Goal: Task Accomplishment & Management: Manage account settings

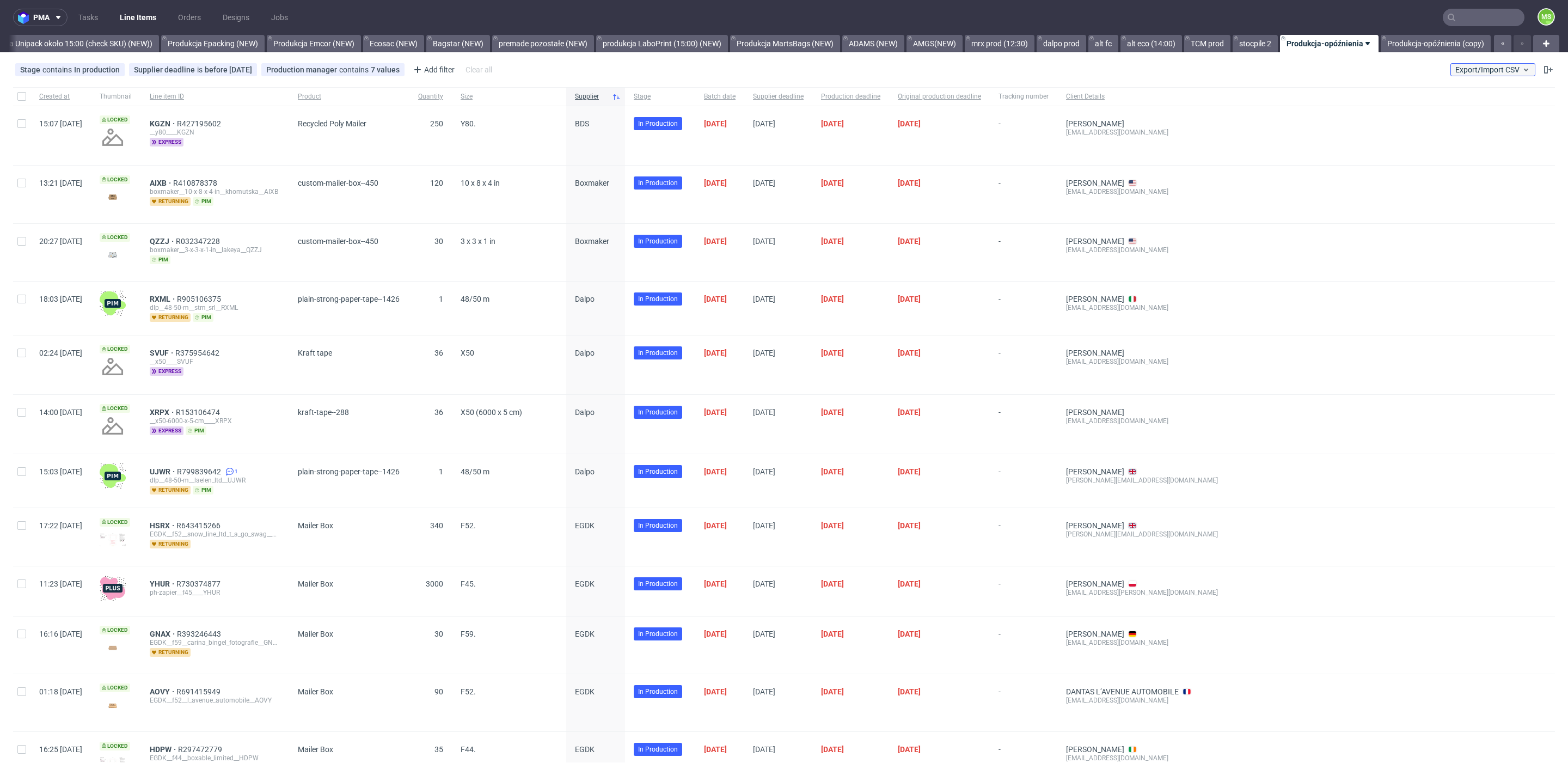
click at [1478, 66] on span "Export/Import CSV" at bounding box center [1493, 70] width 75 height 9
click at [1466, 109] on link "Import shipments CSV" at bounding box center [1455, 114] width 127 height 18
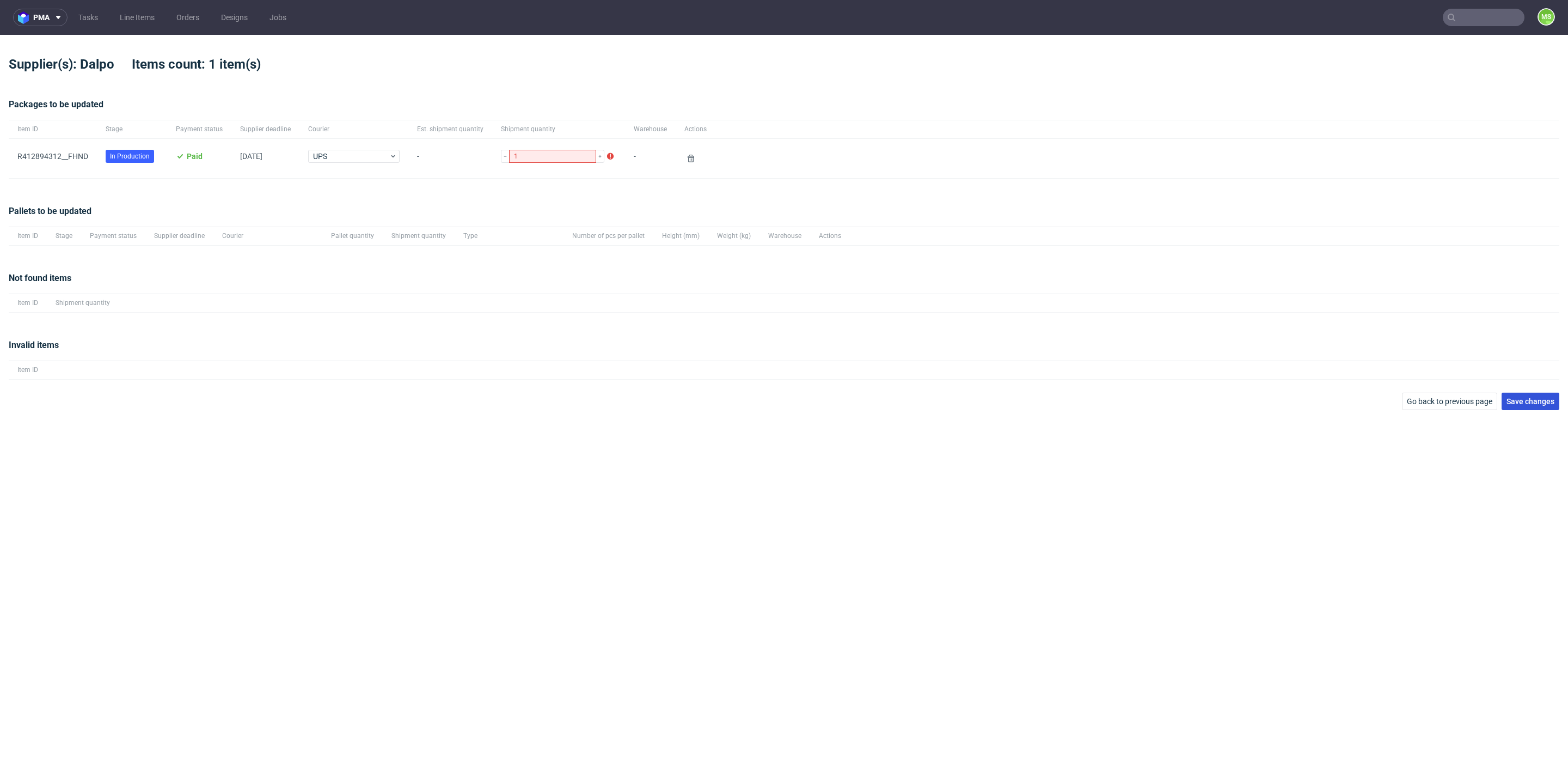
click at [1528, 397] on span "Save changes" at bounding box center [1531, 401] width 48 height 8
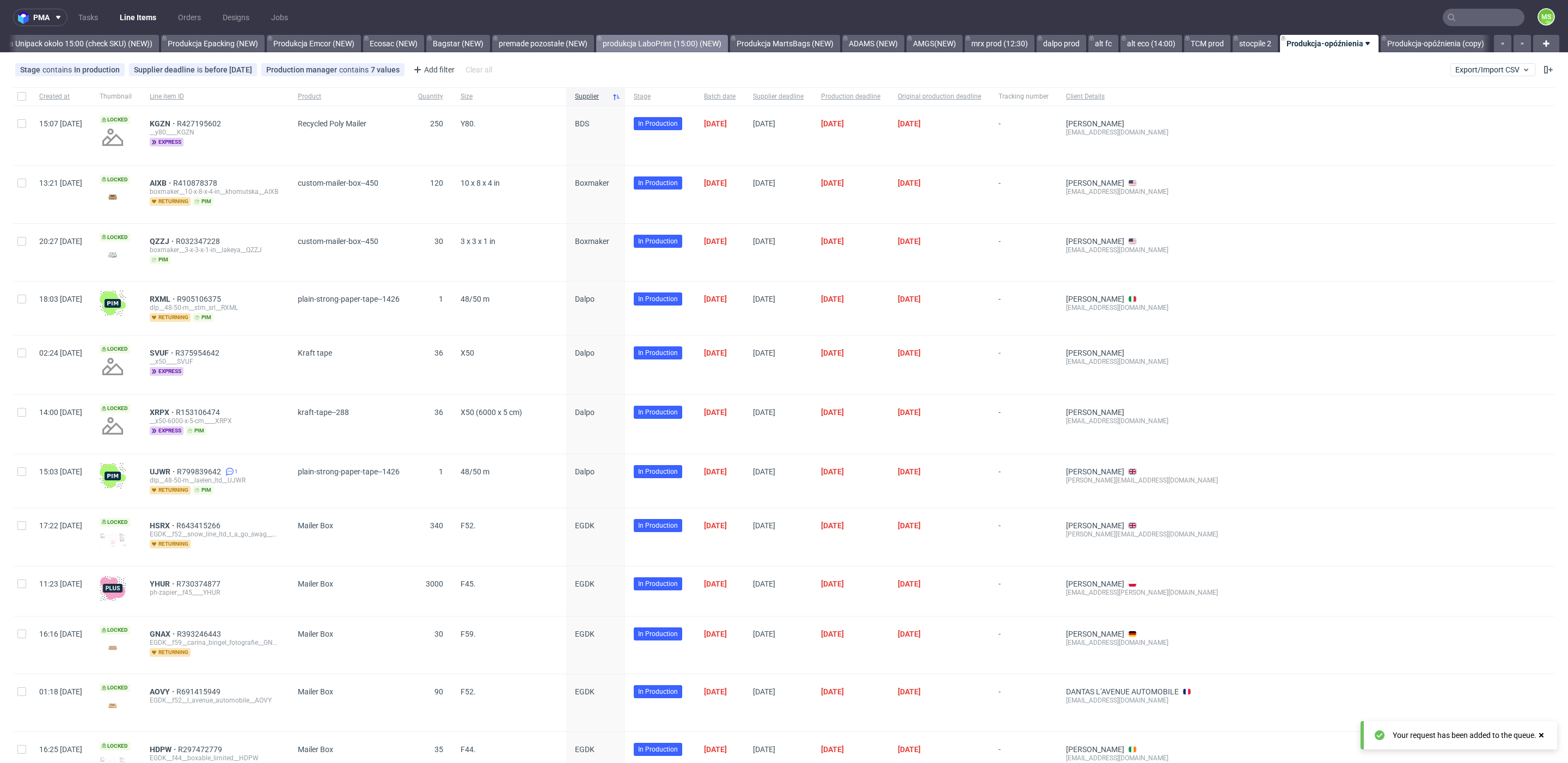
scroll to position [0, 2236]
click at [1464, 73] on span "Export/Import CSV" at bounding box center [1493, 70] width 75 height 9
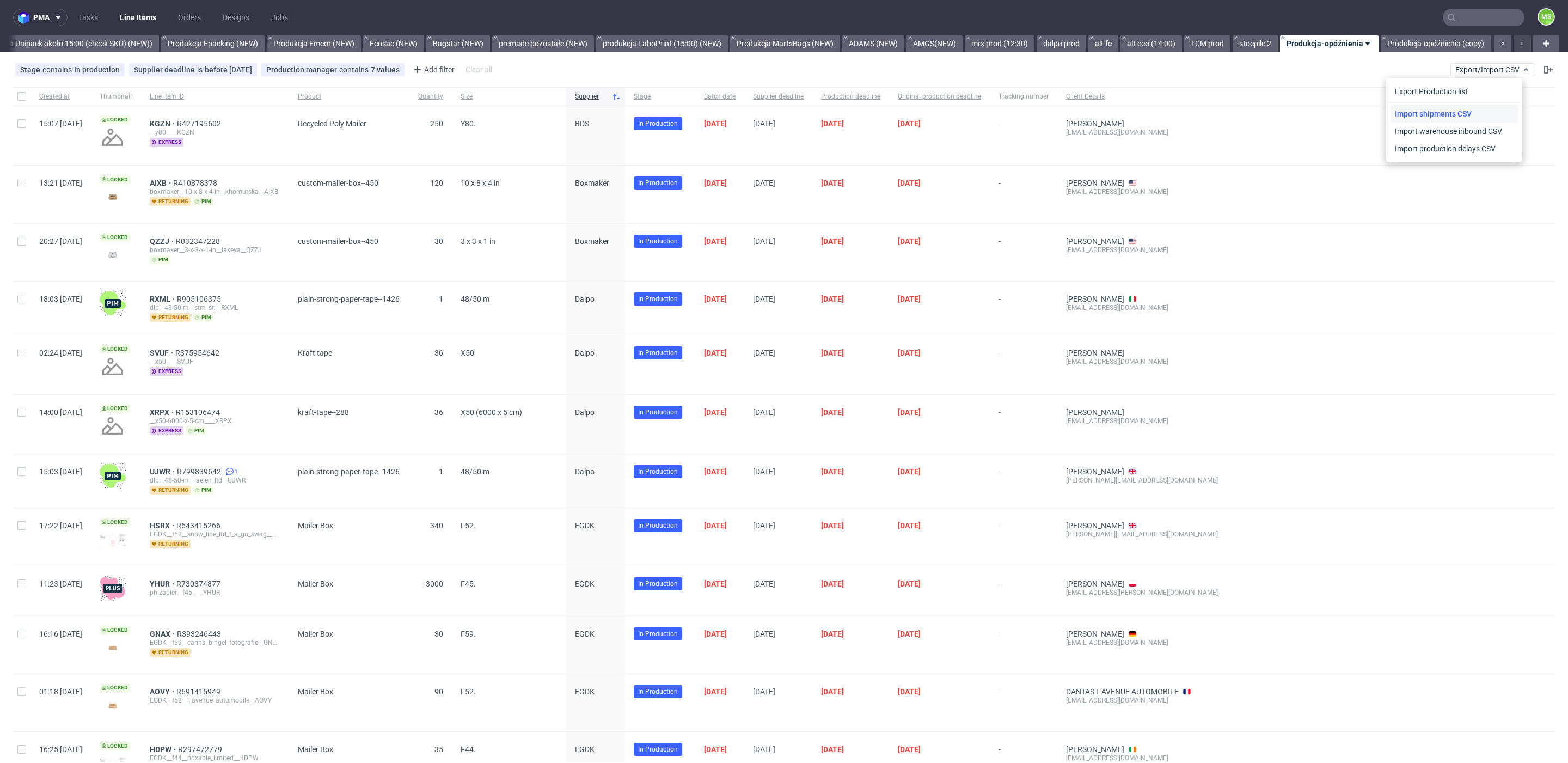
click at [1453, 107] on link "Import shipments CSV" at bounding box center [1455, 114] width 127 height 18
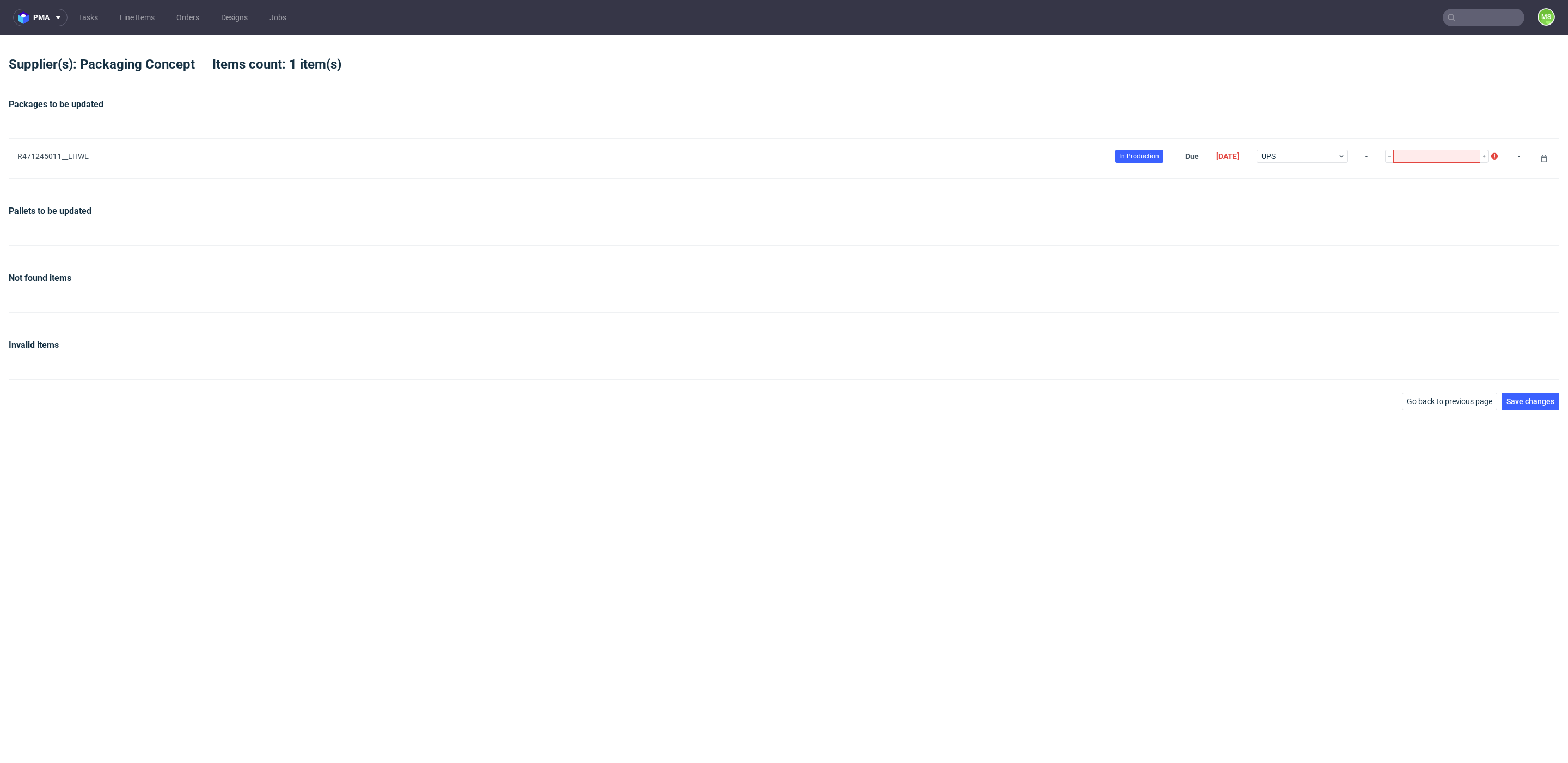
type input "1"
click at [1539, 405] on button "Save changes" at bounding box center [1530, 401] width 58 height 18
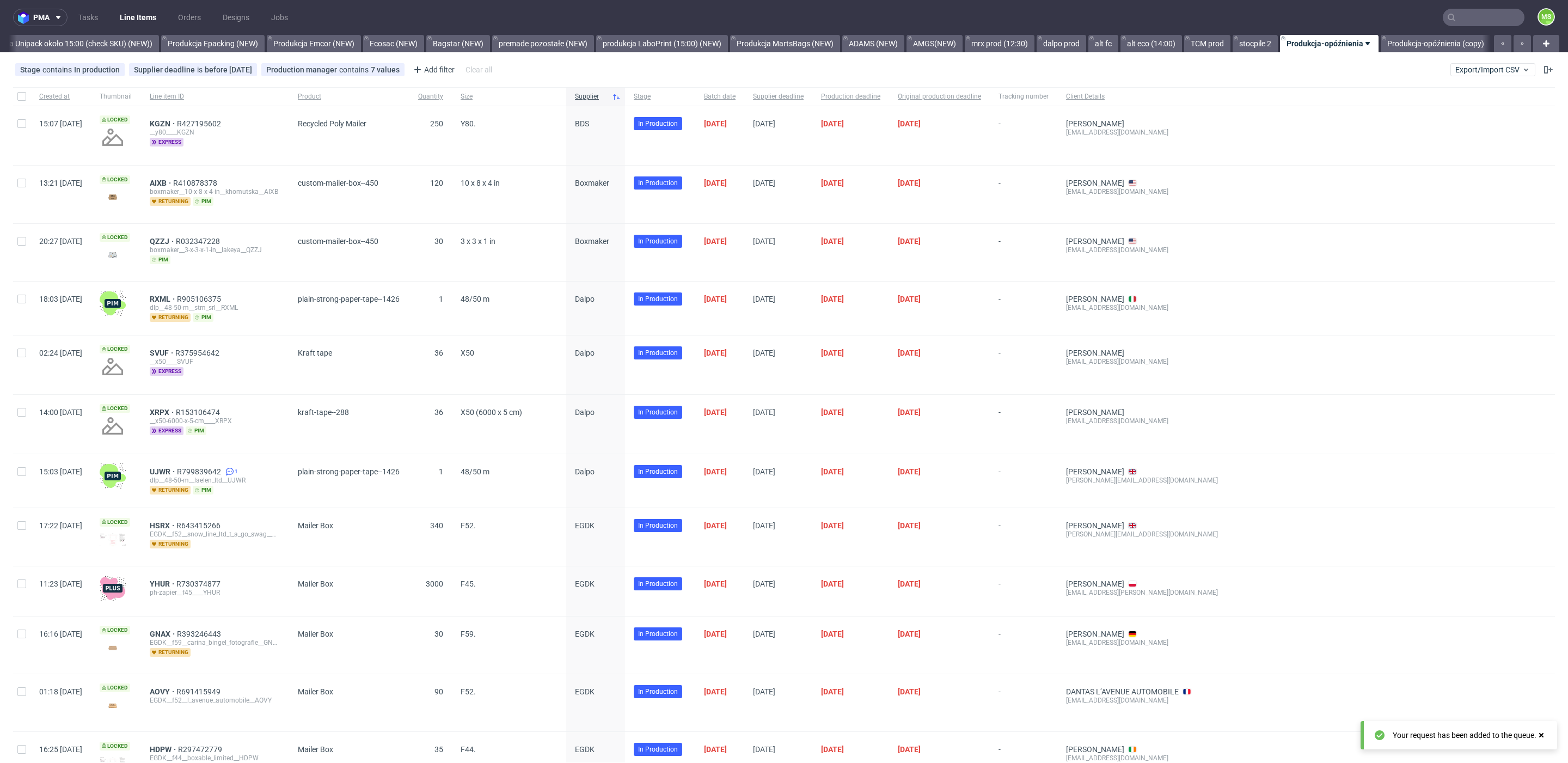
scroll to position [0, 2236]
click at [1500, 71] on span "Export/Import CSV" at bounding box center [1493, 70] width 75 height 9
click at [1457, 119] on link "Import shipments CSV" at bounding box center [1455, 114] width 127 height 18
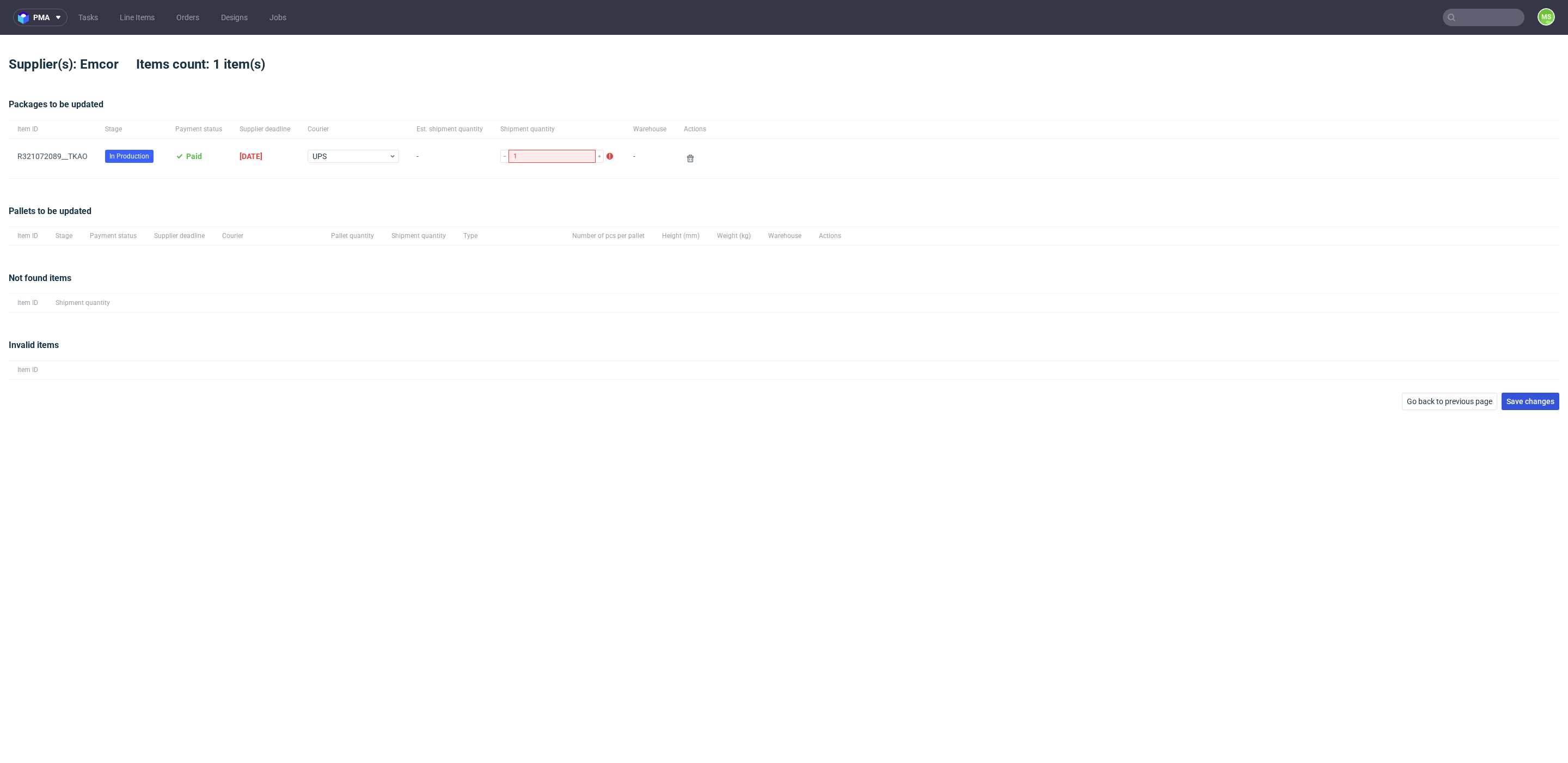
click at [1533, 405] on span "Save changes" at bounding box center [1531, 401] width 48 height 8
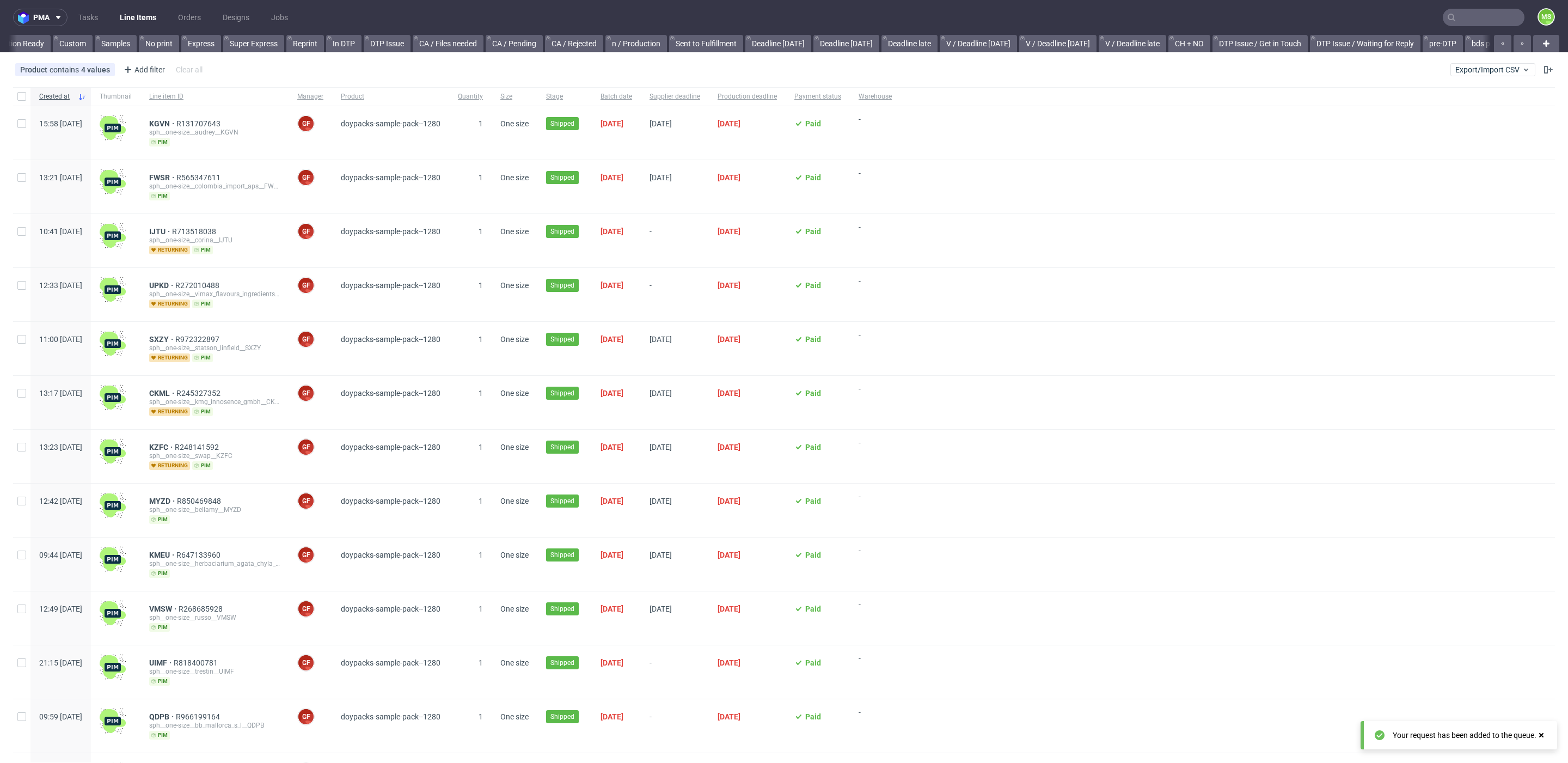
scroll to position [0, 1204]
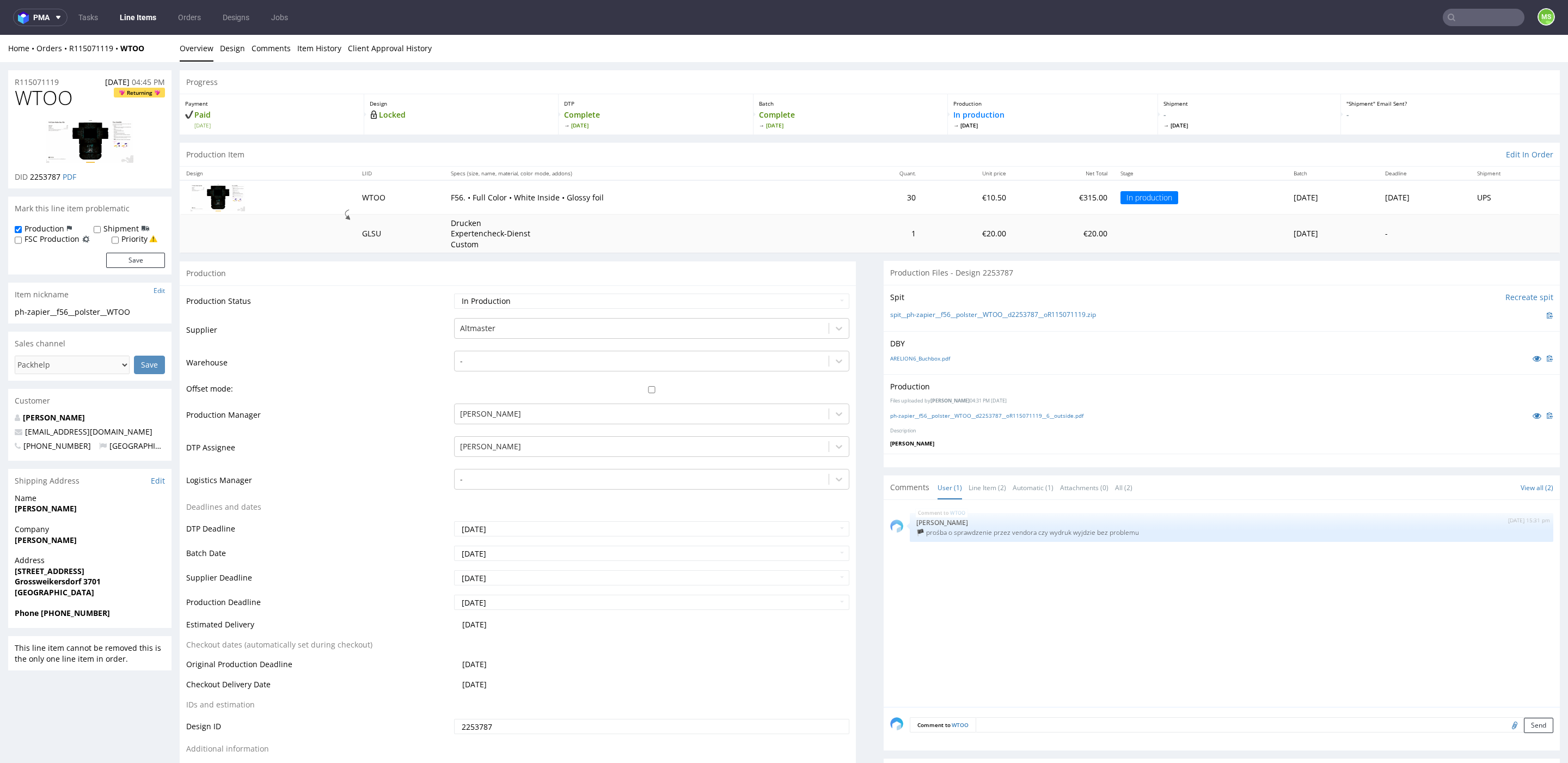
scroll to position [42, 0]
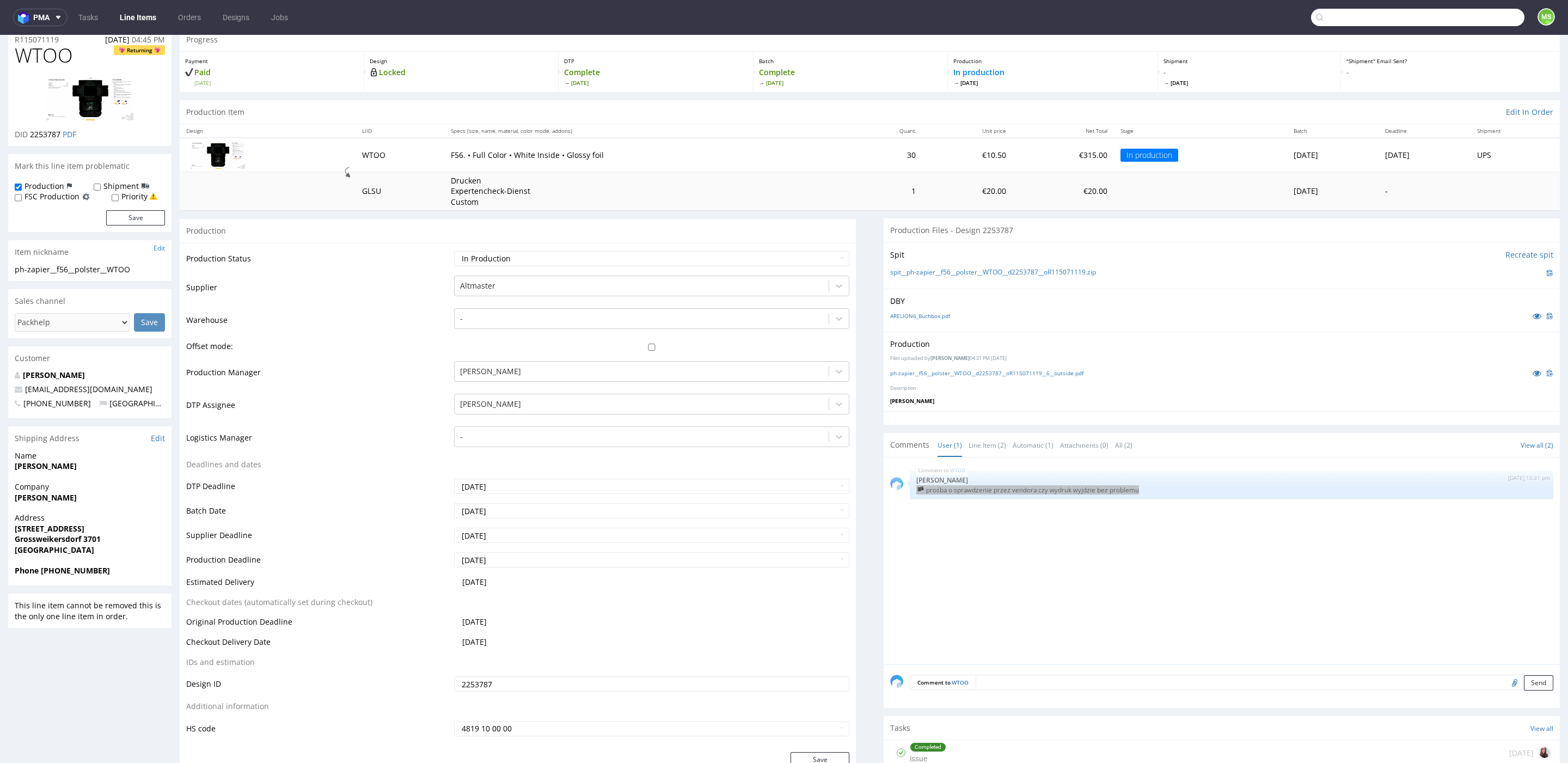
click at [1456, 9] on input "text" at bounding box center [1417, 18] width 213 height 18
type input "ehwe"
click at [1425, 58] on div "__30-x-41cm____ EHWE" at bounding box center [1421, 58] width 153 height 10
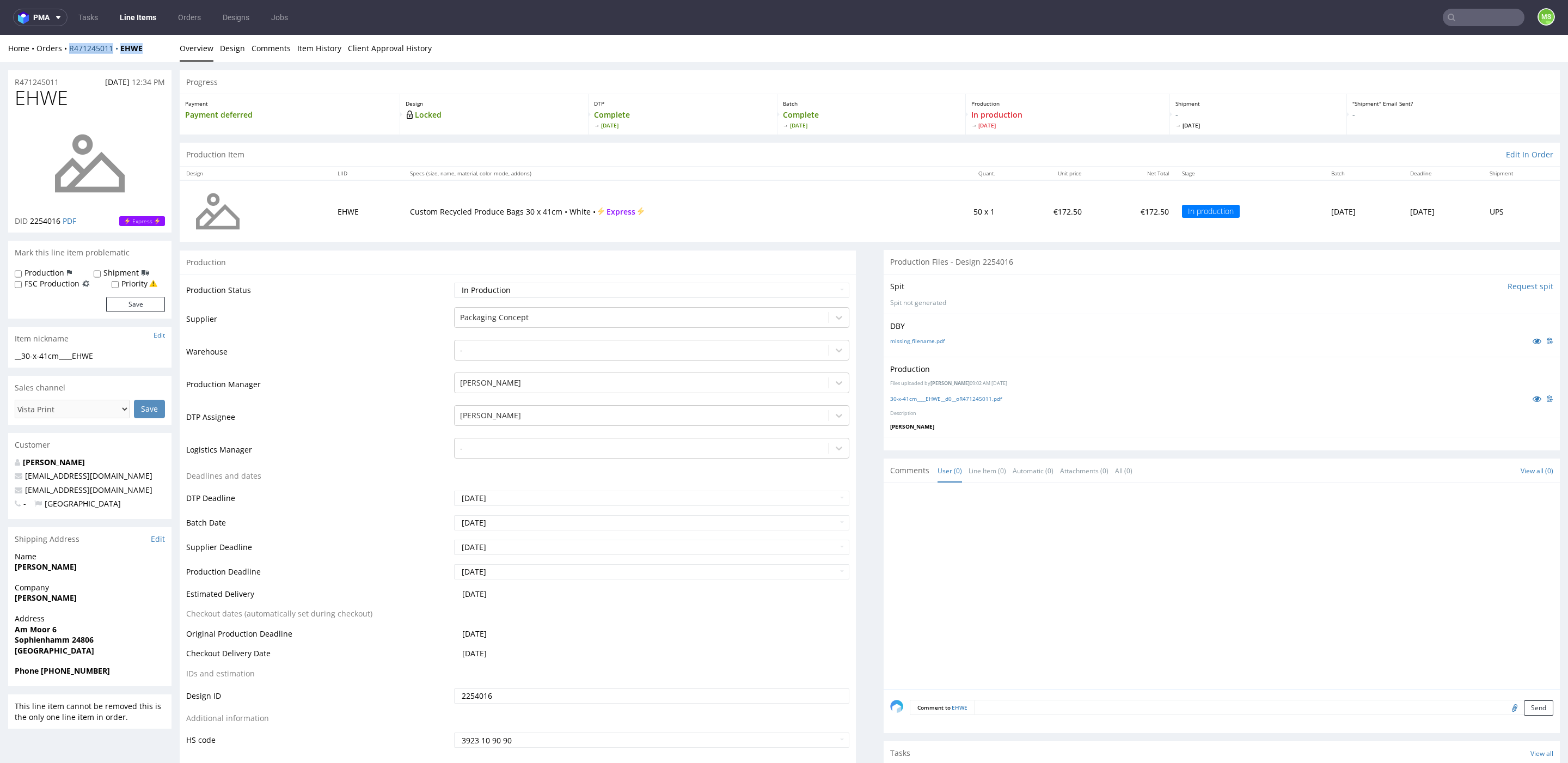
drag, startPoint x: 150, startPoint y: 45, endPoint x: 68, endPoint y: 50, distance: 82.2
click at [68, 50] on div "Home Orders R471245011 EHWE" at bounding box center [89, 49] width 163 height 11
copy div "R471245011 EHWE"
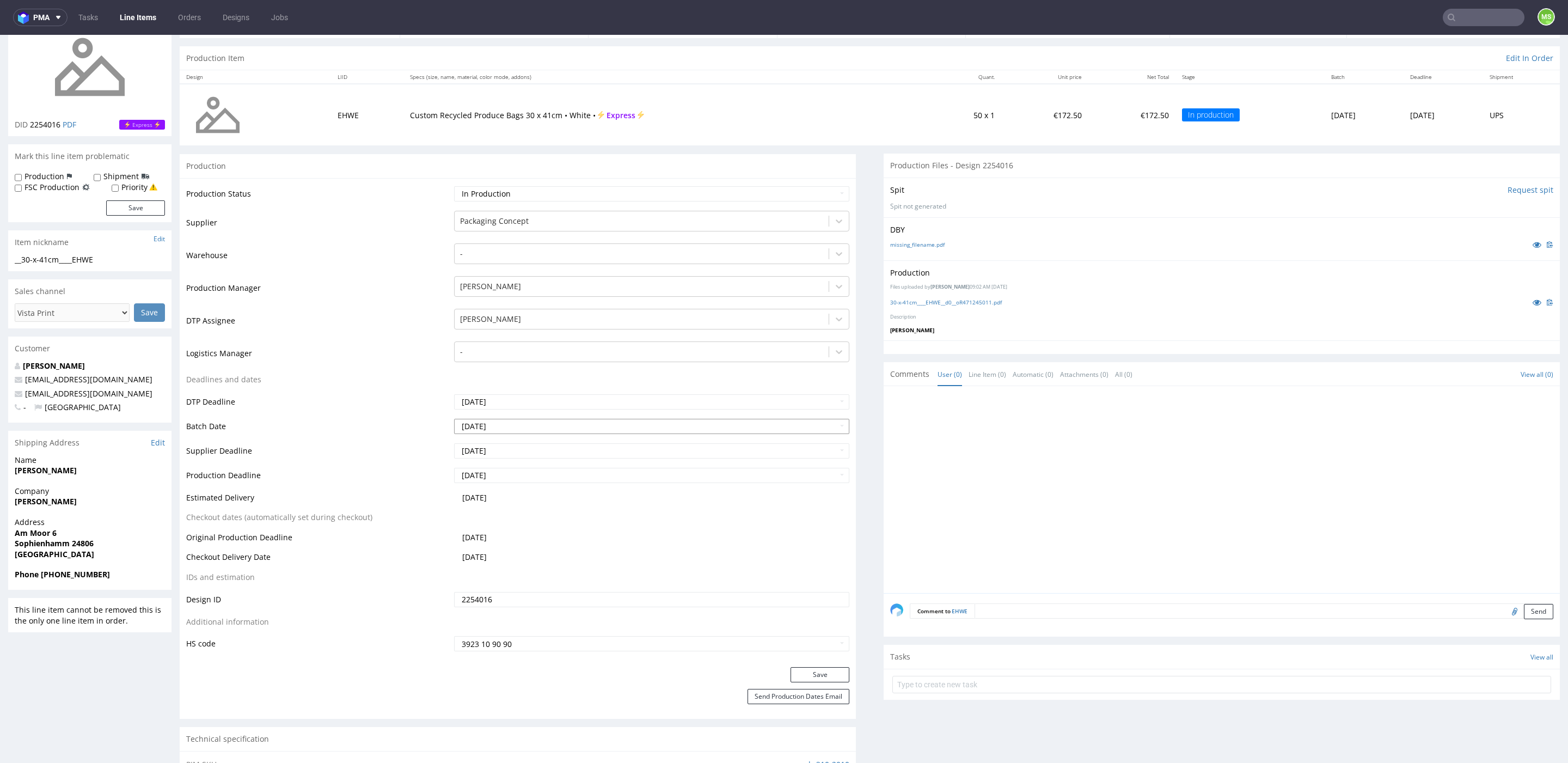
scroll to position [96, 0]
click at [144, 9] on link "Line Items" at bounding box center [138, 18] width 50 height 18
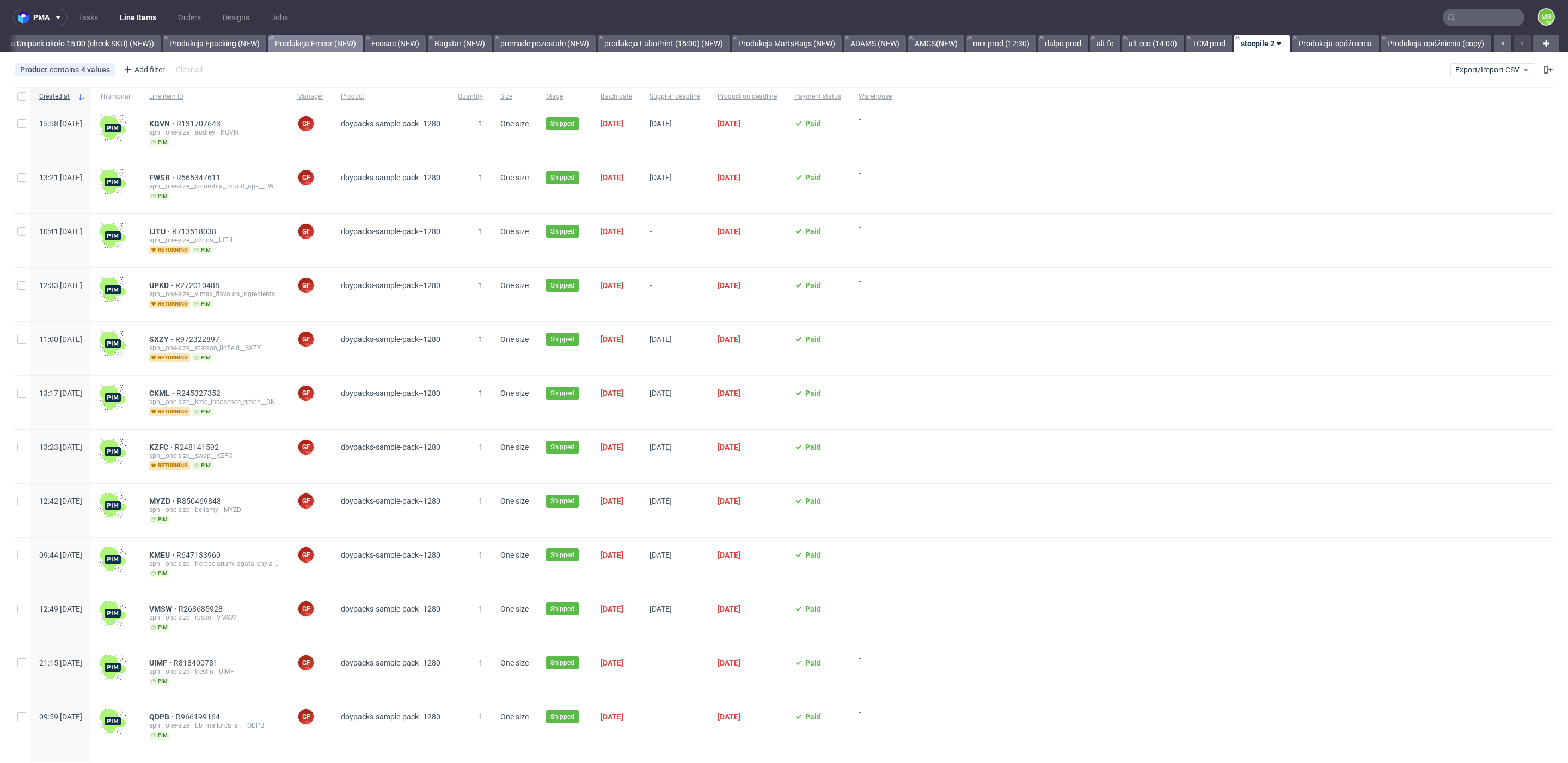
click at [313, 42] on link "Produkcja Emcor (NEW)" at bounding box center [315, 43] width 94 height 18
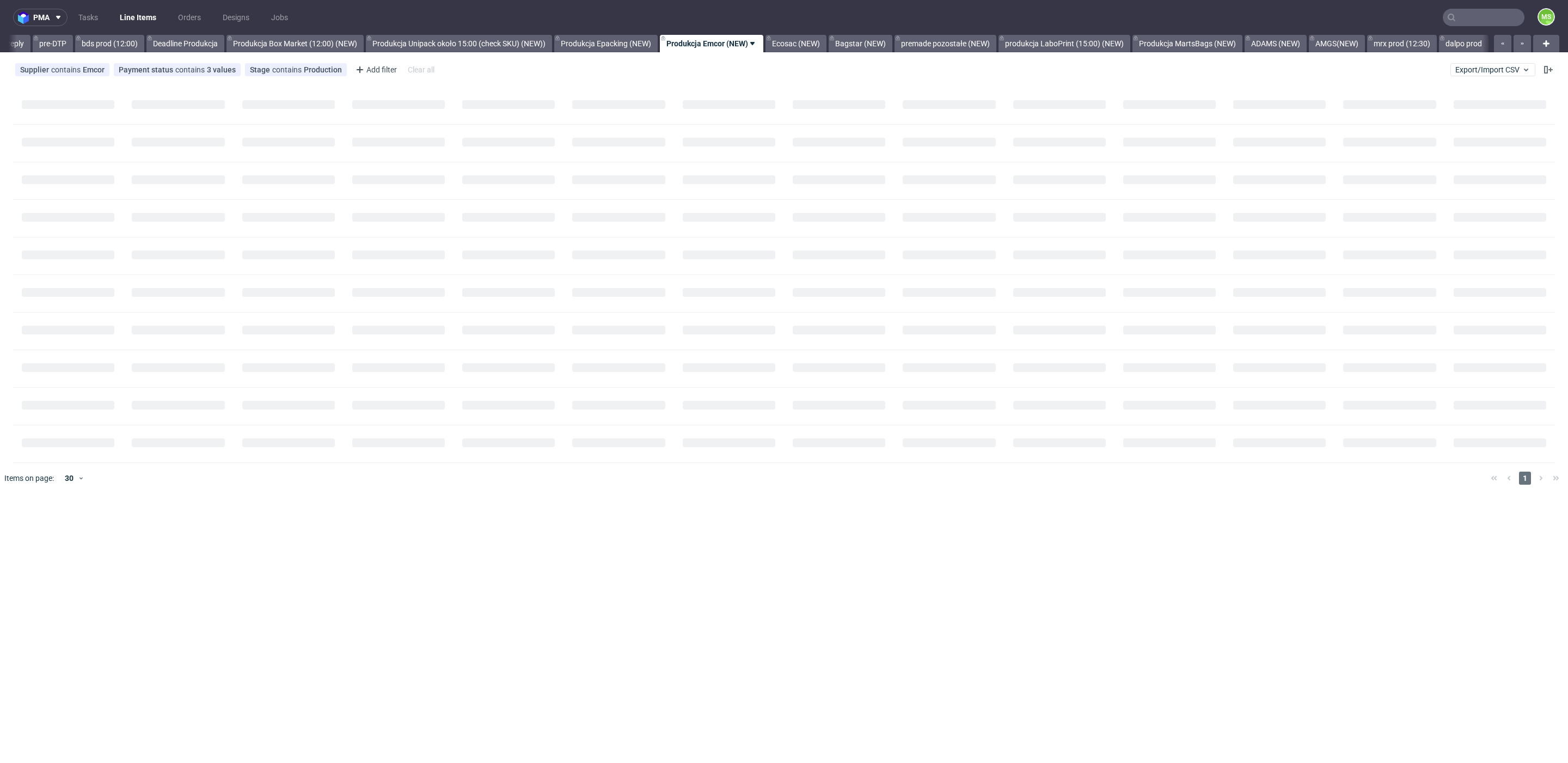
scroll to position [0, 1792]
drag, startPoint x: 124, startPoint y: 42, endPoint x: 224, endPoint y: 76, distance: 105.6
click at [123, 42] on link "bds prod (12:00)" at bounding box center [116, 43] width 69 height 18
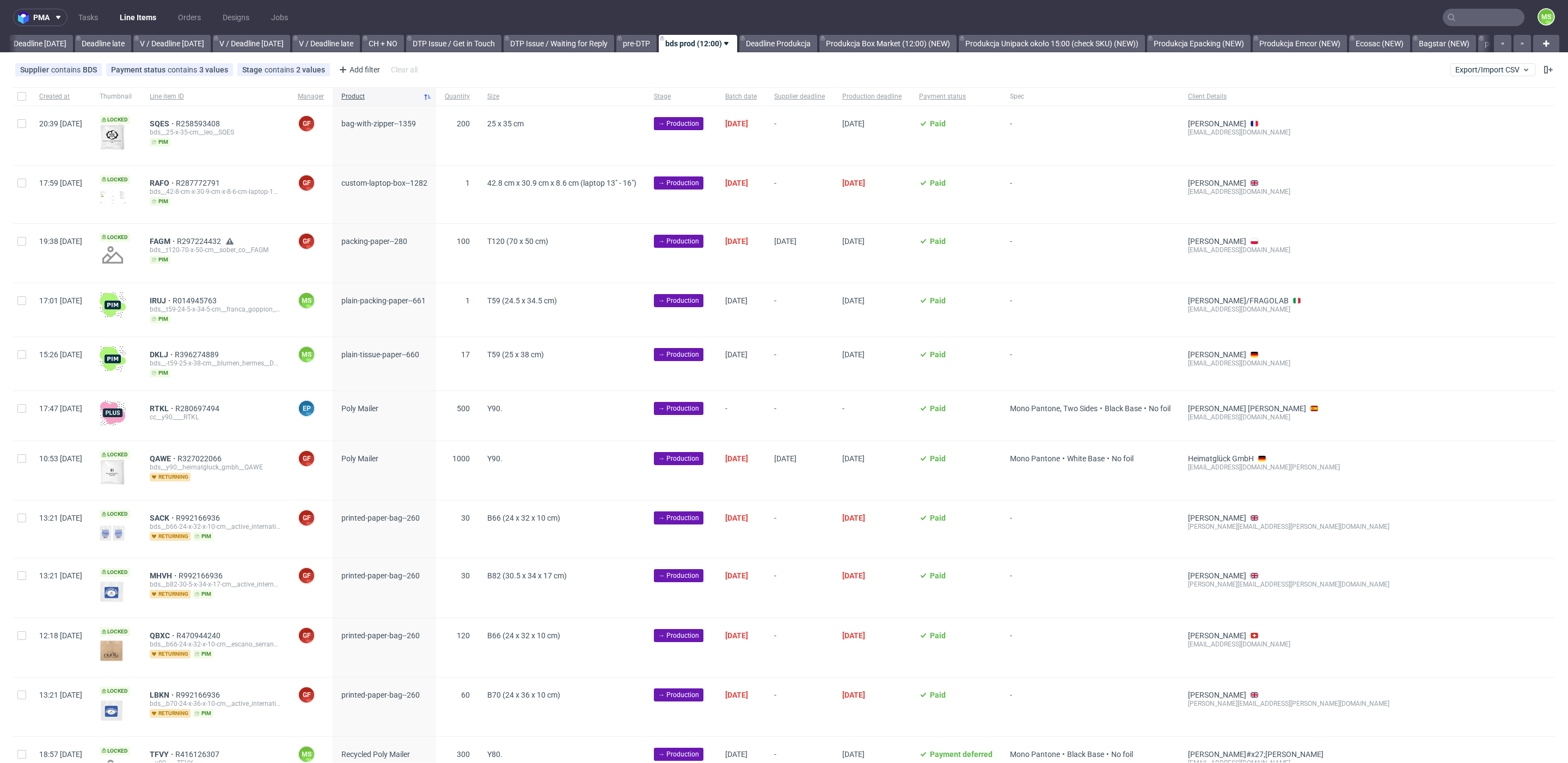
scroll to position [0, 1200]
click at [390, 99] on span "Product" at bounding box center [380, 96] width 77 height 9
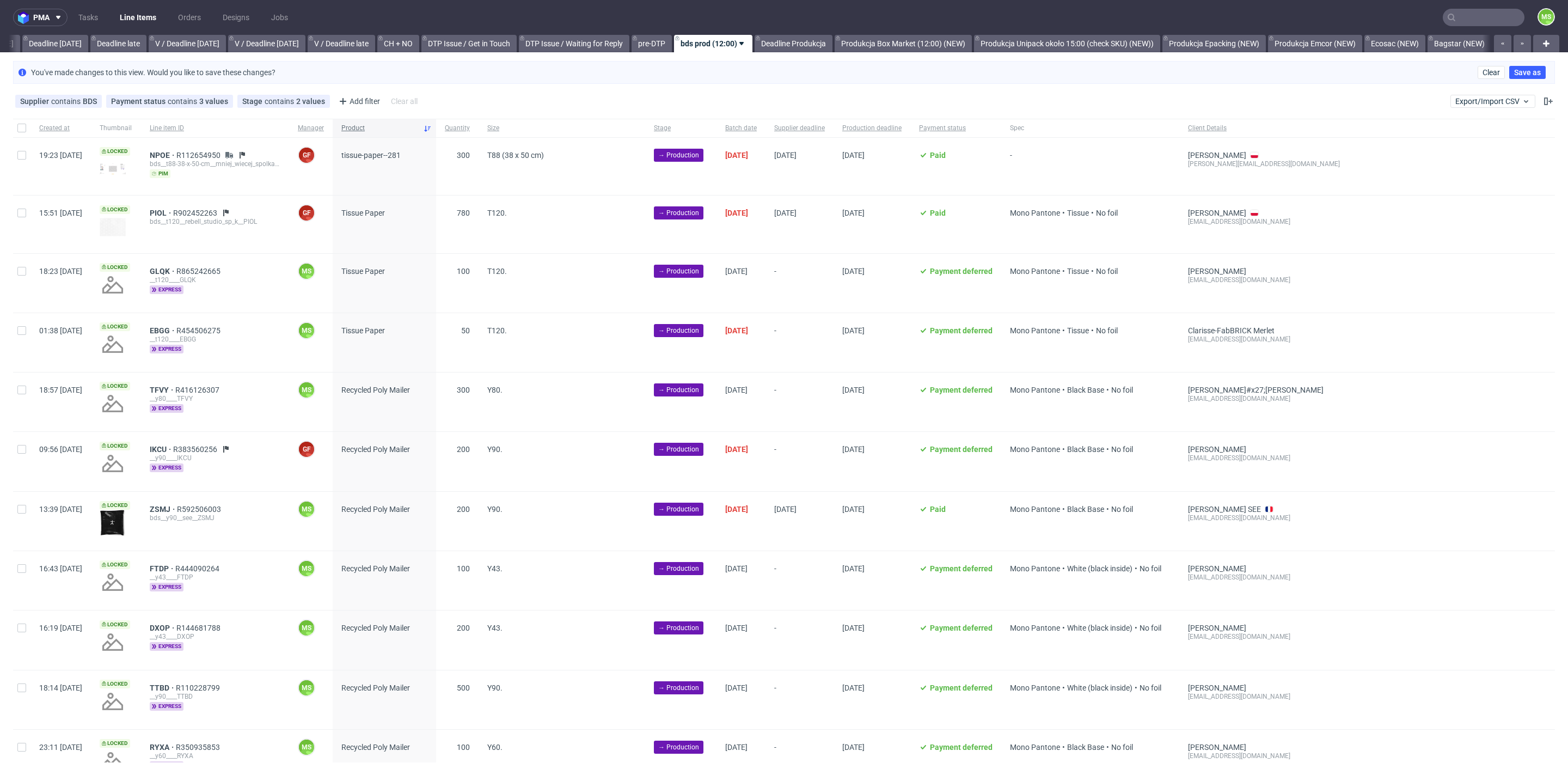
click at [387, 127] on span "Product" at bounding box center [380, 128] width 77 height 9
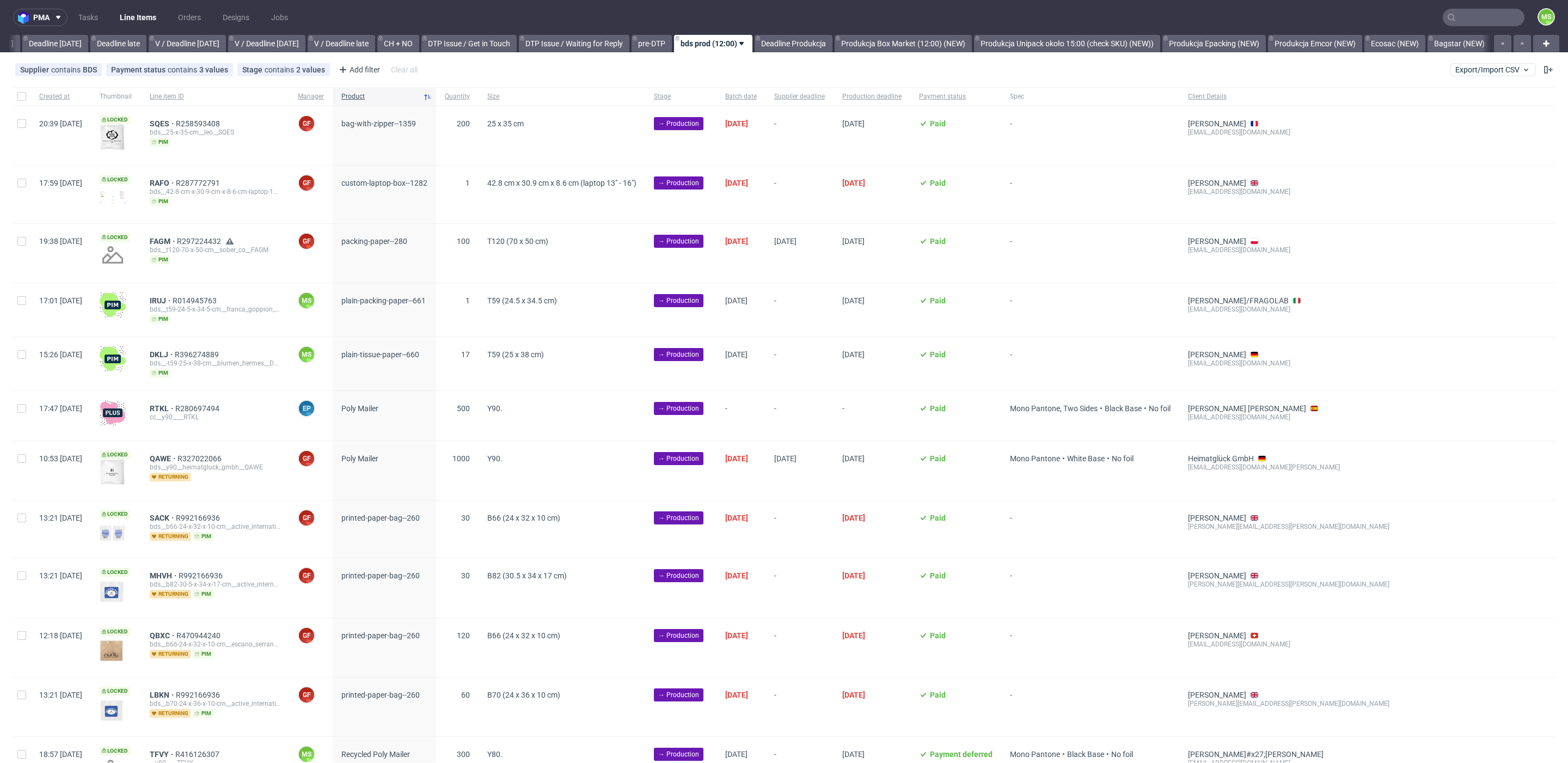
click at [20, 129] on div at bounding box center [22, 135] width 18 height 58
checkbox input "true"
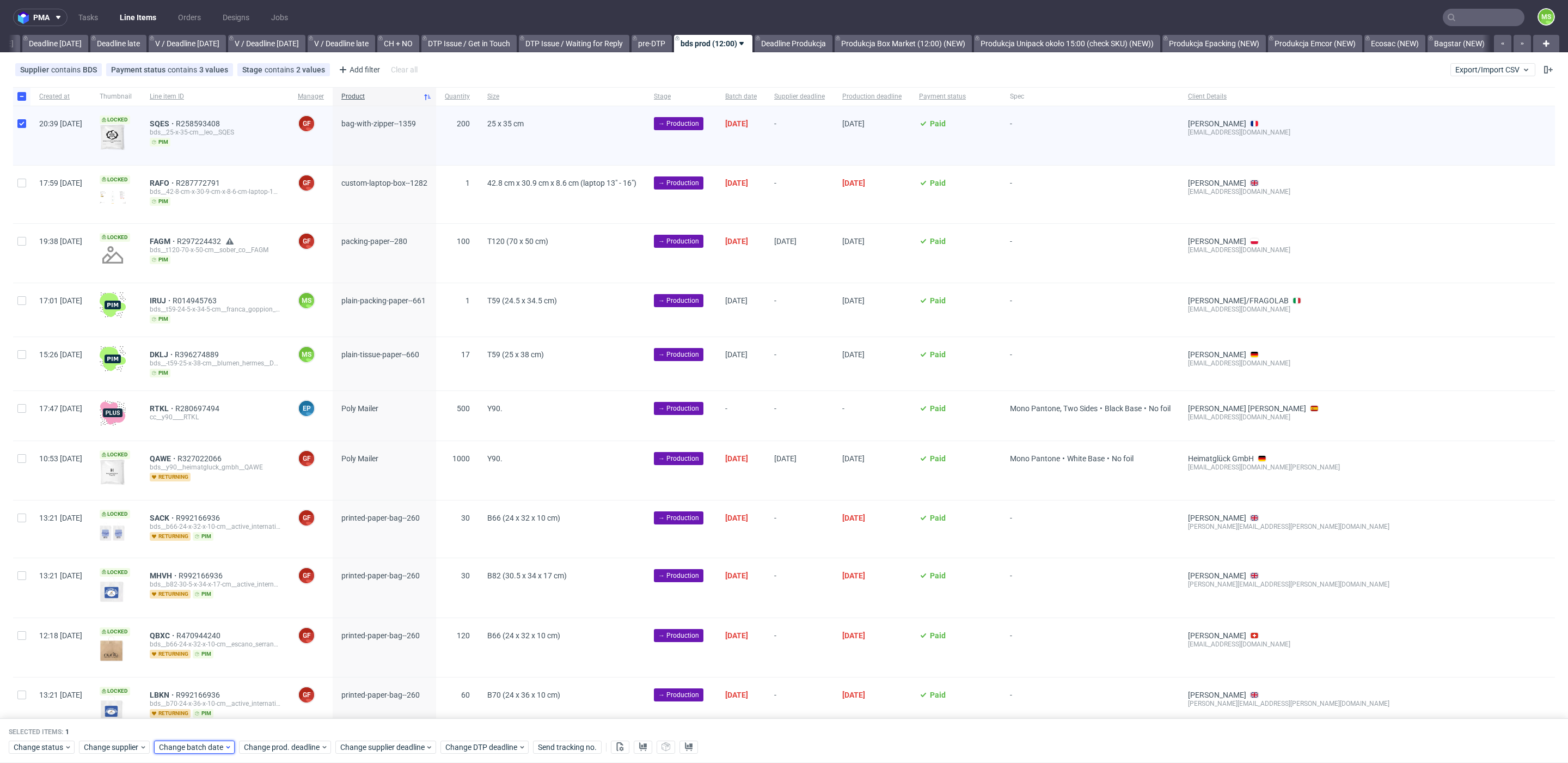
click at [201, 744] on span "Change batch date" at bounding box center [192, 747] width 66 height 11
click at [242, 630] on span "11" at bounding box center [244, 629] width 9 height 11
click at [288, 730] on button "Save" at bounding box center [283, 725] width 27 height 18
drag, startPoint x: 288, startPoint y: 744, endPoint x: 297, endPoint y: 739, distance: 10.3
click at [290, 744] on span "Change prod. deadline" at bounding box center [282, 747] width 77 height 11
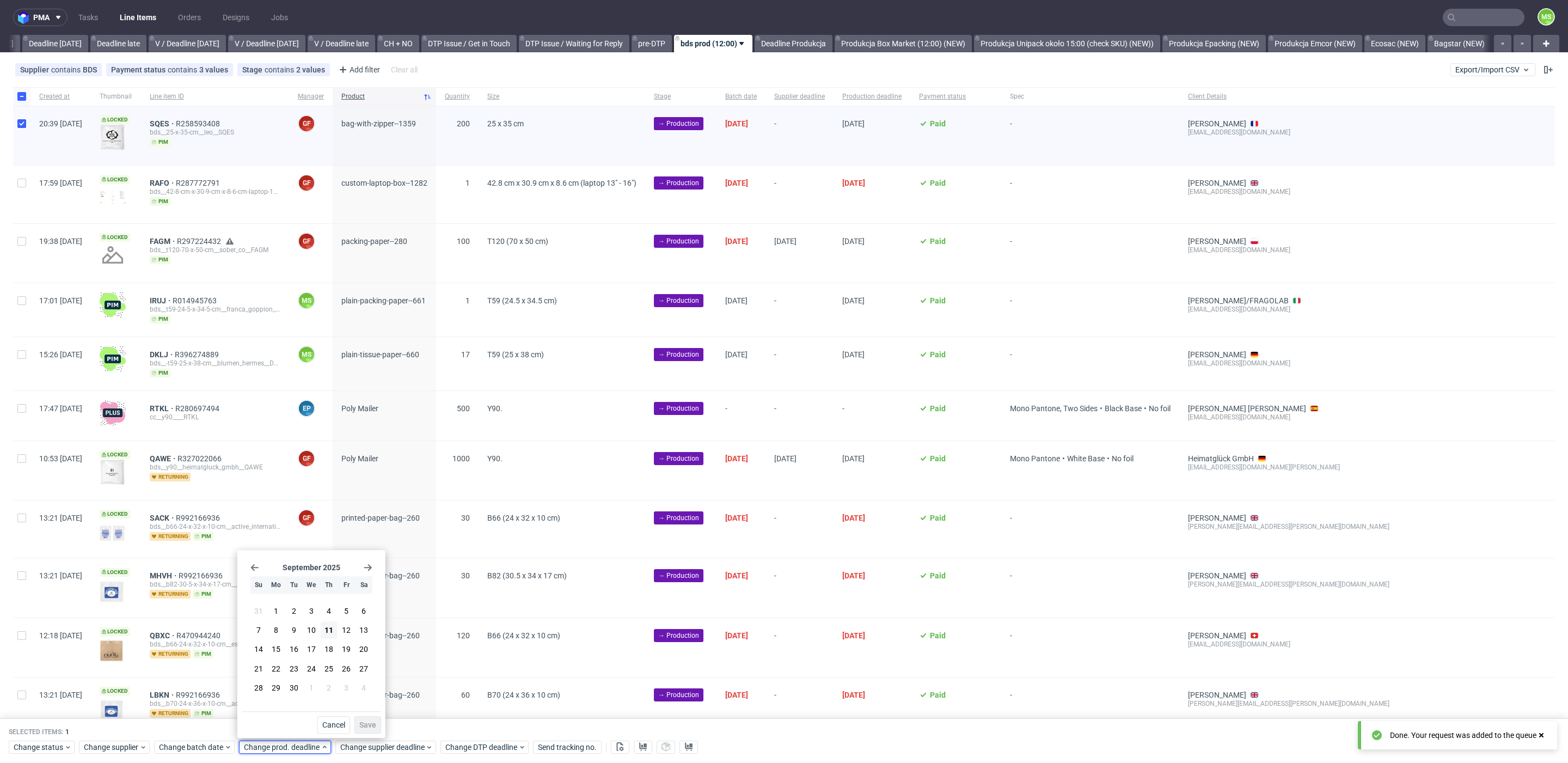
drag, startPoint x: 332, startPoint y: 645, endPoint x: 356, endPoint y: 712, distance: 71.2
click at [332, 647] on span "18" at bounding box center [329, 650] width 9 height 11
drag, startPoint x: 360, startPoint y: 721, endPoint x: 377, endPoint y: 736, distance: 22.7
click at [363, 721] on span "Save" at bounding box center [367, 724] width 17 height 8
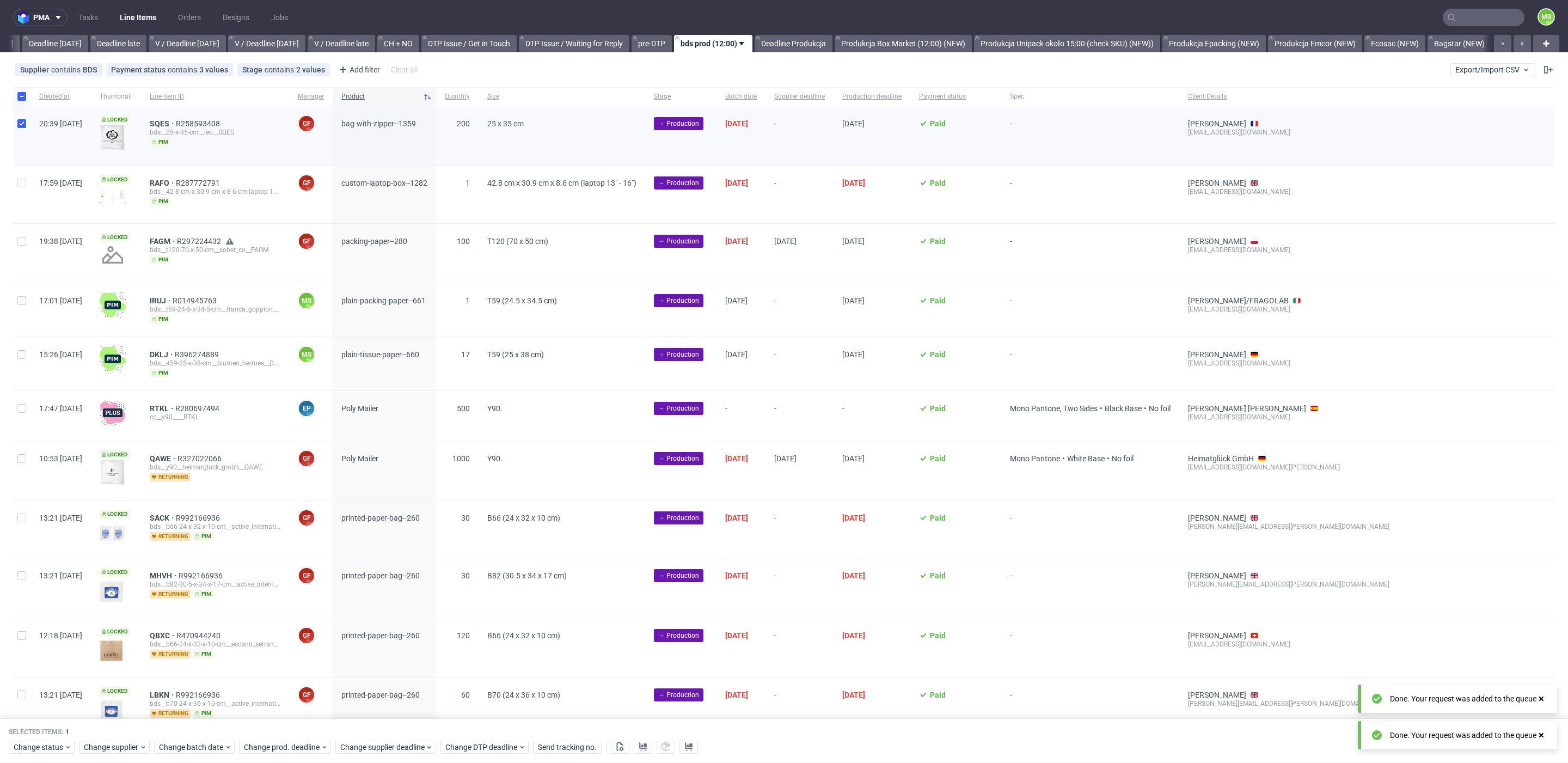
click at [379, 738] on div "Change status Change supplier Change batch date Change prod. deadline Change su…" at bounding box center [784, 746] width 1550 height 16
drag, startPoint x: 379, startPoint y: 746, endPoint x: 382, endPoint y: 742, distance: 5.0
click at [380, 745] on span "Change supplier deadline" at bounding box center [382, 747] width 85 height 11
drag, startPoint x: 428, startPoint y: 646, endPoint x: 442, endPoint y: 692, distance: 48.1
click at [429, 646] on span "18" at bounding box center [425, 650] width 9 height 11
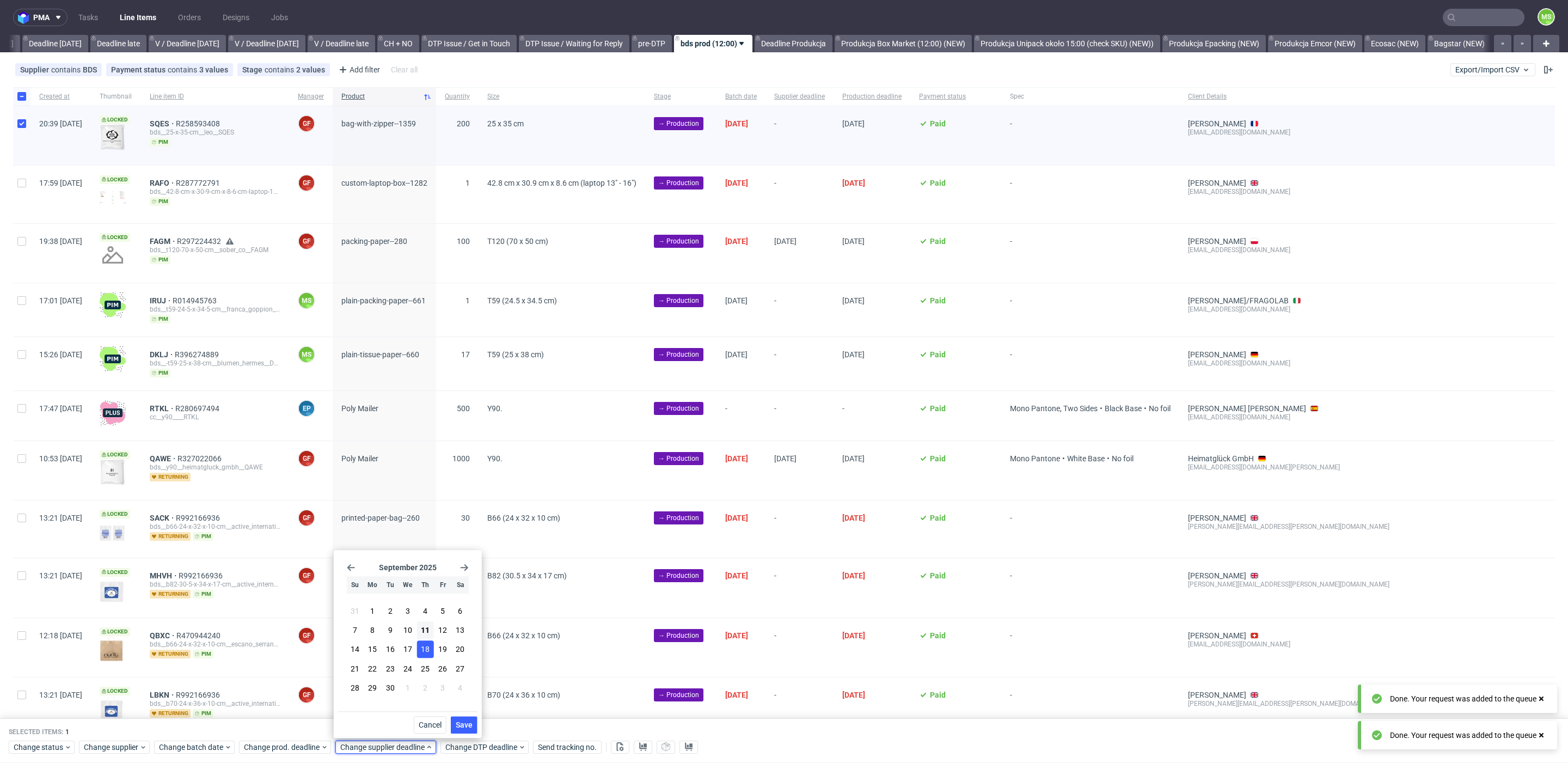
click at [459, 717] on button "Save" at bounding box center [464, 725] width 27 height 18
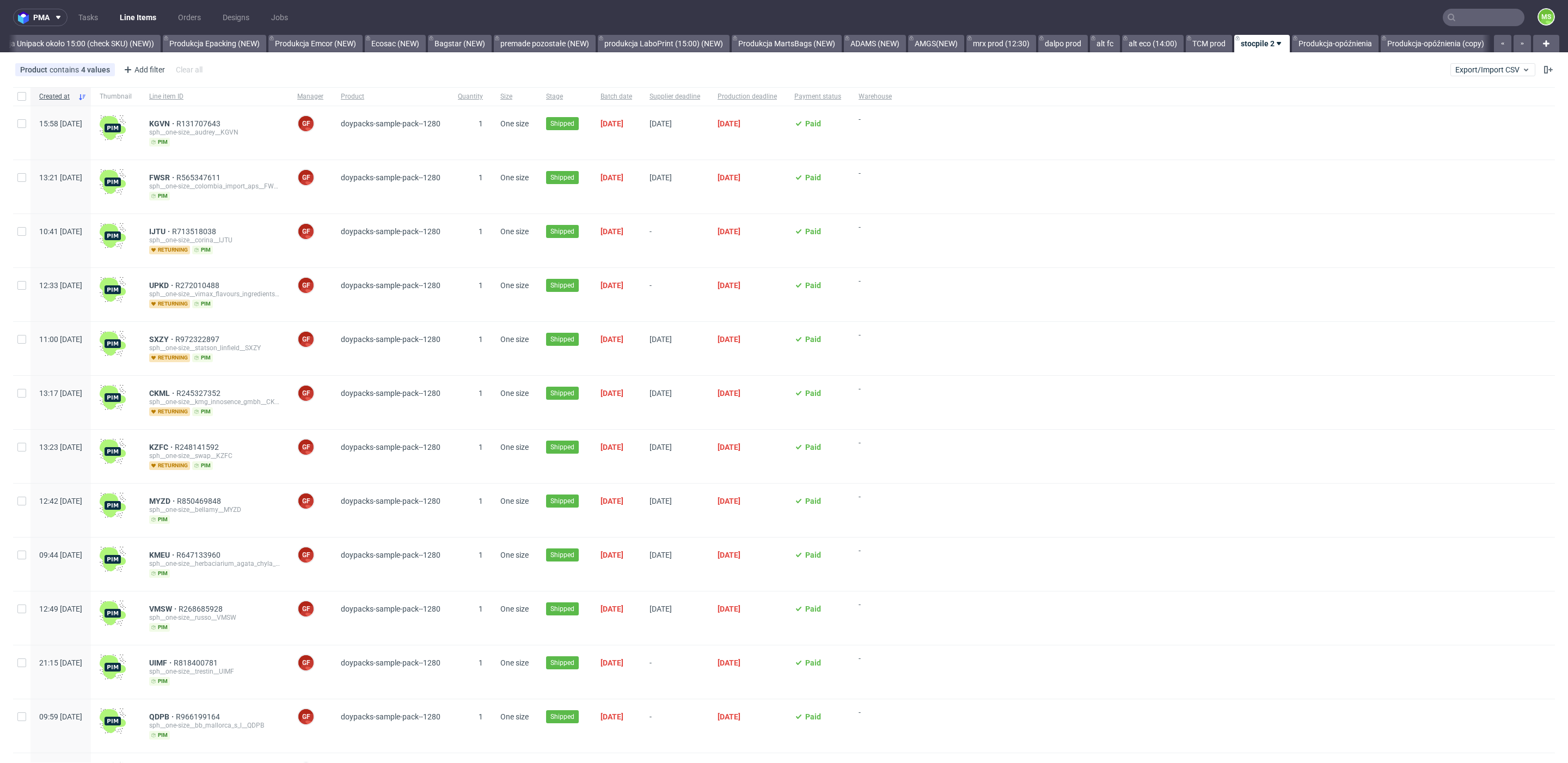
scroll to position [0, 2234]
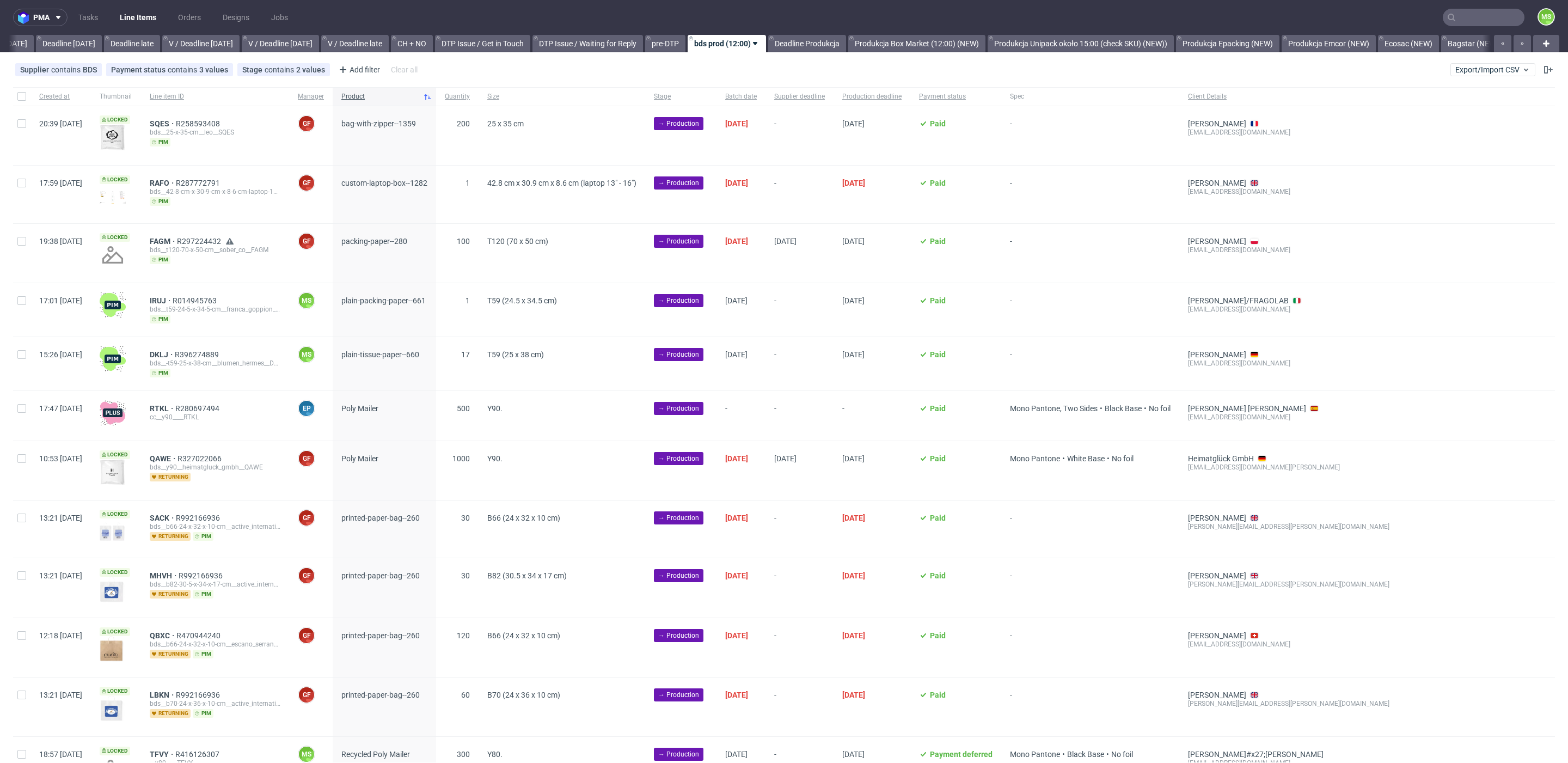
scroll to position [0, 1200]
drag, startPoint x: 26, startPoint y: 183, endPoint x: 164, endPoint y: 201, distance: 139.2
click at [25, 182] on input "checkbox" at bounding box center [22, 183] width 9 height 9
checkbox input "true"
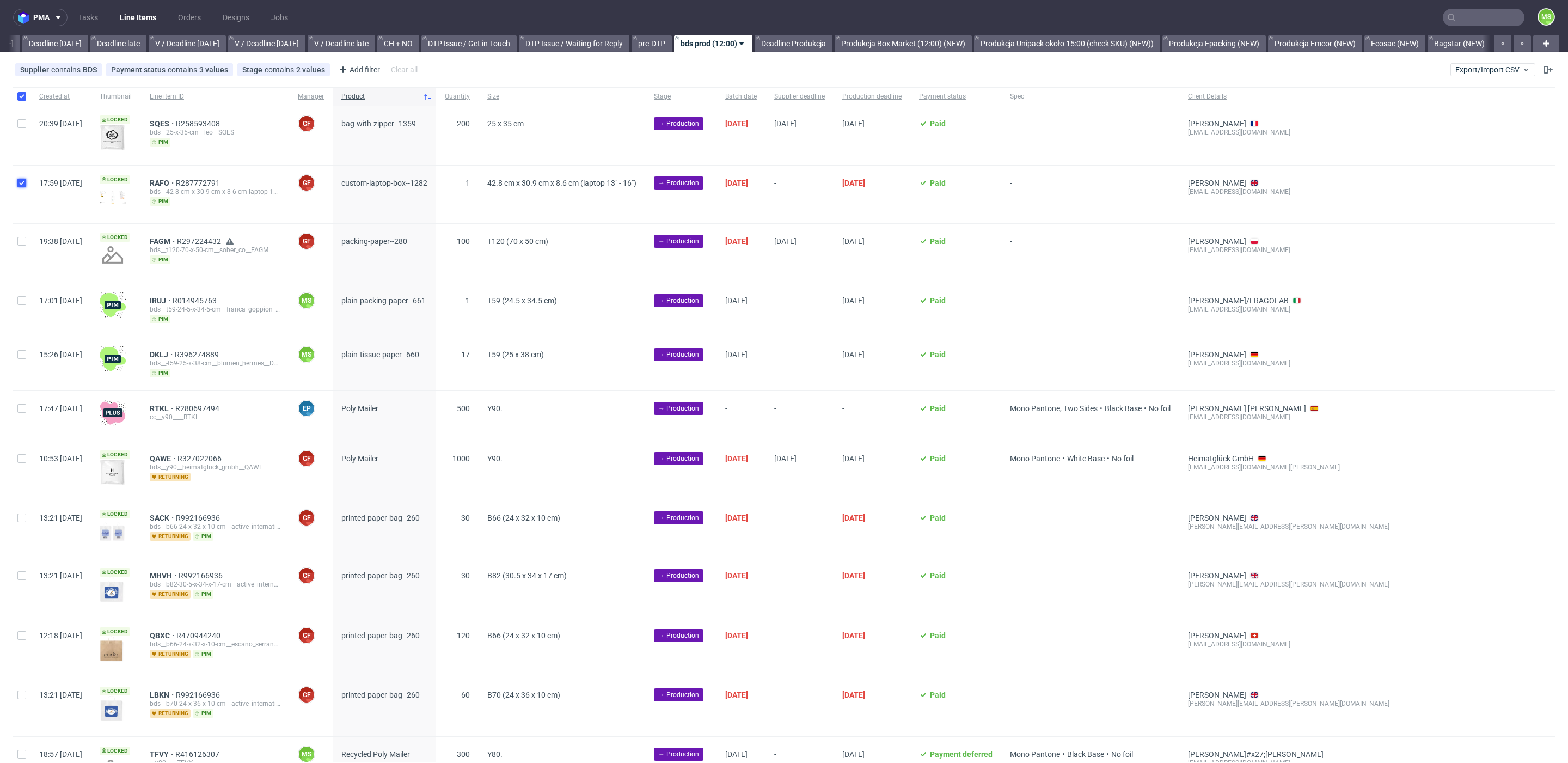
checkbox input "true"
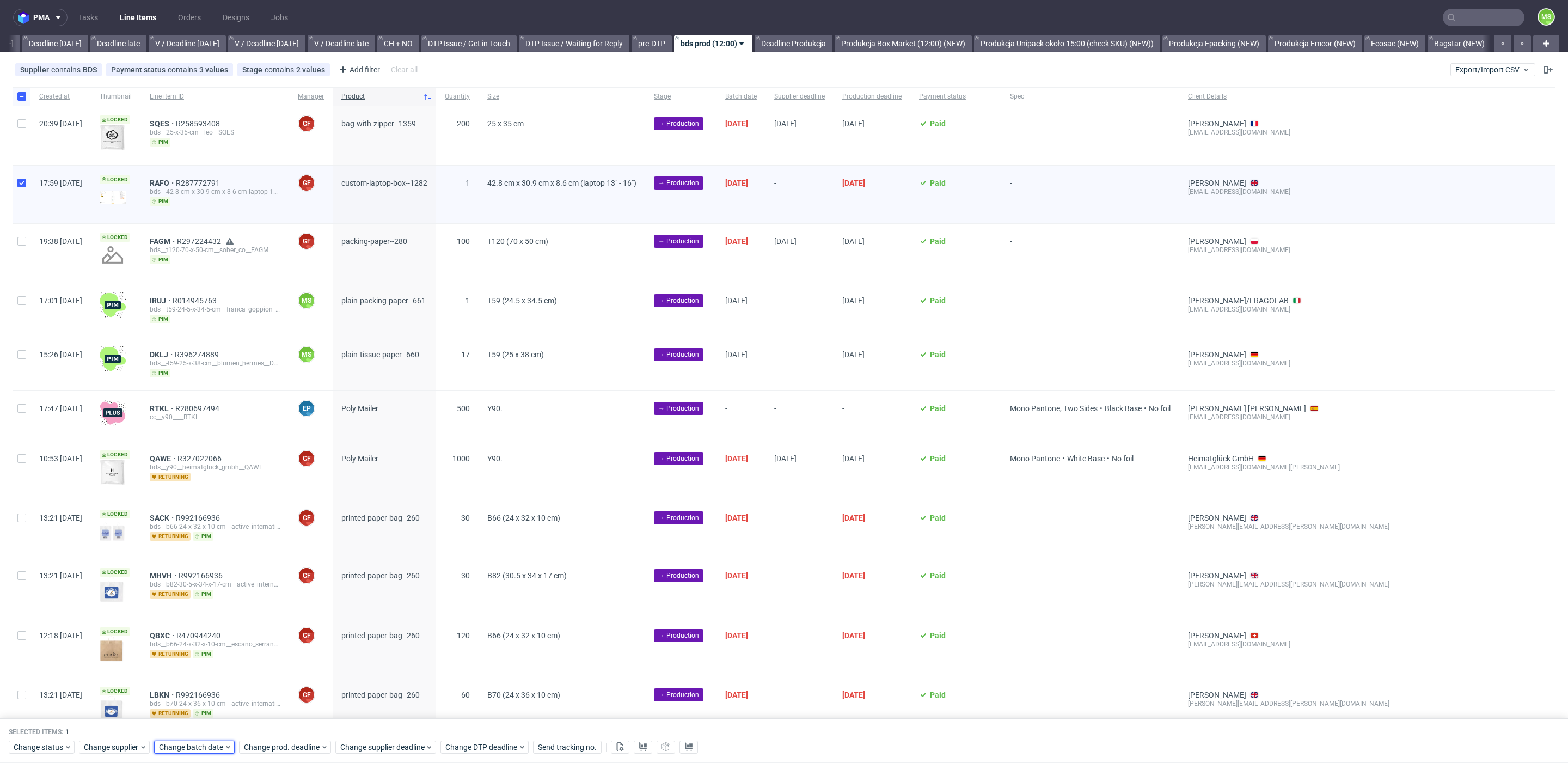
drag, startPoint x: 186, startPoint y: 746, endPoint x: 194, endPoint y: 739, distance: 10.6
click at [186, 746] on span "Change batch date" at bounding box center [192, 747] width 66 height 11
drag, startPoint x: 247, startPoint y: 627, endPoint x: 295, endPoint y: 706, distance: 92.4
click at [247, 628] on span "11" at bounding box center [244, 629] width 9 height 11
drag, startPoint x: 290, startPoint y: 724, endPoint x: 295, endPoint y: 744, distance: 20.6
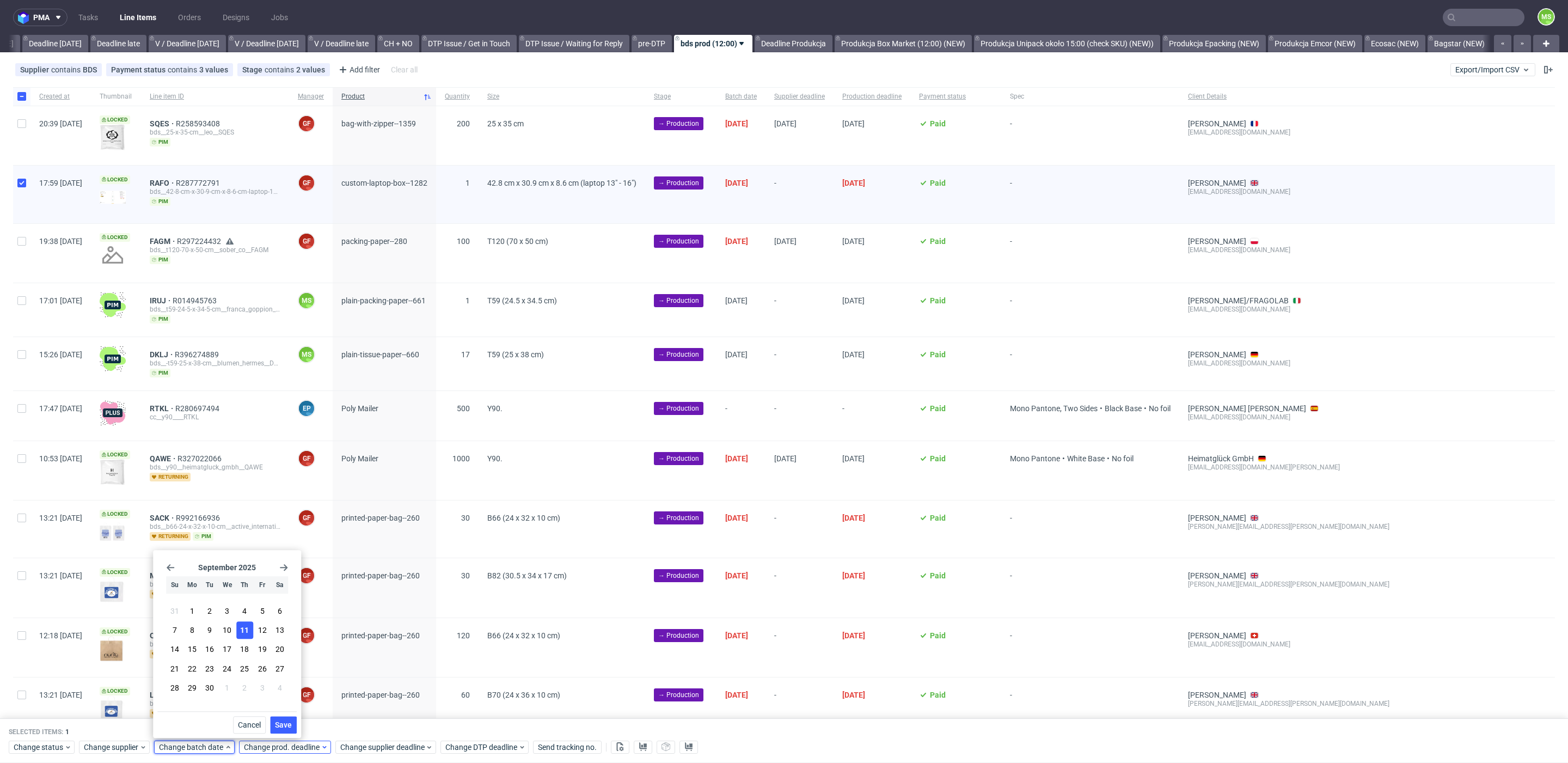
click at [290, 726] on span "Save" at bounding box center [283, 724] width 17 height 8
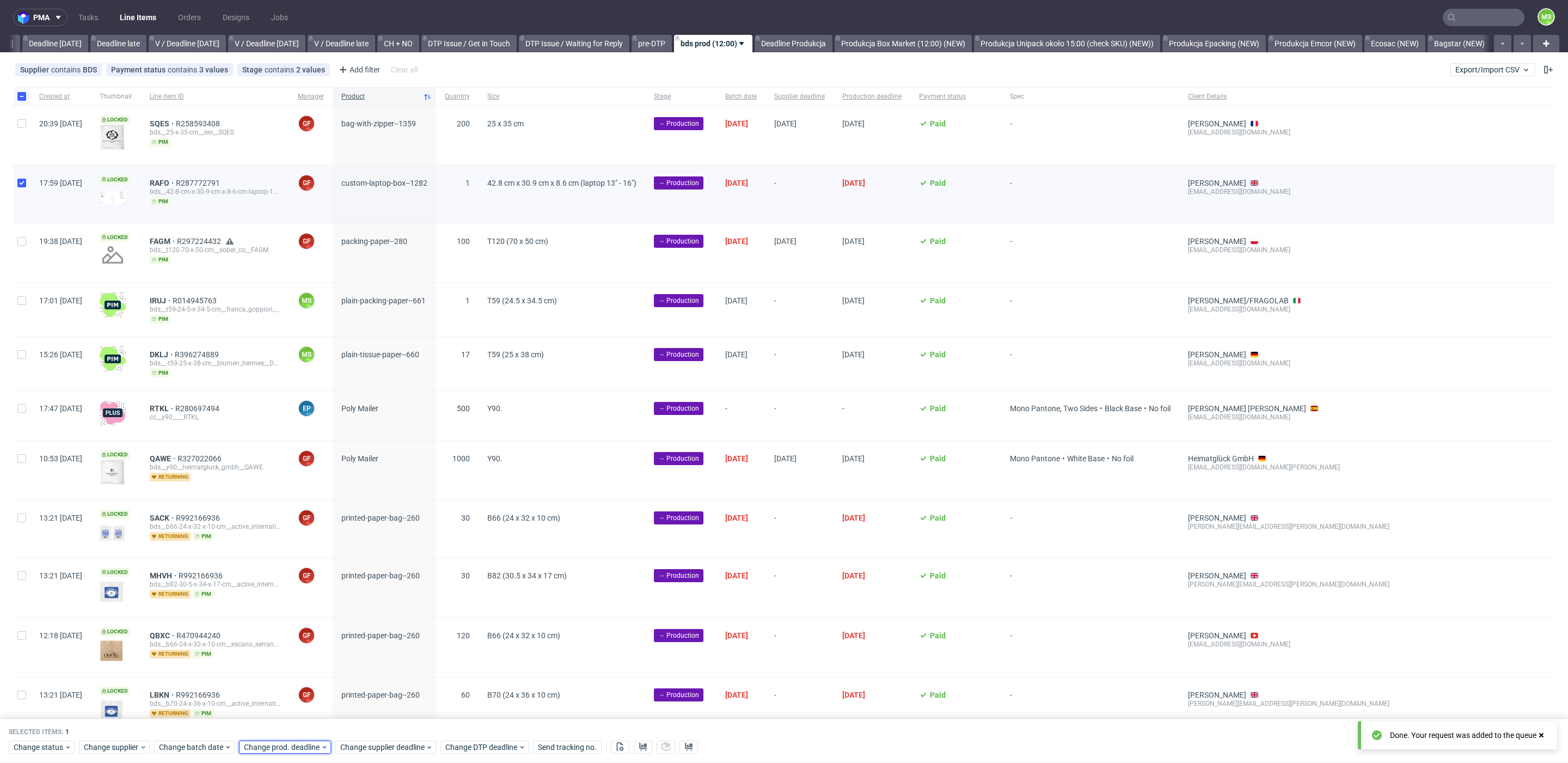
click at [297, 747] on span "Change prod. deadline" at bounding box center [282, 747] width 77 height 11
drag, startPoint x: 291, startPoint y: 648, endPoint x: 333, endPoint y: 686, distance: 56.6
click at [294, 649] on span "16" at bounding box center [294, 650] width 9 height 11
drag, startPoint x: 369, startPoint y: 721, endPoint x: 387, endPoint y: 747, distance: 31.6
click at [371, 724] on span "Save" at bounding box center [367, 724] width 17 height 8
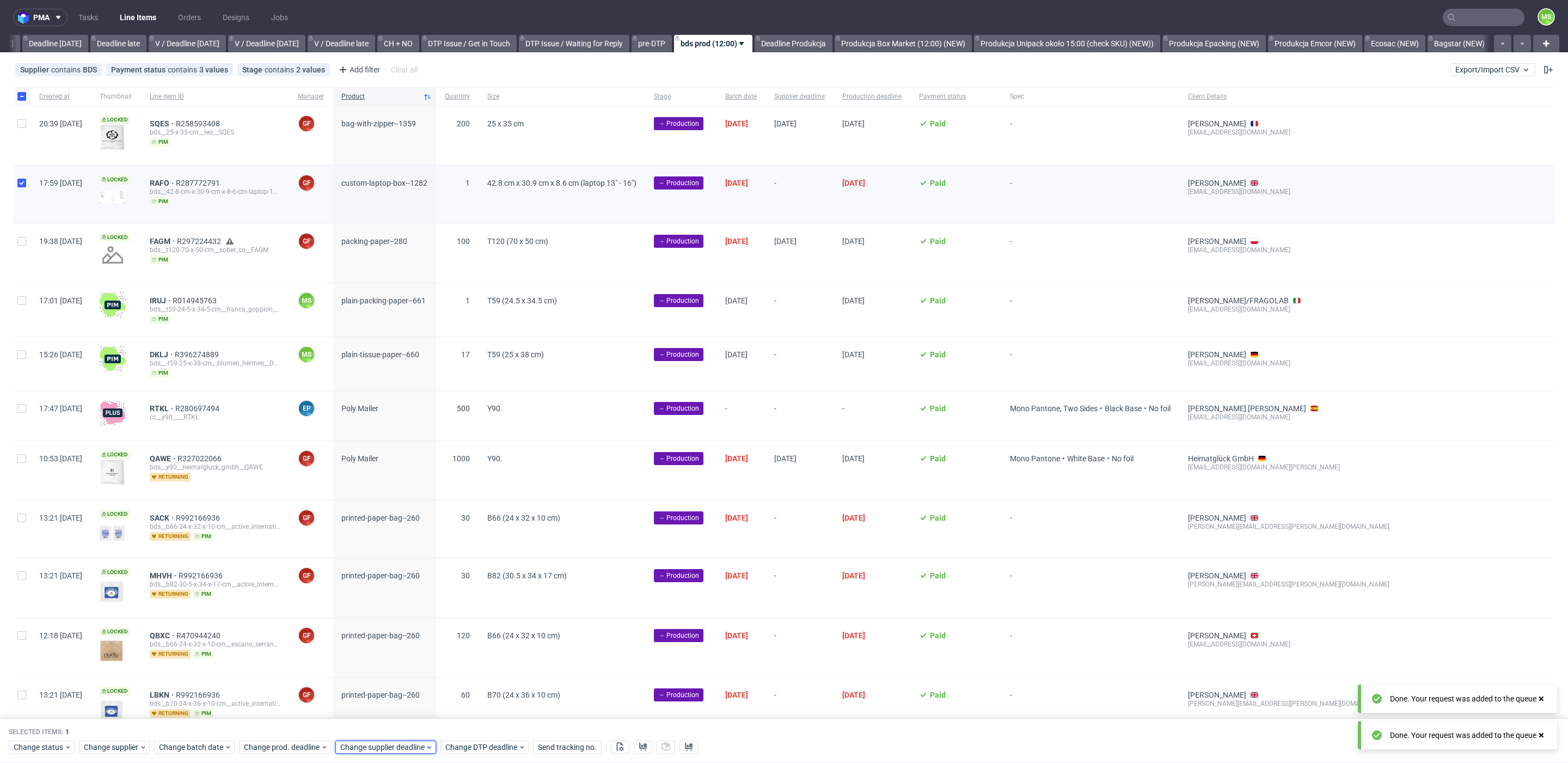
drag, startPoint x: 390, startPoint y: 749, endPoint x: 394, endPoint y: 741, distance: 8.9
click at [390, 748] on span "Change supplier deadline" at bounding box center [382, 747] width 85 height 11
click at [391, 654] on span "16" at bounding box center [390, 650] width 9 height 11
click at [463, 729] on button "Save" at bounding box center [464, 725] width 27 height 18
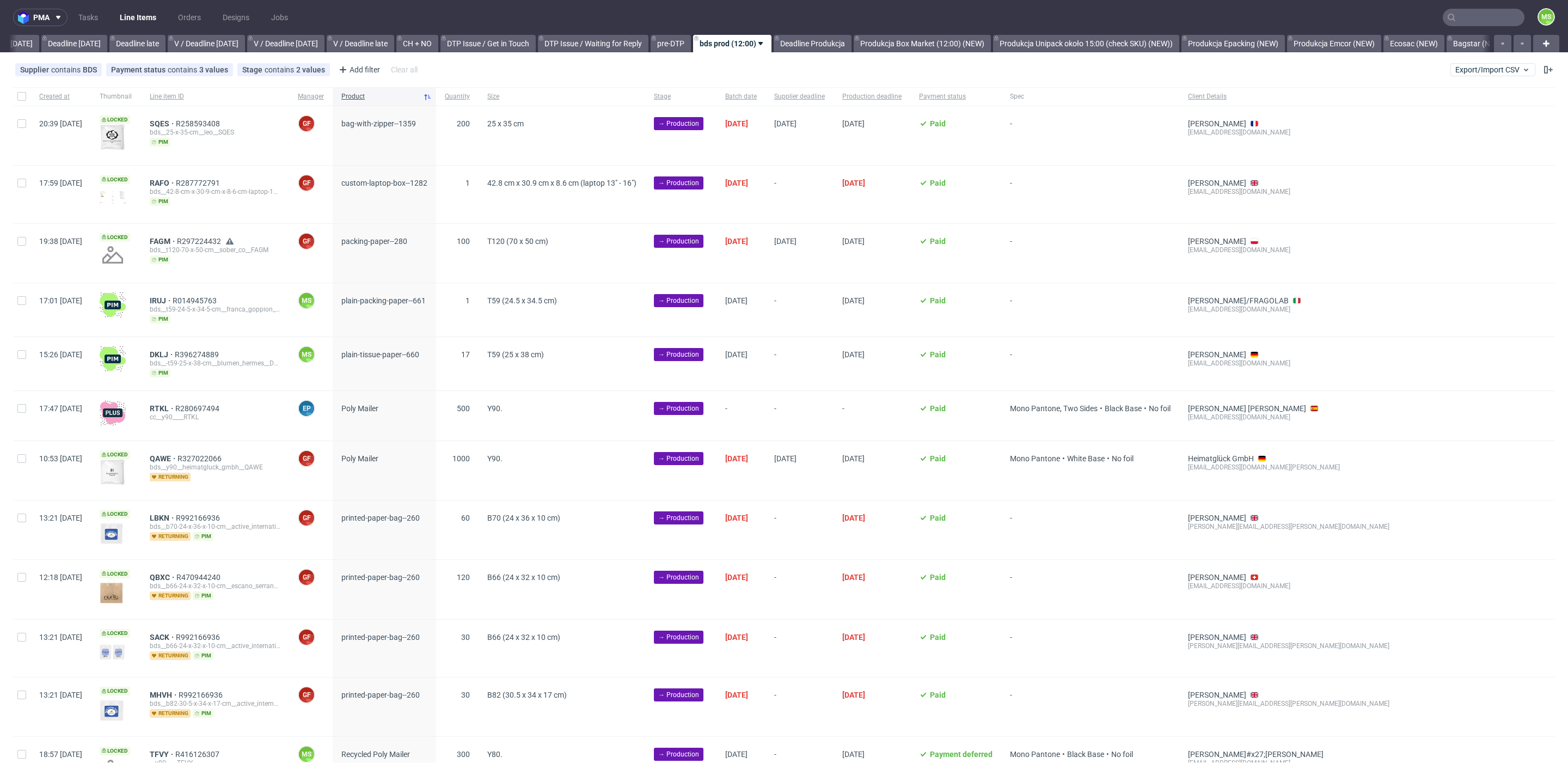
scroll to position [0, 1200]
click at [21, 240] on input "checkbox" at bounding box center [22, 242] width 9 height 9
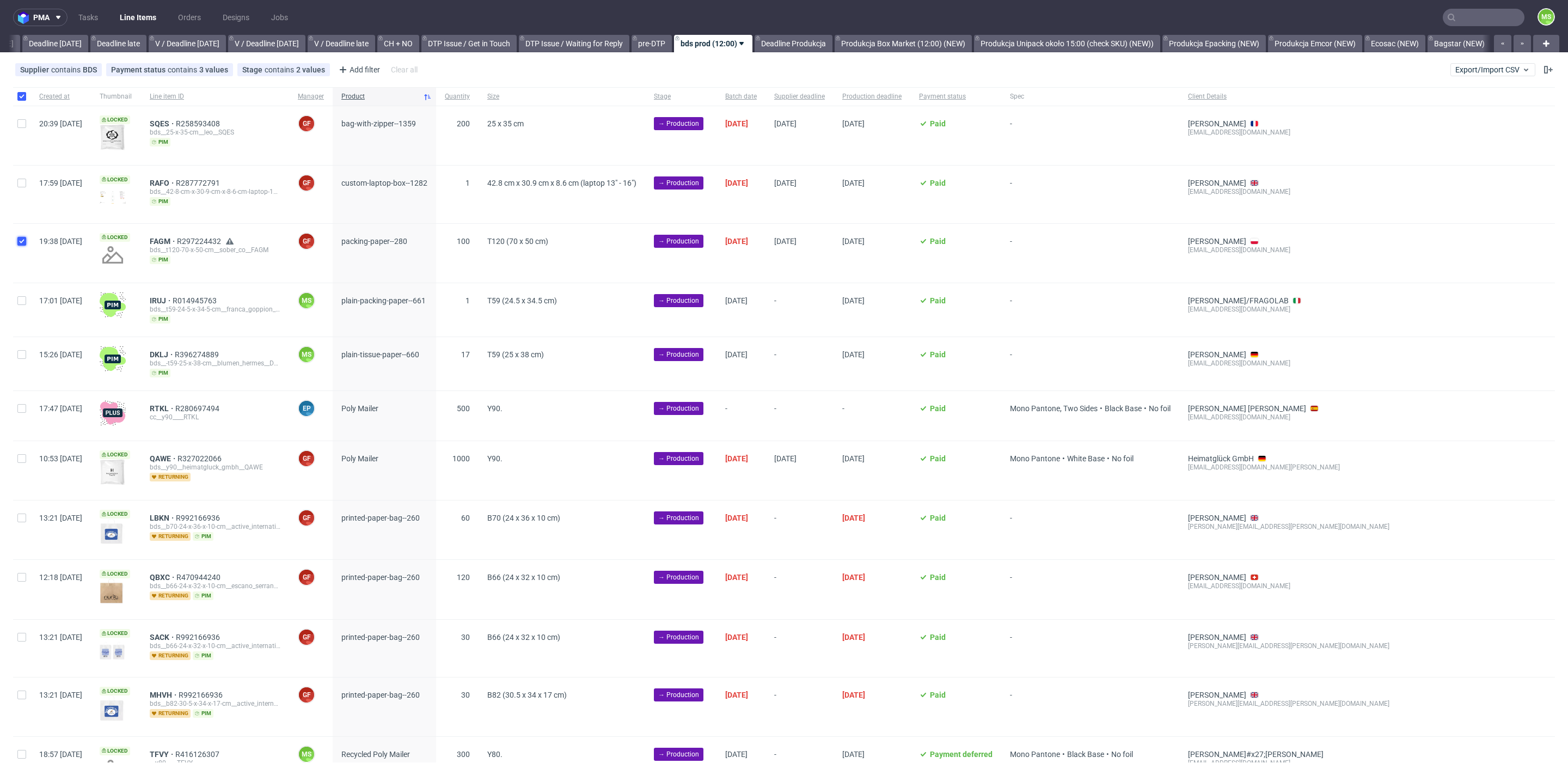
checkbox input "true"
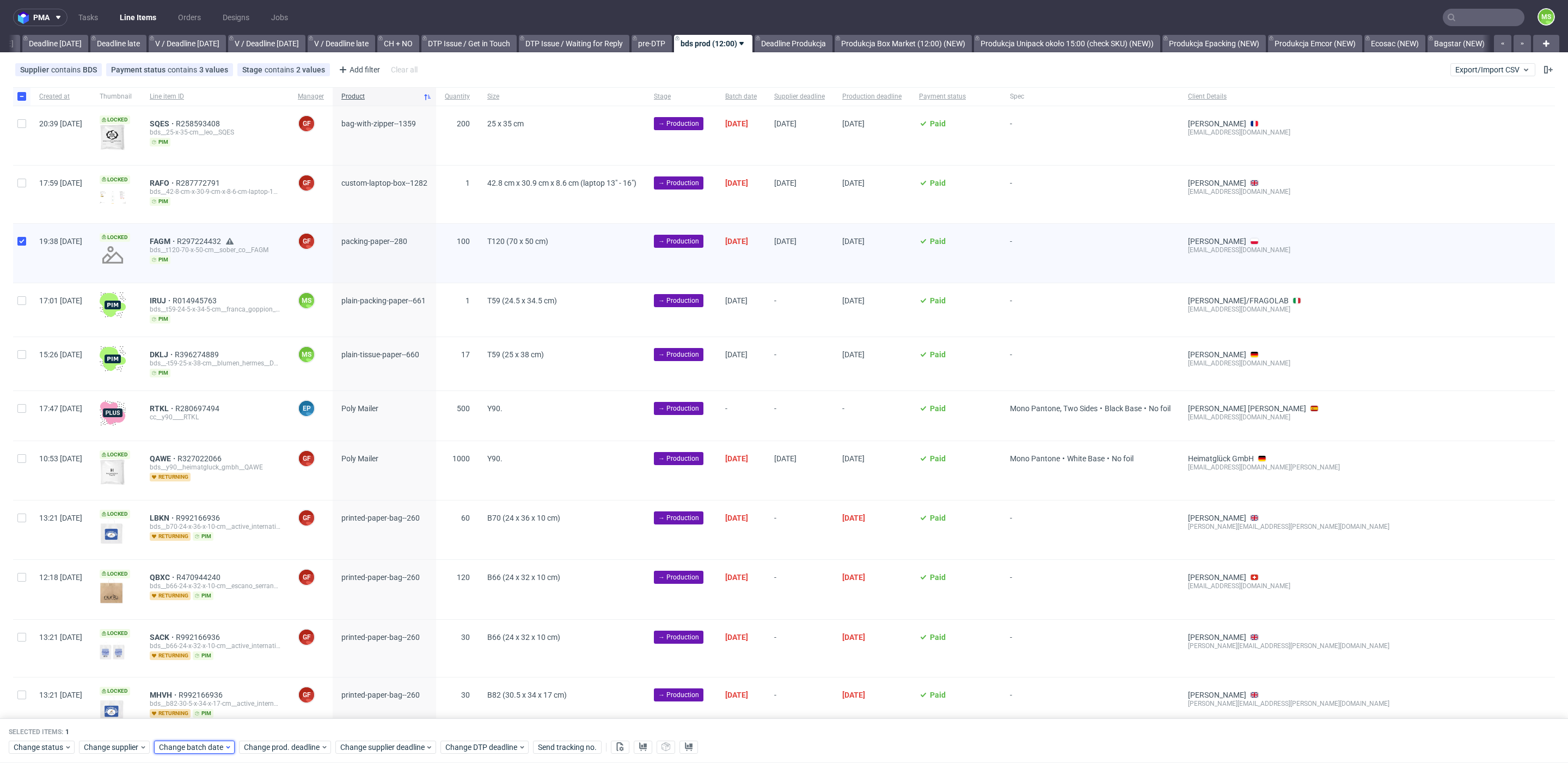
click at [200, 750] on span "Change batch date" at bounding box center [192, 747] width 66 height 11
click at [248, 633] on span "11" at bounding box center [244, 629] width 9 height 11
drag, startPoint x: 292, startPoint y: 730, endPoint x: 296, endPoint y: 736, distance: 7.2
click at [292, 731] on button "Save" at bounding box center [283, 725] width 27 height 18
click at [297, 744] on span "Change prod. deadline" at bounding box center [282, 747] width 77 height 11
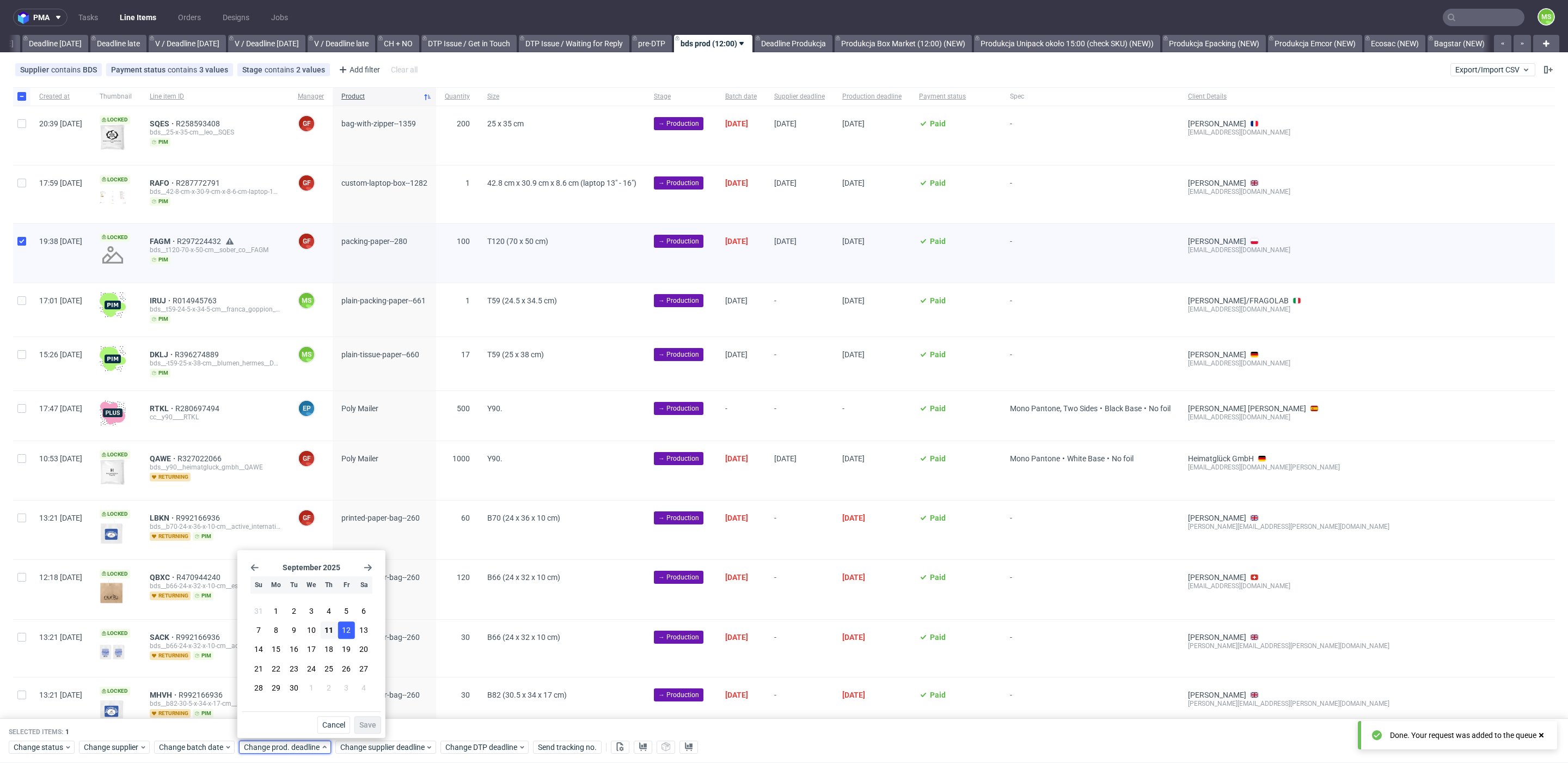
click at [348, 634] on span "12" at bounding box center [346, 629] width 9 height 11
drag, startPoint x: 278, startPoint y: 652, endPoint x: 290, endPoint y: 652, distance: 12.0
click at [282, 652] on button "15" at bounding box center [276, 650] width 17 height 18
drag, startPoint x: 290, startPoint y: 652, endPoint x: 344, endPoint y: 695, distance: 69.0
click at [290, 652] on span "16" at bounding box center [294, 650] width 9 height 11
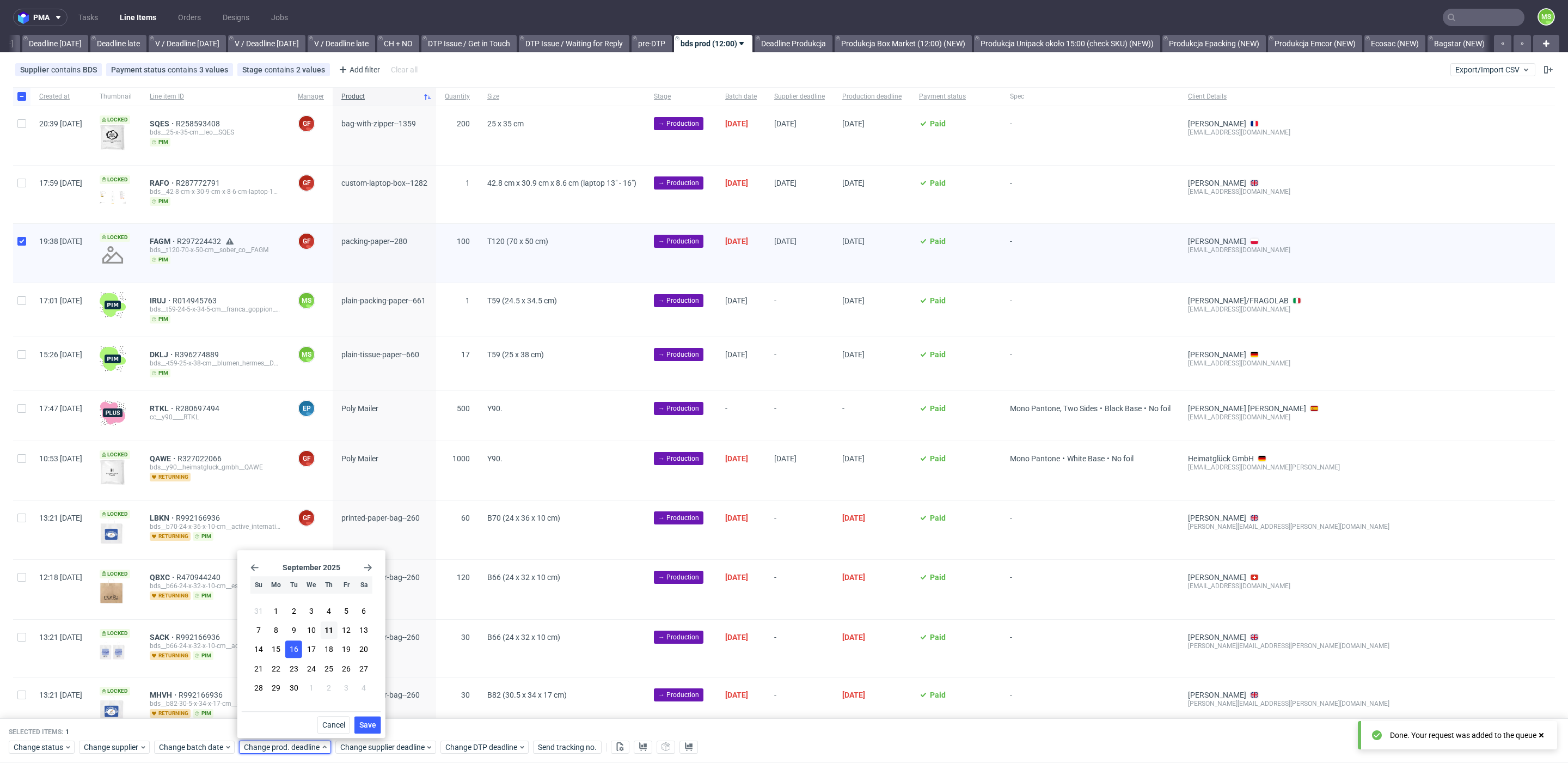
click at [366, 723] on span "Save" at bounding box center [367, 724] width 17 height 8
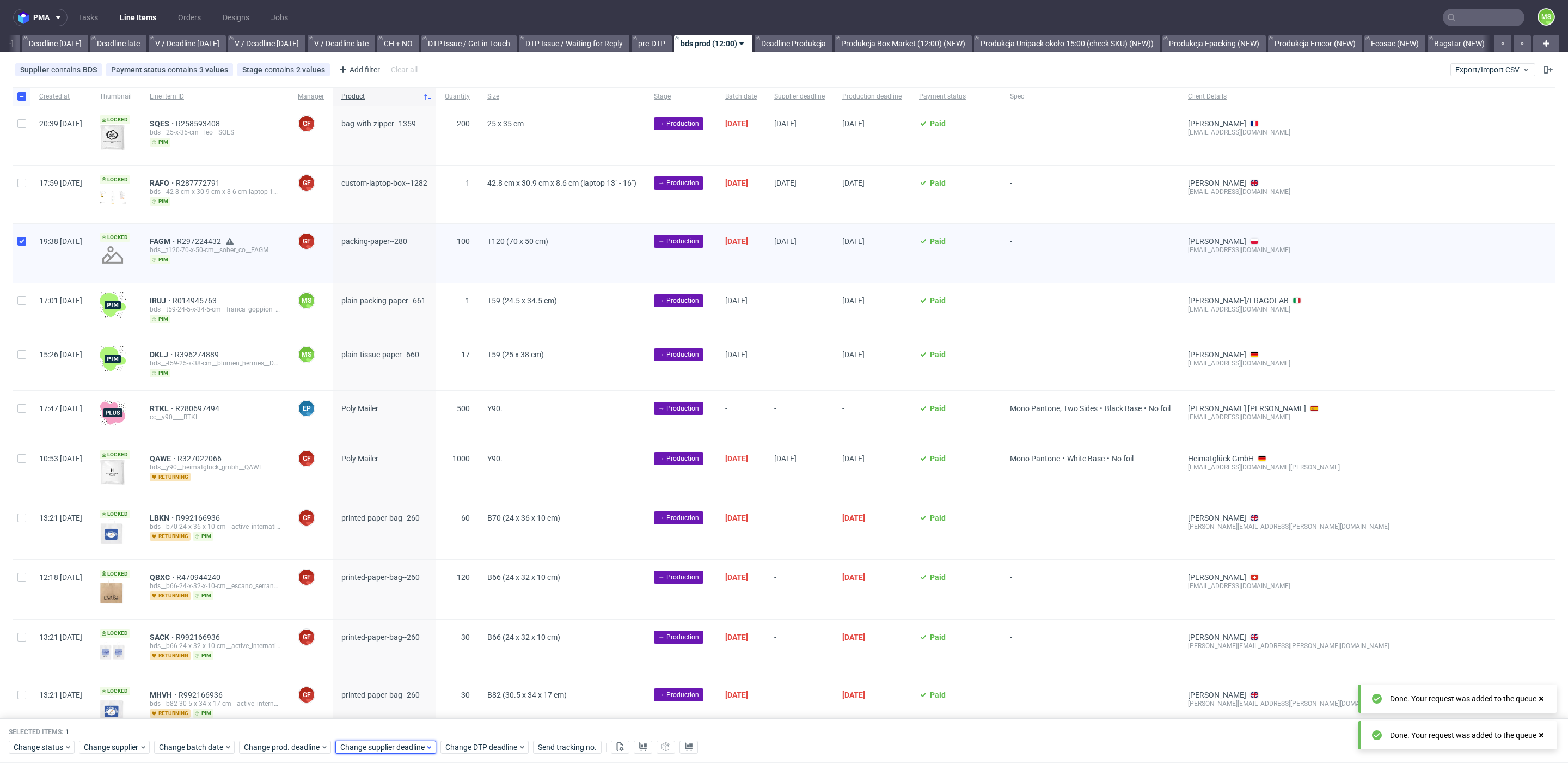
click at [372, 740] on div "Change supplier deadline" at bounding box center [386, 746] width 101 height 13
drag, startPoint x: 397, startPoint y: 648, endPoint x: 398, endPoint y: 660, distance: 12.0
click at [397, 648] on button "16" at bounding box center [390, 650] width 17 height 18
click at [459, 723] on span "Save" at bounding box center [464, 724] width 17 height 8
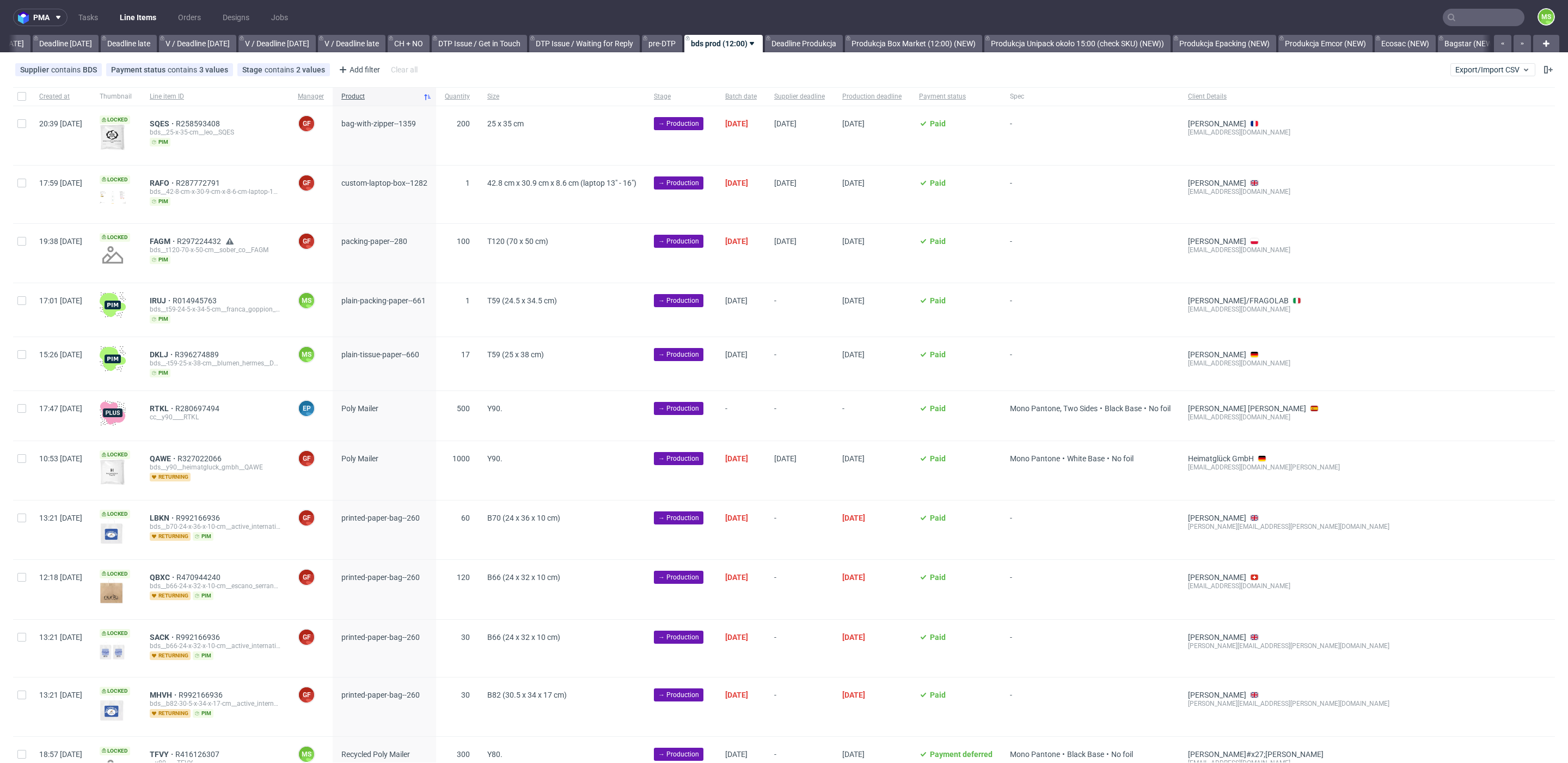
scroll to position [0, 1200]
drag, startPoint x: 27, startPoint y: 350, endPoint x: 27, endPoint y: 335, distance: 15.0
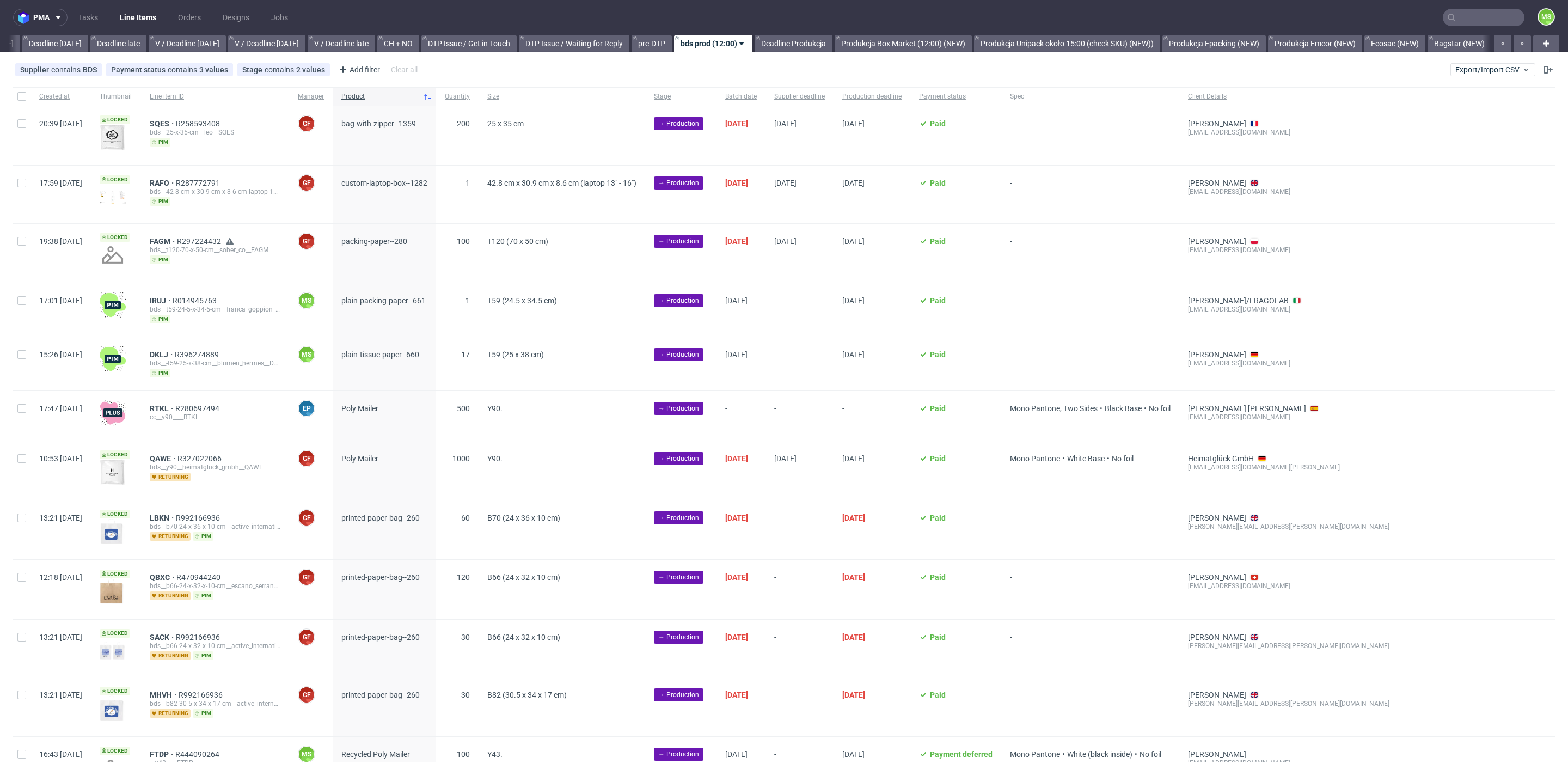
click at [27, 347] on div at bounding box center [22, 364] width 18 height 53
checkbox input "true"
click at [27, 302] on div at bounding box center [22, 310] width 18 height 53
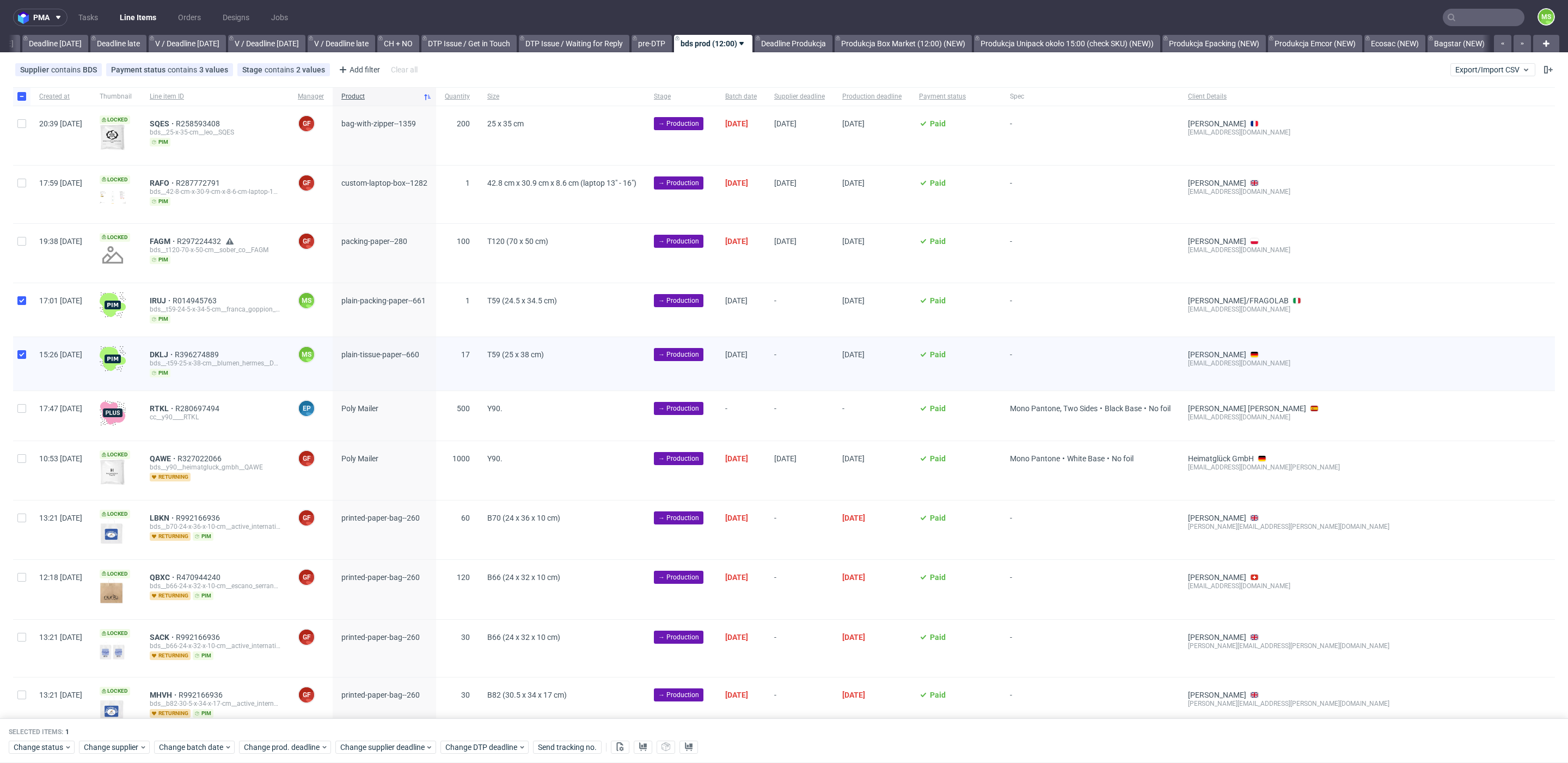
checkbox input "true"
click at [211, 747] on span "Change batch date" at bounding box center [192, 747] width 66 height 11
click at [244, 628] on span "11" at bounding box center [244, 629] width 9 height 11
drag, startPoint x: 285, startPoint y: 722, endPoint x: 299, endPoint y: 738, distance: 21.3
click at [284, 723] on span "Save" at bounding box center [283, 724] width 17 height 8
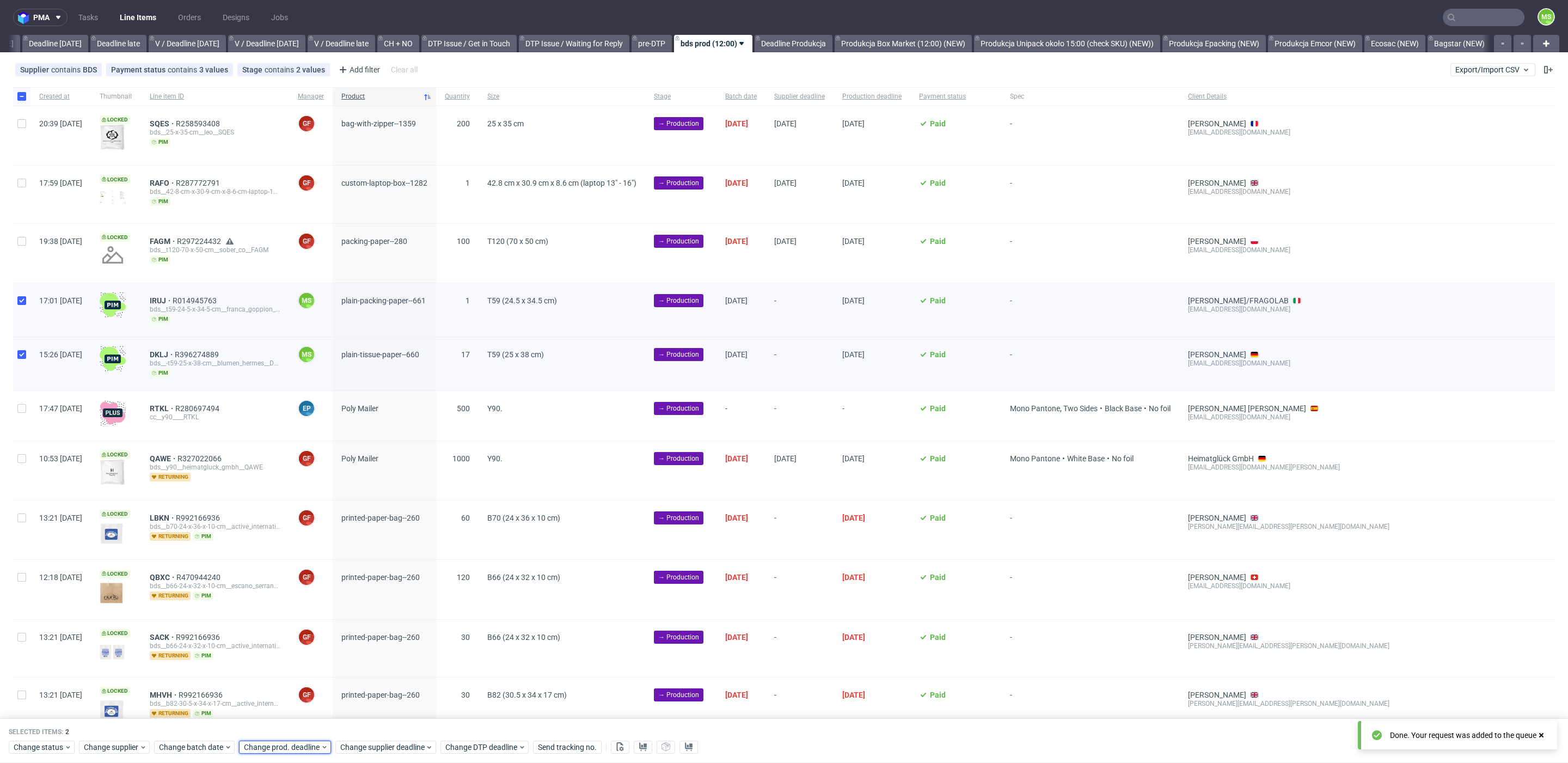
drag, startPoint x: 308, startPoint y: 751, endPoint x: 306, endPoint y: 739, distance: 12.2
click at [307, 749] on span "Change prod. deadline" at bounding box center [282, 747] width 77 height 11
click at [282, 650] on button "15" at bounding box center [276, 650] width 17 height 18
click at [360, 726] on span "Save" at bounding box center [367, 724] width 17 height 8
drag, startPoint x: 375, startPoint y: 749, endPoint x: 374, endPoint y: 740, distance: 9.1
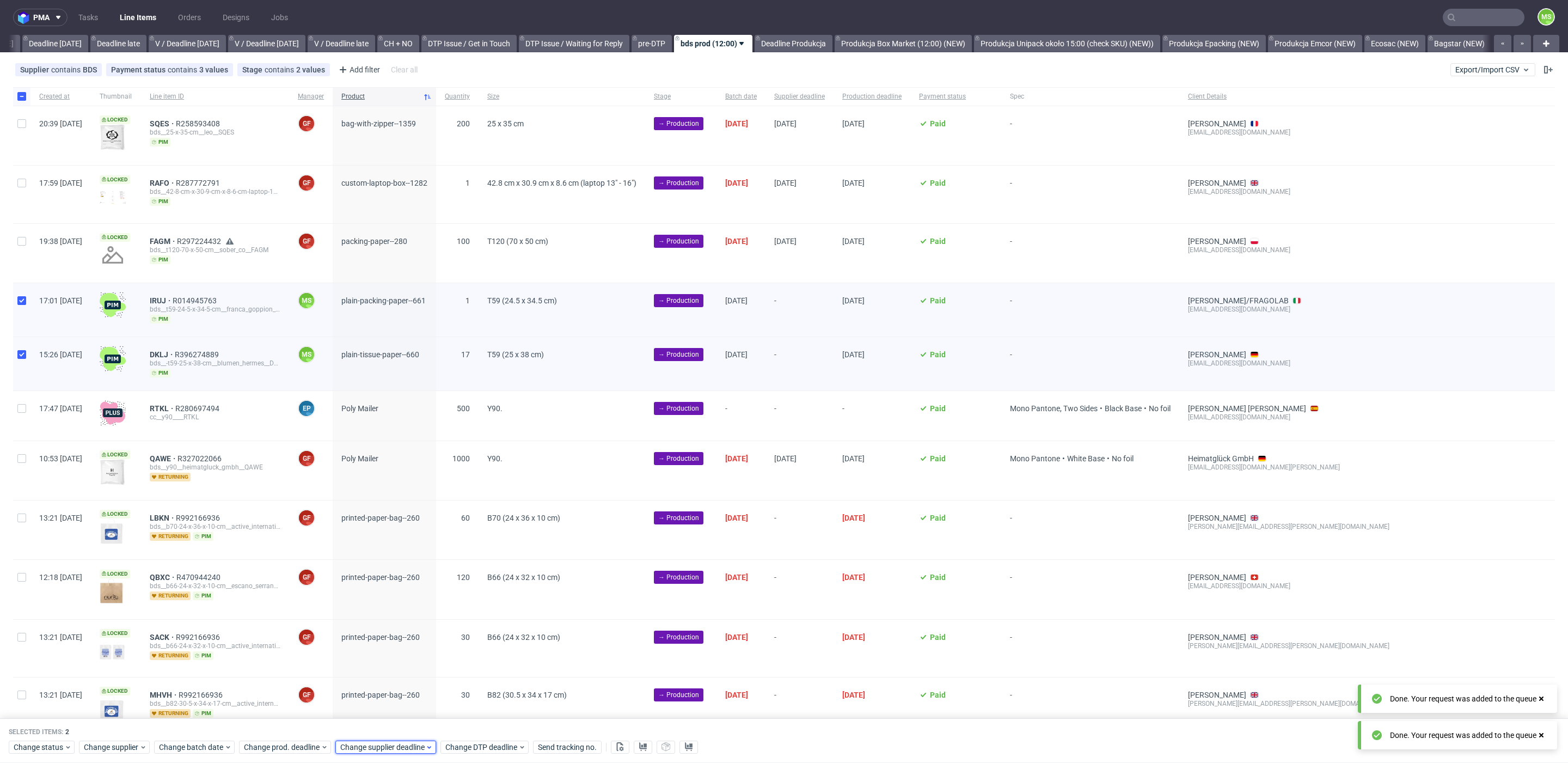
click at [375, 747] on span "Change supplier deadline" at bounding box center [382, 747] width 85 height 11
click at [374, 646] on span "15" at bounding box center [373, 650] width 9 height 11
click at [470, 725] on span "Save" at bounding box center [464, 724] width 17 height 8
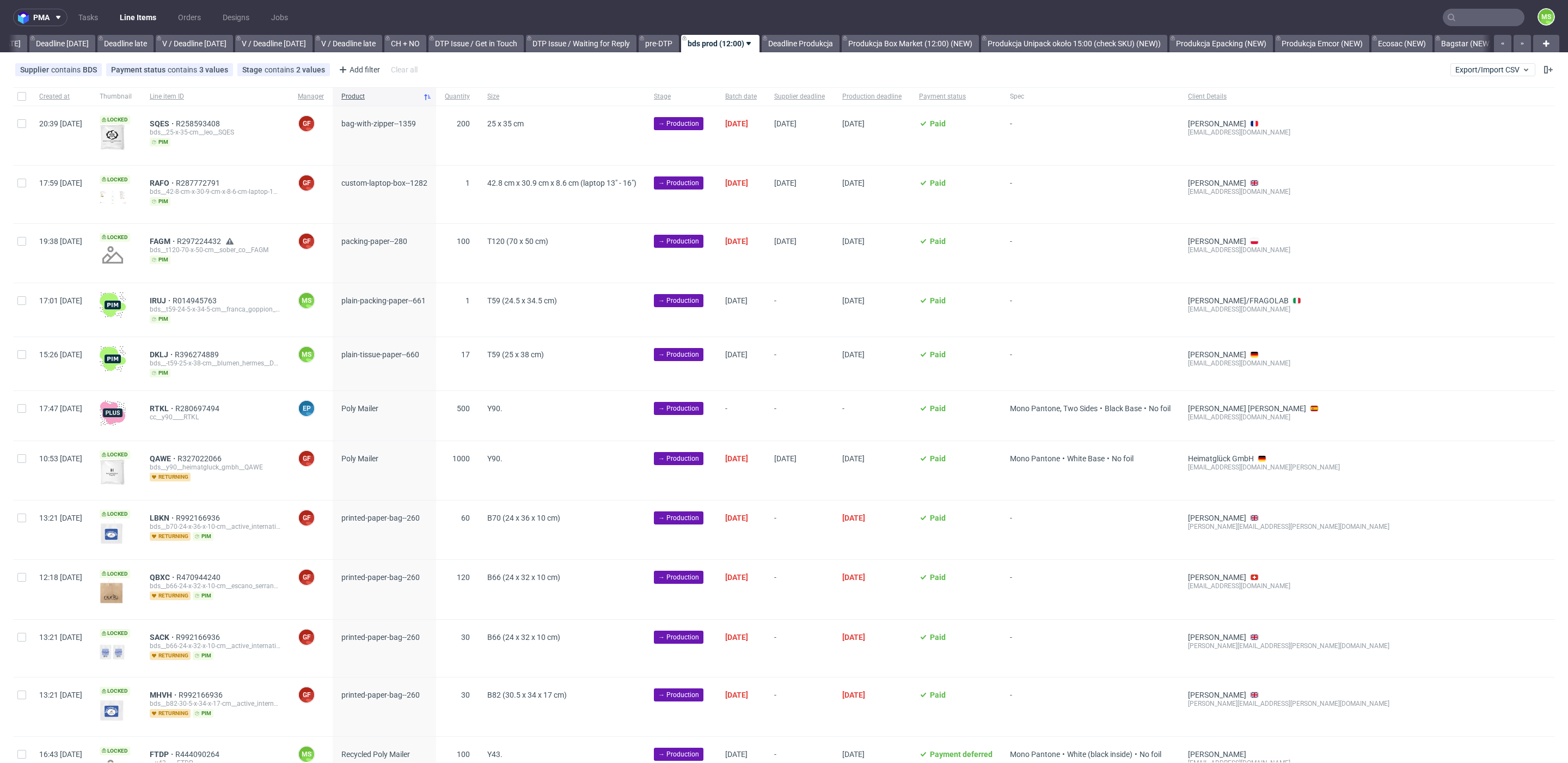
scroll to position [0, 1200]
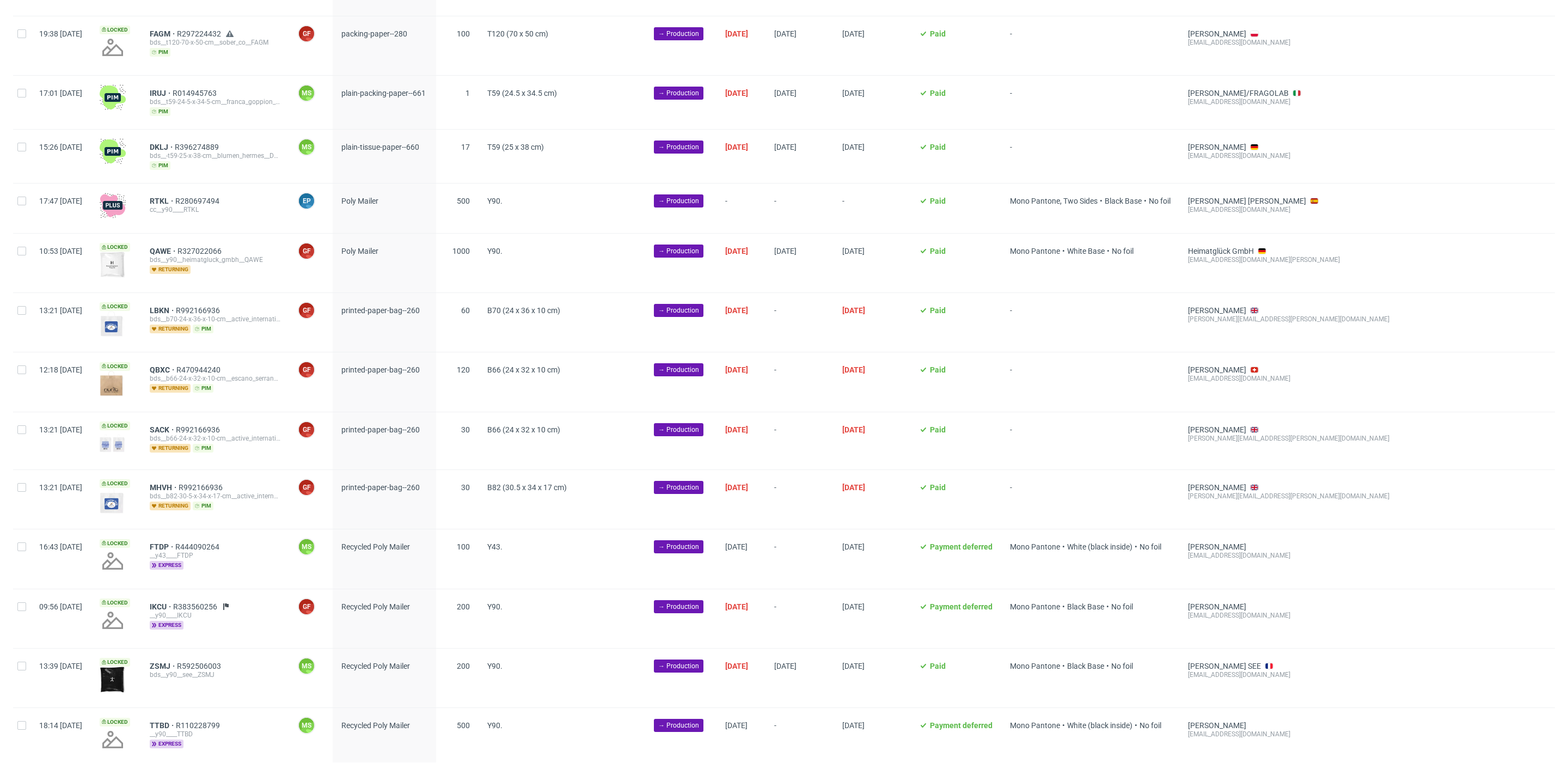
scroll to position [223, 0]
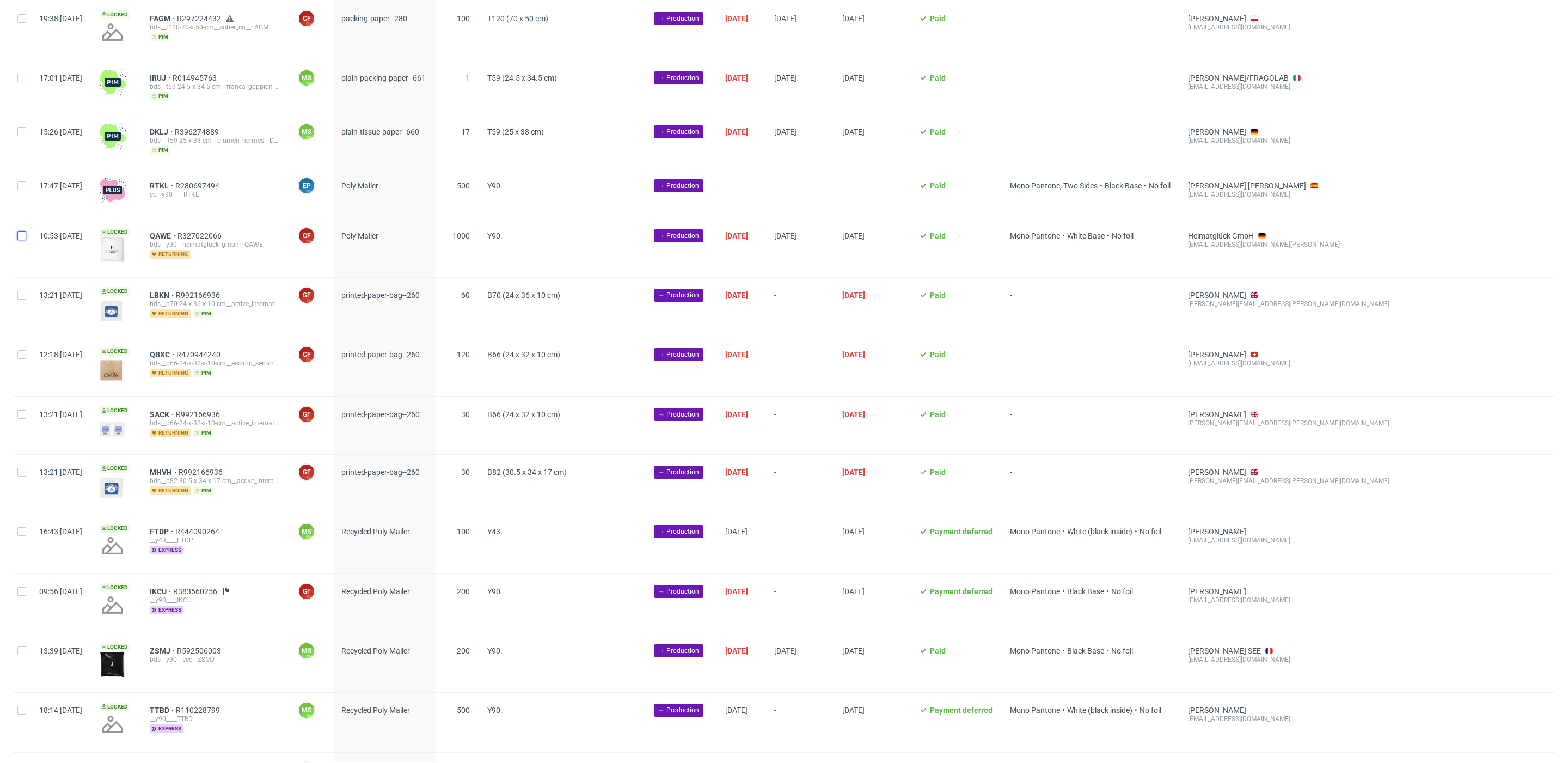
drag, startPoint x: 23, startPoint y: 232, endPoint x: 23, endPoint y: 222, distance: 10.0
click at [23, 231] on input "checkbox" at bounding box center [22, 235] width 9 height 9
checkbox input "true"
click at [26, 182] on input "checkbox" at bounding box center [22, 186] width 9 height 9
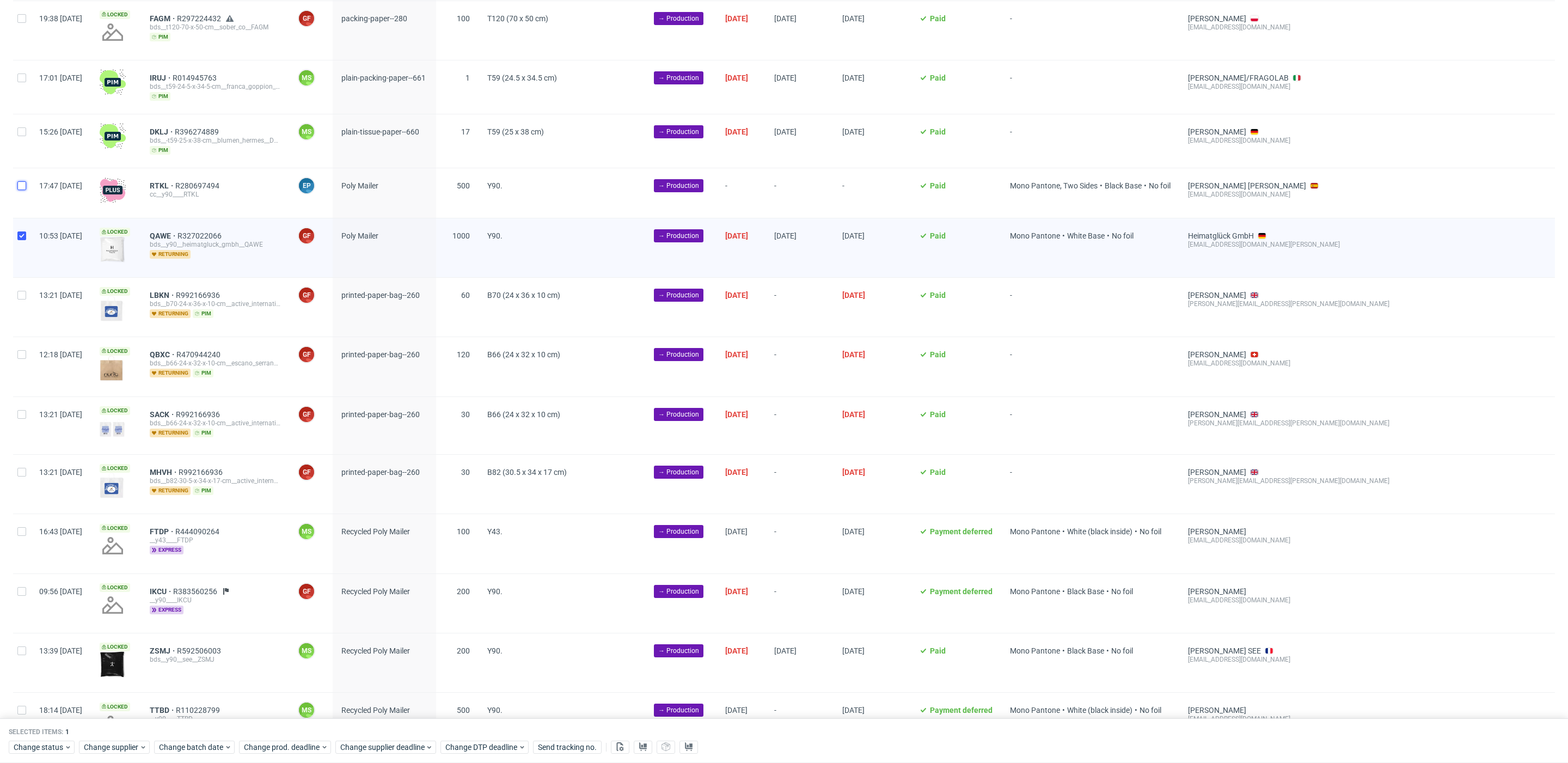
checkbox input "true"
click at [172, 744] on span "Change batch date" at bounding box center [192, 747] width 66 height 11
drag, startPoint x: 245, startPoint y: 628, endPoint x: 256, endPoint y: 654, distance: 28.2
click at [245, 628] on span "11" at bounding box center [244, 629] width 9 height 11
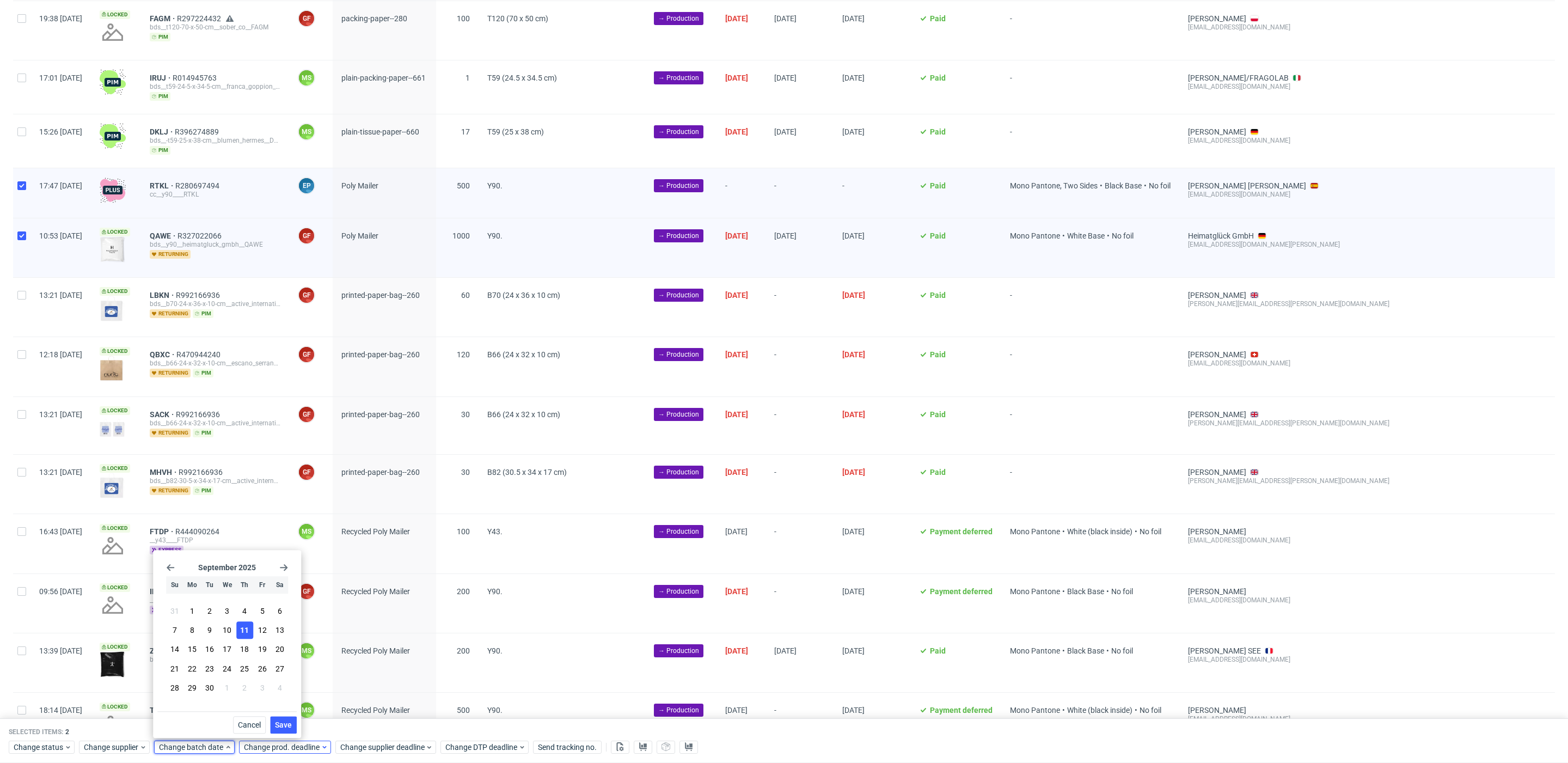
drag, startPoint x: 283, startPoint y: 728, endPoint x: 291, endPoint y: 743, distance: 17.0
click at [283, 728] on span "Save" at bounding box center [283, 724] width 17 height 8
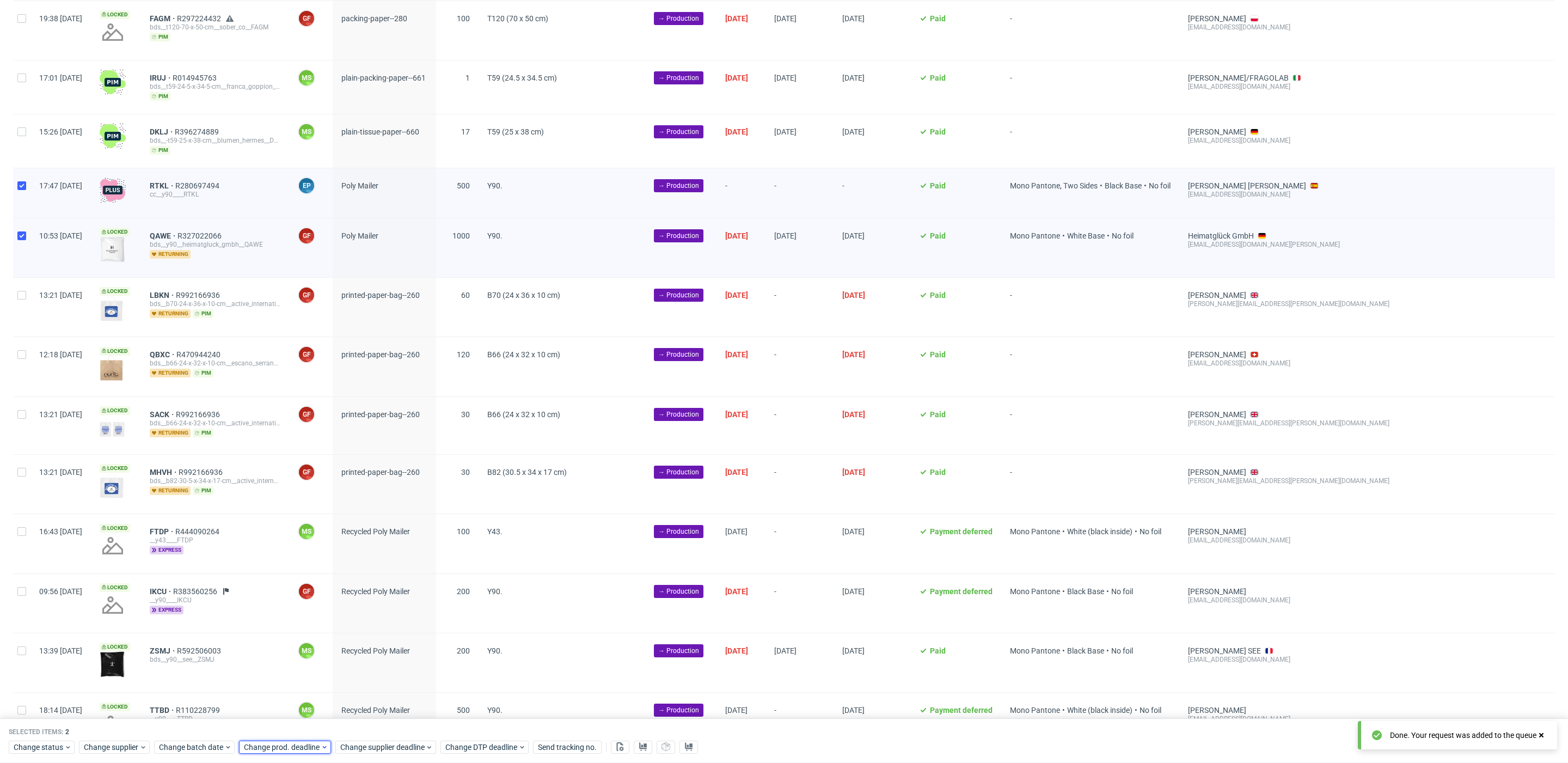
drag, startPoint x: 292, startPoint y: 747, endPoint x: 294, endPoint y: 740, distance: 7.3
click at [293, 746] on span "Change prod. deadline" at bounding box center [282, 747] width 77 height 11
click at [328, 654] on span "18" at bounding box center [329, 650] width 9 height 11
click at [373, 726] on span "Save" at bounding box center [367, 724] width 17 height 8
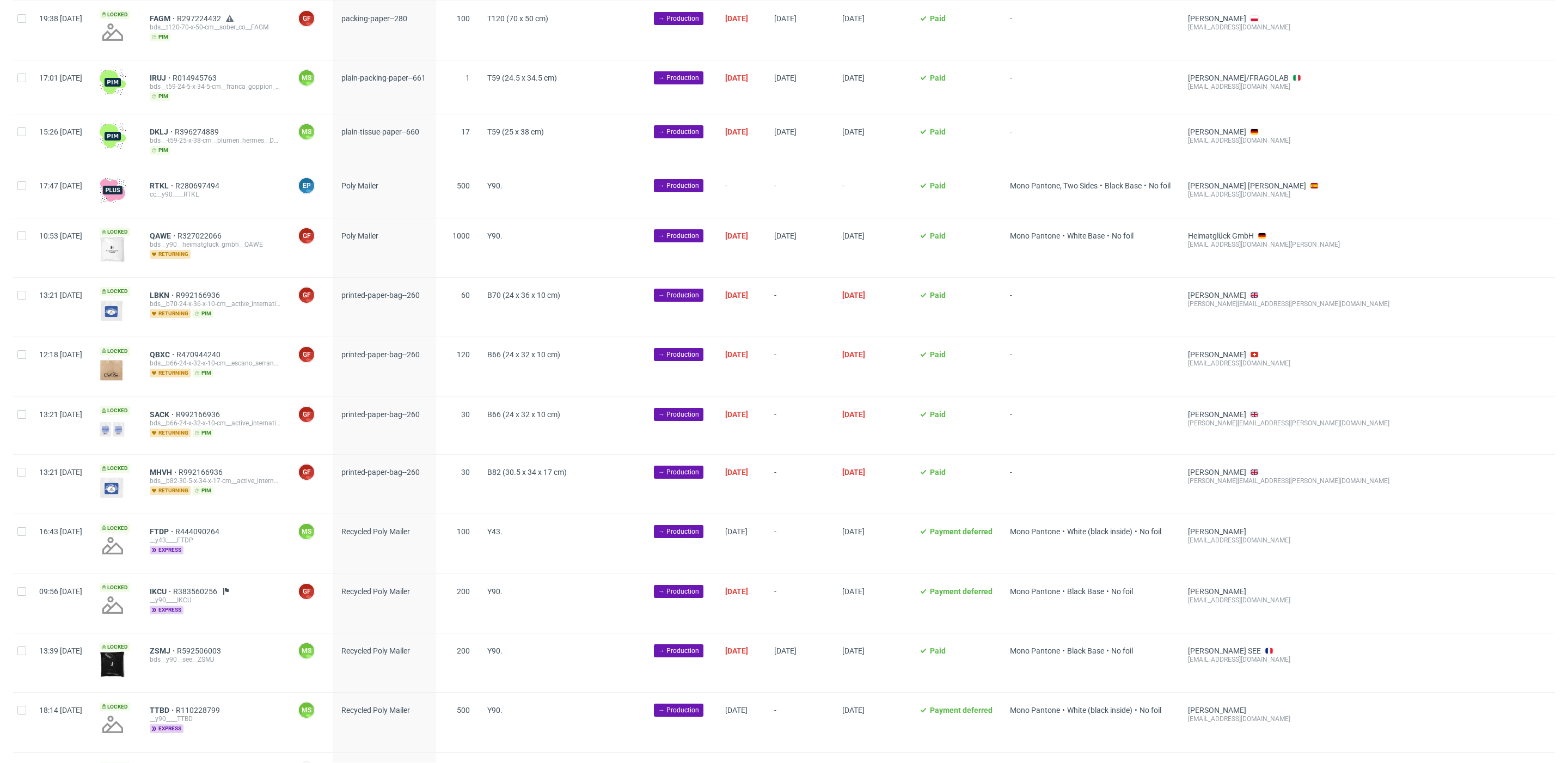
scroll to position [315, 0]
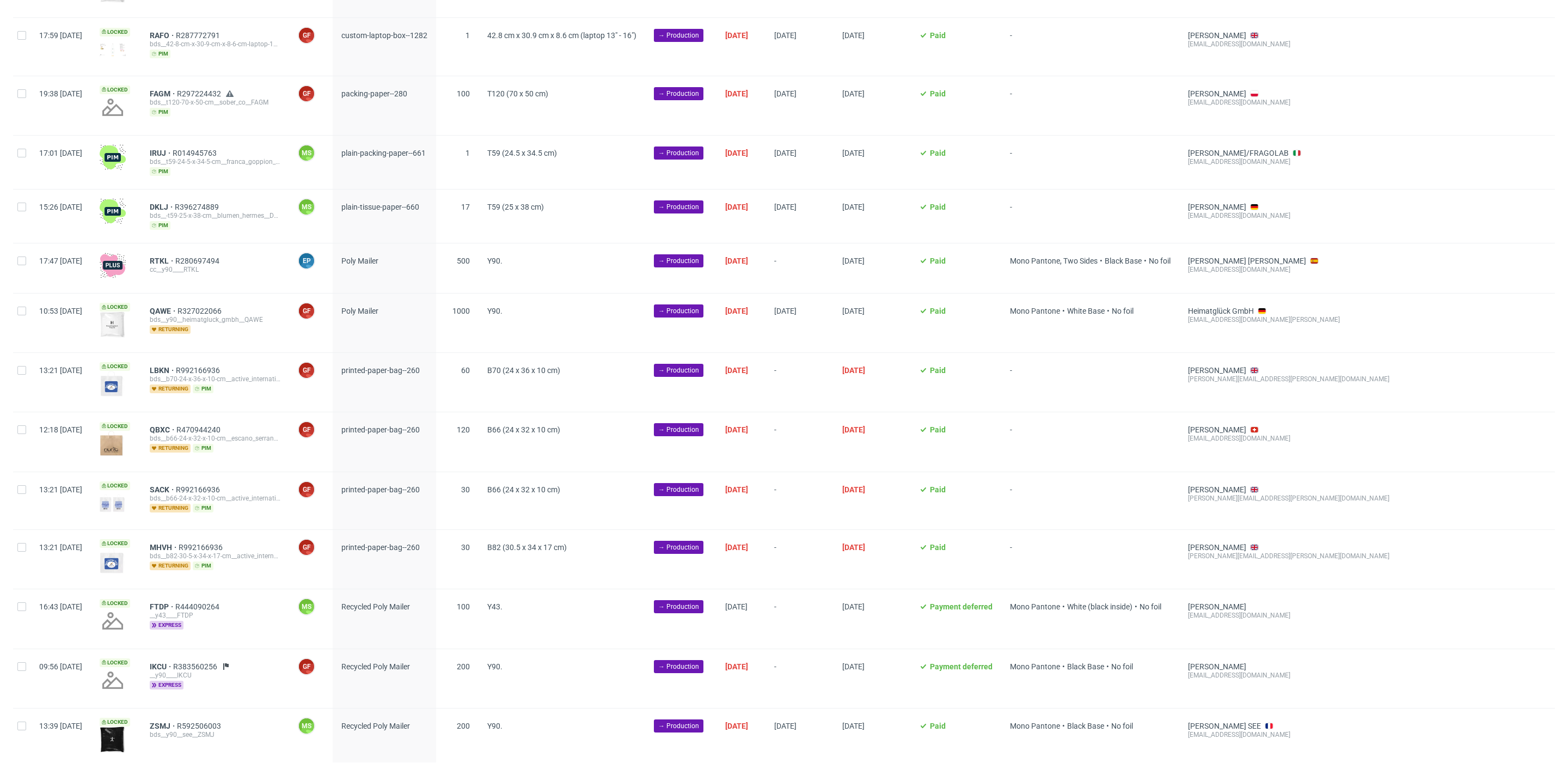
scroll to position [154, 0]
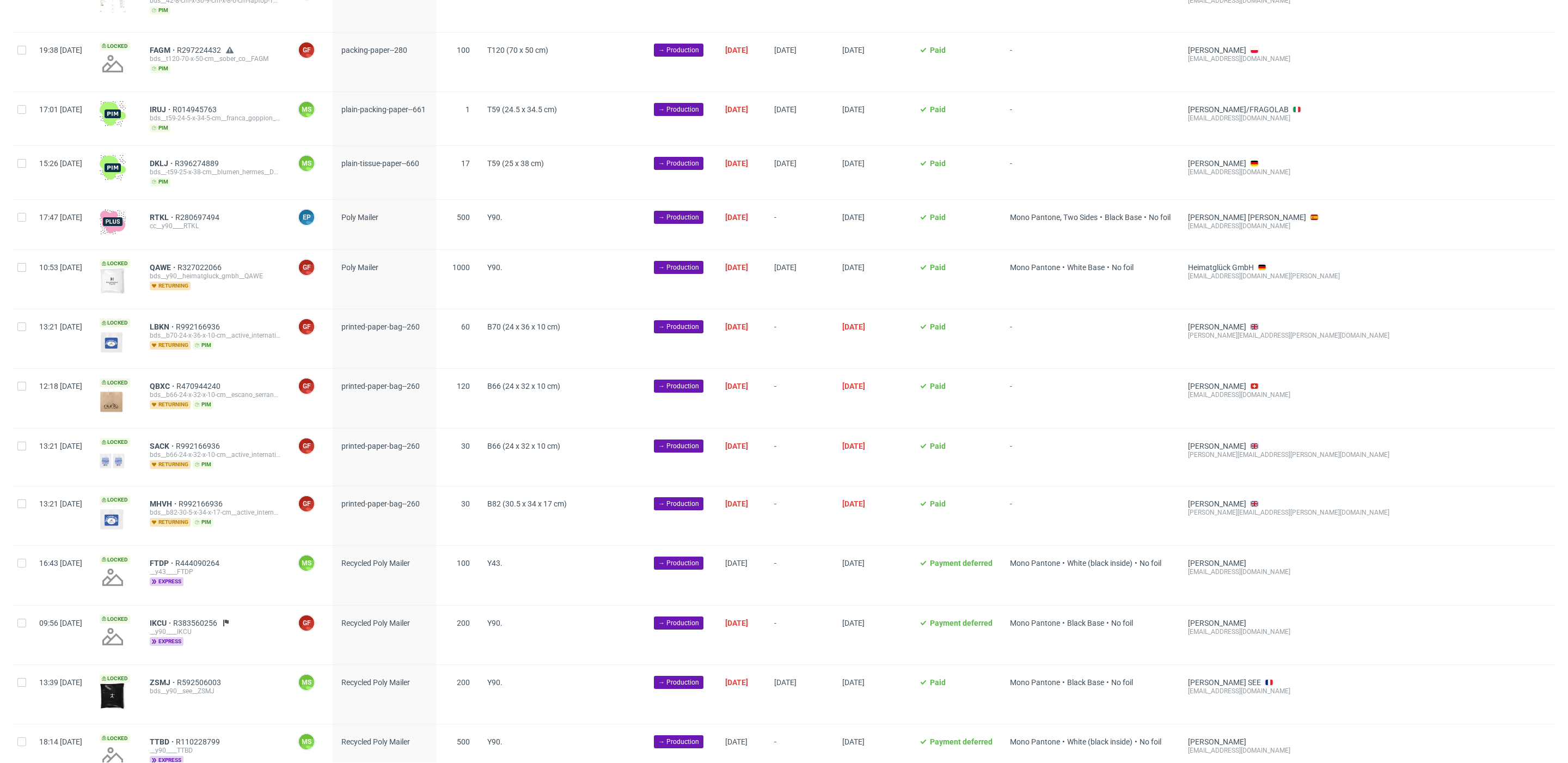
scroll to position [191, 0]
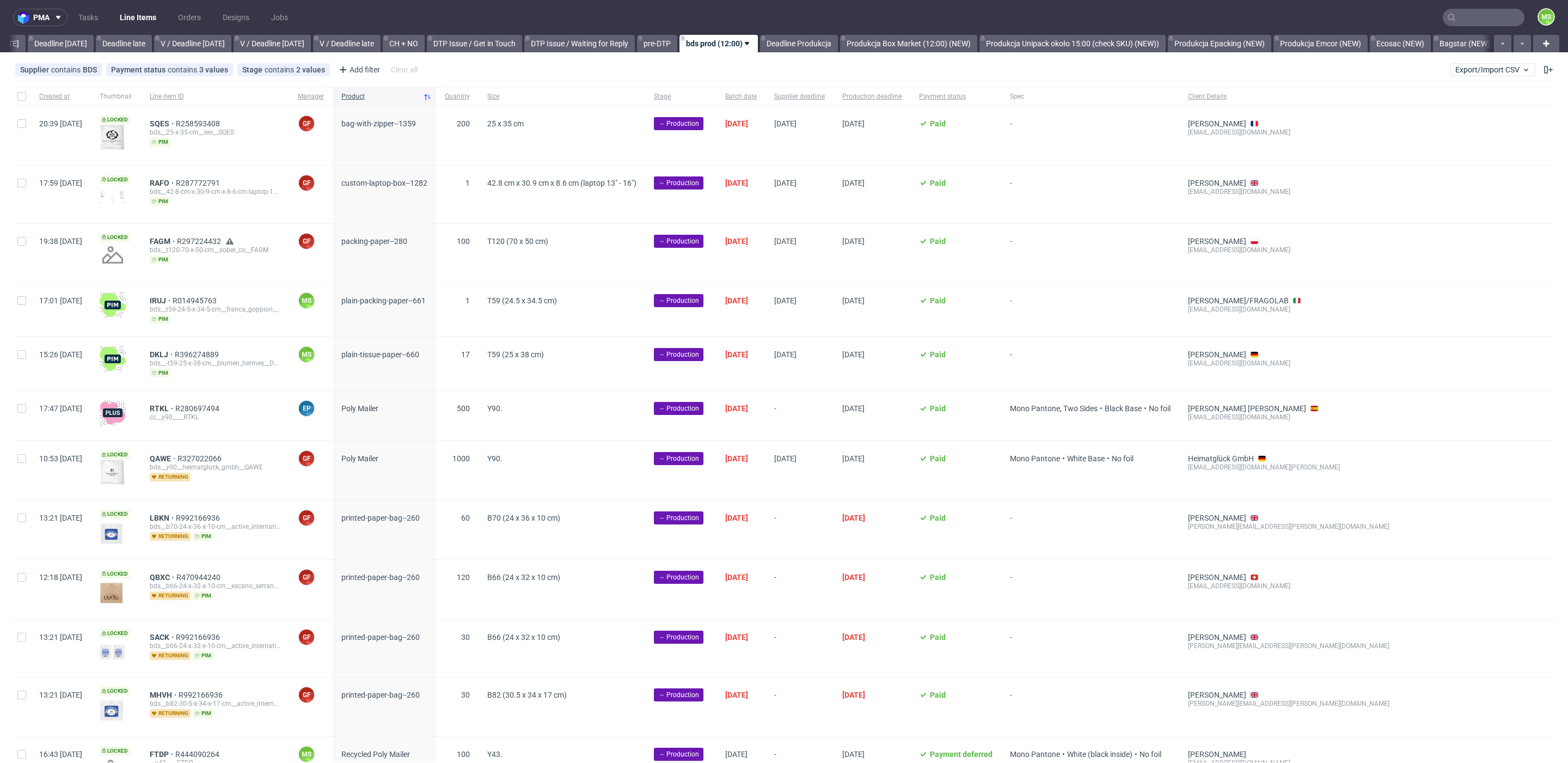
scroll to position [0, 1200]
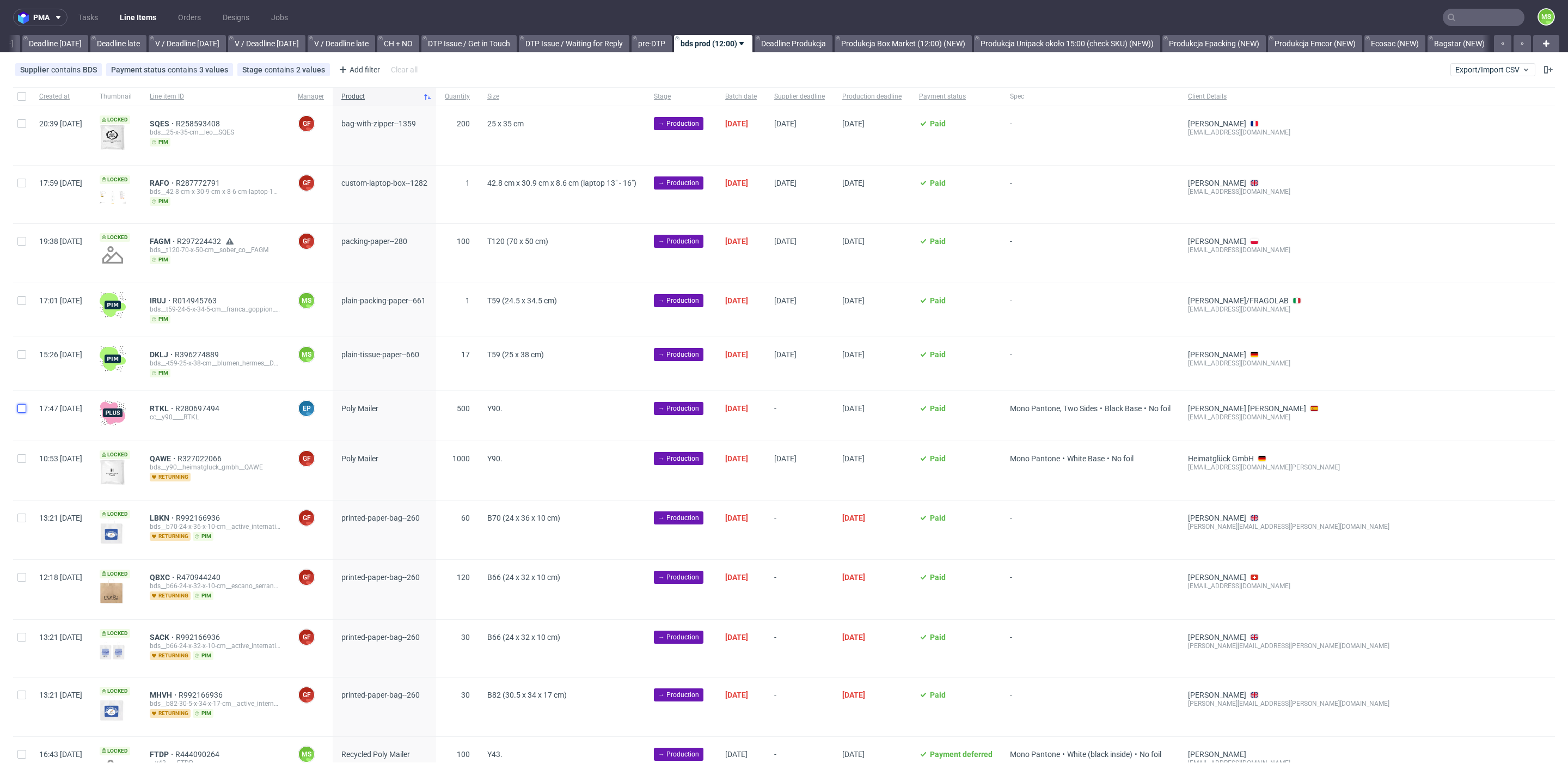
click at [19, 408] on input "checkbox" at bounding box center [22, 408] width 9 height 9
checkbox input "true"
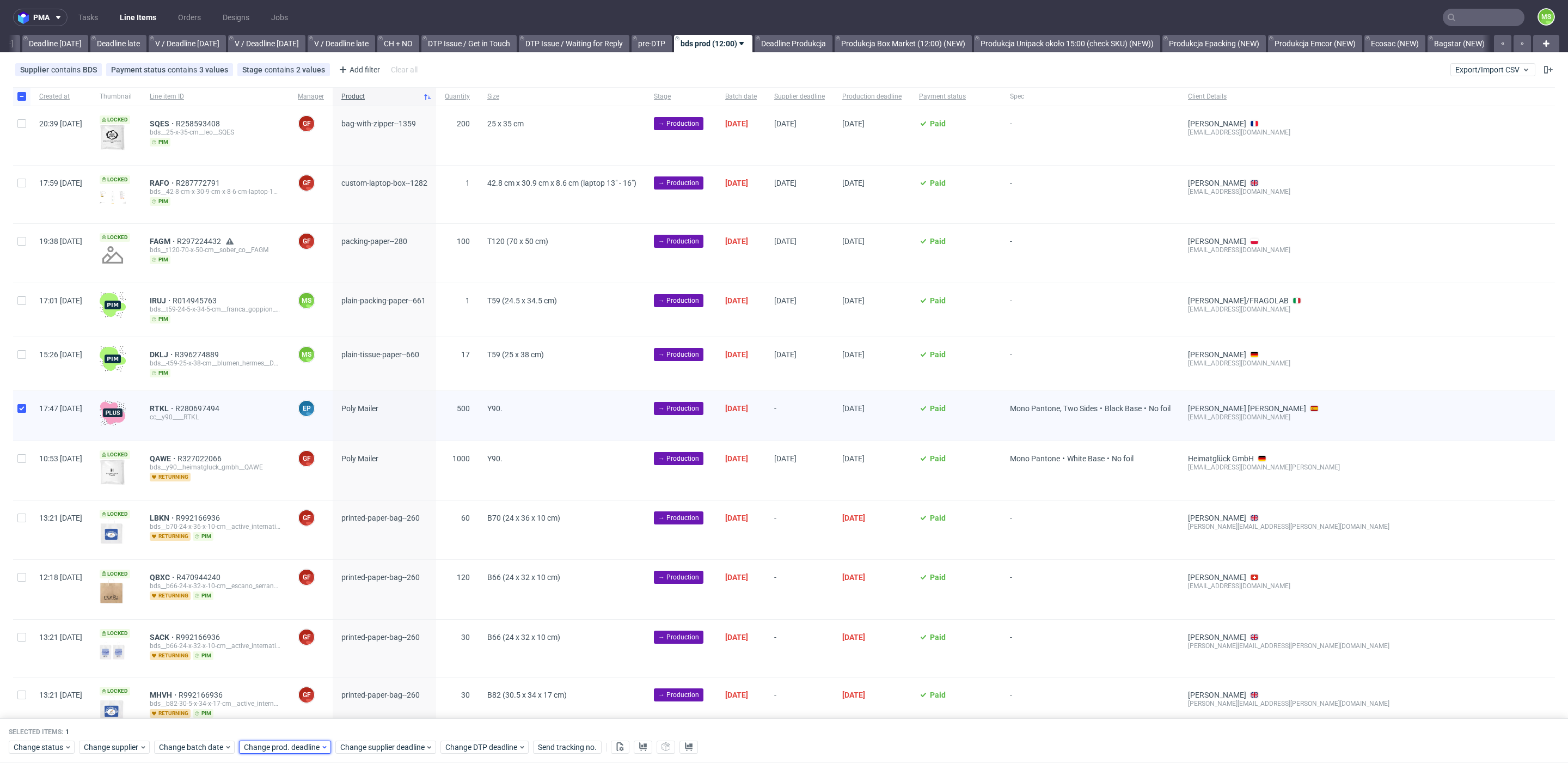
click at [299, 747] on span "Change prod. deadline" at bounding box center [282, 747] width 77 height 11
drag, startPoint x: 330, startPoint y: 650, endPoint x: 369, endPoint y: 705, distance: 67.4
click at [332, 651] on span "18" at bounding box center [329, 650] width 9 height 11
drag, startPoint x: 370, startPoint y: 725, endPoint x: 356, endPoint y: 629, distance: 97.0
click at [370, 723] on span "Save" at bounding box center [367, 724] width 17 height 8
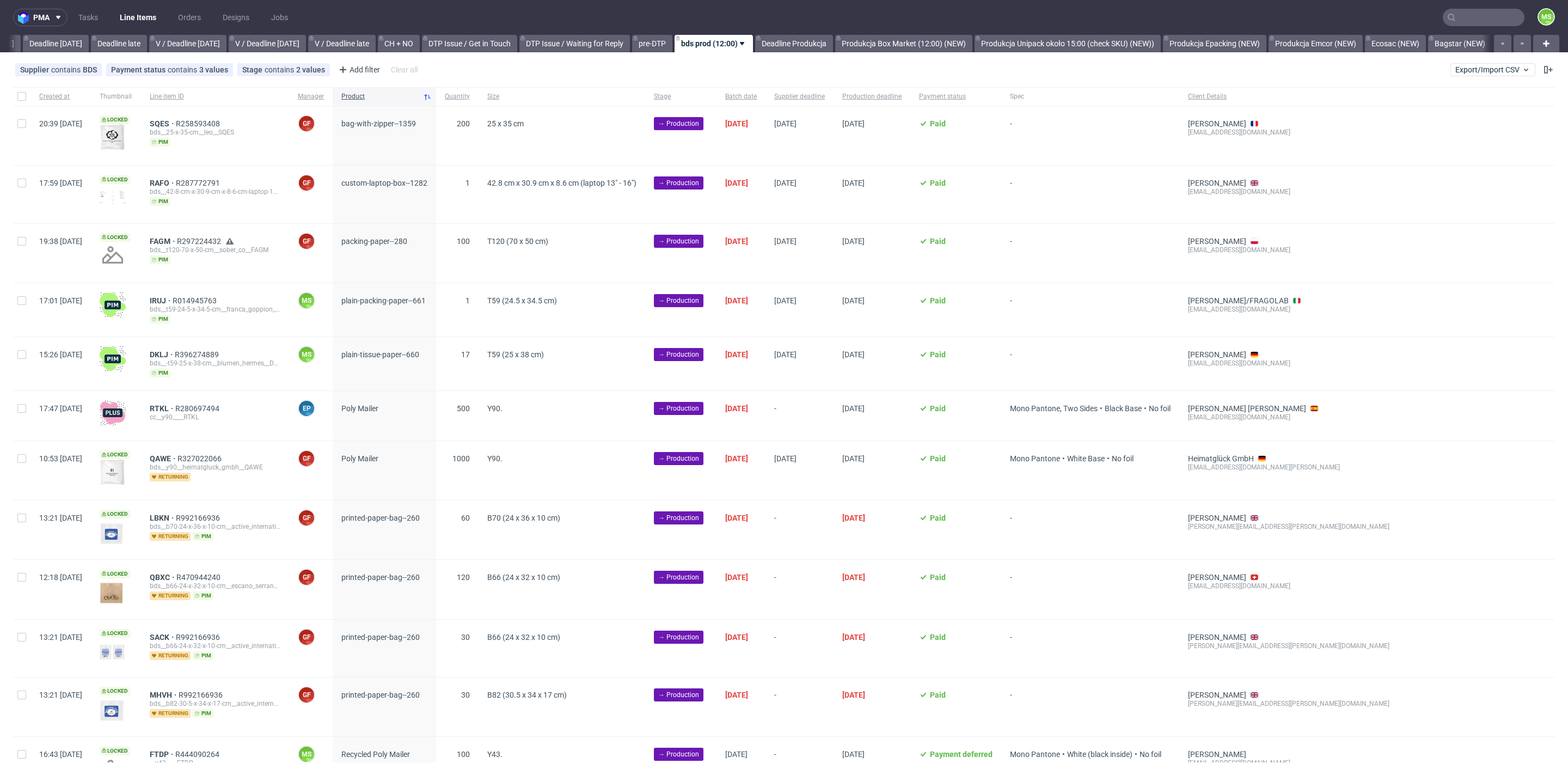
scroll to position [0, 1200]
click at [13, 402] on div at bounding box center [22, 416] width 18 height 50
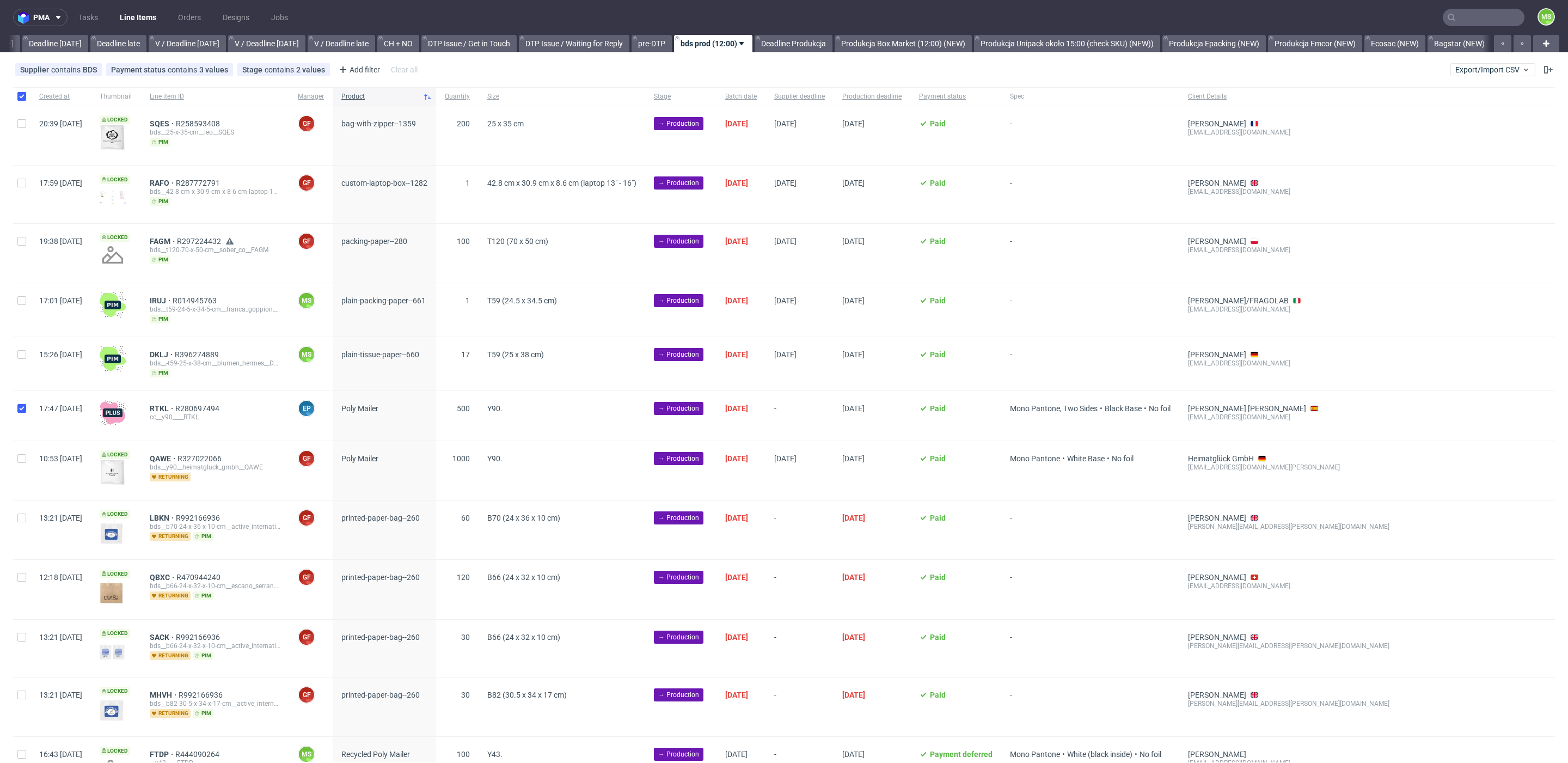
checkbox input "true"
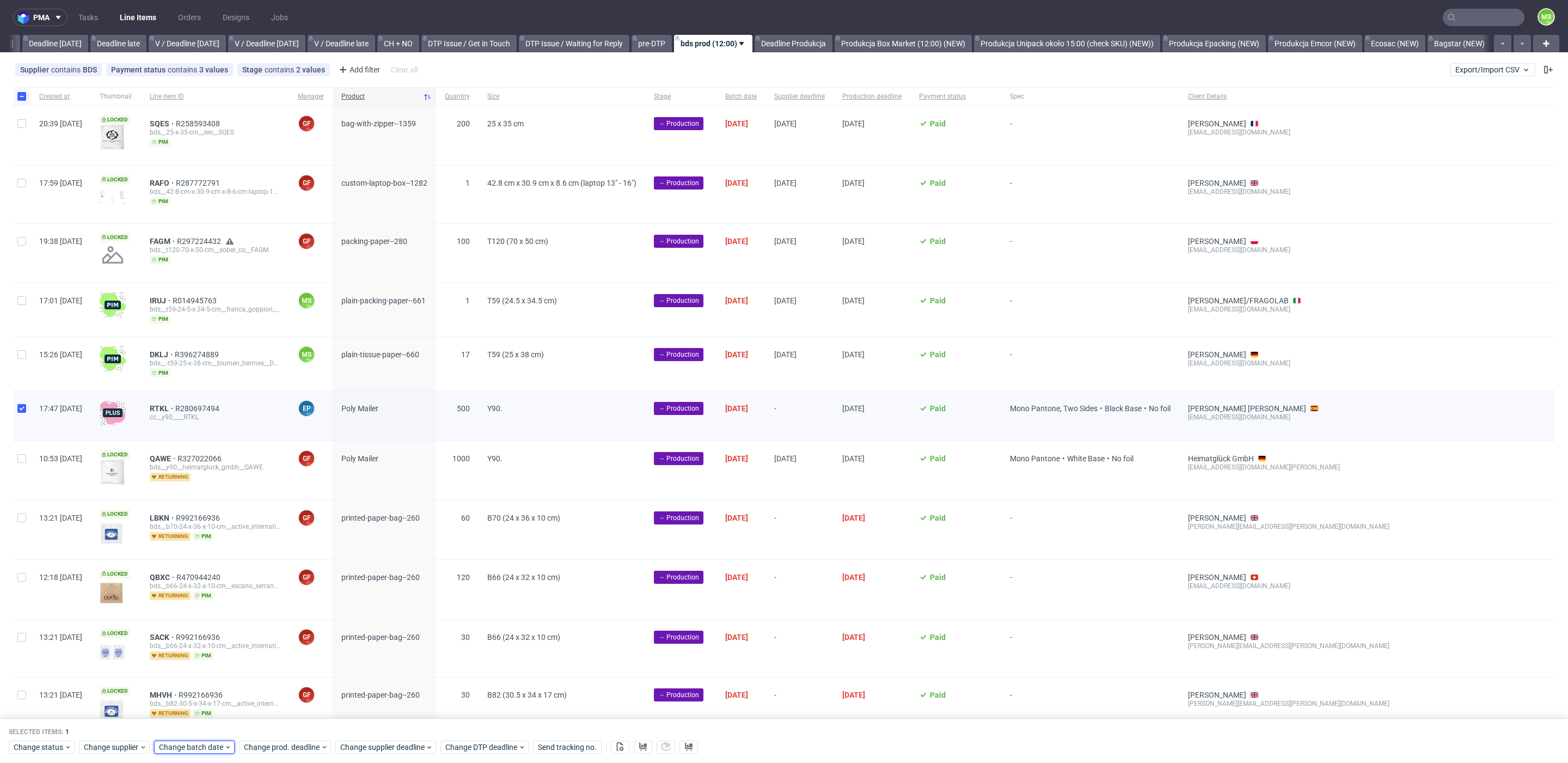
drag, startPoint x: 194, startPoint y: 744, endPoint x: 209, endPoint y: 737, distance: 16.6
click at [196, 744] on span "Change batch date" at bounding box center [192, 747] width 66 height 11
drag, startPoint x: 248, startPoint y: 632, endPoint x: 288, endPoint y: 716, distance: 93.0
click at [248, 632] on span "11" at bounding box center [244, 629] width 9 height 11
drag, startPoint x: 292, startPoint y: 730, endPoint x: 295, endPoint y: 743, distance: 13.3
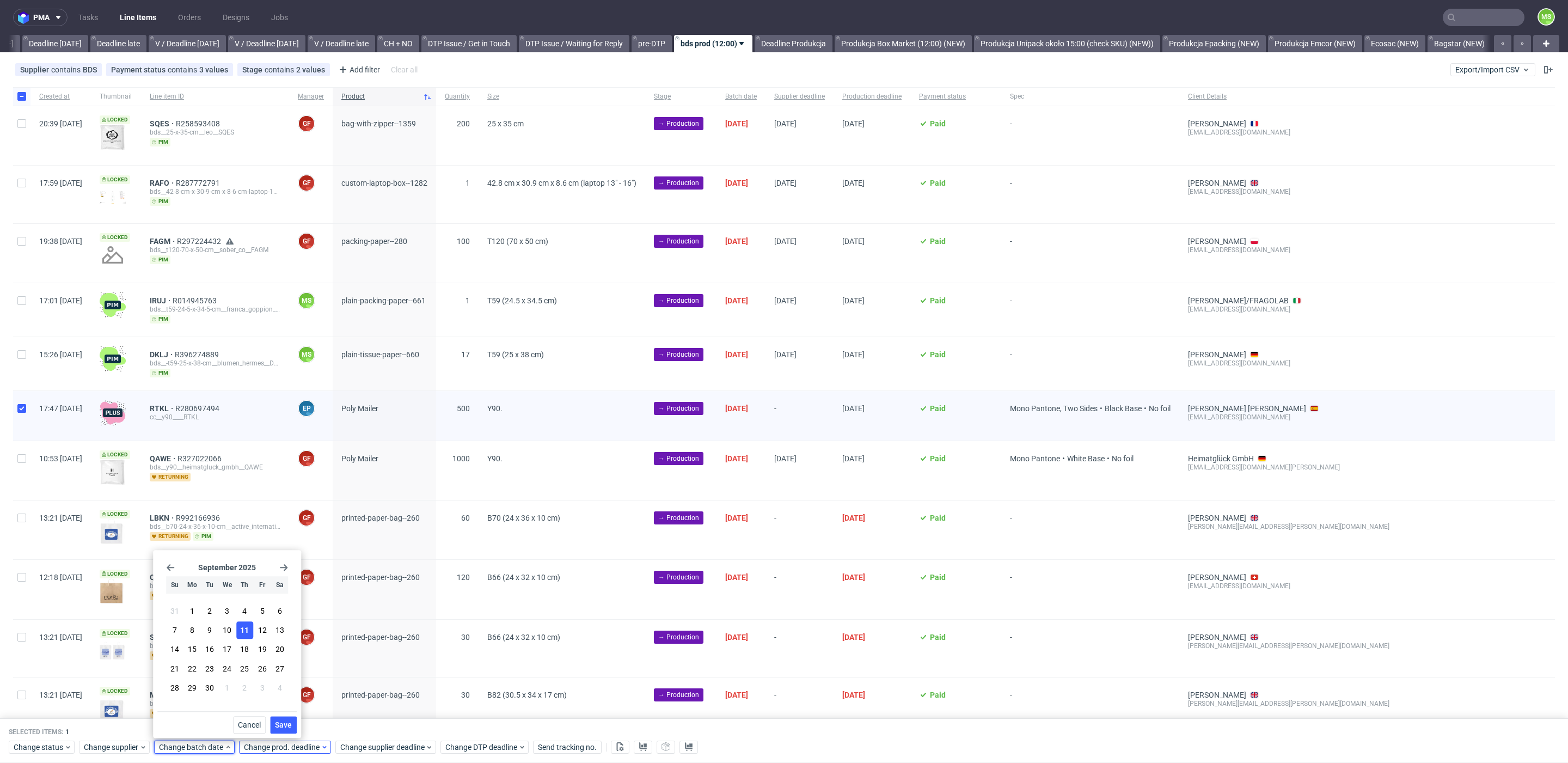
click at [292, 730] on button "Save" at bounding box center [283, 725] width 27 height 18
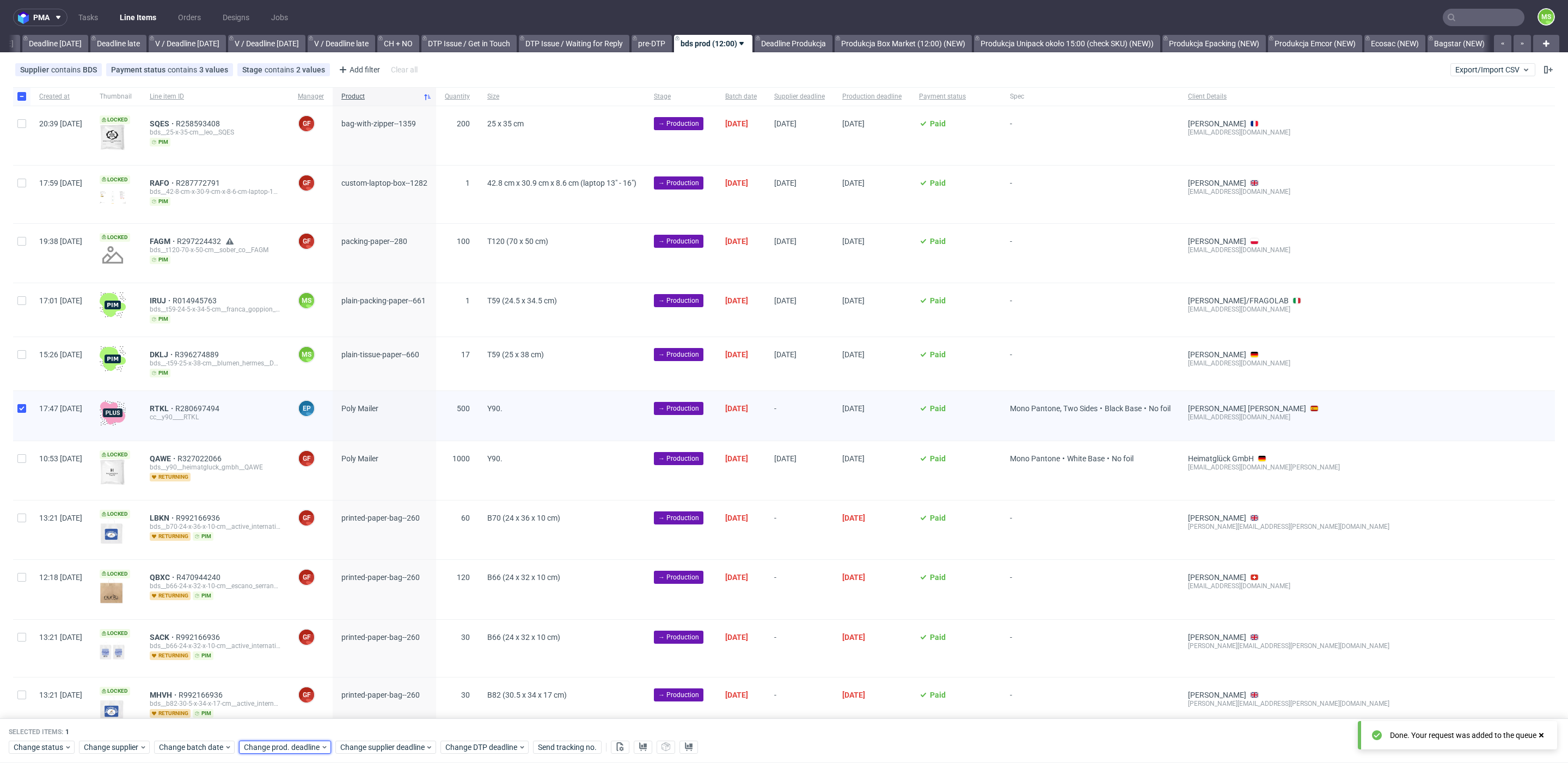
click at [295, 742] on span "Change prod. deadline" at bounding box center [282, 747] width 77 height 11
drag, startPoint x: 328, startPoint y: 655, endPoint x: 330, endPoint y: 669, distance: 14.1
click at [328, 655] on button "18" at bounding box center [328, 650] width 17 height 18
drag, startPoint x: 371, startPoint y: 724, endPoint x: 378, endPoint y: 749, distance: 26.0
click at [371, 725] on span "Save" at bounding box center [367, 724] width 17 height 8
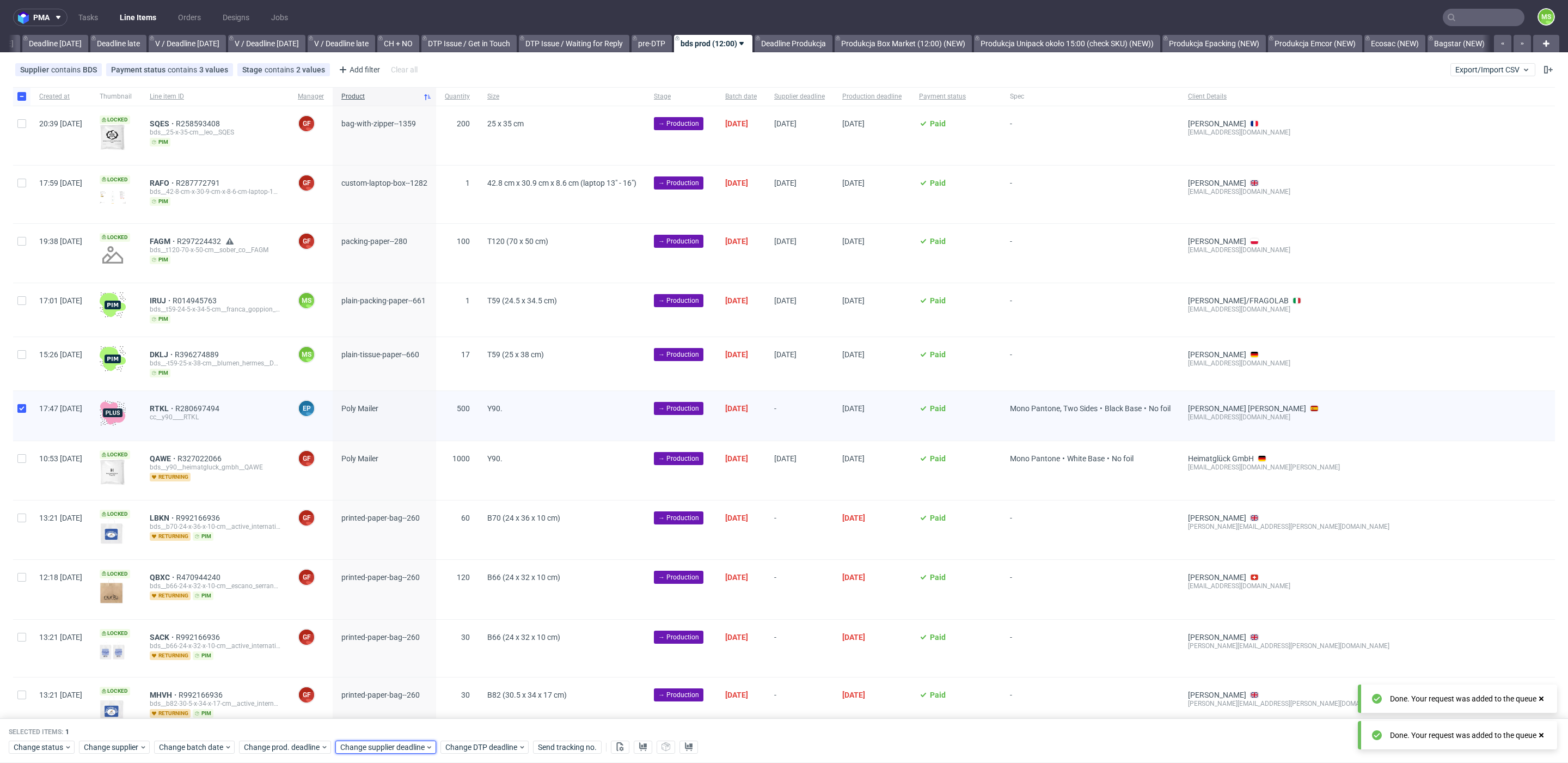
drag, startPoint x: 378, startPoint y: 750, endPoint x: 385, endPoint y: 739, distance: 13.0
click at [380, 747] on span "Change supplier deadline" at bounding box center [382, 747] width 85 height 11
click at [428, 656] on button "18" at bounding box center [424, 650] width 17 height 18
drag, startPoint x: 465, startPoint y: 726, endPoint x: 459, endPoint y: 725, distance: 6.1
click at [465, 725] on span "Save" at bounding box center [464, 724] width 17 height 8
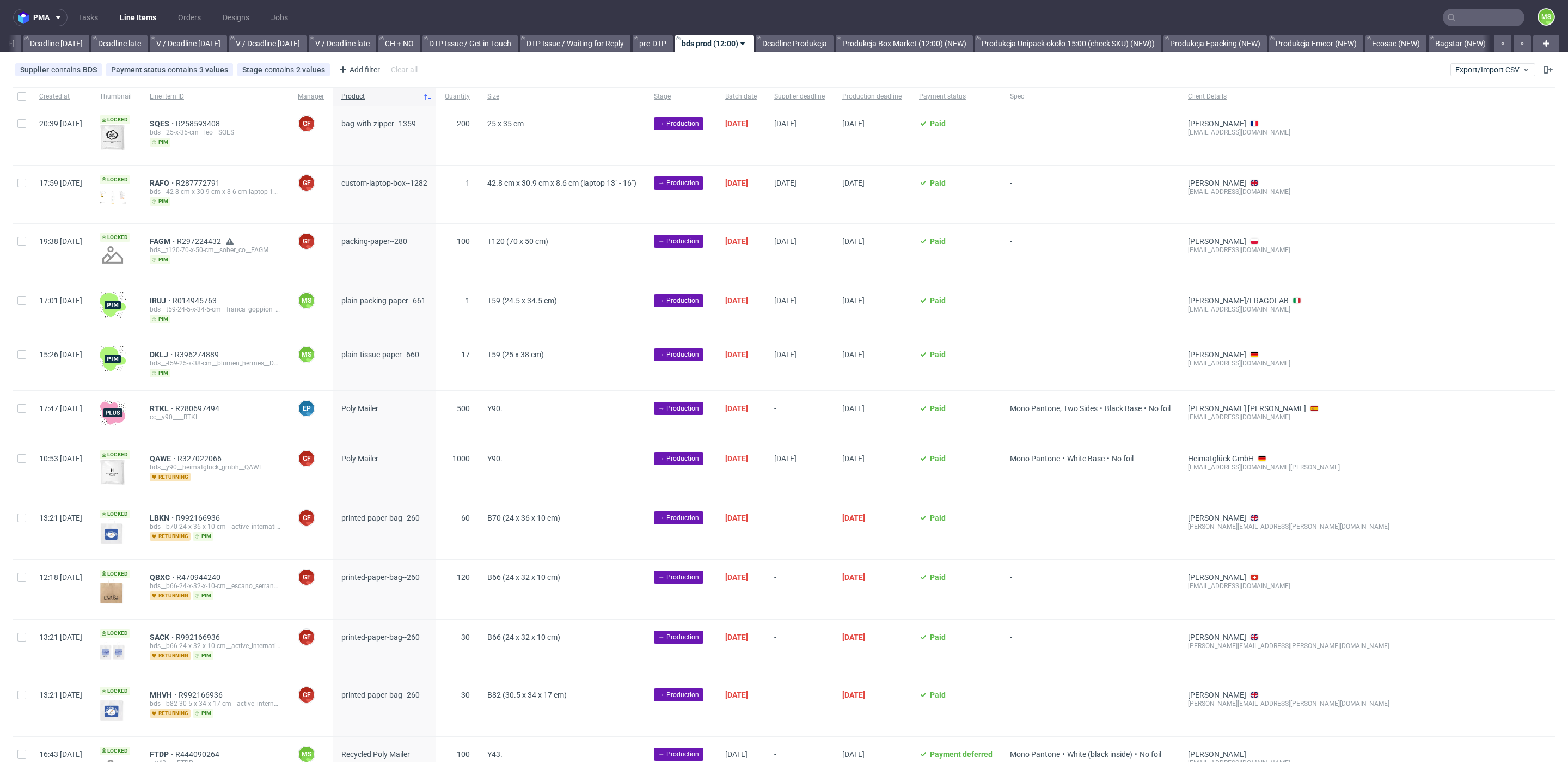
scroll to position [0, 1200]
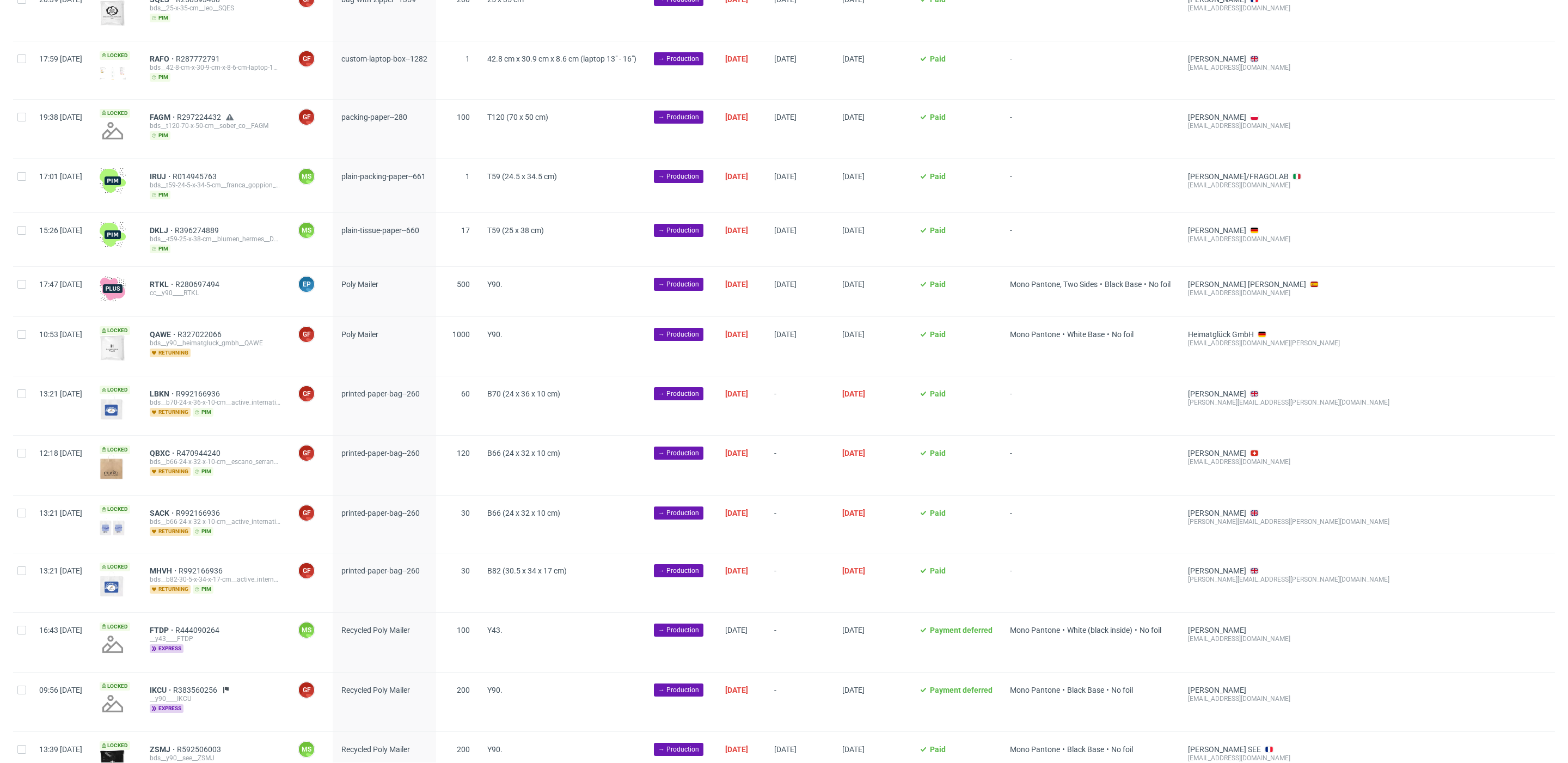
scroll to position [134, 0]
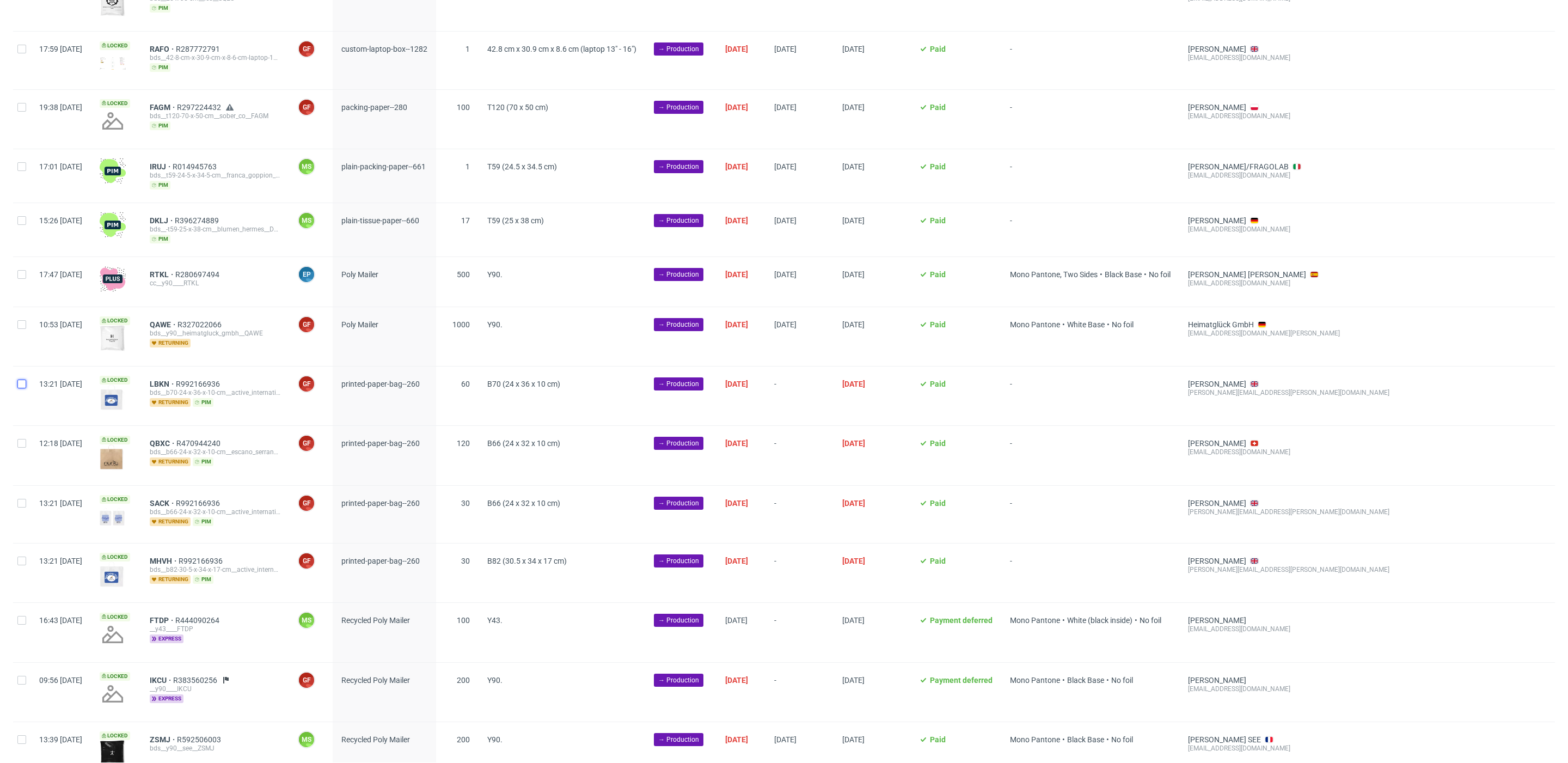
drag, startPoint x: 23, startPoint y: 383, endPoint x: 23, endPoint y: 396, distance: 13.0
click at [23, 385] on input "checkbox" at bounding box center [22, 384] width 9 height 9
checkbox input "true"
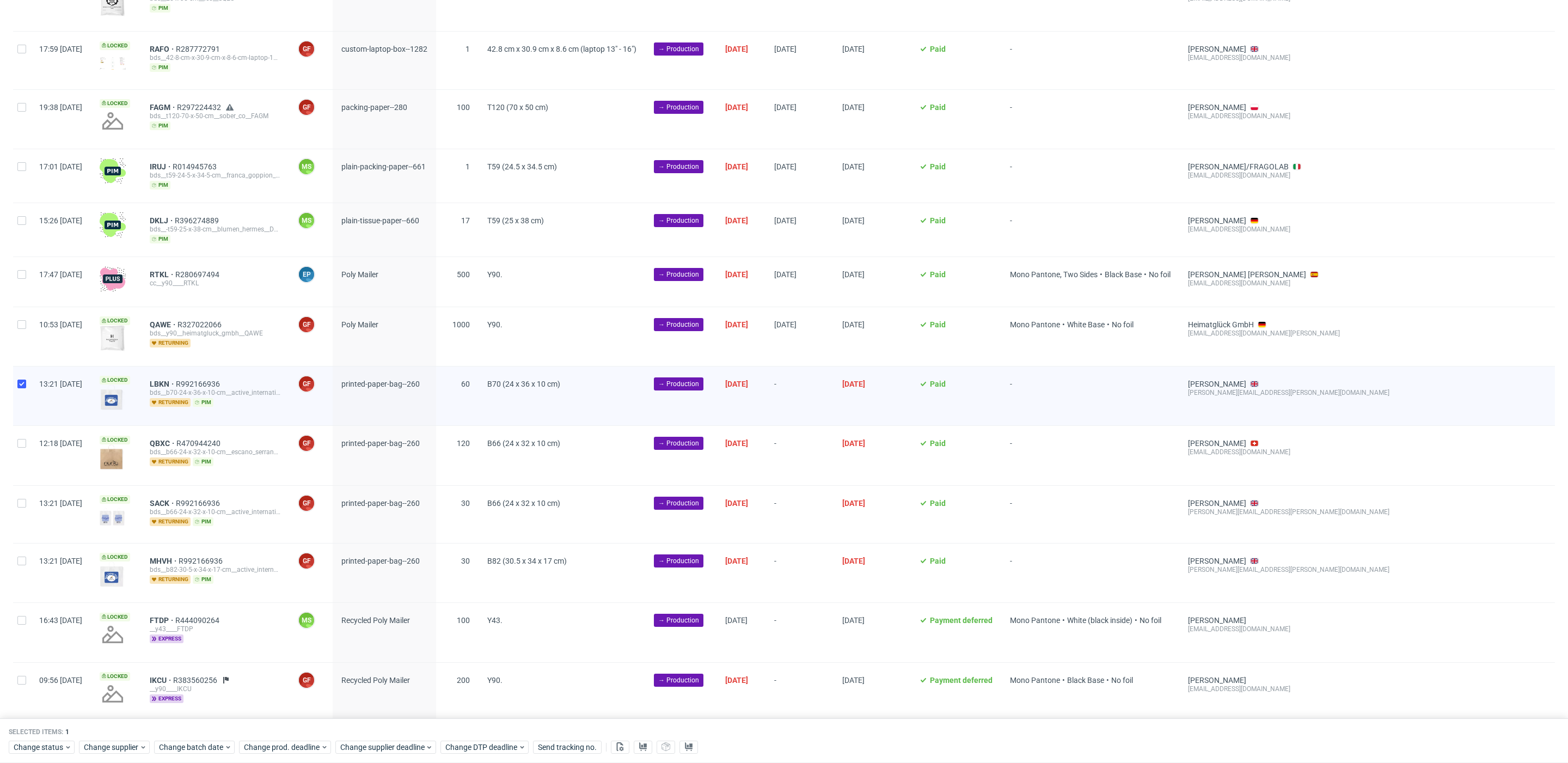
click at [20, 445] on div at bounding box center [22, 455] width 18 height 58
checkbox input "true"
click at [27, 504] on div at bounding box center [22, 514] width 18 height 58
checkbox input "true"
click at [24, 557] on input "checkbox" at bounding box center [22, 561] width 9 height 9
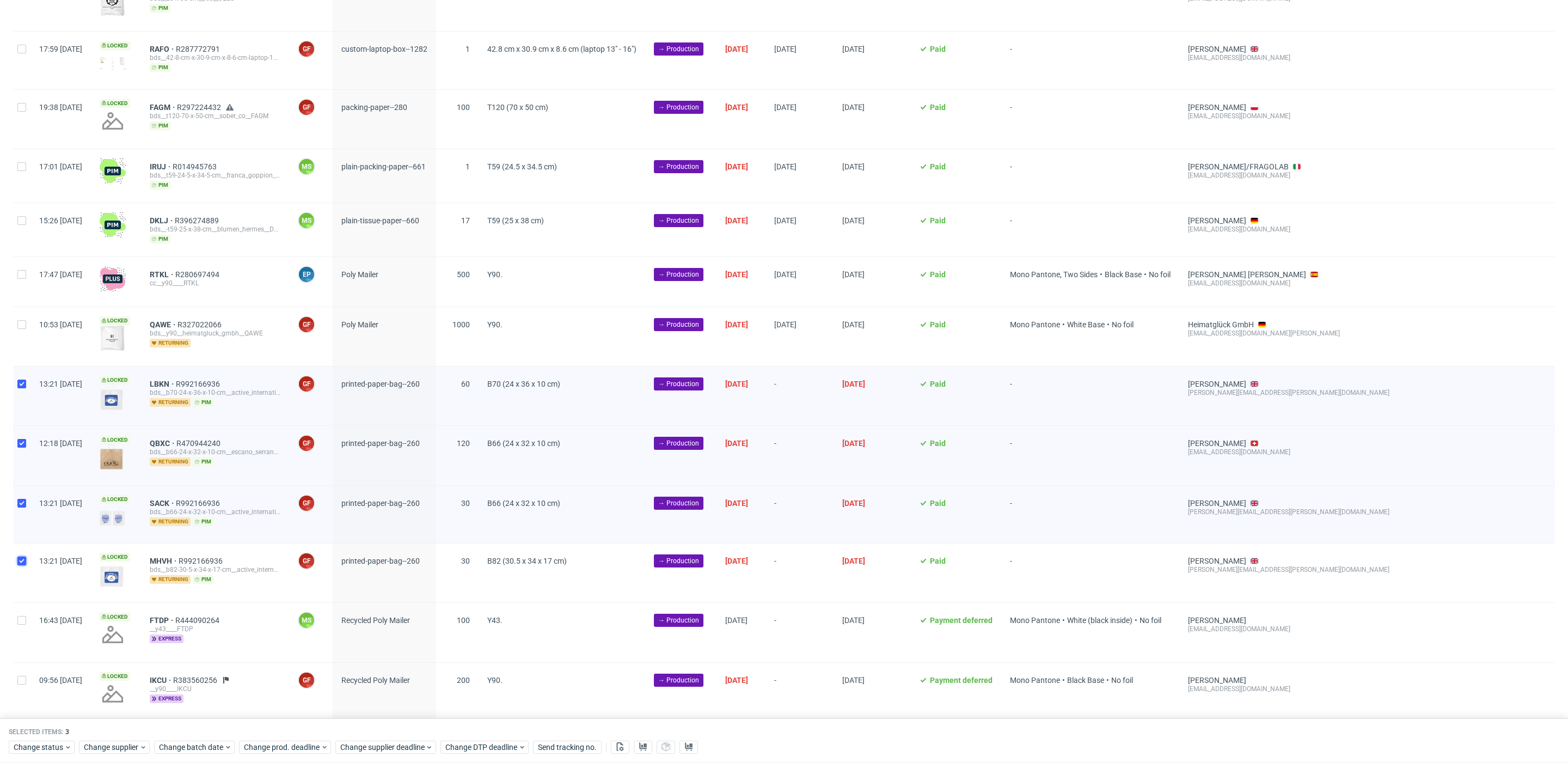
checkbox input "true"
click at [181, 744] on span "Change batch date" at bounding box center [192, 747] width 66 height 11
click at [251, 634] on button "11" at bounding box center [244, 630] width 17 height 18
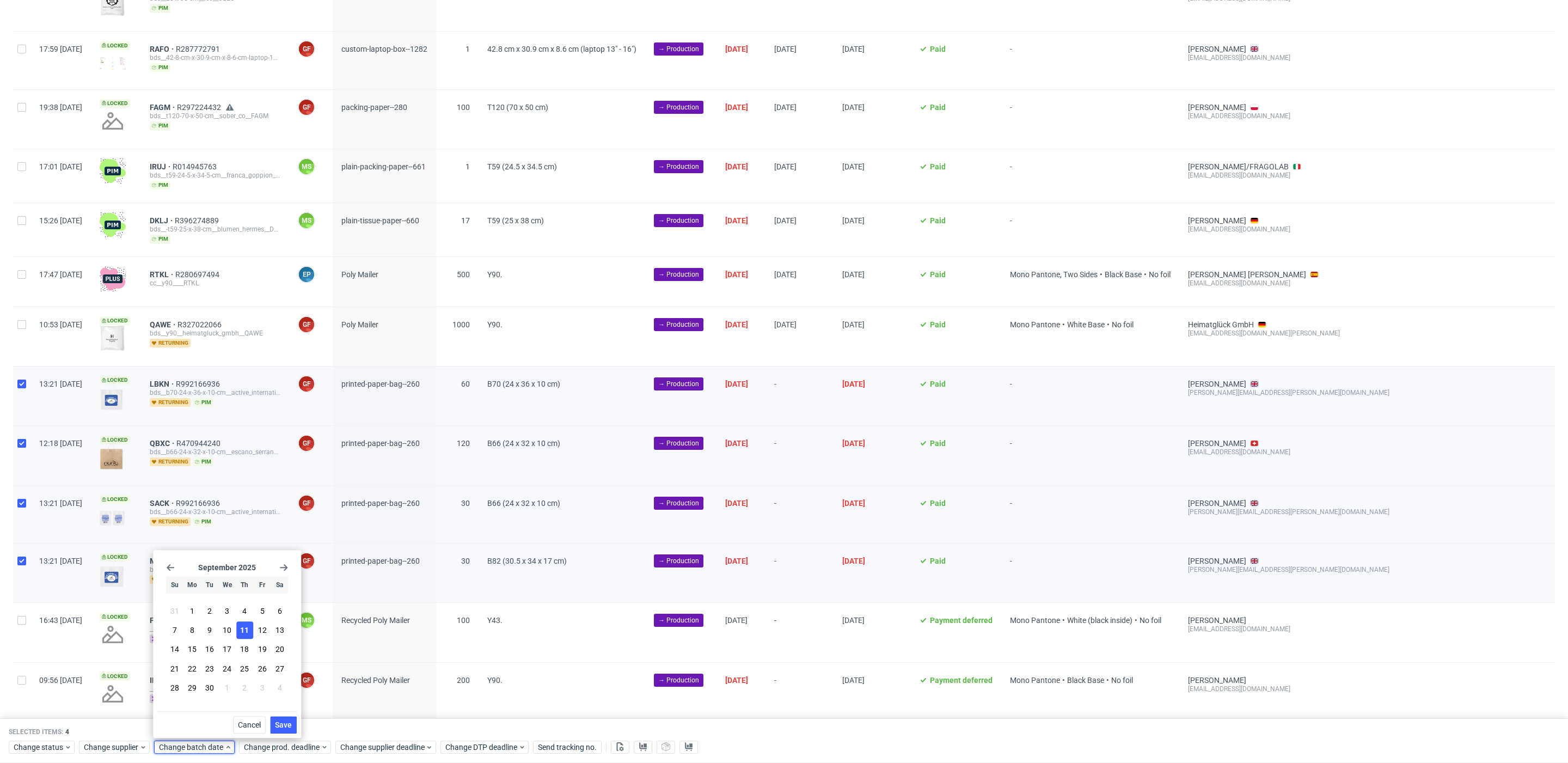
click at [289, 723] on span "Save" at bounding box center [283, 724] width 17 height 8
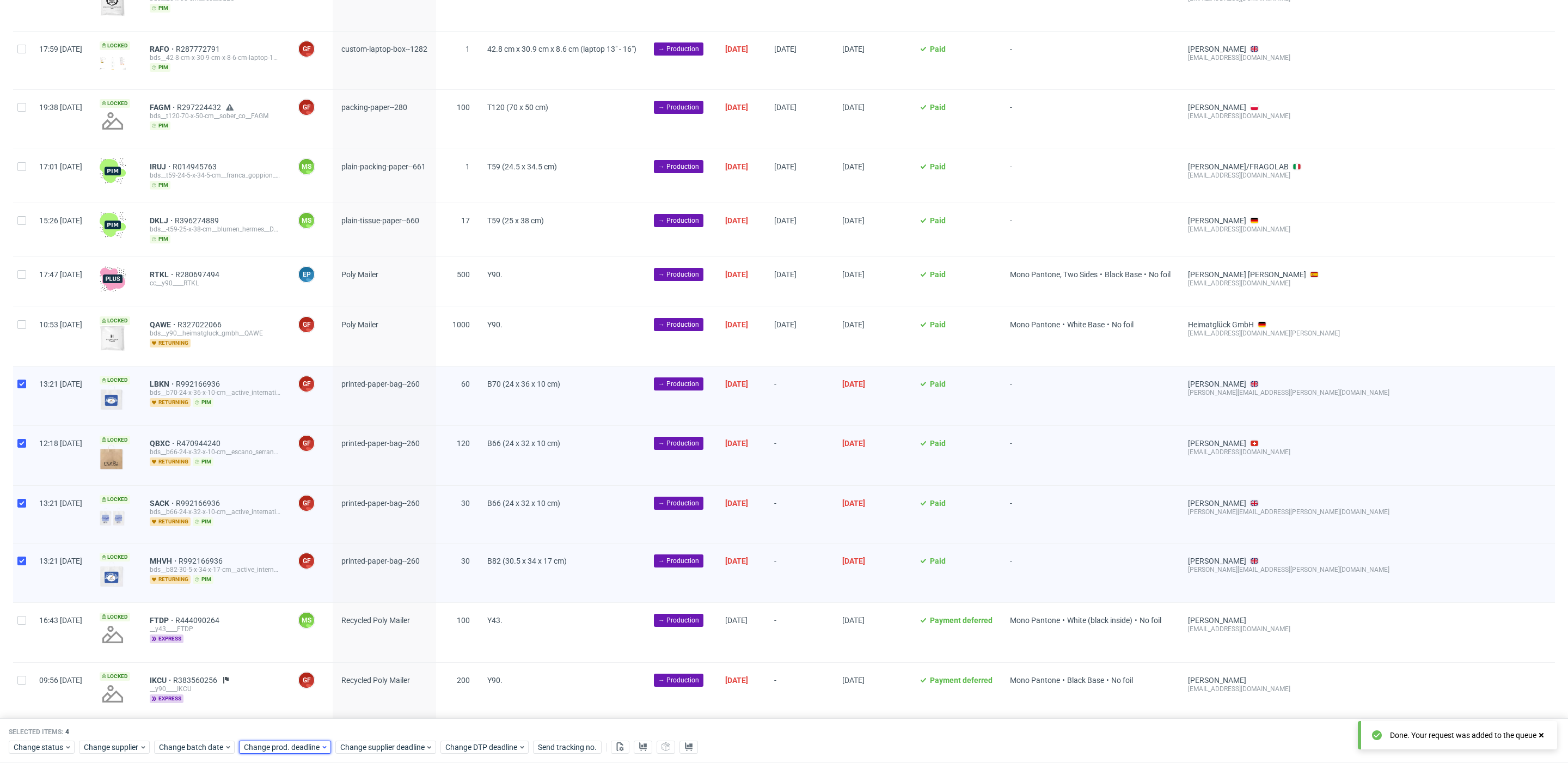
click at [296, 743] on span "Change prod. deadline" at bounding box center [282, 747] width 77 height 11
click at [309, 648] on span "17" at bounding box center [312, 650] width 9 height 11
click at [367, 723] on span "Save" at bounding box center [367, 724] width 17 height 8
click at [390, 743] on span "Change supplier deadline" at bounding box center [382, 747] width 85 height 11
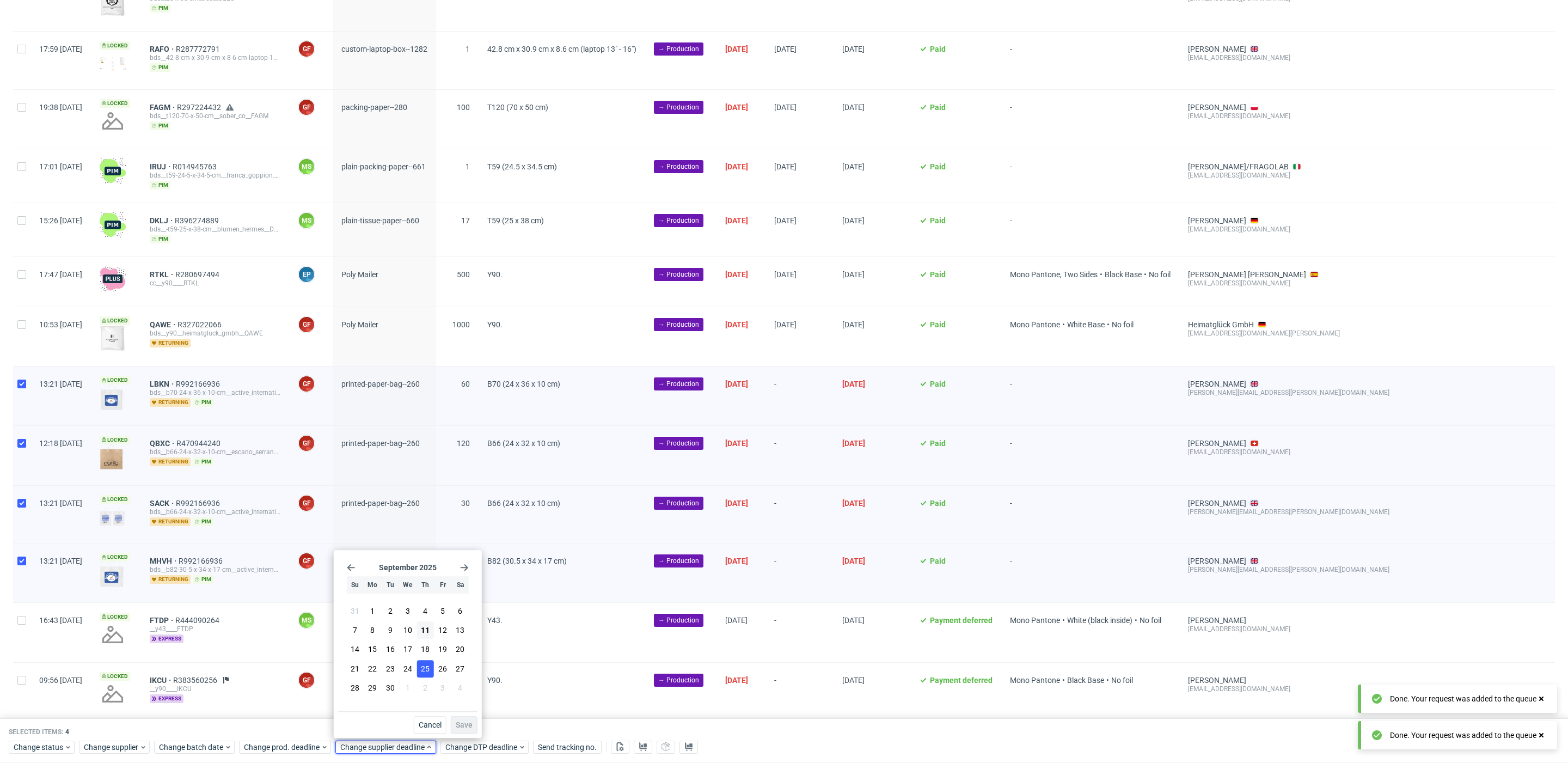
drag, startPoint x: 412, startPoint y: 654, endPoint x: 418, endPoint y: 660, distance: 8.5
click at [413, 655] on button "17" at bounding box center [407, 650] width 17 height 18
drag, startPoint x: 463, startPoint y: 728, endPoint x: 444, endPoint y: 515, distance: 213.8
click at [463, 728] on span "Save" at bounding box center [464, 724] width 17 height 8
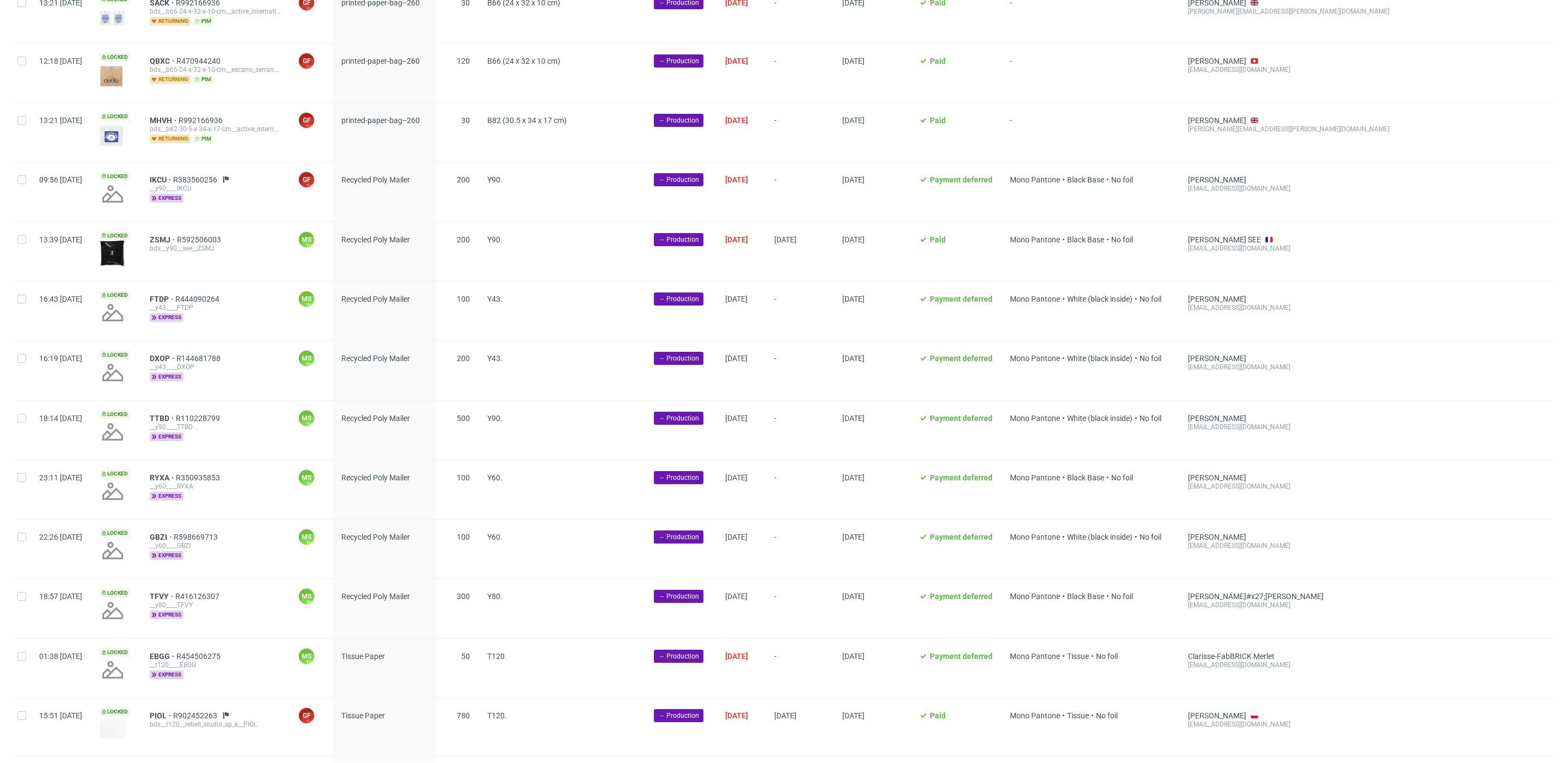
scroll to position [297, 0]
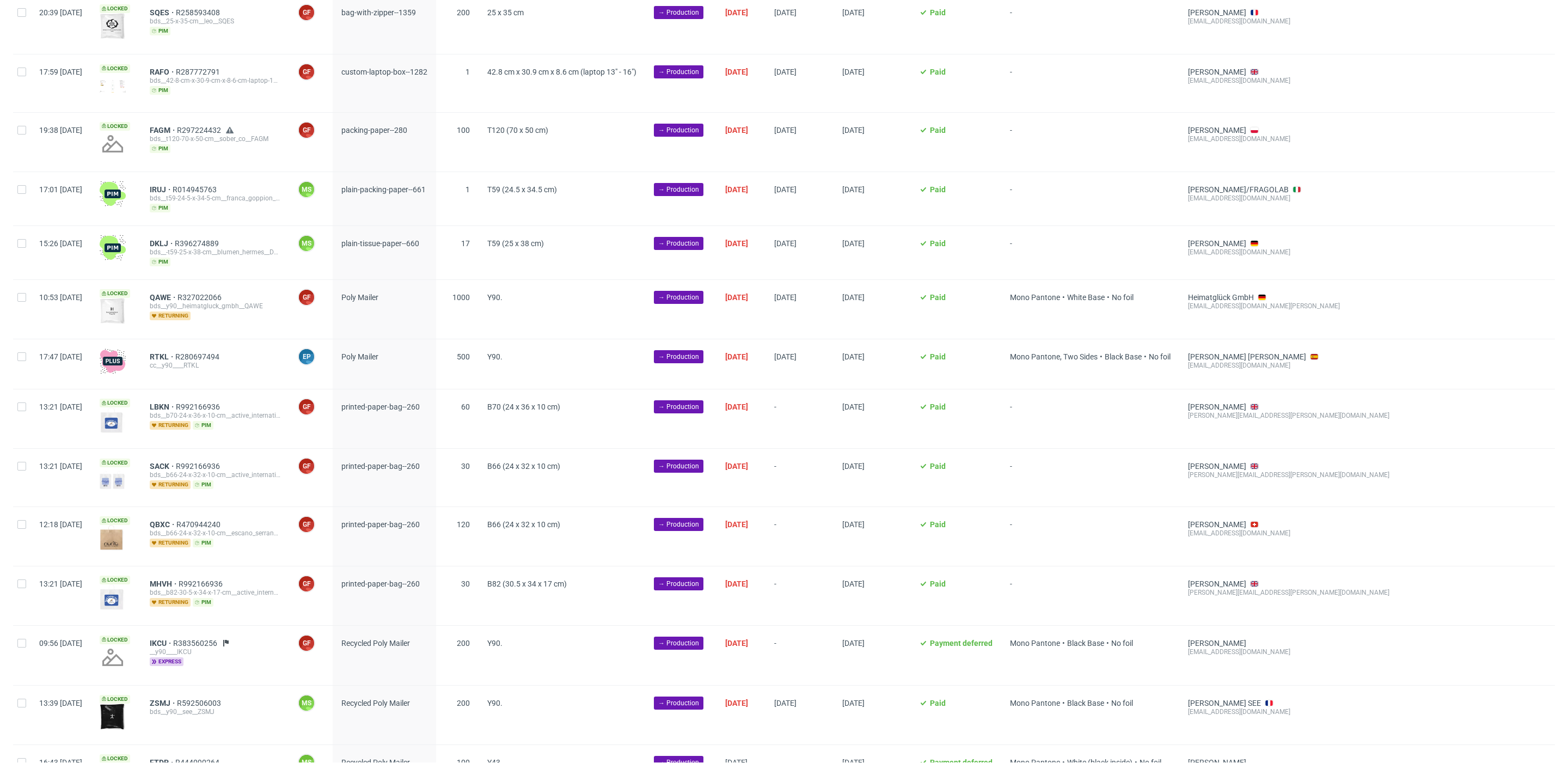
scroll to position [118, 0]
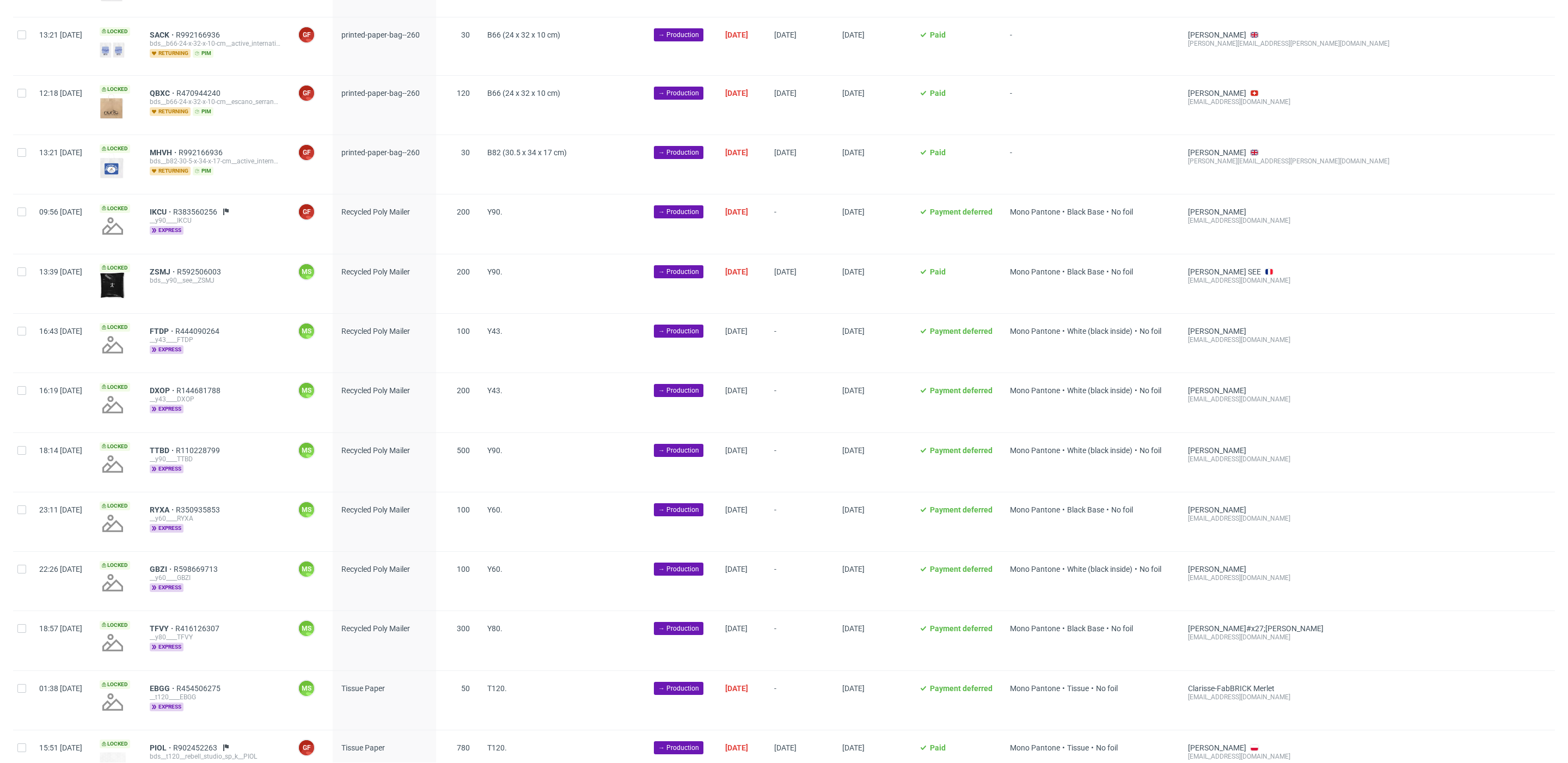
scroll to position [543, 0]
drag, startPoint x: 23, startPoint y: 207, endPoint x: 27, endPoint y: 238, distance: 31.3
click at [23, 209] on input "checkbox" at bounding box center [22, 210] width 9 height 9
checkbox input "true"
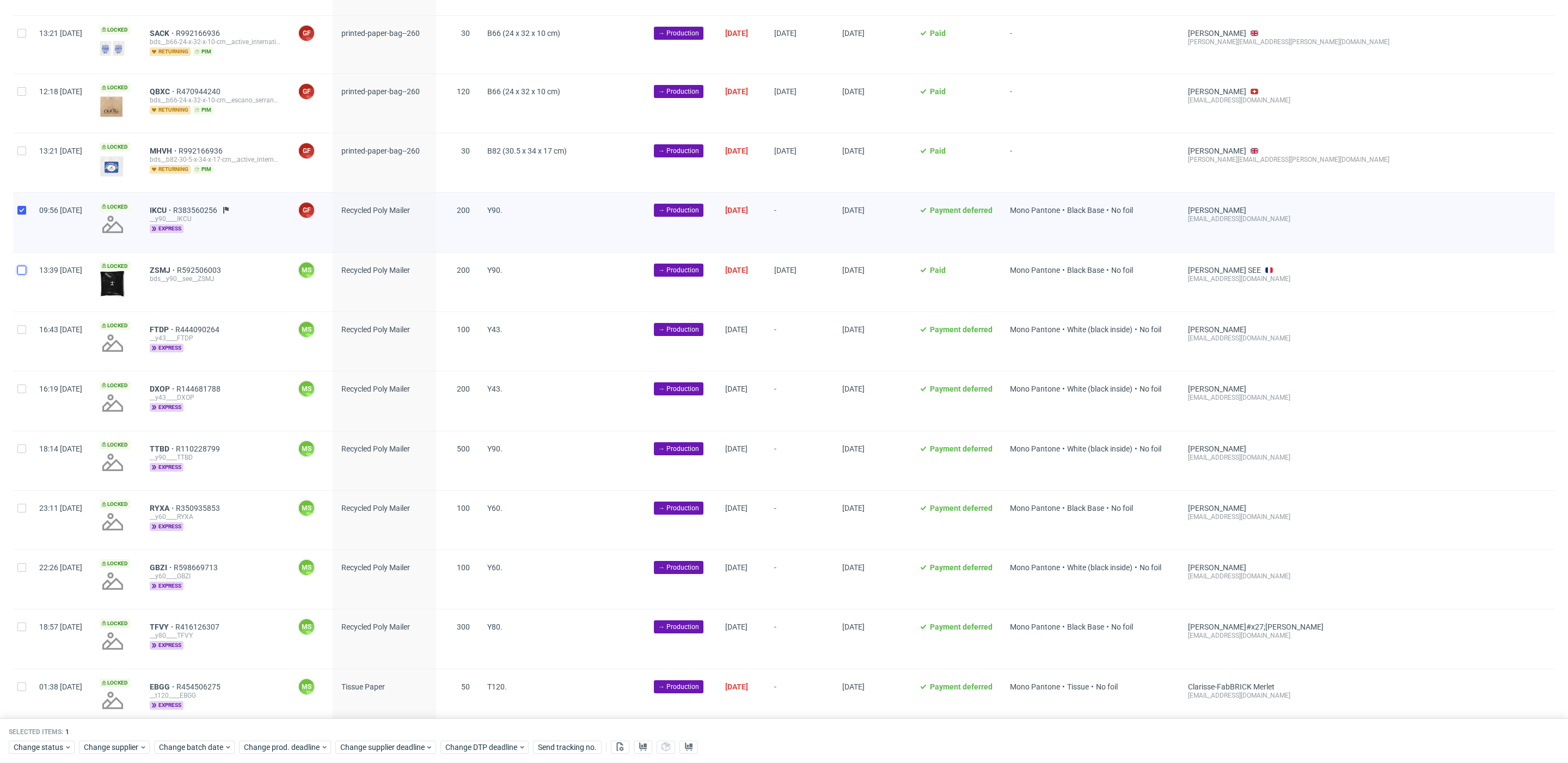
drag, startPoint x: 26, startPoint y: 266, endPoint x: 27, endPoint y: 301, distance: 35.0
click at [26, 266] on input "checkbox" at bounding box center [22, 270] width 9 height 9
checkbox input "true"
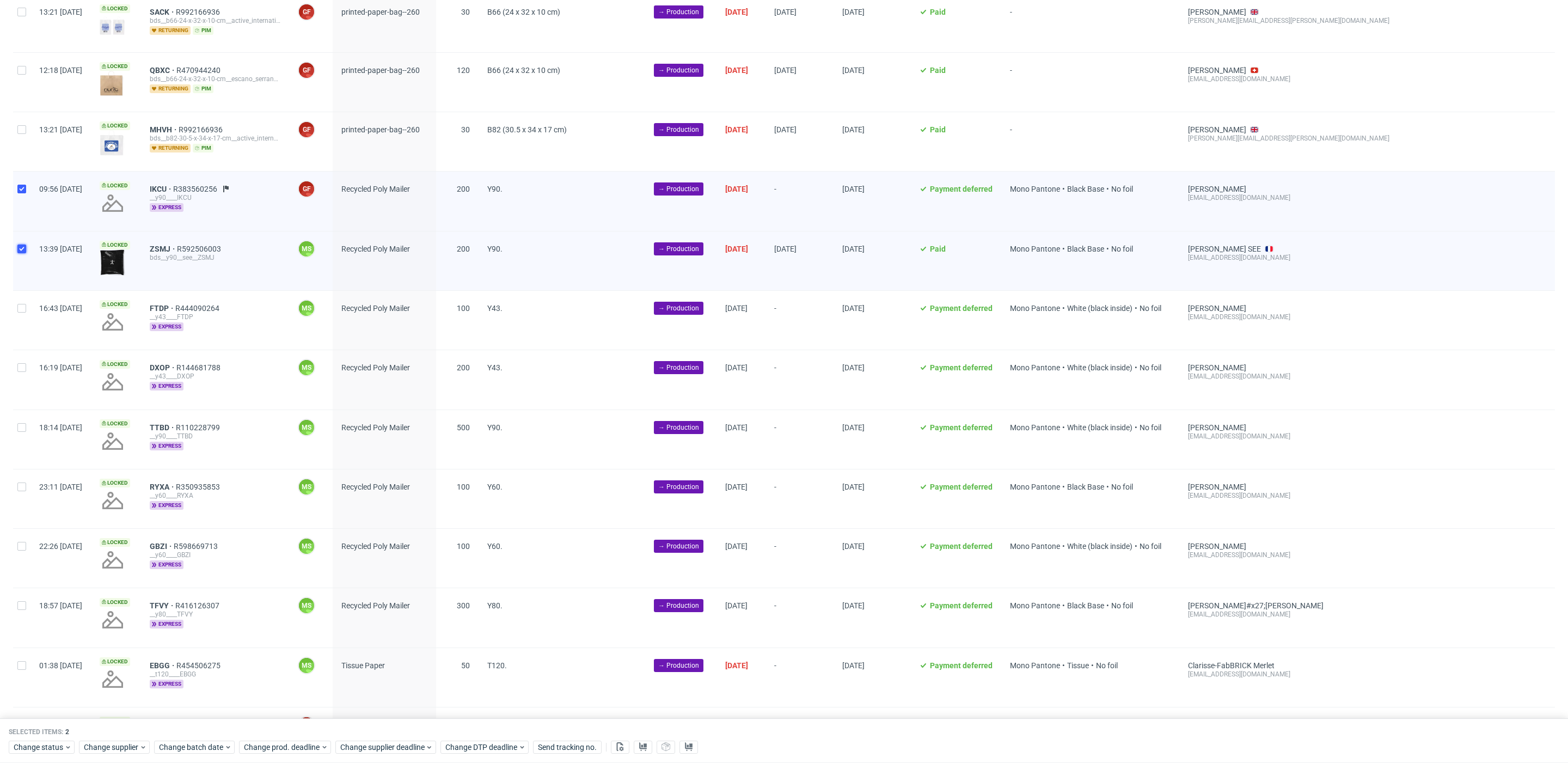
scroll to position [575, 0]
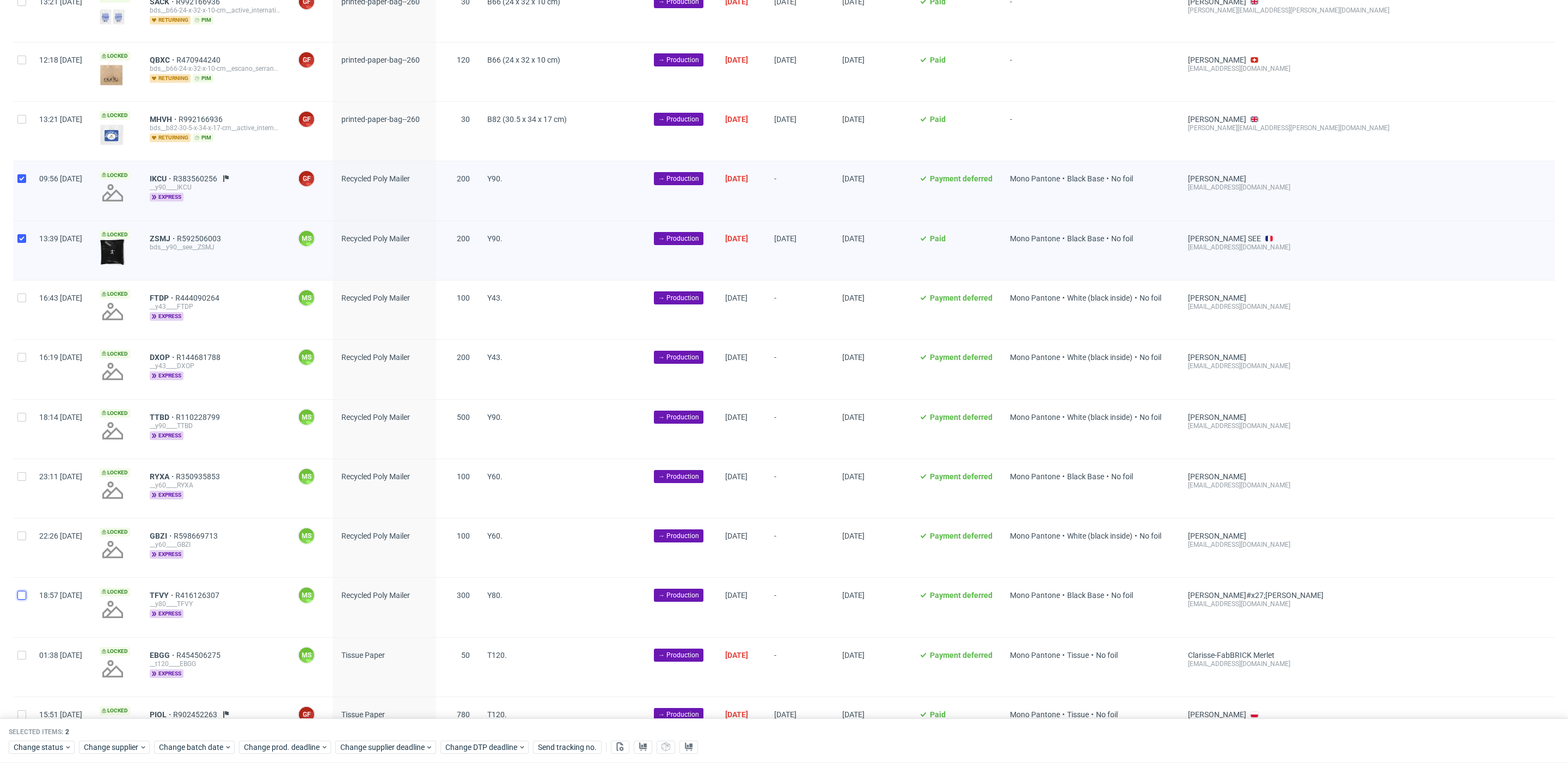
click at [26, 586] on div at bounding box center [22, 607] width 18 height 58
checkbox input "true"
drag, startPoint x: 27, startPoint y: 529, endPoint x: 27, endPoint y: 480, distance: 49.0
click at [27, 528] on div at bounding box center [22, 547] width 18 height 58
checkbox input "true"
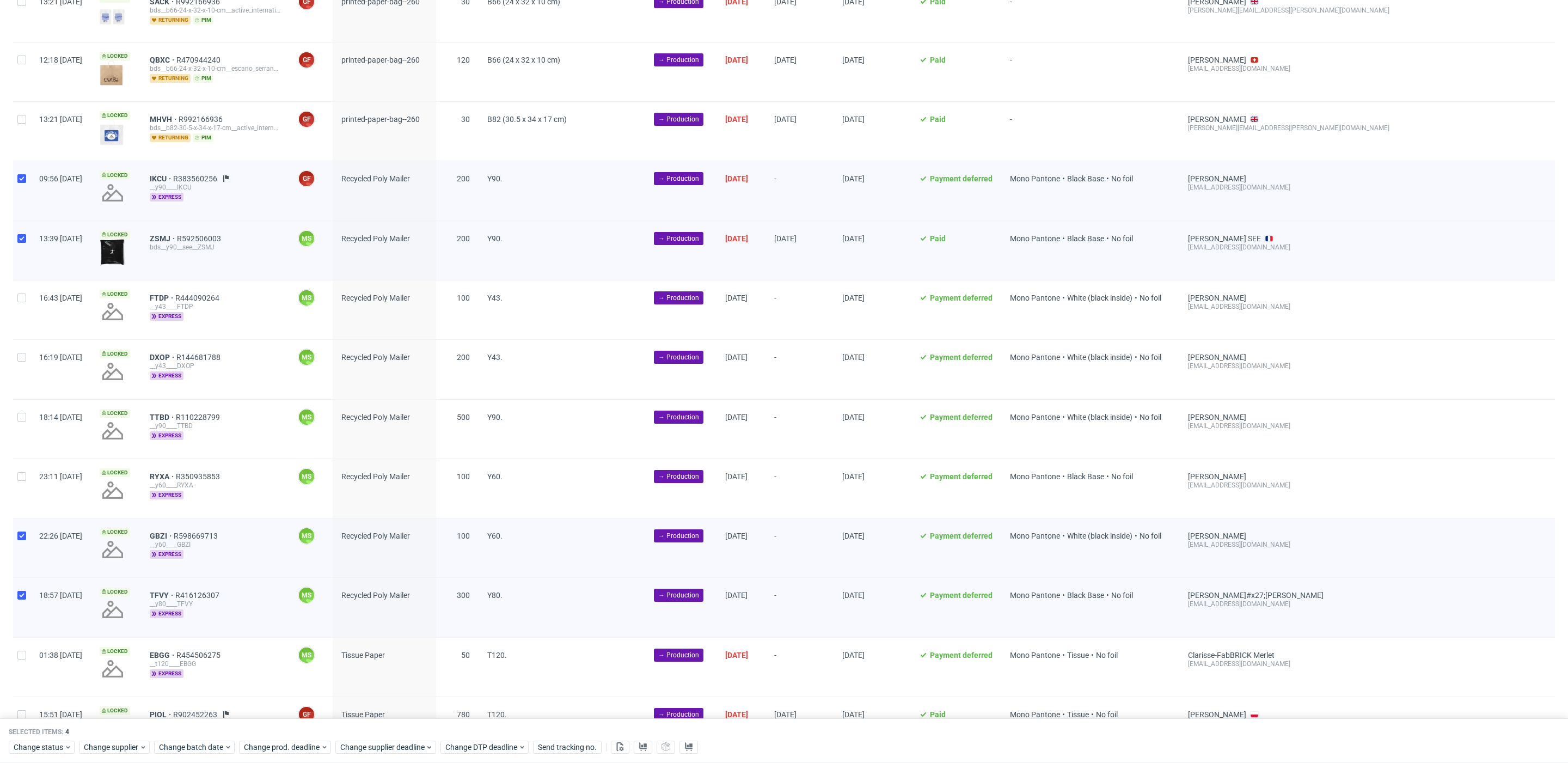
click at [27, 470] on div at bounding box center [22, 488] width 18 height 58
checkbox input "true"
click at [27, 413] on div at bounding box center [22, 428] width 18 height 58
checkbox input "true"
click at [23, 357] on div at bounding box center [22, 369] width 18 height 58
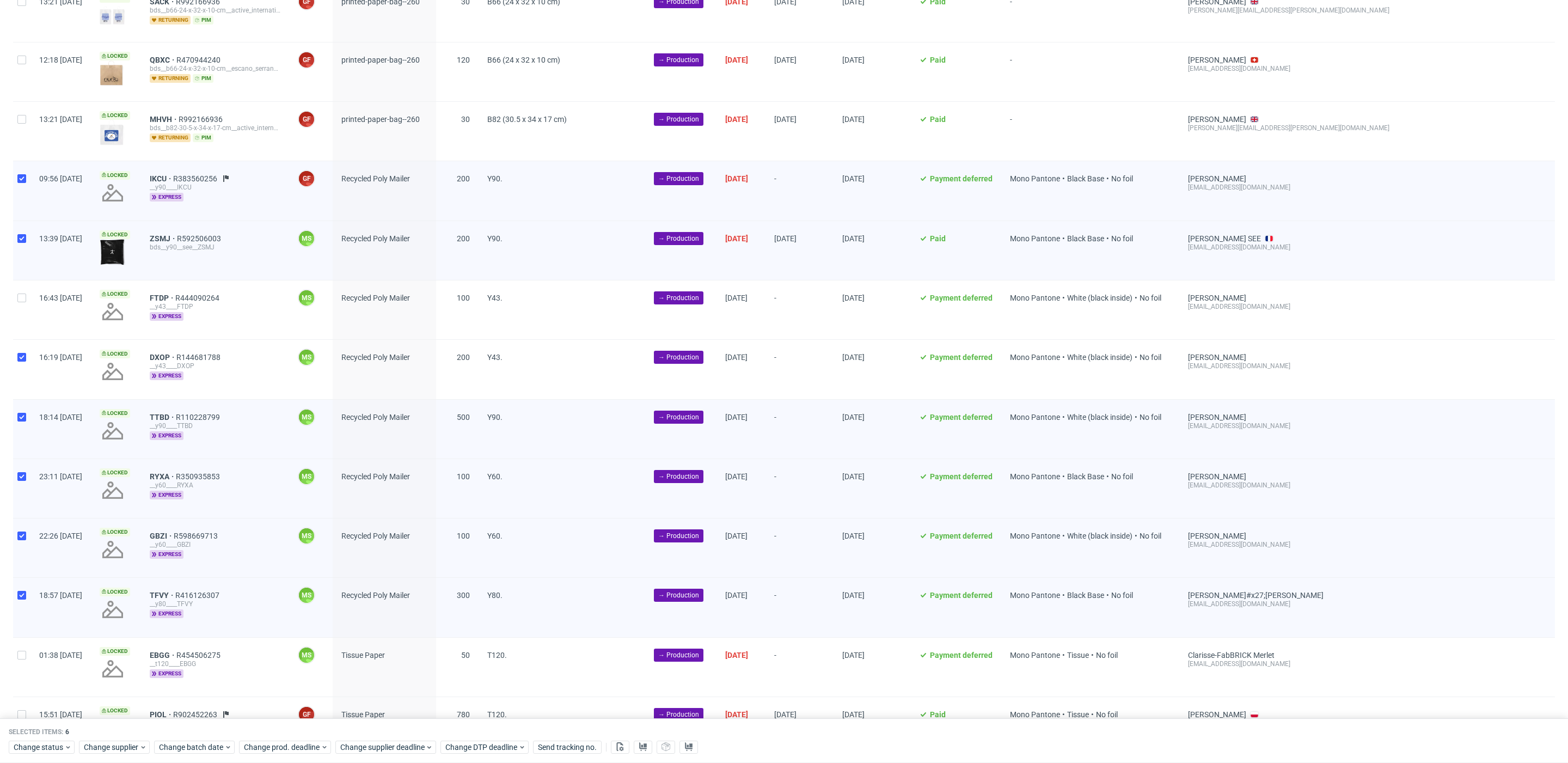
checkbox input "true"
click at [22, 297] on input "checkbox" at bounding box center [22, 297] width 9 height 9
checkbox input "true"
click at [207, 742] on span "Change batch date" at bounding box center [192, 747] width 66 height 11
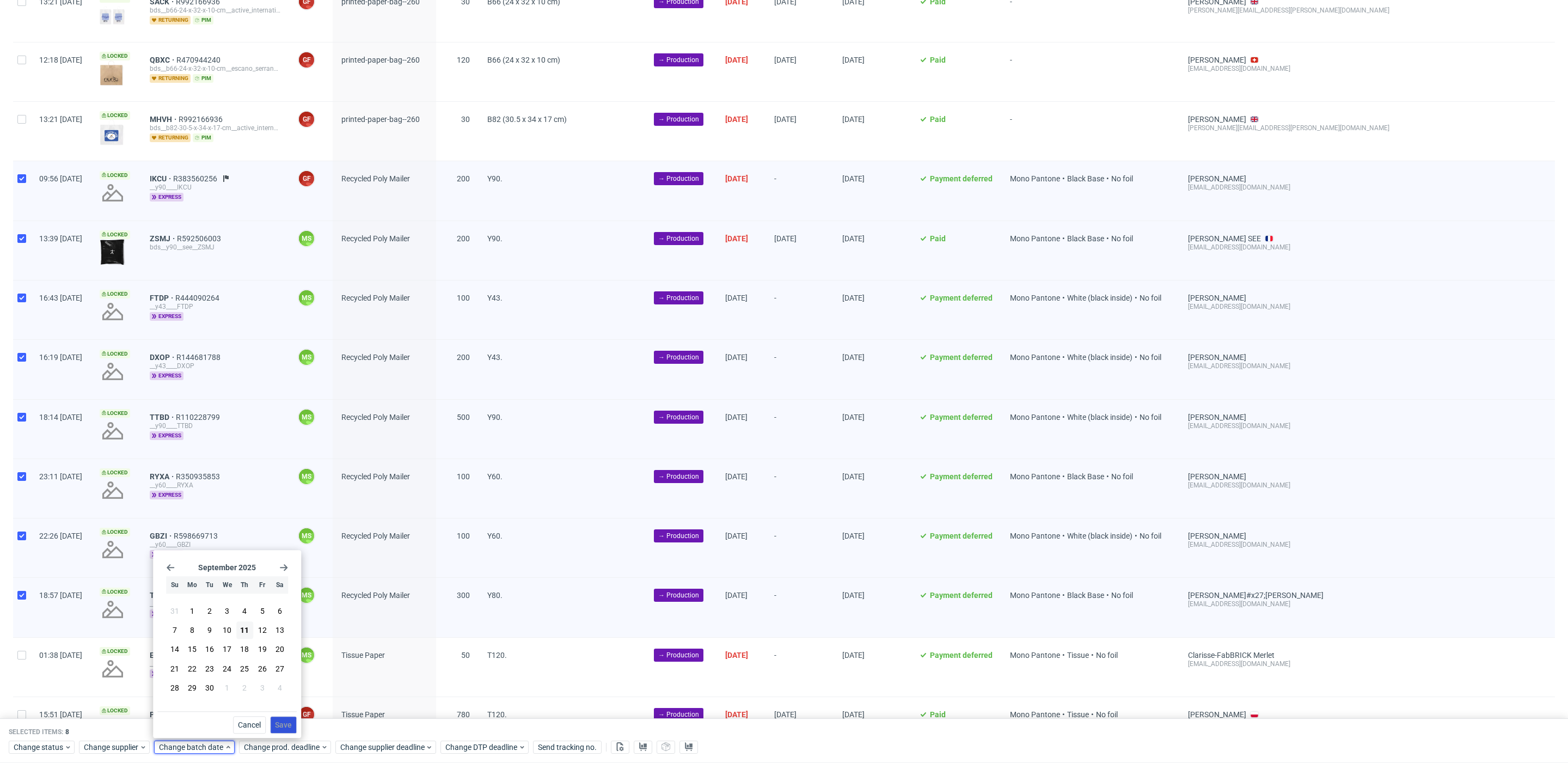
drag, startPoint x: 243, startPoint y: 632, endPoint x: 289, endPoint y: 717, distance: 96.6
click at [243, 632] on span "11" at bounding box center [244, 629] width 9 height 11
drag, startPoint x: 287, startPoint y: 720, endPoint x: 297, endPoint y: 749, distance: 30.7
click at [287, 721] on span "Save" at bounding box center [283, 724] width 17 height 8
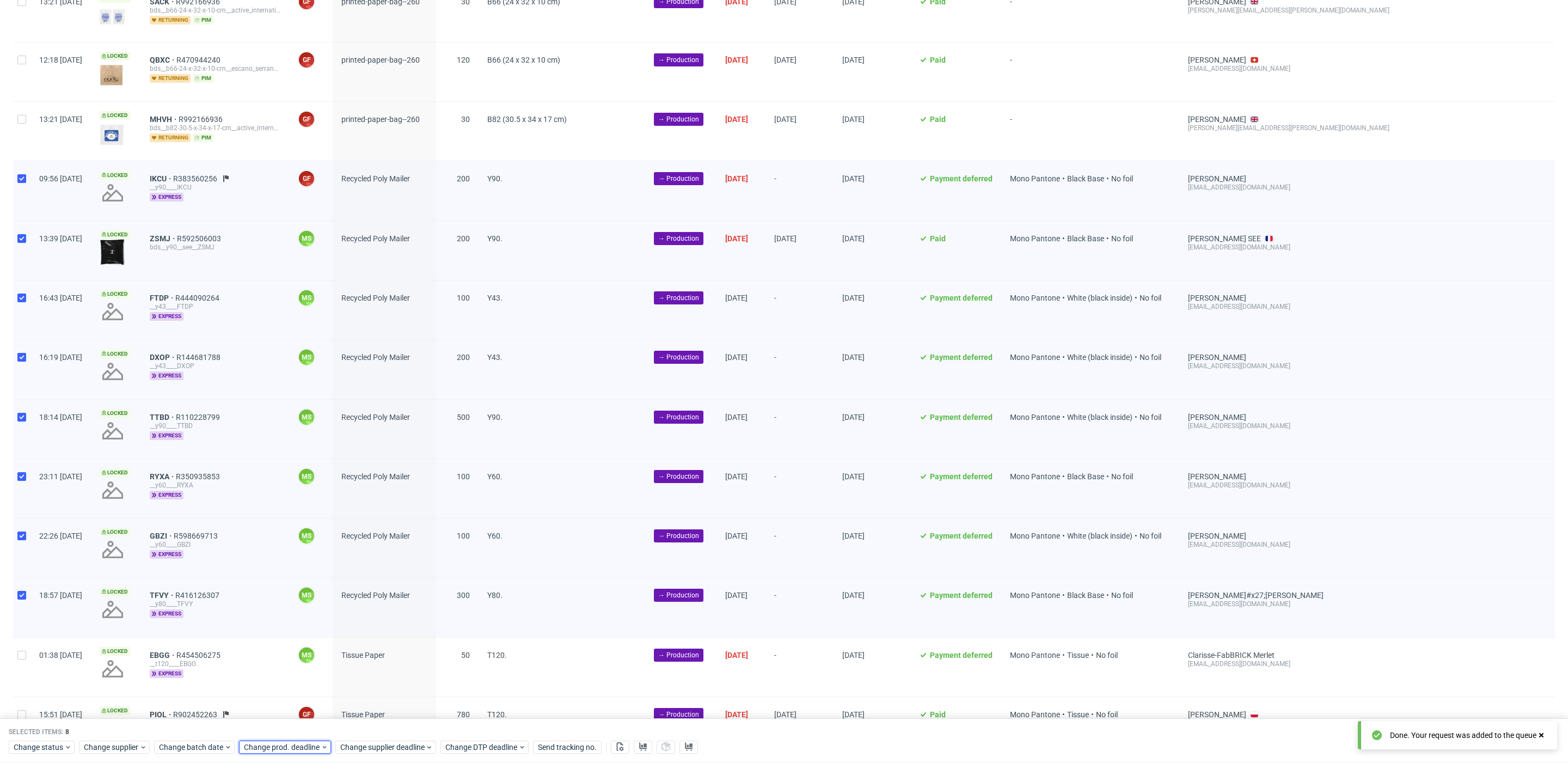
drag, startPoint x: 297, startPoint y: 751, endPoint x: 305, endPoint y: 739, distance: 14.4
click at [297, 749] on span "Change prod. deadline" at bounding box center [282, 747] width 77 height 11
drag, startPoint x: 330, startPoint y: 650, endPoint x: 361, endPoint y: 702, distance: 60.5
click at [330, 650] on span "18" at bounding box center [329, 650] width 9 height 11
drag, startPoint x: 366, startPoint y: 720, endPoint x: 379, endPoint y: 749, distance: 31.8
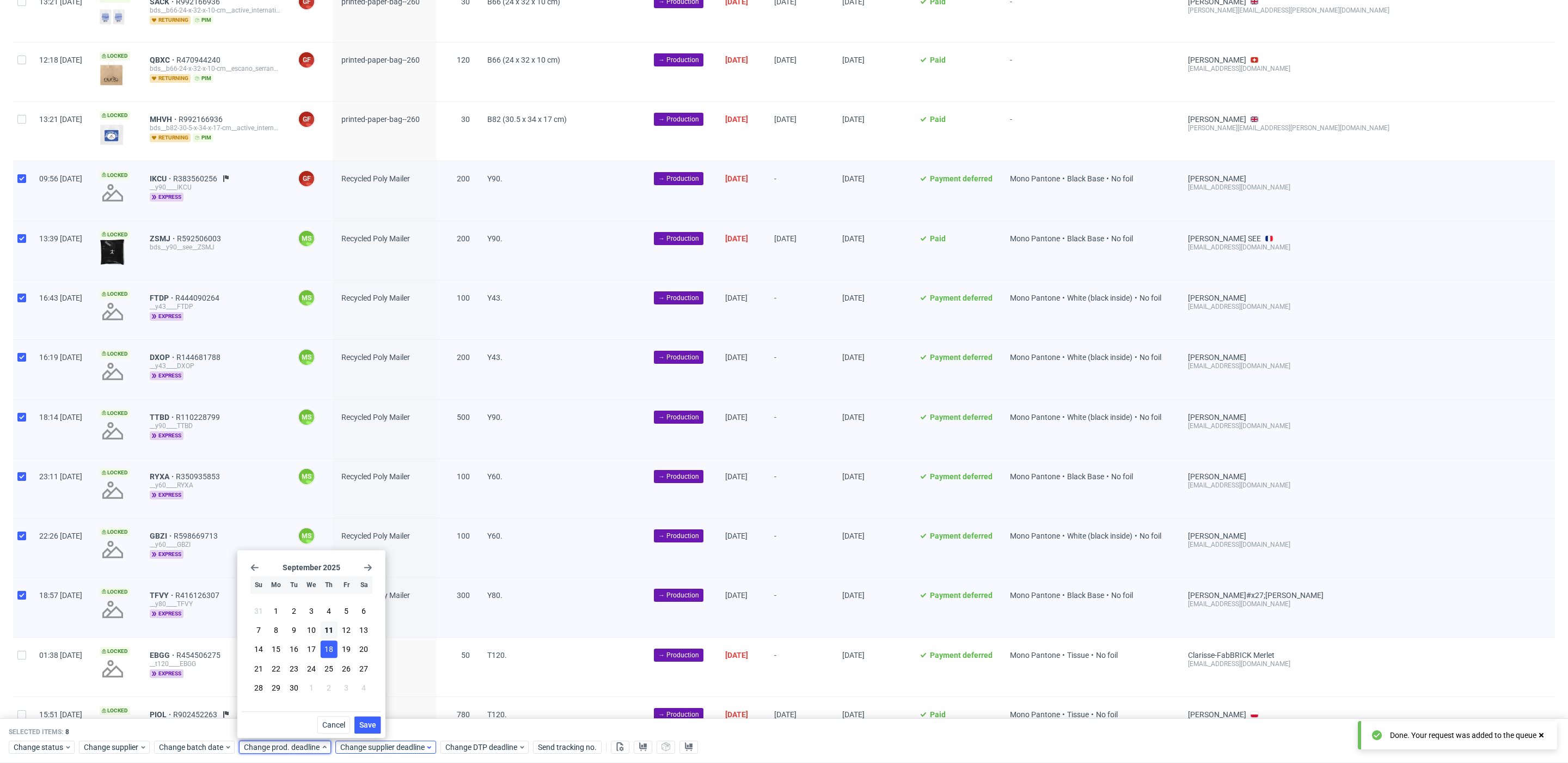
click at [366, 721] on span "Save" at bounding box center [367, 724] width 17 height 8
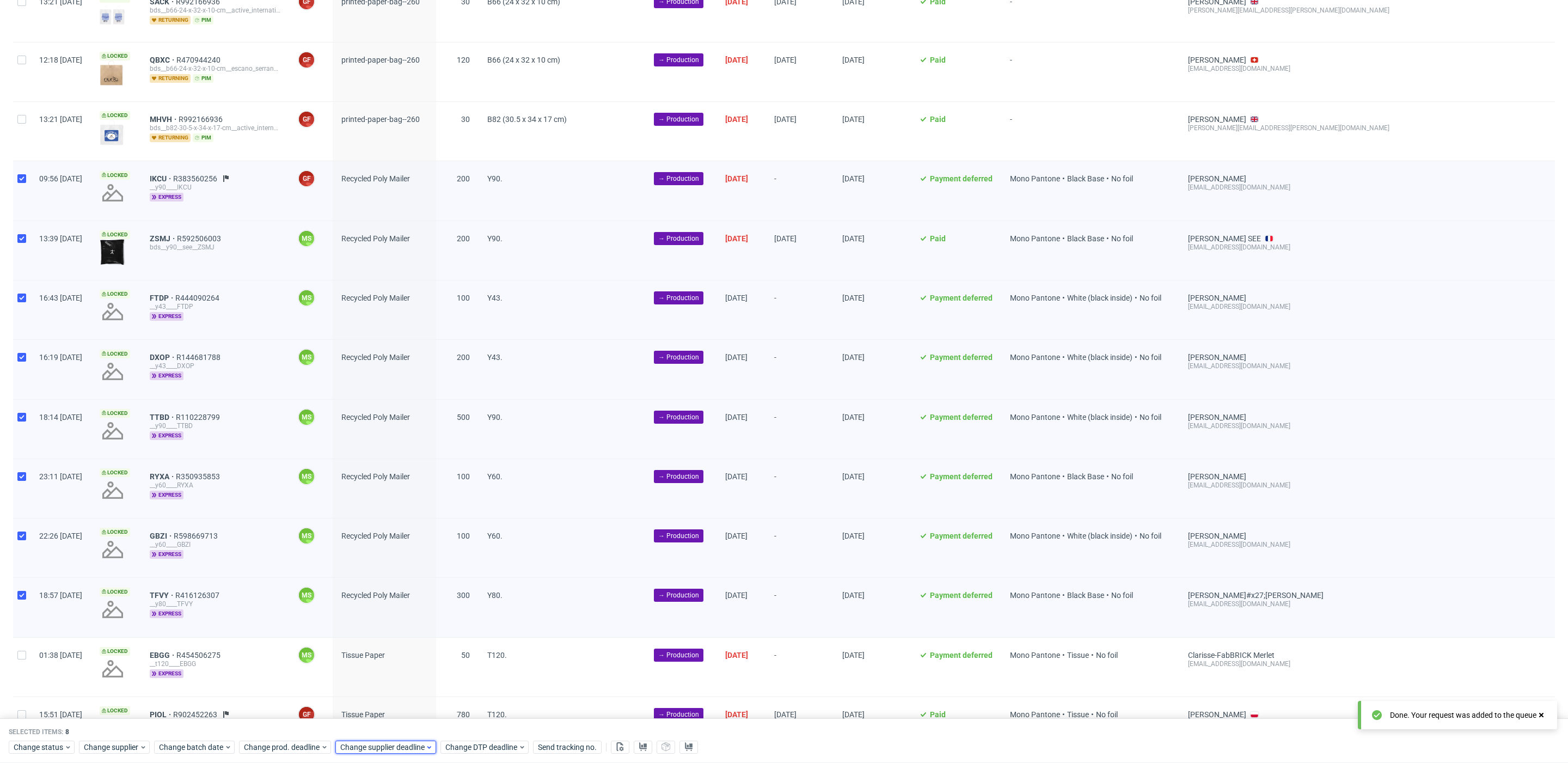
drag, startPoint x: 379, startPoint y: 749, endPoint x: 380, endPoint y: 740, distance: 9.1
click at [379, 749] on span "Change supplier deadline" at bounding box center [382, 747] width 85 height 11
drag, startPoint x: 422, startPoint y: 647, endPoint x: 430, endPoint y: 659, distance: 14.4
click at [423, 648] on span "18" at bounding box center [425, 650] width 9 height 11
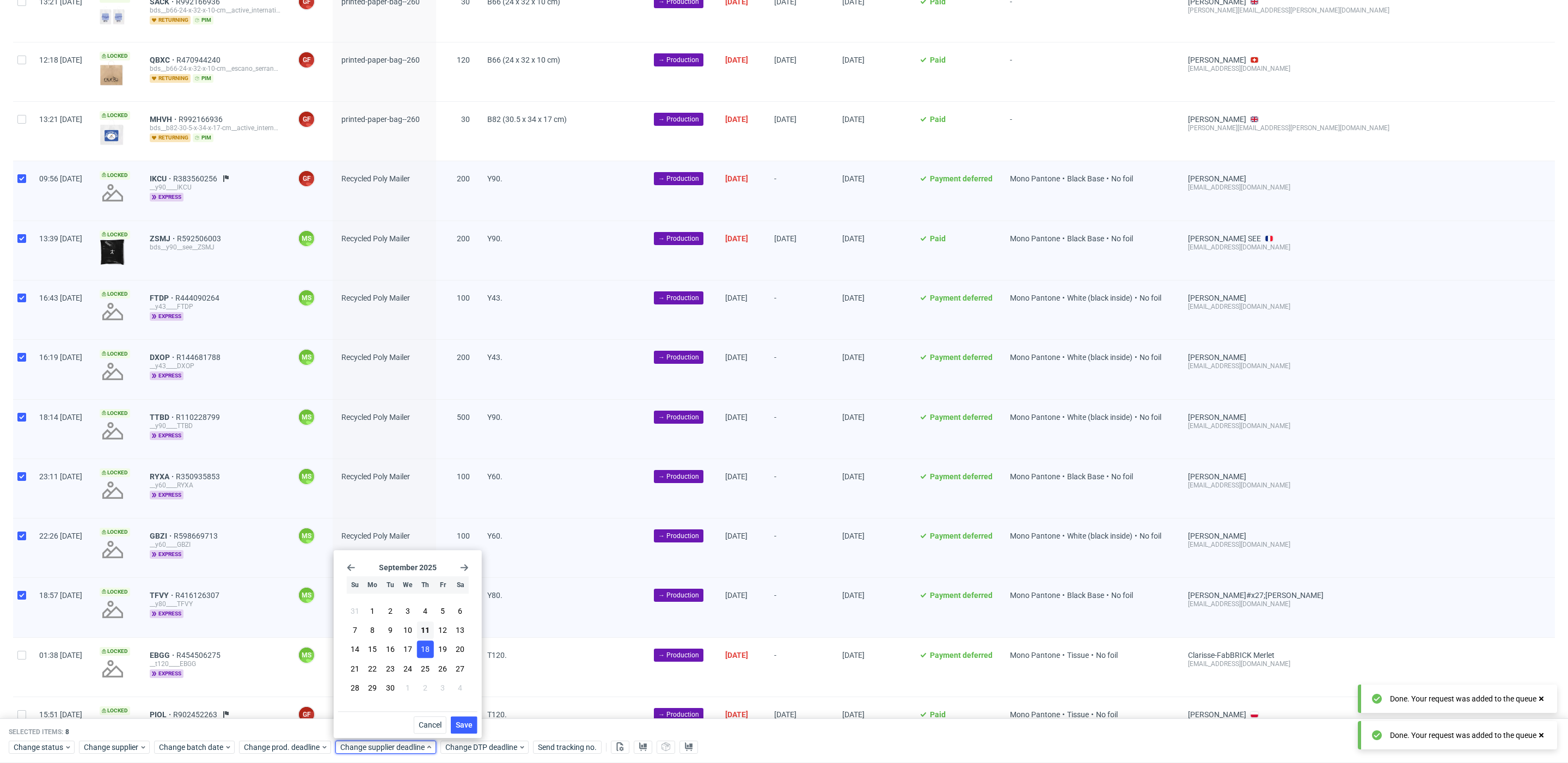
click at [464, 724] on span "Save" at bounding box center [464, 724] width 17 height 8
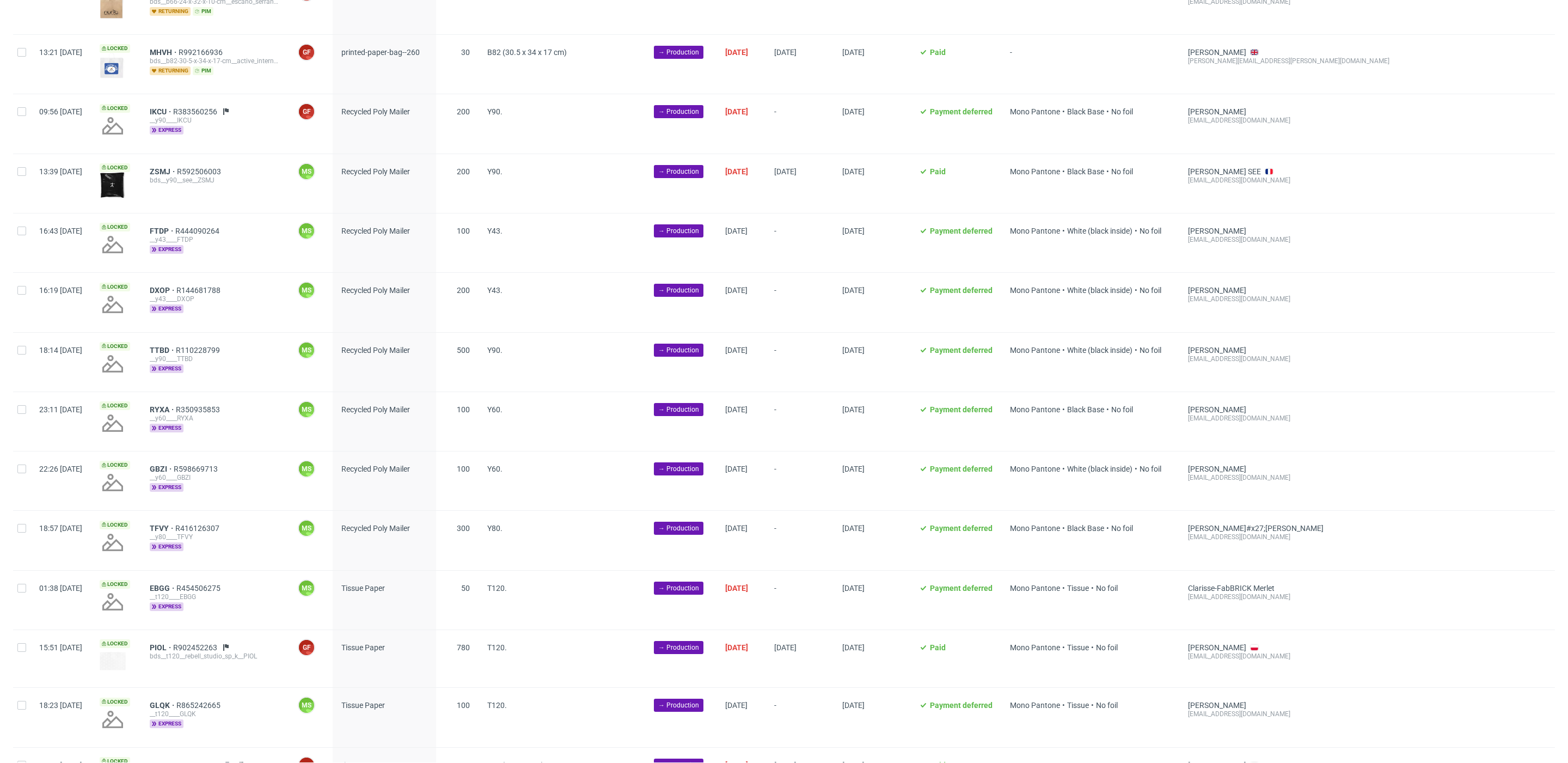
scroll to position [664, 0]
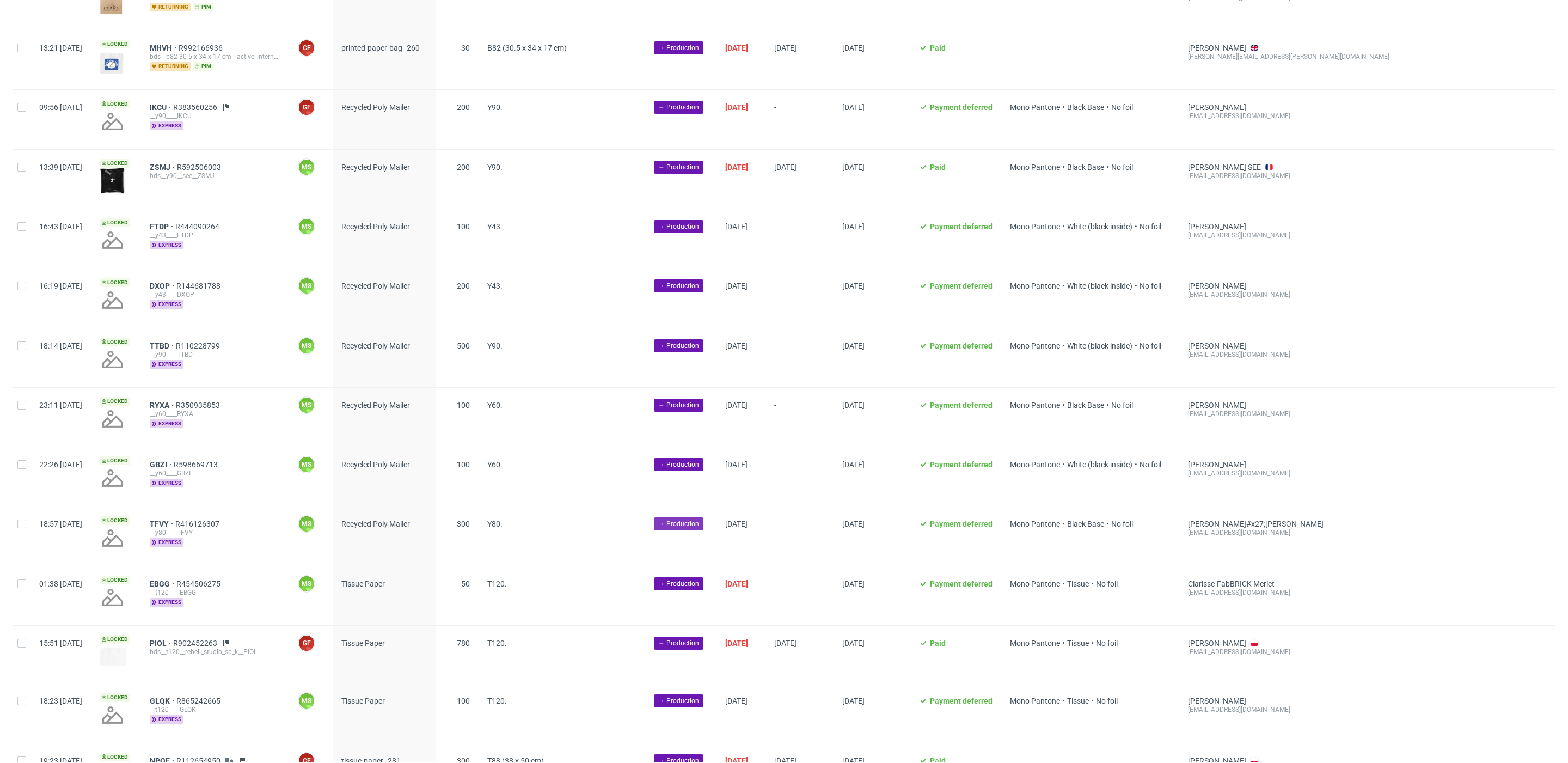
scroll to position [663, 0]
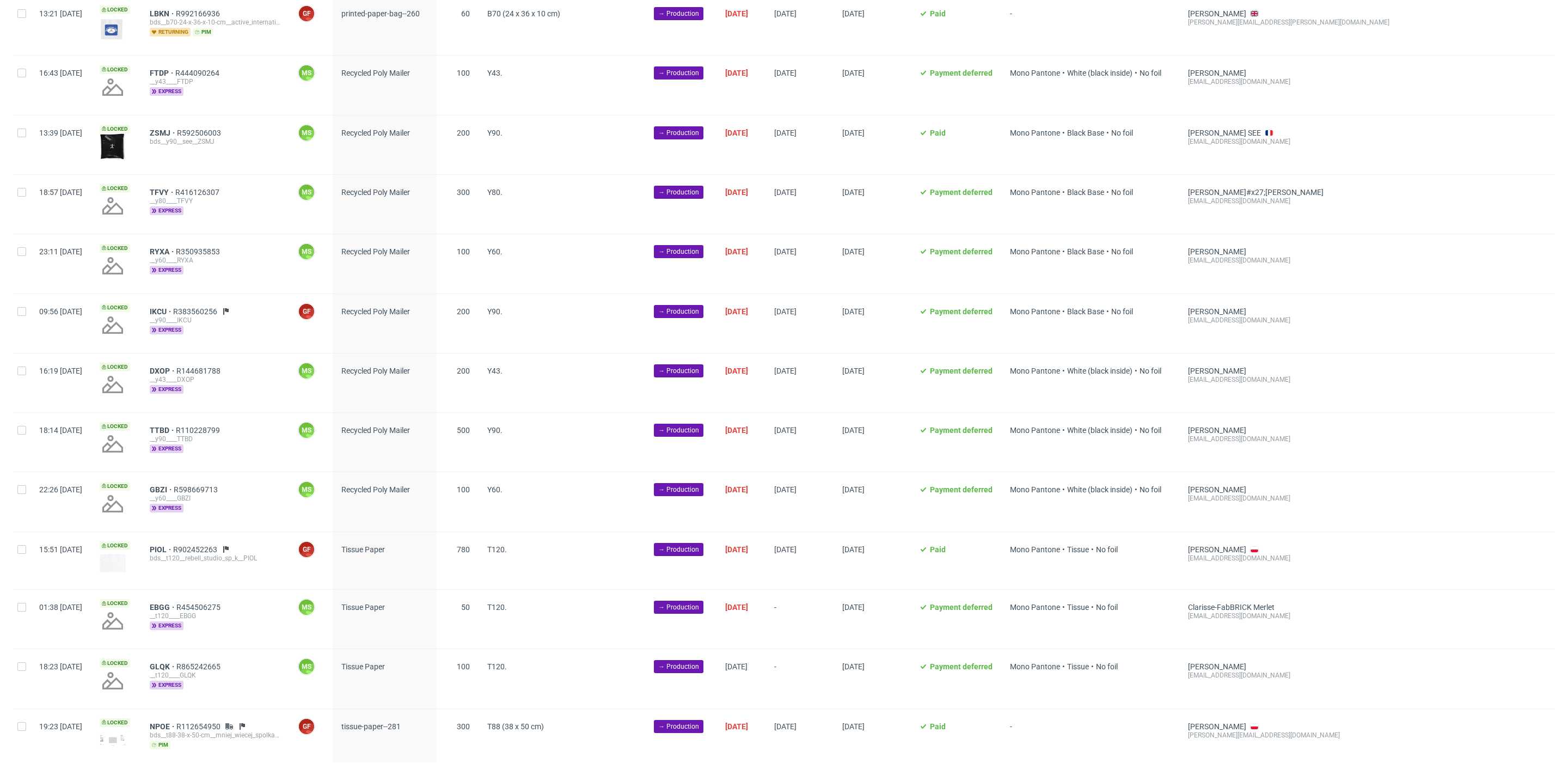
scroll to position [713, 0]
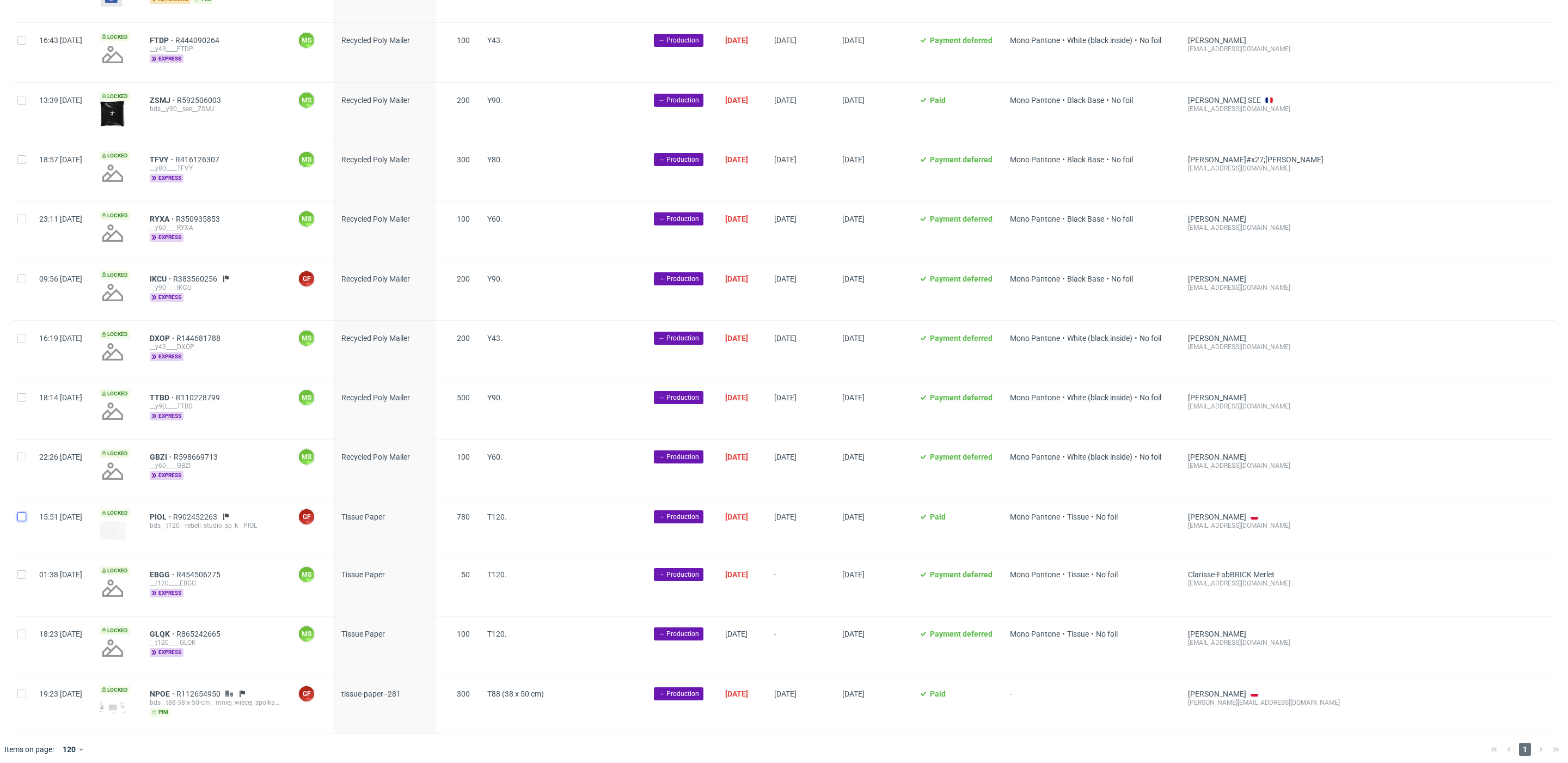
drag, startPoint x: 26, startPoint y: 511, endPoint x: 27, endPoint y: 520, distance: 9.1
click at [26, 513] on input "checkbox" at bounding box center [22, 517] width 9 height 9
checkbox input "true"
click at [23, 570] on input "checkbox" at bounding box center [22, 574] width 9 height 9
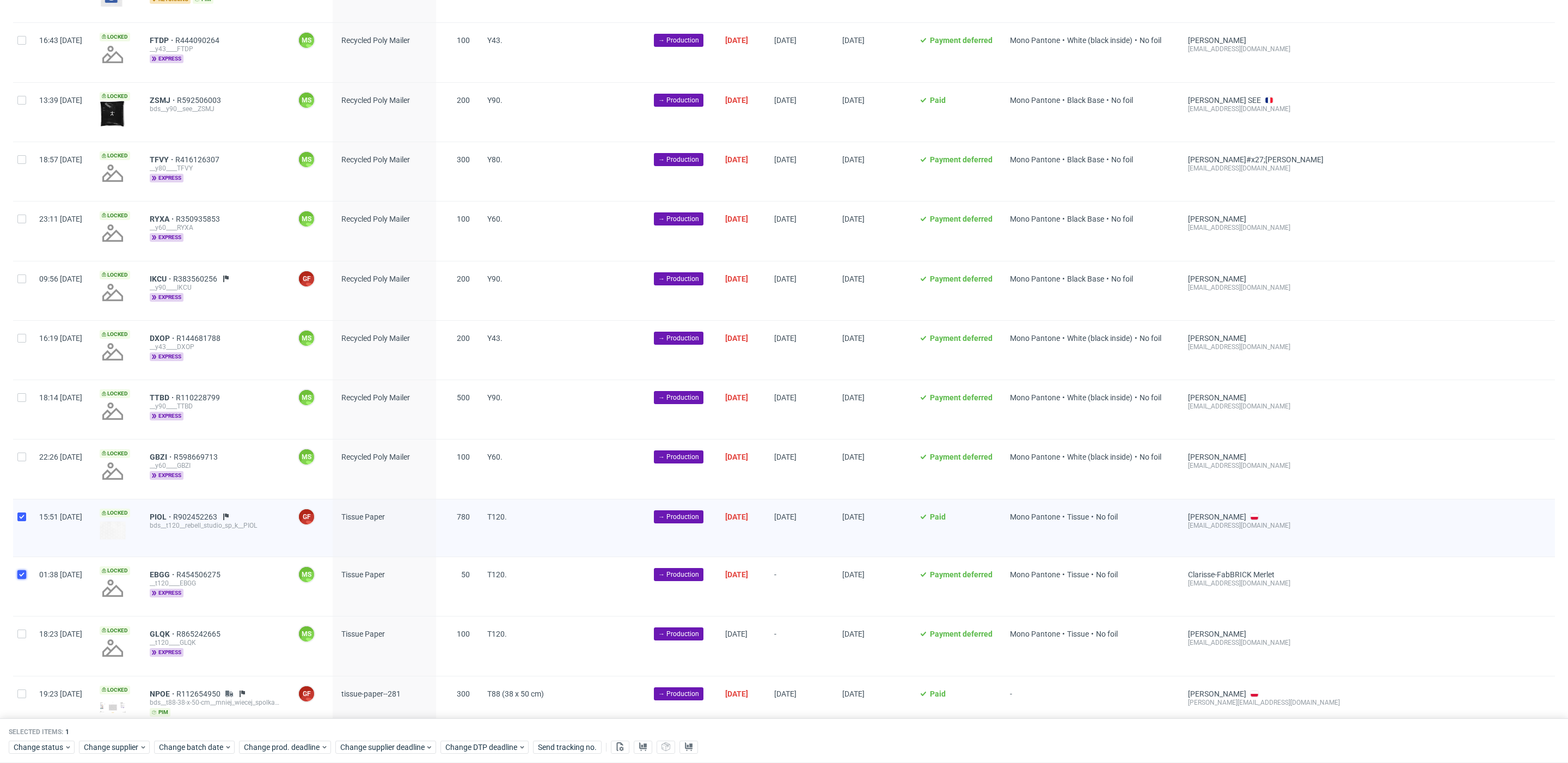
checkbox input "true"
drag, startPoint x: 23, startPoint y: 626, endPoint x: 39, endPoint y: 655, distance: 33.1
click at [25, 629] on input "checkbox" at bounding box center [22, 634] width 9 height 9
checkbox input "true"
drag, startPoint x: 23, startPoint y: 686, endPoint x: 97, endPoint y: 709, distance: 77.5
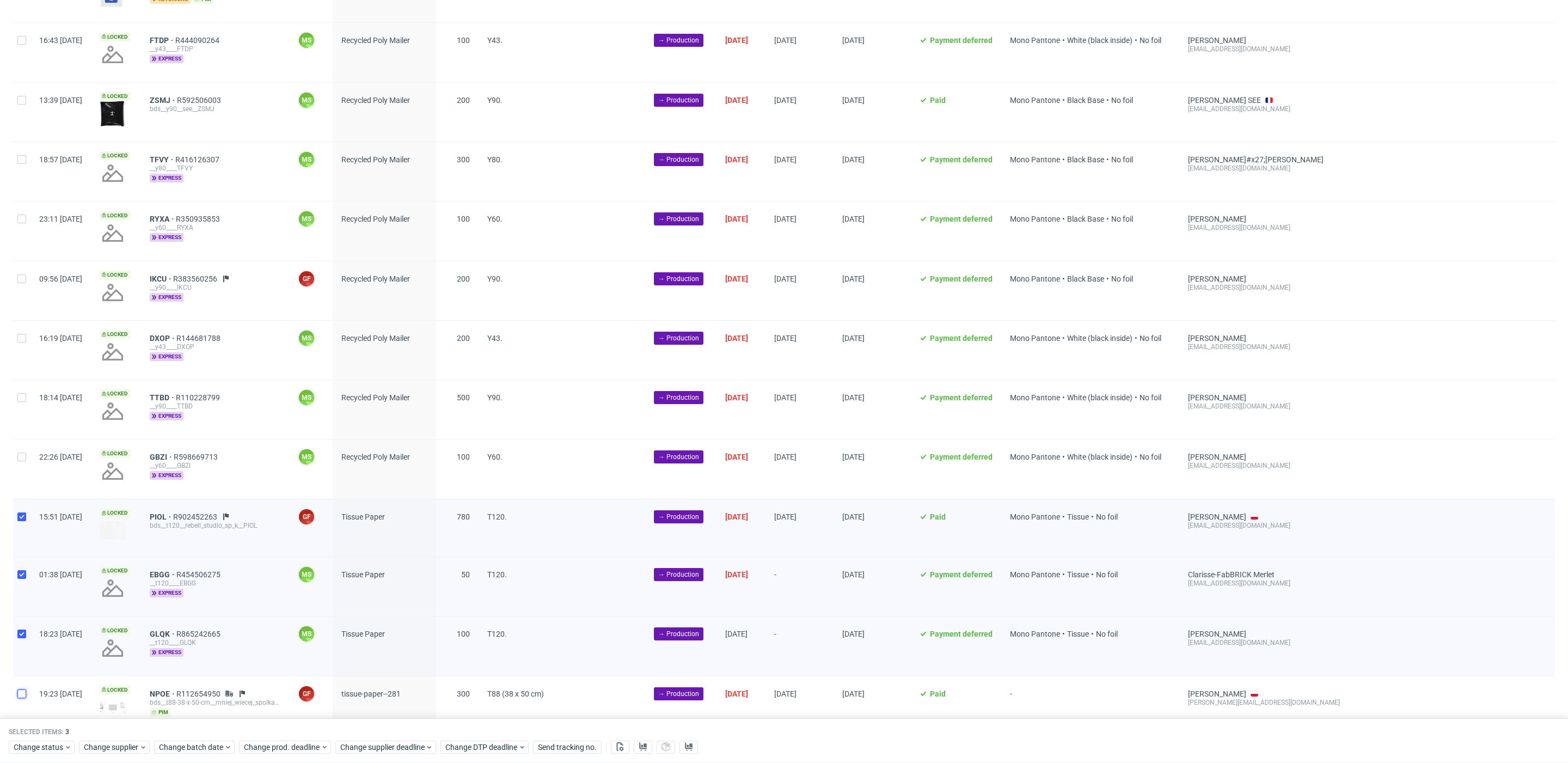
click at [24, 690] on input "checkbox" at bounding box center [22, 694] width 9 height 9
checkbox input "true"
click at [174, 513] on span "PIOL" at bounding box center [161, 517] width 23 height 9
click at [176, 690] on span "NPOE" at bounding box center [163, 694] width 27 height 9
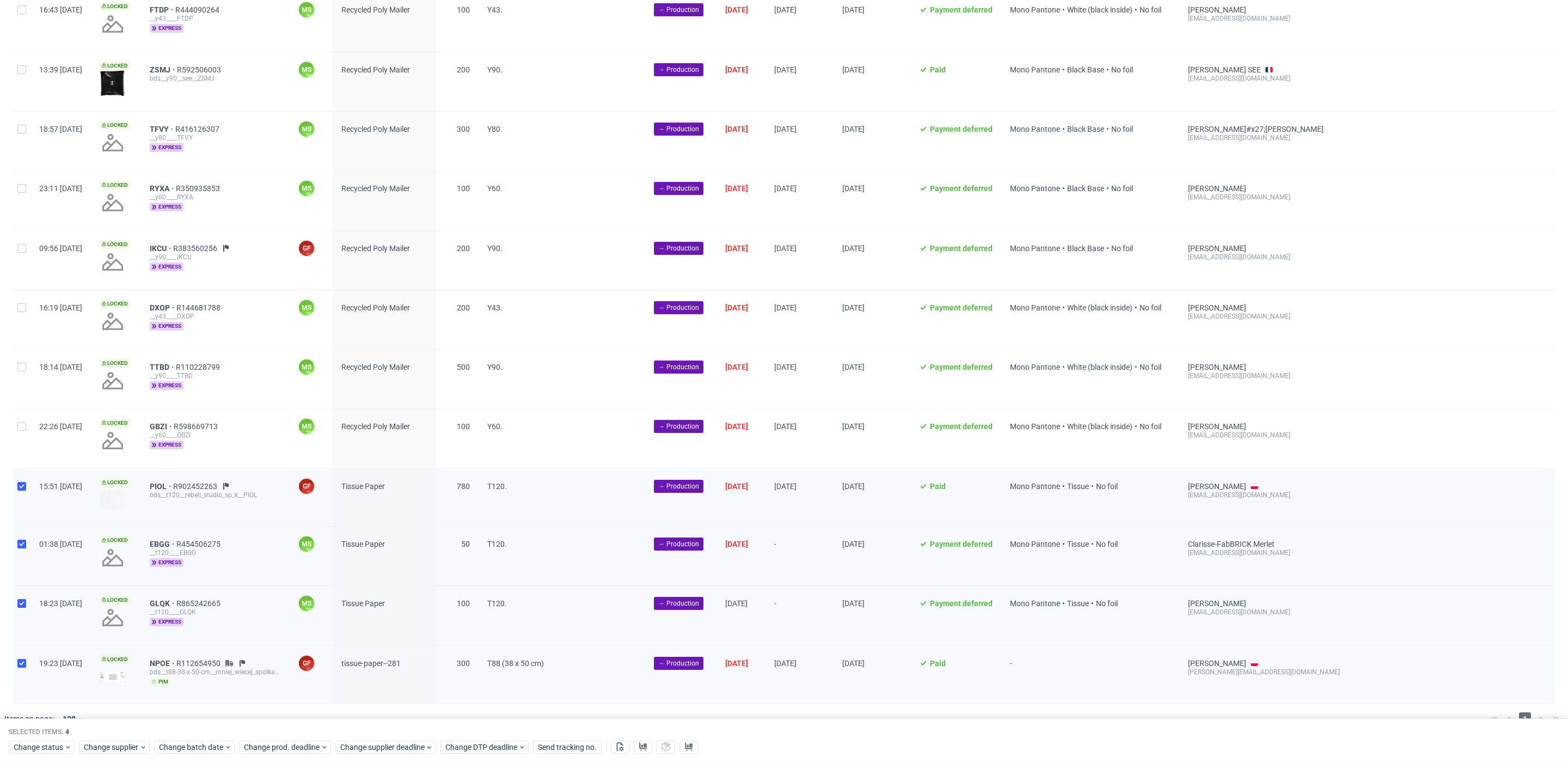
scroll to position [756, 0]
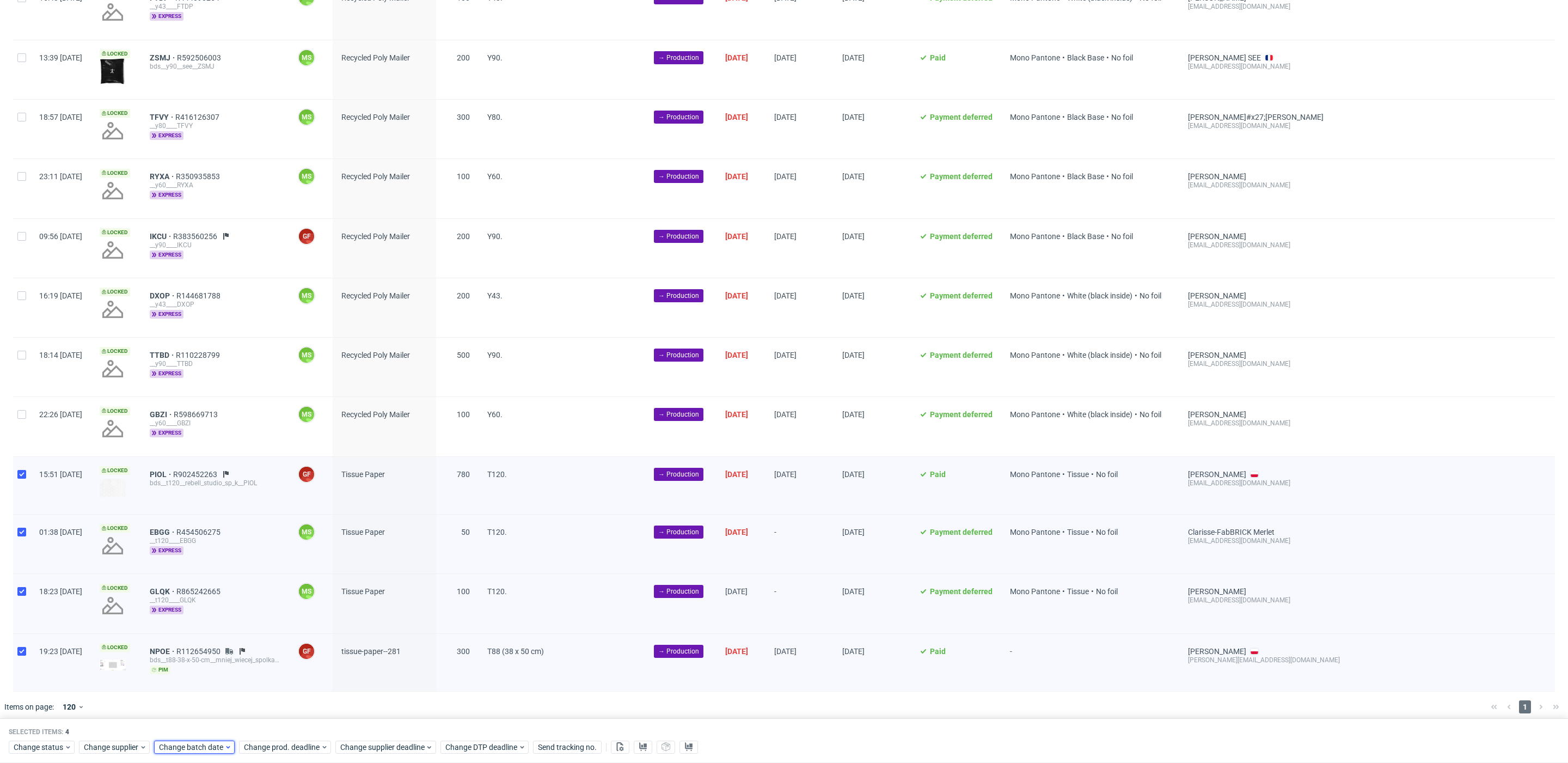
click at [191, 744] on span "Change batch date" at bounding box center [192, 747] width 66 height 11
click at [246, 631] on span "11" at bounding box center [244, 629] width 9 height 11
drag, startPoint x: 277, startPoint y: 716, endPoint x: 282, endPoint y: 721, distance: 7.1
click at [277, 716] on button "Save" at bounding box center [283, 725] width 27 height 18
click at [291, 744] on span "Change prod. deadline" at bounding box center [282, 747] width 77 height 11
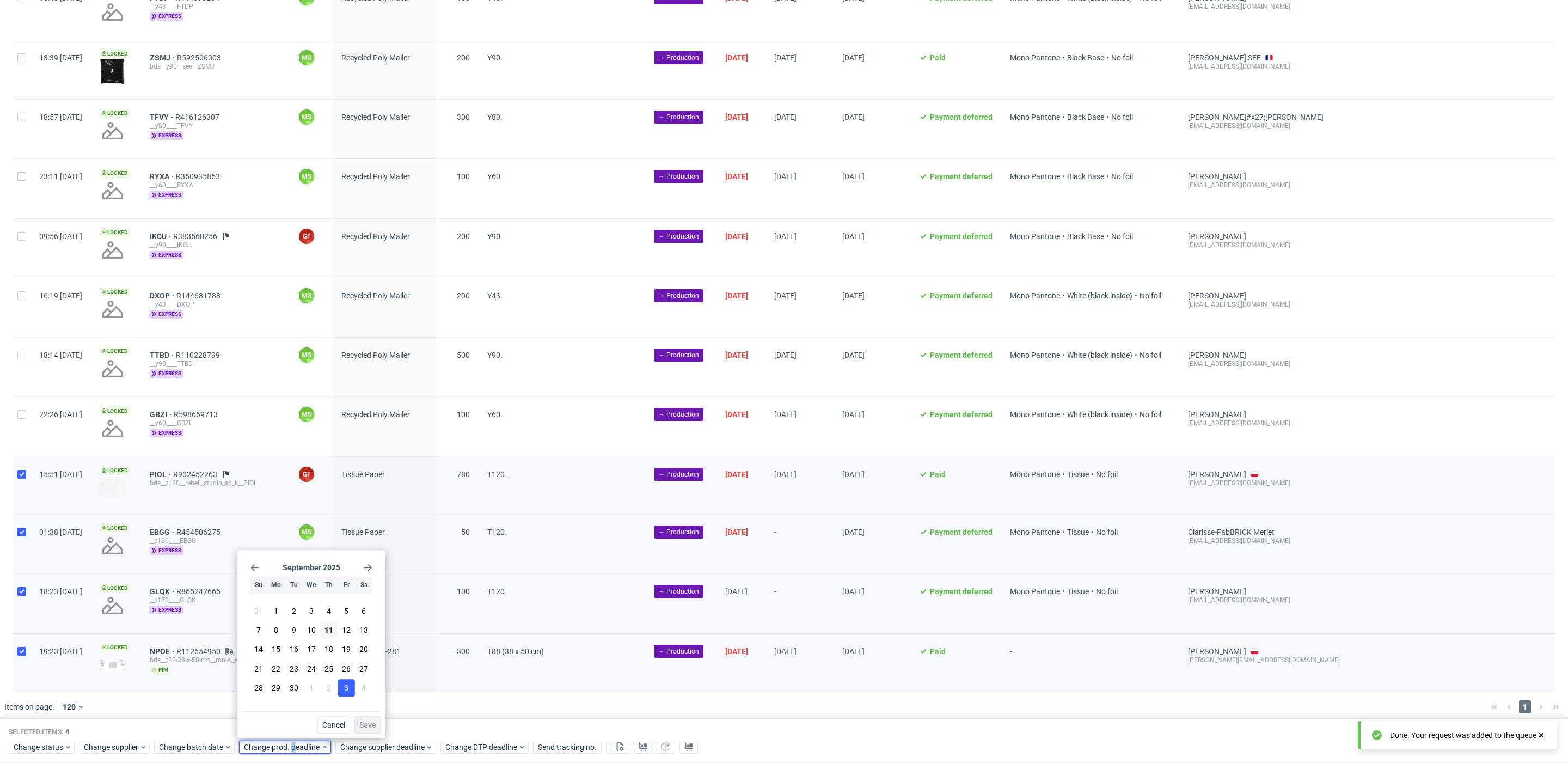
drag, startPoint x: 290, startPoint y: 648, endPoint x: 349, endPoint y: 695, distance: 75.4
click at [290, 648] on span "16" at bounding box center [294, 650] width 9 height 11
drag, startPoint x: 360, startPoint y: 721, endPoint x: 379, endPoint y: 742, distance: 28.3
click at [360, 721] on span "Save" at bounding box center [367, 724] width 17 height 8
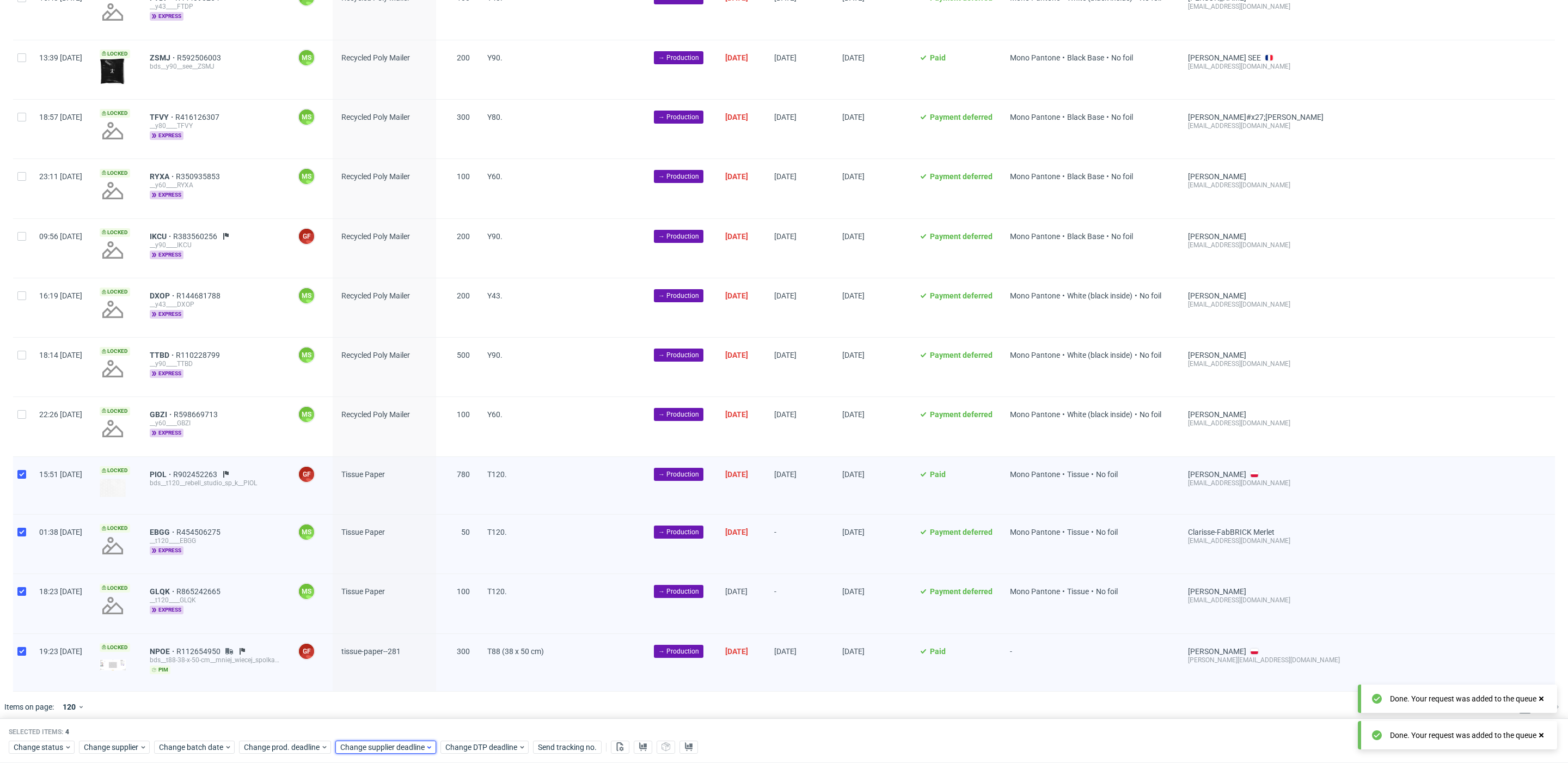
drag, startPoint x: 382, startPoint y: 750, endPoint x: 388, endPoint y: 743, distance: 9.2
click at [382, 750] on span "Change supplier deadline" at bounding box center [382, 747] width 85 height 11
drag, startPoint x: 392, startPoint y: 645, endPoint x: 424, endPoint y: 660, distance: 35.3
click at [392, 645] on span "16" at bounding box center [390, 650] width 9 height 11
click at [468, 721] on span "Save" at bounding box center [464, 724] width 17 height 8
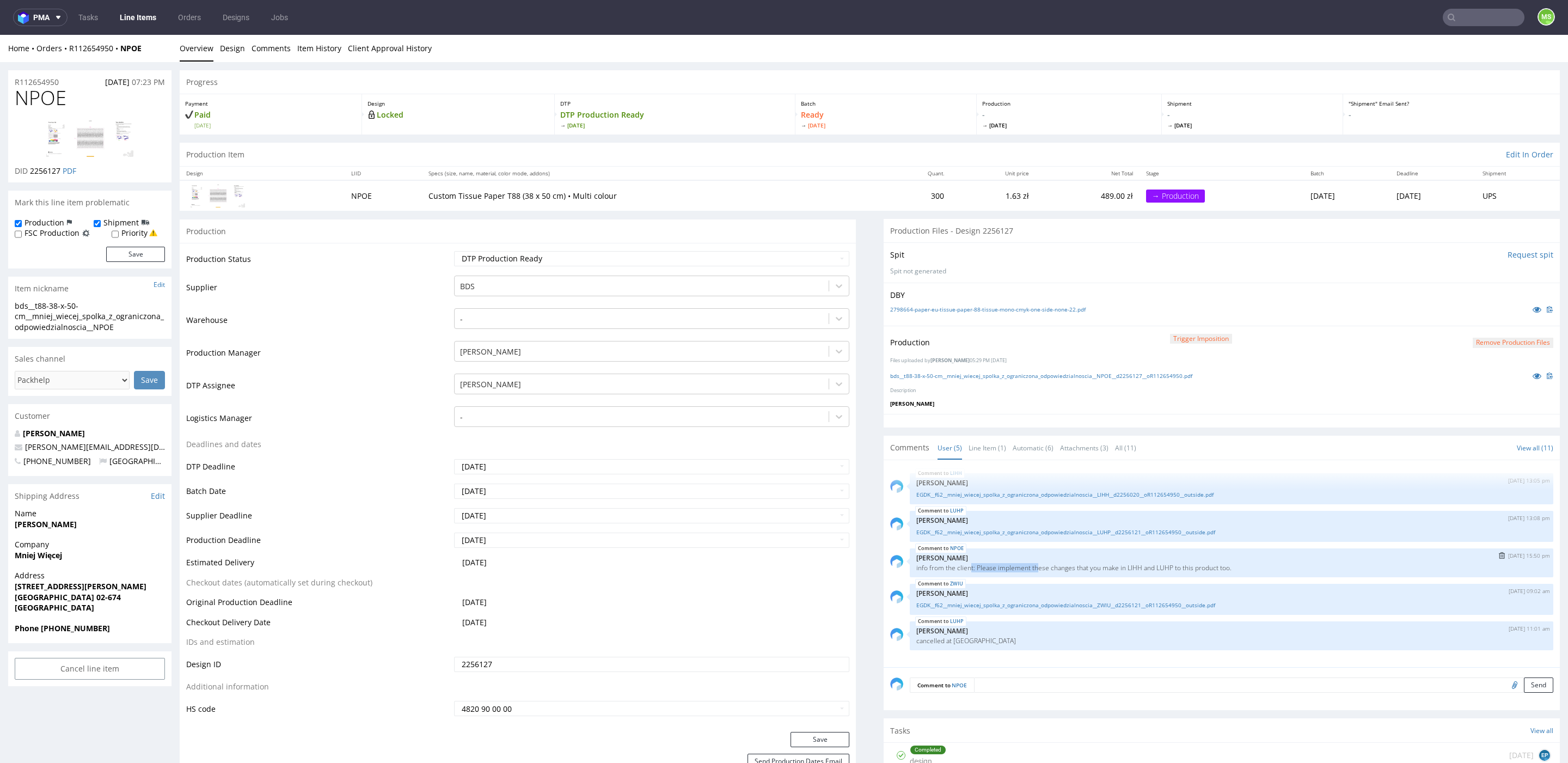
drag, startPoint x: 964, startPoint y: 567, endPoint x: 938, endPoint y: 574, distance: 26.9
click at [1033, 568] on p "info from the client: Please implement these changes that you make in LIHH and …" at bounding box center [1232, 567] width 630 height 8
drag, startPoint x: 991, startPoint y: 567, endPoint x: 1096, endPoint y: 569, distance: 105.0
click at [1088, 569] on p "info from the client: Please implement these changes that you make in LIHH and …" at bounding box center [1232, 567] width 630 height 8
drag, startPoint x: 1087, startPoint y: 566, endPoint x: 1245, endPoint y: 567, distance: 158.0
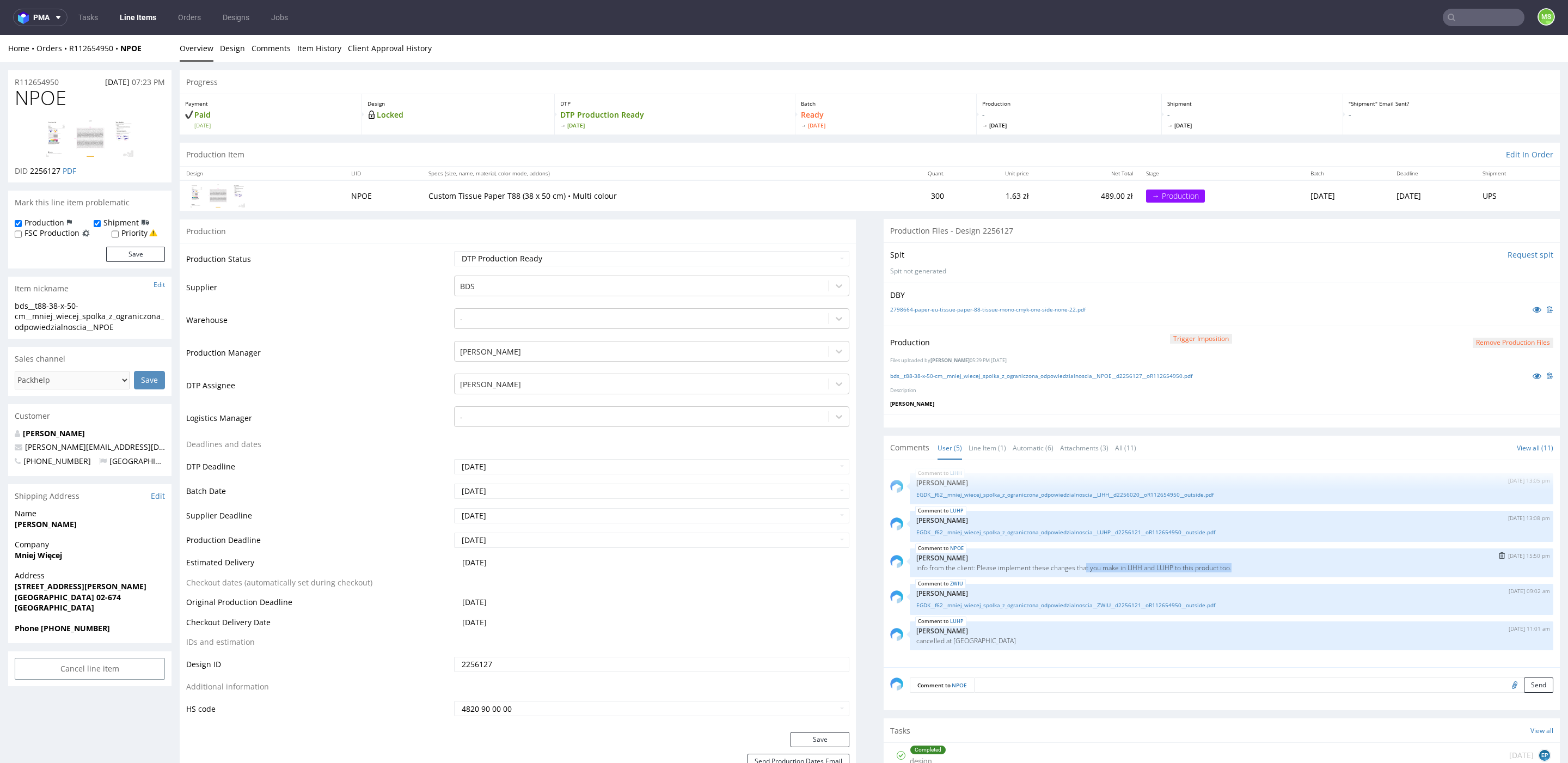
click at [1245, 567] on p "info from the client: Please implement these changes that you make in LIHH and …" at bounding box center [1232, 567] width 630 height 8
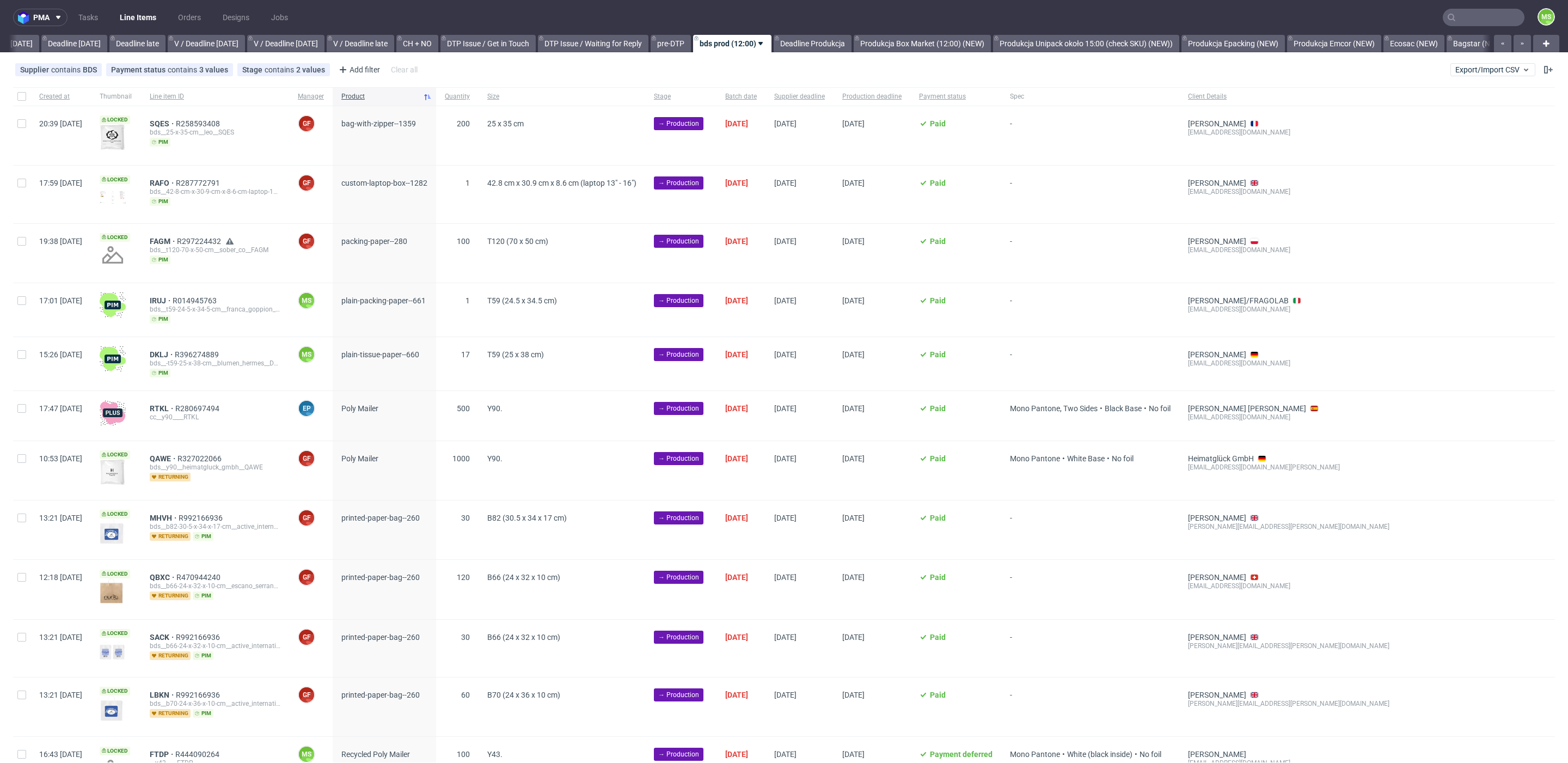
scroll to position [0, 1200]
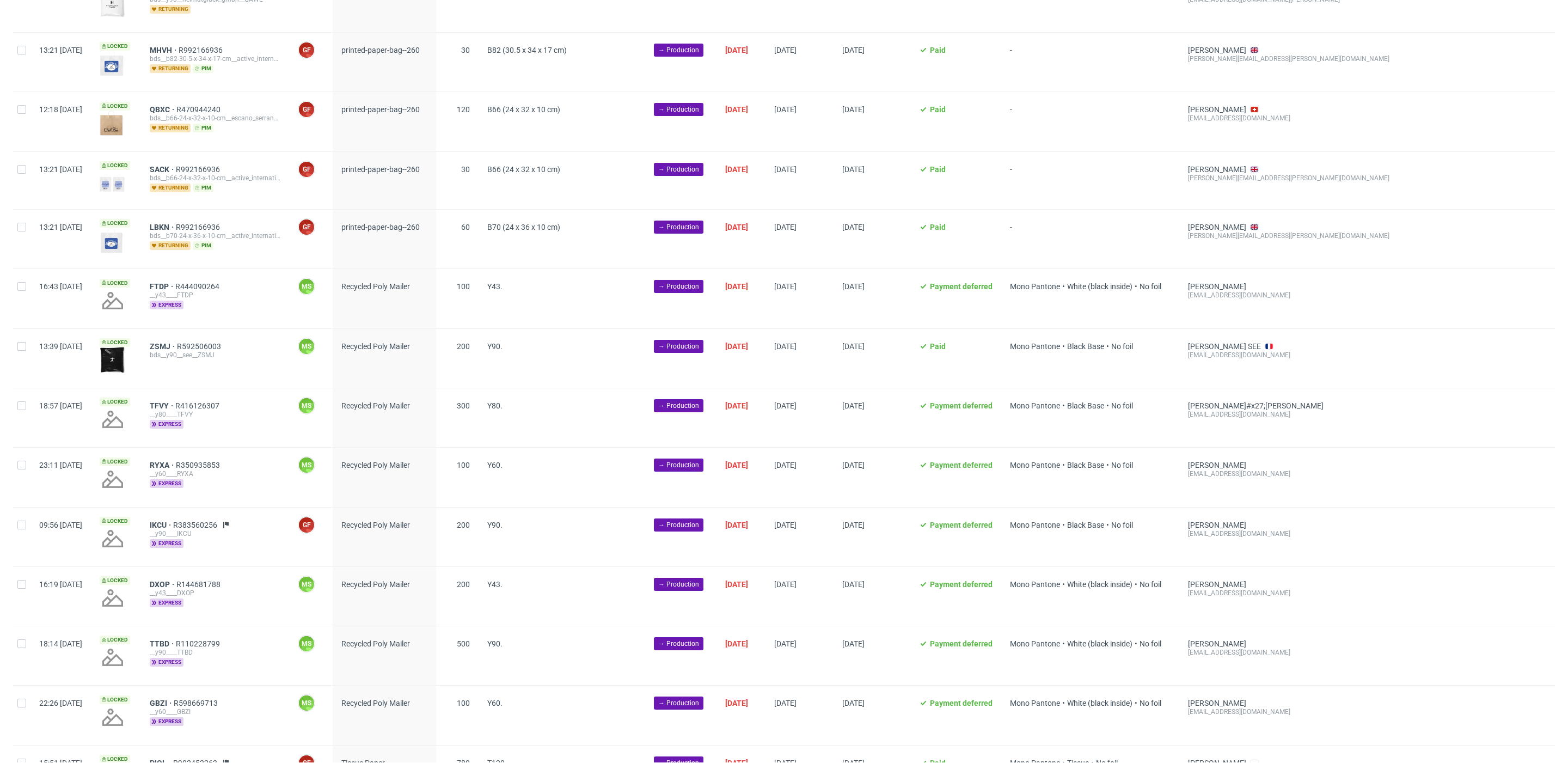
scroll to position [0, 1200]
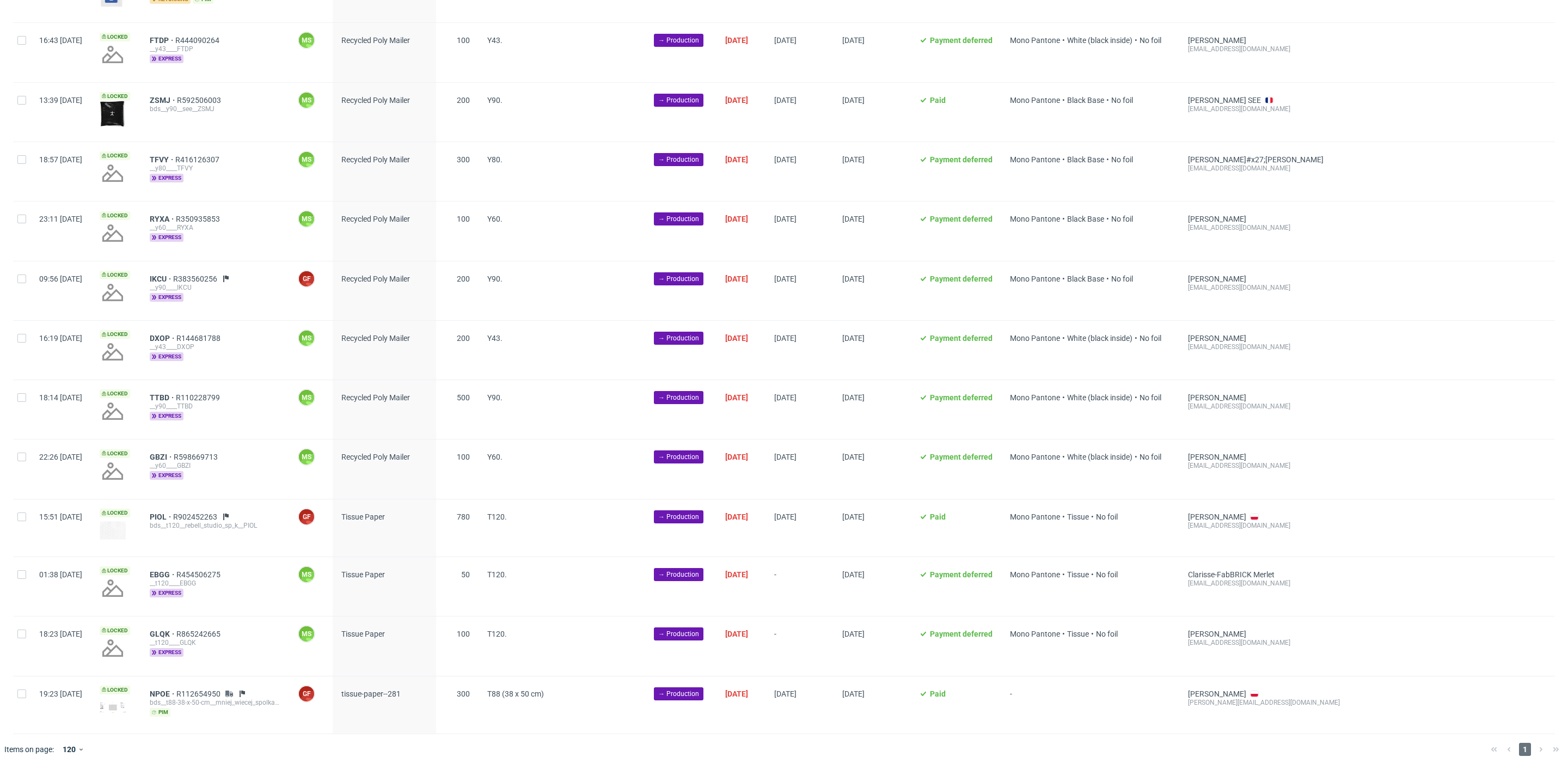
scroll to position [0, 1200]
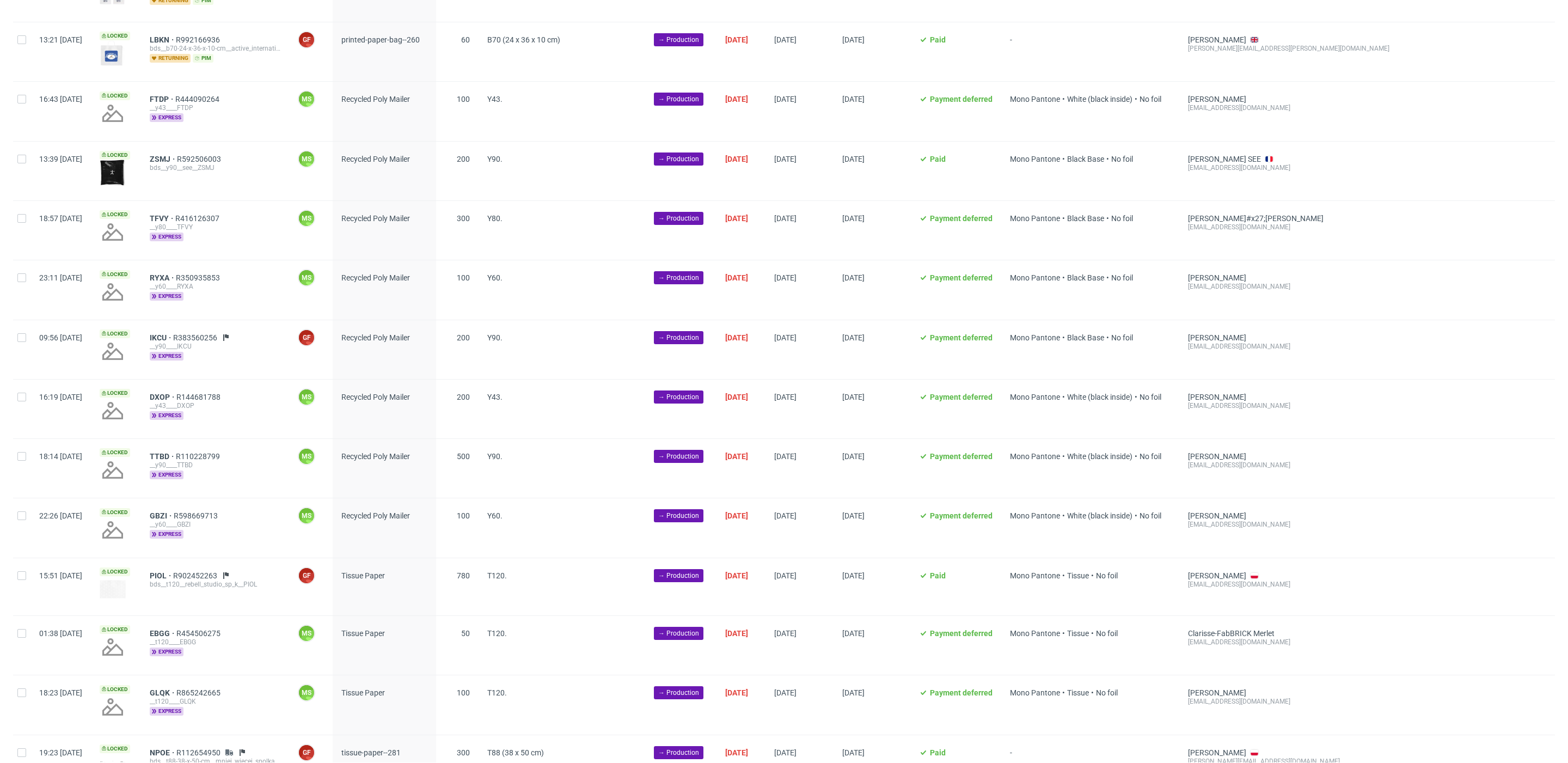
scroll to position [713, 0]
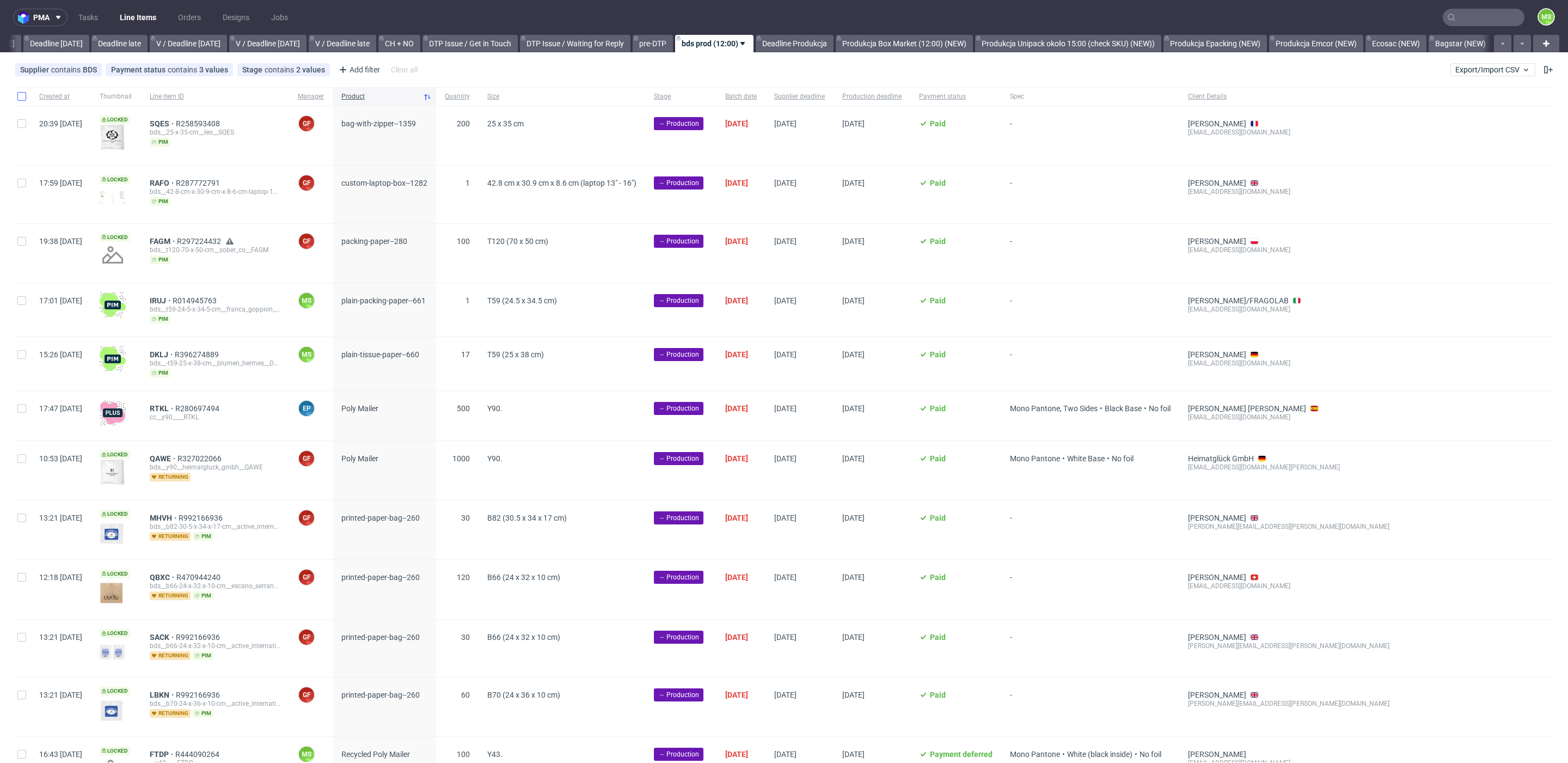
scroll to position [0, 1200]
click at [23, 96] on input "checkbox" at bounding box center [22, 96] width 9 height 9
checkbox input "true"
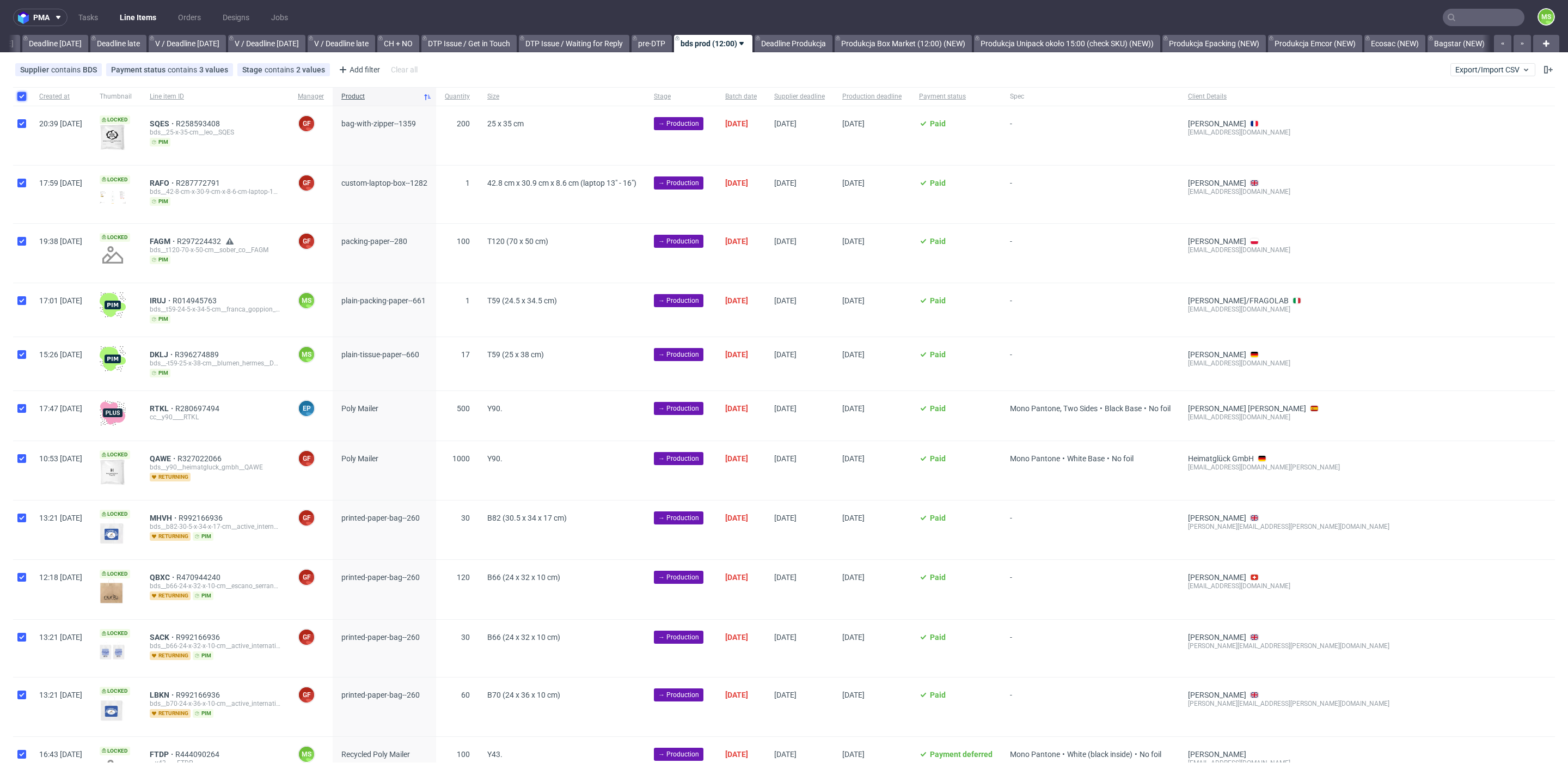
checkbox input "true"
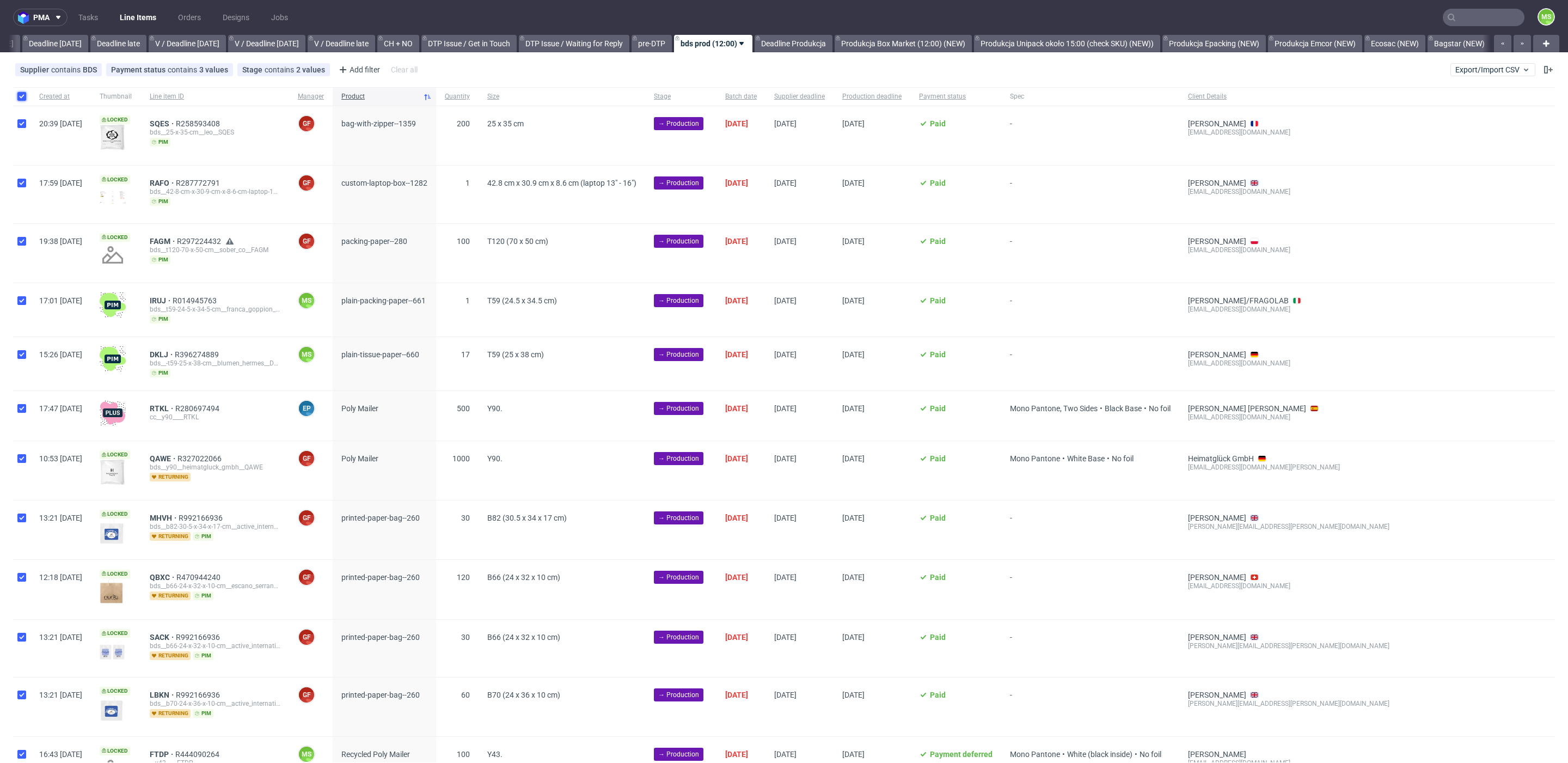
checkbox input "true"
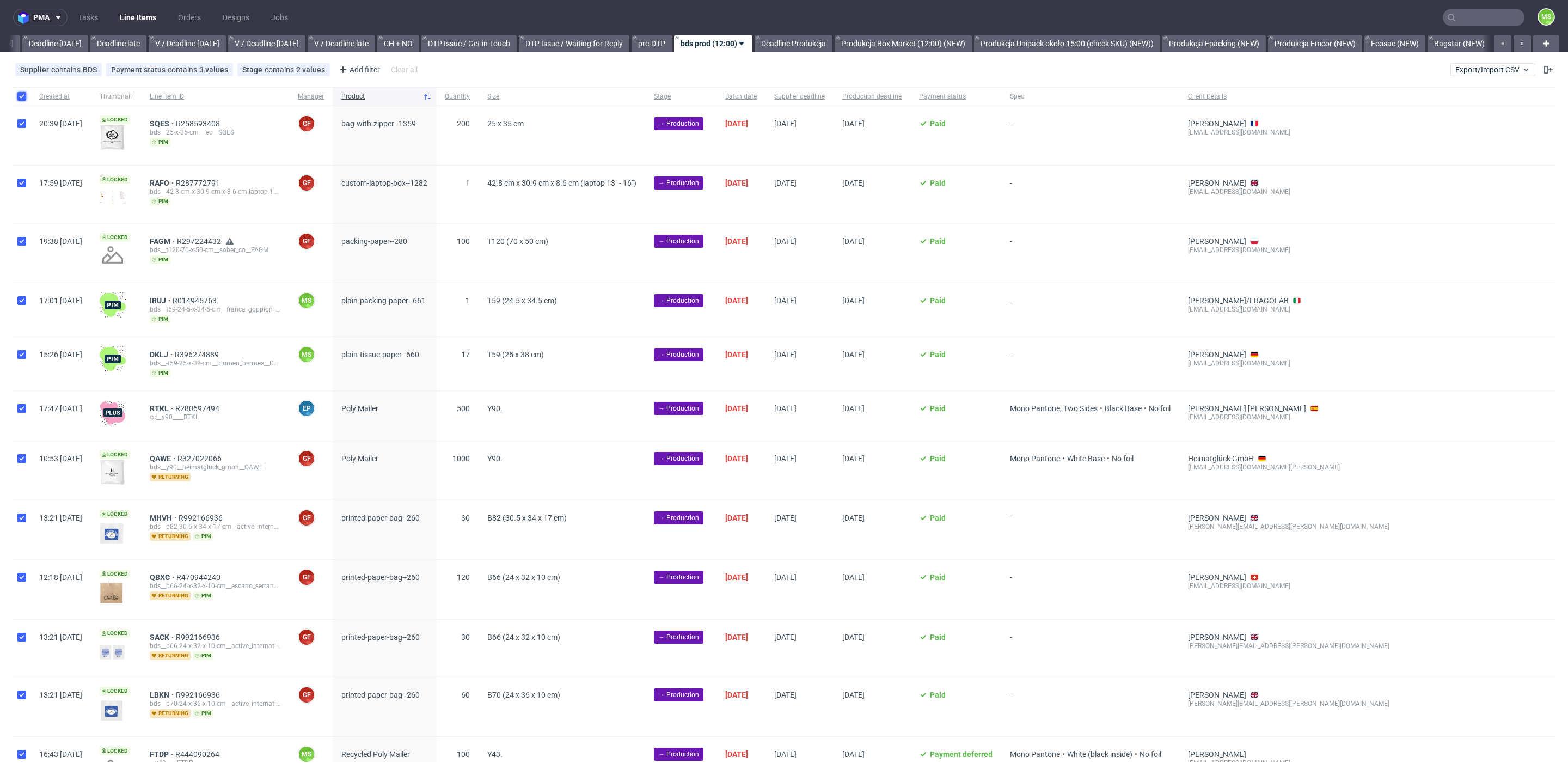
checkbox input "true"
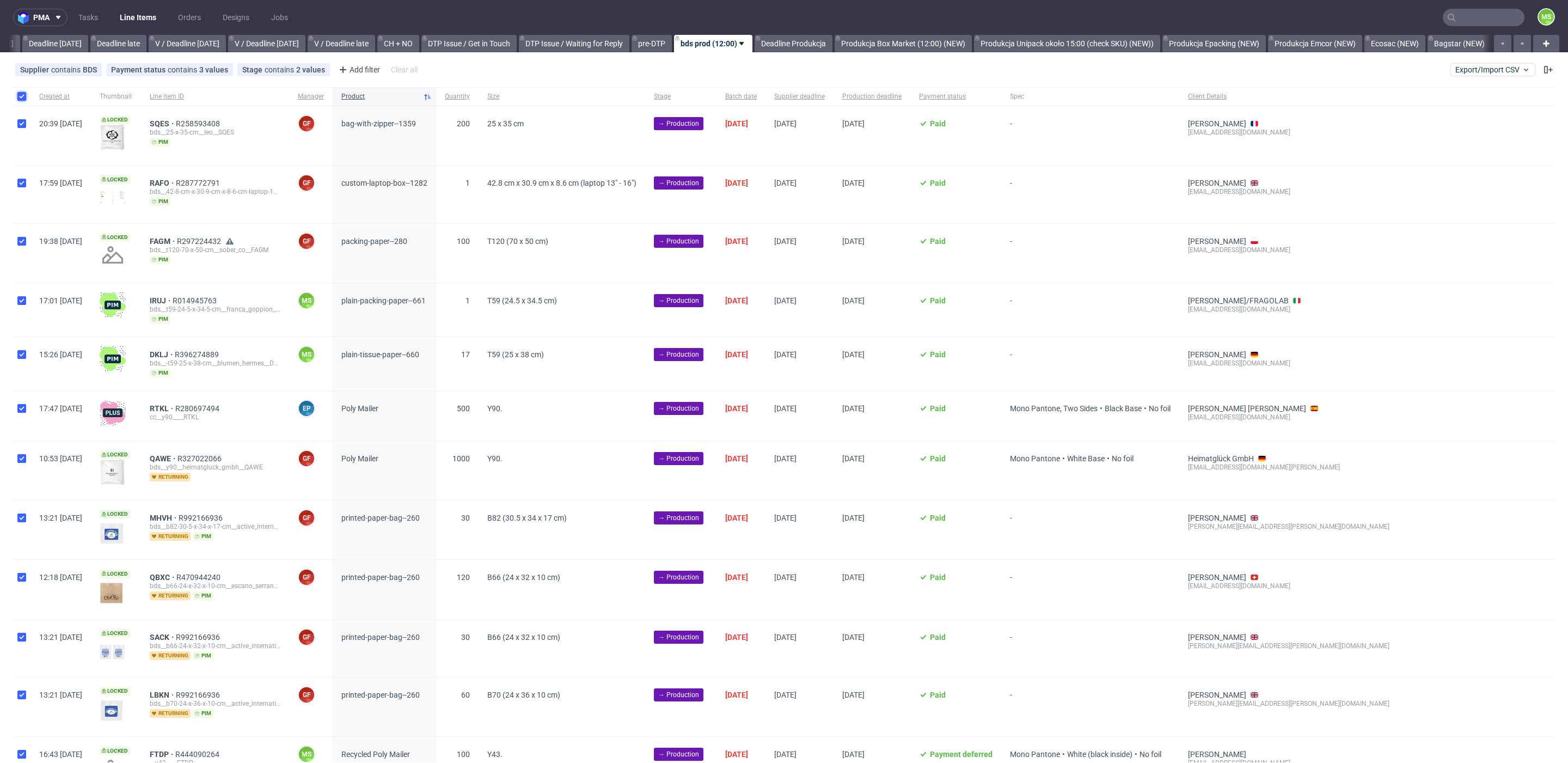
checkbox input "true"
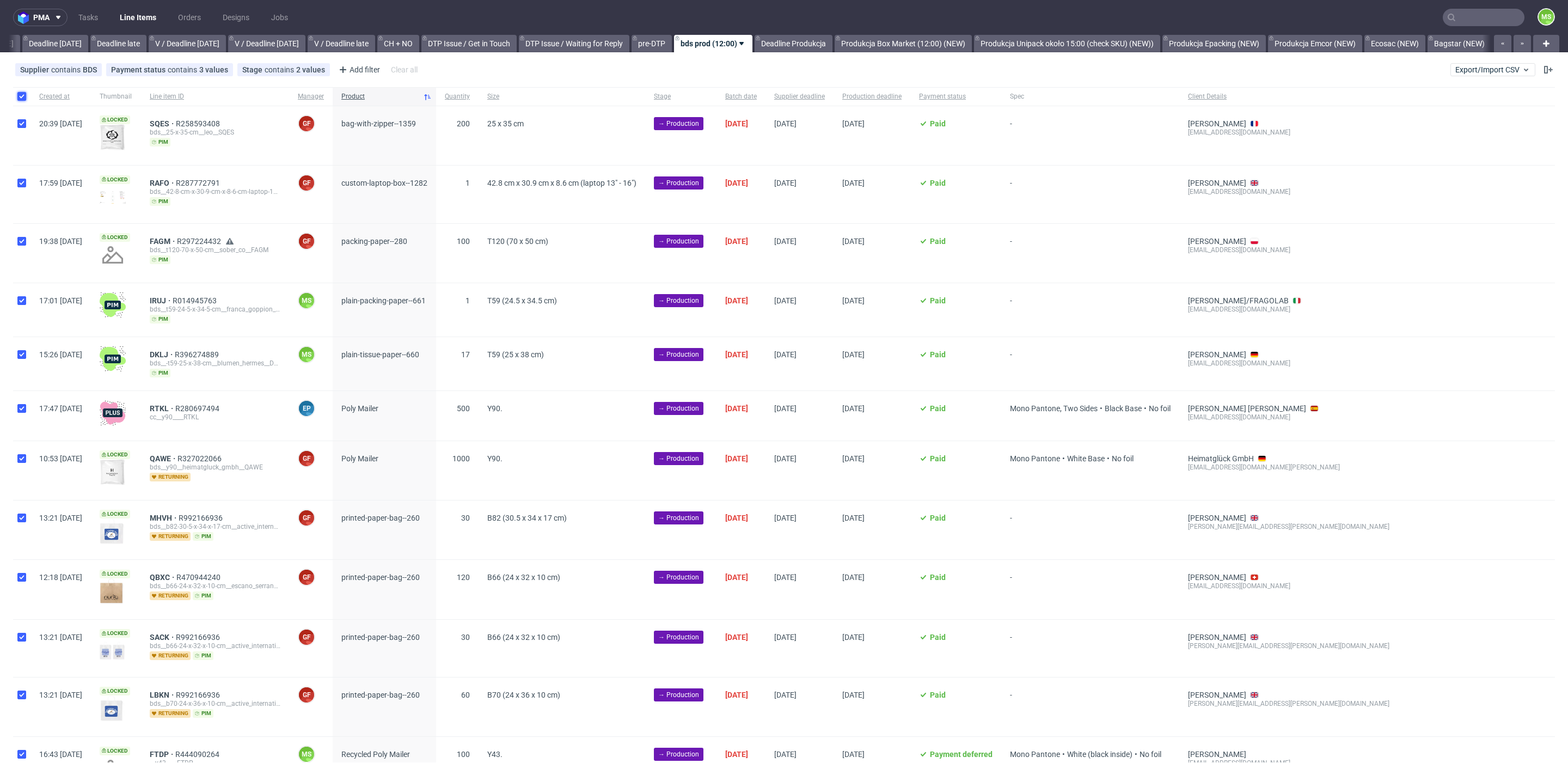
checkbox input "true"
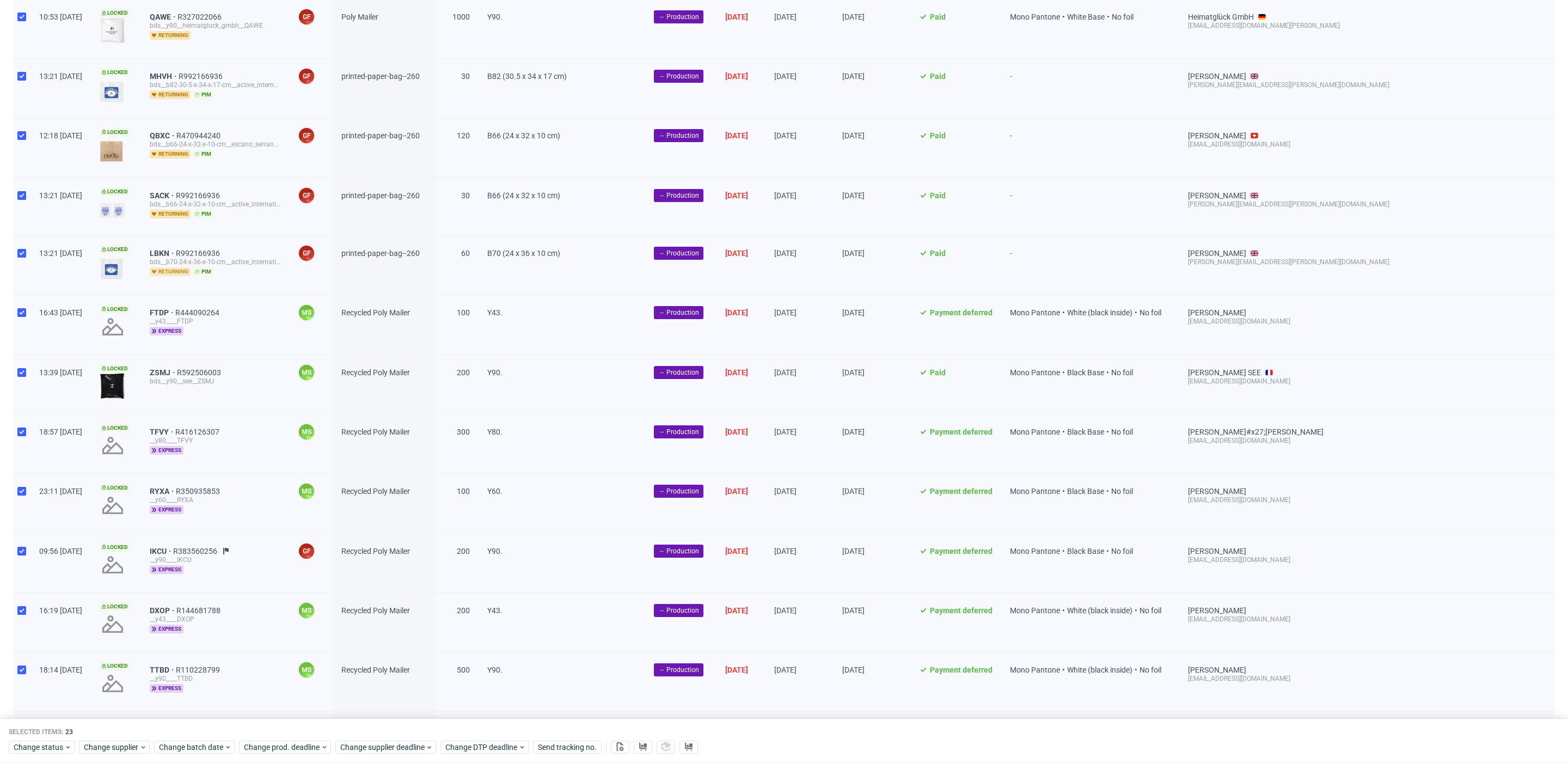
scroll to position [0, 0]
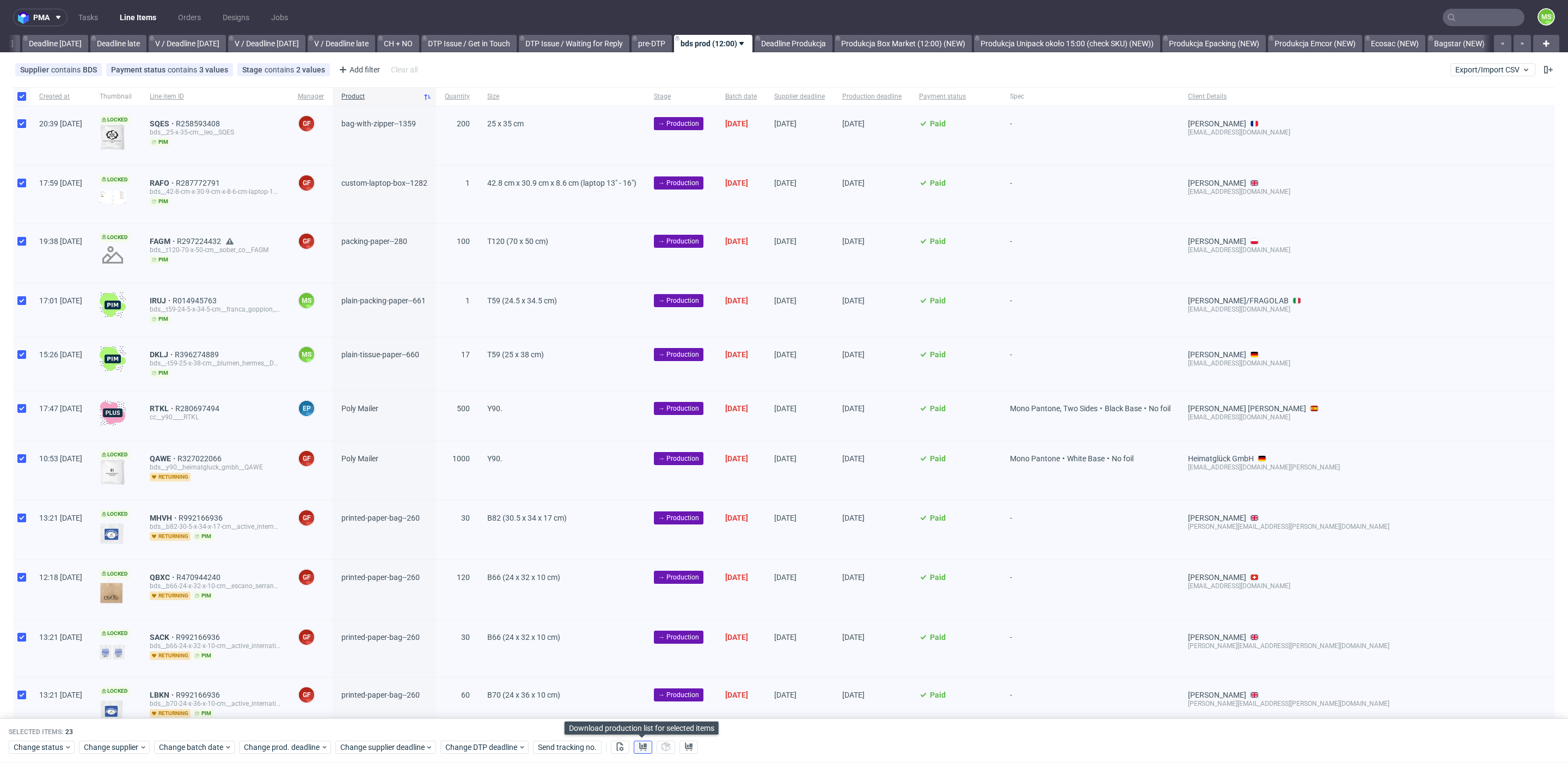
click at [645, 745] on button at bounding box center [643, 746] width 19 height 13
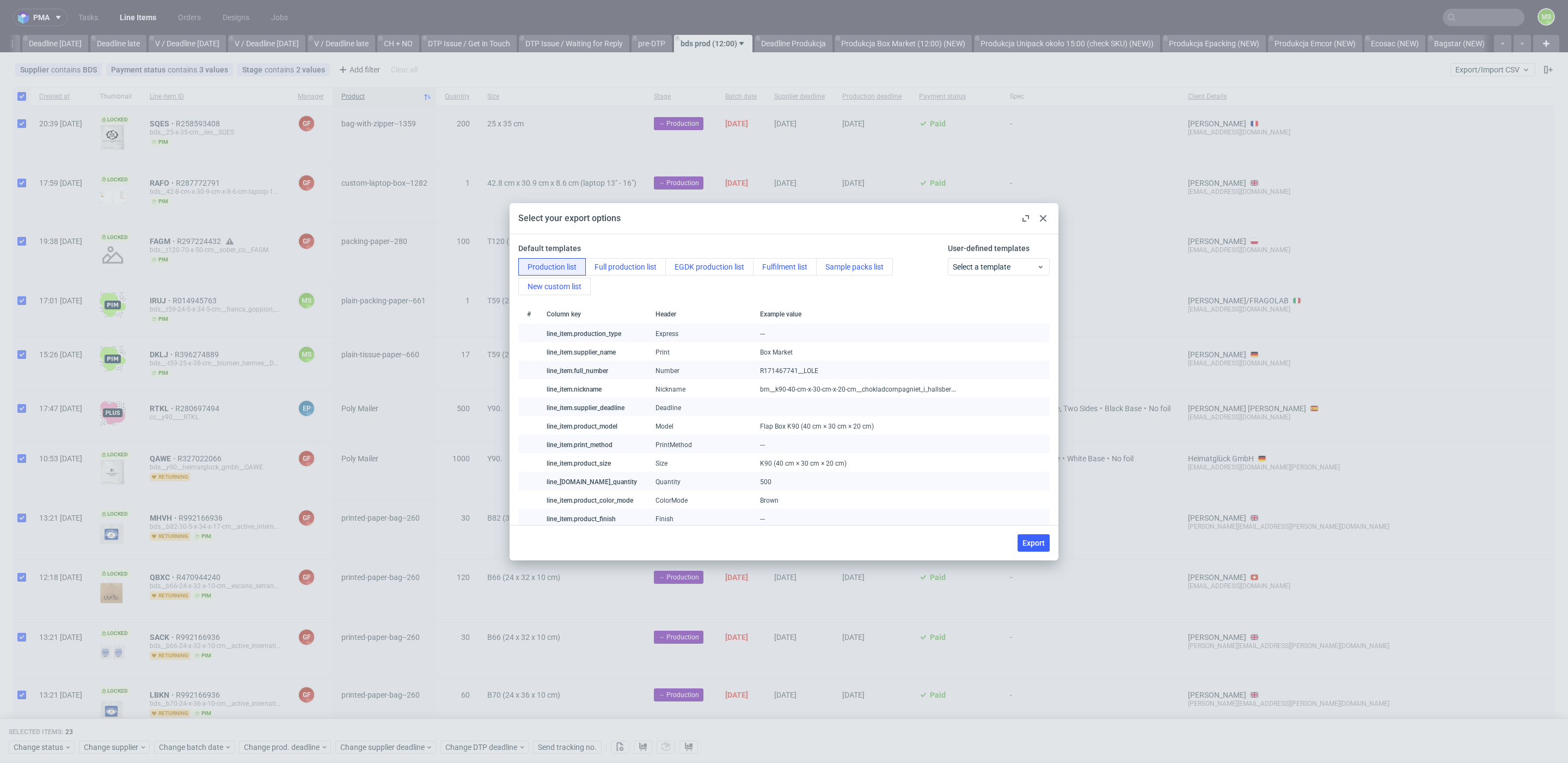
click at [1028, 543] on span "Export" at bounding box center [1033, 543] width 22 height 8
checkbox input "false"
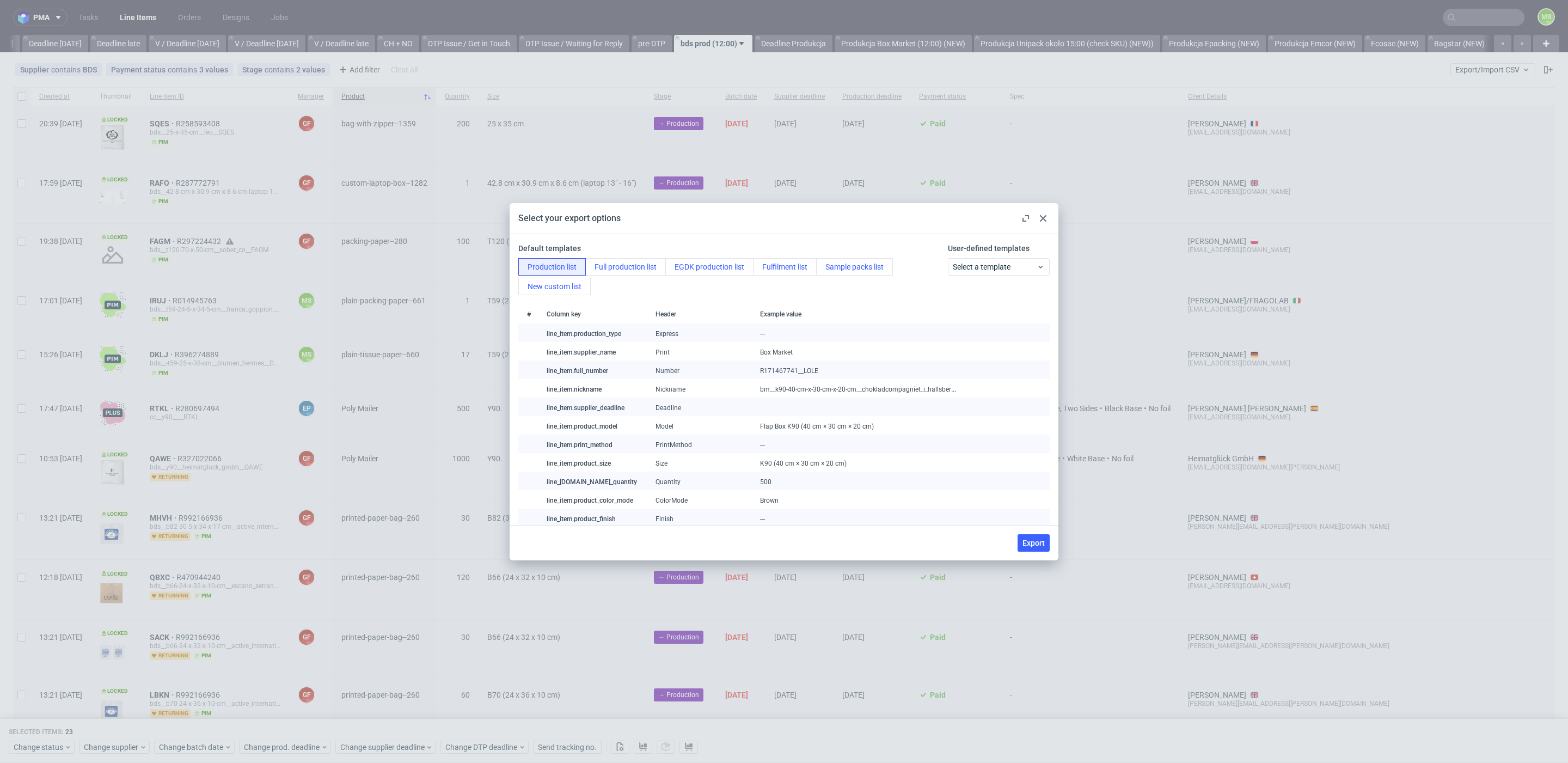
checkbox input "false"
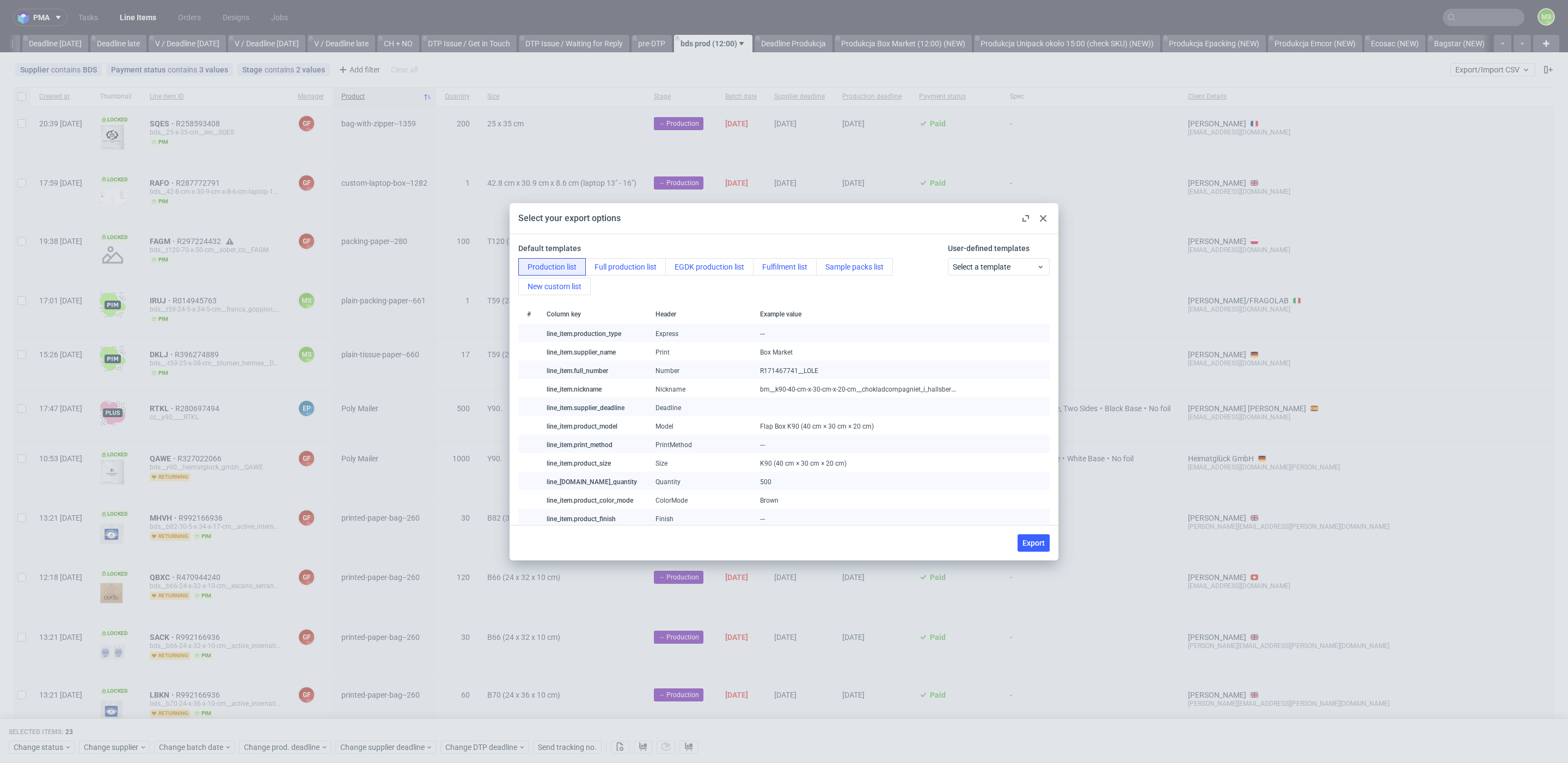
checkbox input "false"
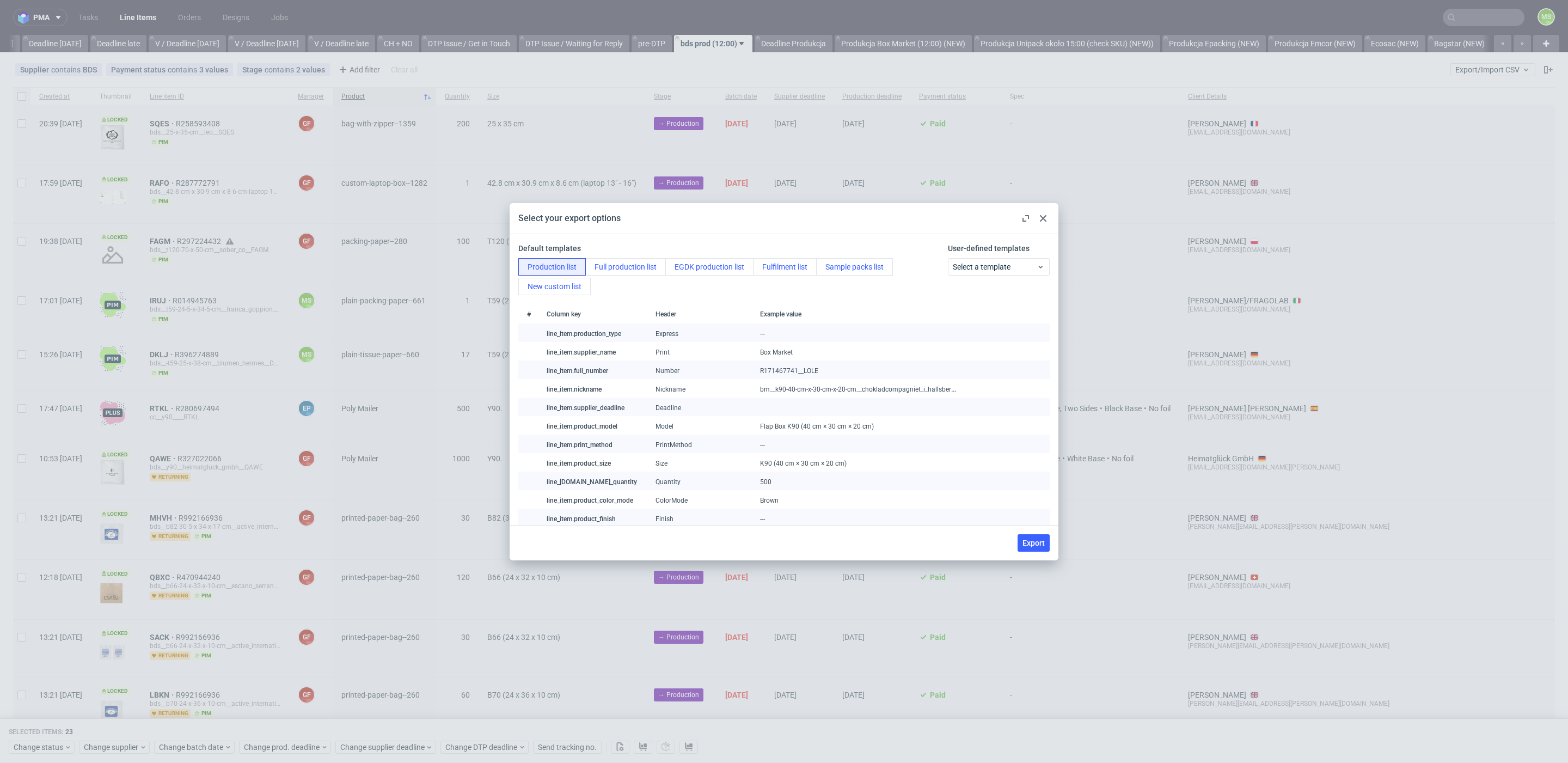
checkbox input "false"
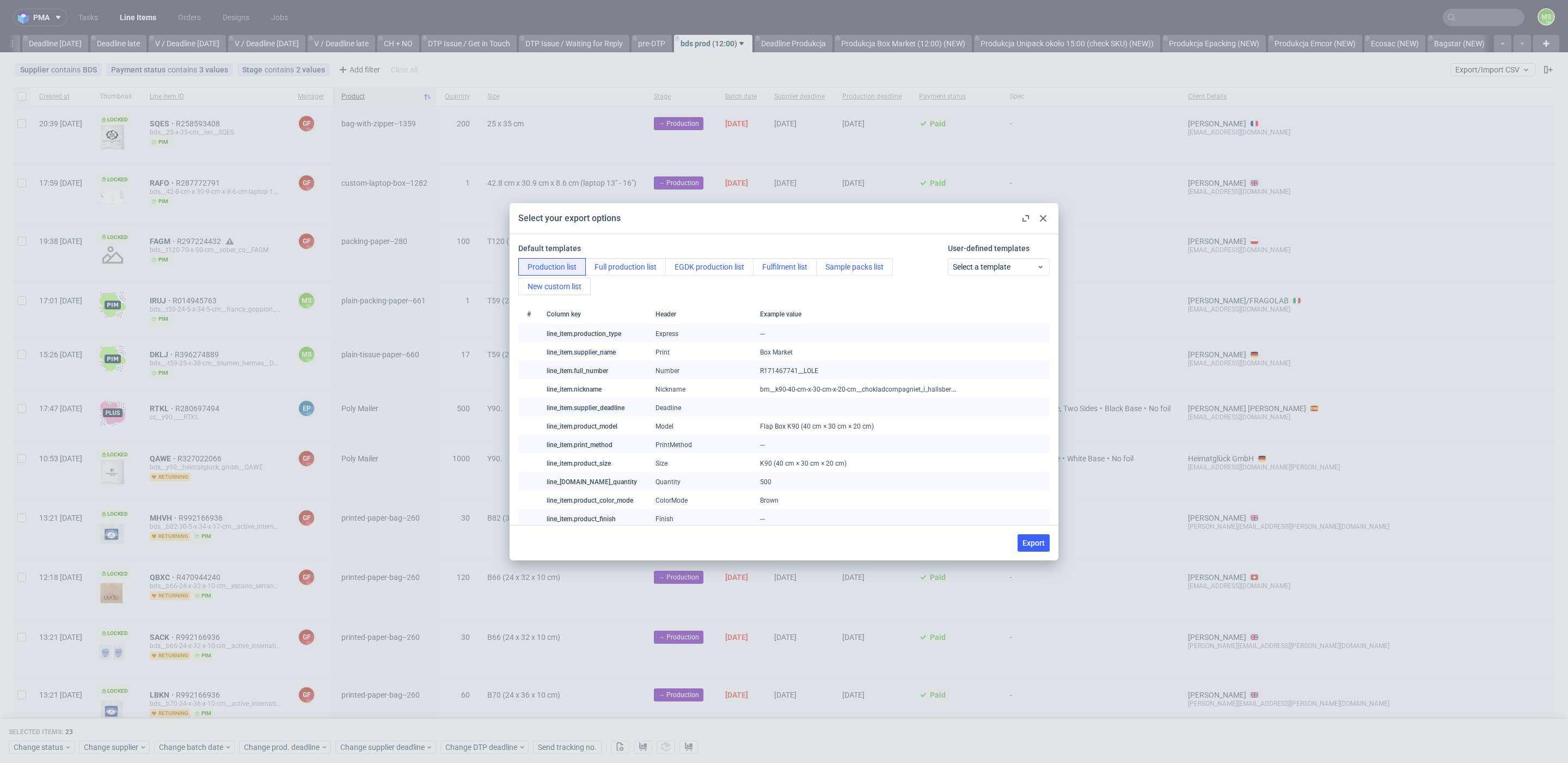
checkbox input "false"
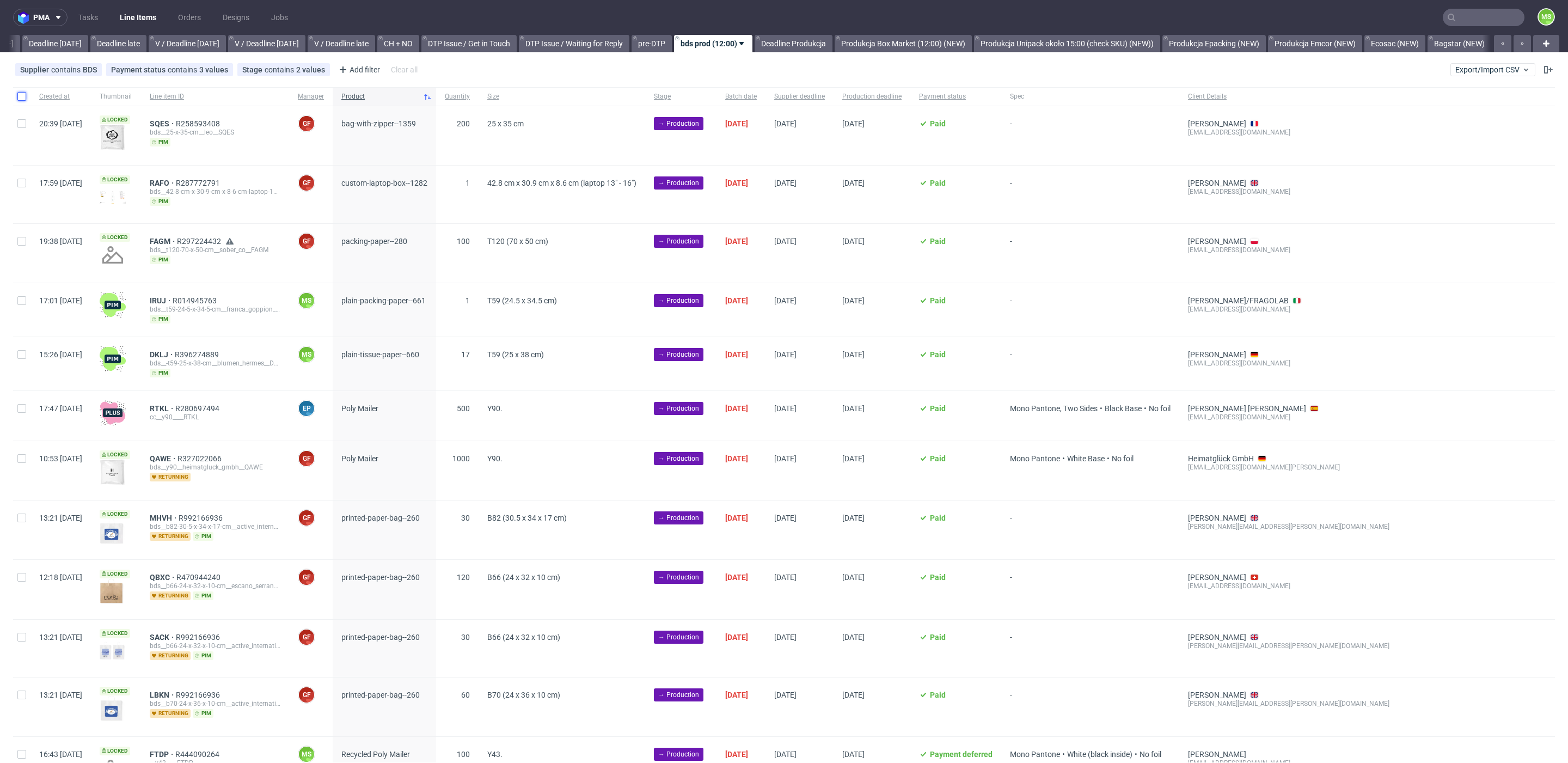
click at [19, 98] on input "checkbox" at bounding box center [22, 96] width 9 height 9
checkbox input "true"
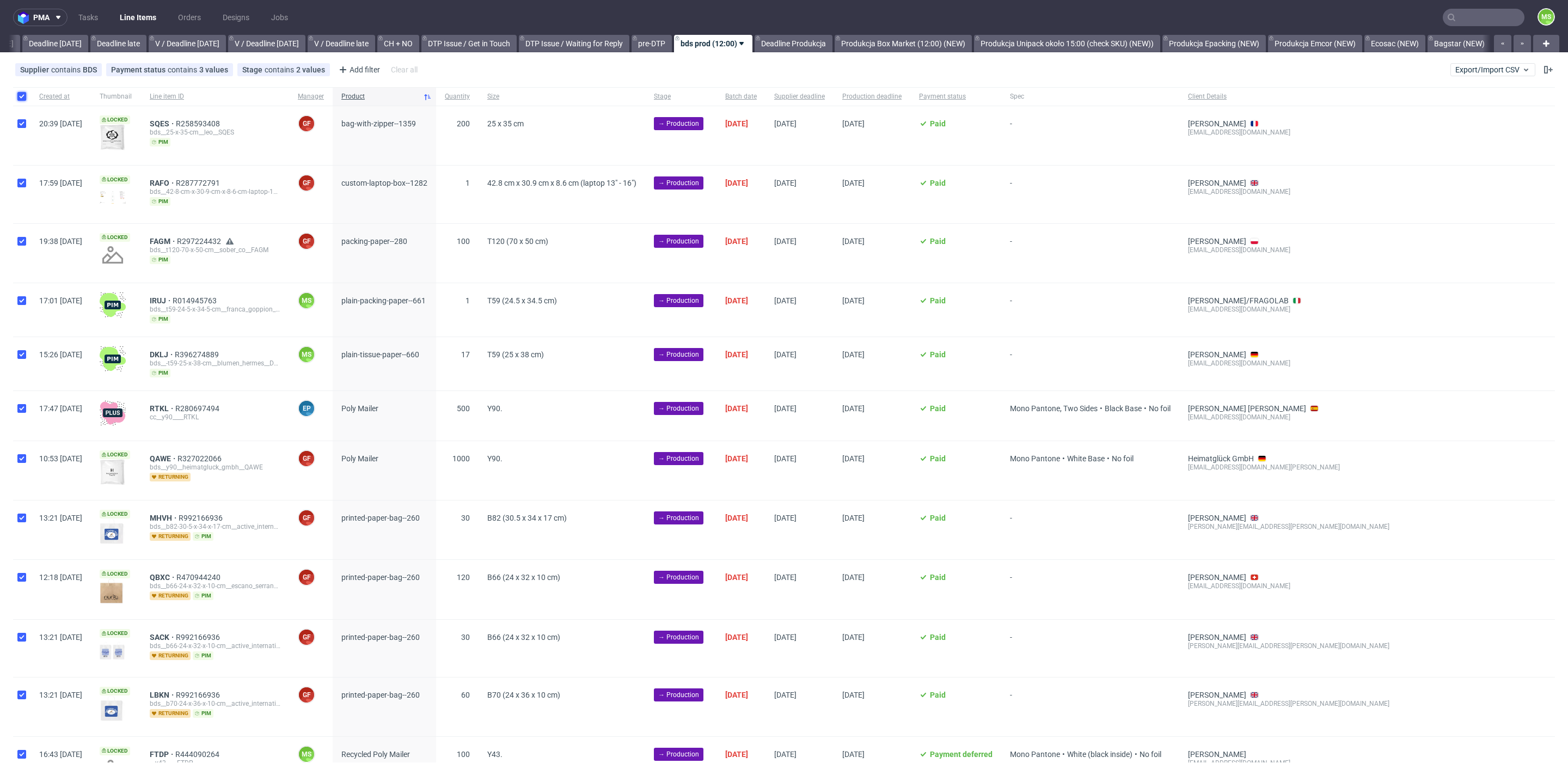
checkbox input "true"
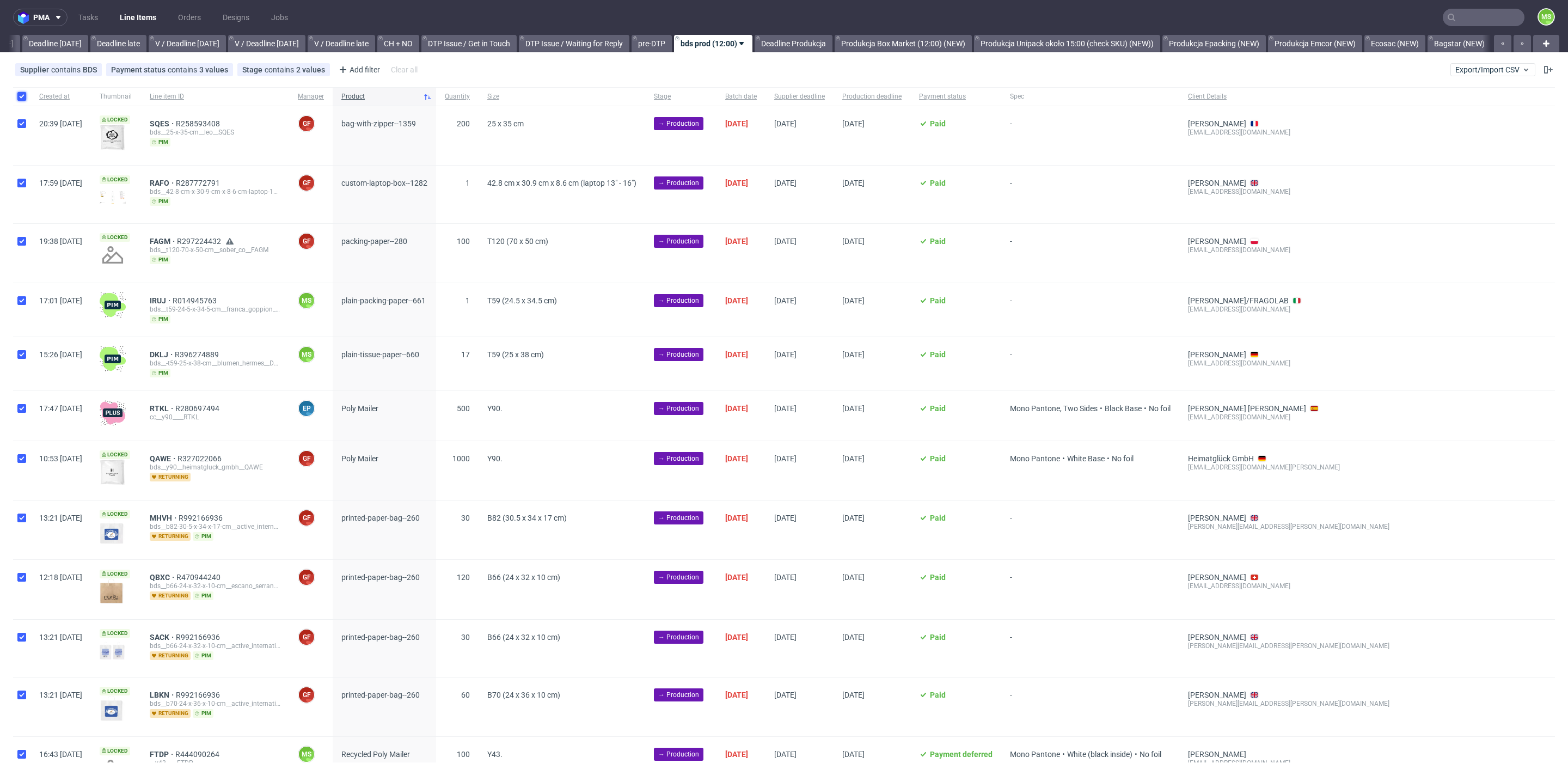
checkbox input "true"
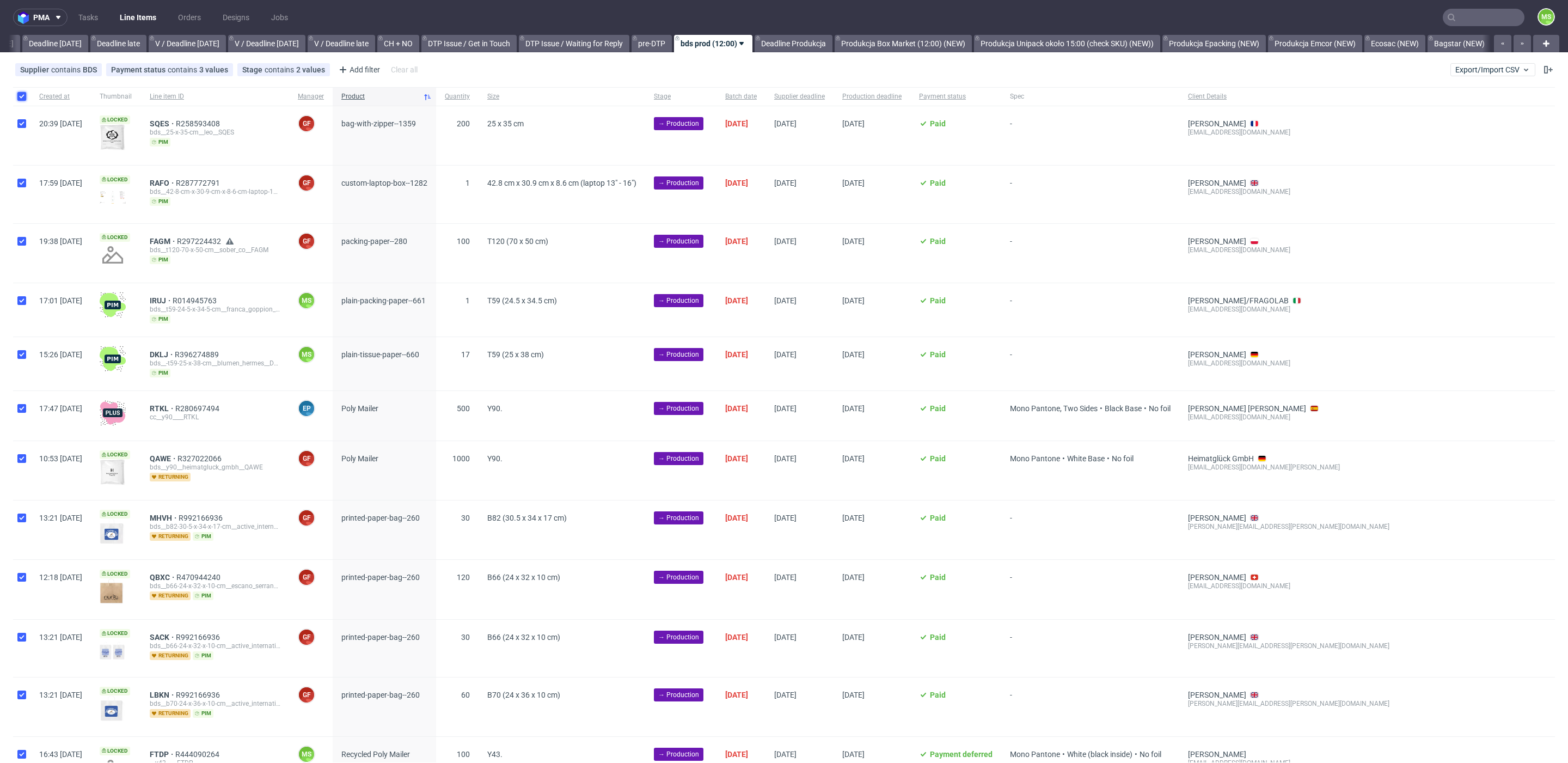
checkbox input "true"
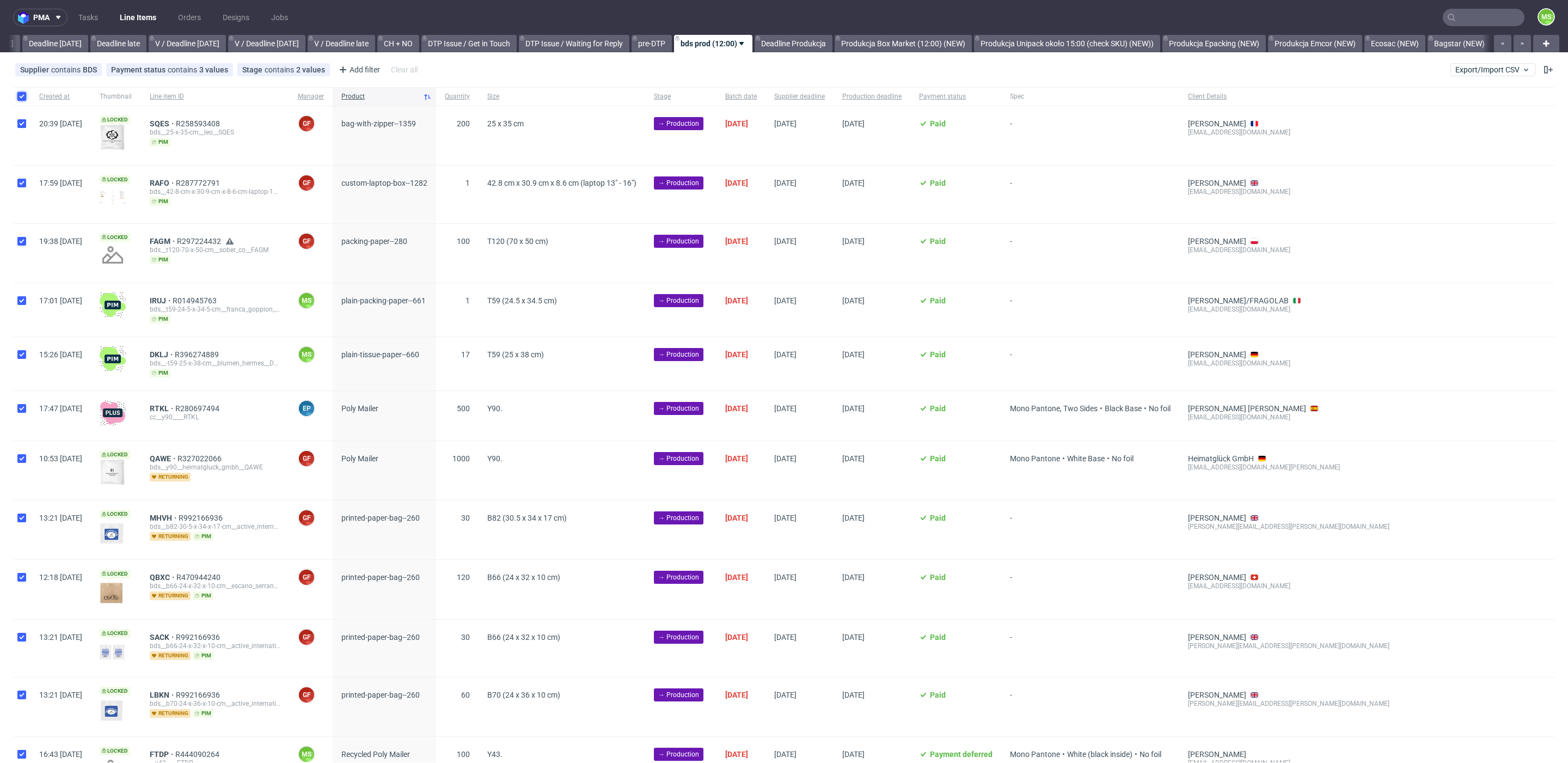
checkbox input "true"
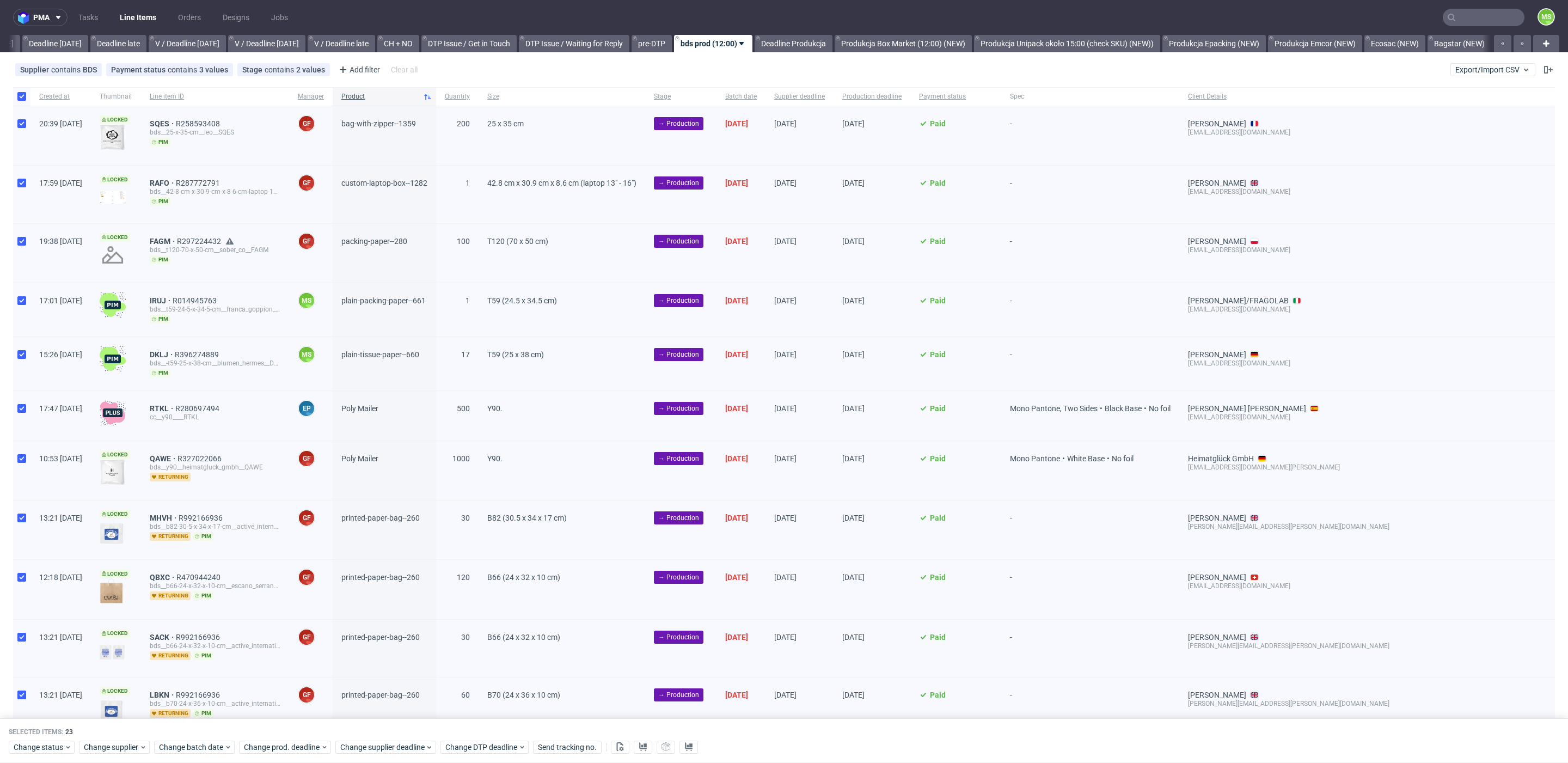
drag, startPoint x: 27, startPoint y: 295, endPoint x: 26, endPoint y: 316, distance: 21.0
click at [27, 295] on div at bounding box center [22, 310] width 18 height 53
checkbox input "false"
click at [22, 358] on div at bounding box center [22, 364] width 18 height 53
checkbox input "false"
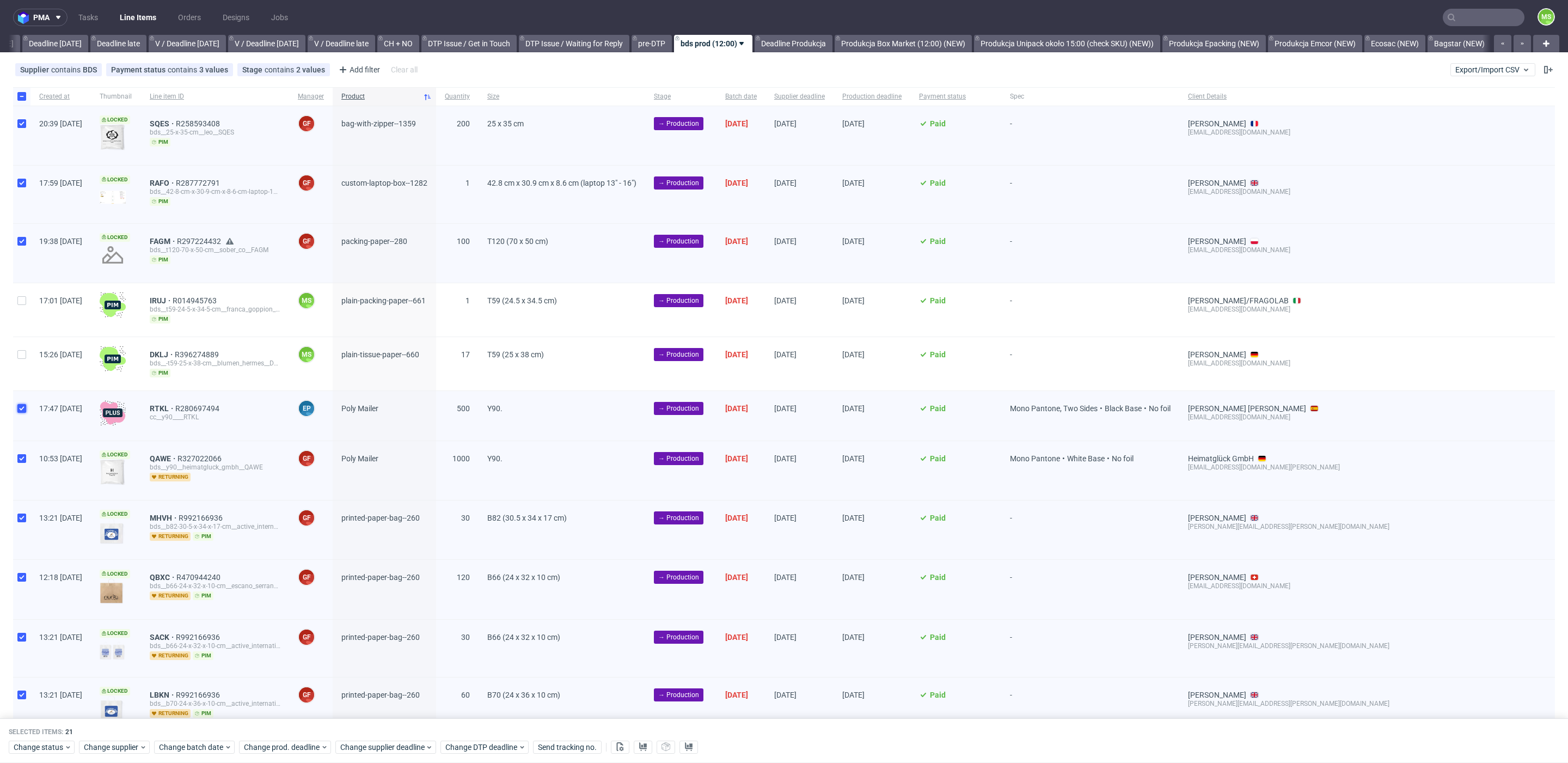
click at [23, 405] on input "checkbox" at bounding box center [22, 408] width 9 height 9
checkbox input "false"
click at [625, 746] on button at bounding box center [620, 746] width 19 height 13
click at [19, 97] on input "checkbox" at bounding box center [22, 96] width 9 height 9
checkbox input "false"
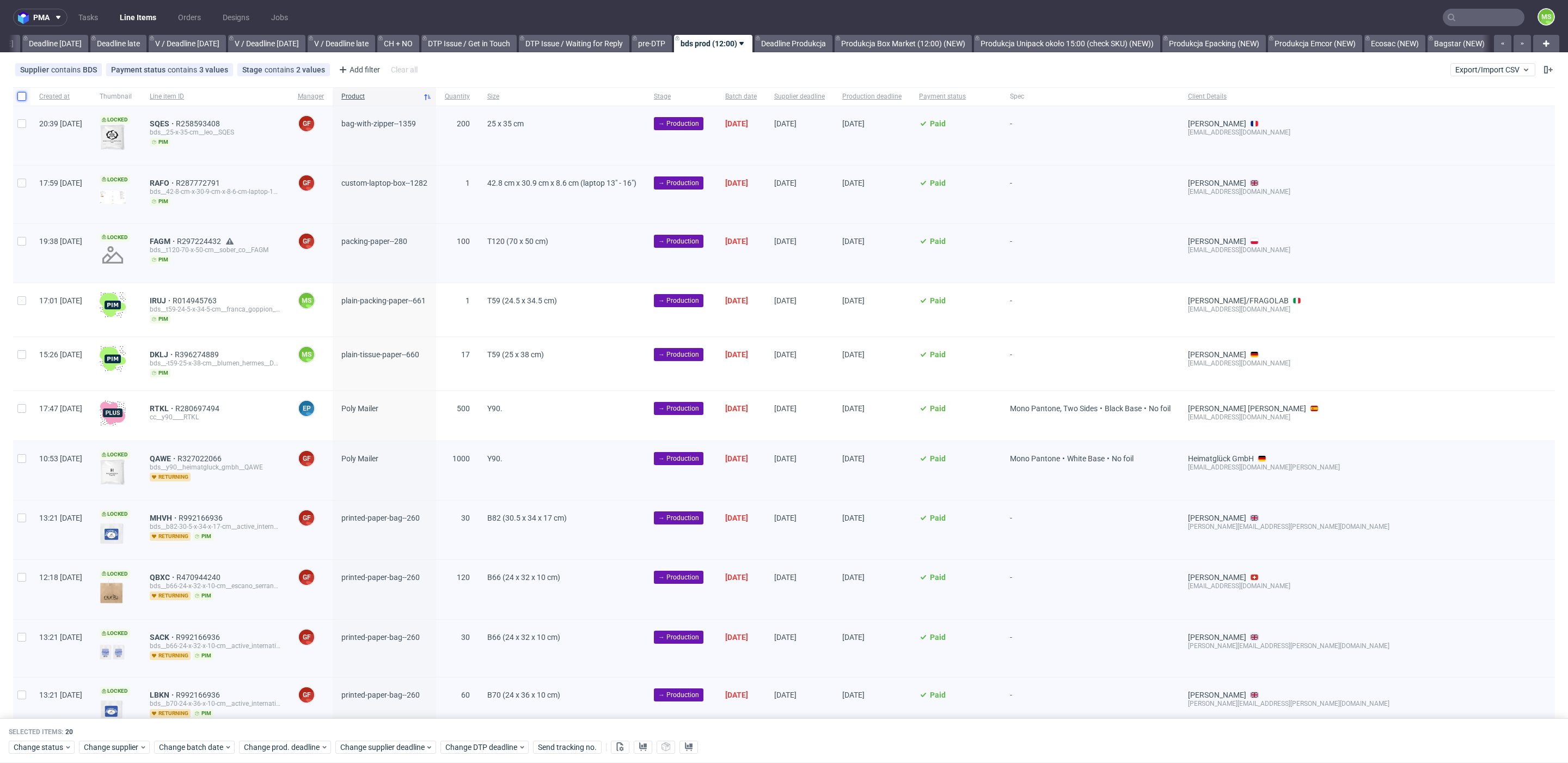
checkbox input "false"
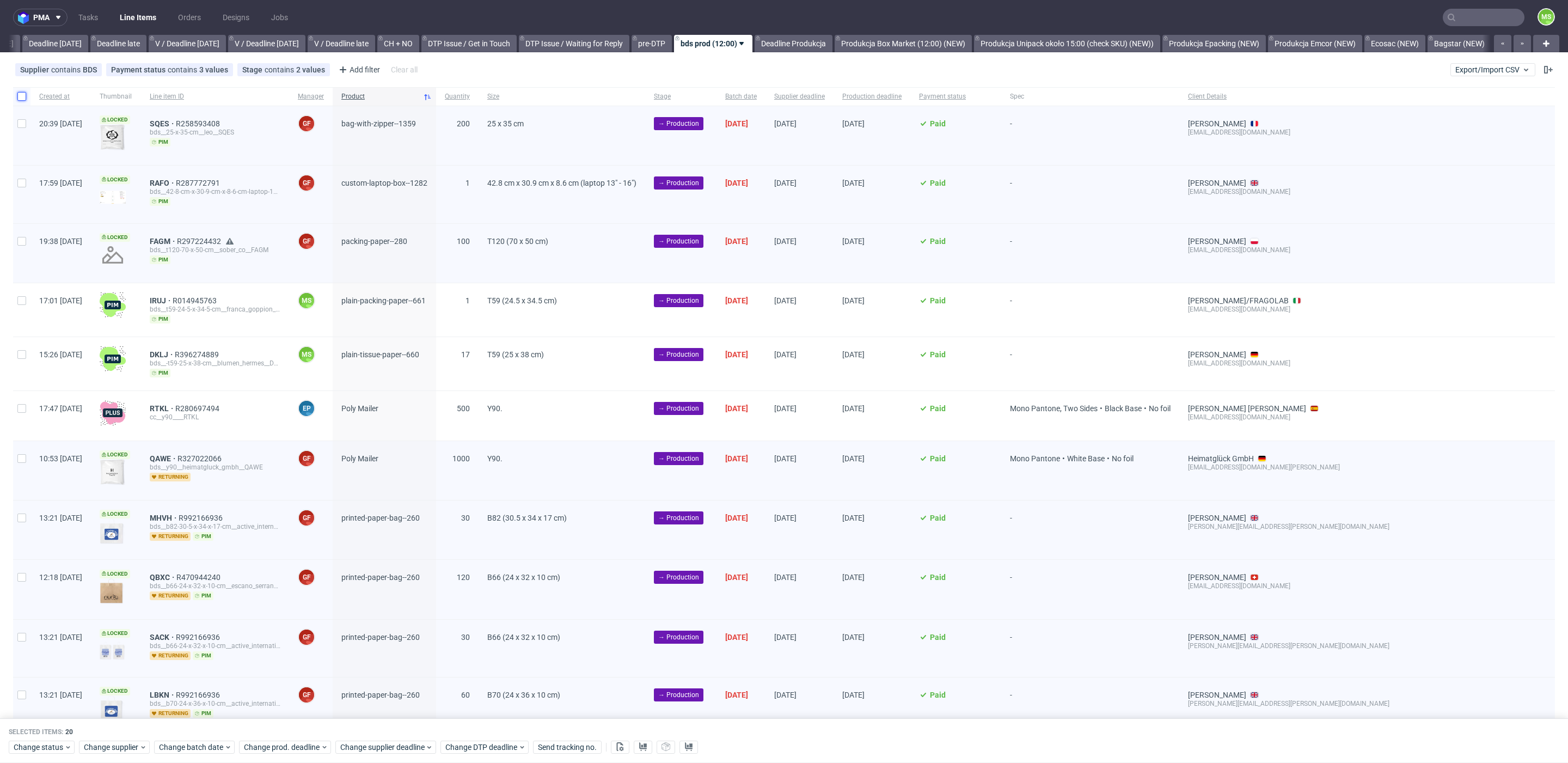
checkbox input "false"
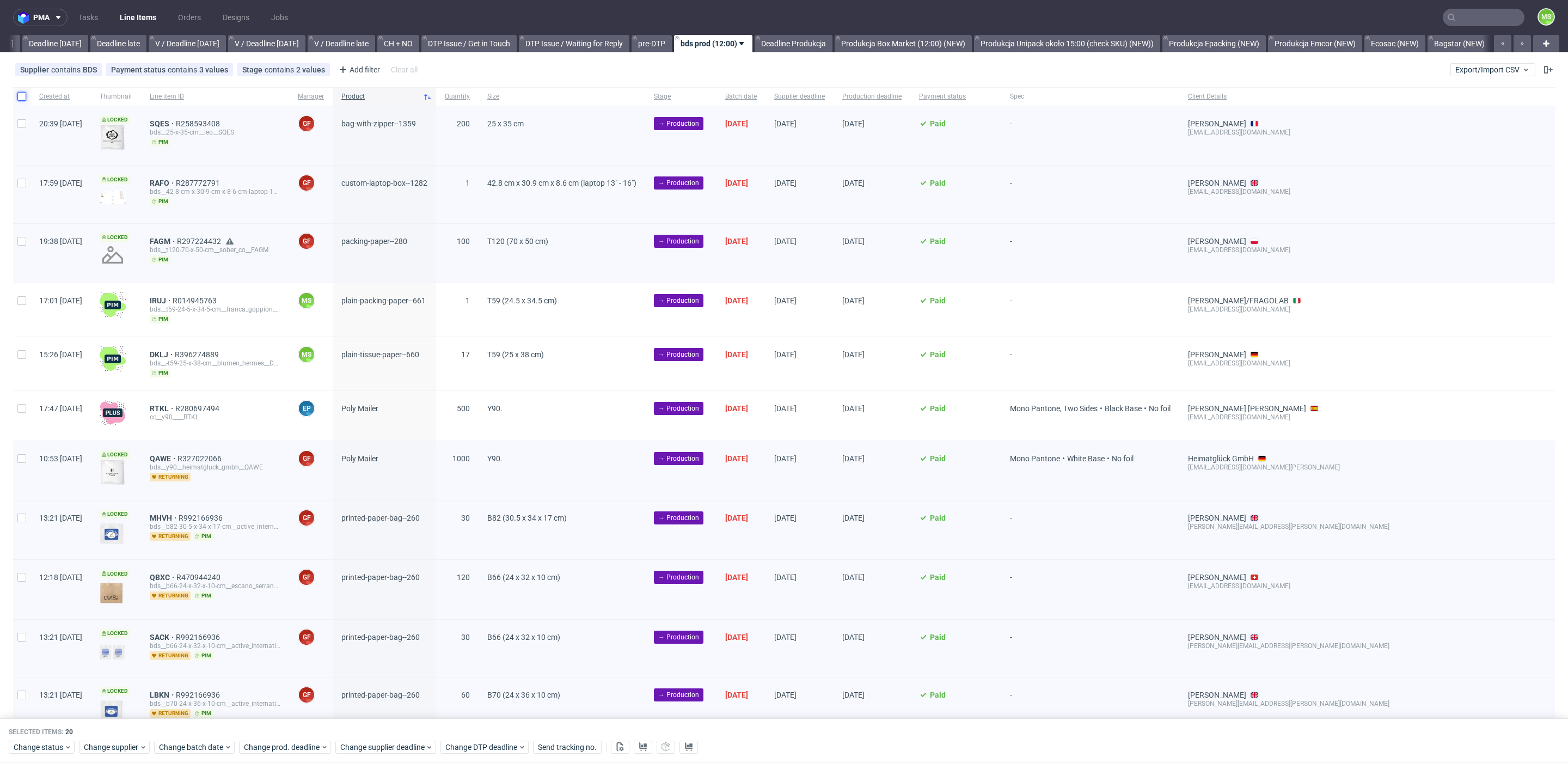
checkbox input "false"
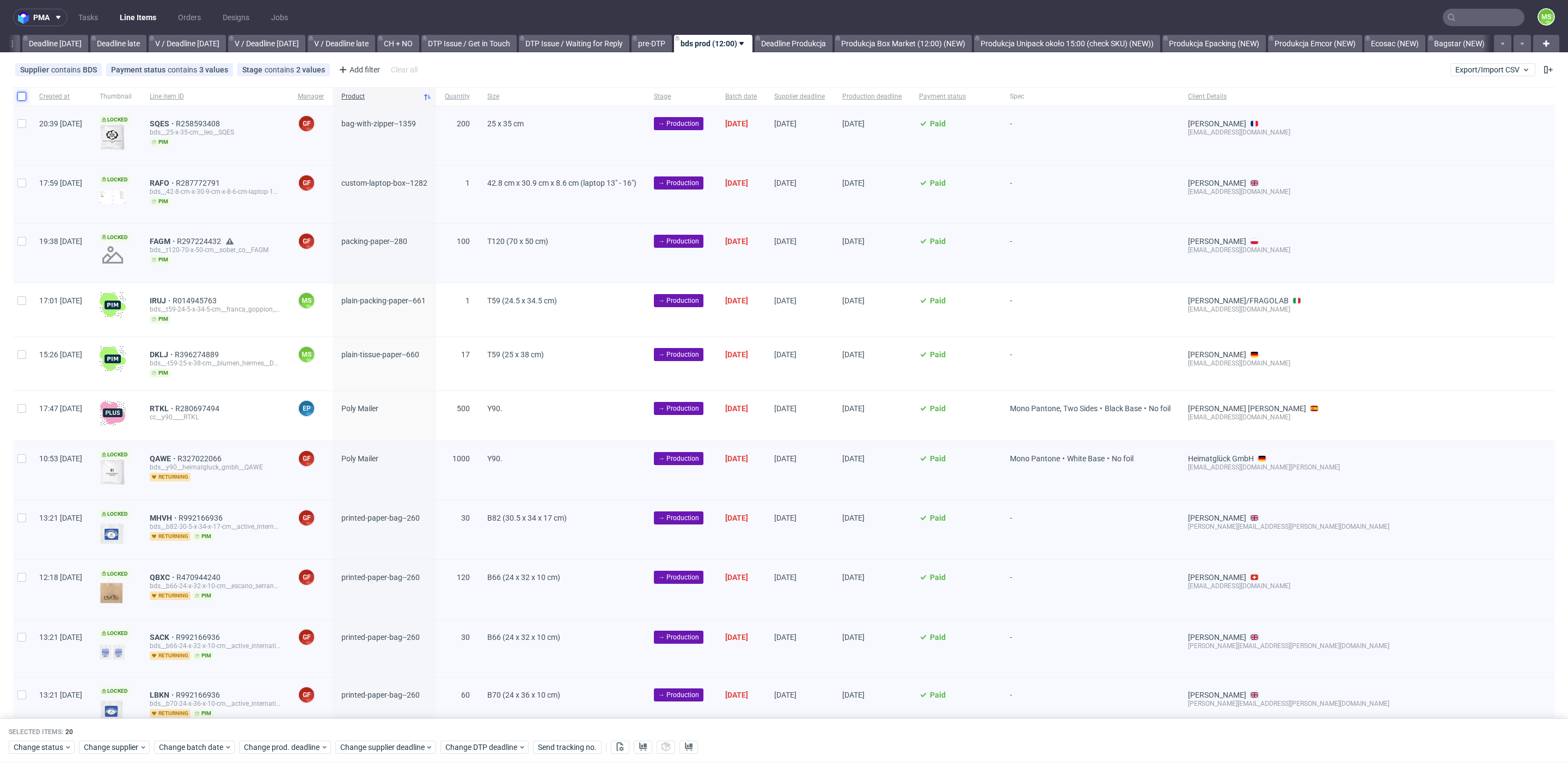
checkbox input "false"
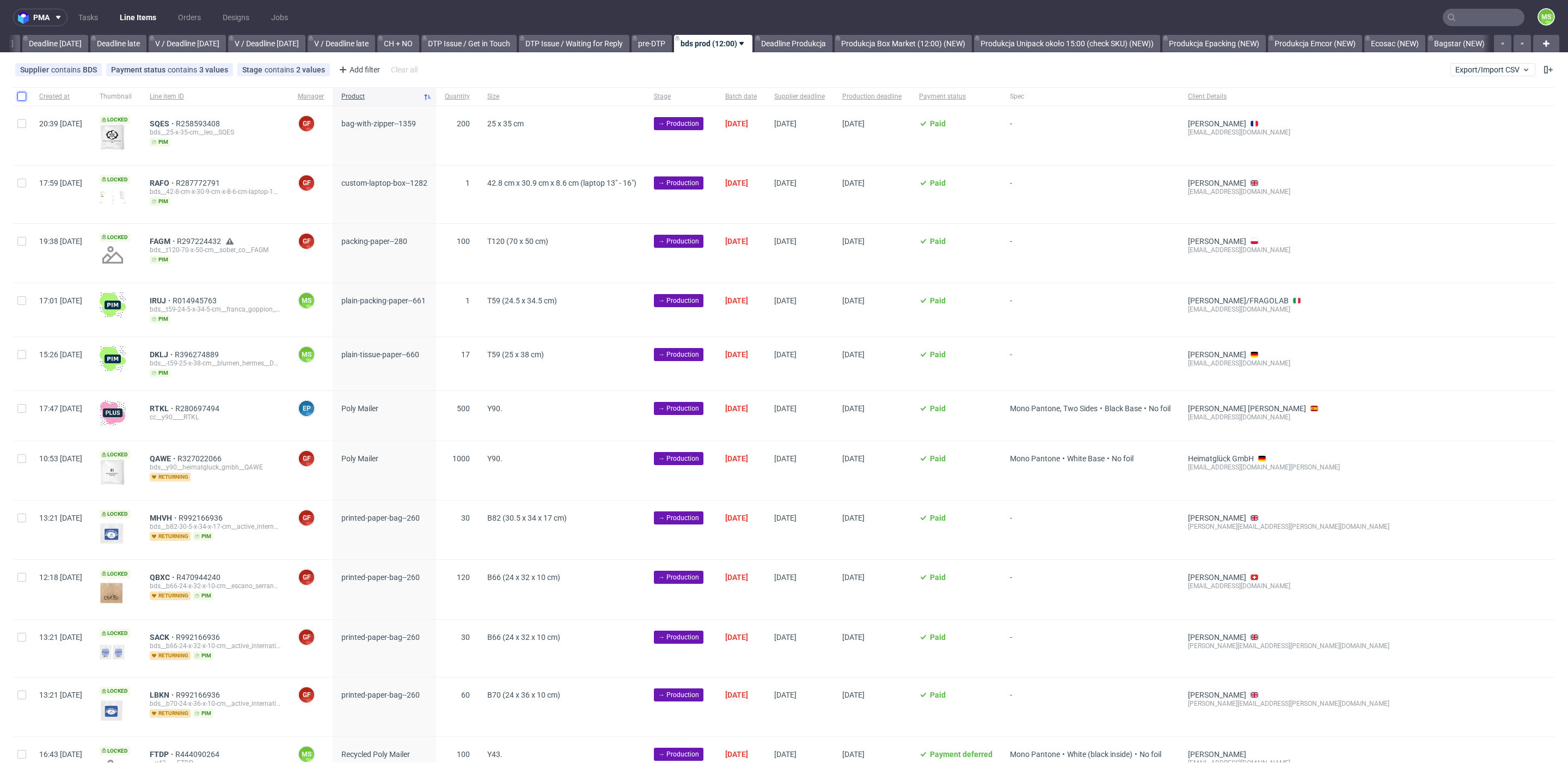
drag, startPoint x: 21, startPoint y: 96, endPoint x: 23, endPoint y: 87, distance: 9.2
click at [21, 96] on input "checkbox" at bounding box center [22, 96] width 9 height 9
checkbox input "true"
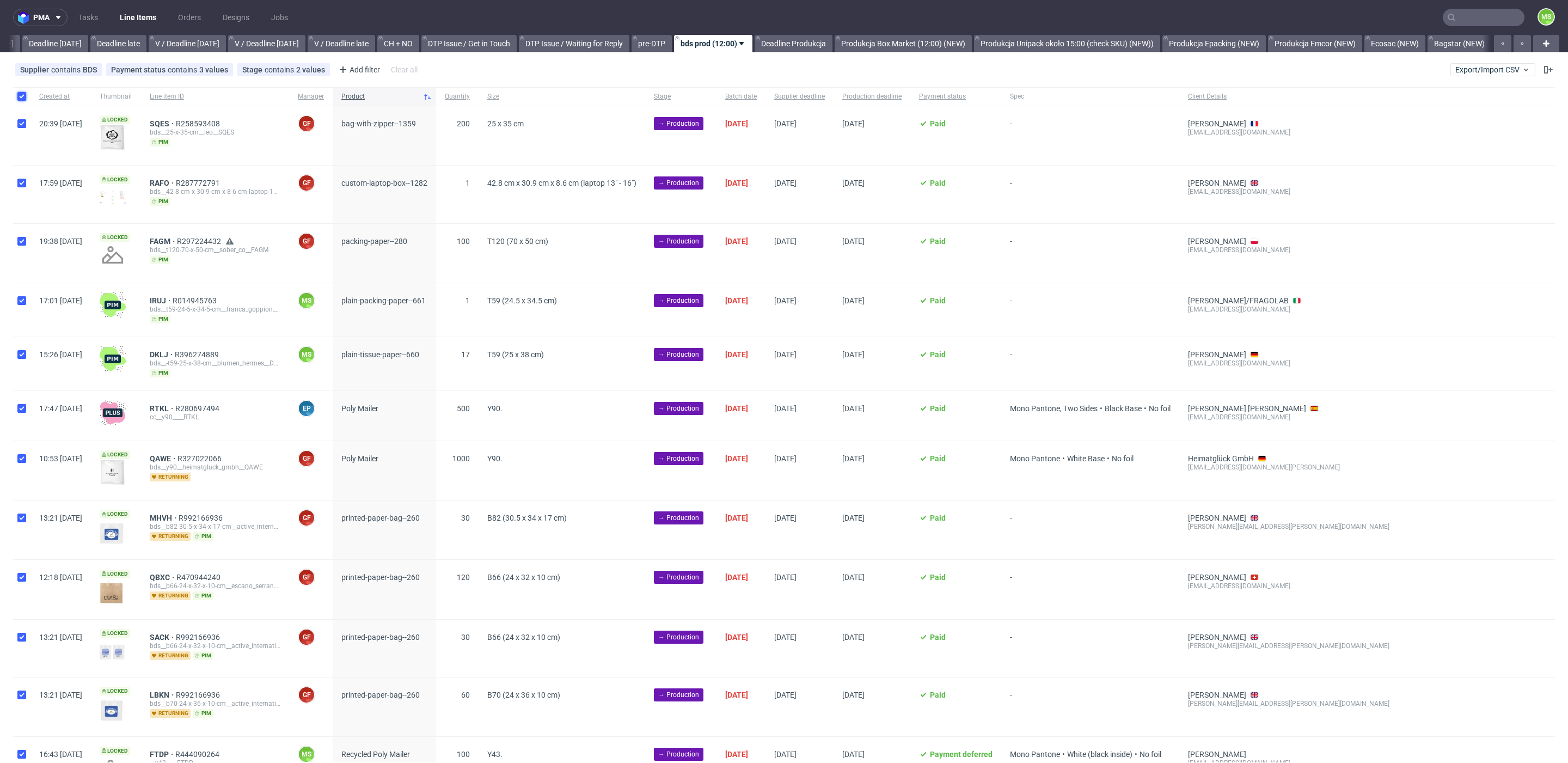
checkbox input "true"
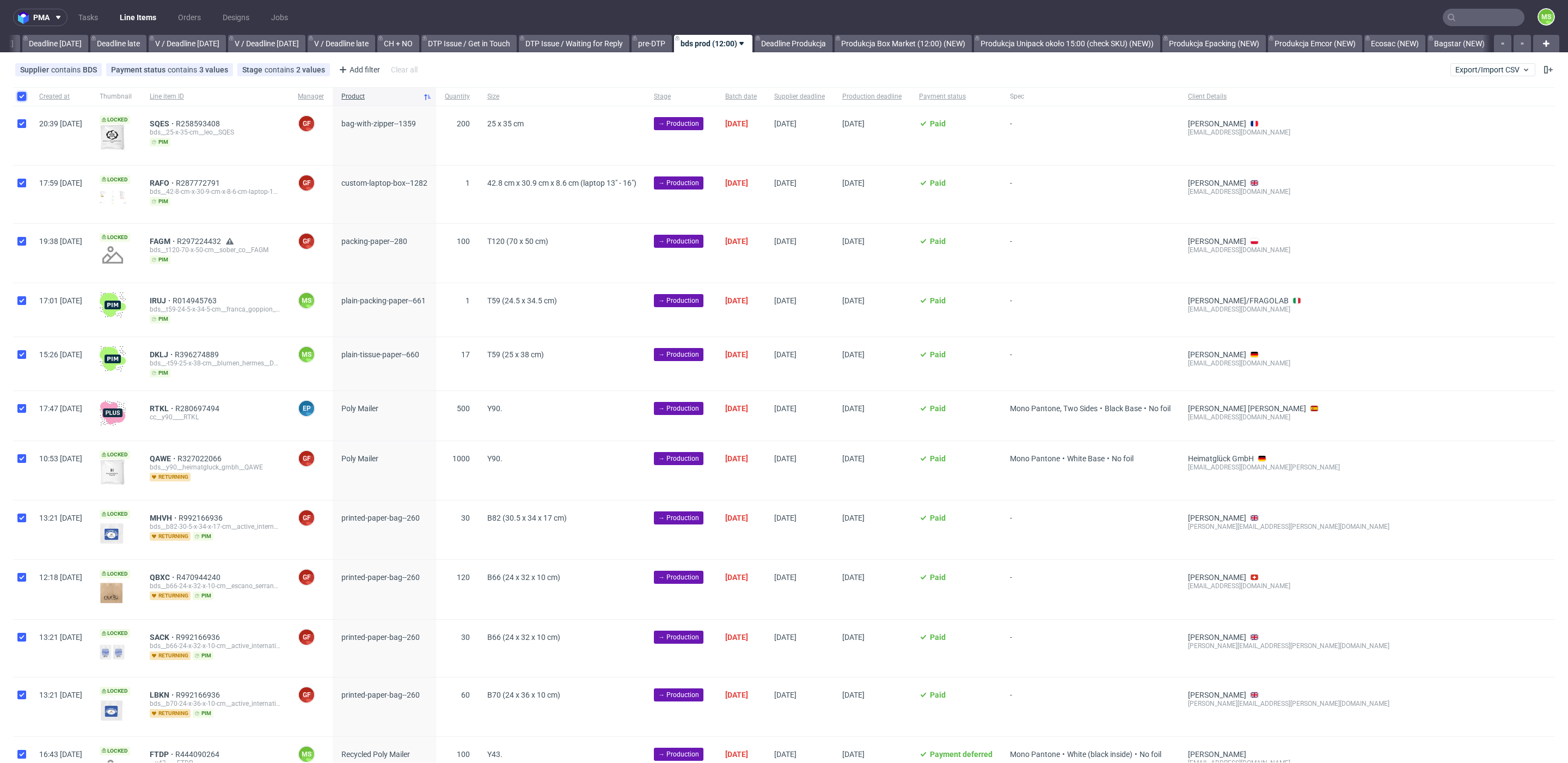
checkbox input "true"
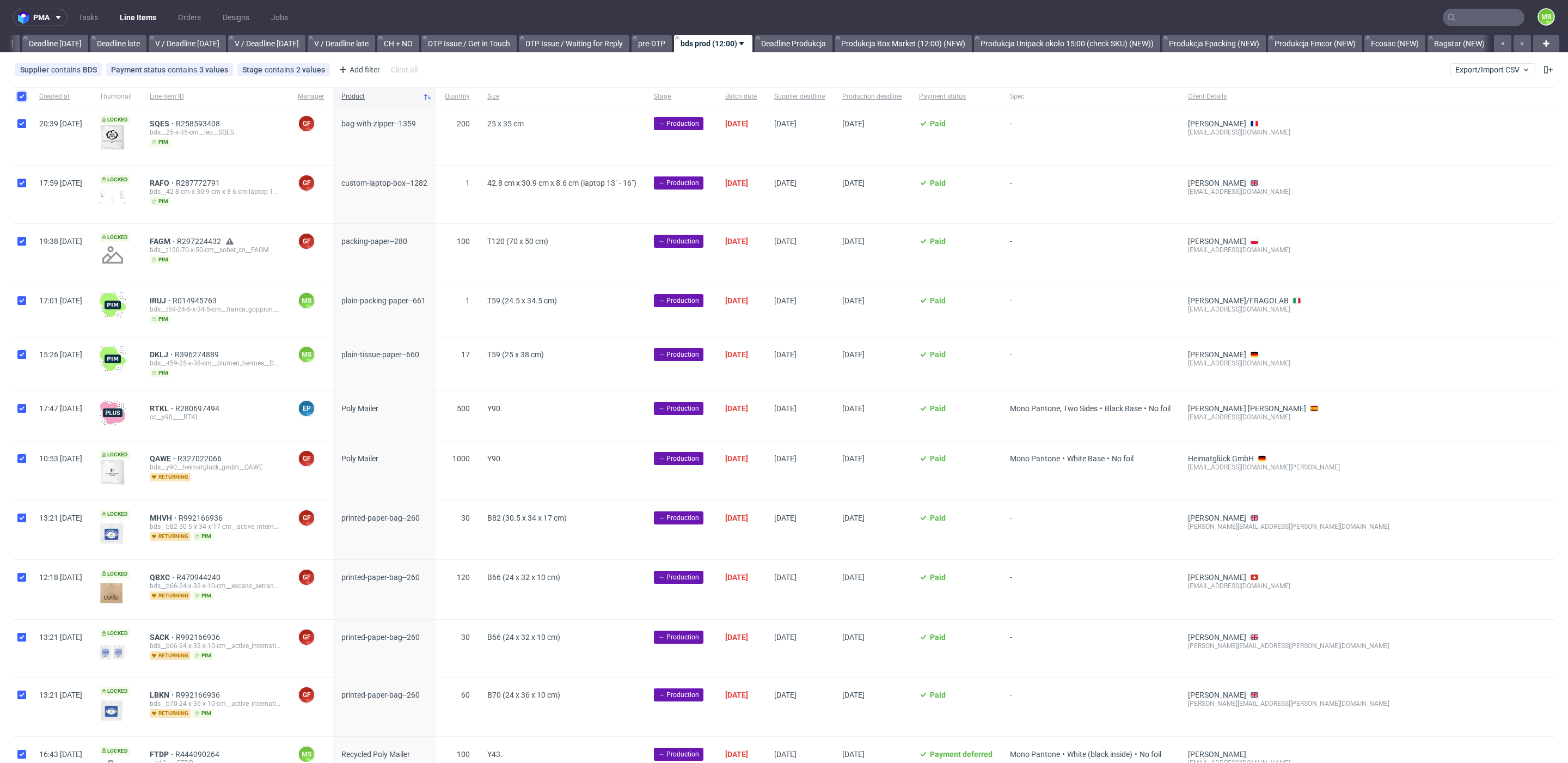
checkbox input "true"
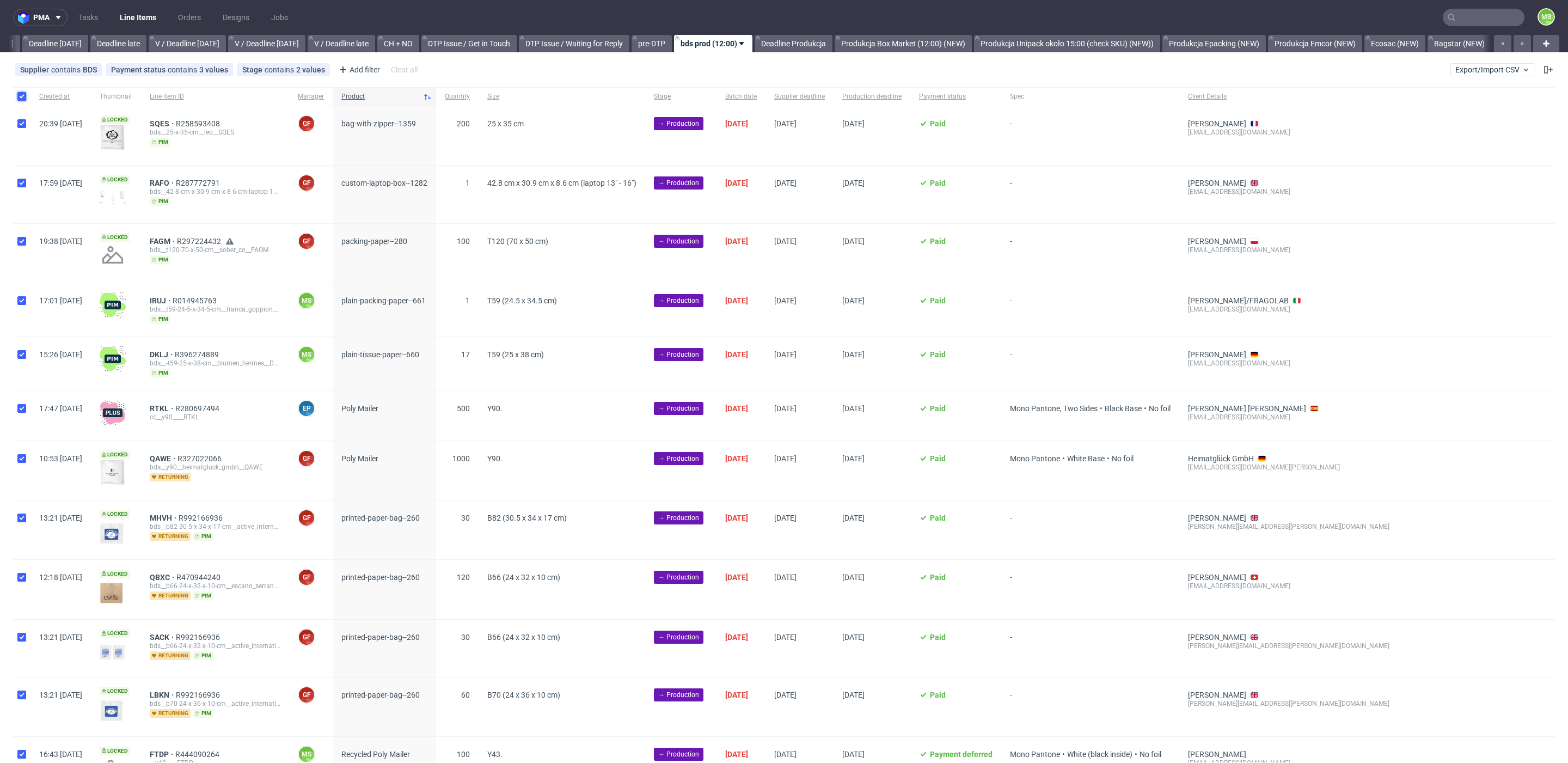
checkbox input "true"
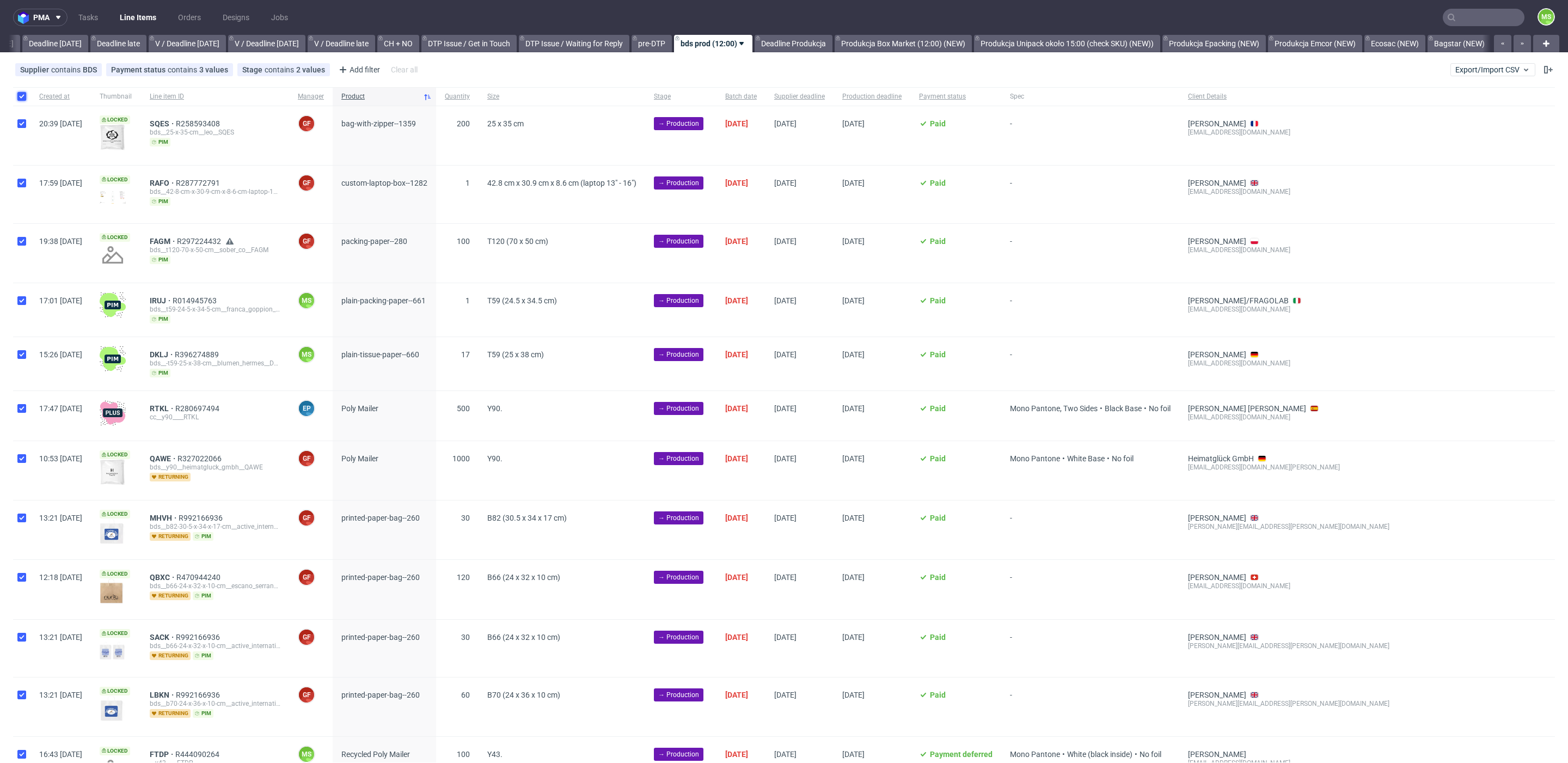
checkbox input "true"
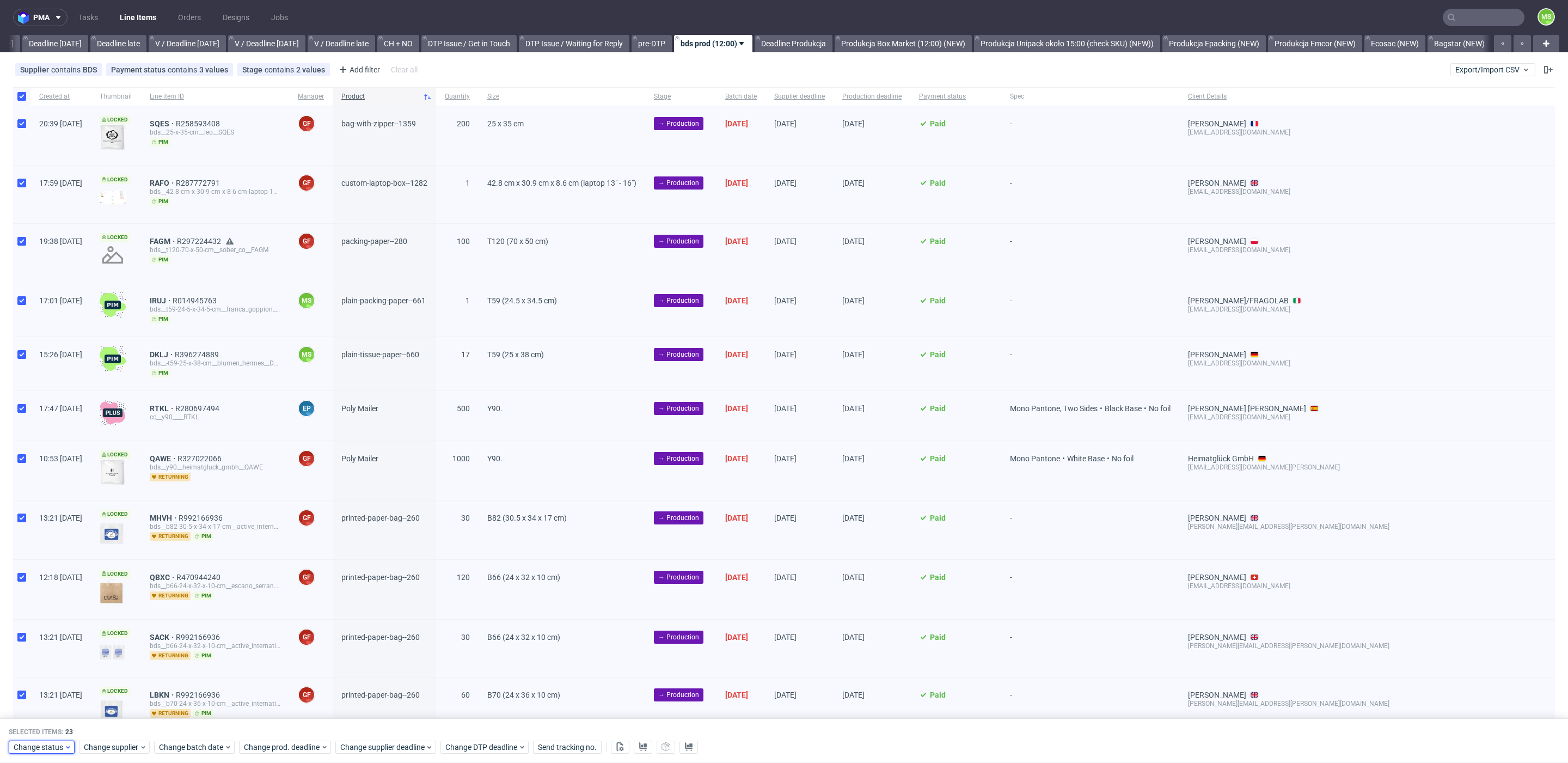
click at [41, 748] on span "Change status" at bounding box center [38, 747] width 50 height 11
click at [70, 624] on div "In Production" at bounding box center [75, 622] width 125 height 15
click at [124, 726] on button "Save" at bounding box center [124, 725] width 27 height 18
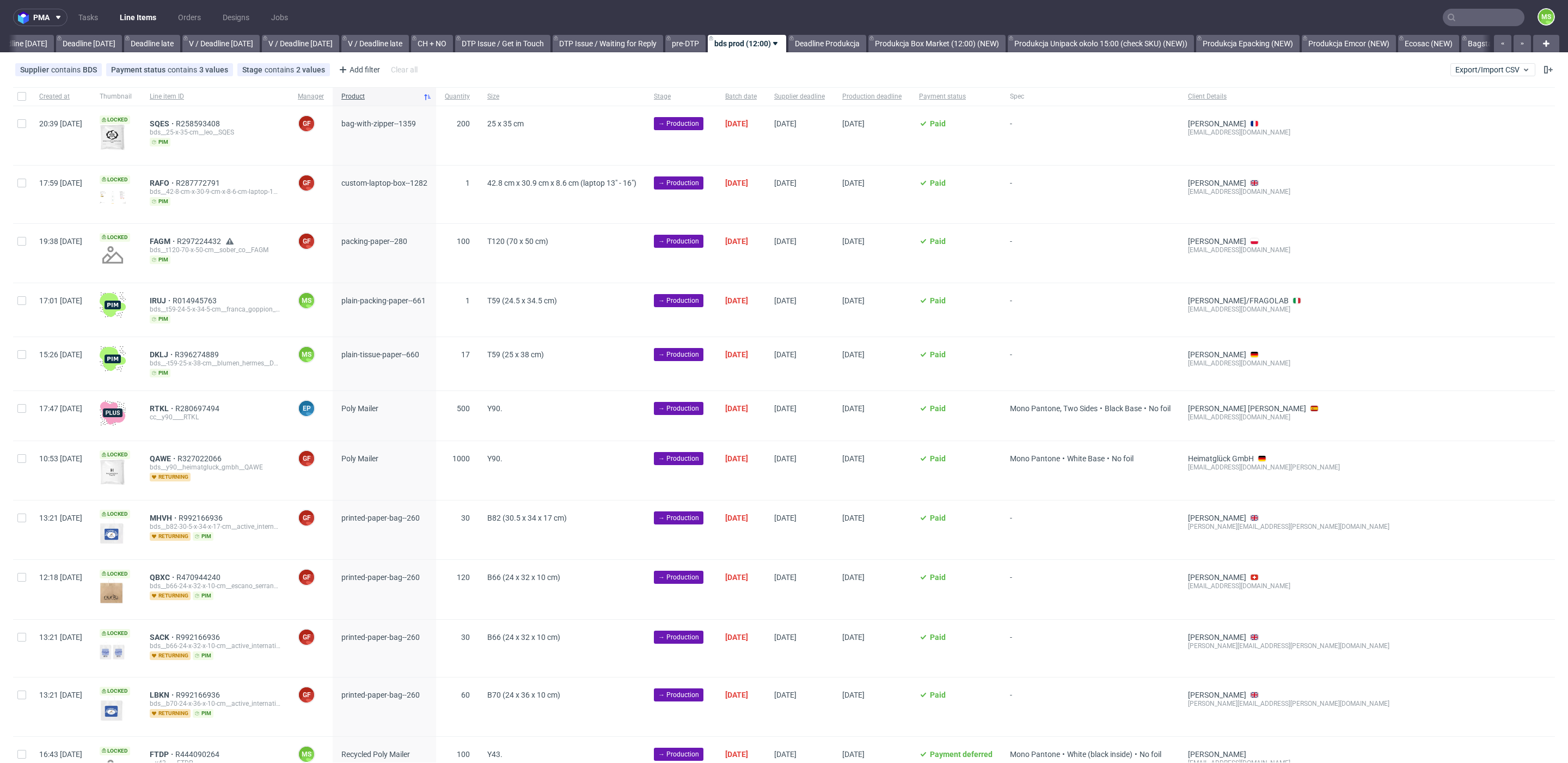
scroll to position [0, 1193]
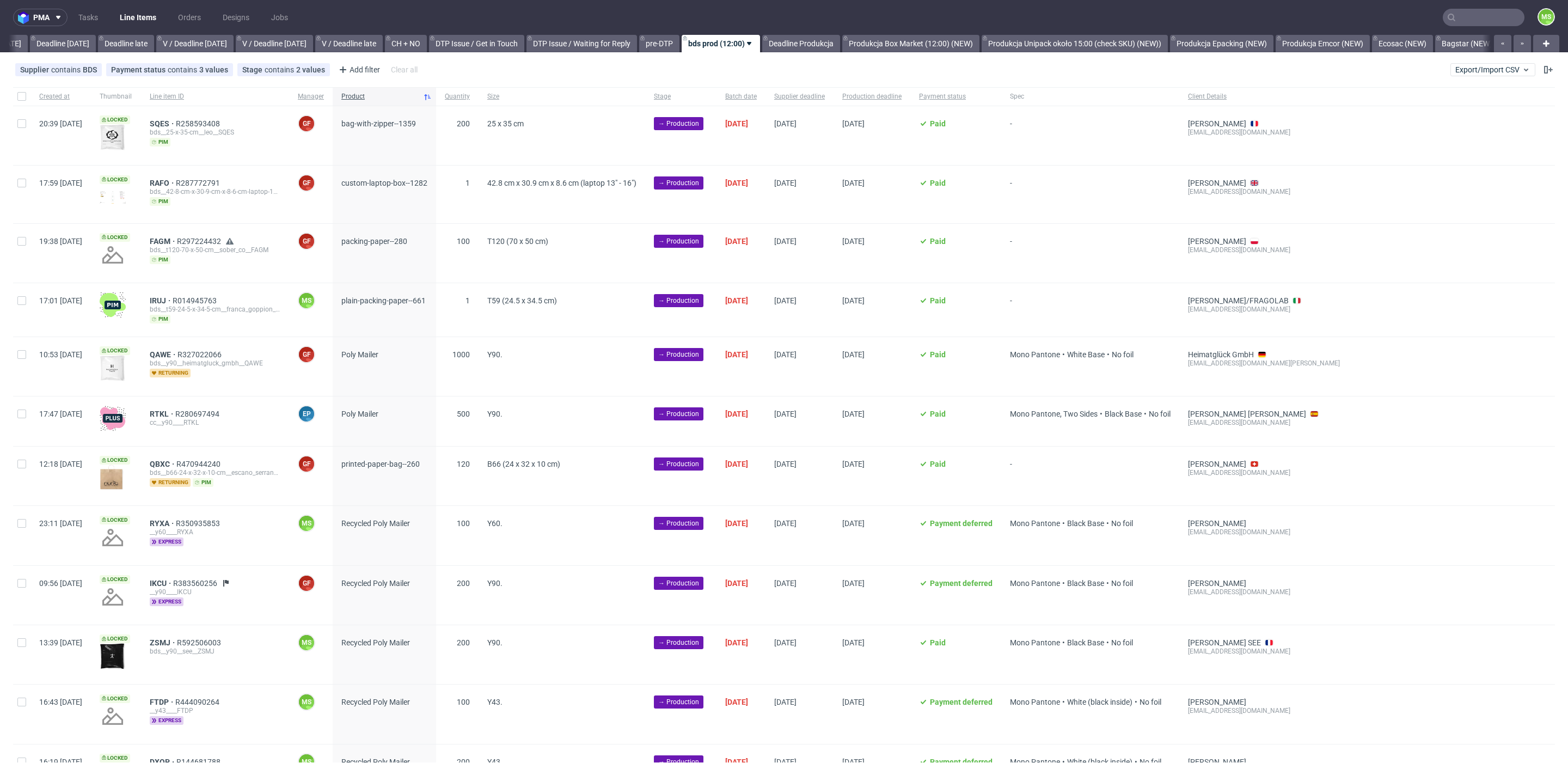
scroll to position [0, 1200]
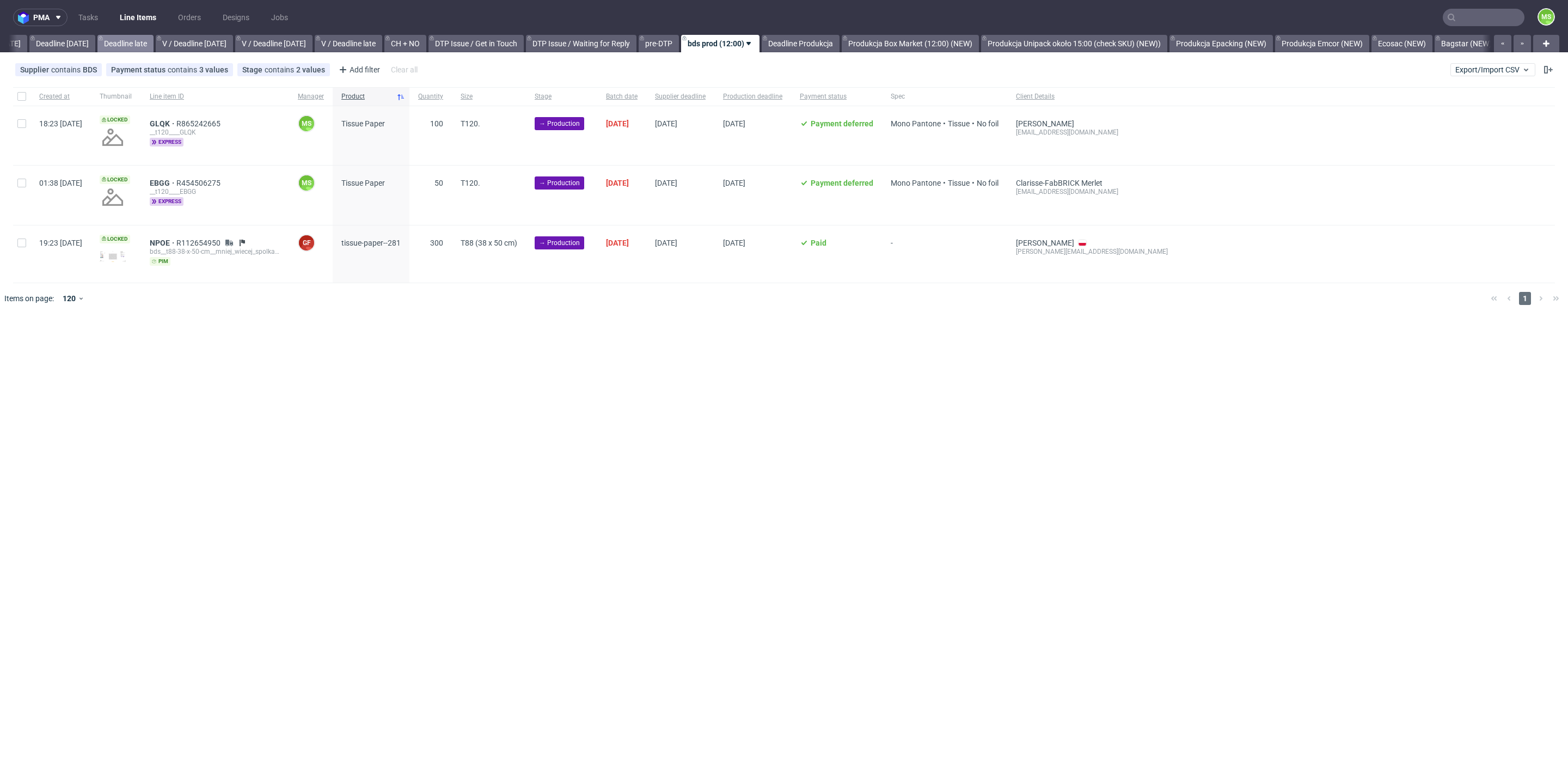
scroll to position [0, 1193]
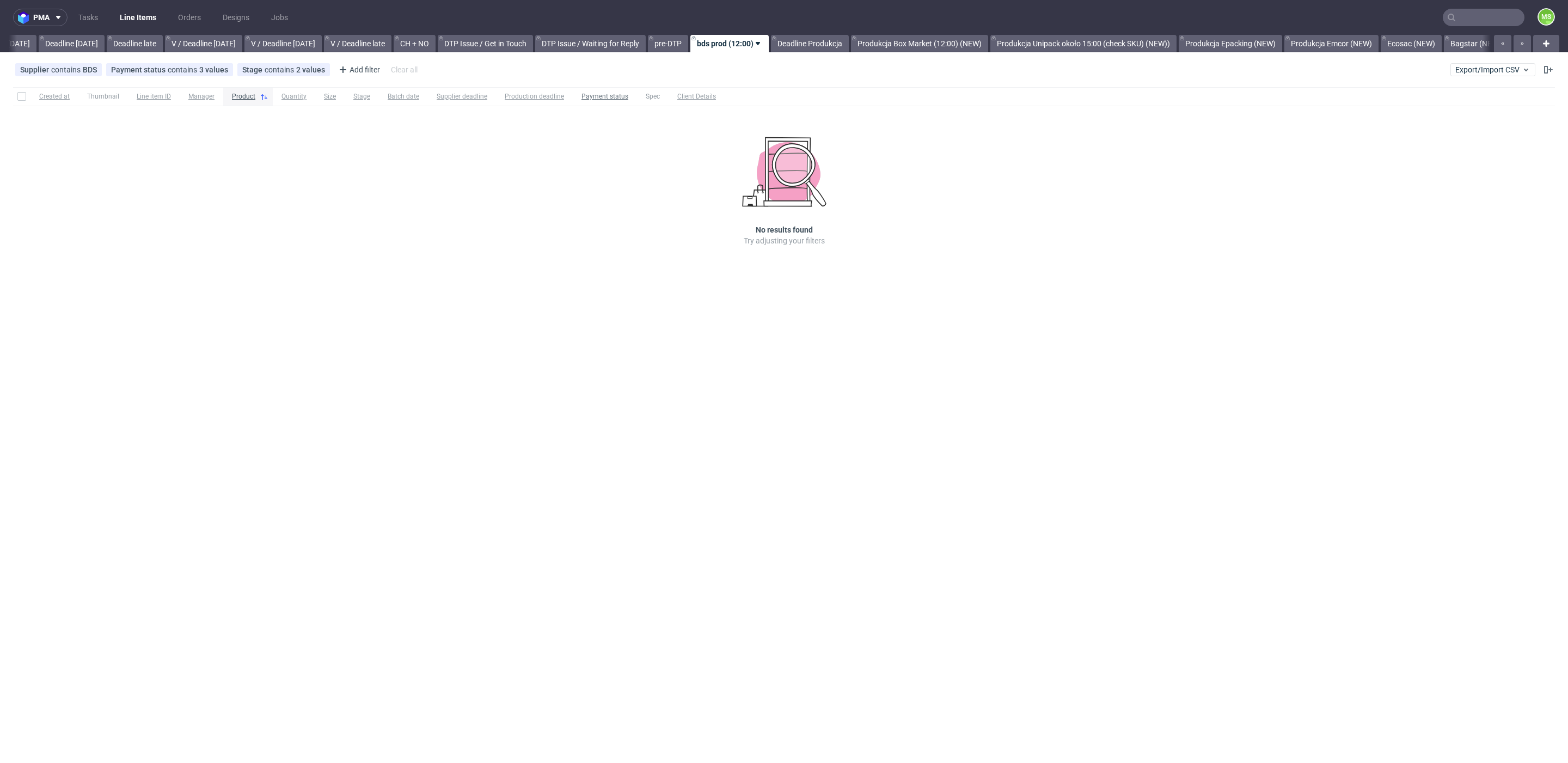
scroll to position [0, 1193]
click at [951, 48] on link "Produkcja Box Market (12:00) (NEW)" at bounding box center [909, 43] width 137 height 18
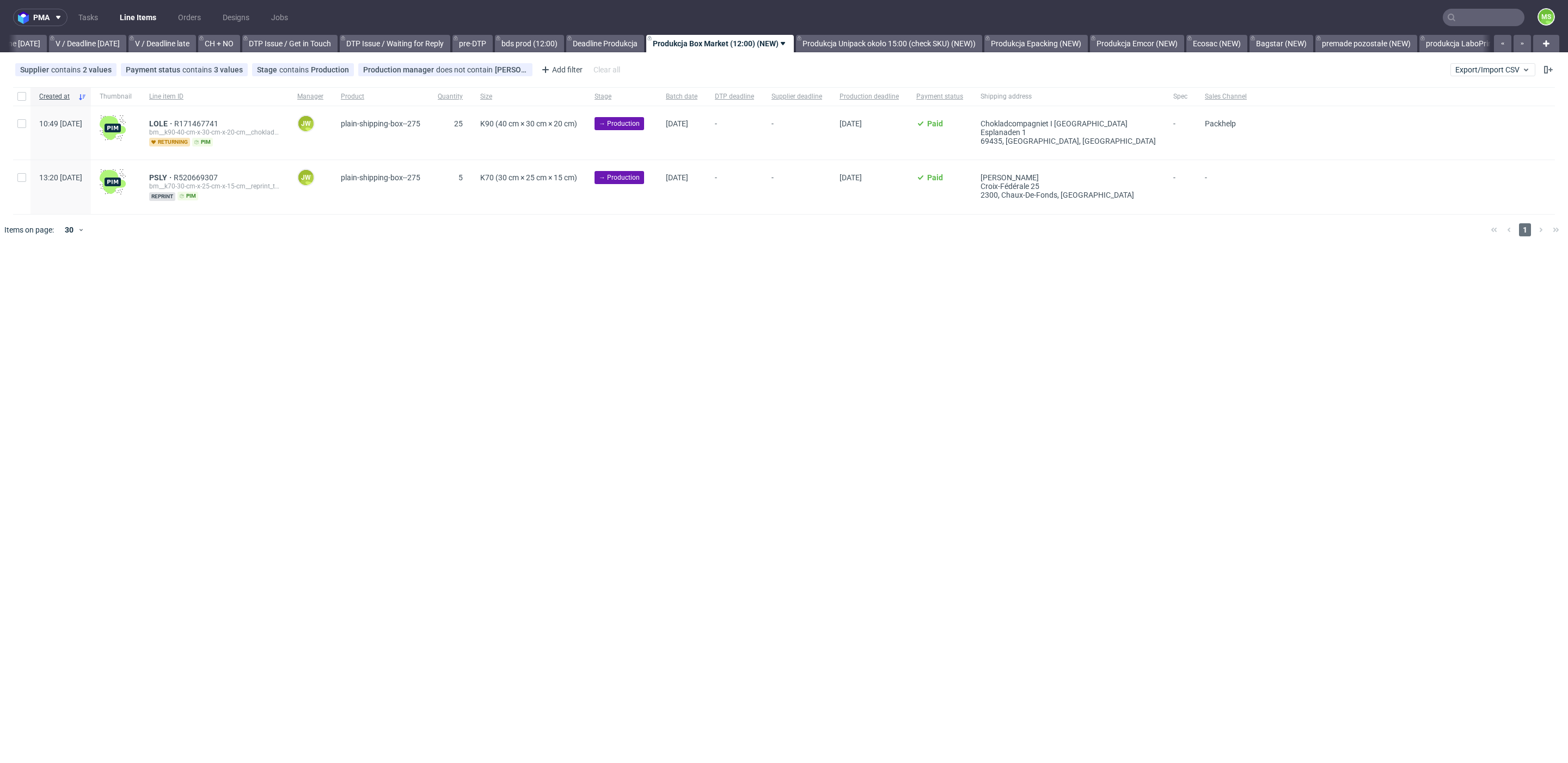
scroll to position [0, 1379]
click at [22, 96] on input "checkbox" at bounding box center [22, 96] width 9 height 9
checkbox input "true"
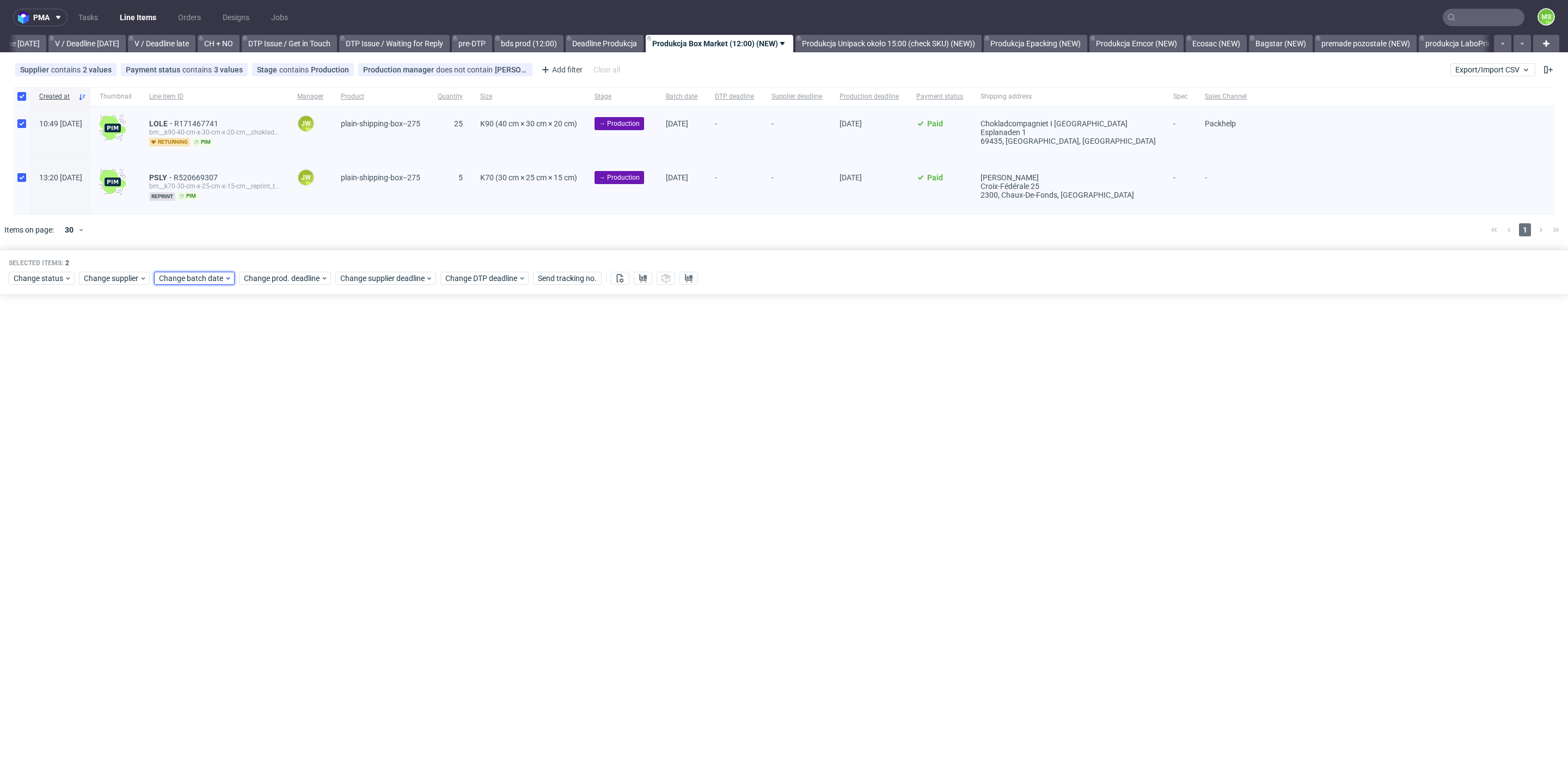
click at [186, 274] on span "Change batch date" at bounding box center [192, 278] width 66 height 11
click at [244, 373] on button "11" at bounding box center [244, 366] width 17 height 18
click at [290, 459] on span "Save" at bounding box center [283, 459] width 17 height 8
drag, startPoint x: 305, startPoint y: 276, endPoint x: 306, endPoint y: 285, distance: 9.1
click at [305, 278] on span "Change prod. deadline" at bounding box center [282, 278] width 77 height 11
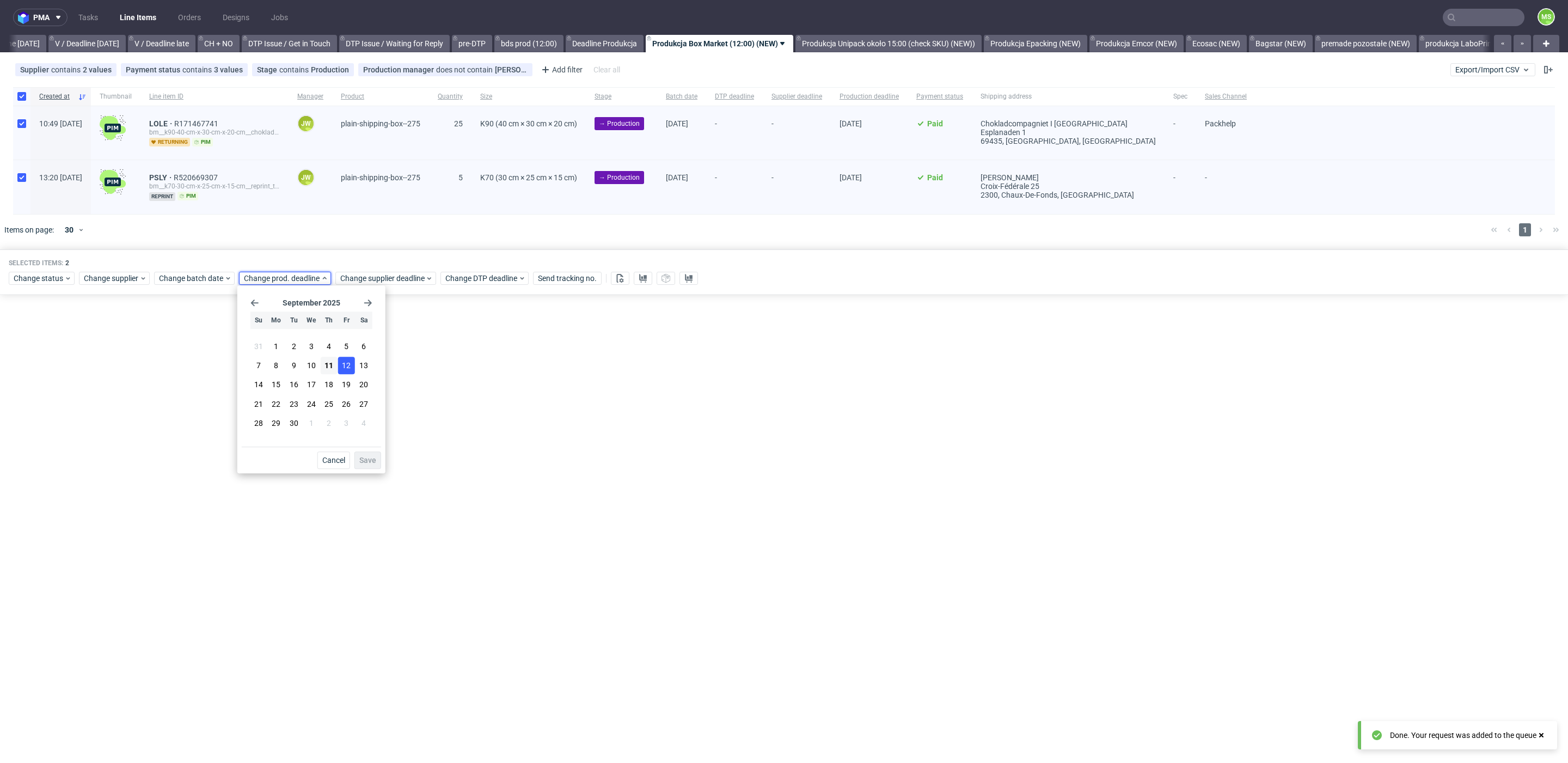
click at [344, 370] on span "12" at bounding box center [346, 366] width 9 height 11
drag, startPoint x: 370, startPoint y: 457, endPoint x: 388, endPoint y: 374, distance: 84.9
click at [371, 456] on span "Save" at bounding box center [367, 459] width 17 height 8
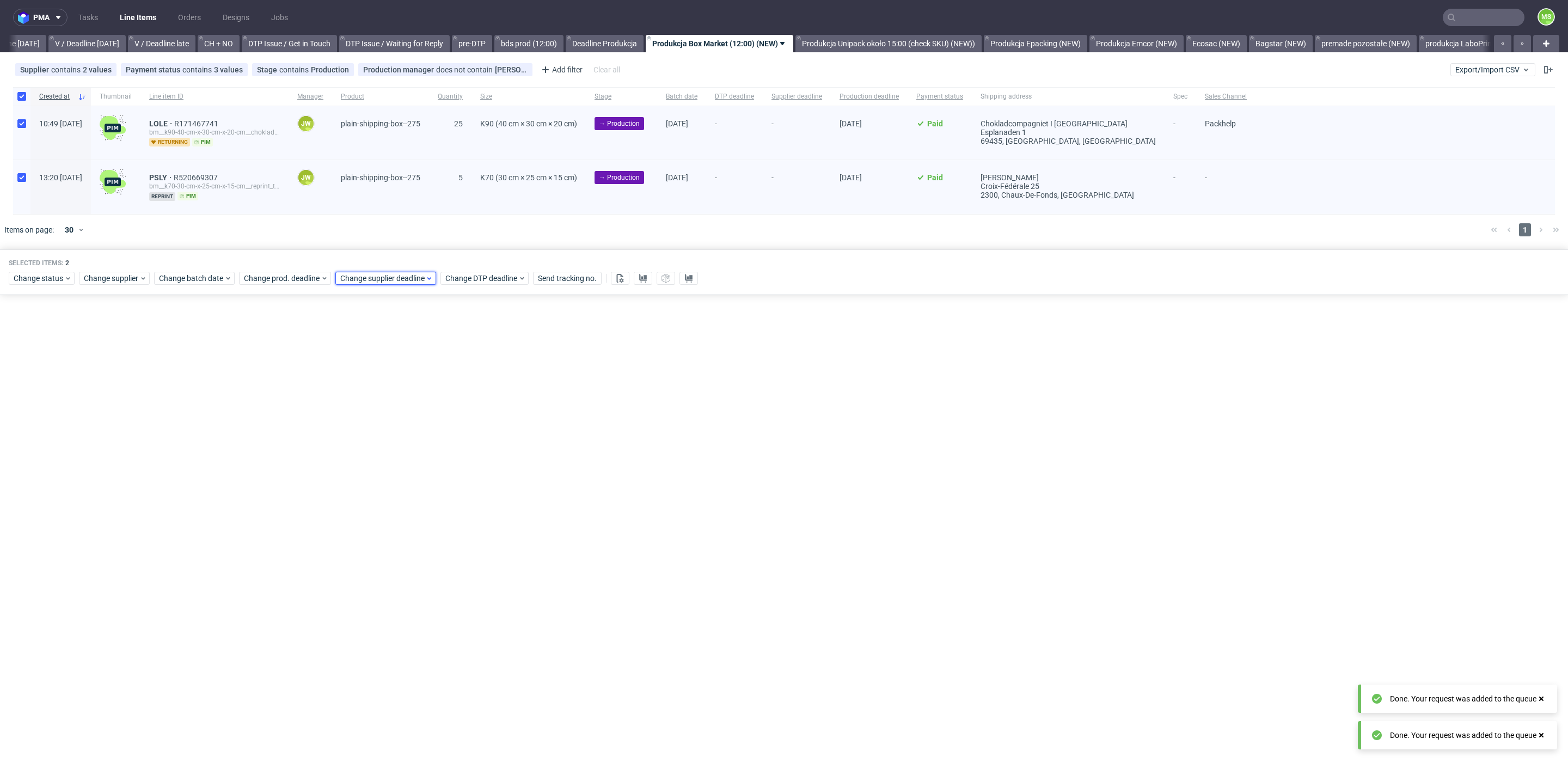
drag, startPoint x: 402, startPoint y: 271, endPoint x: 404, endPoint y: 281, distance: 10.2
click at [401, 273] on span "Change supplier deadline" at bounding box center [382, 278] width 85 height 11
click at [435, 371] on button "12" at bounding box center [443, 366] width 17 height 18
click at [469, 460] on span "Save" at bounding box center [464, 459] width 17 height 8
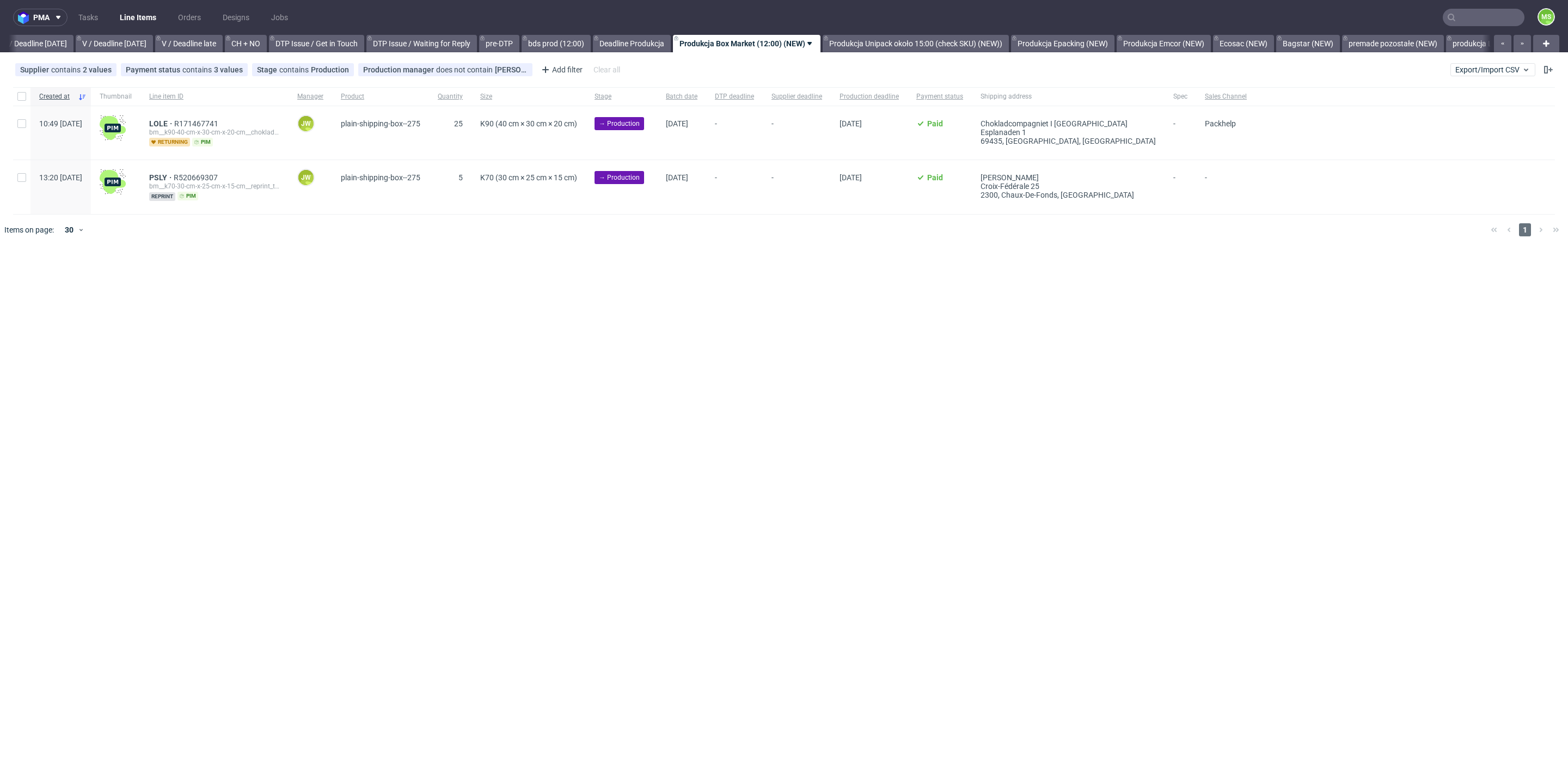
scroll to position [0, 1379]
click at [19, 98] on input "checkbox" at bounding box center [22, 96] width 9 height 9
checkbox input "true"
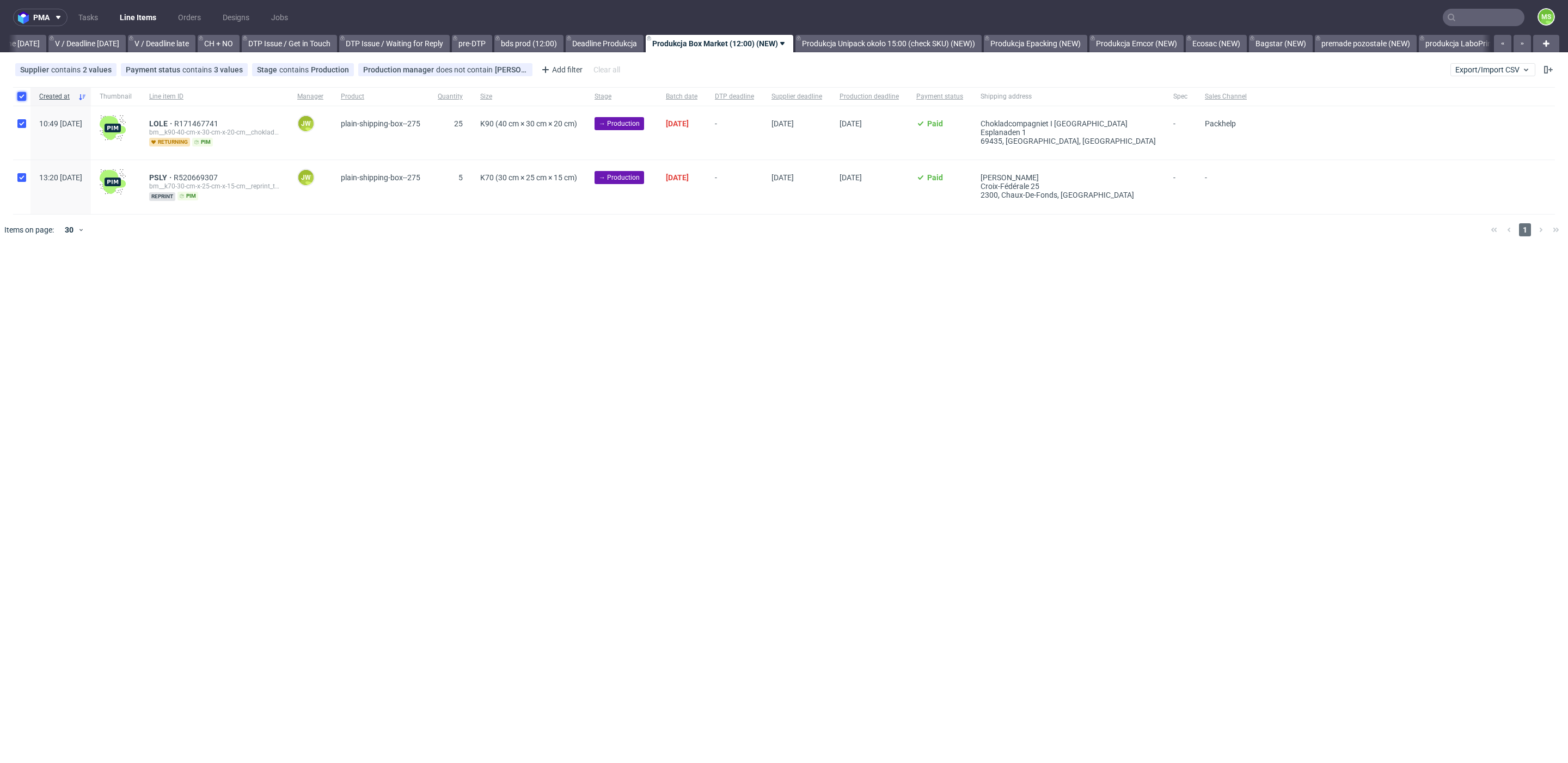
checkbox input "true"
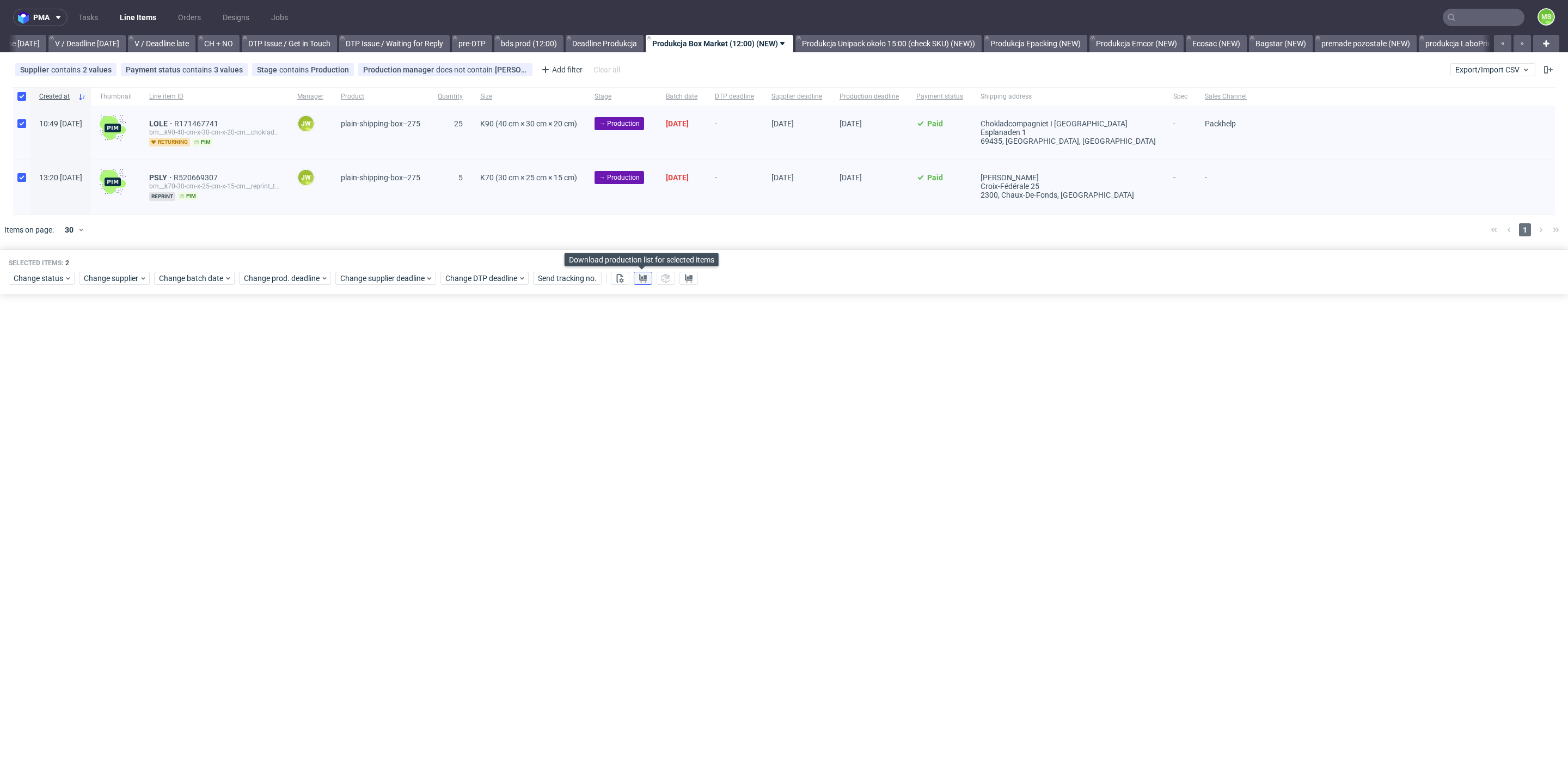
click at [643, 277] on icon at bounding box center [643, 278] width 9 height 9
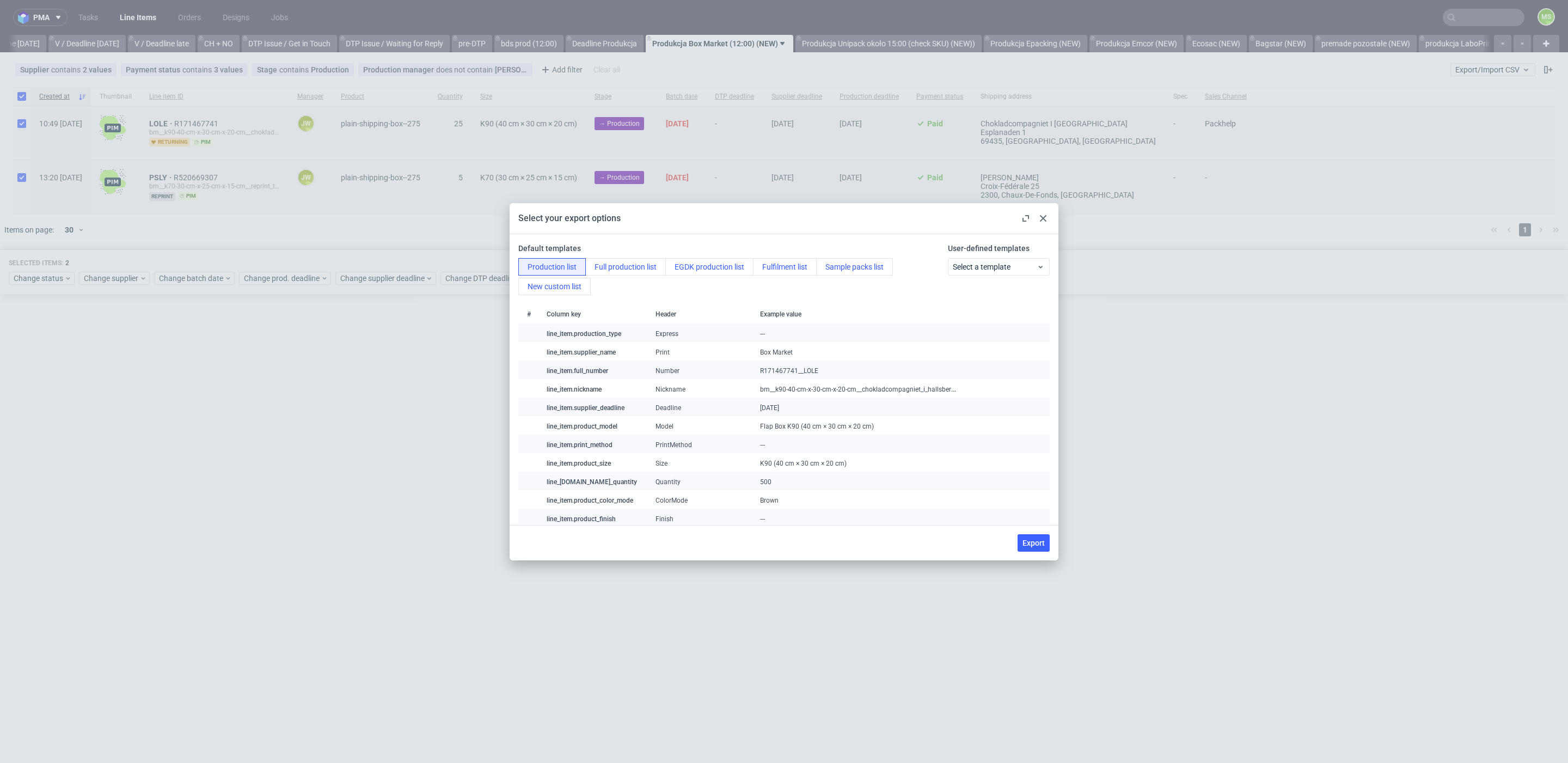
drag, startPoint x: 1036, startPoint y: 543, endPoint x: 1007, endPoint y: 557, distance: 32.2
click at [1035, 543] on span "Export" at bounding box center [1033, 543] width 22 height 8
checkbox input "false"
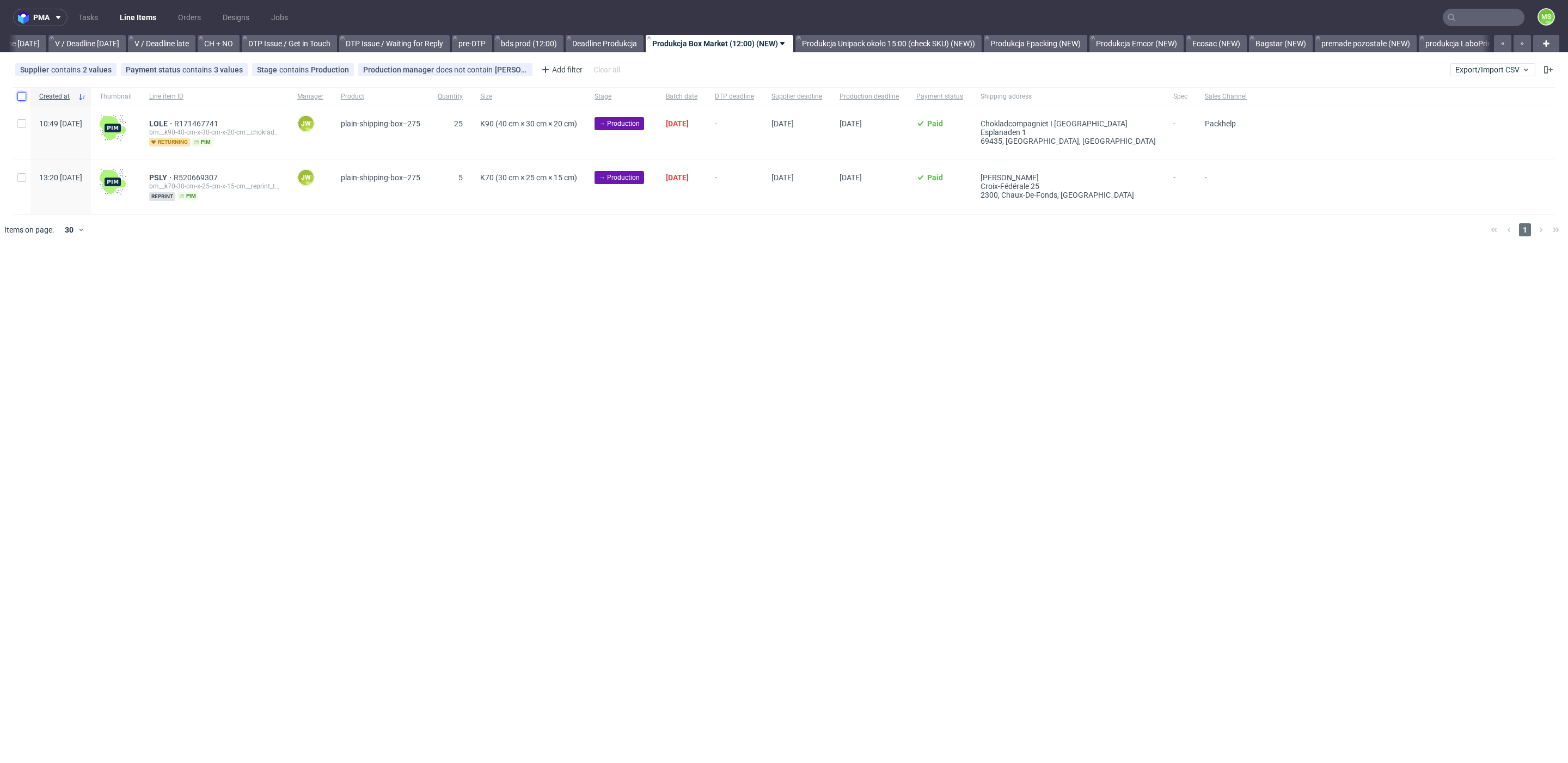
drag, startPoint x: 23, startPoint y: 97, endPoint x: 25, endPoint y: 105, distance: 8.2
click at [24, 98] on input "checkbox" at bounding box center [22, 96] width 9 height 9
checkbox input "true"
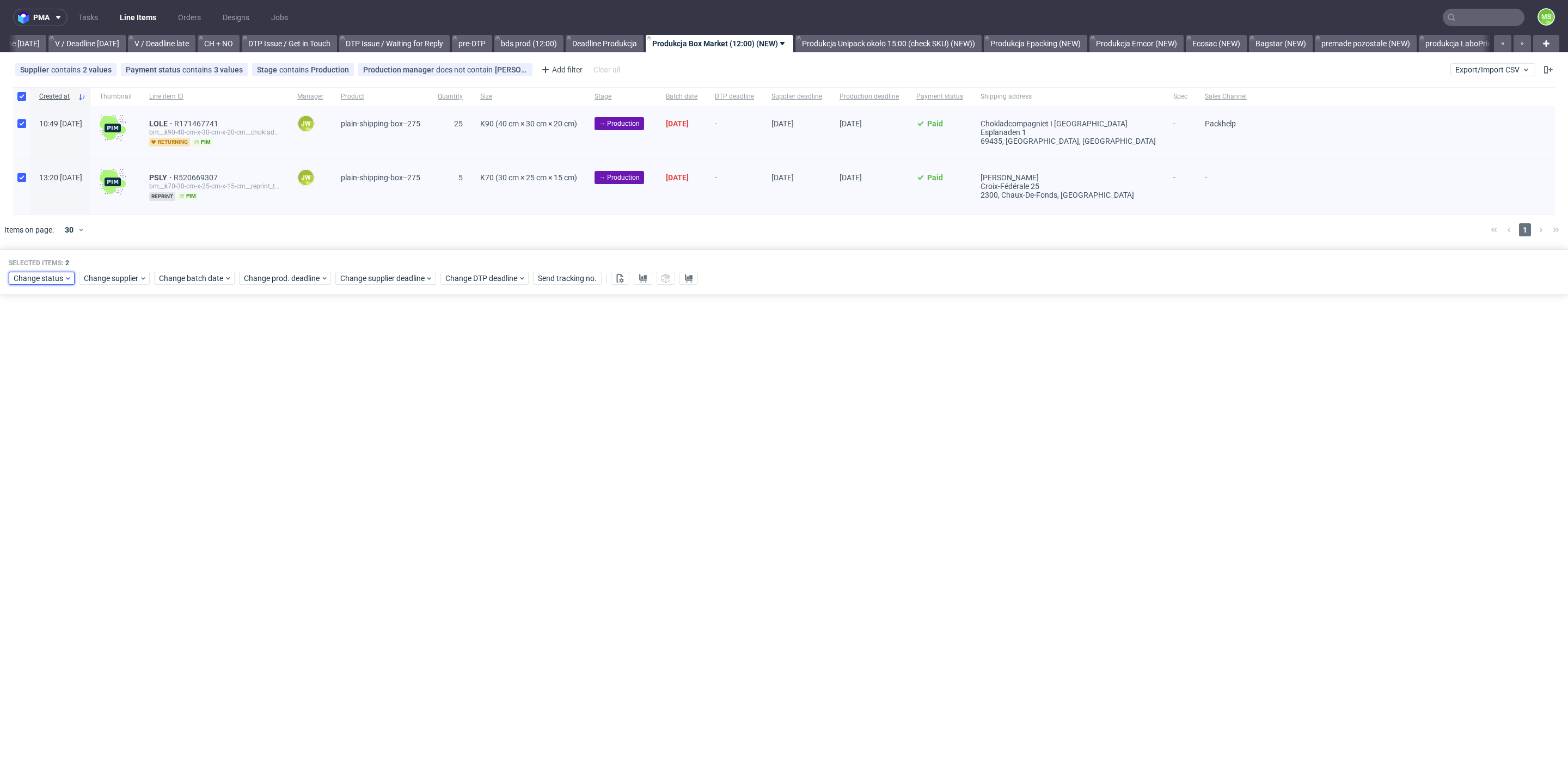
click at [55, 275] on span "Change status" at bounding box center [38, 278] width 50 height 11
click at [81, 344] on div "In Production" at bounding box center [75, 335] width 125 height 19
click at [85, 340] on div "In Production" at bounding box center [75, 335] width 125 height 15
click at [116, 435] on span "Save" at bounding box center [124, 437] width 17 height 8
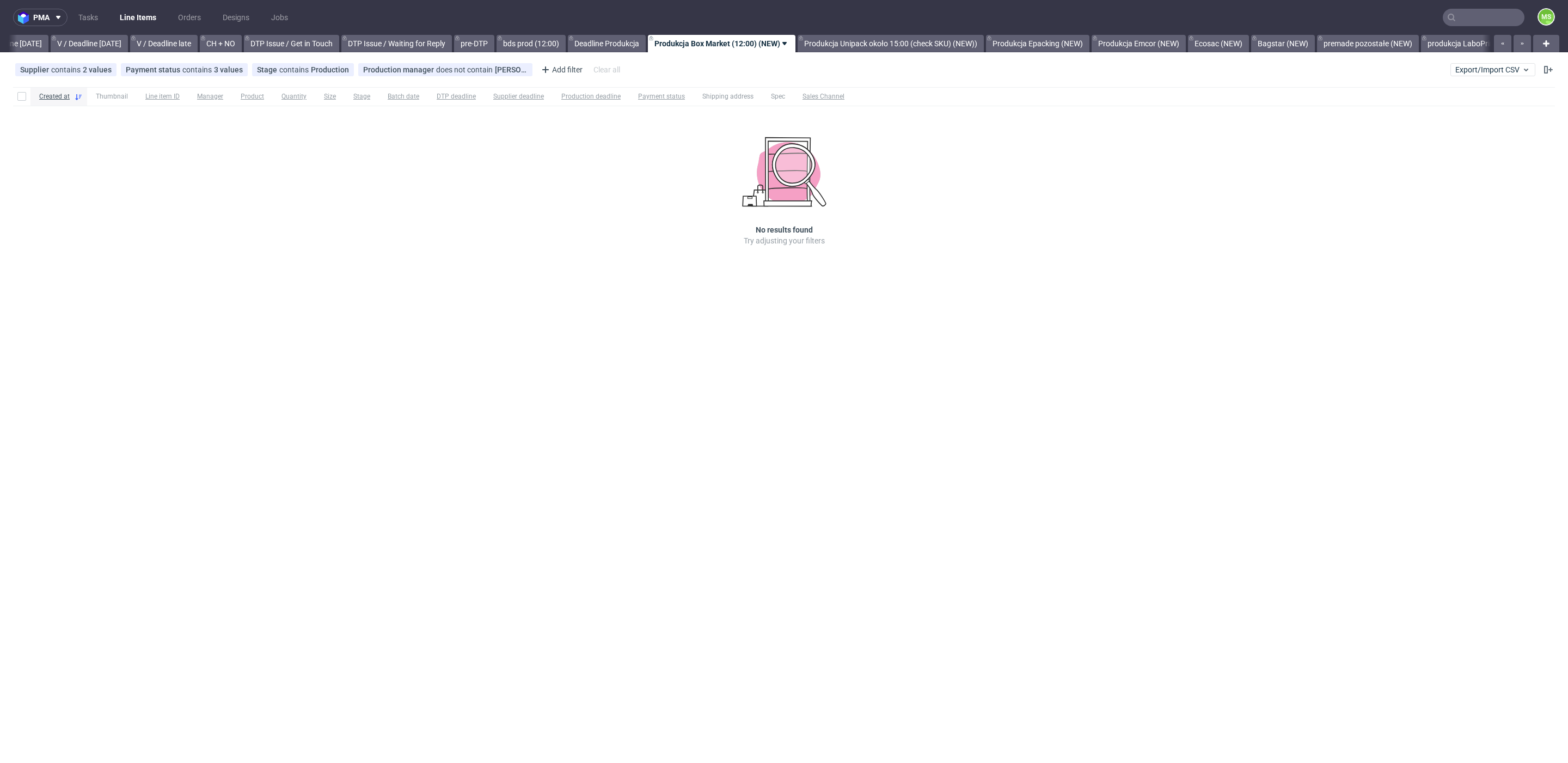
scroll to position [0, 1379]
click at [978, 48] on link "Produkcja Unipack około 15:00 (check SKU) (NEW))" at bounding box center [888, 43] width 186 height 18
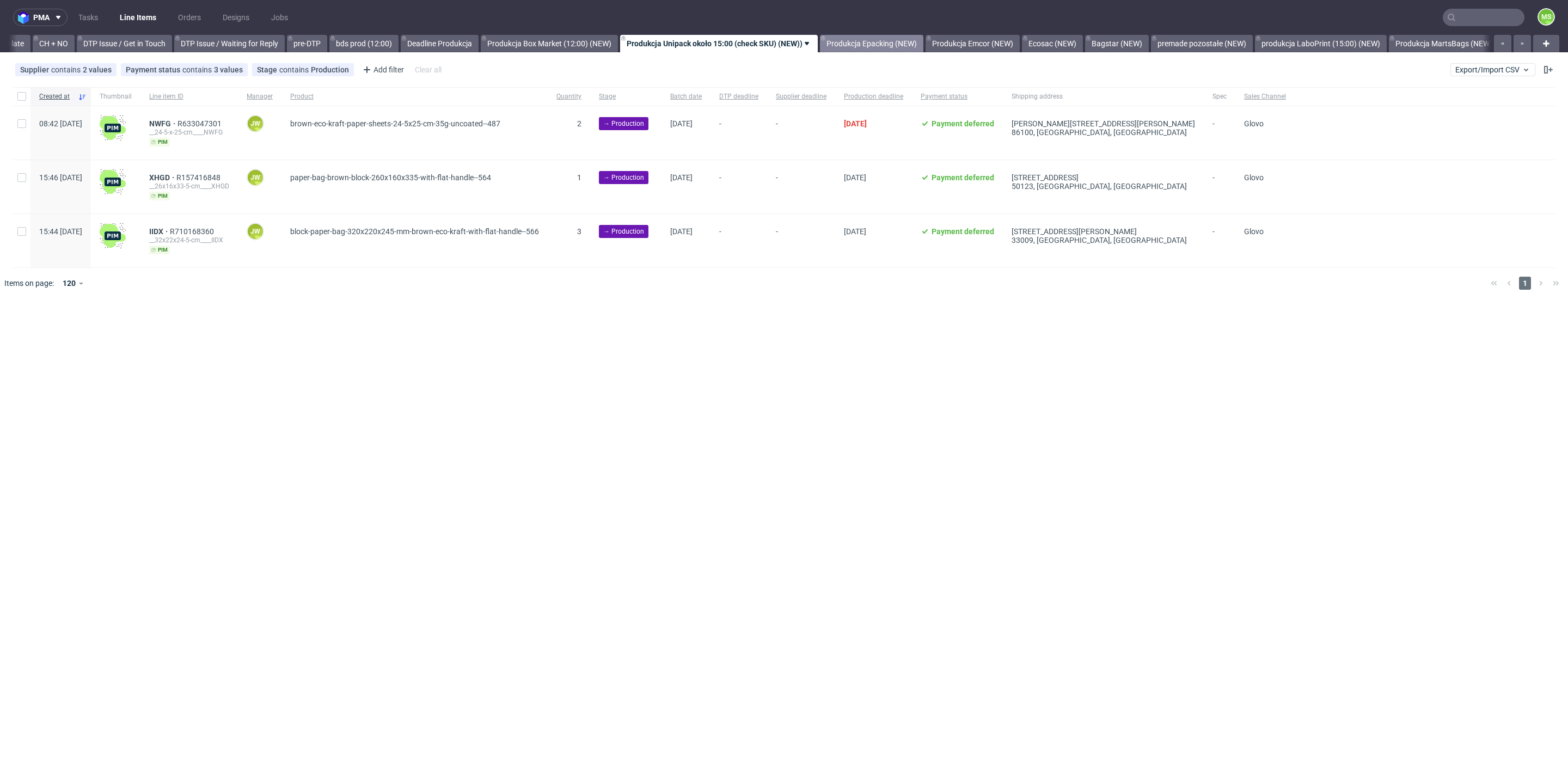
click at [908, 41] on link "Produkcja Epacking (NEW)" at bounding box center [871, 43] width 104 height 18
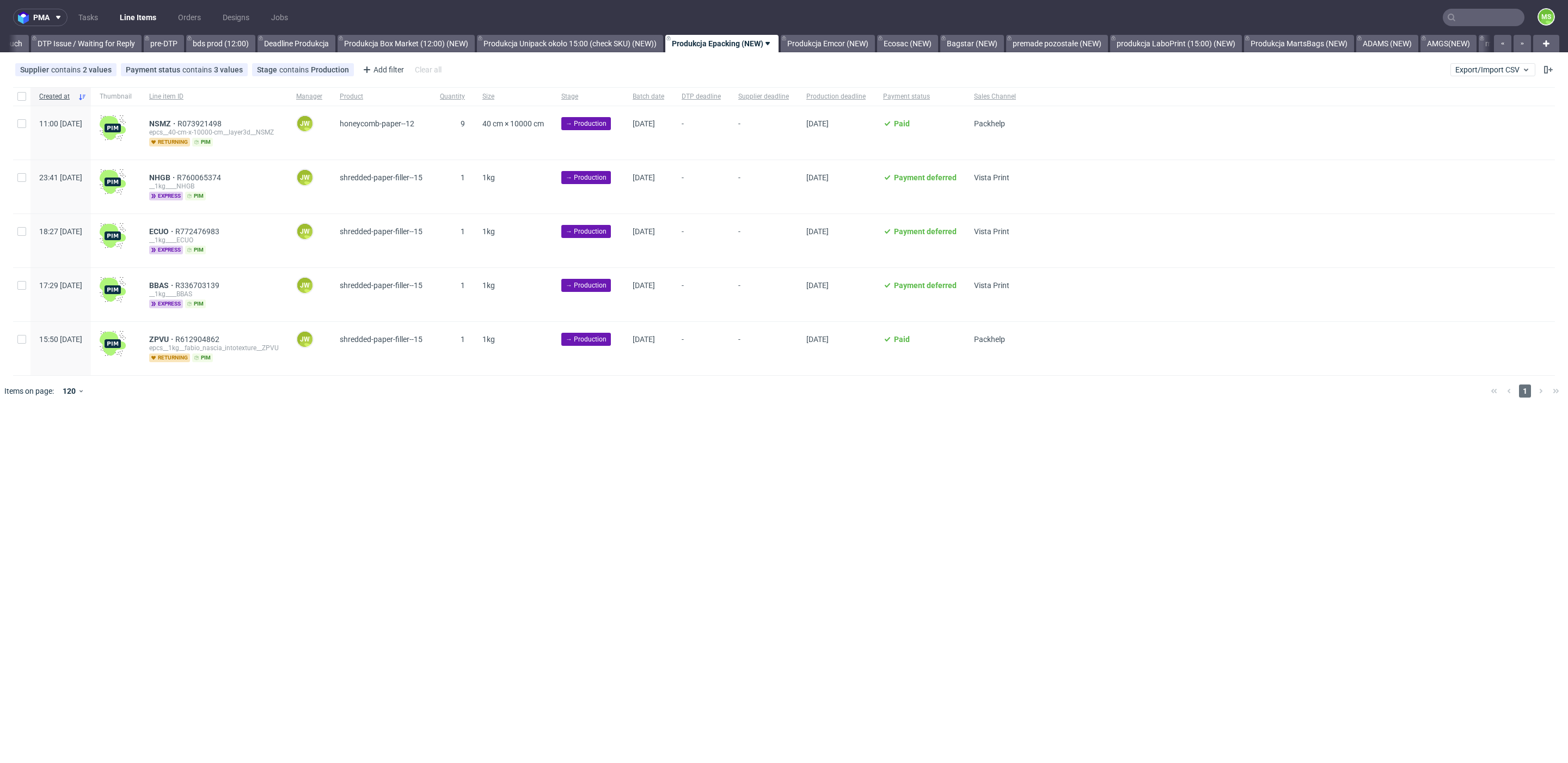
scroll to position [0, 1691]
click at [20, 95] on input "checkbox" at bounding box center [22, 96] width 9 height 9
checkbox input "true"
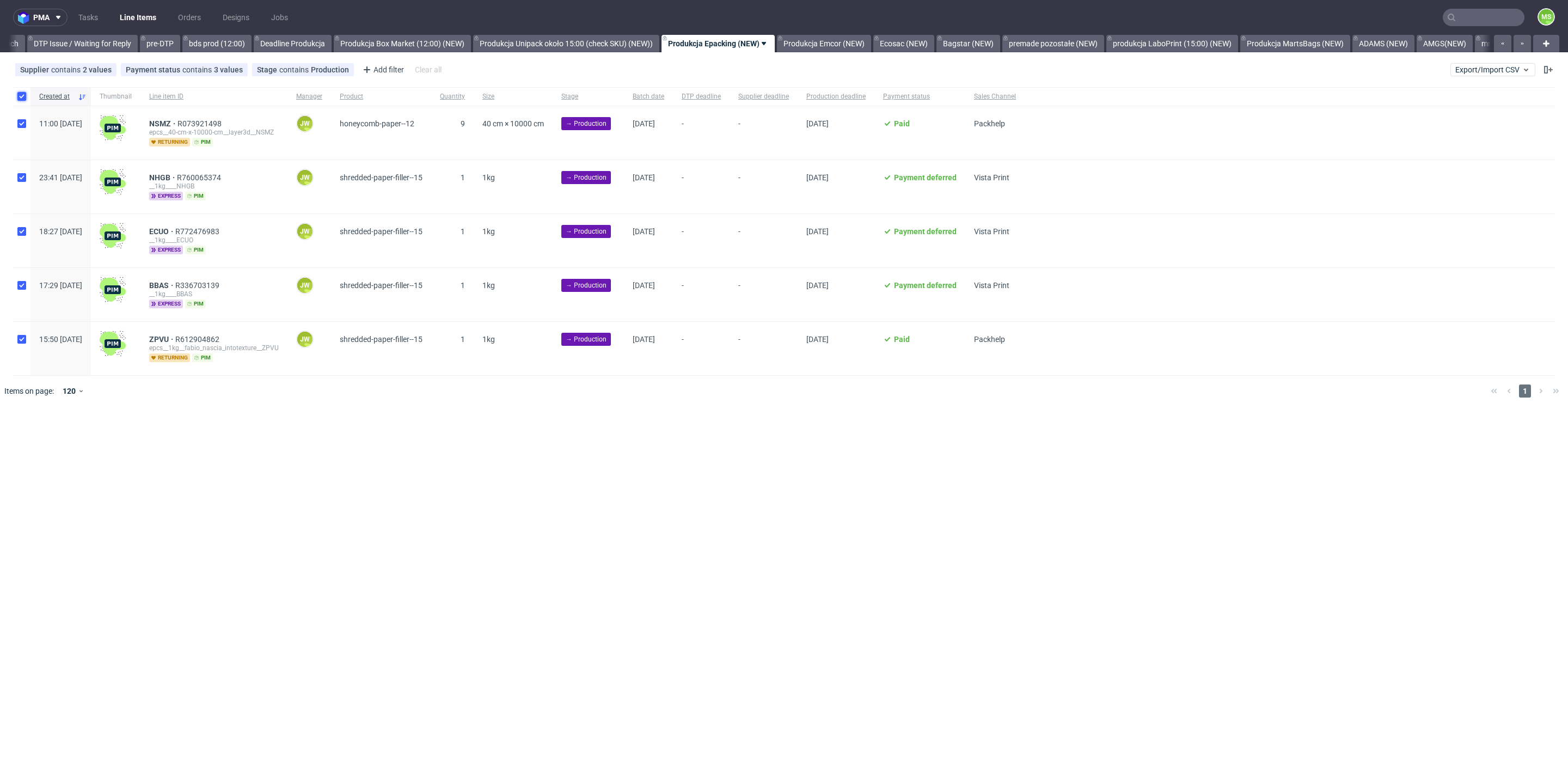
checkbox input "true"
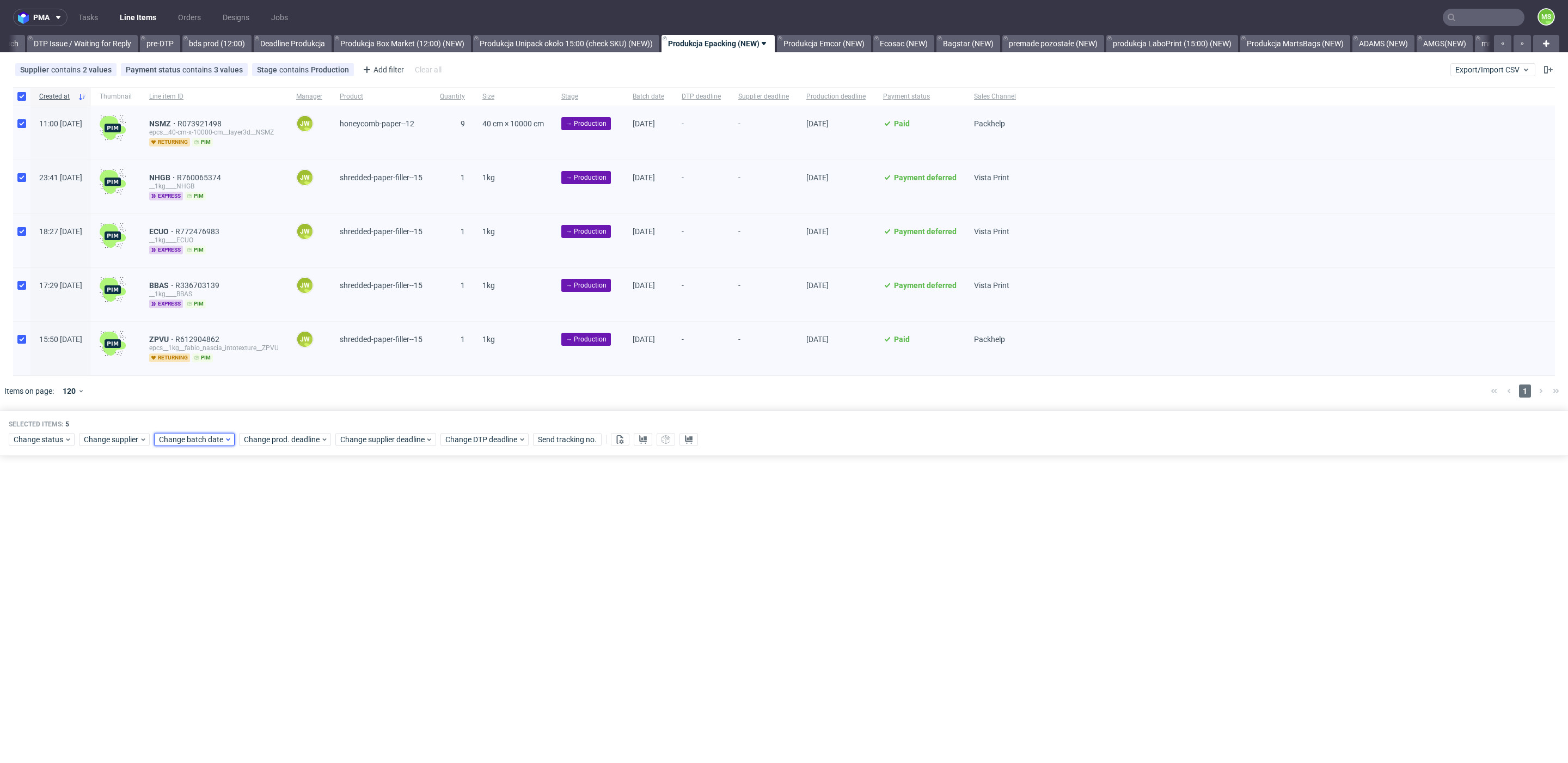
click at [217, 435] on span "Change batch date" at bounding box center [192, 439] width 66 height 11
click at [243, 521] on span "11" at bounding box center [244, 525] width 9 height 11
drag, startPoint x: 283, startPoint y: 624, endPoint x: 283, endPoint y: 613, distance: 11.0
click at [282, 621] on button "Save" at bounding box center [283, 620] width 27 height 18
click at [296, 443] on div "Selected items: 5 Change status Change supplier Change batch date Change prod. …" at bounding box center [784, 433] width 1568 height 45
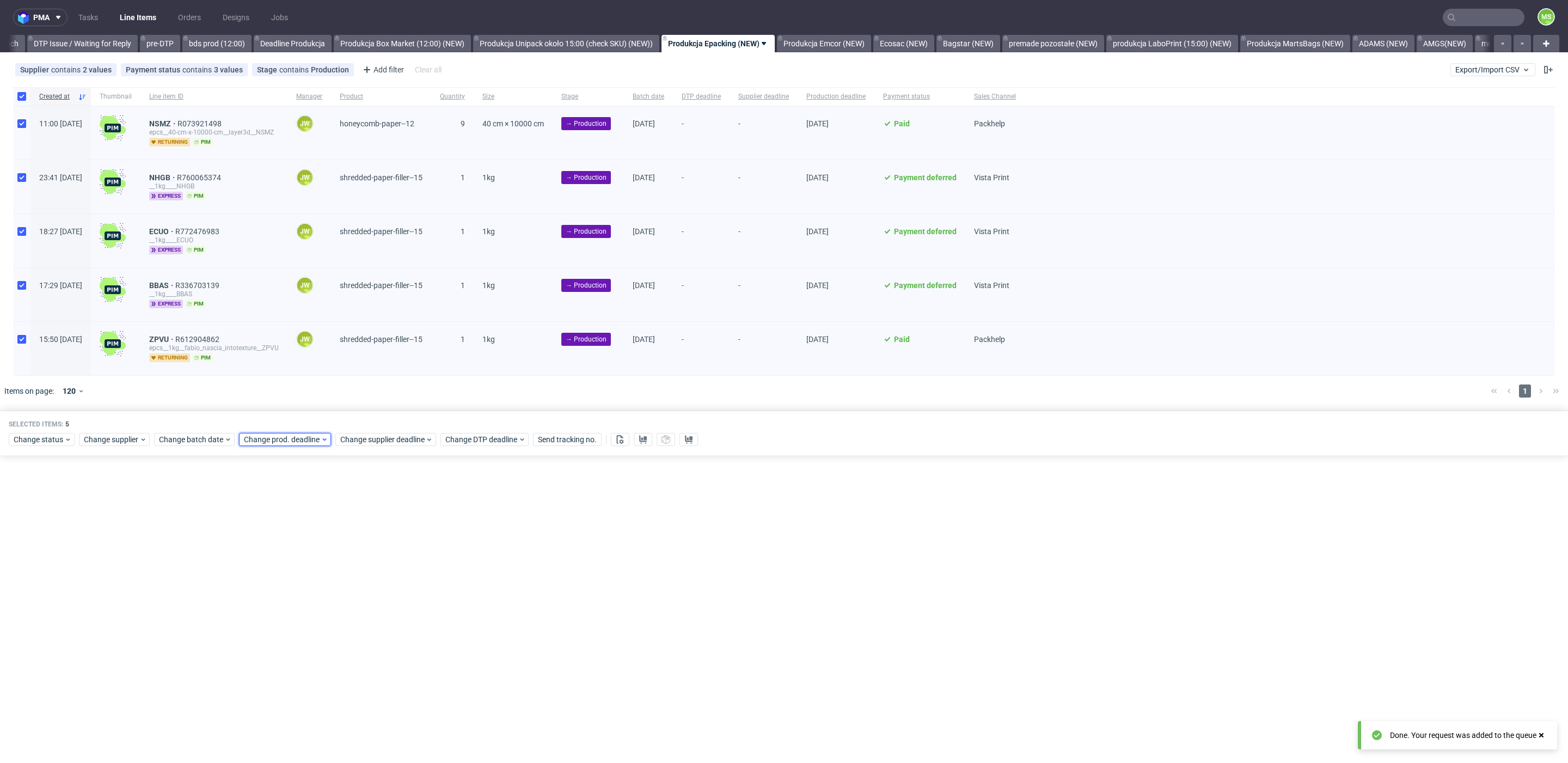
click at [321, 438] on icon at bounding box center [324, 439] width 8 height 9
drag, startPoint x: 344, startPoint y: 524, endPoint x: 386, endPoint y: 582, distance: 71.6
click at [344, 524] on span "12" at bounding box center [346, 525] width 9 height 11
drag, startPoint x: 373, startPoint y: 623, endPoint x: 375, endPoint y: 613, distance: 10.2
click at [373, 620] on span "Save" at bounding box center [367, 620] width 17 height 8
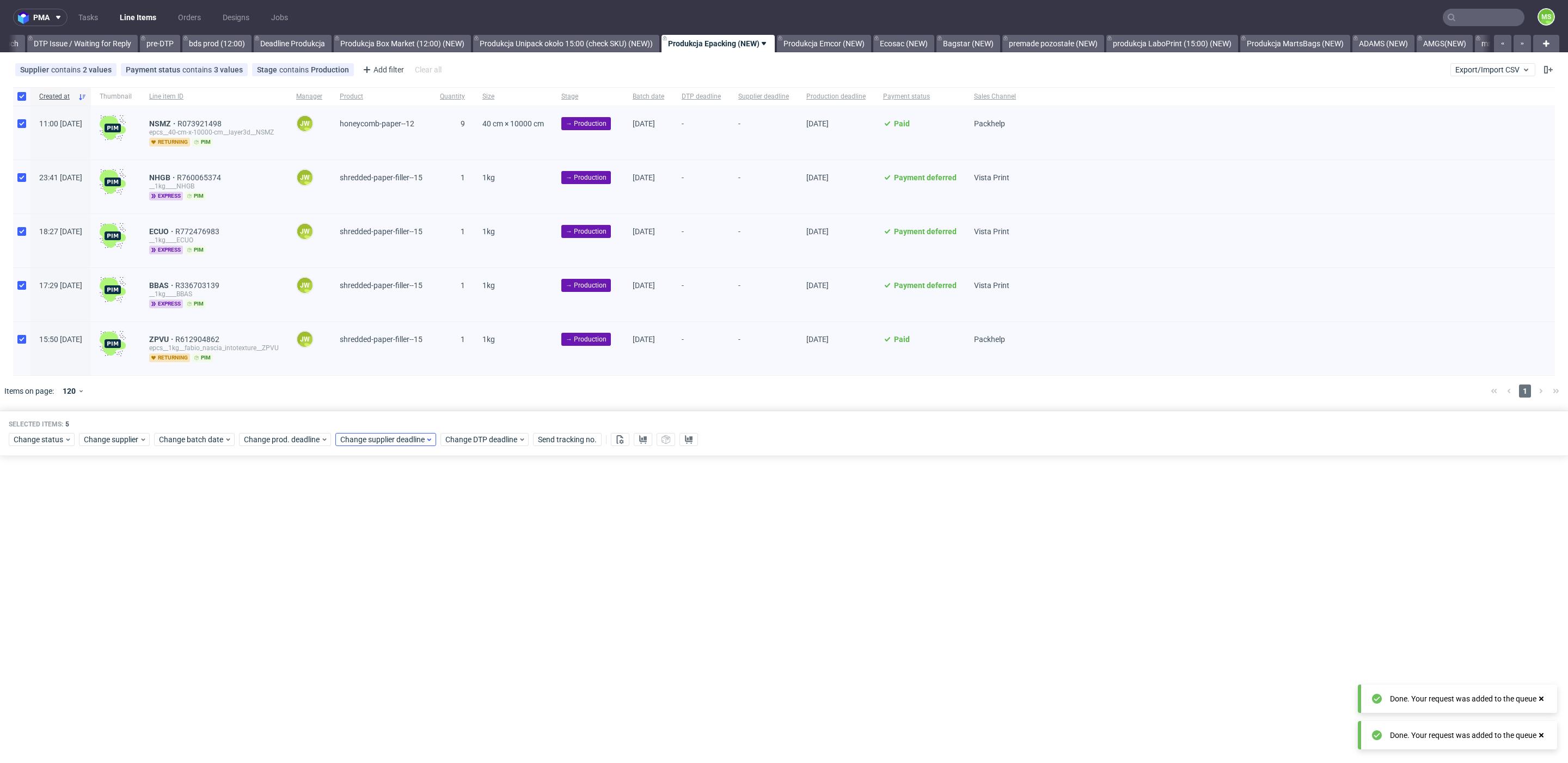
drag, startPoint x: 399, startPoint y: 428, endPoint x: 401, endPoint y: 438, distance: 10.2
click at [399, 430] on div "Change status Change supplier Change batch date Change prod. deadline Change su…" at bounding box center [784, 438] width 1550 height 16
click at [401, 437] on span "Change supplier deadline" at bounding box center [382, 439] width 85 height 11
drag, startPoint x: 444, startPoint y: 529, endPoint x: 446, endPoint y: 536, distance: 7.3
click at [445, 532] on button "12" at bounding box center [443, 525] width 17 height 18
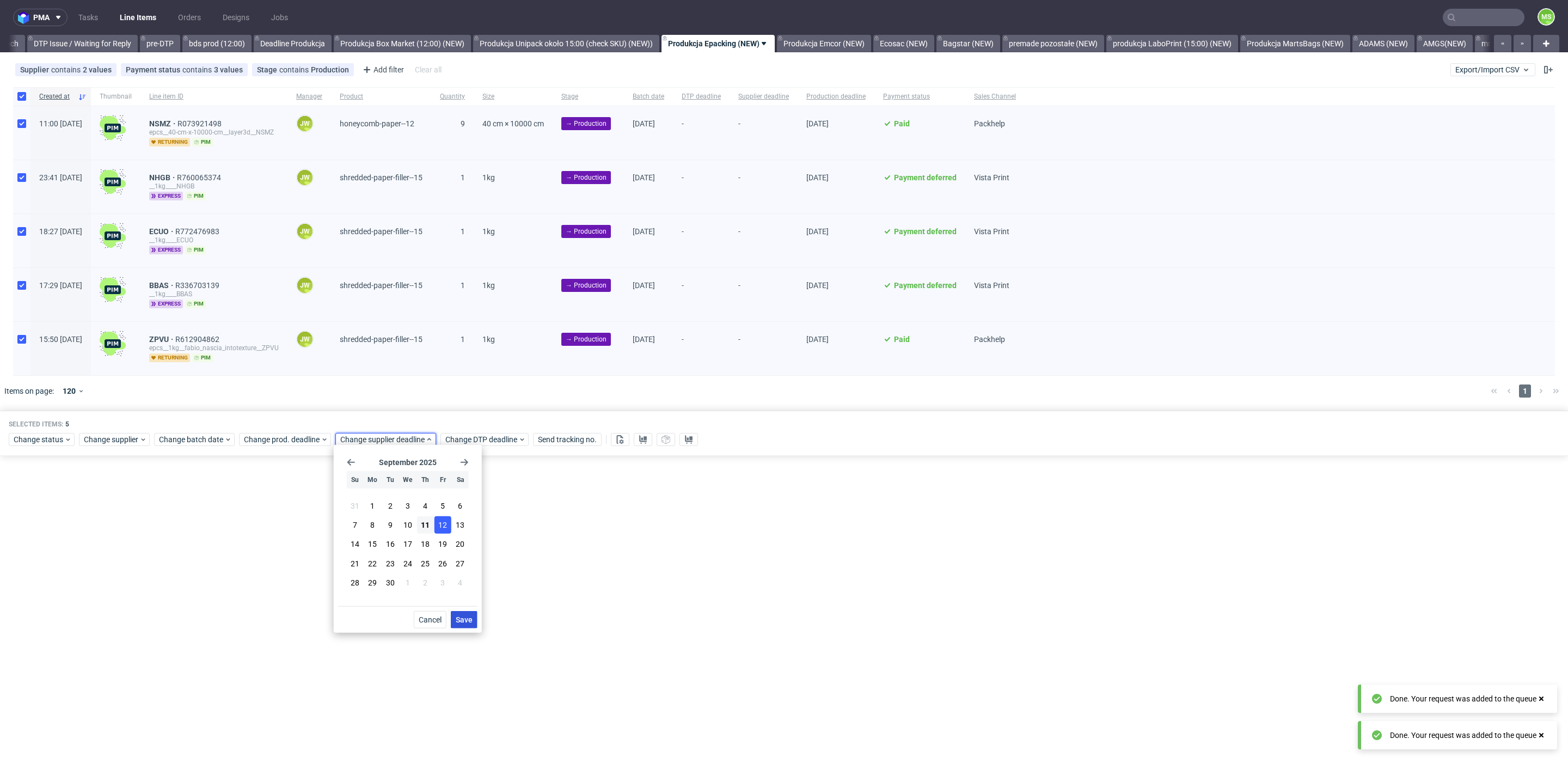
click at [472, 618] on span "Save" at bounding box center [464, 620] width 17 height 8
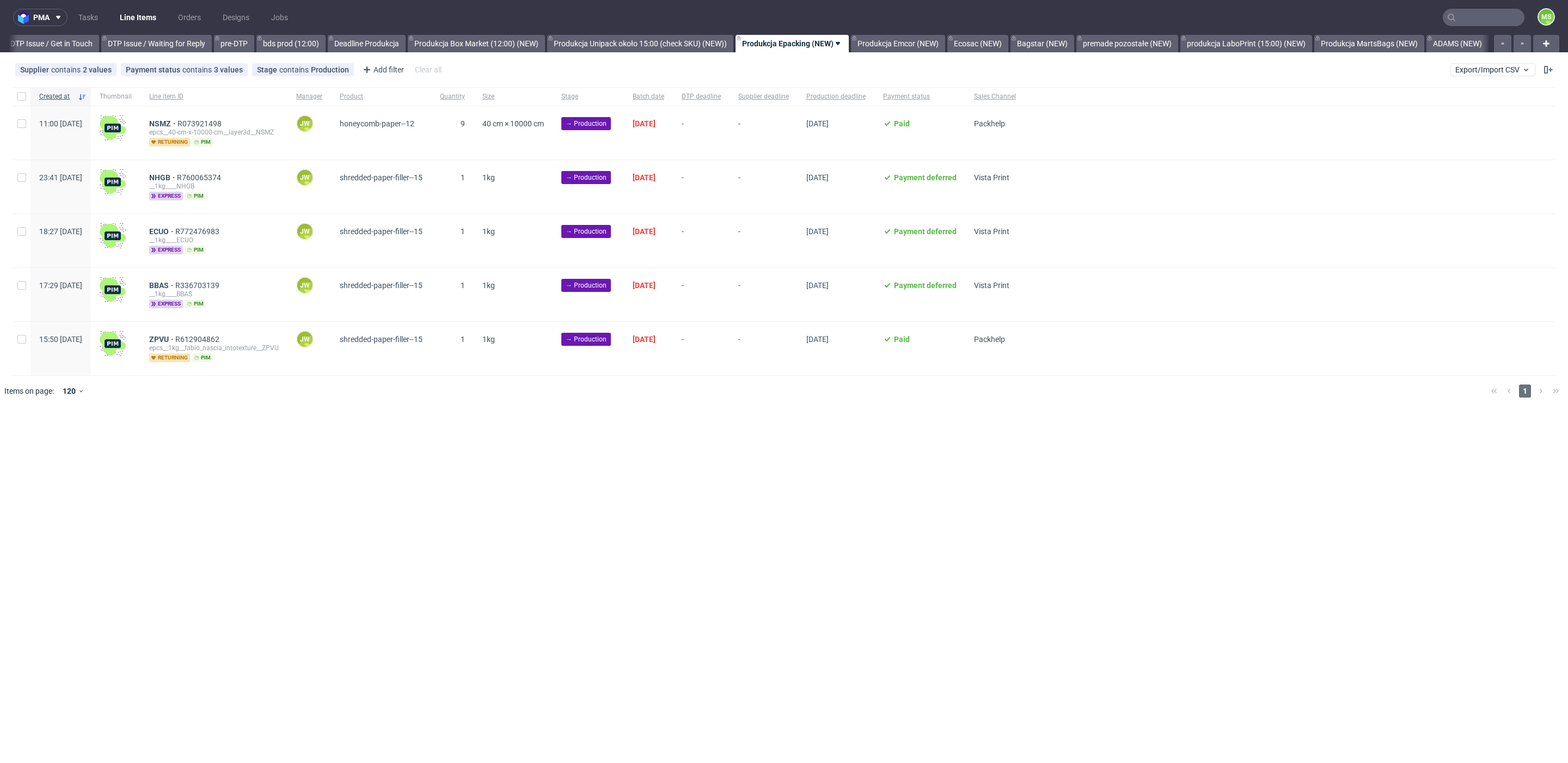
scroll to position [0, 1663]
click at [19, 94] on input "checkbox" at bounding box center [22, 96] width 9 height 9
checkbox input "true"
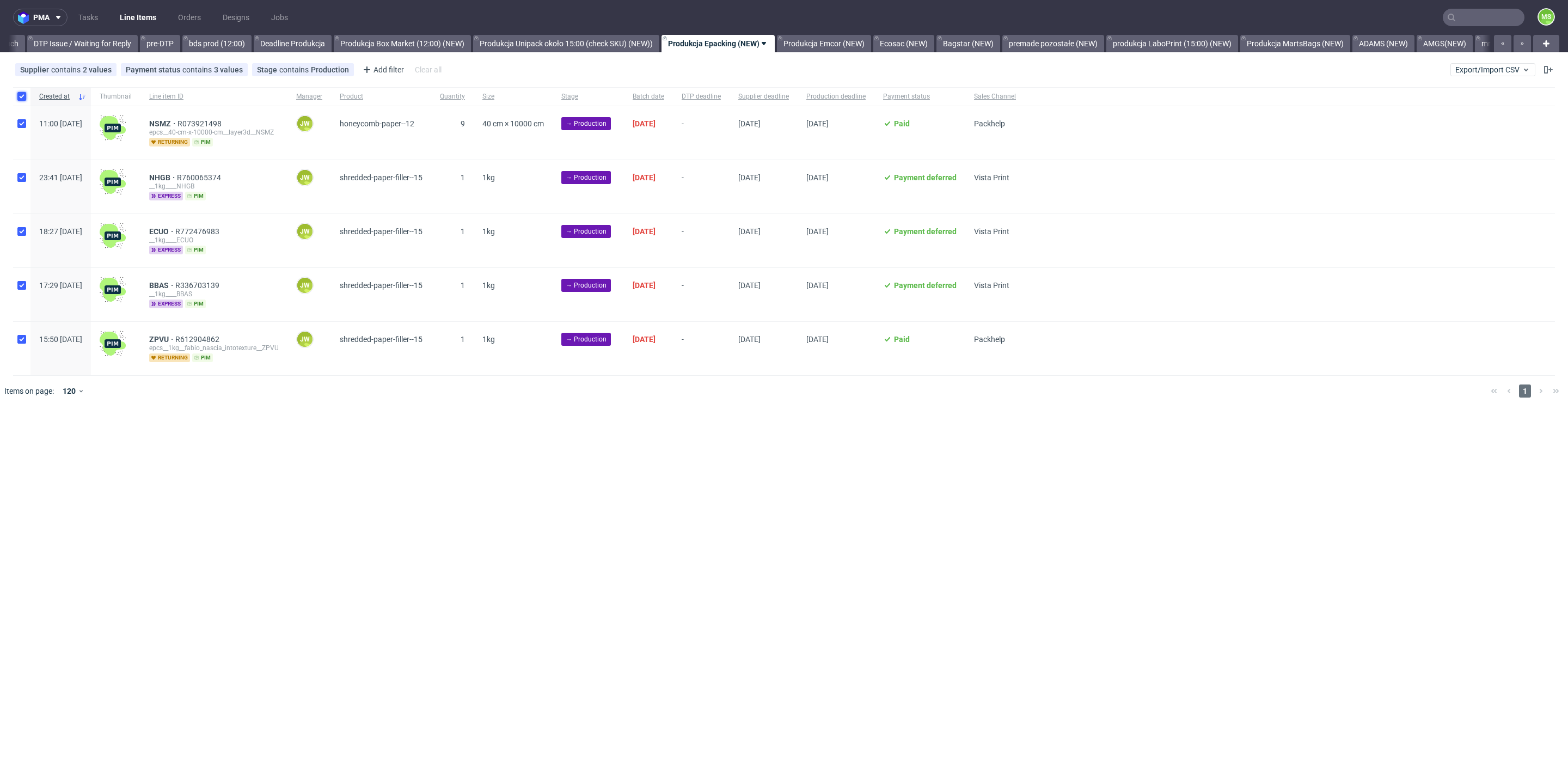
checkbox input "true"
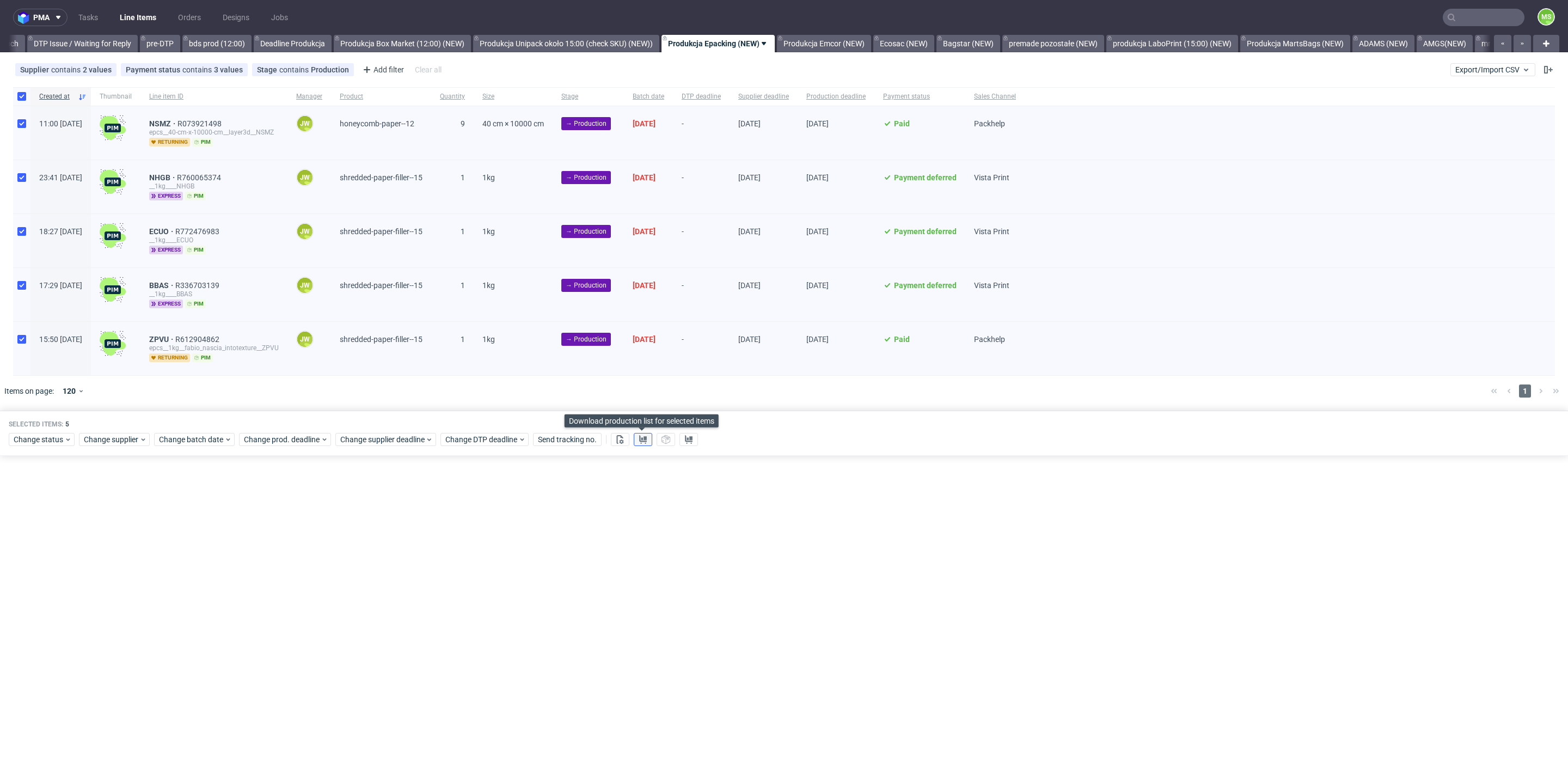
click at [649, 437] on button at bounding box center [643, 439] width 19 height 13
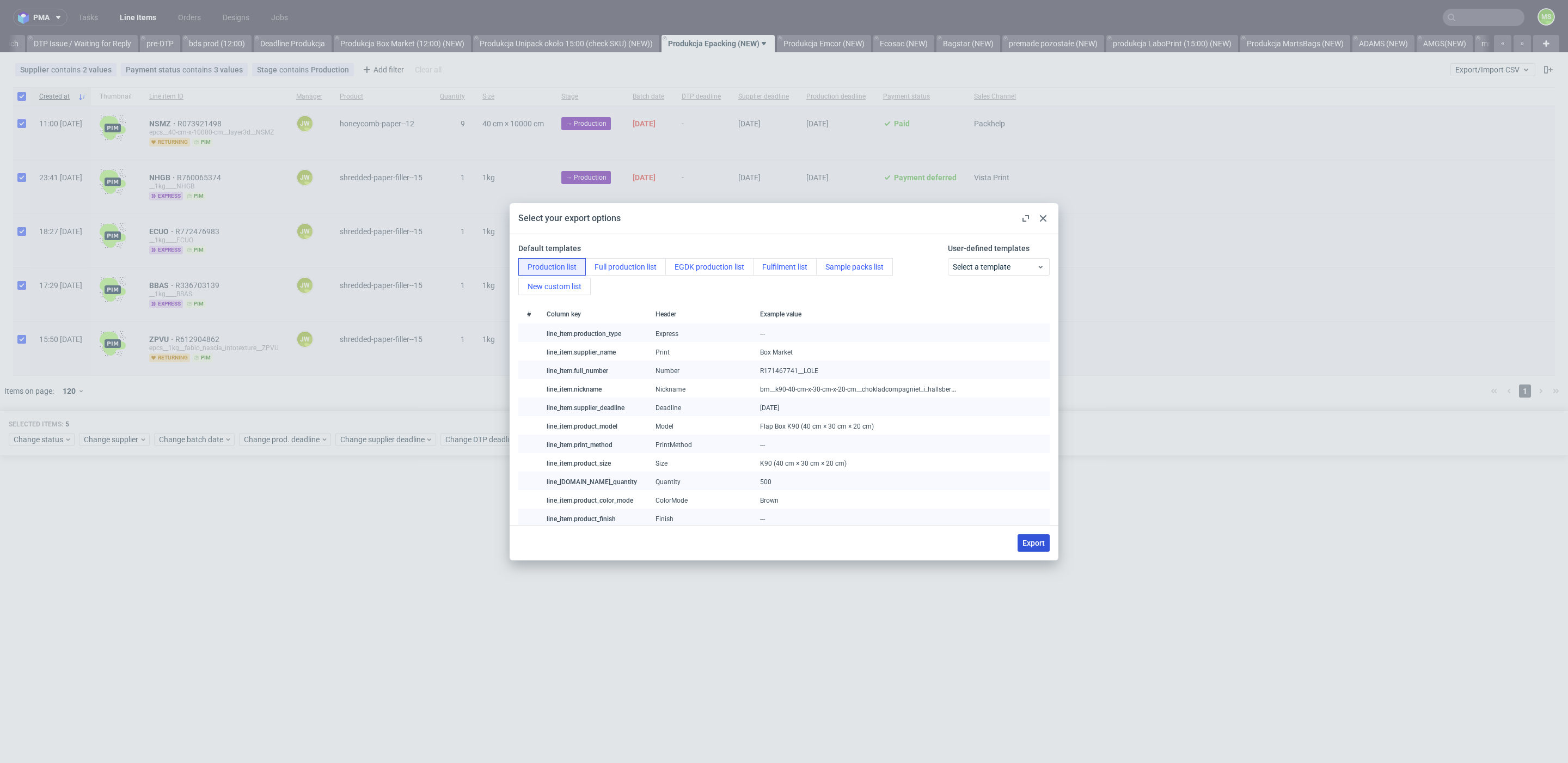
click at [1048, 540] on button "Export" at bounding box center [1033, 543] width 32 height 18
checkbox input "false"
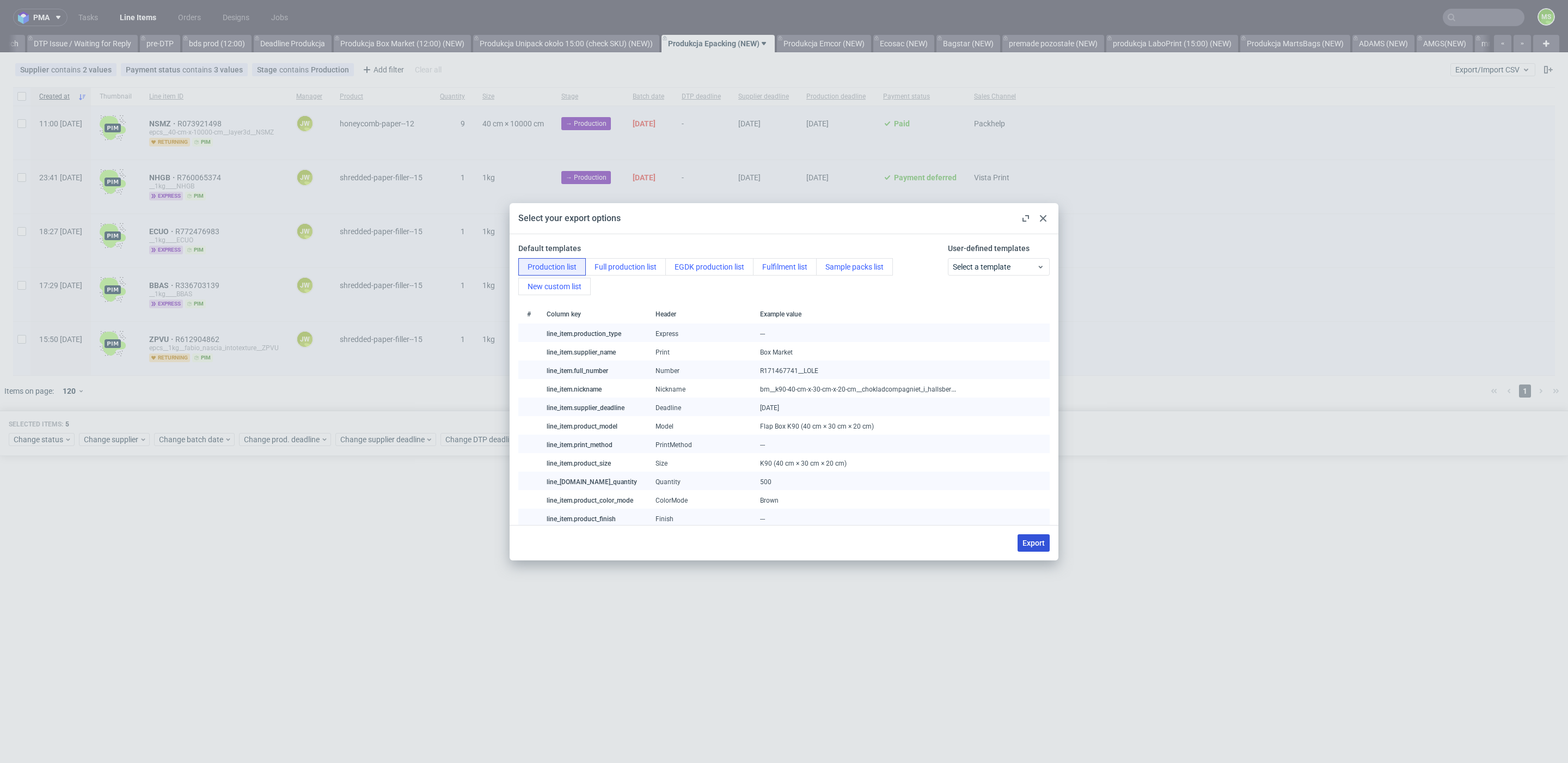
checkbox input "false"
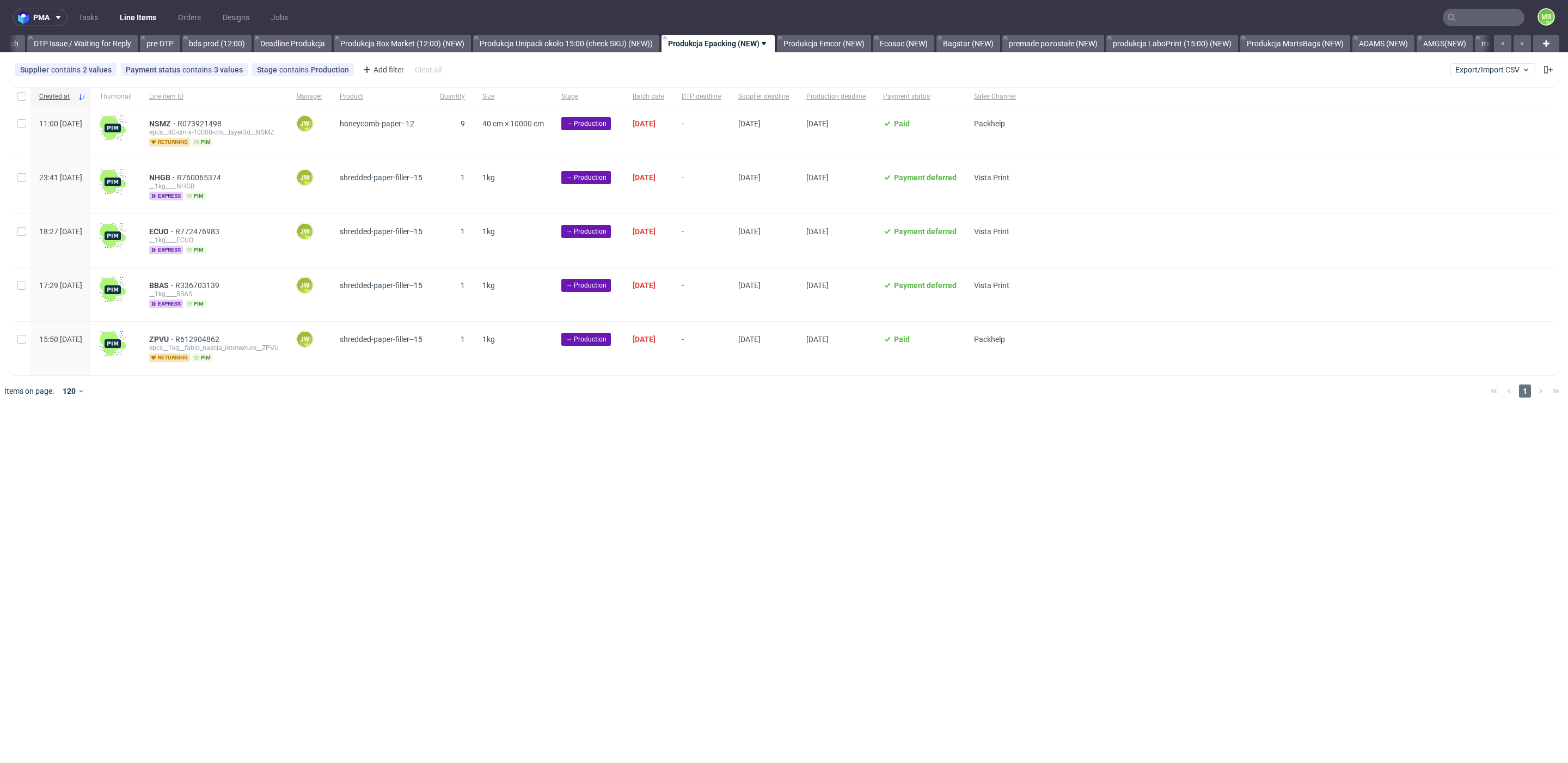
click at [23, 103] on div at bounding box center [22, 96] width 18 height 19
checkbox input "true"
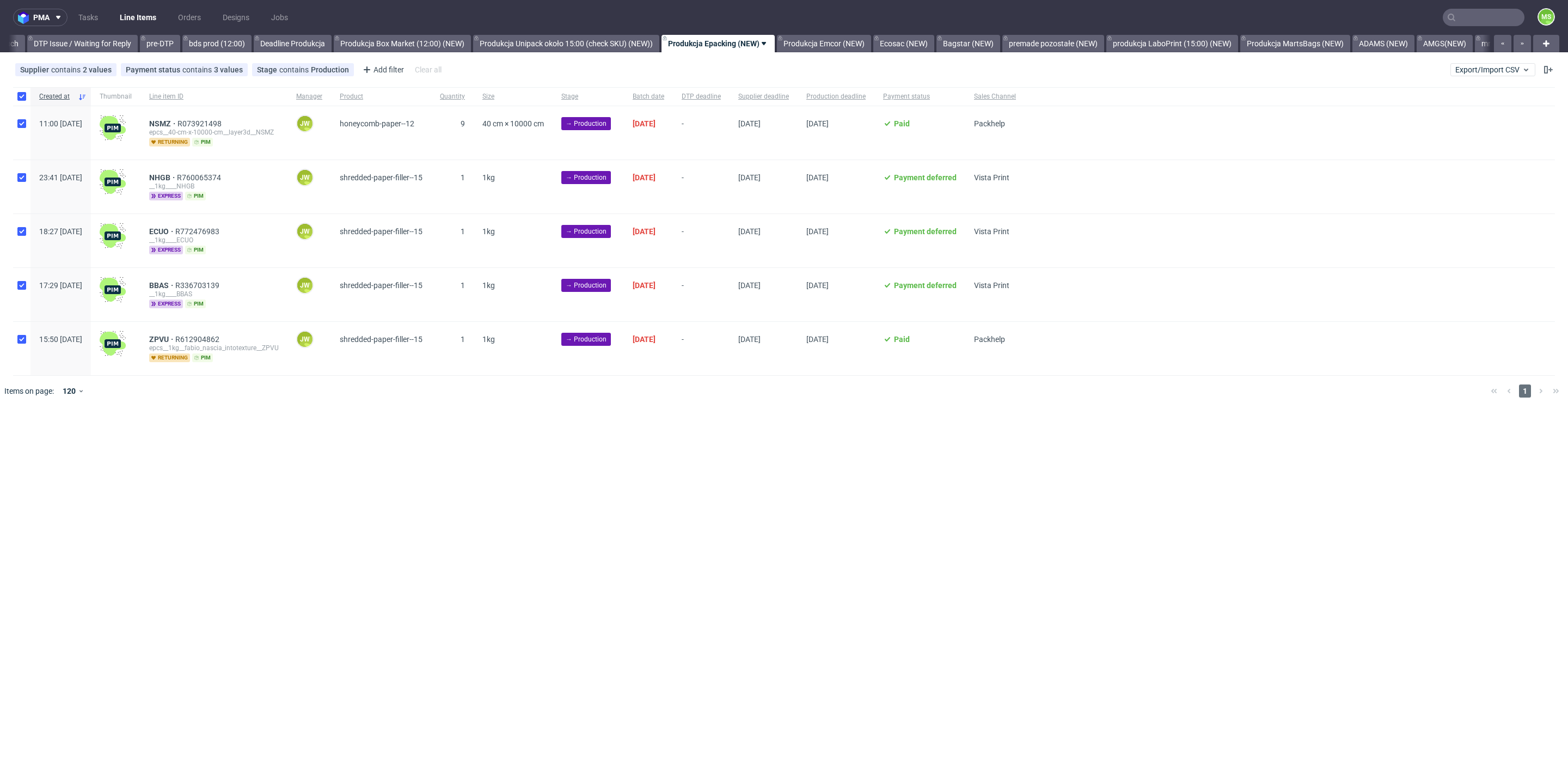
checkbox input "true"
click at [57, 434] on span "Change status" at bounding box center [38, 439] width 50 height 11
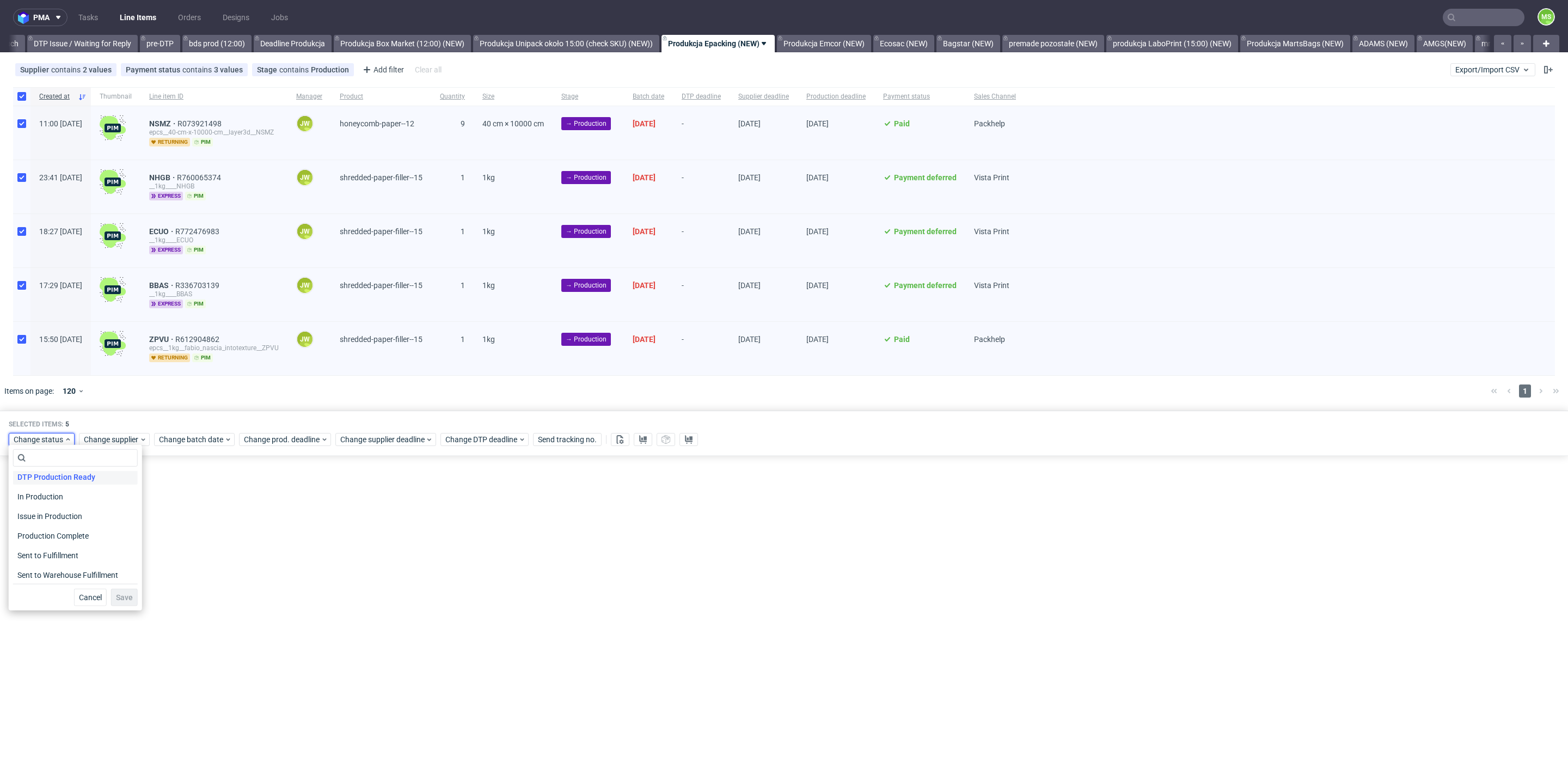
scroll to position [143, 0]
drag, startPoint x: 58, startPoint y: 495, endPoint x: 124, endPoint y: 555, distance: 89.2
click at [60, 496] on span "In Production" at bounding box center [40, 495] width 54 height 15
drag, startPoint x: 118, startPoint y: 591, endPoint x: 125, endPoint y: 590, distance: 7.1
click at [118, 591] on button "Save" at bounding box center [124, 597] width 27 height 18
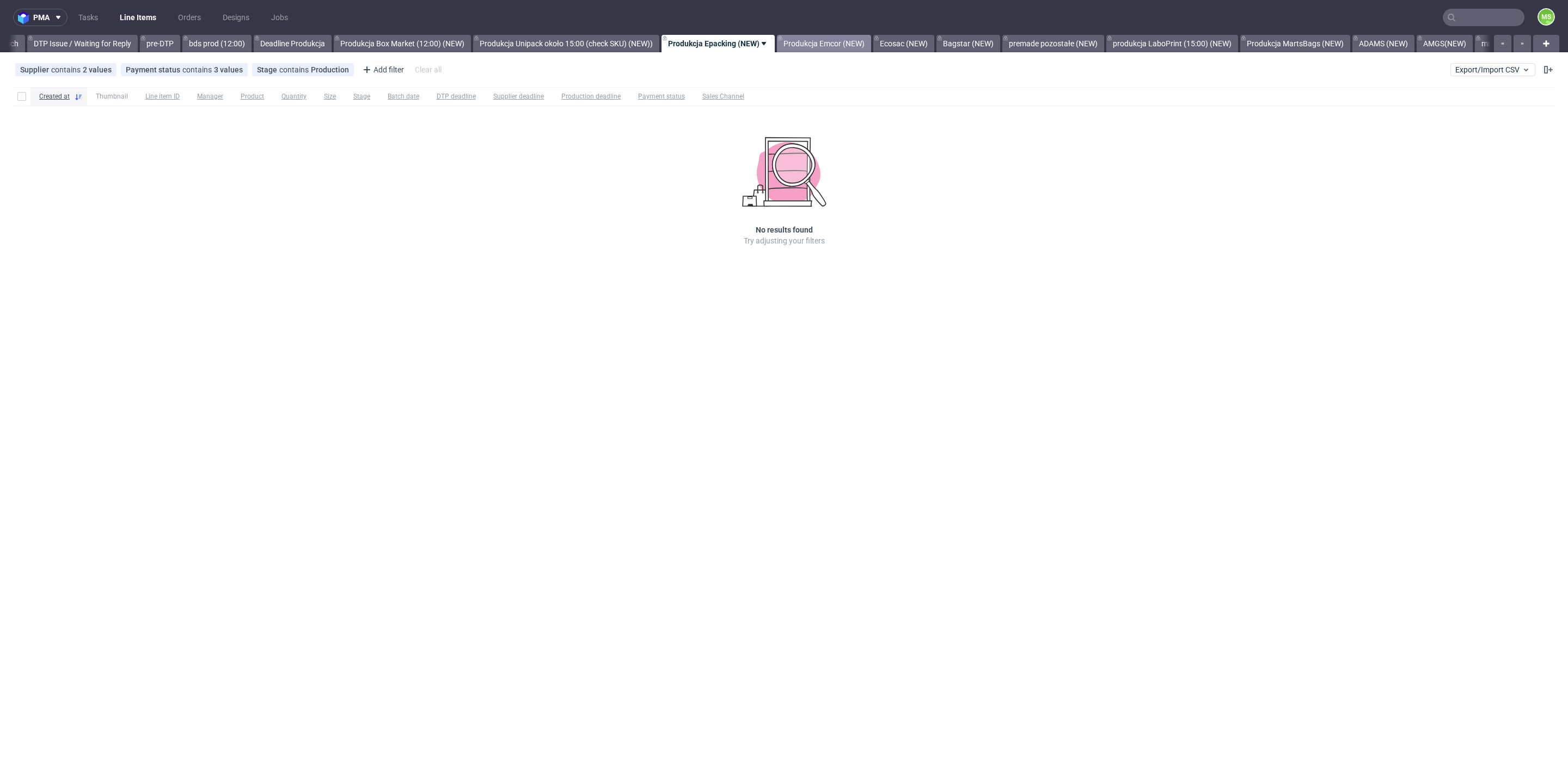
click at [849, 47] on link "Produkcja Emcor (NEW)" at bounding box center [824, 43] width 94 height 18
click at [833, 51] on link "Ecosac (NEW)" at bounding box center [802, 43] width 61 height 18
click at [818, 49] on link "Bagstar (NEW)" at bounding box center [786, 43] width 64 height 18
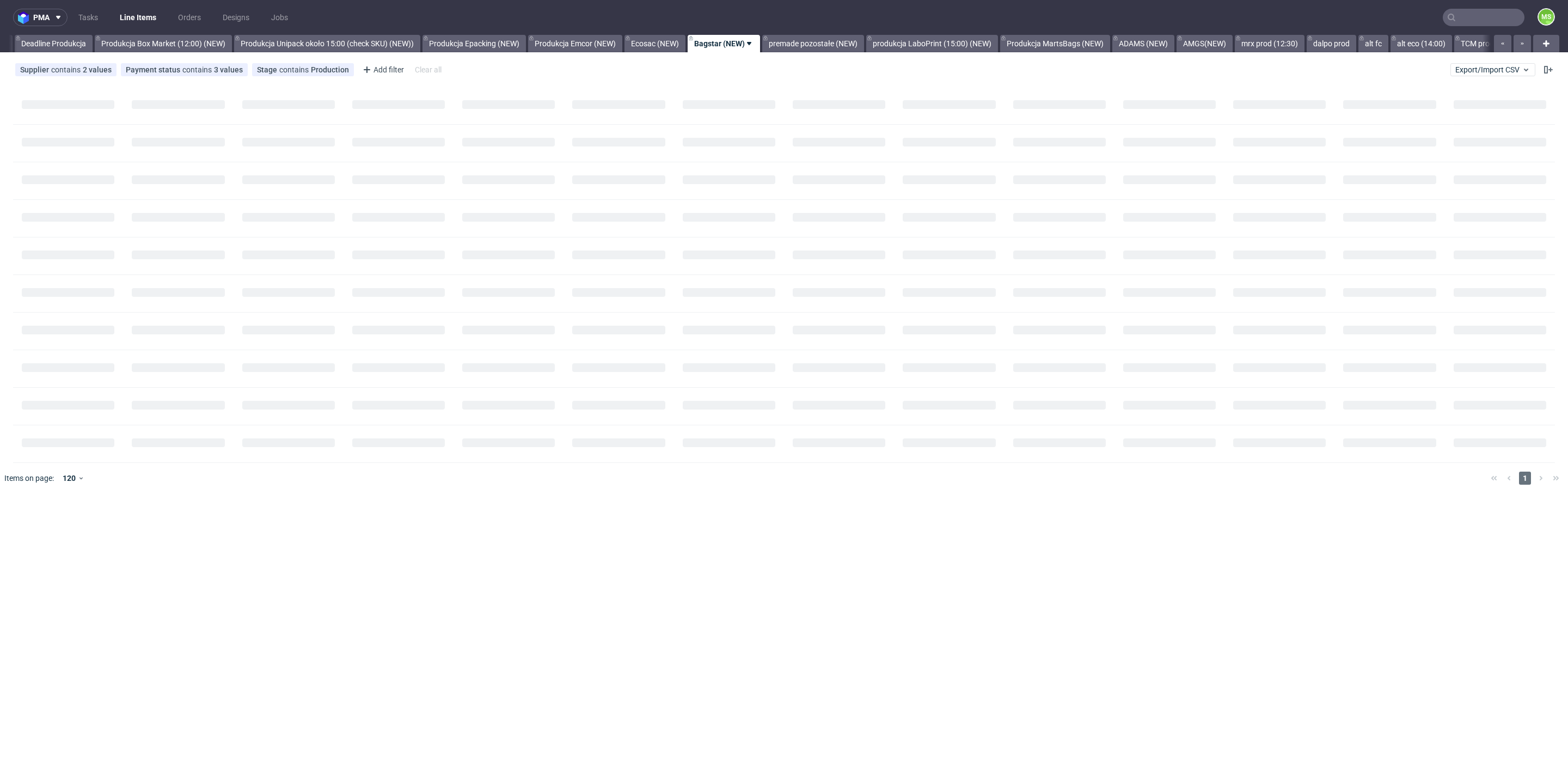
scroll to position [0, 1937]
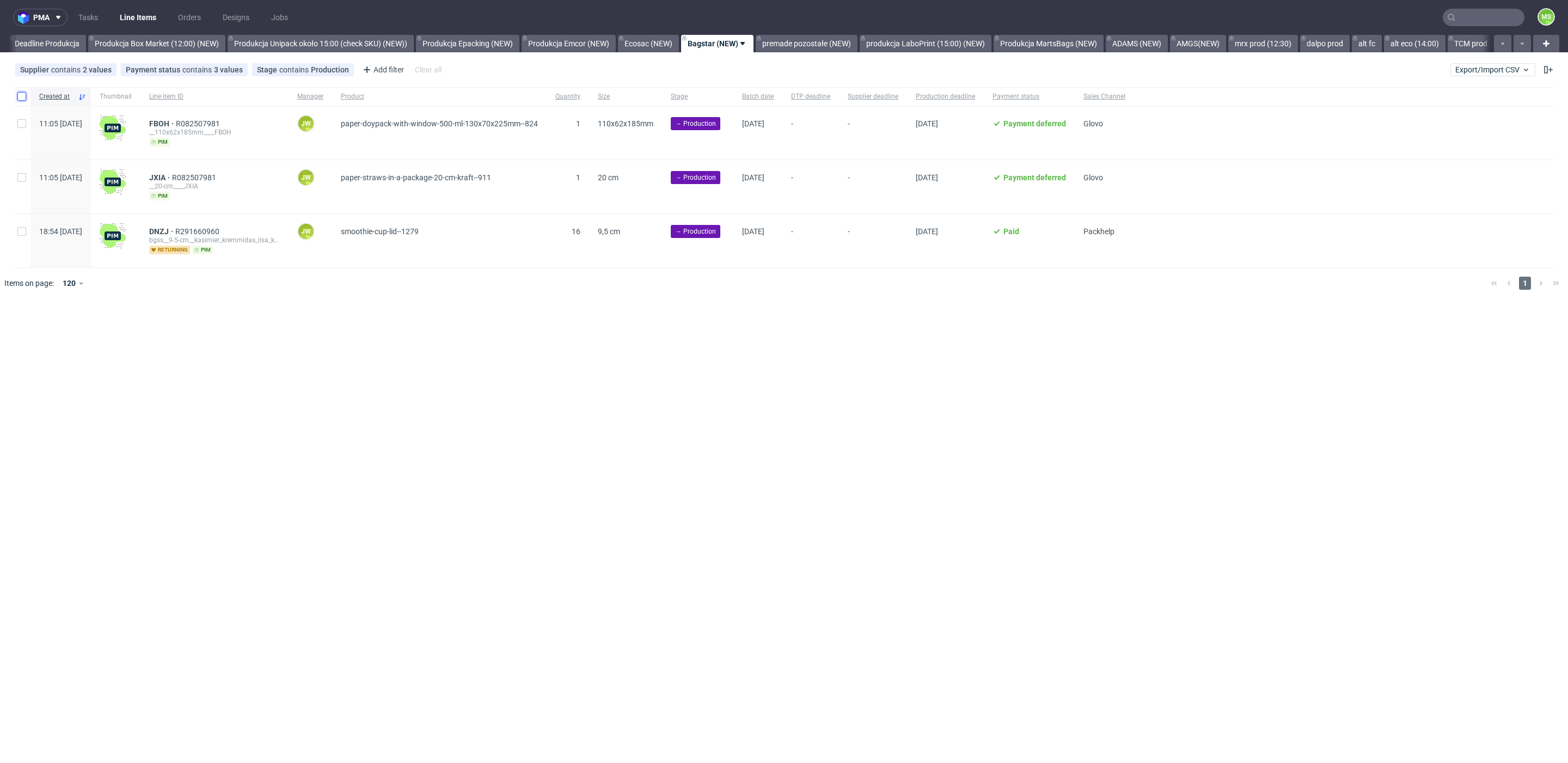
click at [22, 99] on input "checkbox" at bounding box center [22, 96] width 9 height 9
checkbox input "true"
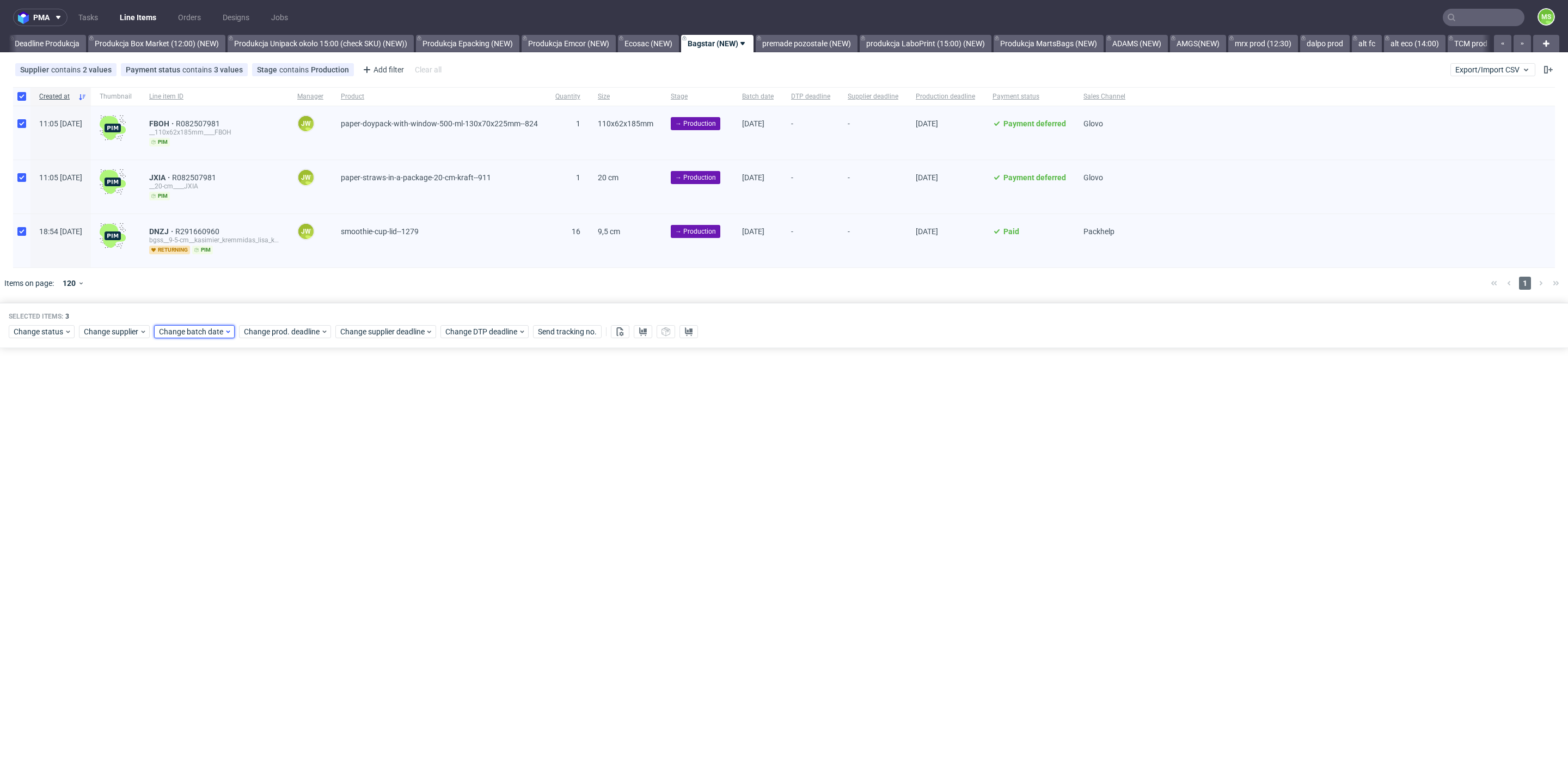
click at [181, 328] on span "Change batch date" at bounding box center [192, 331] width 66 height 11
drag, startPoint x: 245, startPoint y: 418, endPoint x: 268, endPoint y: 482, distance: 68.0
click at [246, 418] on span "11" at bounding box center [244, 418] width 9 height 11
drag, startPoint x: 286, startPoint y: 507, endPoint x: 295, endPoint y: 429, distance: 78.5
click at [287, 505] on button "Save" at bounding box center [283, 513] width 27 height 18
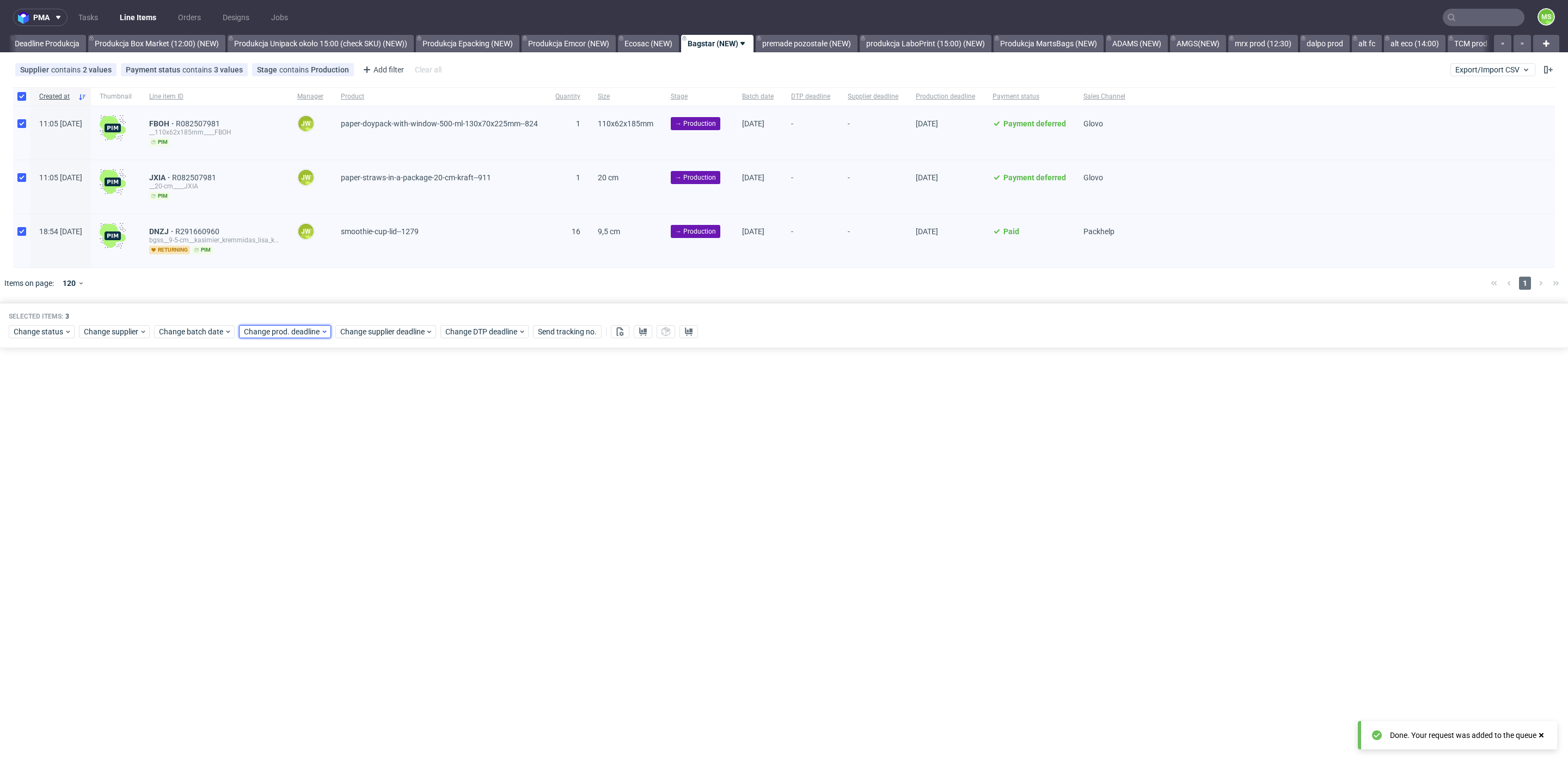
drag, startPoint x: 304, startPoint y: 328, endPoint x: 307, endPoint y: 332, distance: 5.0
click at [305, 328] on span "Change prod. deadline" at bounding box center [282, 331] width 77 height 11
drag, startPoint x: 344, startPoint y: 416, endPoint x: 359, endPoint y: 448, distance: 35.3
click at [344, 417] on span "12" at bounding box center [346, 418] width 9 height 11
click at [370, 509] on span "Save" at bounding box center [367, 513] width 17 height 8
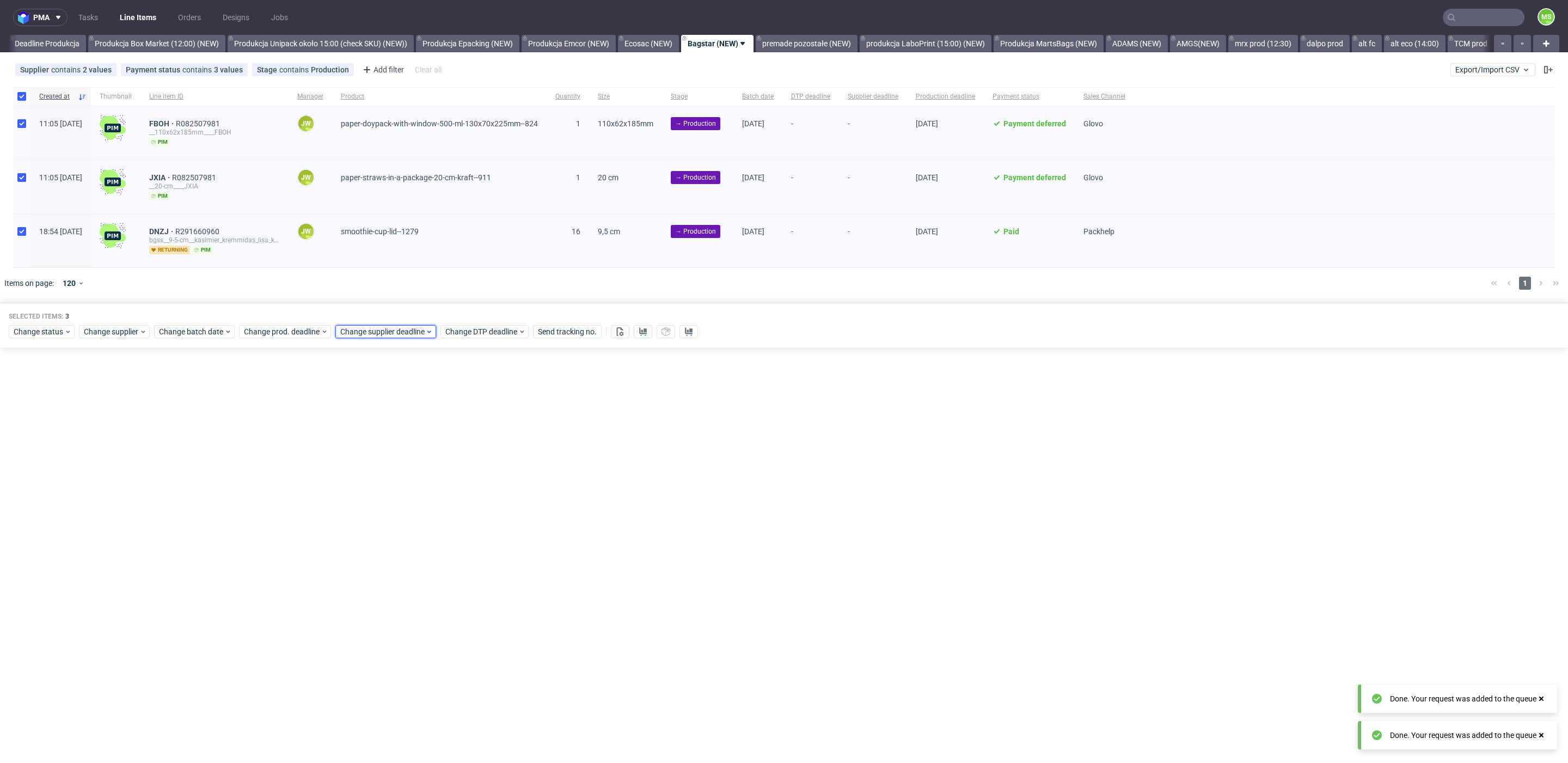
click at [387, 332] on span "Change supplier deadline" at bounding box center [382, 331] width 85 height 11
click at [447, 422] on button "12" at bounding box center [443, 418] width 17 height 18
drag, startPoint x: 466, startPoint y: 512, endPoint x: 462, endPoint y: 503, distance: 9.8
click at [466, 512] on span "Save" at bounding box center [464, 513] width 17 height 8
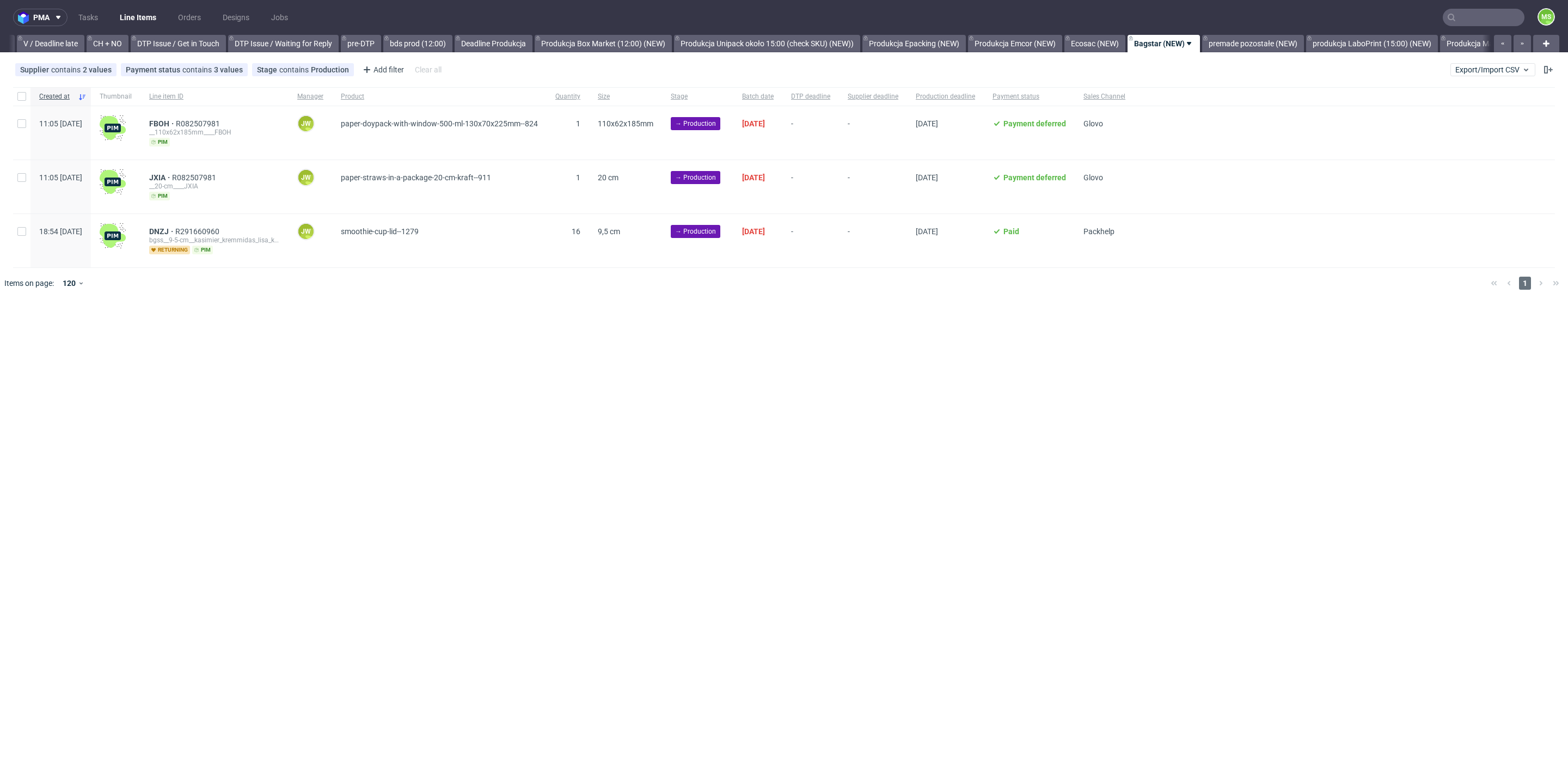
scroll to position [0, 1680]
click at [20, 97] on input "checkbox" at bounding box center [22, 96] width 9 height 9
checkbox input "true"
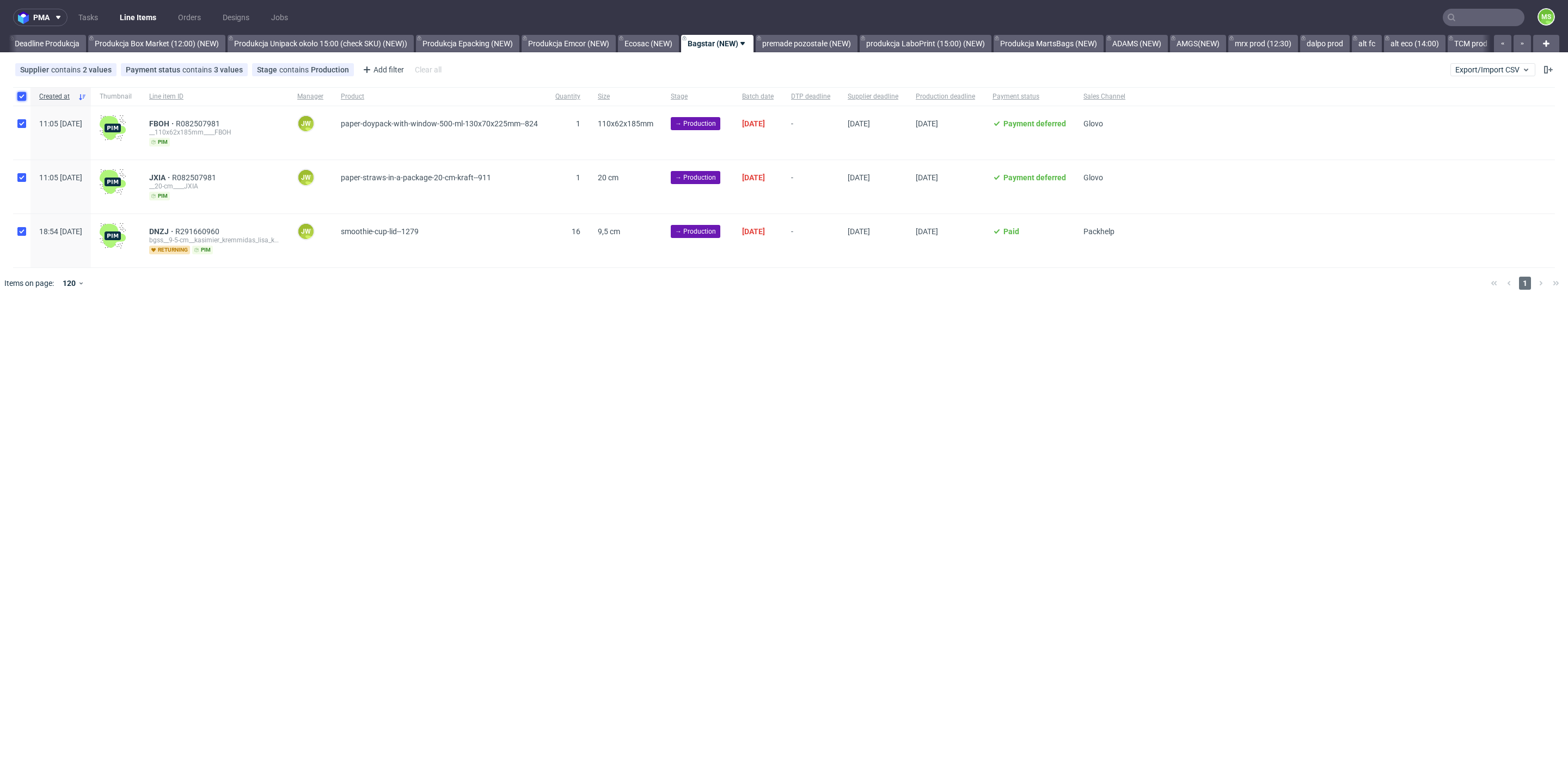
checkbox input "true"
click at [638, 330] on icon at bounding box center [643, 332] width 9 height 9
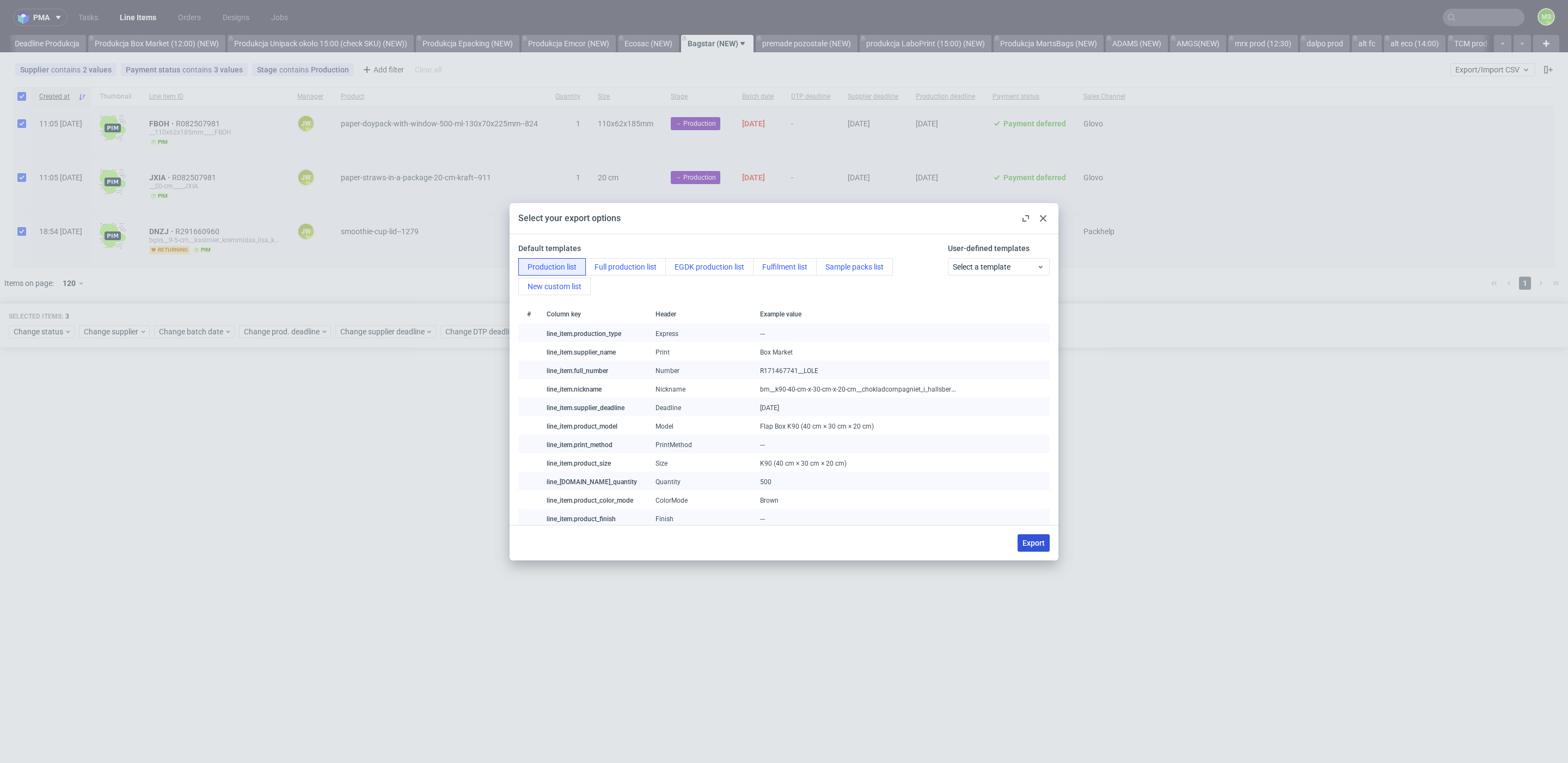
click at [1041, 546] on span "Export" at bounding box center [1033, 543] width 22 height 8
checkbox input "false"
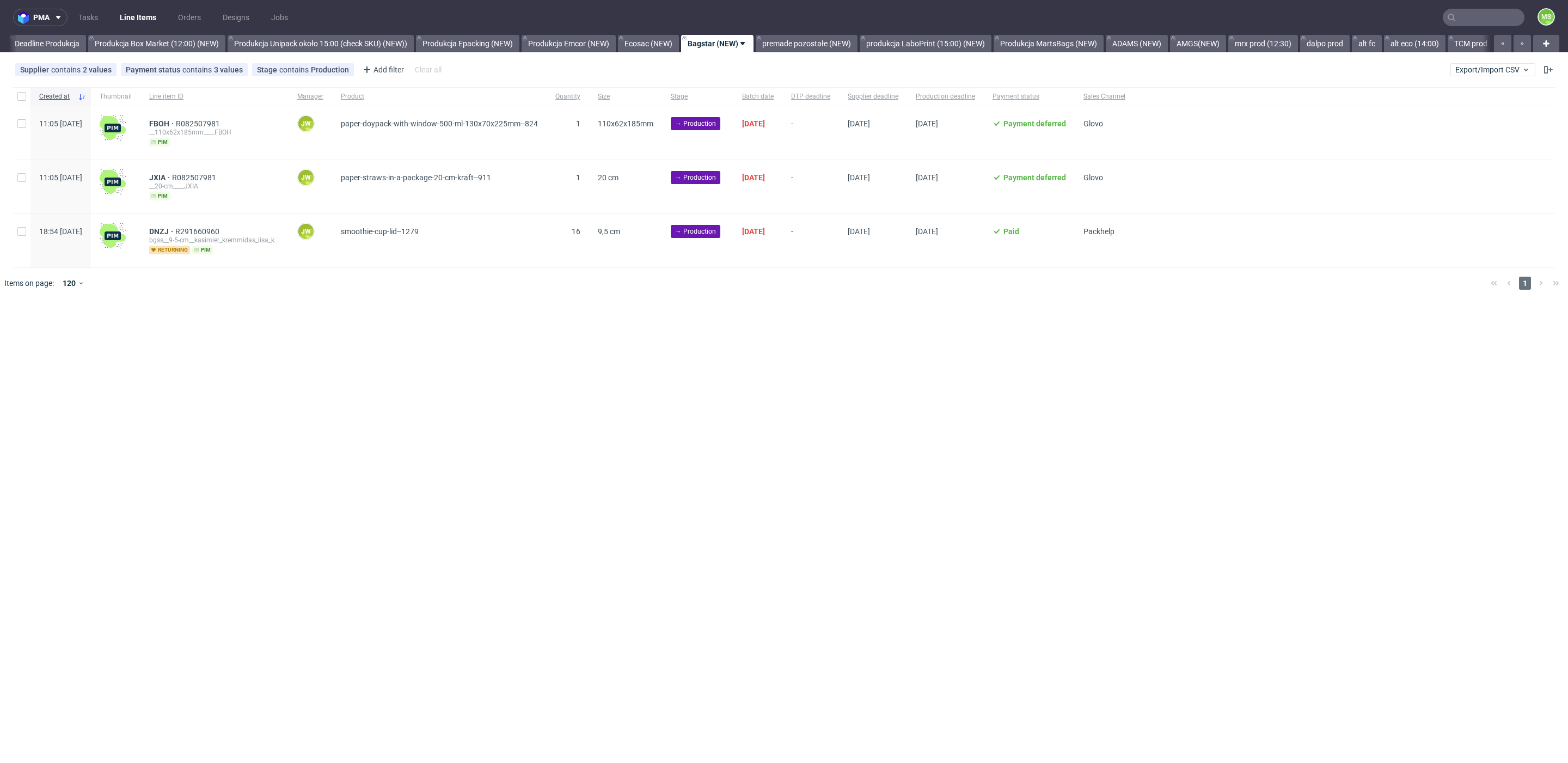
click at [30, 96] on div at bounding box center [22, 96] width 18 height 19
checkbox input "true"
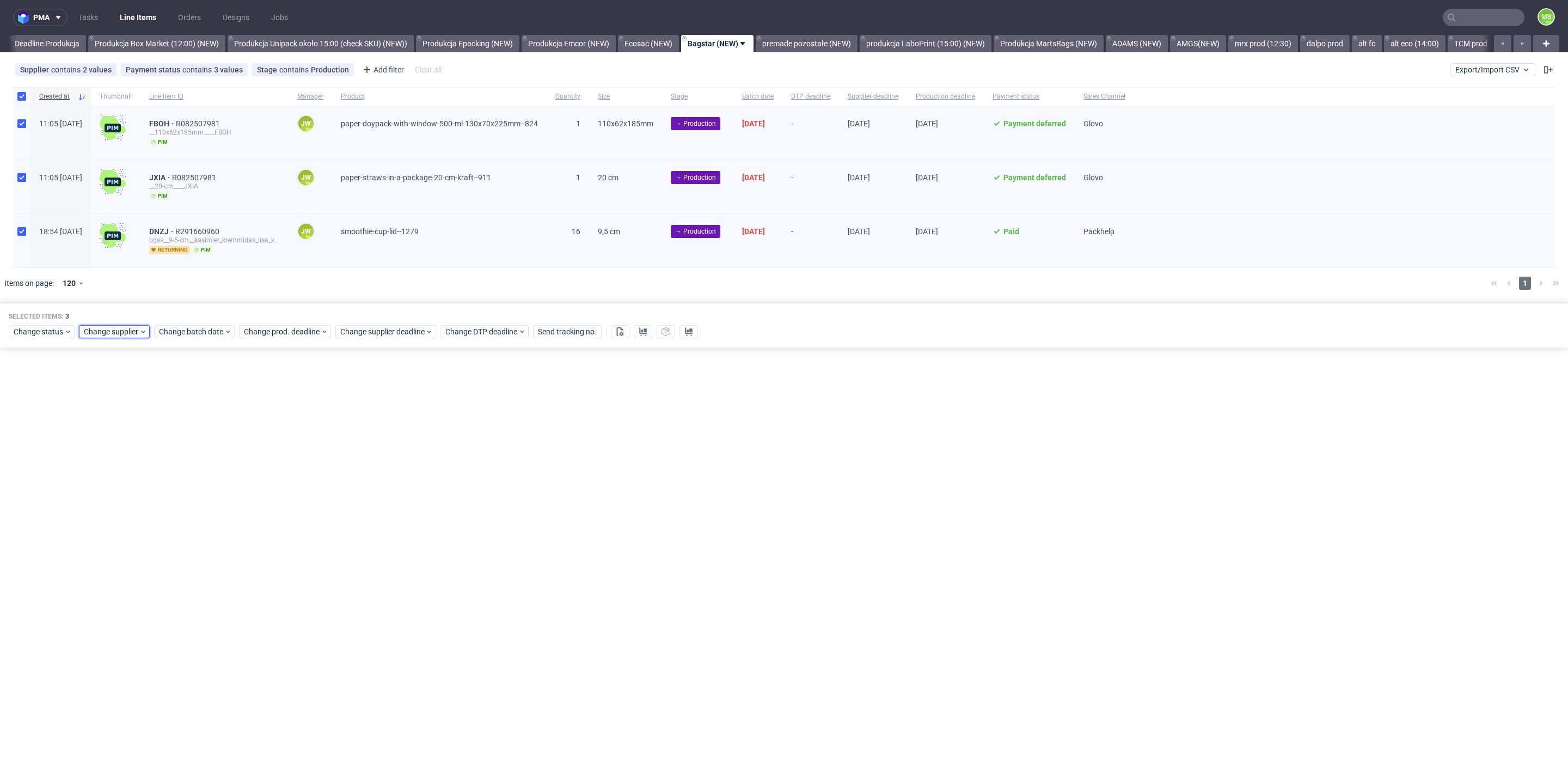
click at [119, 326] on span "Change supplier" at bounding box center [112, 331] width 56 height 11
click at [48, 332] on span "Change status" at bounding box center [38, 331] width 50 height 11
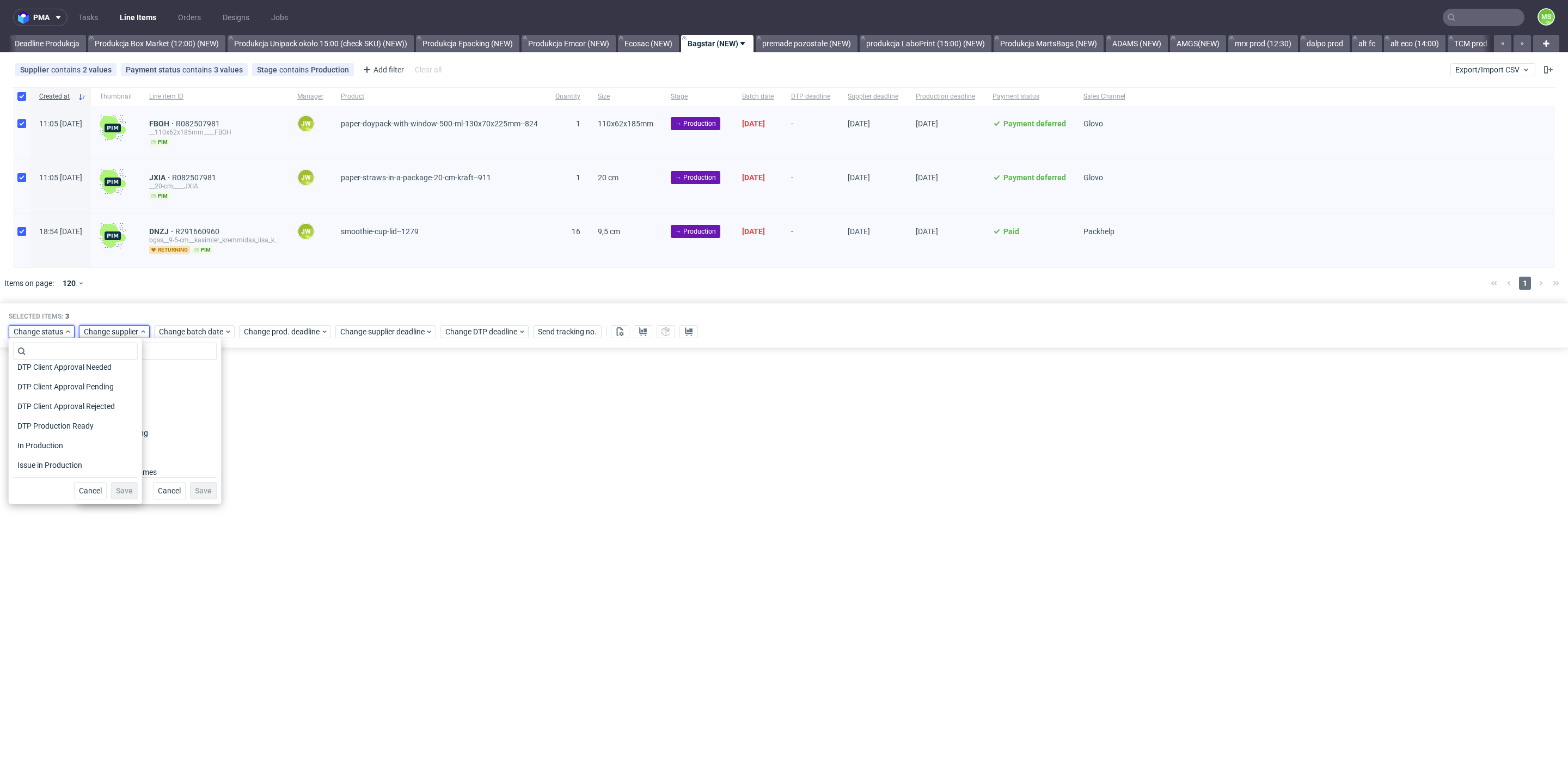
scroll to position [143, 0]
click at [53, 391] on span "In Production" at bounding box center [41, 388] width 55 height 15
drag, startPoint x: 121, startPoint y: 489, endPoint x: 105, endPoint y: 482, distance: 17.5
click at [120, 489] on span "Save" at bounding box center [124, 490] width 17 height 8
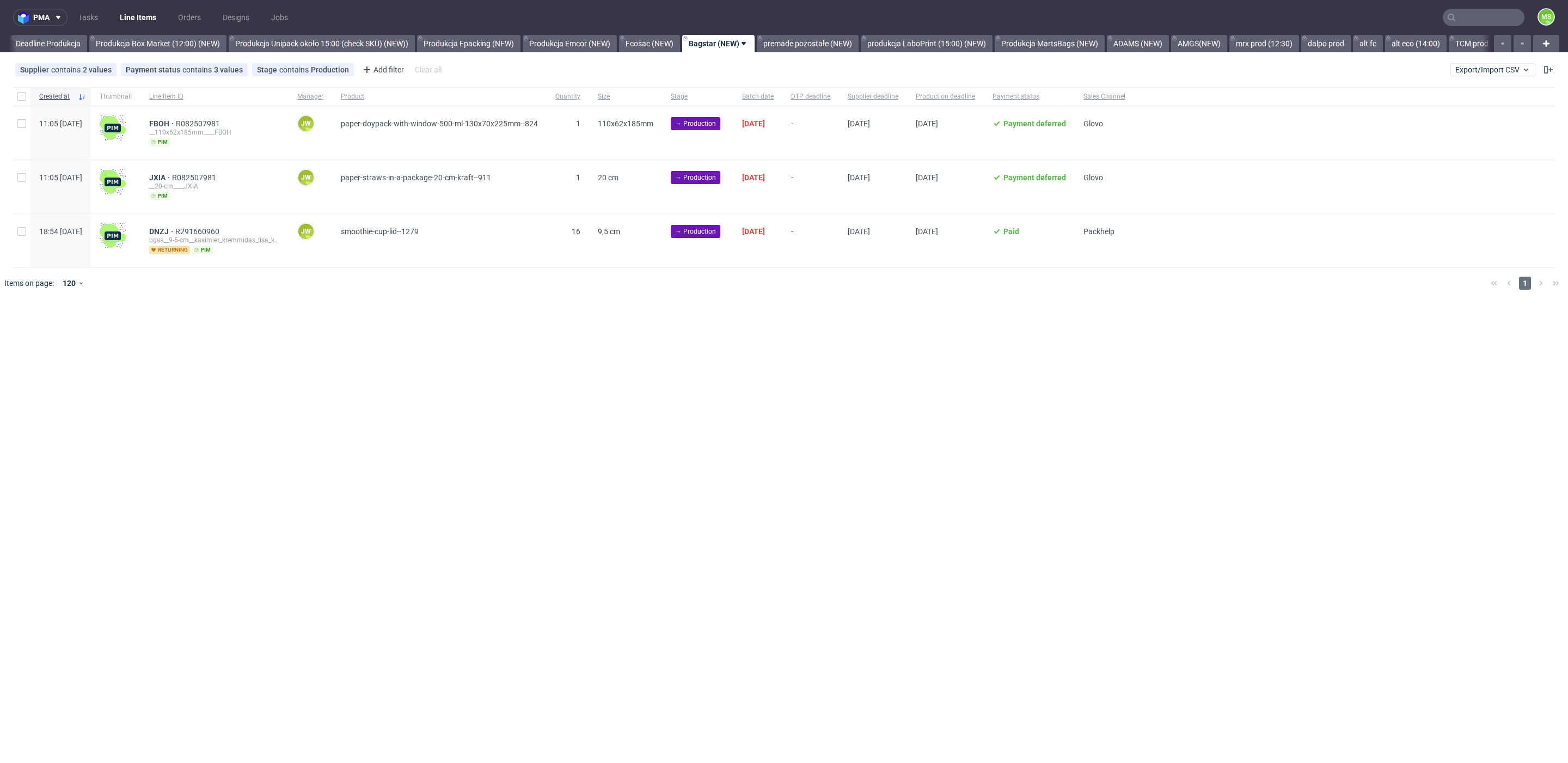
scroll to position [0, 1937]
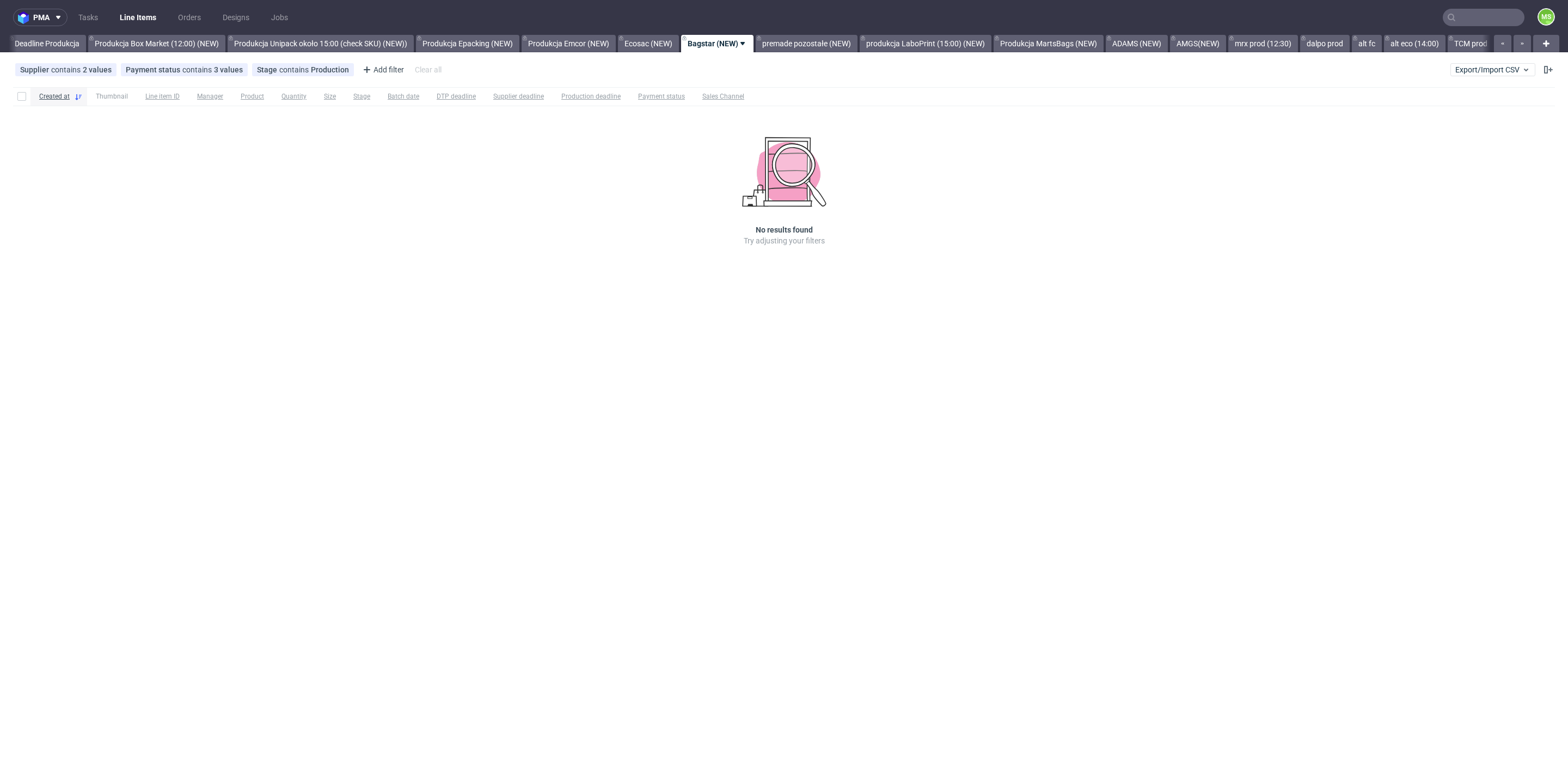
drag, startPoint x: 827, startPoint y: 44, endPoint x: 866, endPoint y: 54, distance: 40.3
click at [827, 44] on link "premade pozostałe (NEW)" at bounding box center [807, 43] width 102 height 18
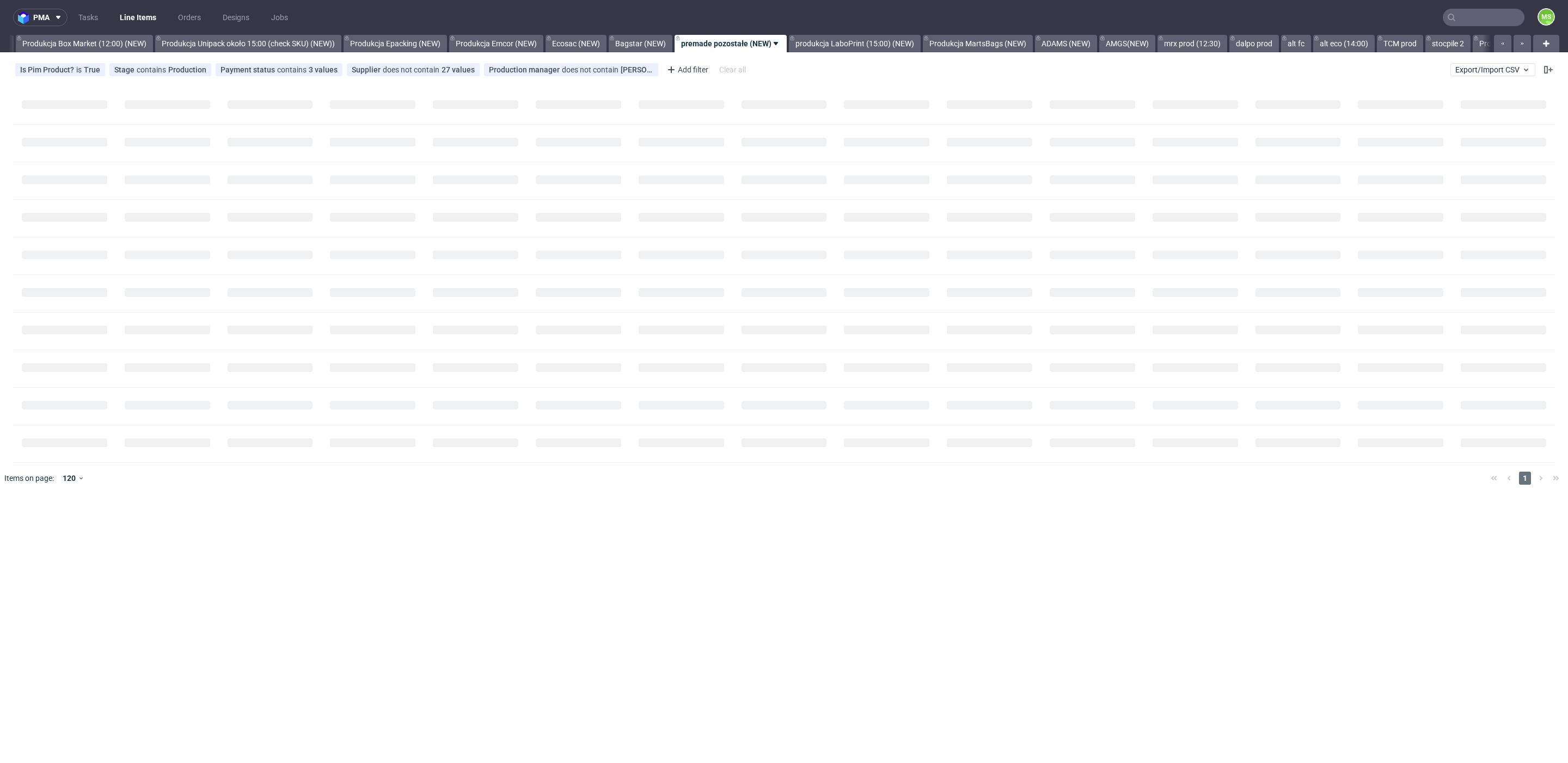
scroll to position [0, 2021]
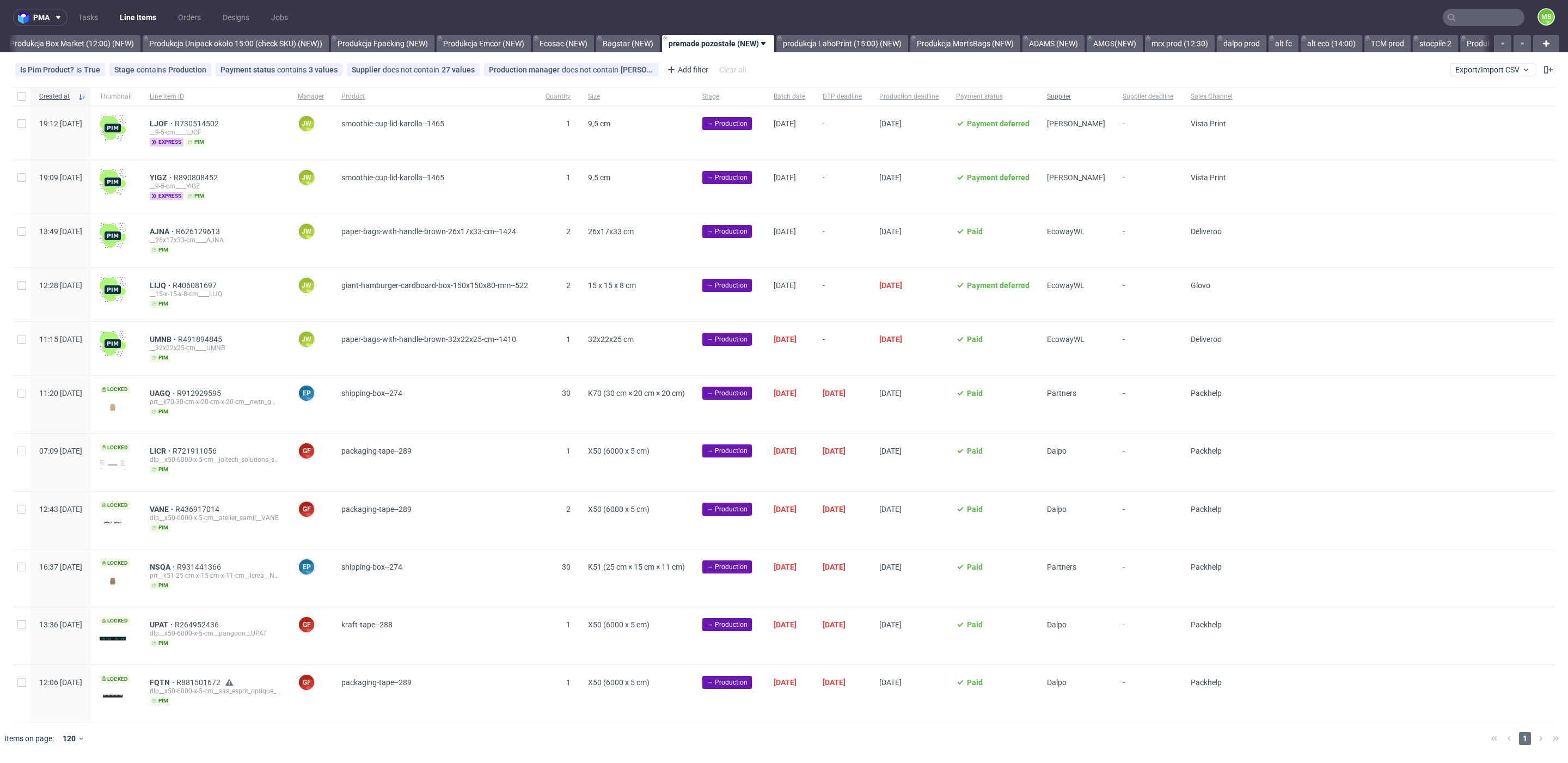
click at [1102, 104] on div "Supplier" at bounding box center [1076, 96] width 75 height 19
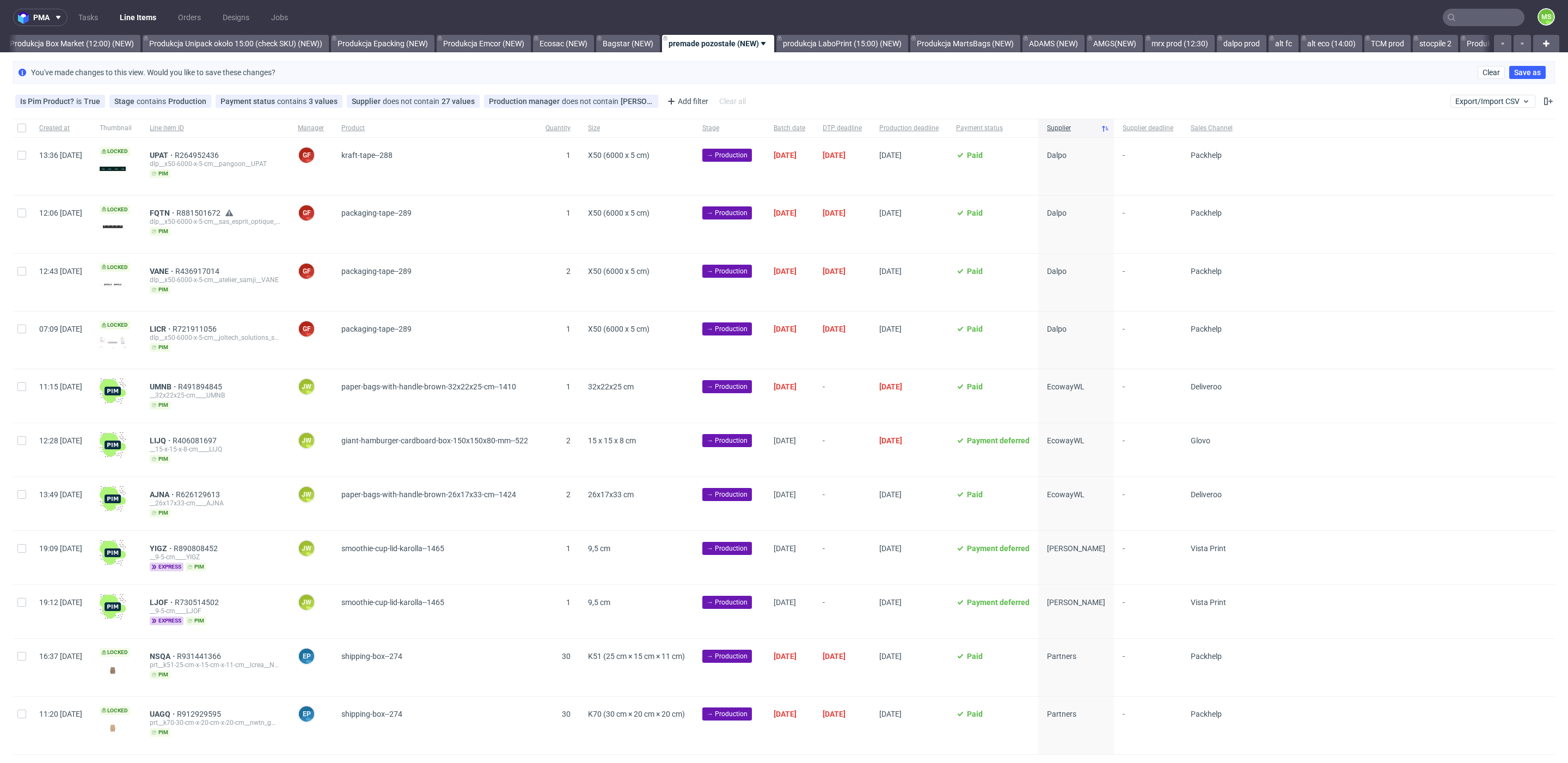
click at [33, 382] on div "11:15 [DATE]" at bounding box center [60, 396] width 60 height 53
drag, startPoint x: 18, startPoint y: 383, endPoint x: 21, endPoint y: 389, distance: 6.7
click at [18, 384] on input "checkbox" at bounding box center [22, 387] width 9 height 9
checkbox input "true"
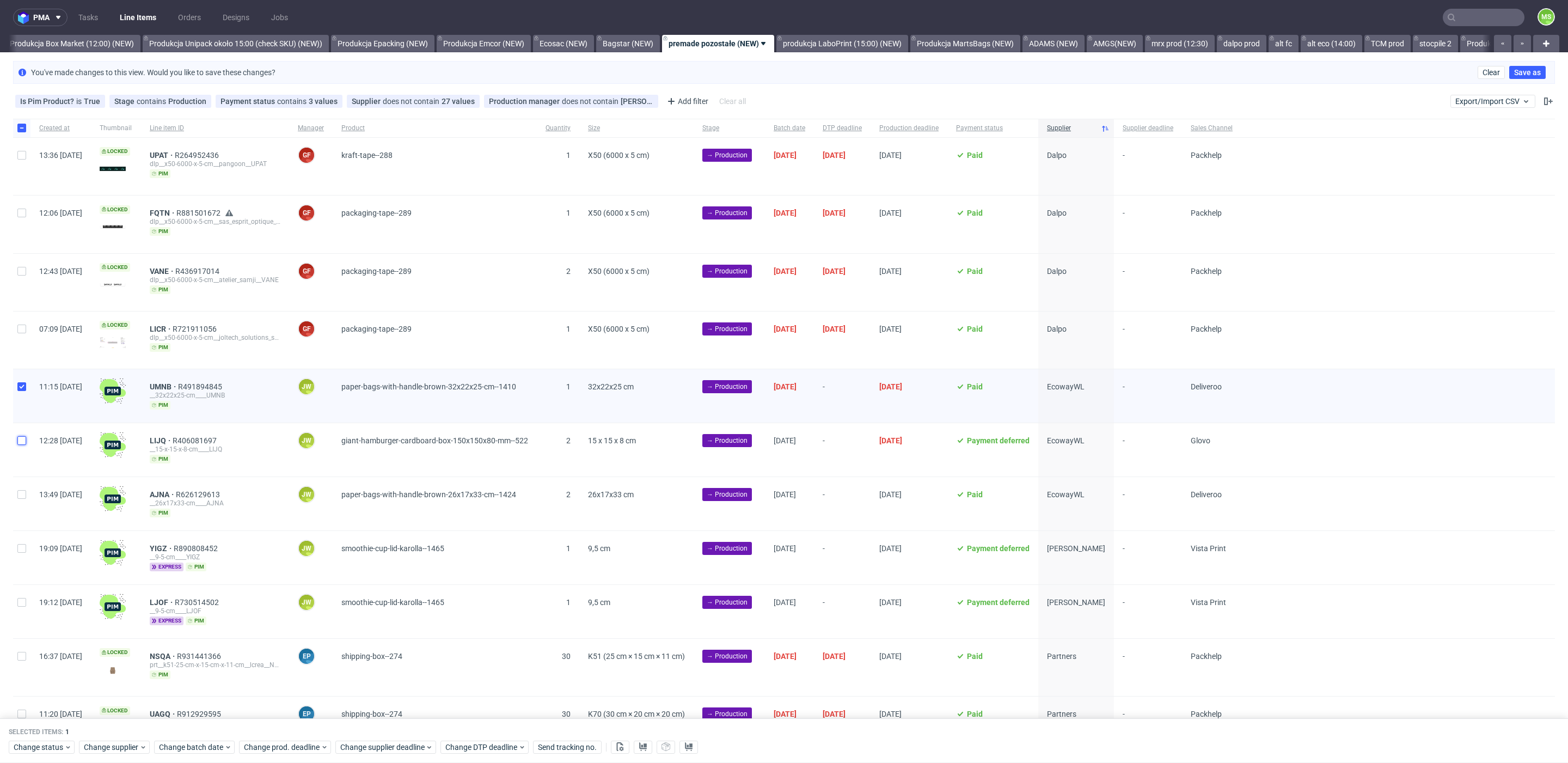
drag, startPoint x: 20, startPoint y: 440, endPoint x: 34, endPoint y: 489, distance: 51.0
click at [20, 440] on input "checkbox" at bounding box center [22, 441] width 9 height 9
checkbox input "true"
click at [22, 496] on div at bounding box center [22, 504] width 18 height 53
checkbox input "true"
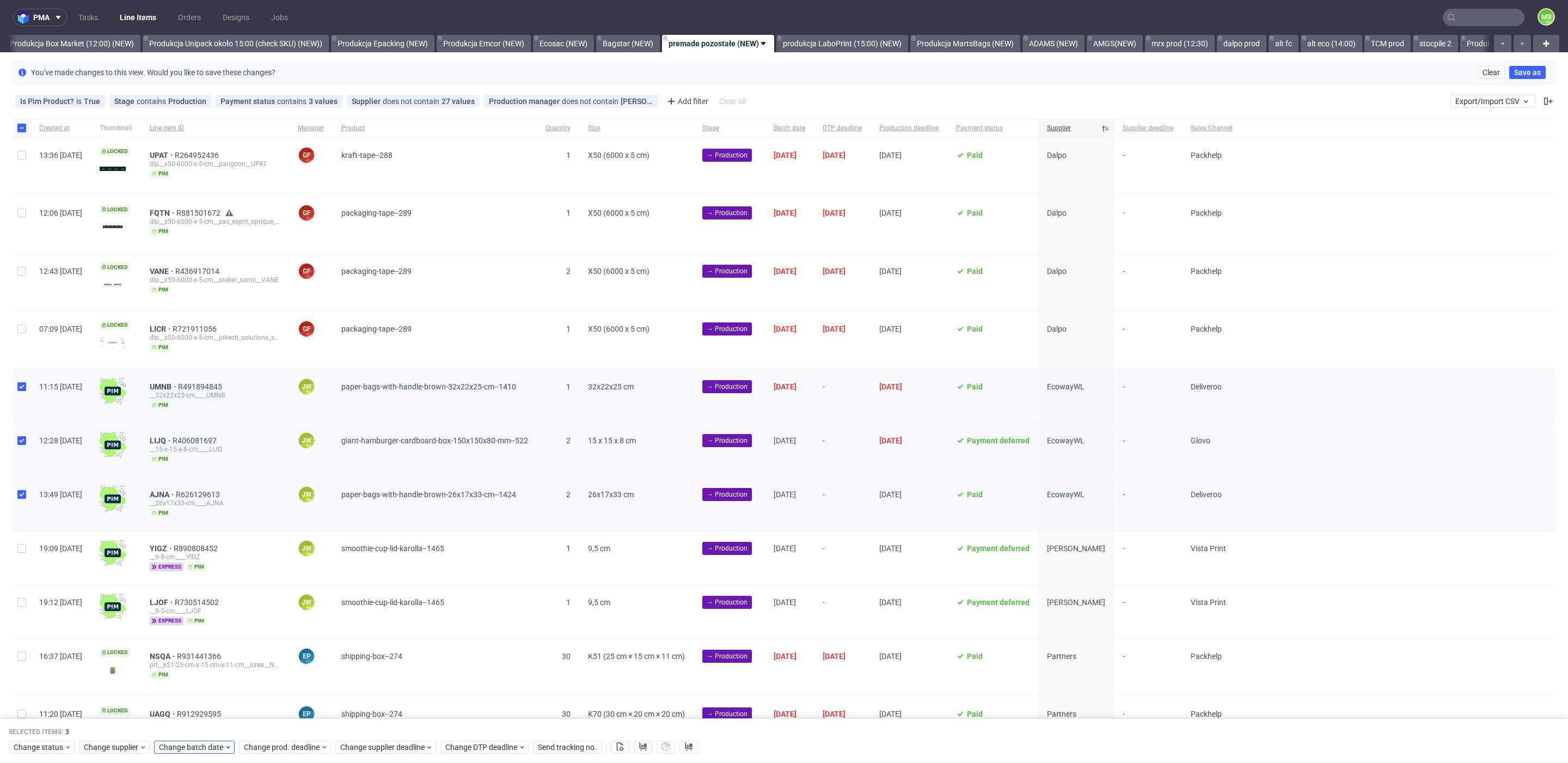
click at [198, 751] on div "Selected items: 3 Change status Change supplier Change batch date Change prod. …" at bounding box center [784, 740] width 1568 height 45
drag, startPoint x: 198, startPoint y: 750, endPoint x: 205, endPoint y: 738, distance: 13.9
click at [197, 750] on span "Change batch date" at bounding box center [192, 747] width 66 height 11
drag, startPoint x: 248, startPoint y: 628, endPoint x: 254, endPoint y: 636, distance: 10.0
click at [250, 630] on button "11" at bounding box center [244, 630] width 17 height 18
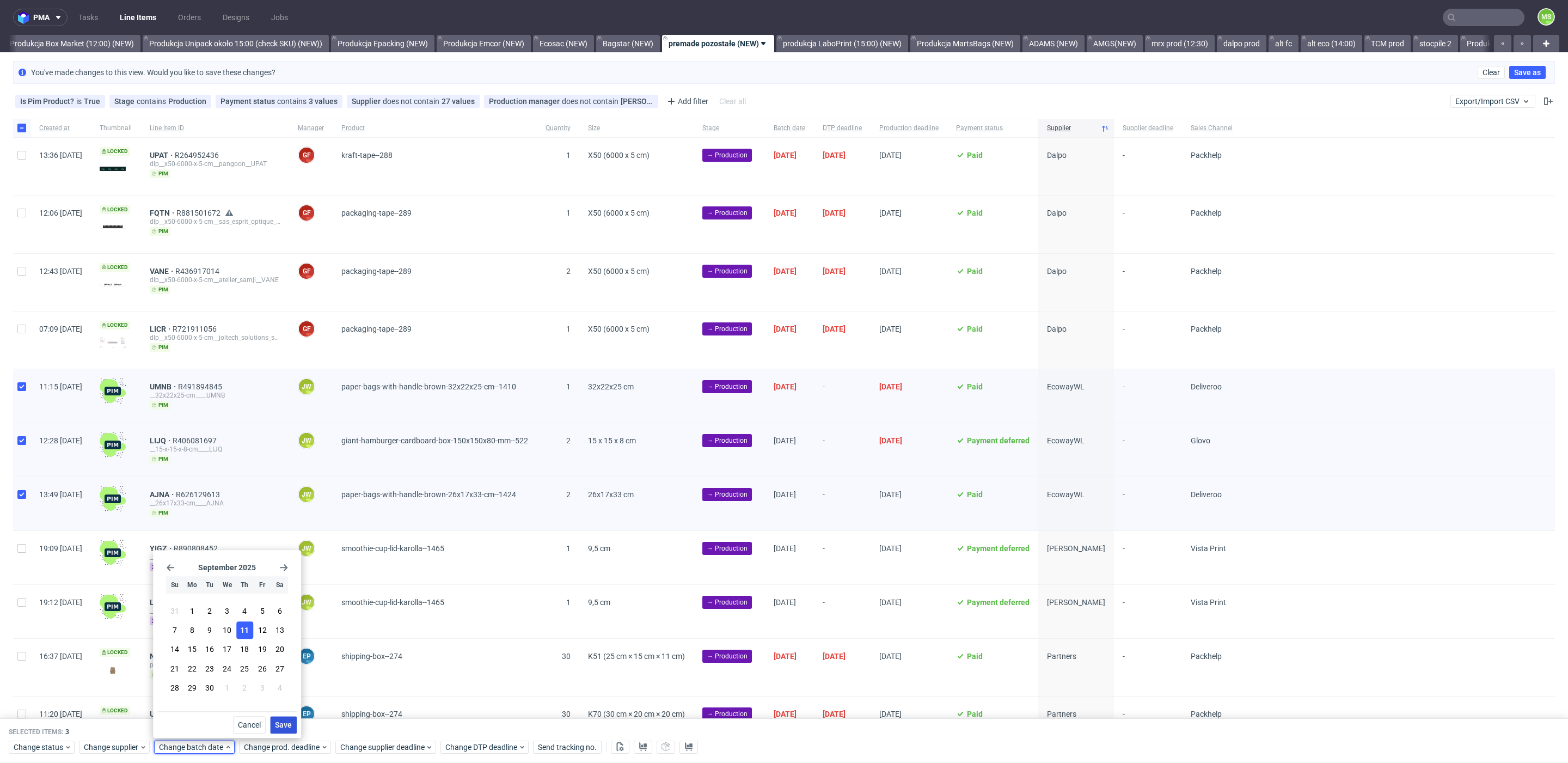
drag, startPoint x: 282, startPoint y: 728, endPoint x: 285, endPoint y: 740, distance: 12.4
click at [282, 728] on span "Save" at bounding box center [283, 724] width 17 height 8
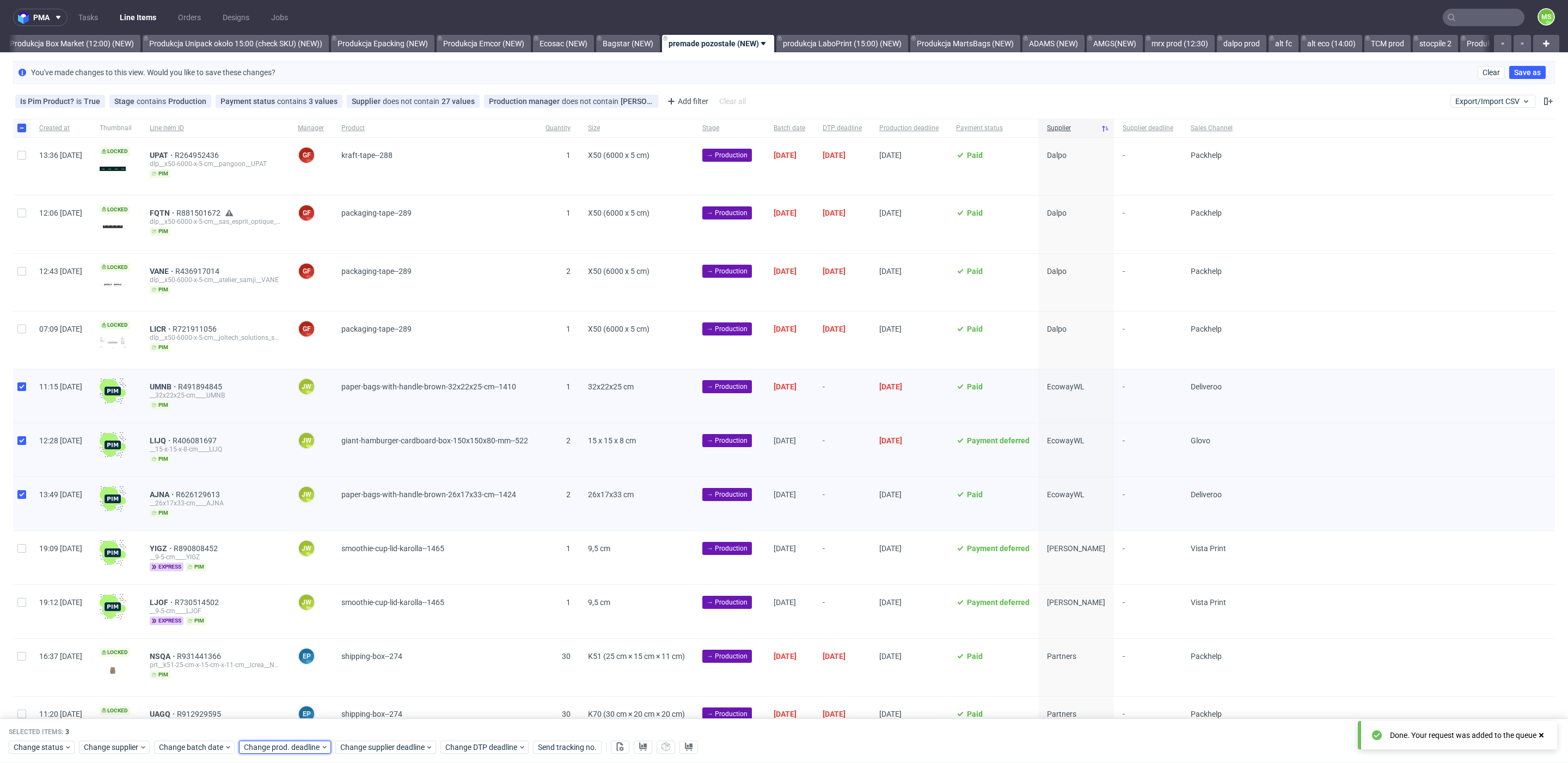
drag, startPoint x: 285, startPoint y: 746, endPoint x: 290, endPoint y: 737, distance: 10.3
click at [286, 744] on span "Change prod. deadline" at bounding box center [282, 747] width 77 height 11
drag, startPoint x: 277, startPoint y: 652, endPoint x: 355, endPoint y: 707, distance: 95.4
click at [278, 652] on span "15" at bounding box center [276, 650] width 9 height 11
click at [371, 728] on span "Save" at bounding box center [367, 724] width 17 height 8
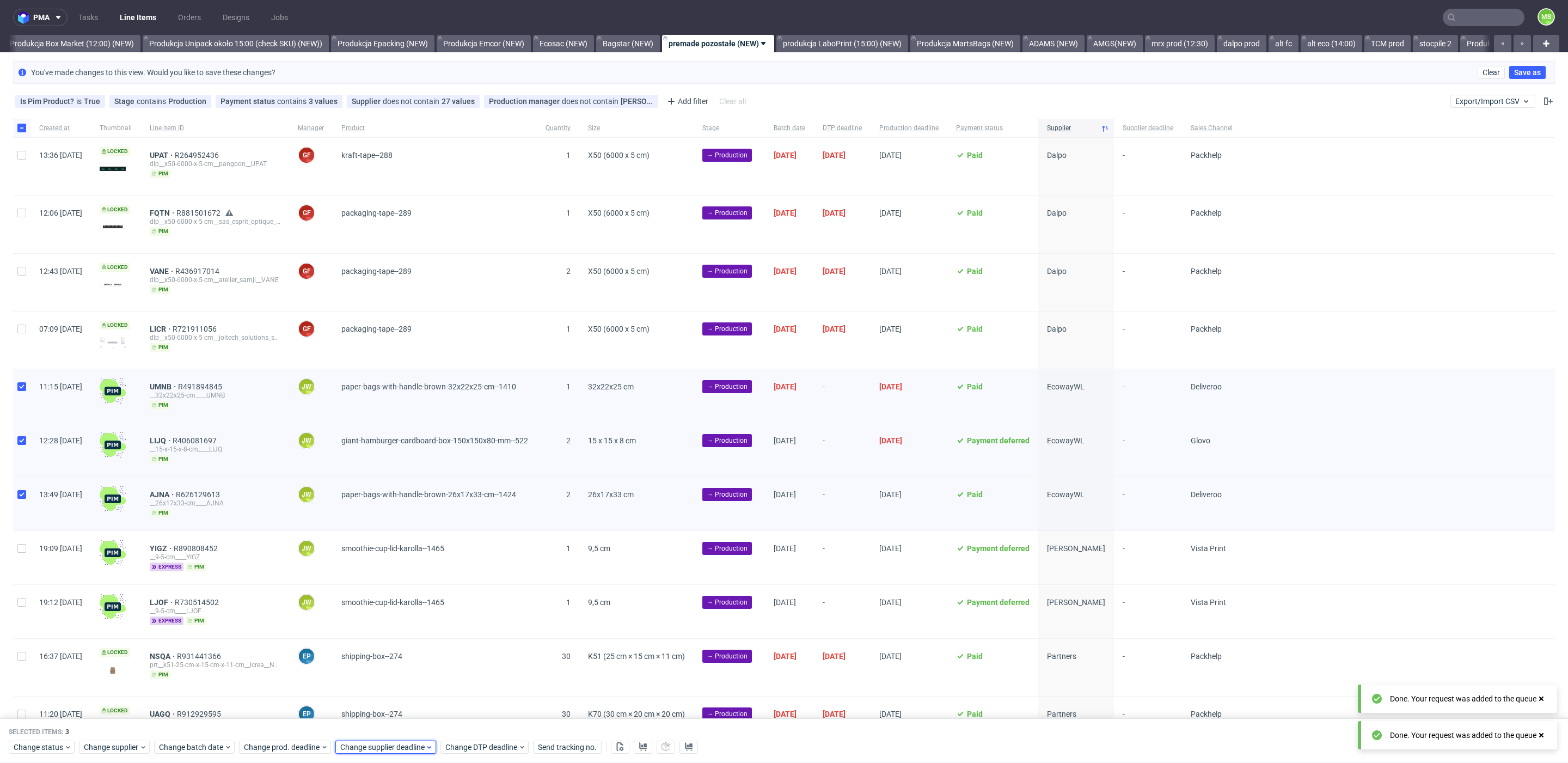
click at [373, 746] on span "Change supplier deadline" at bounding box center [382, 747] width 85 height 11
click at [380, 650] on button "15" at bounding box center [372, 650] width 17 height 18
click at [460, 721] on span "Save" at bounding box center [464, 724] width 17 height 8
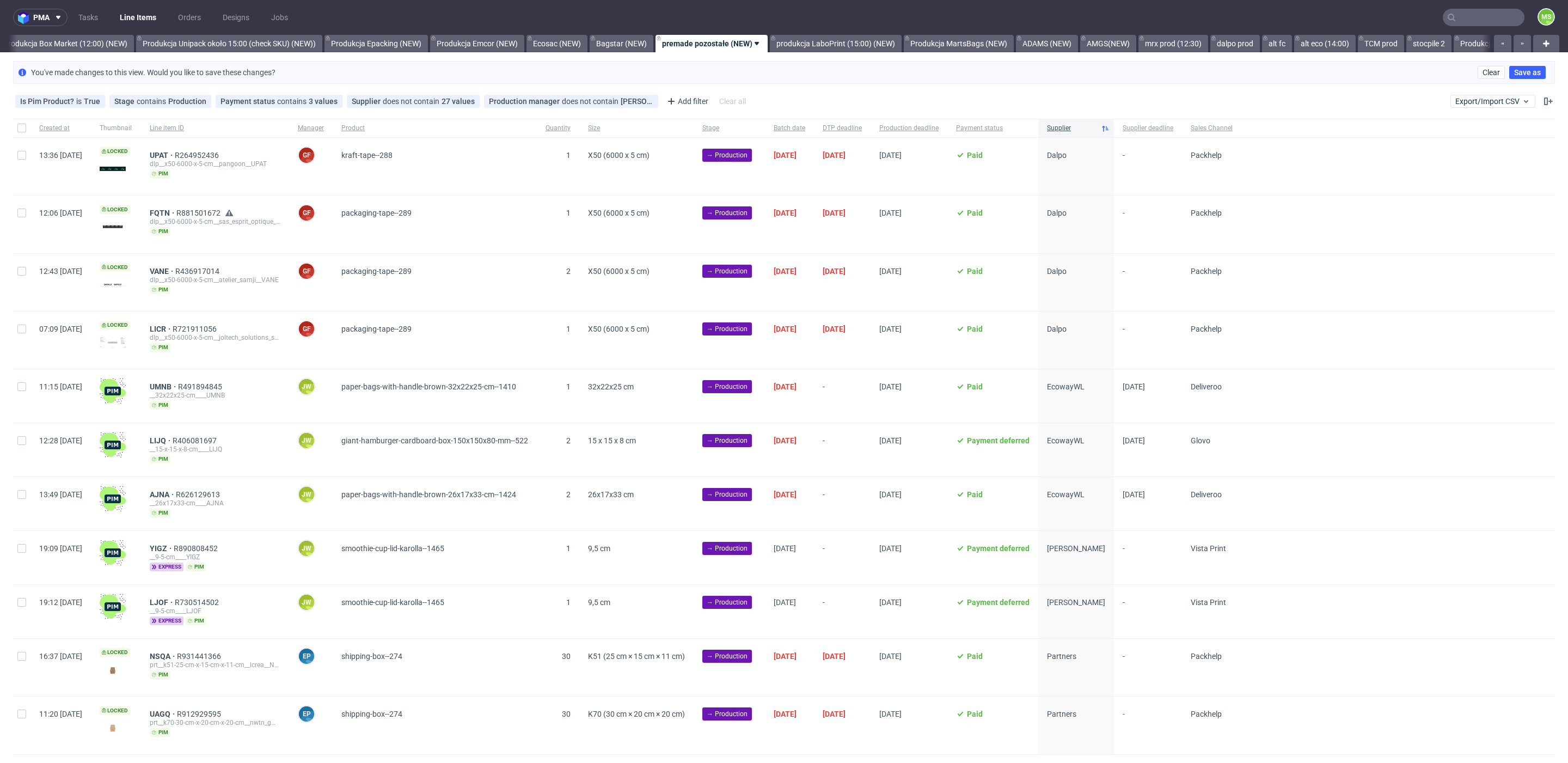
scroll to position [19, 0]
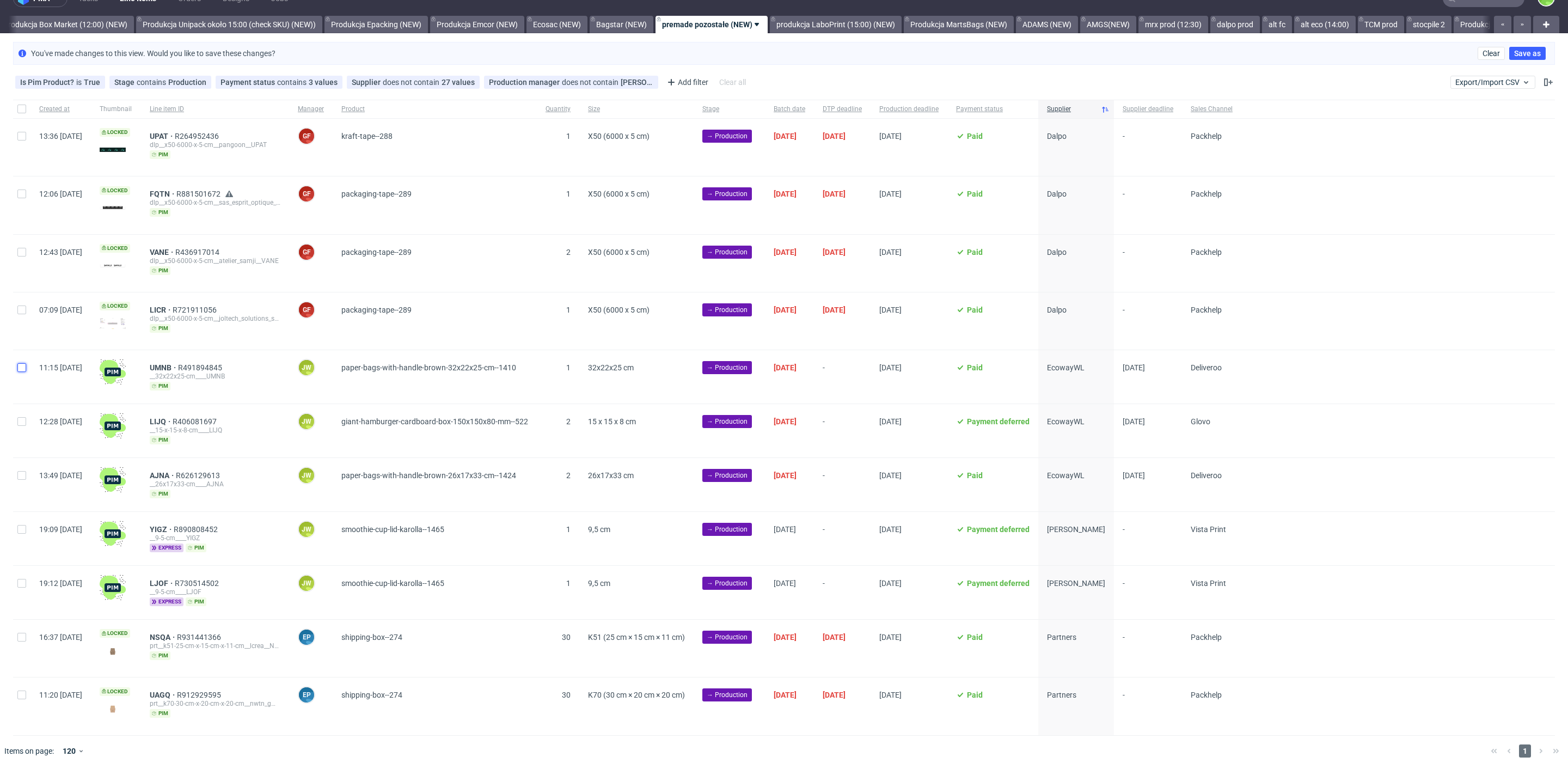
drag, startPoint x: 21, startPoint y: 367, endPoint x: 25, endPoint y: 387, distance: 20.4
click at [19, 368] on input "checkbox" at bounding box center [22, 367] width 9 height 9
checkbox input "true"
drag, startPoint x: 24, startPoint y: 418, endPoint x: 34, endPoint y: 432, distance: 17.2
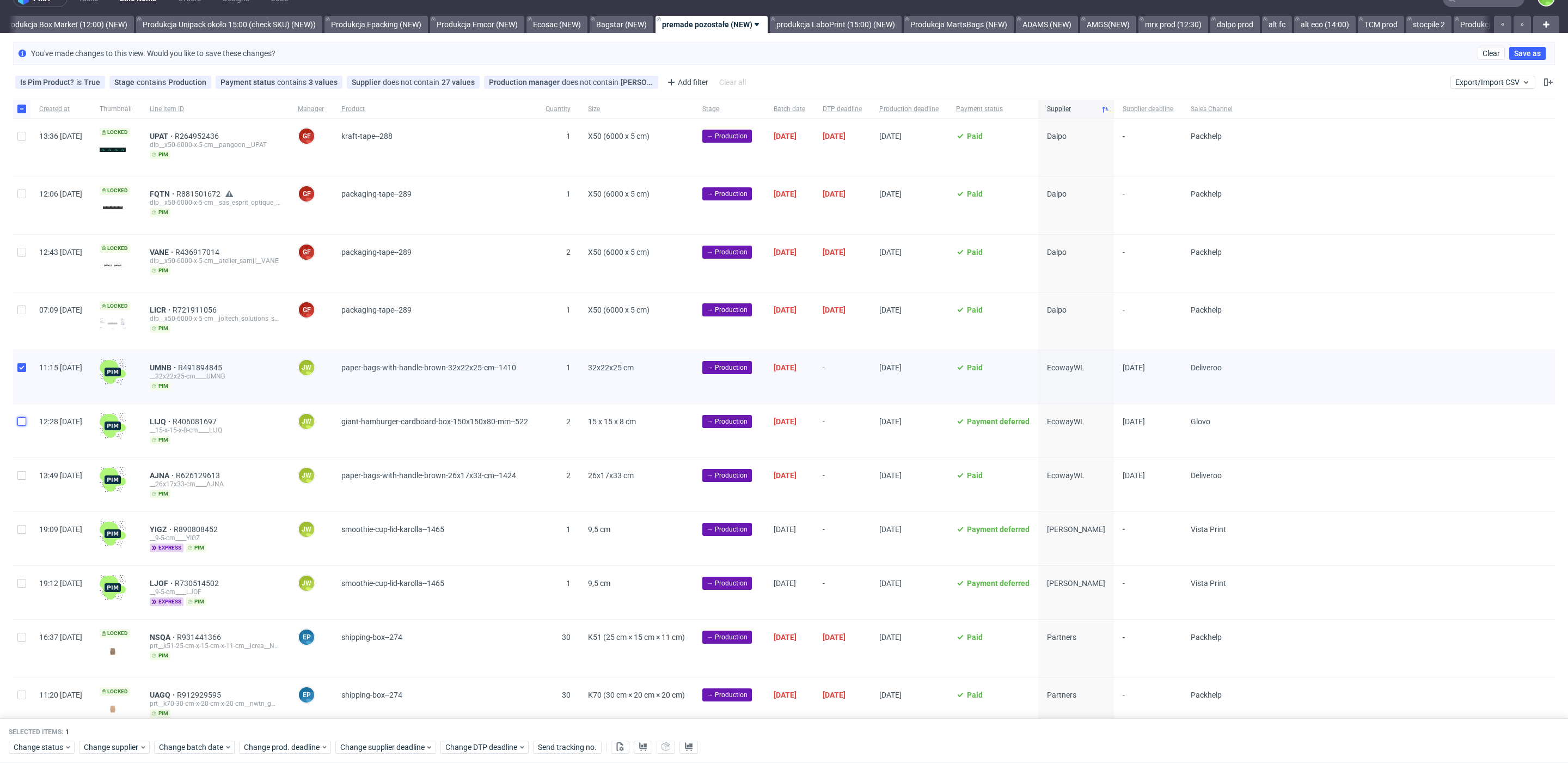
click at [24, 418] on input "checkbox" at bounding box center [22, 421] width 9 height 9
checkbox input "true"
click at [25, 475] on div at bounding box center [22, 484] width 18 height 53
checkbox input "true"
click at [645, 743] on button at bounding box center [643, 746] width 19 height 13
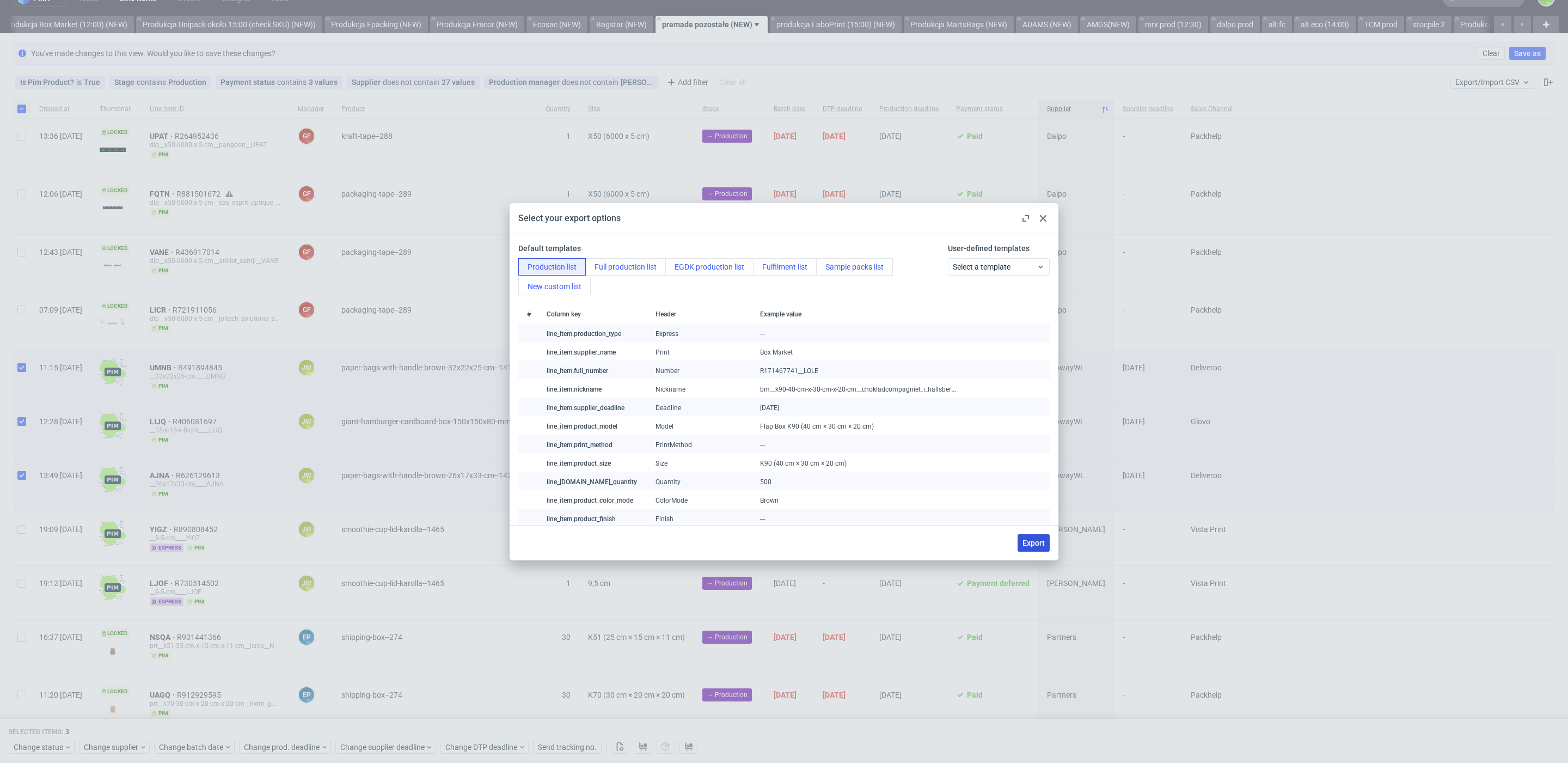
click at [1029, 543] on span "Export" at bounding box center [1033, 543] width 22 height 8
checkbox input "false"
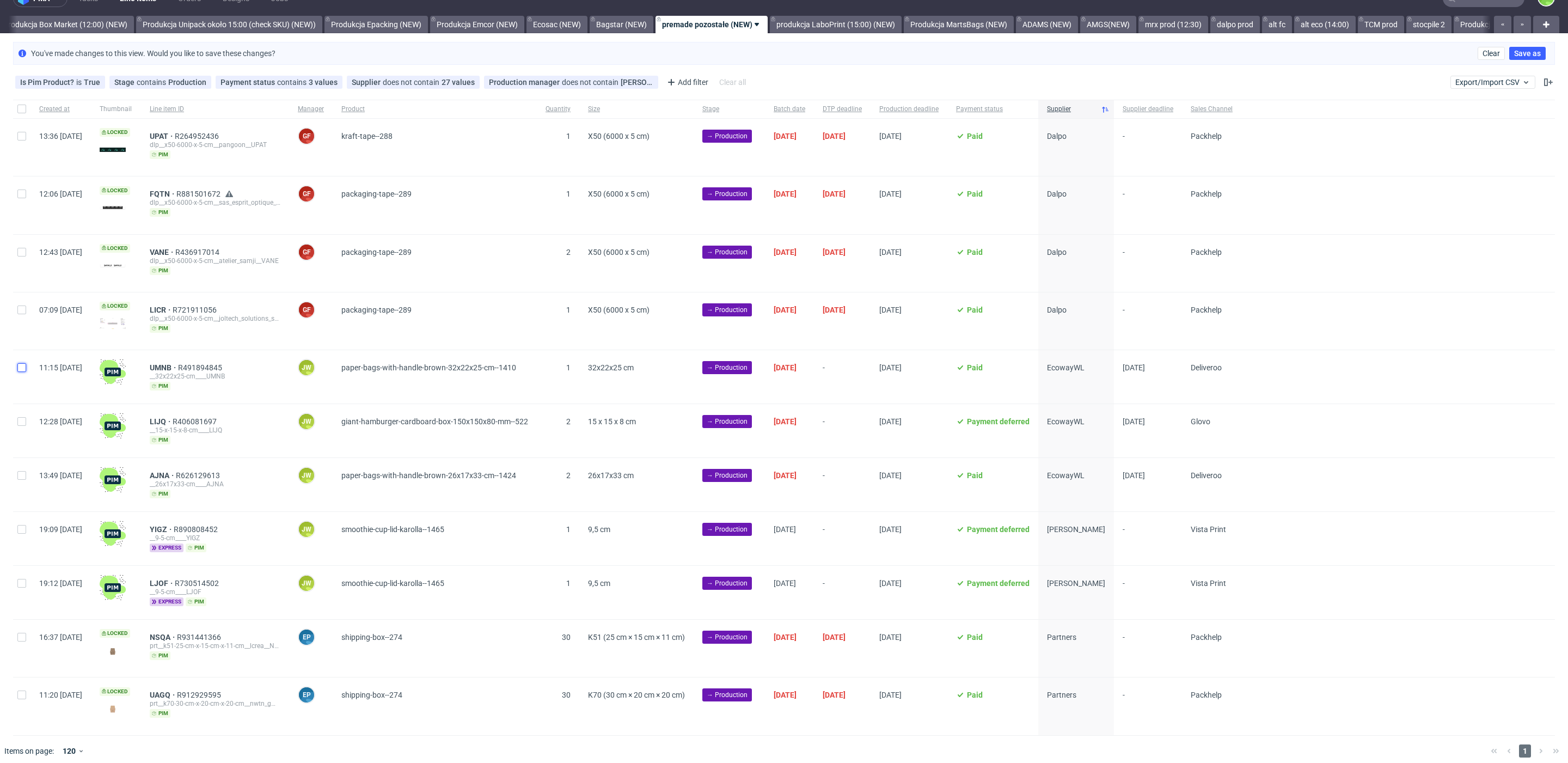
drag, startPoint x: 17, startPoint y: 364, endPoint x: 18, endPoint y: 391, distance: 27.0
click at [16, 367] on div at bounding box center [22, 376] width 18 height 53
checkbox input "true"
click at [20, 422] on div at bounding box center [22, 430] width 18 height 53
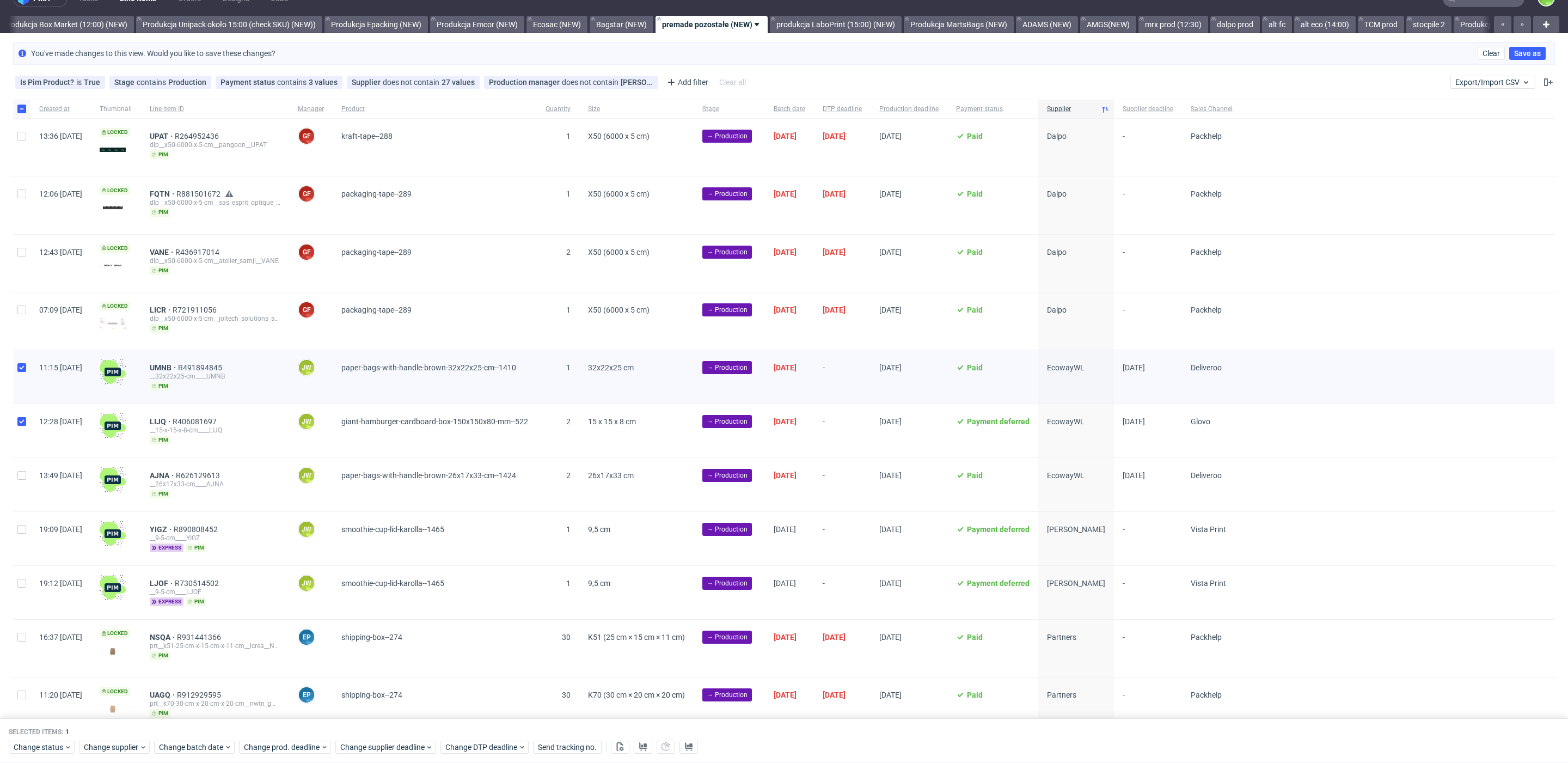
checkbox input "true"
click at [24, 471] on input "checkbox" at bounding box center [22, 475] width 9 height 9
checkbox input "true"
click at [53, 746] on span "Change status" at bounding box center [38, 747] width 50 height 11
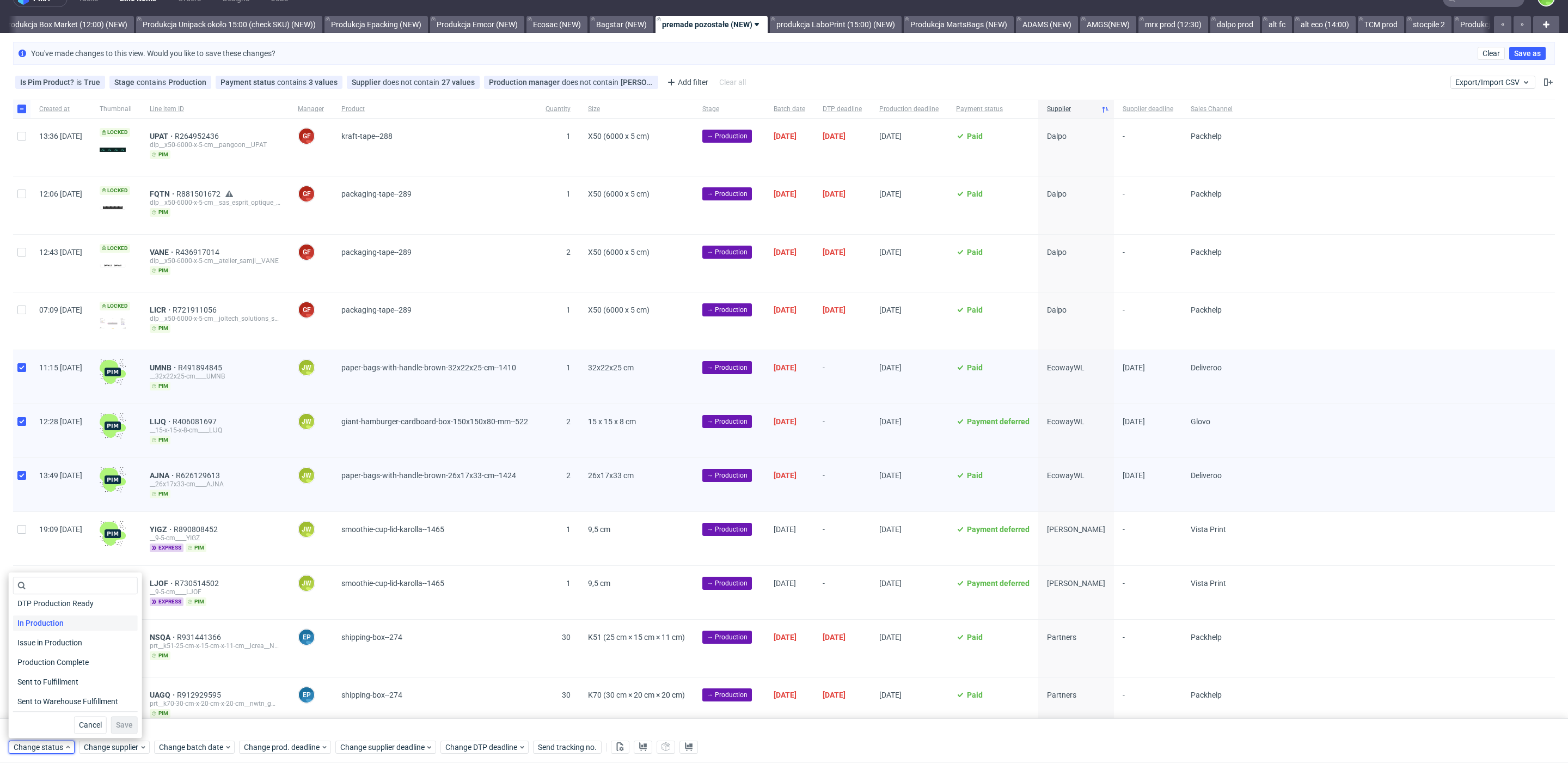
click at [84, 621] on div "In Production" at bounding box center [75, 622] width 125 height 15
click at [116, 726] on span "Save" at bounding box center [124, 724] width 17 height 8
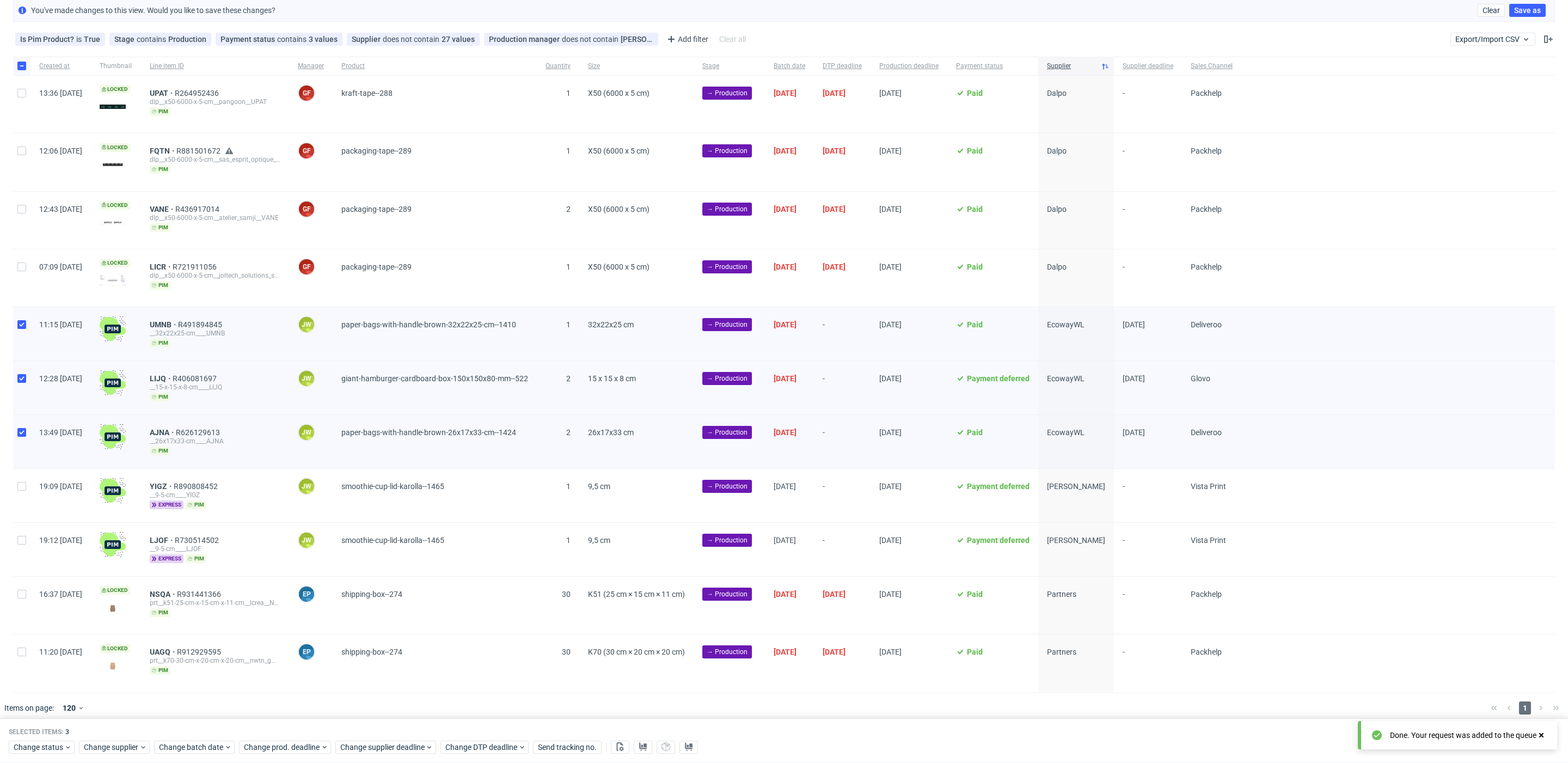
scroll to position [64, 0]
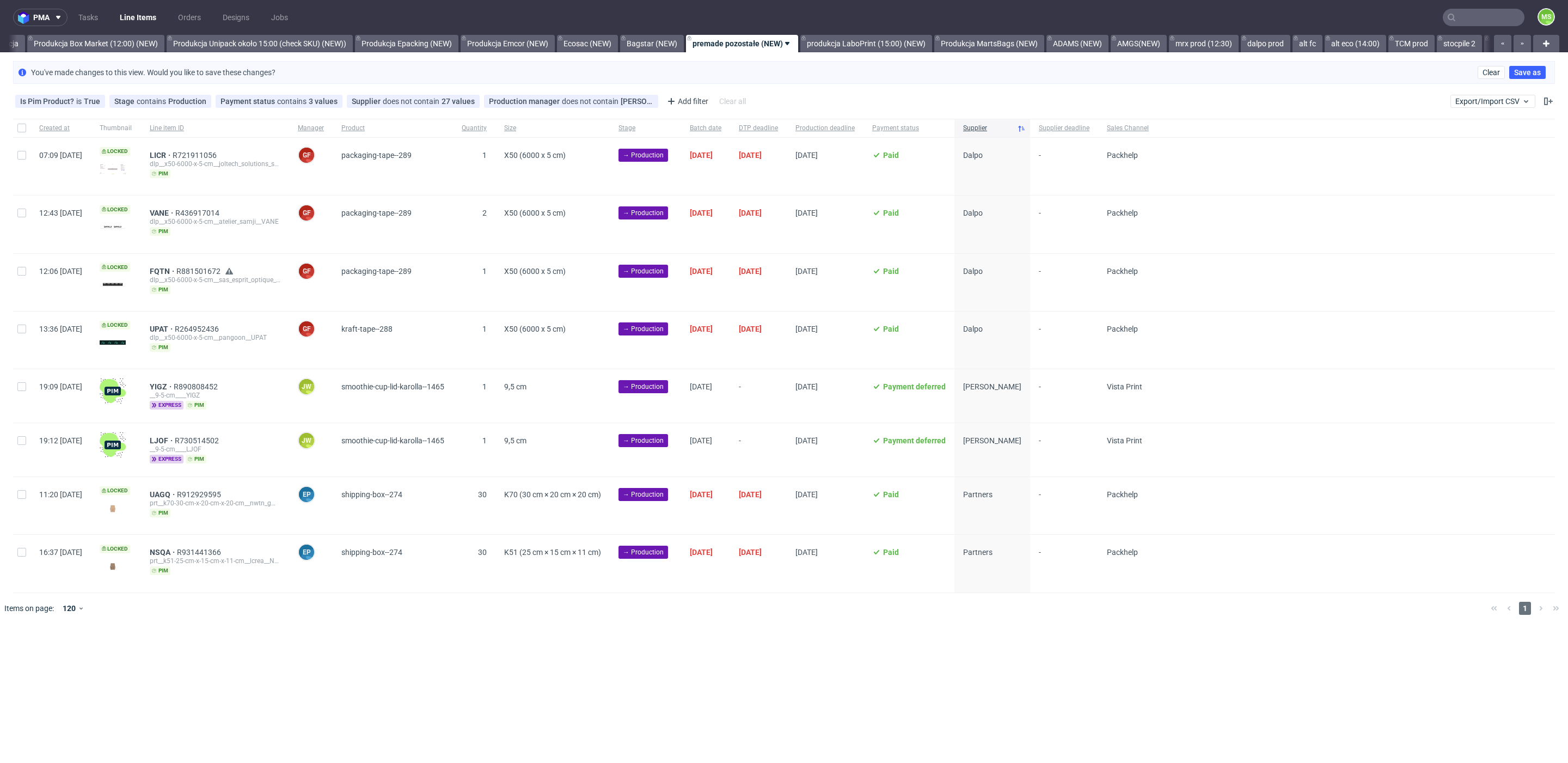
scroll to position [0, 2021]
drag, startPoint x: 19, startPoint y: 384, endPoint x: 27, endPoint y: 440, distance: 56.6
click at [20, 389] on div at bounding box center [22, 396] width 18 height 53
checkbox input "true"
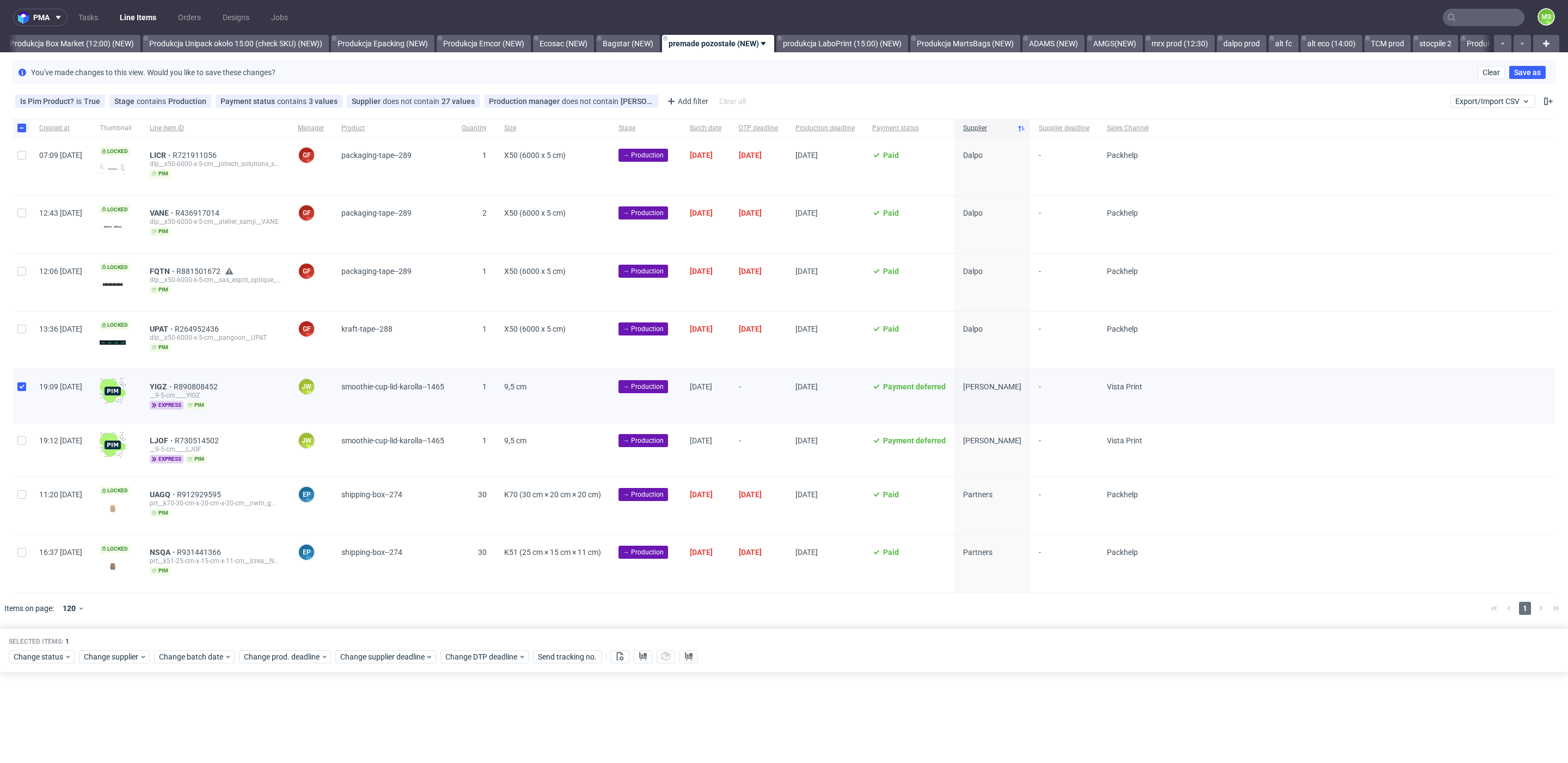
click at [32, 439] on div "19:12 [DATE]" at bounding box center [60, 450] width 60 height 53
click at [29, 439] on div at bounding box center [22, 450] width 18 height 53
checkbox input "true"
click at [198, 651] on span "Change batch date" at bounding box center [192, 657] width 66 height 11
click at [243, 531] on span "11" at bounding box center [244, 534] width 9 height 11
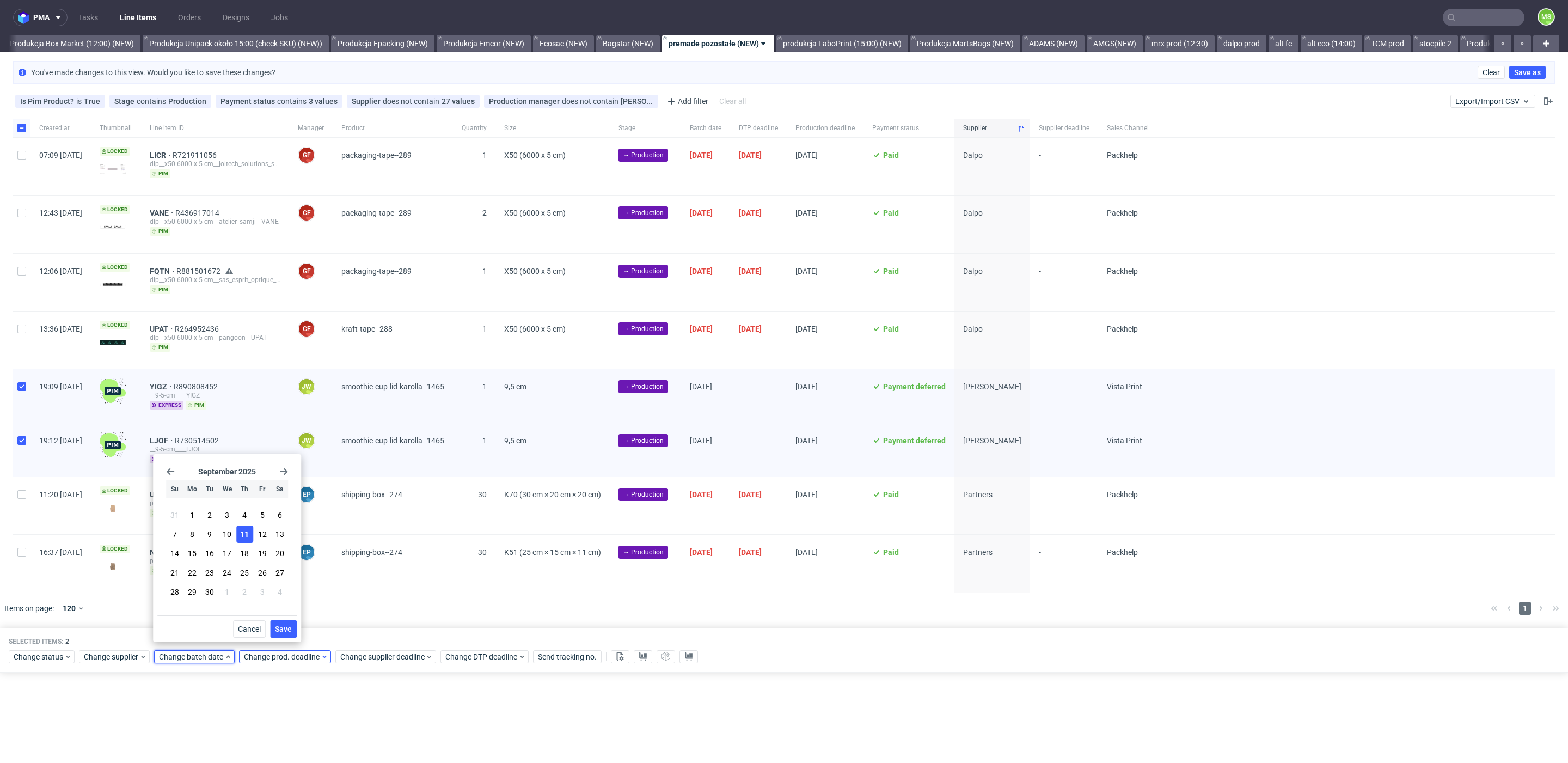
drag, startPoint x: 291, startPoint y: 627, endPoint x: 296, endPoint y: 645, distance: 18.7
click at [291, 627] on span "Save" at bounding box center [283, 628] width 17 height 8
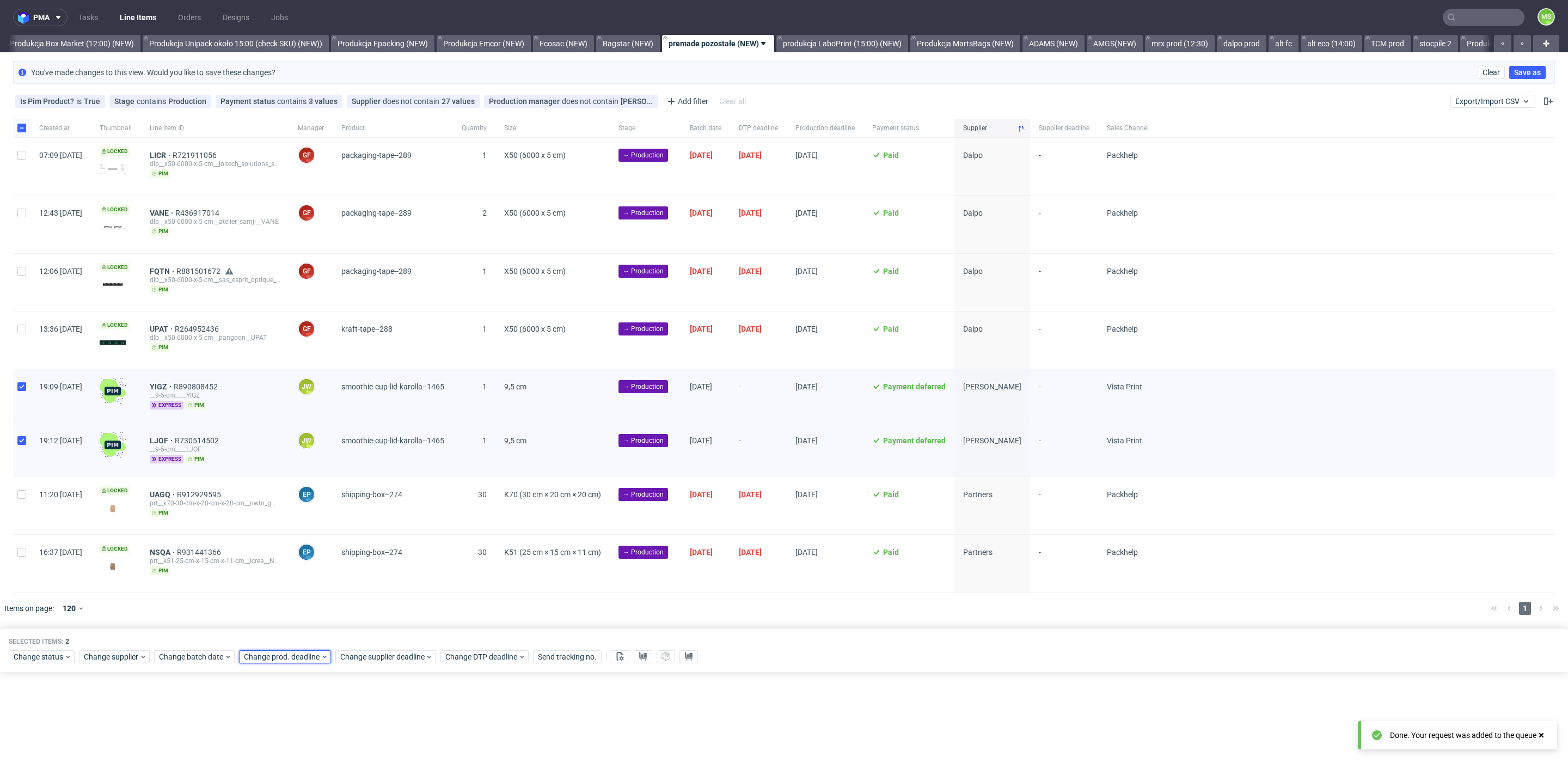
click at [296, 651] on span "Change prod. deadline" at bounding box center [282, 657] width 77 height 11
drag, startPoint x: 350, startPoint y: 538, endPoint x: 367, endPoint y: 620, distance: 83.7
click at [350, 538] on span "12" at bounding box center [346, 534] width 9 height 11
click at [366, 628] on span "Save" at bounding box center [367, 628] width 17 height 8
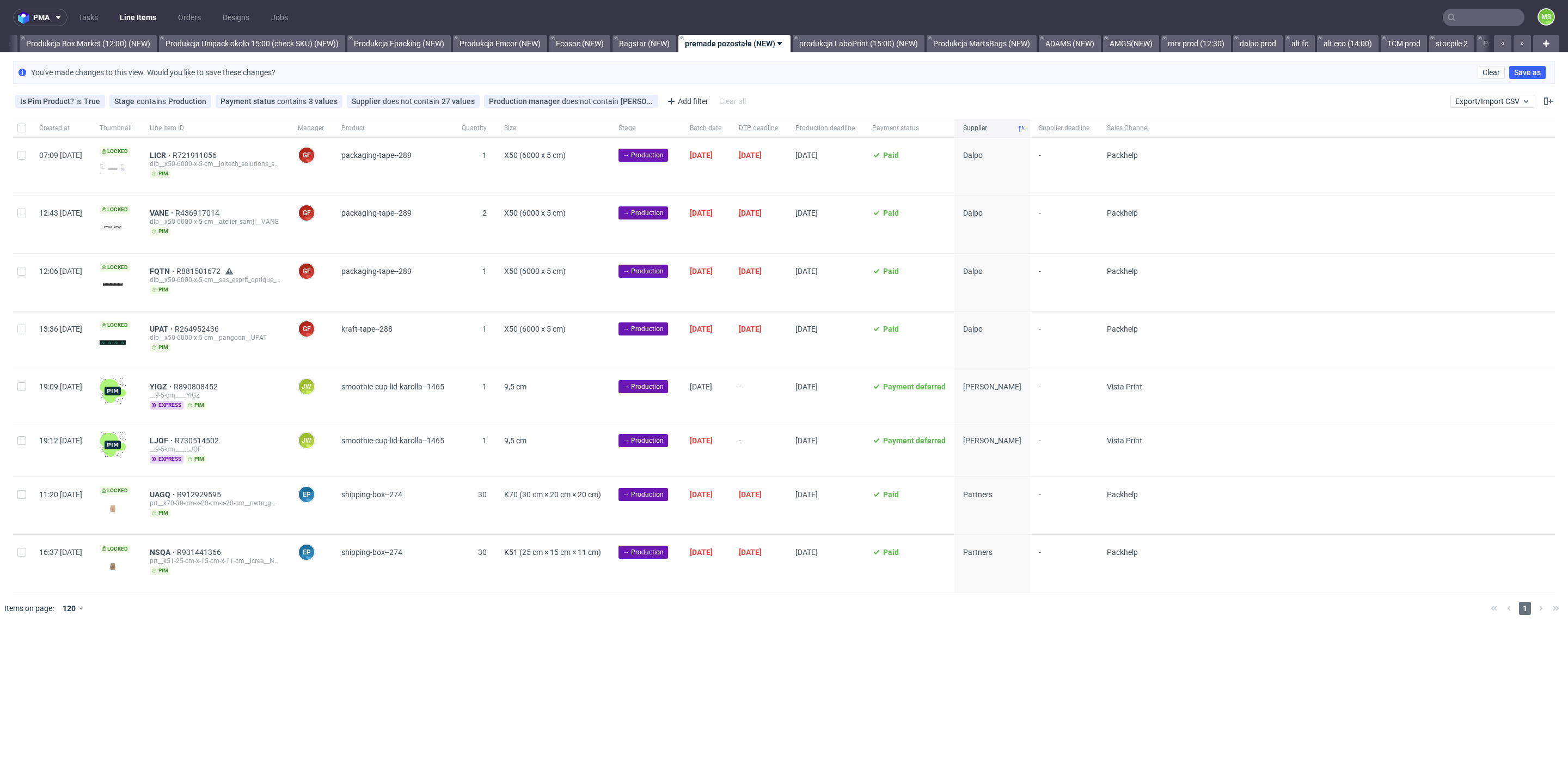
scroll to position [0, 2020]
drag, startPoint x: 19, startPoint y: 381, endPoint x: 20, endPoint y: 411, distance: 30.0
click at [19, 382] on input "checkbox" at bounding box center [22, 387] width 9 height 9
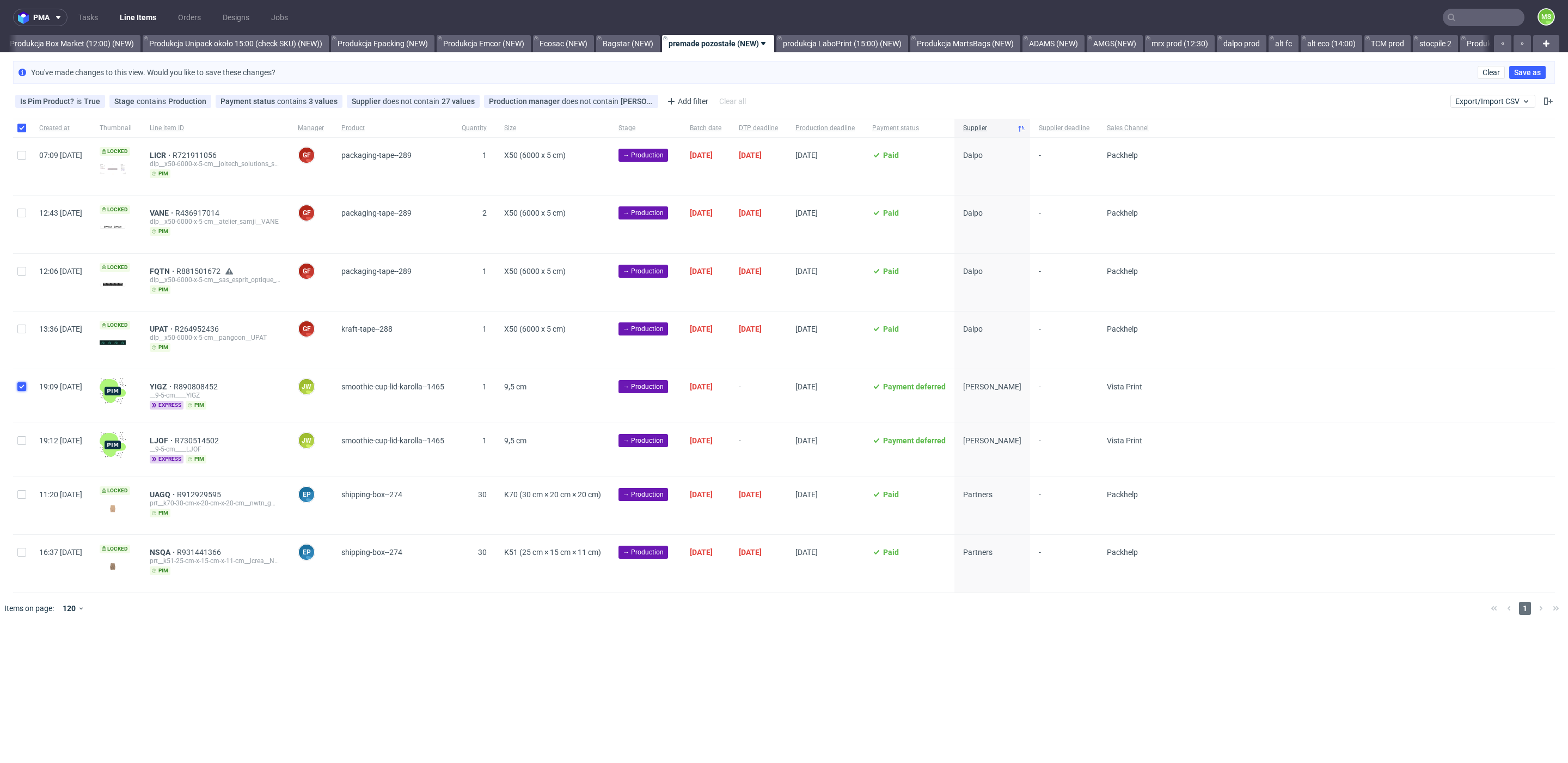
checkbox input "true"
drag, startPoint x: 20, startPoint y: 430, endPoint x: 88, endPoint y: 510, distance: 105.0
click at [22, 432] on div at bounding box center [22, 450] width 18 height 53
checkbox input "true"
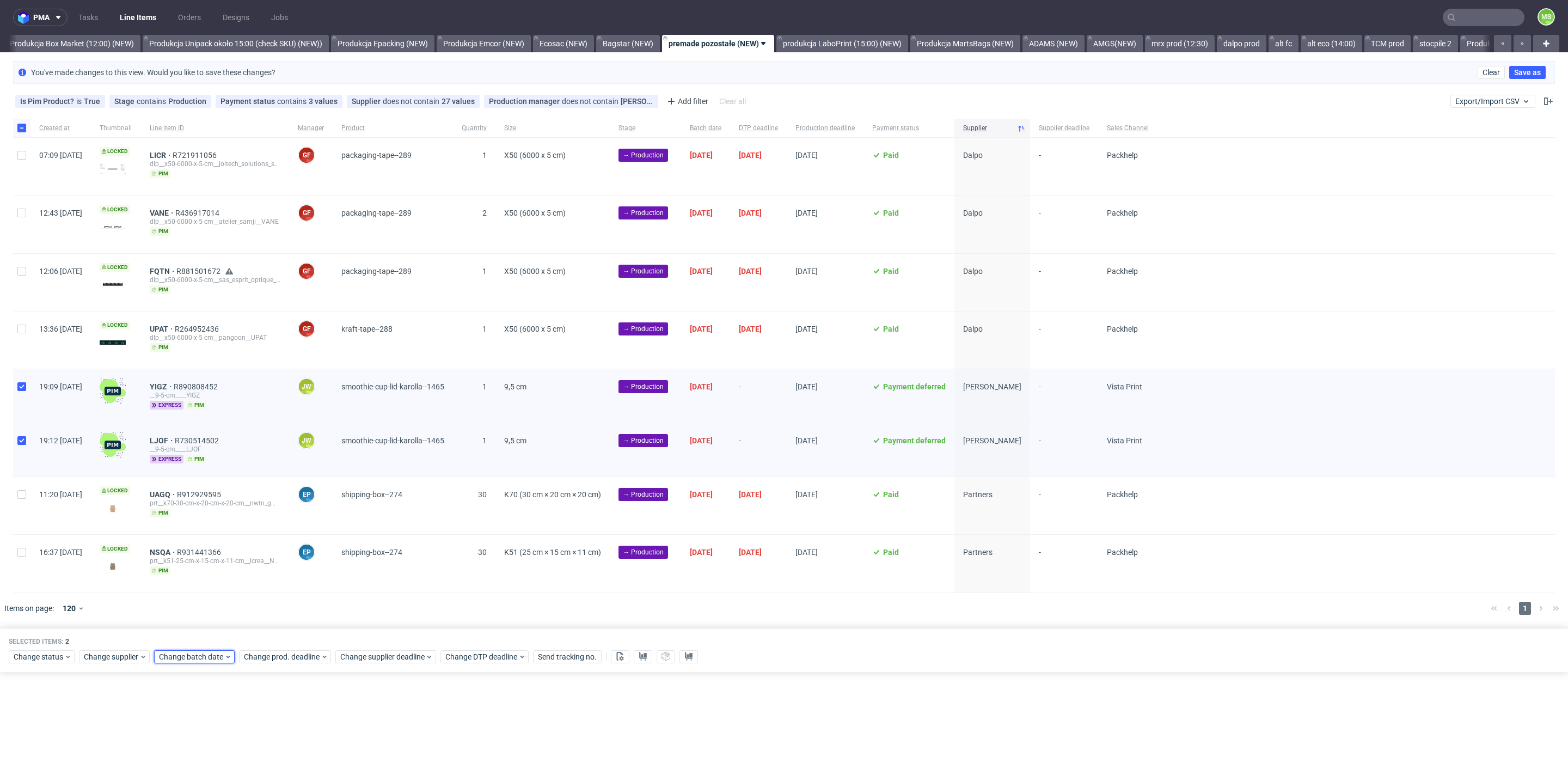
click at [189, 651] on span "Change batch date" at bounding box center [192, 657] width 66 height 11
drag, startPoint x: 241, startPoint y: 540, endPoint x: 245, endPoint y: 551, distance: 11.7
click at [241, 541] on button "11" at bounding box center [244, 534] width 17 height 18
drag, startPoint x: 286, startPoint y: 634, endPoint x: 289, endPoint y: 644, distance: 10.4
click at [286, 634] on button "Save" at bounding box center [283, 628] width 27 height 18
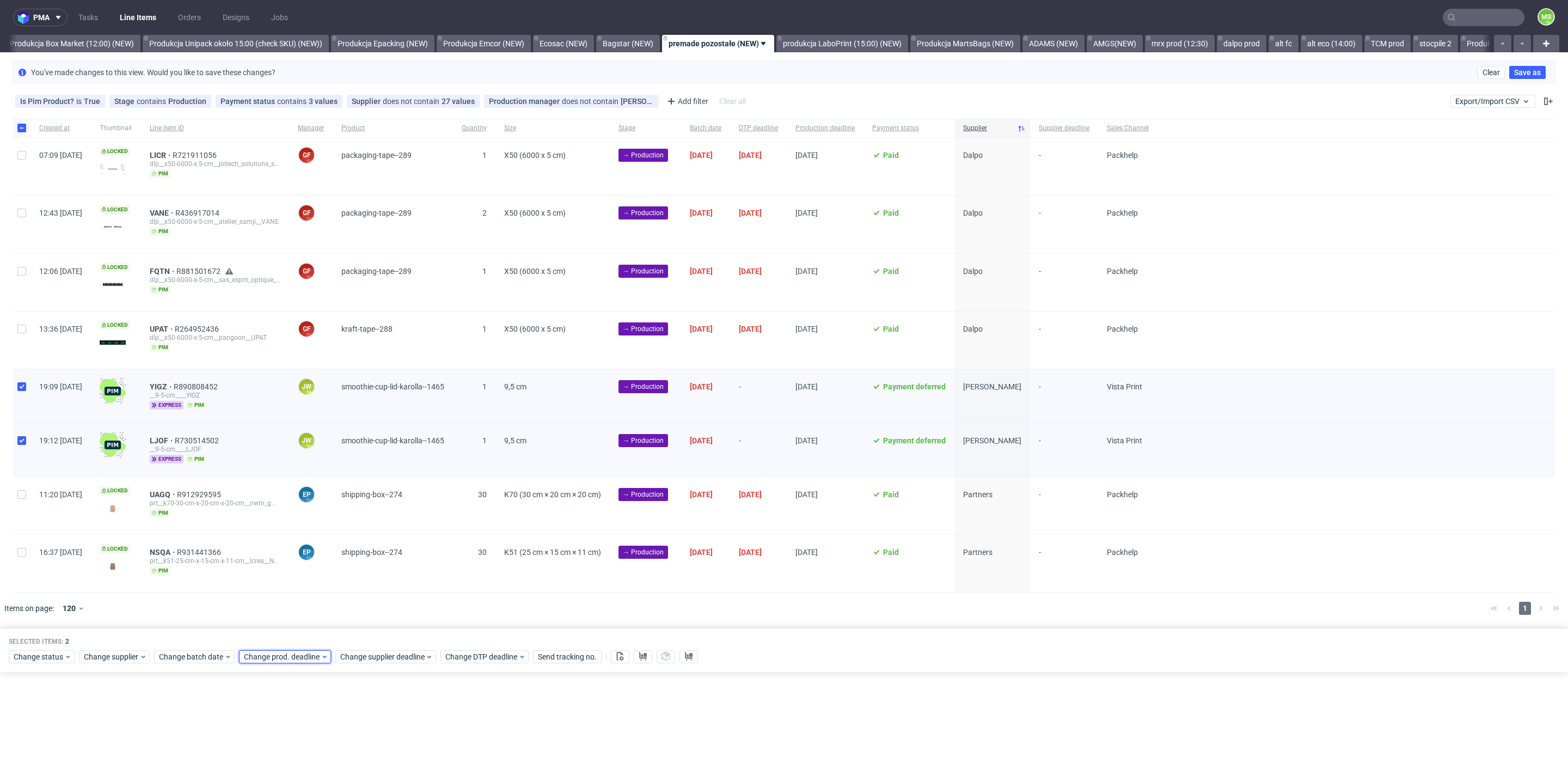
click at [290, 651] on span "Change prod. deadline" at bounding box center [282, 657] width 77 height 11
click at [350, 539] on span "12" at bounding box center [346, 534] width 9 height 11
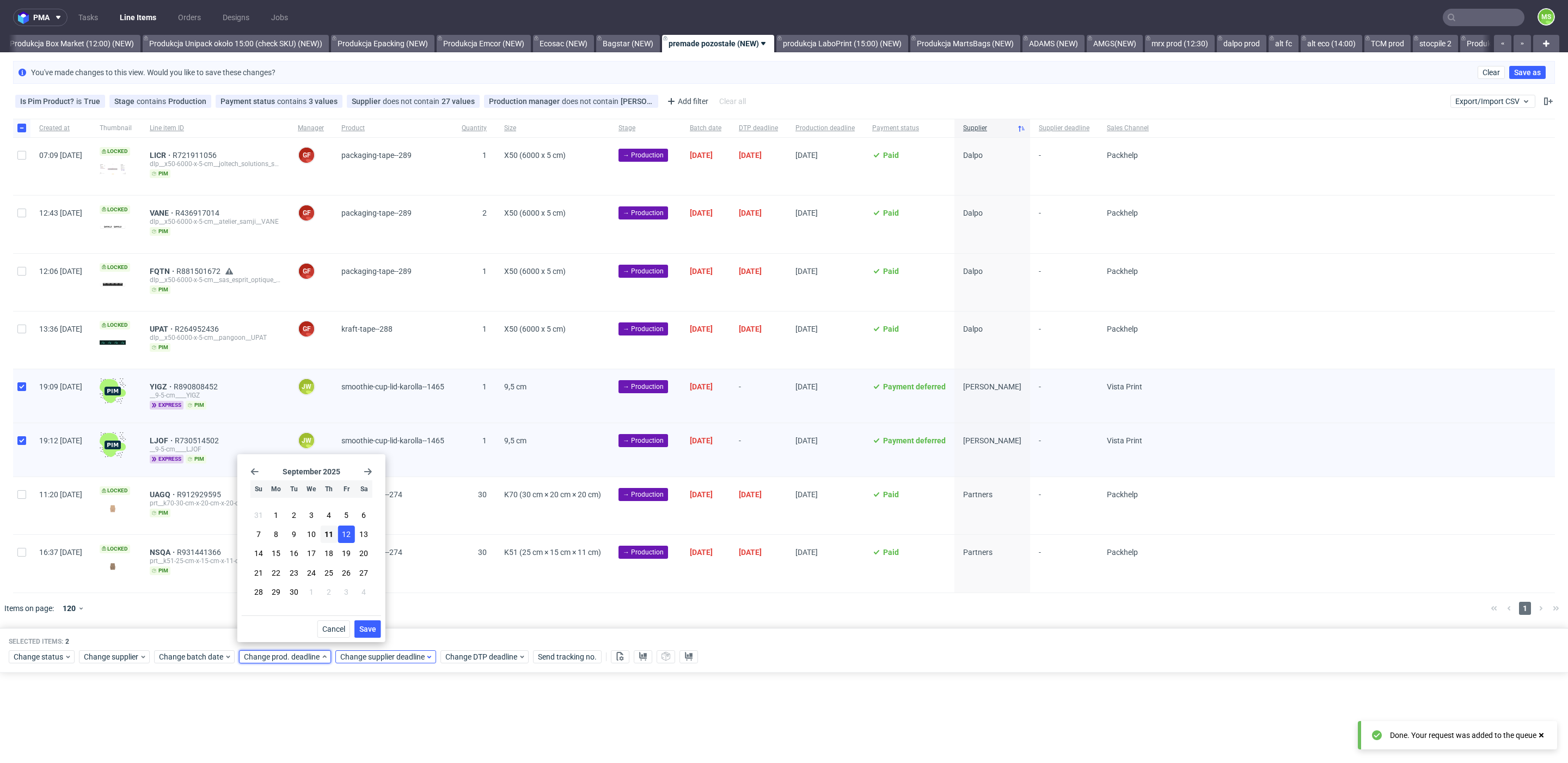
drag, startPoint x: 367, startPoint y: 620, endPoint x: 381, endPoint y: 652, distance: 34.9
click at [368, 622] on button "Save" at bounding box center [367, 628] width 27 height 18
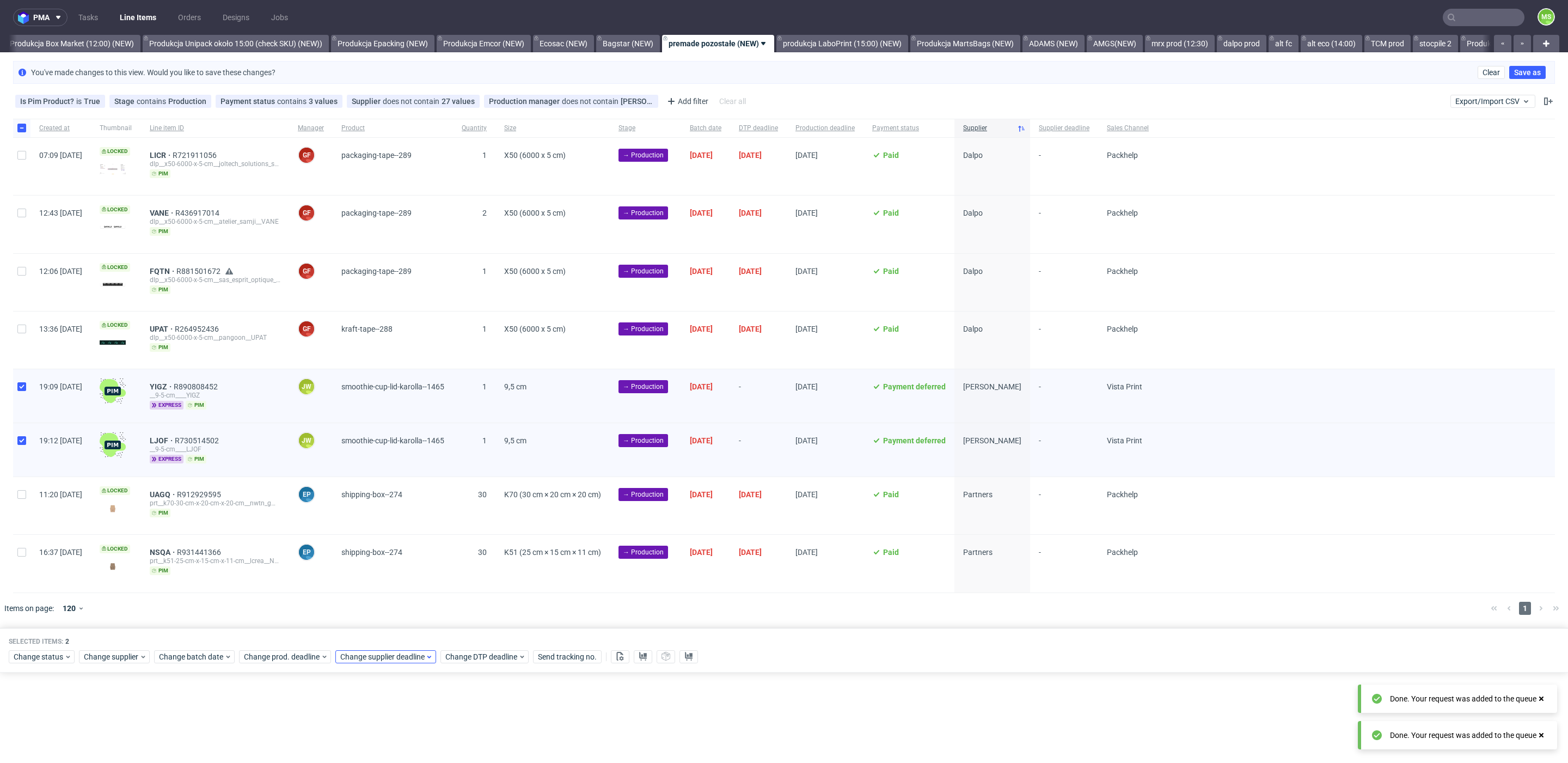
drag, startPoint x: 384, startPoint y: 658, endPoint x: 388, endPoint y: 652, distance: 7.2
click at [385, 657] on div "Selected items: 2 Change status Change supplier Change batch date Change prod. …" at bounding box center [784, 650] width 1568 height 45
click at [388, 652] on span "Change supplier deadline" at bounding box center [382, 657] width 85 height 11
click at [444, 539] on span "12" at bounding box center [443, 534] width 9 height 11
click at [467, 633] on button "Save" at bounding box center [464, 628] width 27 height 18
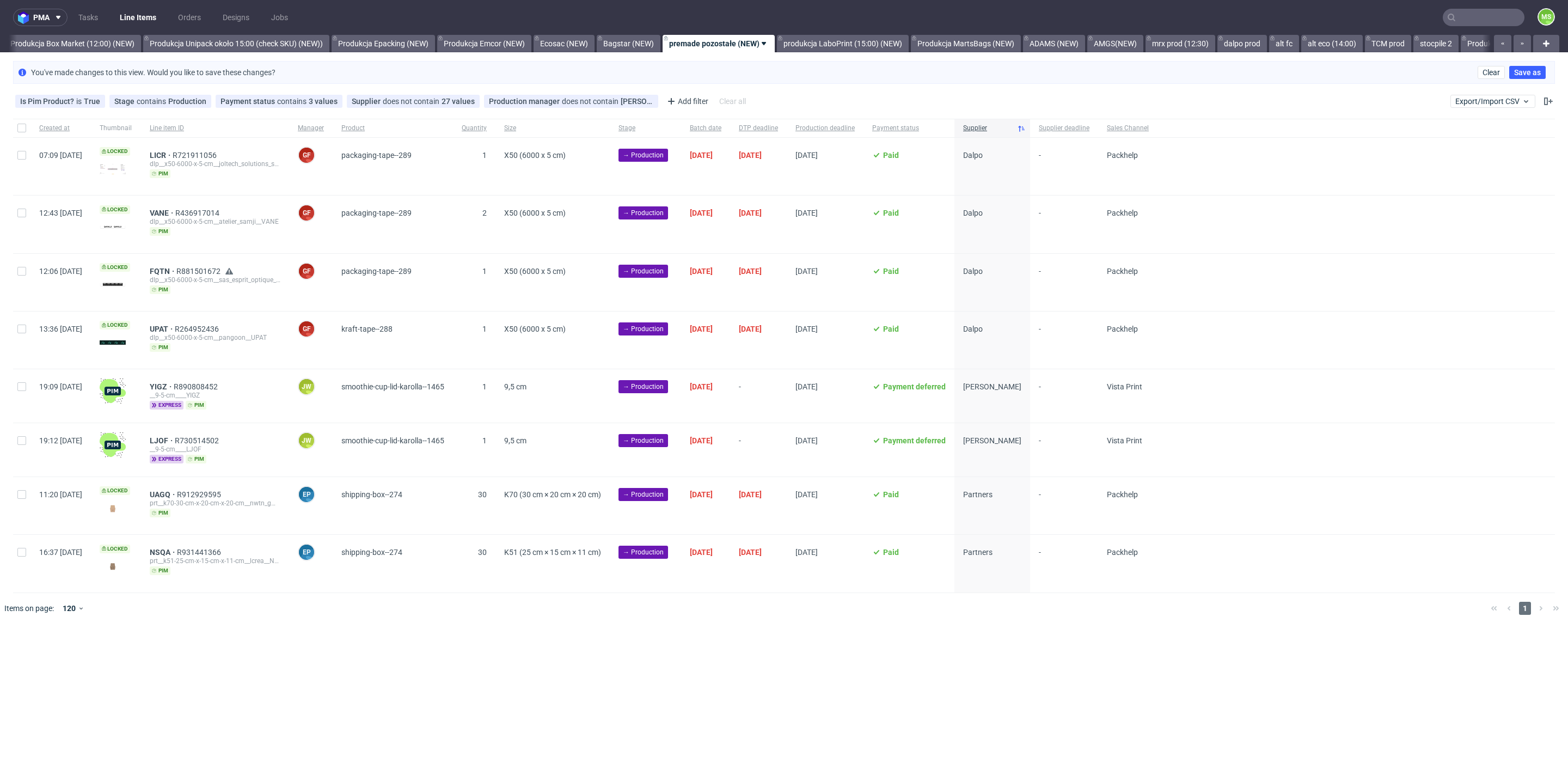
scroll to position [0, 2021]
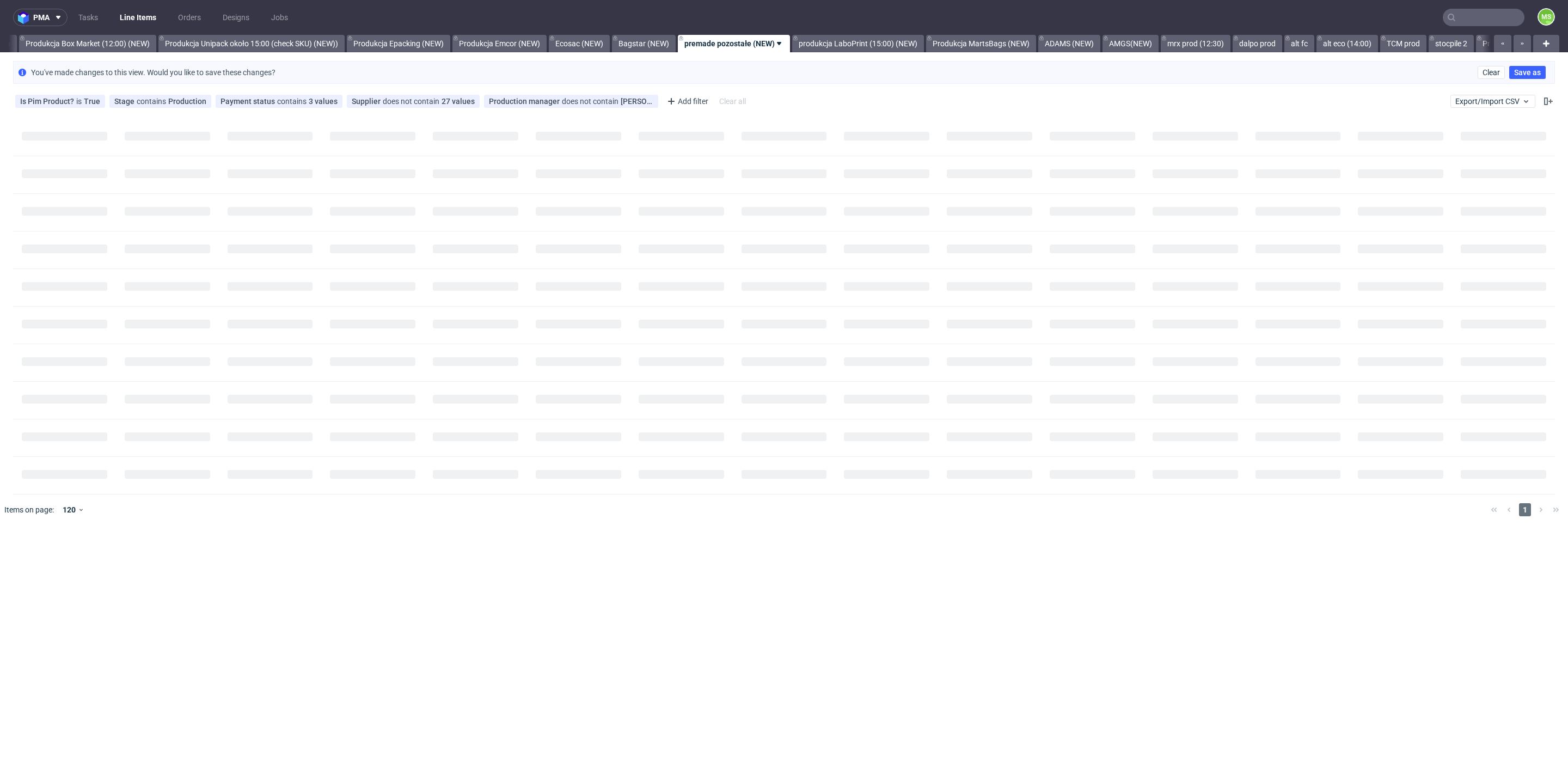
scroll to position [0, 2021]
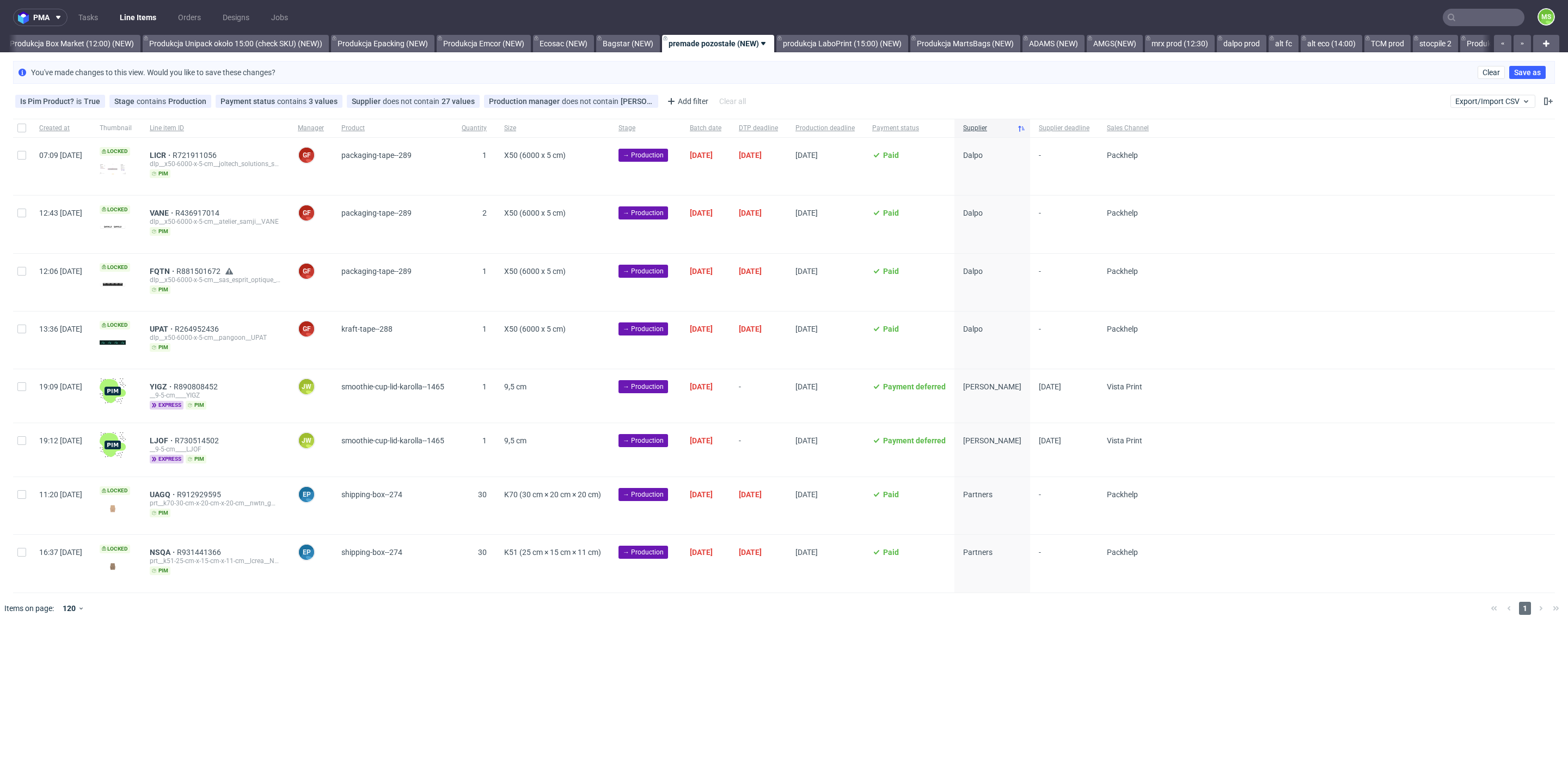
drag, startPoint x: 27, startPoint y: 385, endPoint x: 45, endPoint y: 393, distance: 19.7
click at [28, 385] on div at bounding box center [22, 396] width 18 height 53
checkbox input "true"
click at [645, 651] on icon at bounding box center [643, 656] width 9 height 9
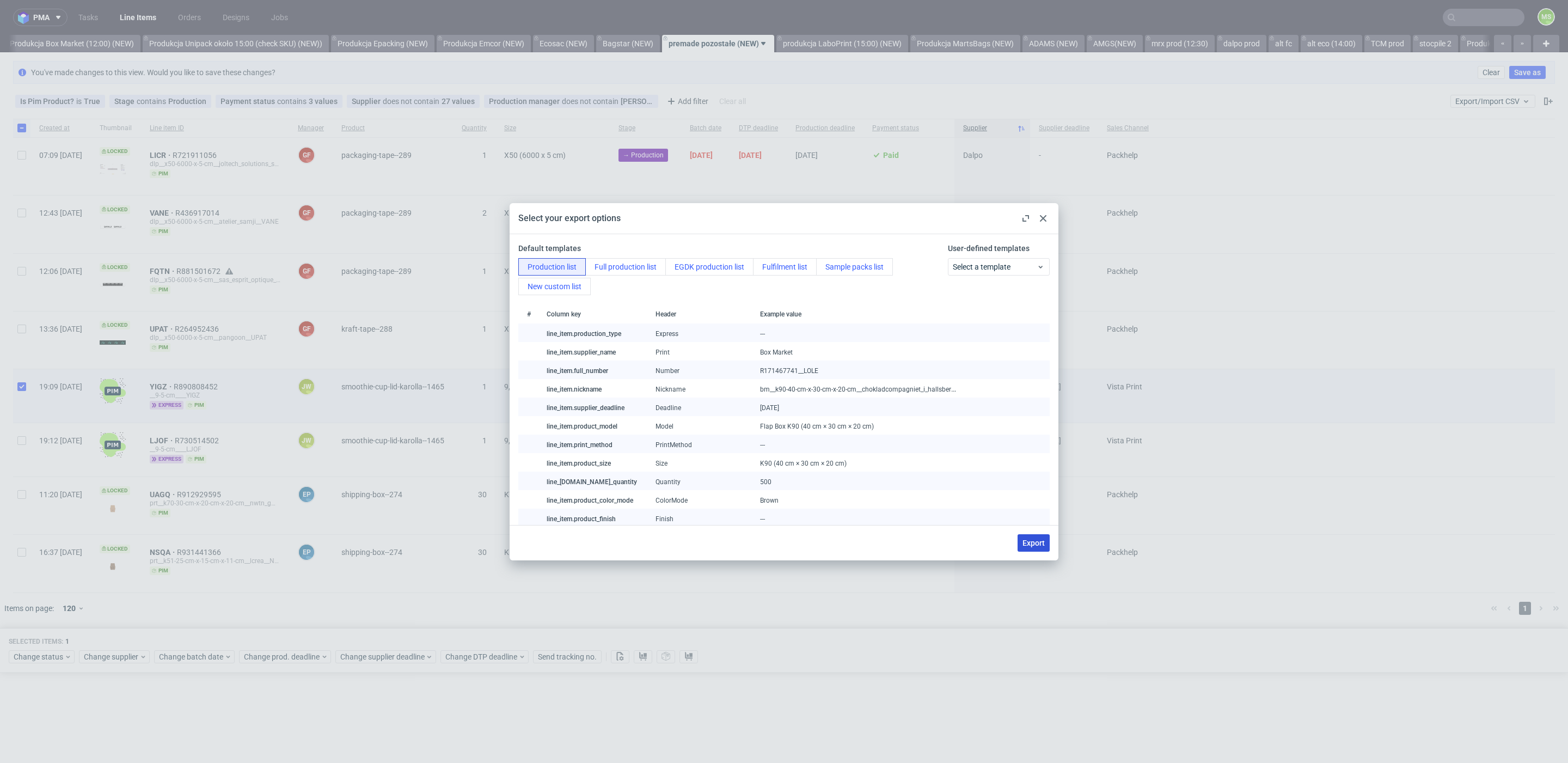
click at [1039, 543] on span "Export" at bounding box center [1033, 543] width 22 height 8
checkbox input "false"
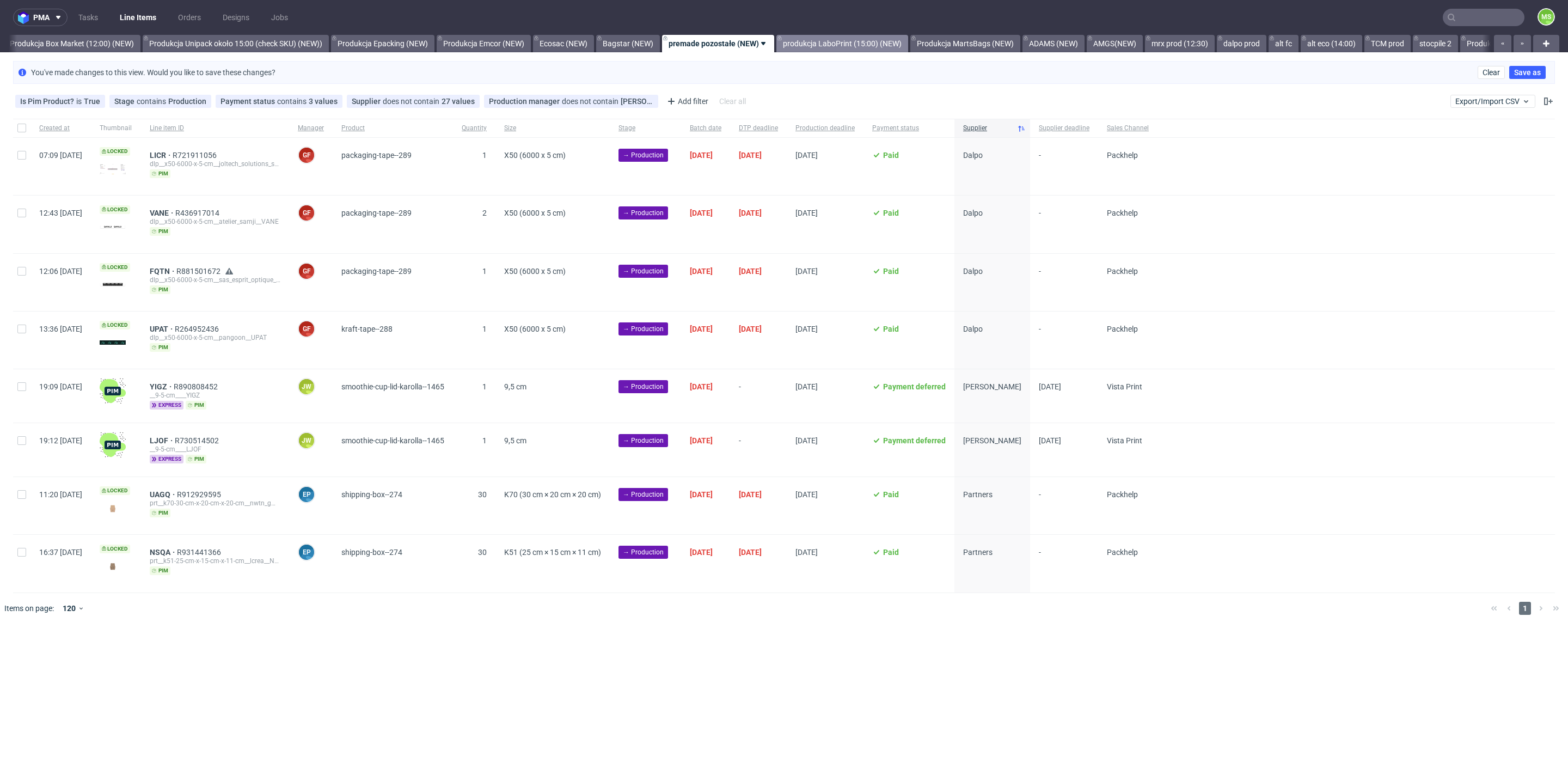
click at [855, 46] on link "produkcja LaboPrint (15:00) (NEW)" at bounding box center [842, 43] width 132 height 18
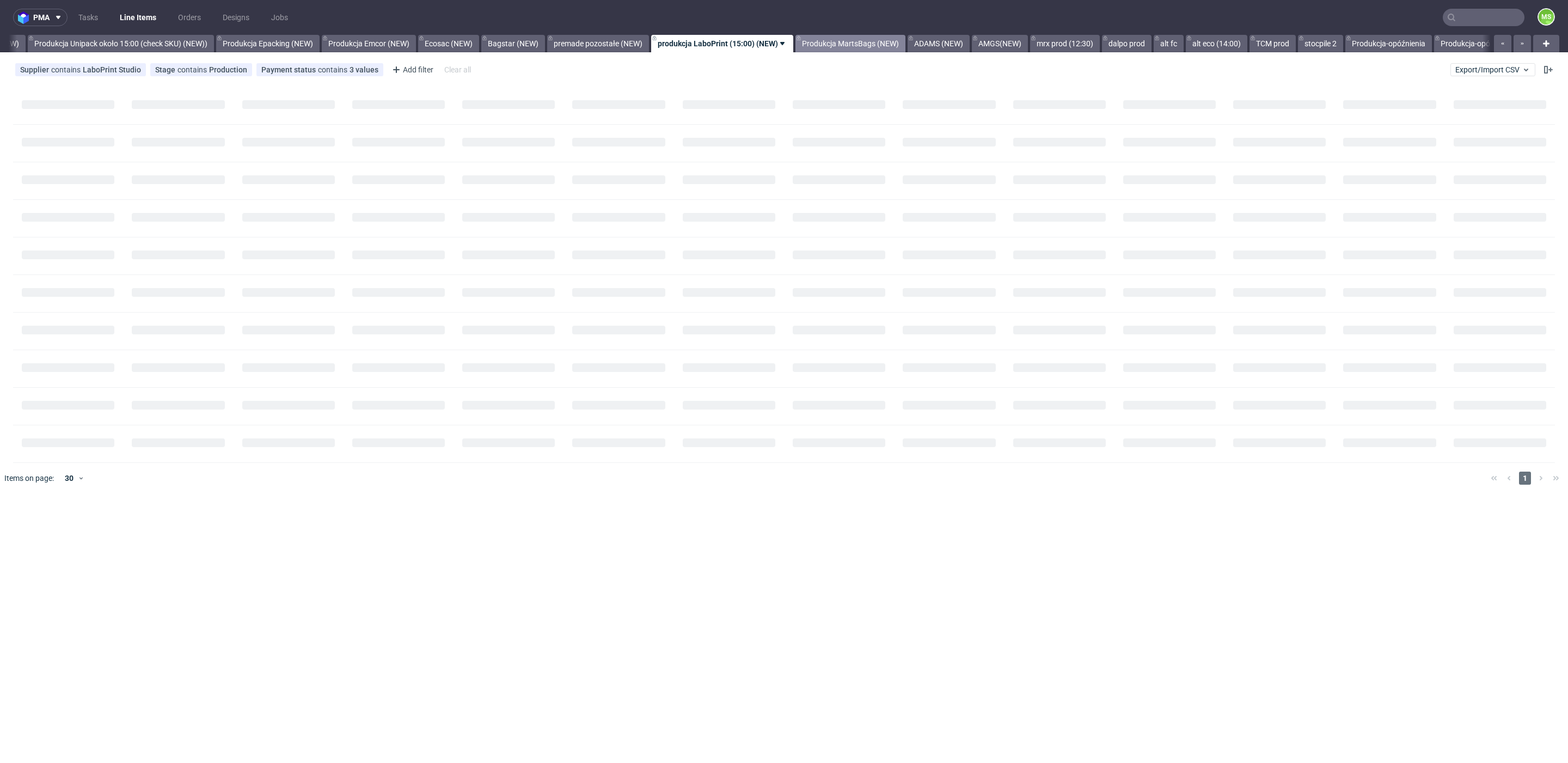
scroll to position [0, 2141]
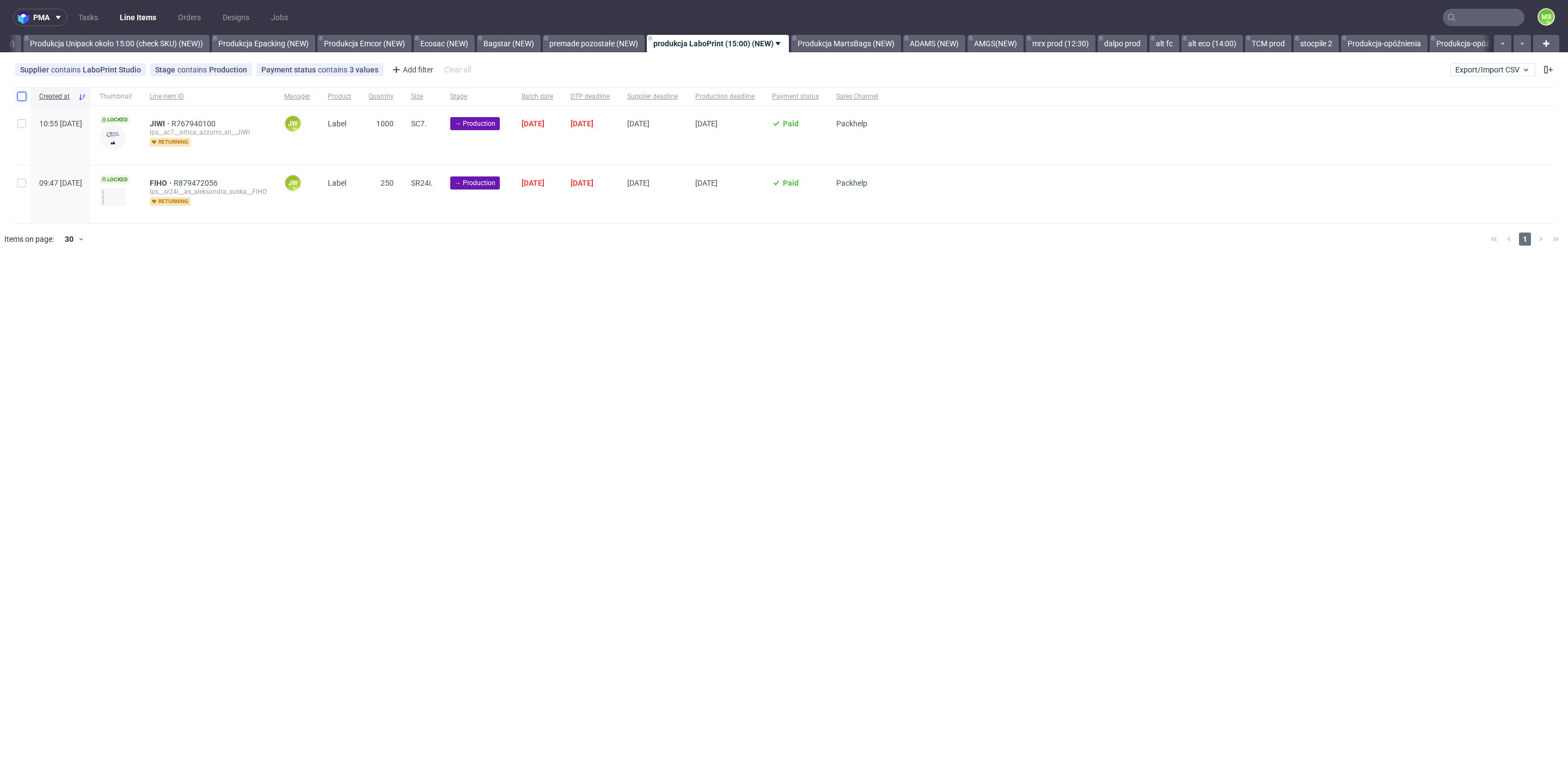
click at [23, 96] on input "checkbox" at bounding box center [22, 96] width 9 height 9
checkbox input "true"
click at [224, 283] on icon at bounding box center [228, 287] width 8 height 9
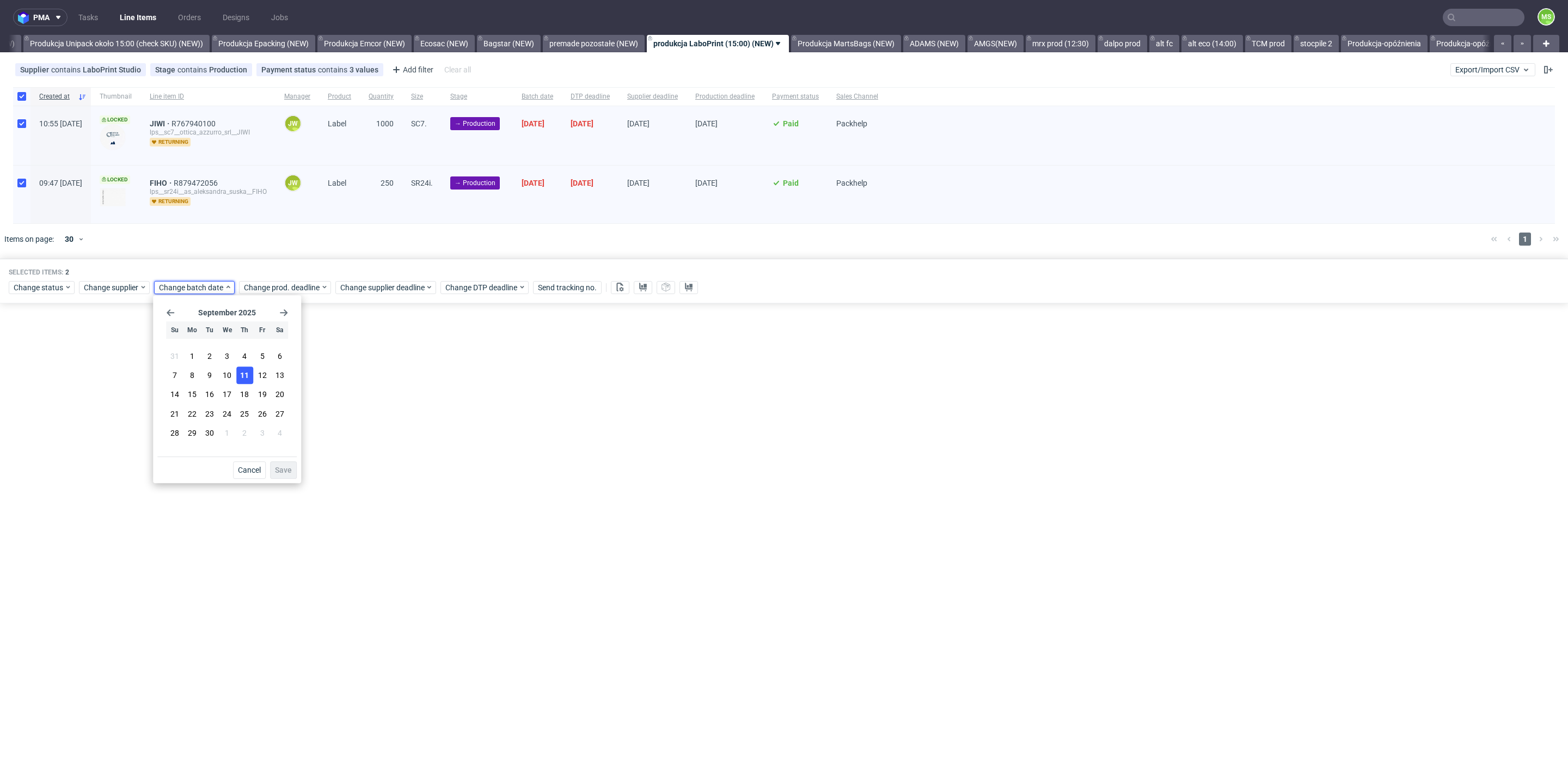
click at [244, 380] on span "11" at bounding box center [244, 375] width 9 height 11
click at [285, 466] on span "Save" at bounding box center [283, 469] width 17 height 8
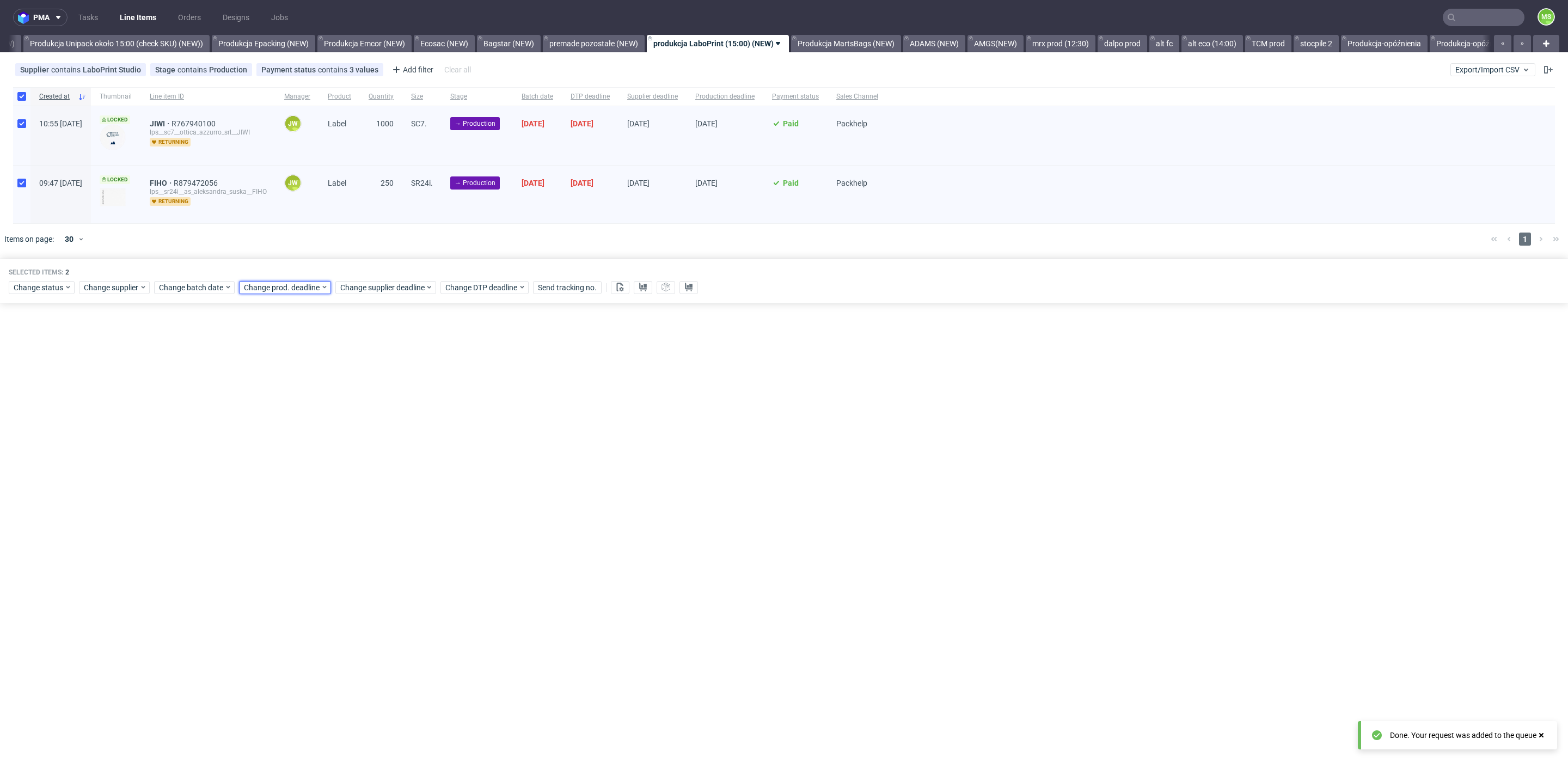
drag, startPoint x: 287, startPoint y: 289, endPoint x: 291, endPoint y: 294, distance: 6.4
click at [288, 290] on span "Change prod. deadline" at bounding box center [282, 288] width 77 height 11
drag, startPoint x: 332, startPoint y: 395, endPoint x: 359, endPoint y: 427, distance: 41.9
click at [333, 395] on button "18" at bounding box center [328, 395] width 17 height 18
drag, startPoint x: 368, startPoint y: 466, endPoint x: 382, endPoint y: 367, distance: 100.0
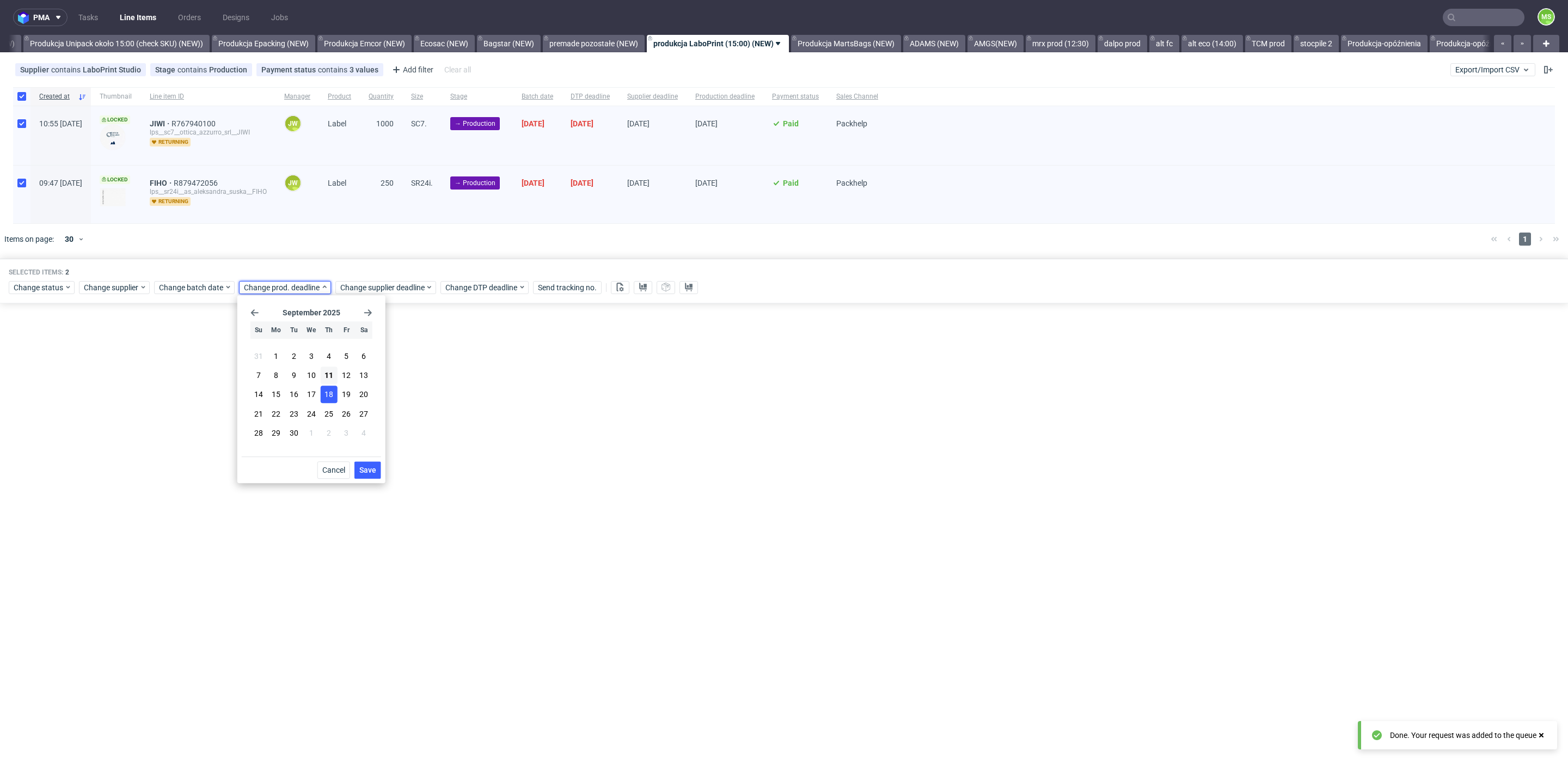
click at [369, 465] on button "Save" at bounding box center [367, 470] width 27 height 18
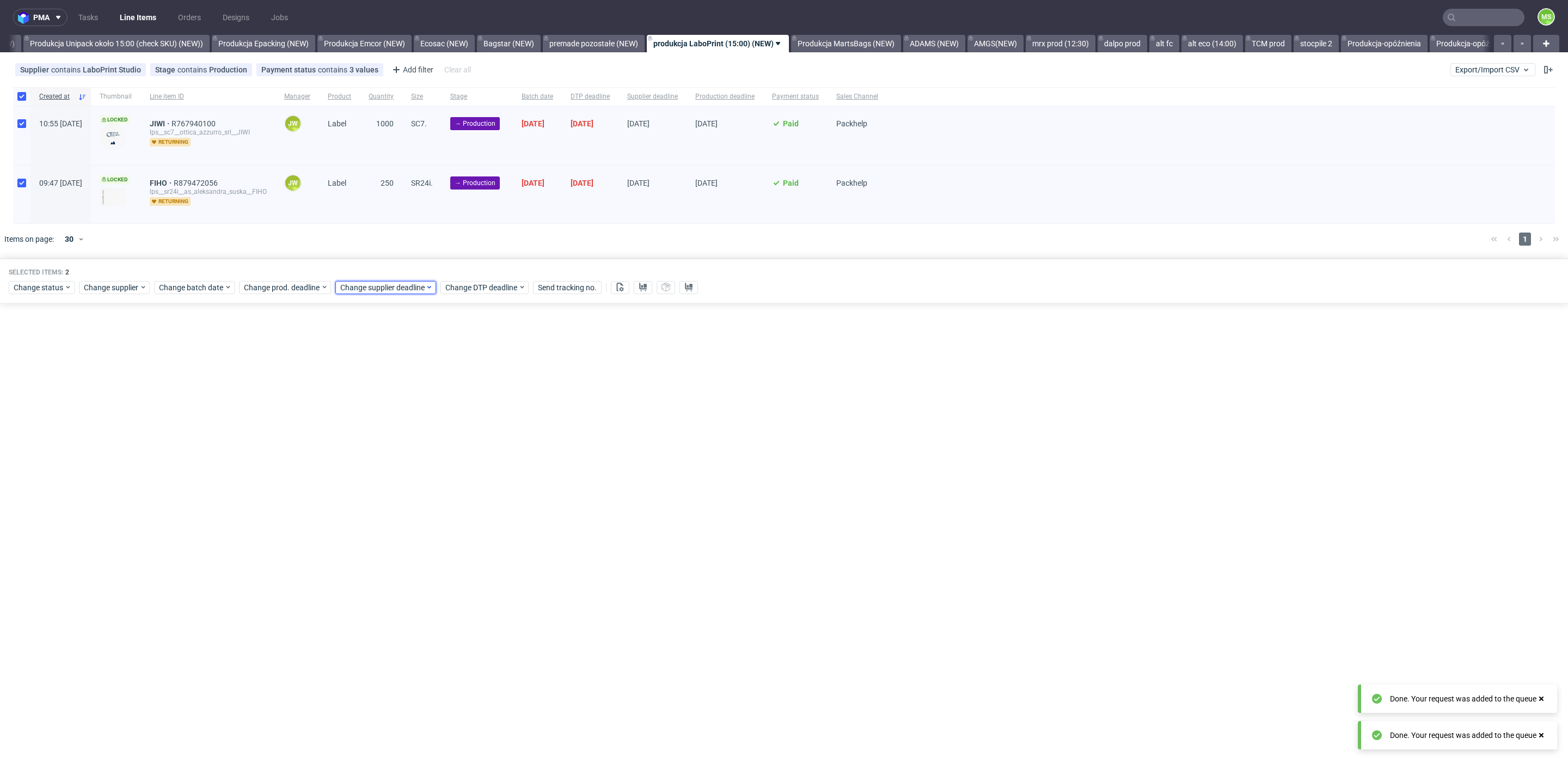
drag, startPoint x: 391, startPoint y: 280, endPoint x: 396, endPoint y: 290, distance: 11.2
click at [391, 281] on div "Change supplier deadline" at bounding box center [386, 287] width 101 height 13
drag, startPoint x: 429, startPoint y: 393, endPoint x: 448, endPoint y: 422, distance: 34.7
click at [429, 393] on span "18" at bounding box center [425, 395] width 9 height 11
click at [462, 466] on span "Save" at bounding box center [464, 469] width 17 height 8
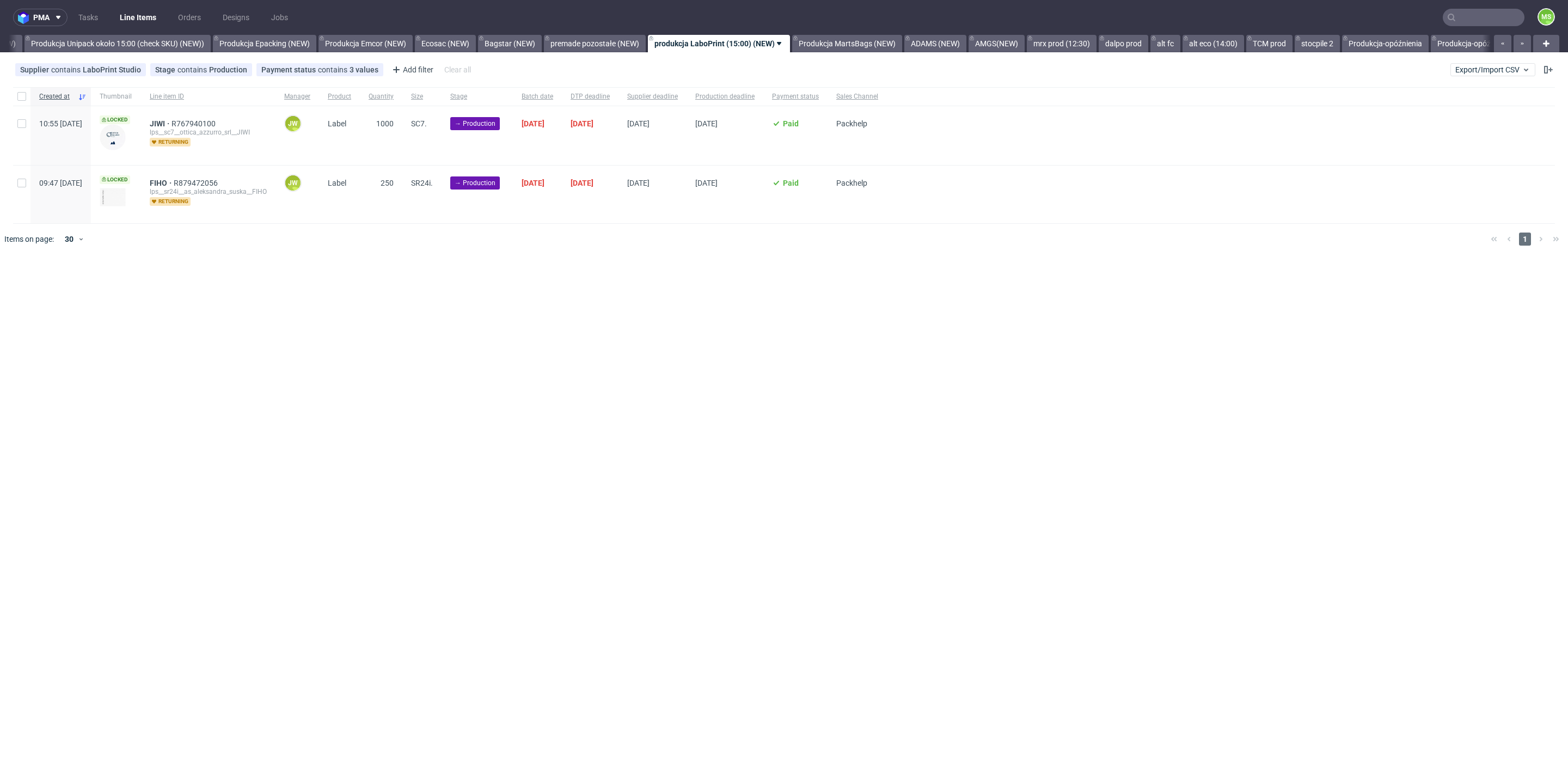
scroll to position [0, 2141]
click at [625, 40] on link "premade pozostałe (NEW)" at bounding box center [593, 43] width 102 height 18
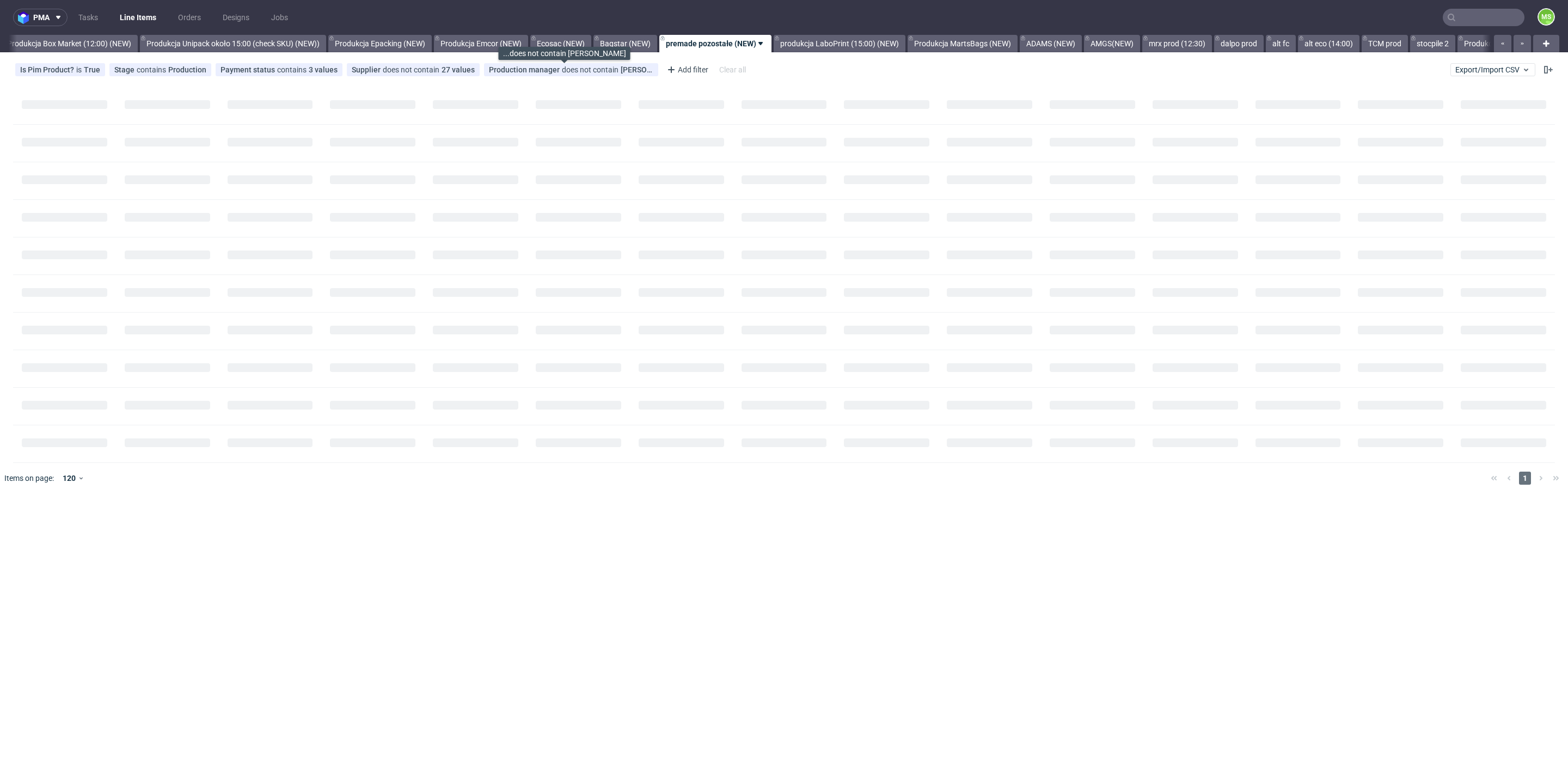
scroll to position [0, 2021]
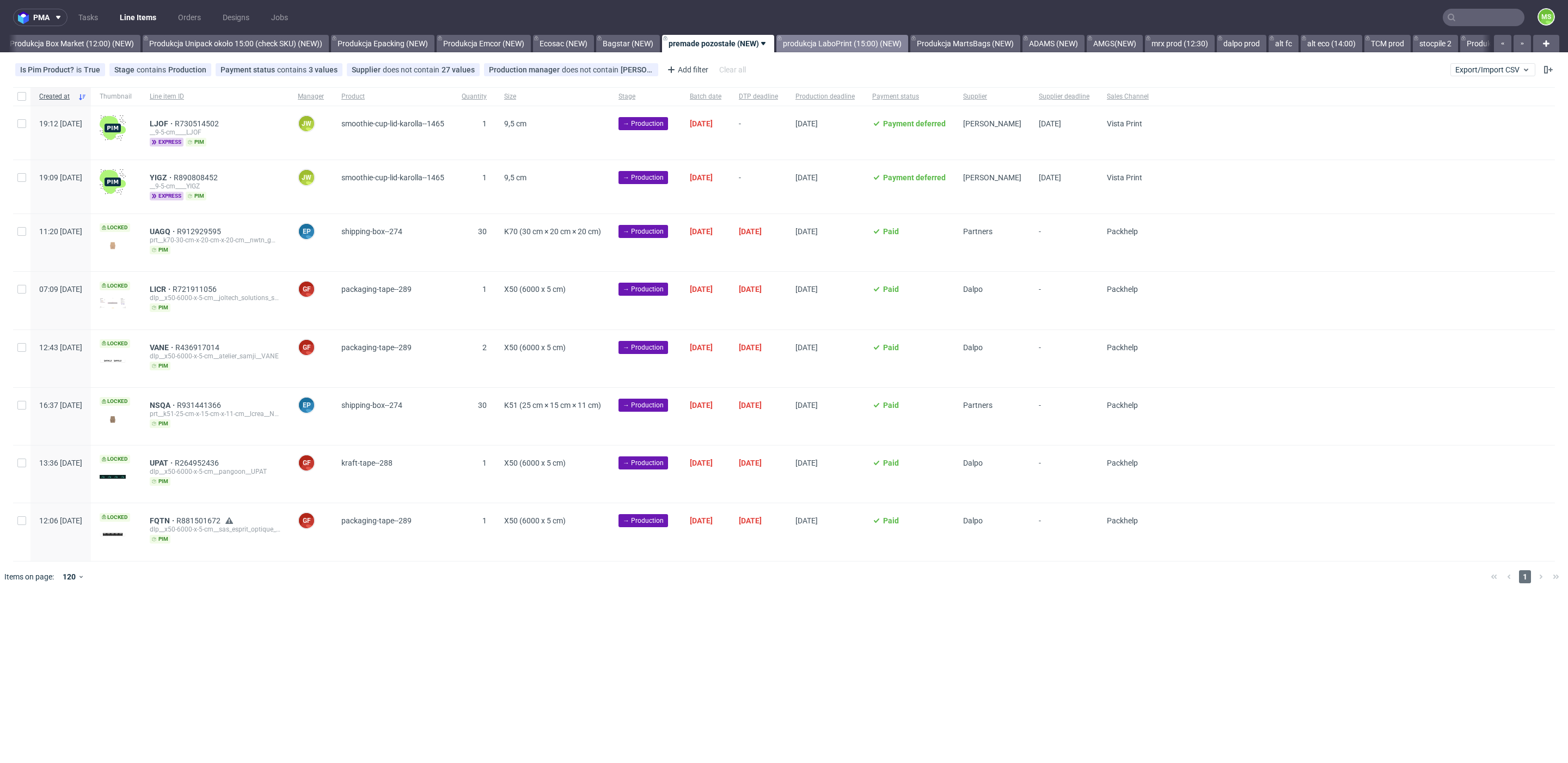
click at [891, 45] on link "produkcja LaboPrint (15:00) (NEW)" at bounding box center [842, 43] width 132 height 18
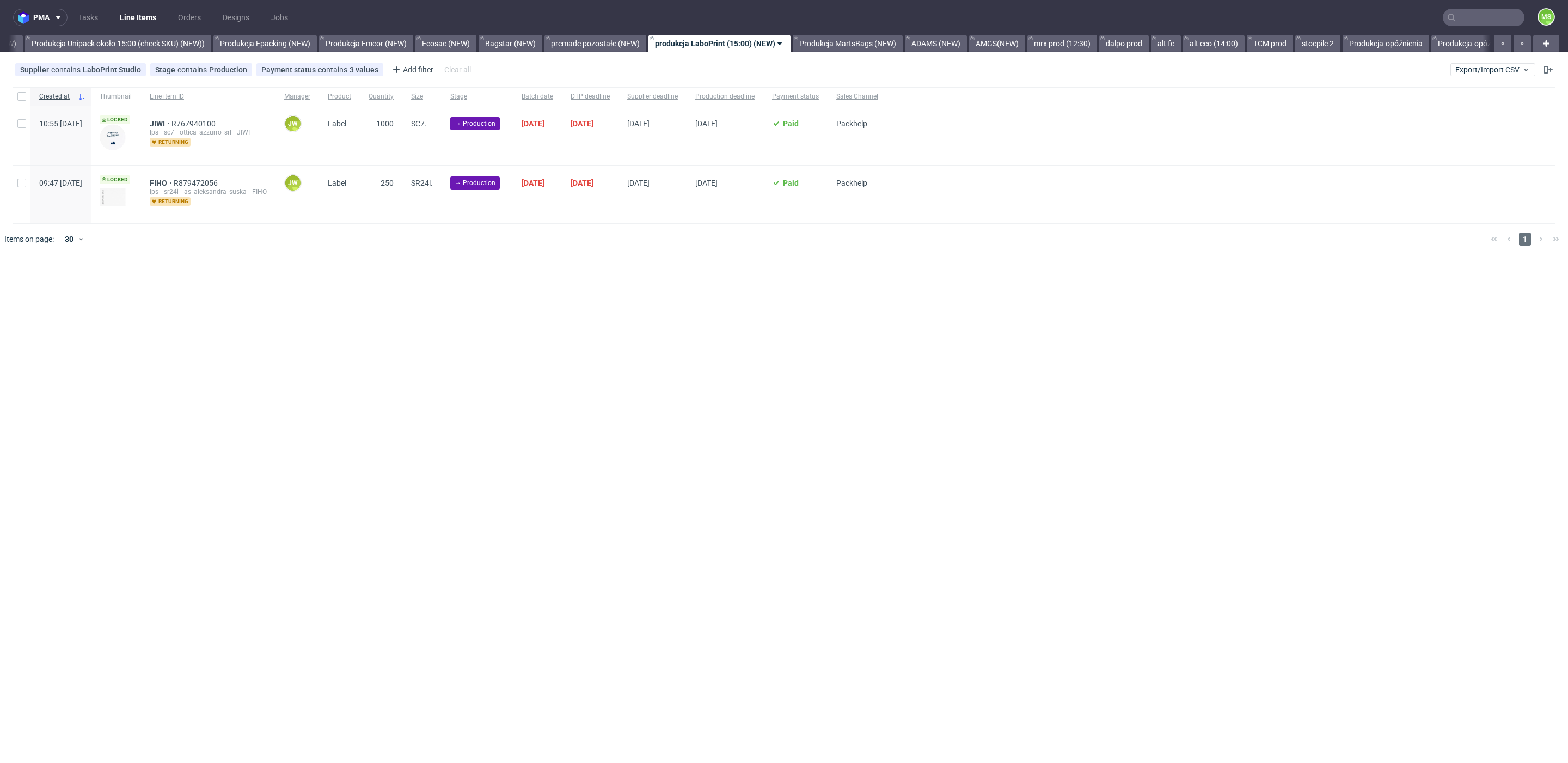
scroll to position [0, 2141]
click at [610, 42] on link "premade pozostałe (NEW)" at bounding box center [593, 43] width 102 height 18
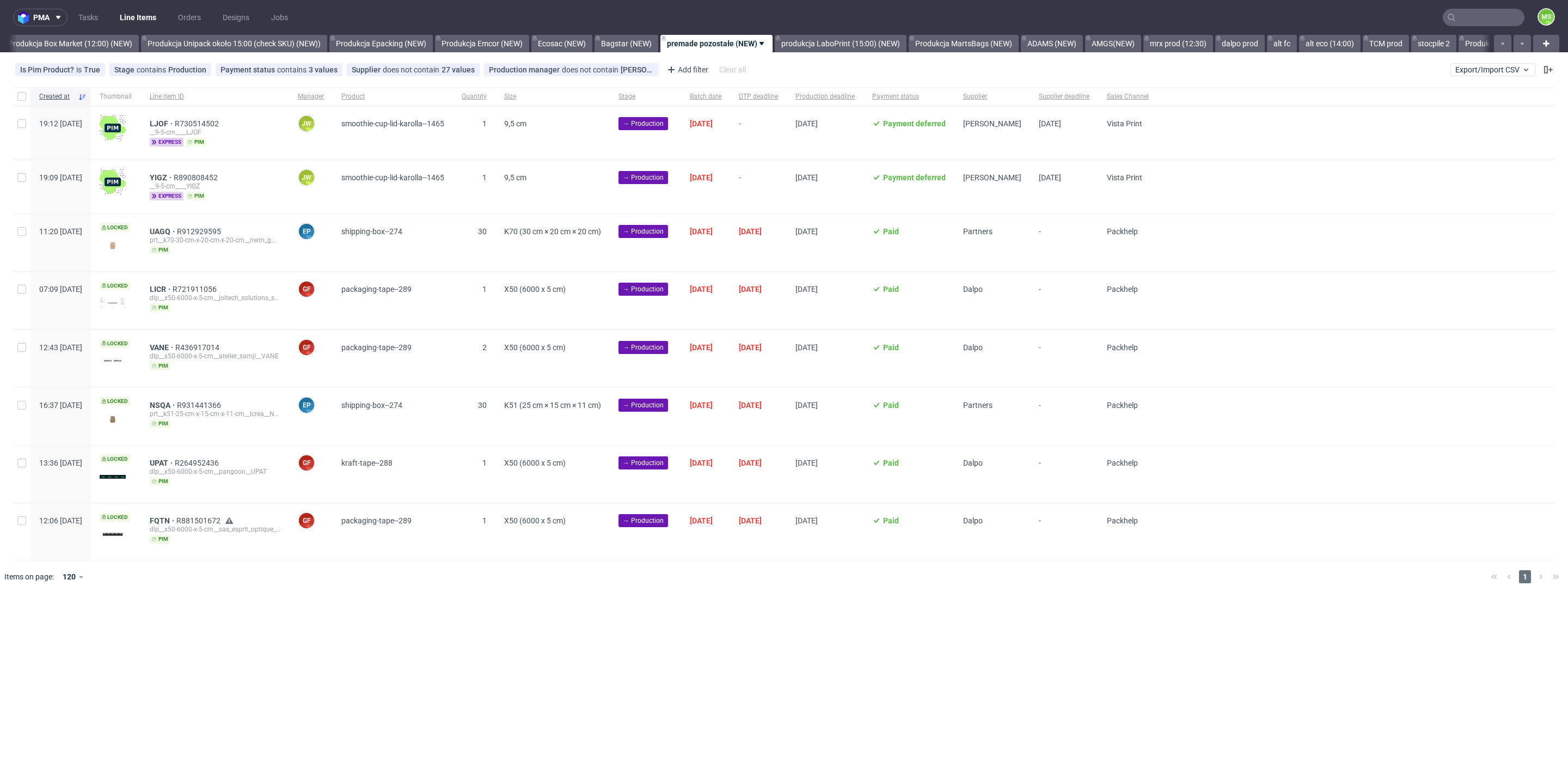
scroll to position [0, 2021]
drag, startPoint x: 268, startPoint y: 124, endPoint x: 179, endPoint y: 124, distance: 89.0
click at [179, 124] on div "LJOF R730514502 __9-5-cm____LJOF express pim" at bounding box center [214, 133] width 148 height 53
copy div "LJOF R730514502"
drag, startPoint x: 258, startPoint y: 173, endPoint x: 177, endPoint y: 173, distance: 81.0
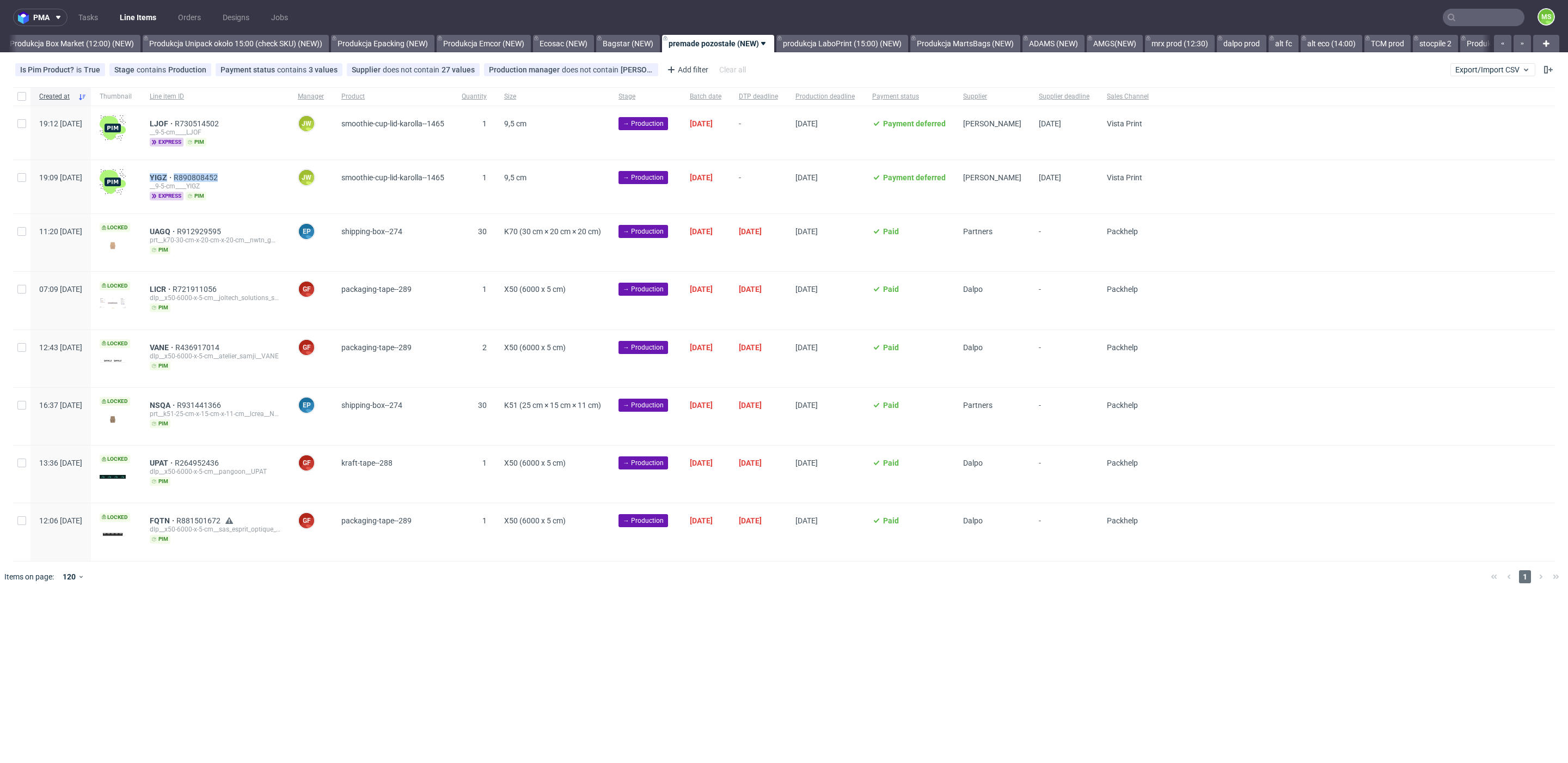
click at [177, 173] on div "YIGZ R890808452 __9-5-cm____YIGZ express pim" at bounding box center [214, 187] width 148 height 53
copy div "YIGZ R890808452"
click at [21, 125] on input "checkbox" at bounding box center [22, 124] width 9 height 9
checkbox input "true"
click at [648, 621] on button at bounding box center [643, 625] width 19 height 13
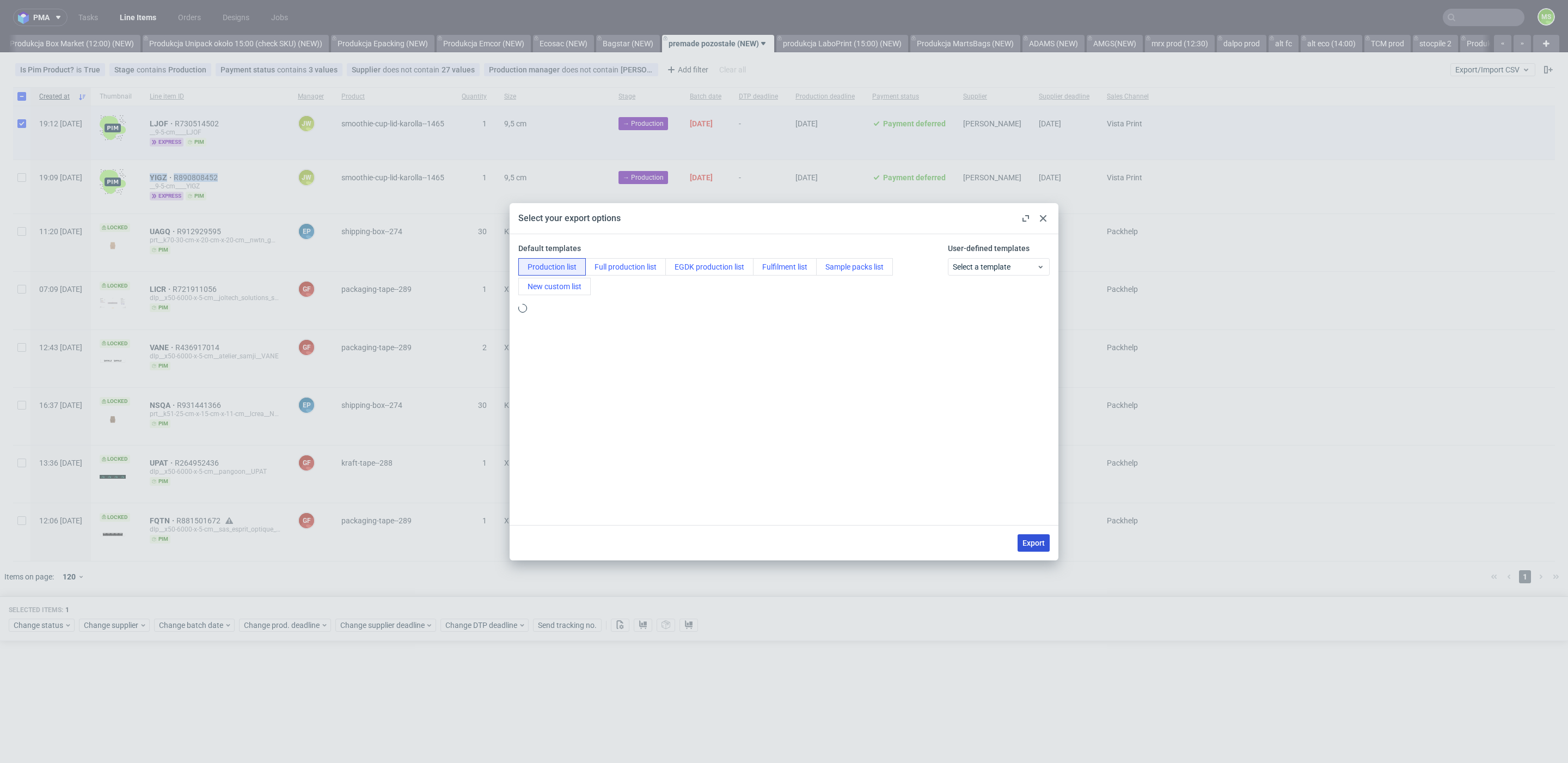
click at [1028, 535] on button "Export" at bounding box center [1033, 543] width 32 height 18
checkbox input "false"
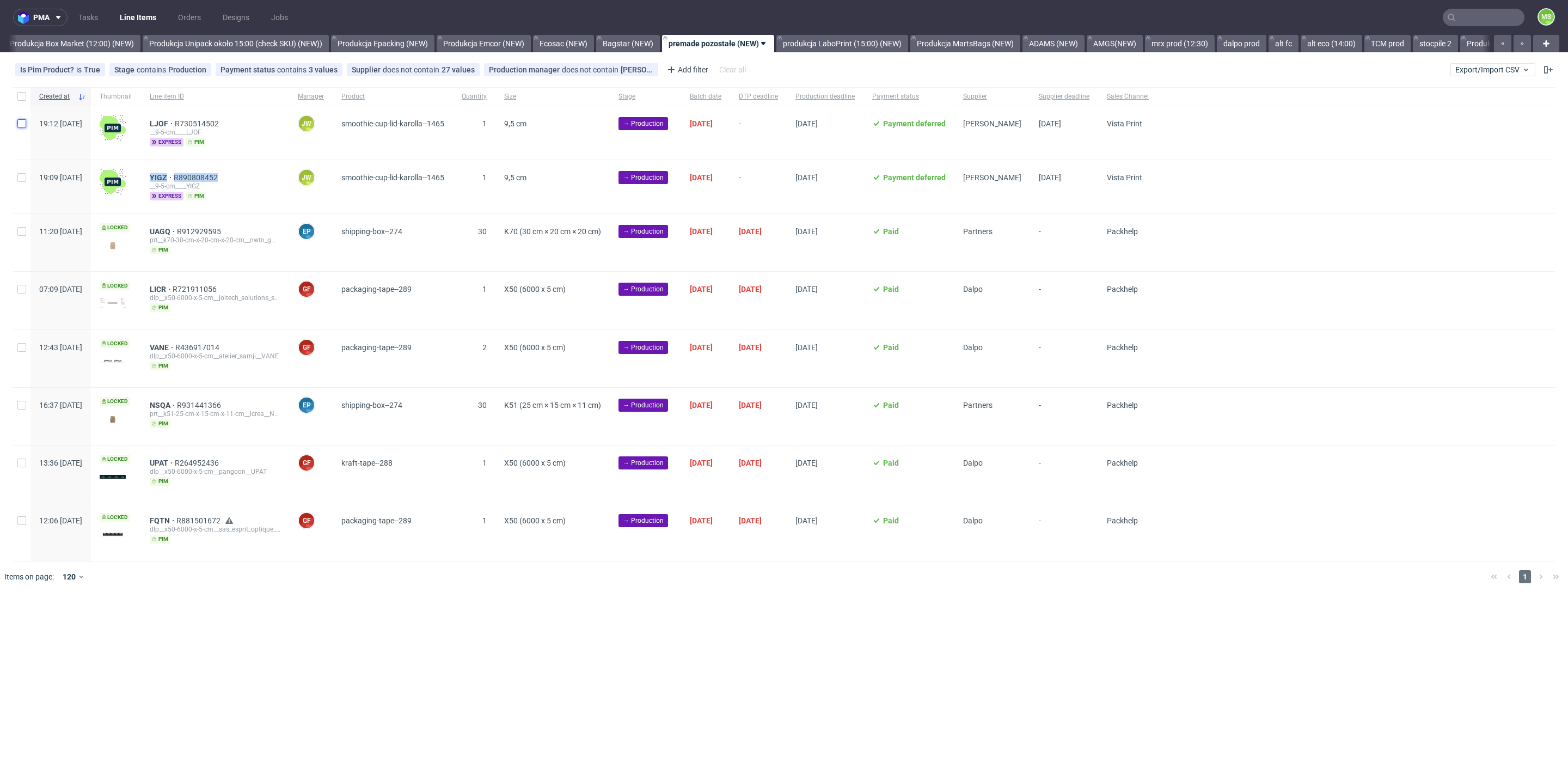
drag, startPoint x: 22, startPoint y: 127, endPoint x: 23, endPoint y: 141, distance: 14.0
click at [23, 127] on div at bounding box center [22, 133] width 18 height 53
checkbox input "true"
click at [22, 174] on input "checkbox" at bounding box center [22, 178] width 9 height 9
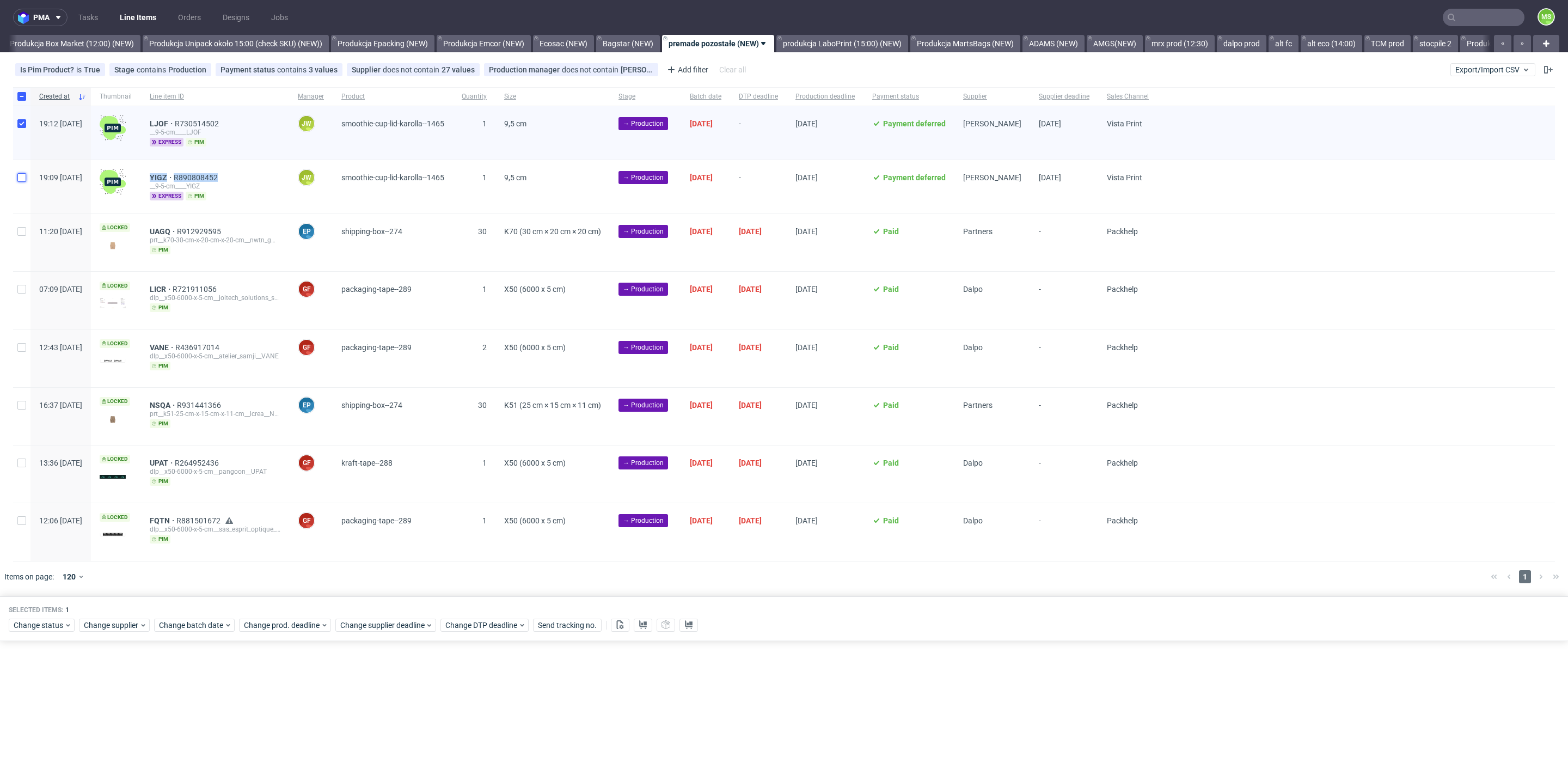
checkbox input "true"
click at [28, 620] on span "Change status" at bounding box center [38, 625] width 50 height 11
click at [55, 490] on span "In Production" at bounding box center [41, 496] width 55 height 15
click at [116, 597] on span "Save" at bounding box center [124, 597] width 17 height 8
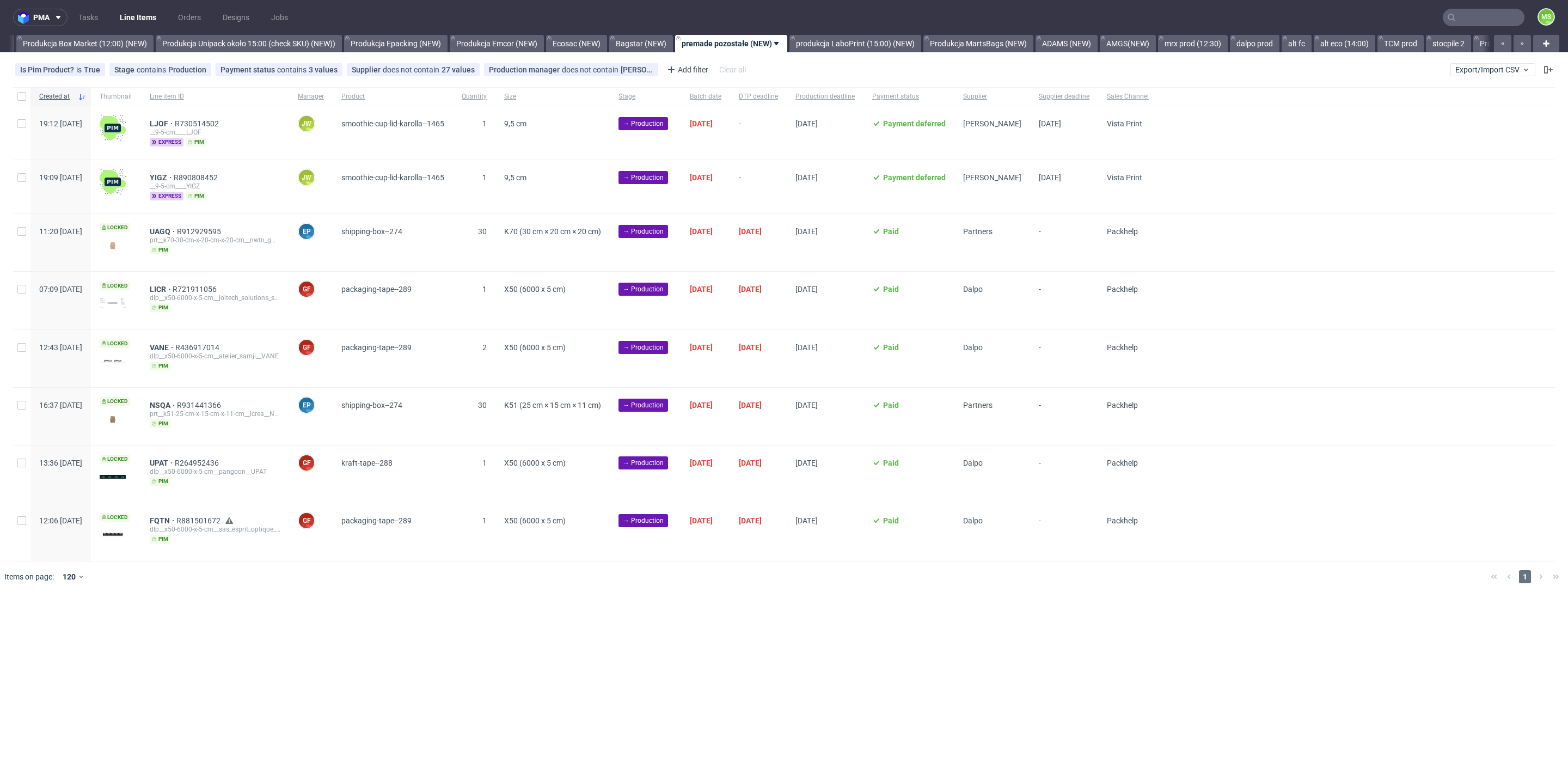
scroll to position [0, 2020]
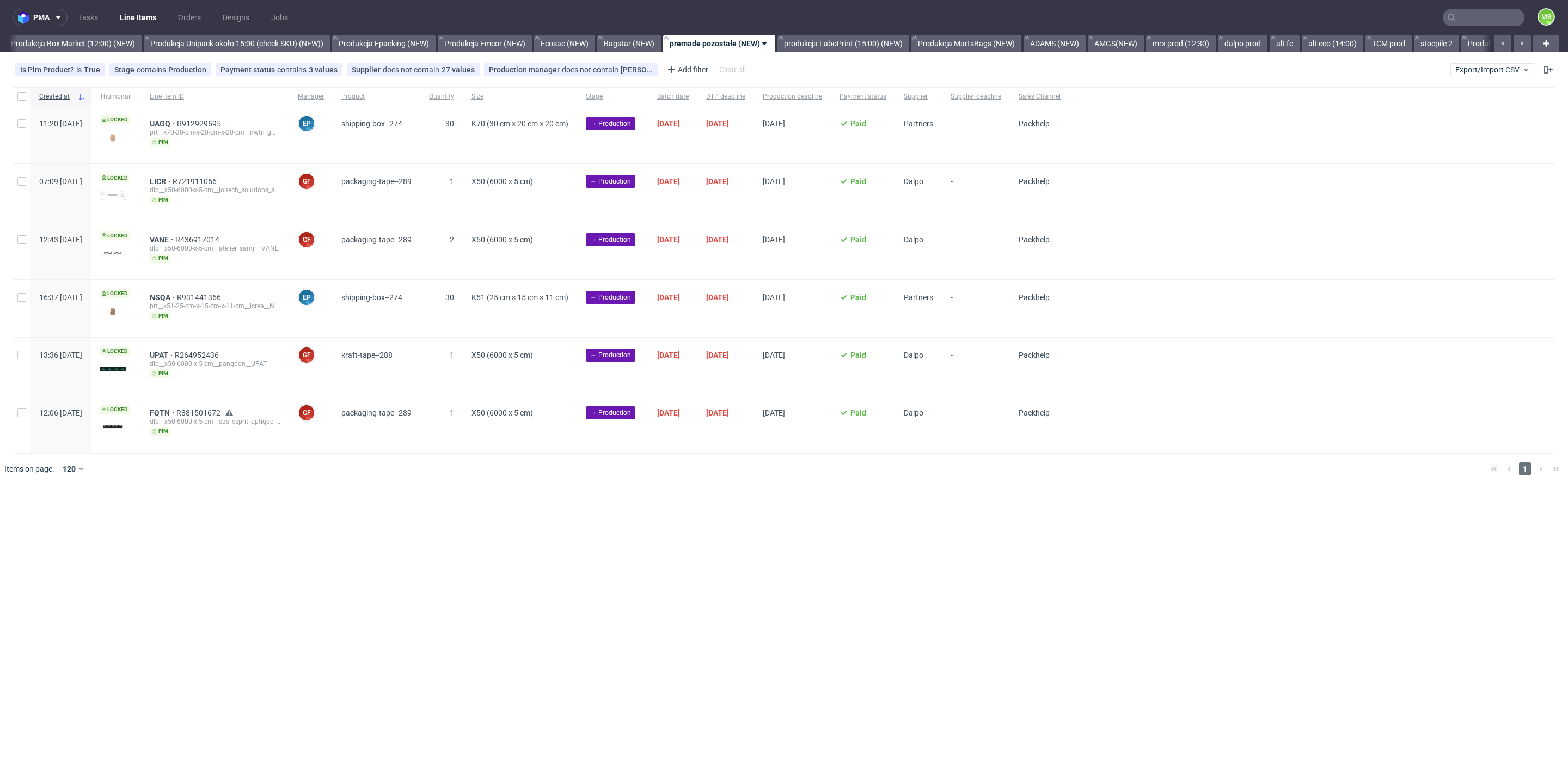
scroll to position [0, 2021]
click at [846, 42] on link "produkcja LaboPrint (15:00) (NEW)" at bounding box center [842, 43] width 132 height 18
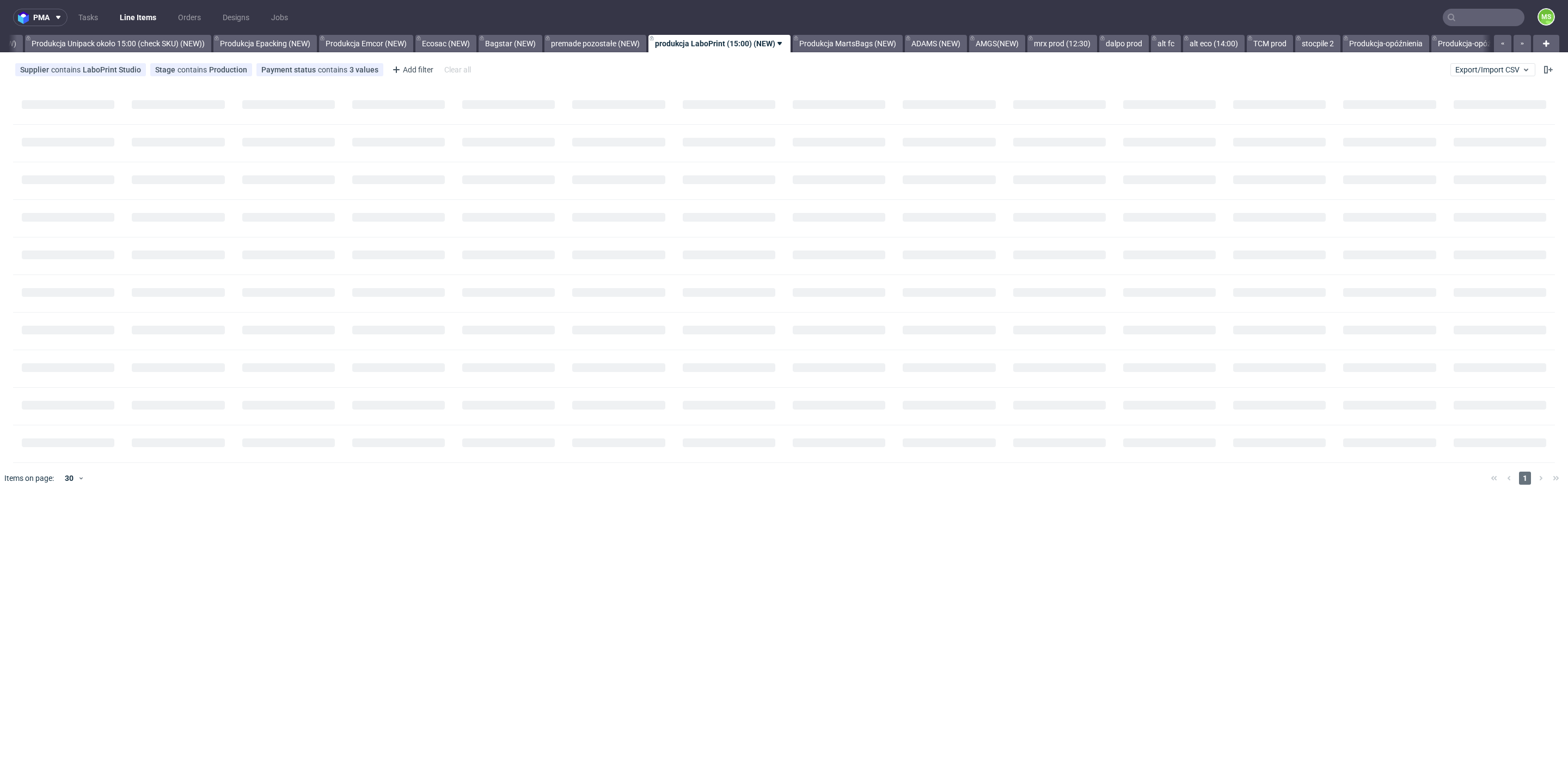
scroll to position [0, 2141]
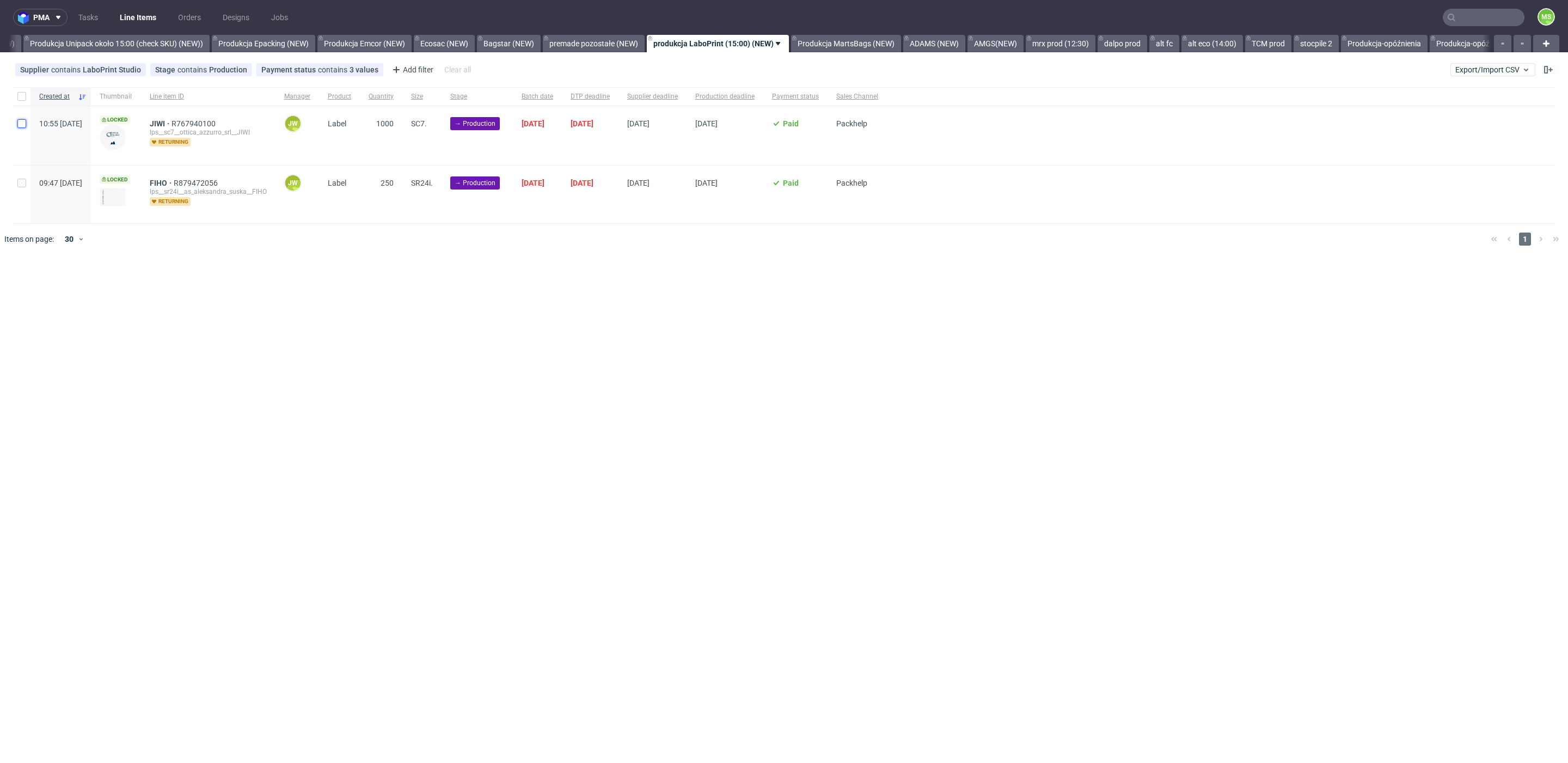
click at [18, 125] on input "checkbox" at bounding box center [22, 124] width 9 height 9
checkbox input "true"
click at [25, 169] on div at bounding box center [22, 194] width 18 height 58
checkbox input "true"
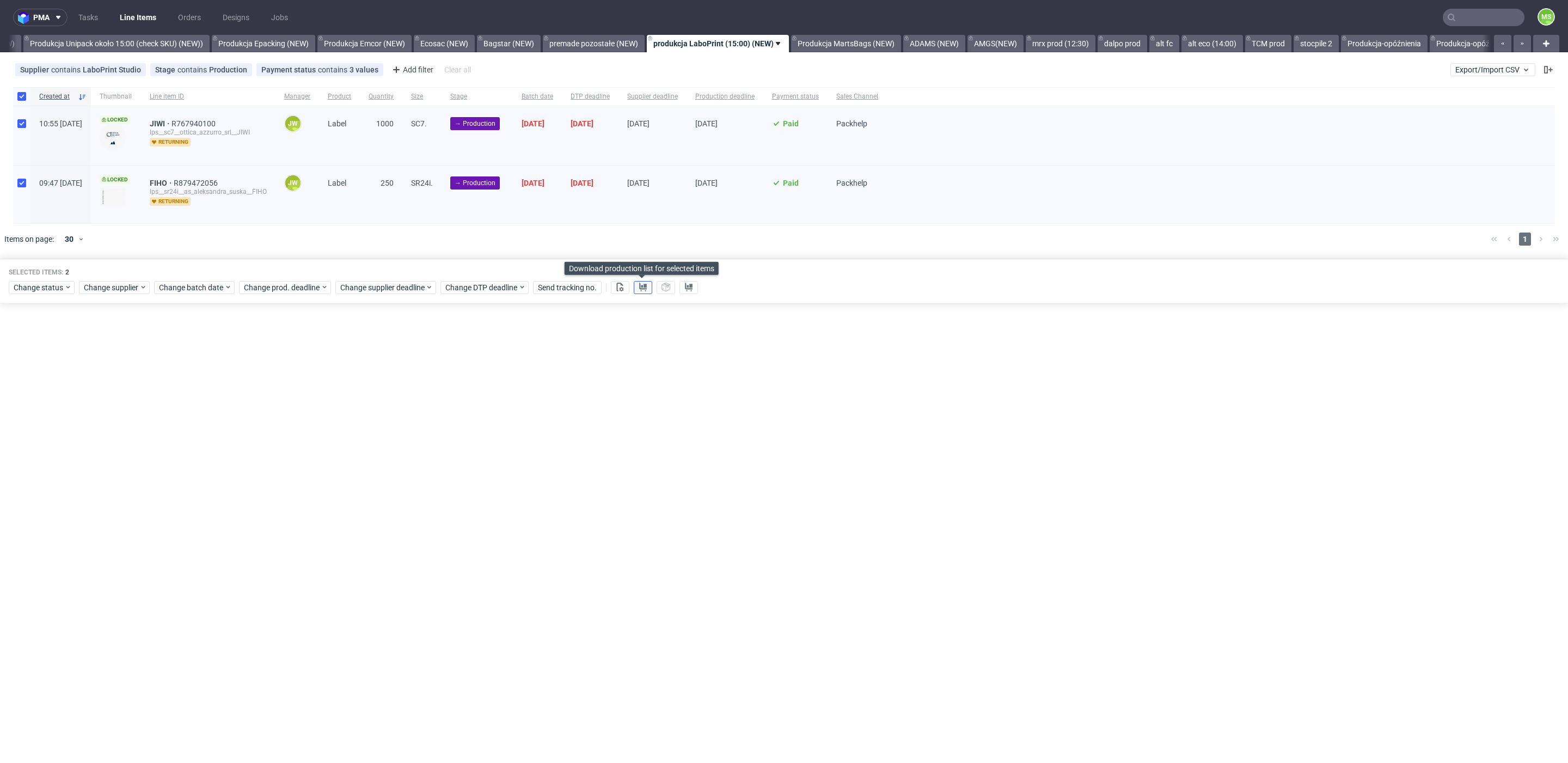
click at [640, 289] on icon at bounding box center [643, 287] width 9 height 9
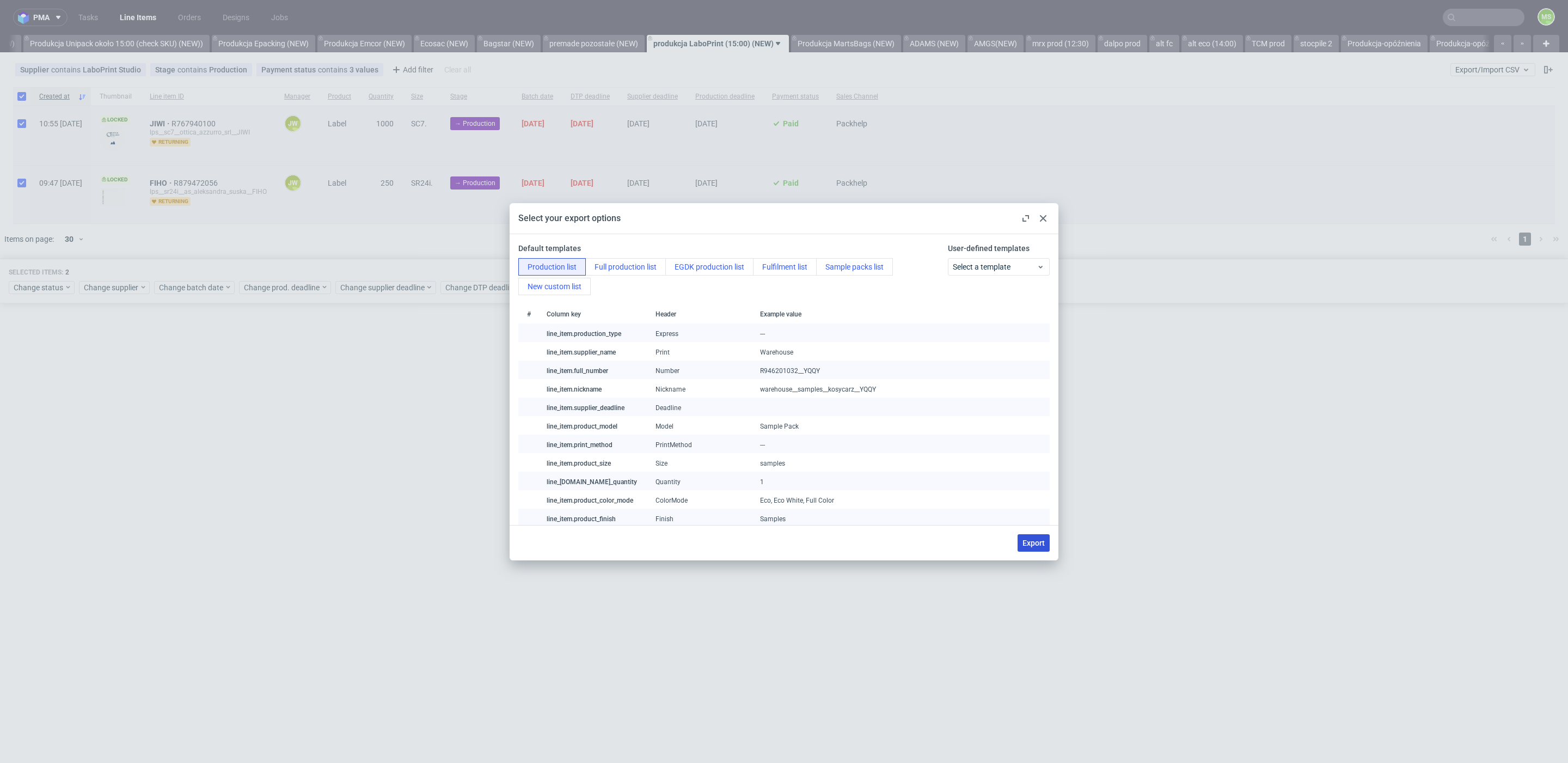
click at [1033, 544] on span "Export" at bounding box center [1033, 543] width 22 height 8
checkbox input "false"
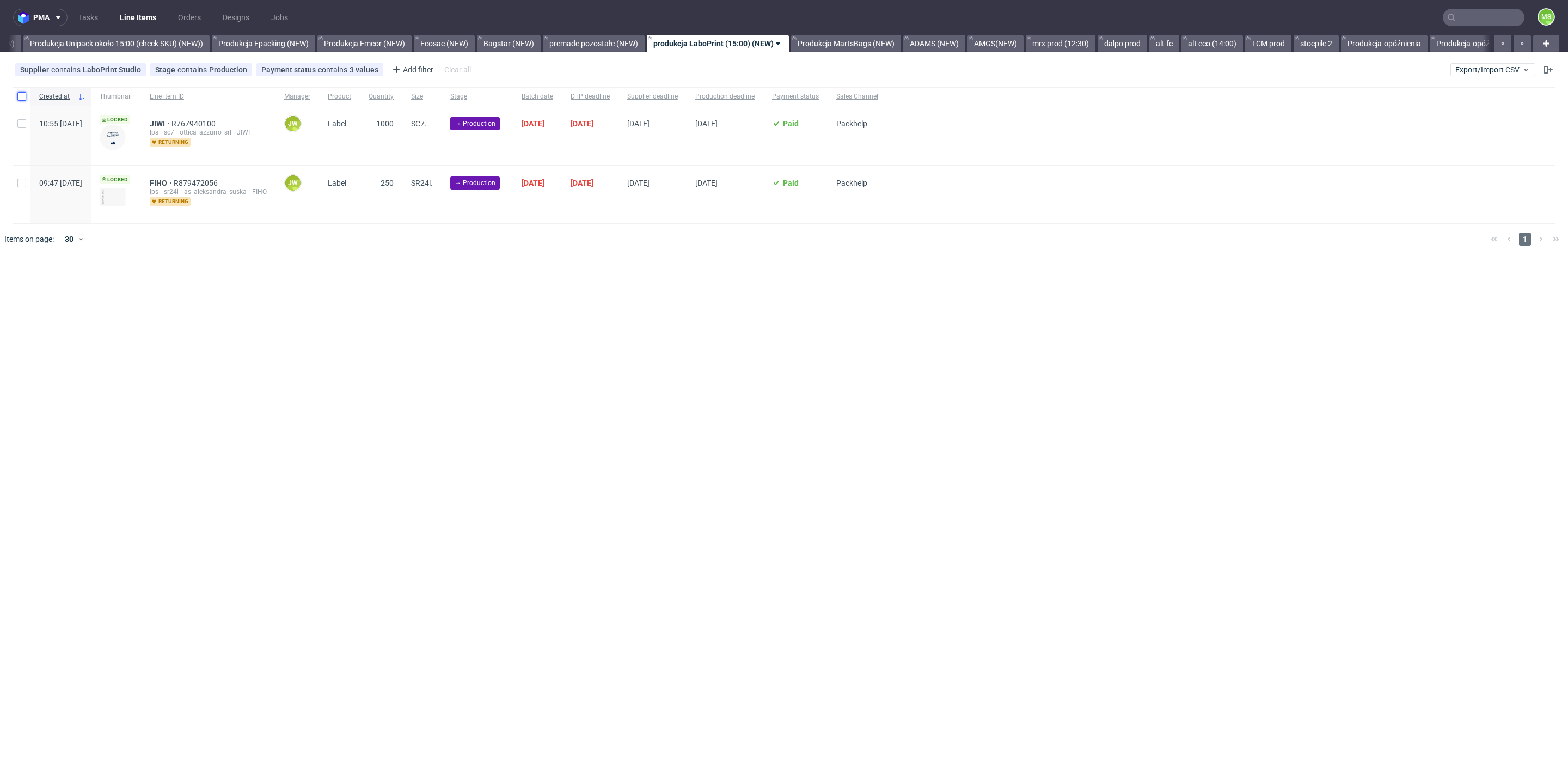
click at [19, 99] on input "checkbox" at bounding box center [22, 96] width 9 height 9
checkbox input "true"
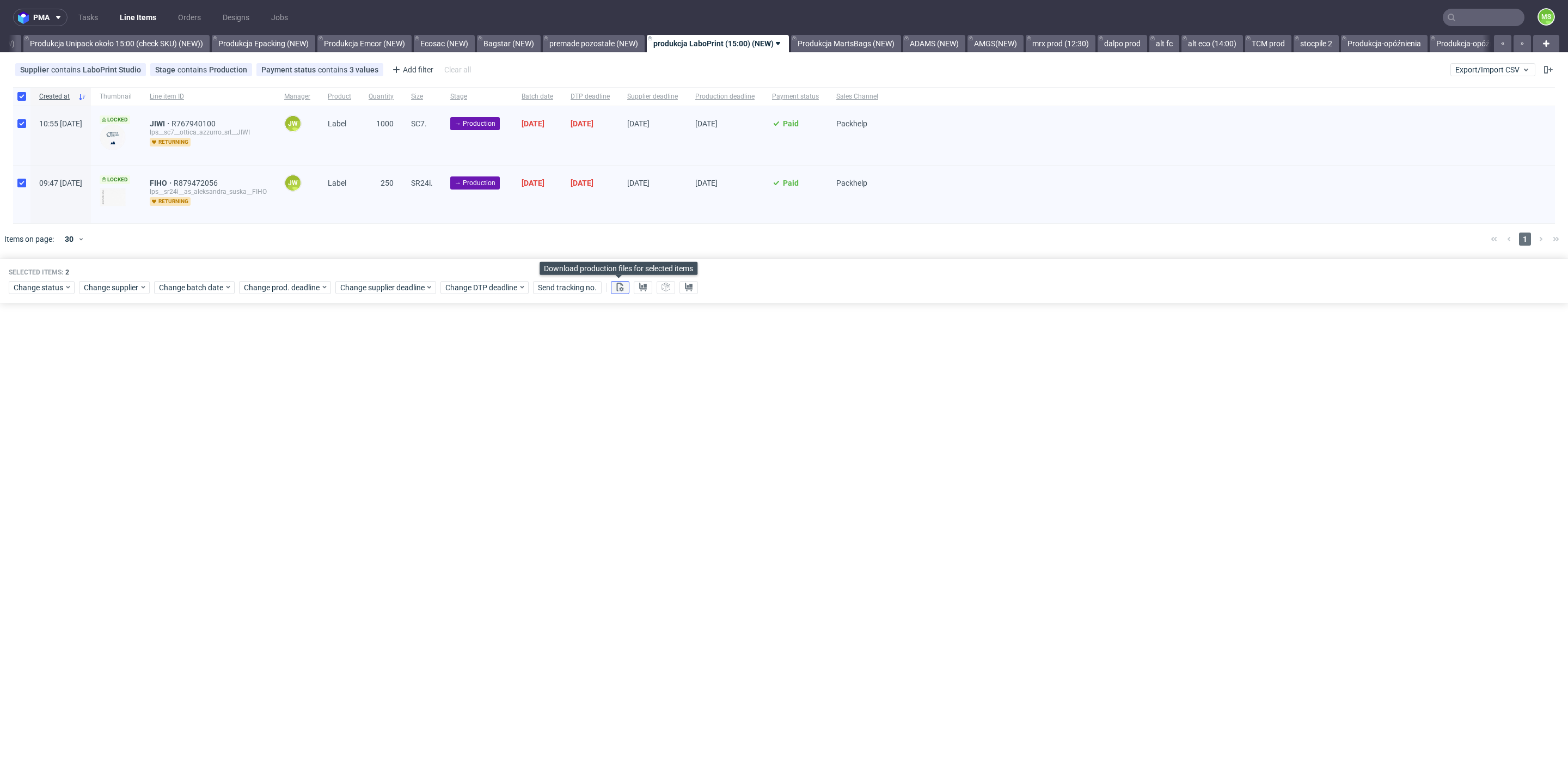
click at [617, 287] on icon at bounding box center [621, 287] width 9 height 9
click at [953, 411] on div "pma Tasks Line Items Orders Designs Jobs MS All DTP Late Shipped Shipments DTP …" at bounding box center [784, 382] width 1568 height 763
drag, startPoint x: 30, startPoint y: 297, endPoint x: 35, endPoint y: 290, distance: 8.6
click at [32, 296] on div "Selected items: 2 Change status Change supplier Change batch date Change prod. …" at bounding box center [784, 281] width 1568 height 45
click at [36, 290] on span "Change status" at bounding box center [38, 288] width 50 height 11
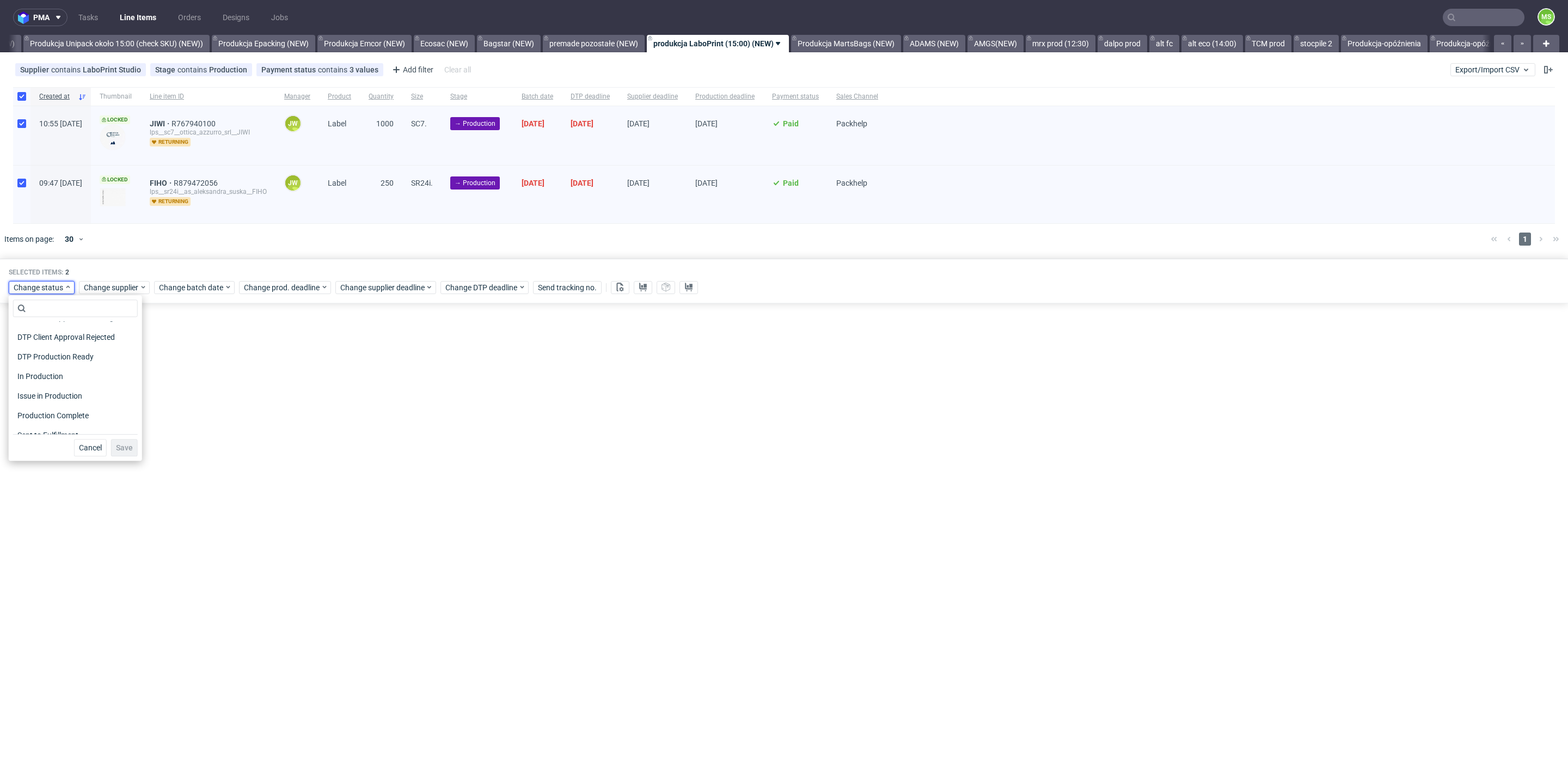
scroll to position [143, 0]
click at [80, 351] on div "In Production" at bounding box center [75, 345] width 125 height 15
click at [116, 451] on span "Save" at bounding box center [124, 447] width 17 height 8
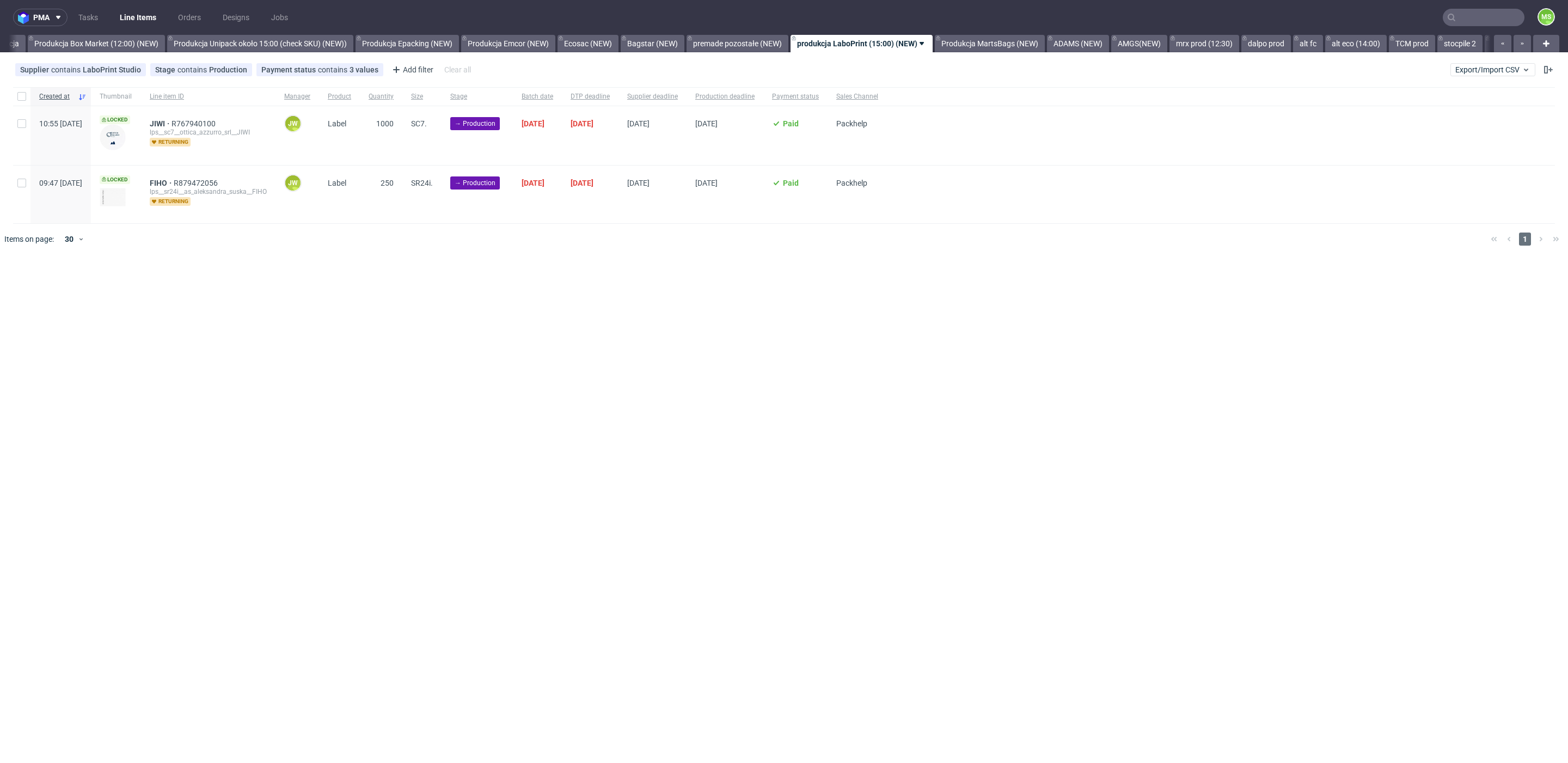
scroll to position [0, 2069]
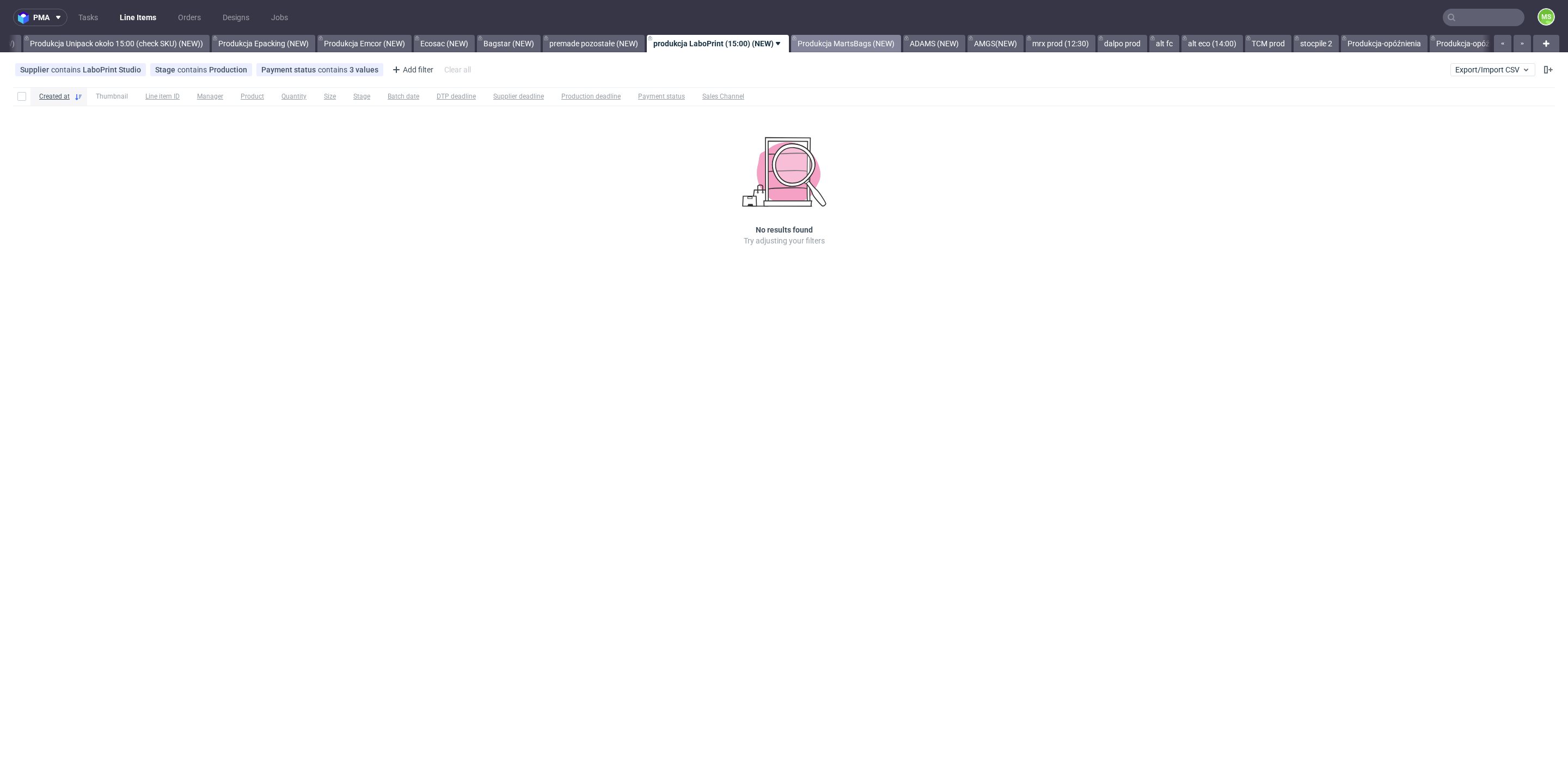
click at [894, 39] on link "Produkcja MartsBags (NEW)" at bounding box center [846, 43] width 110 height 18
click at [877, 44] on link "ADAMS (NEW)" at bounding box center [885, 43] width 62 height 18
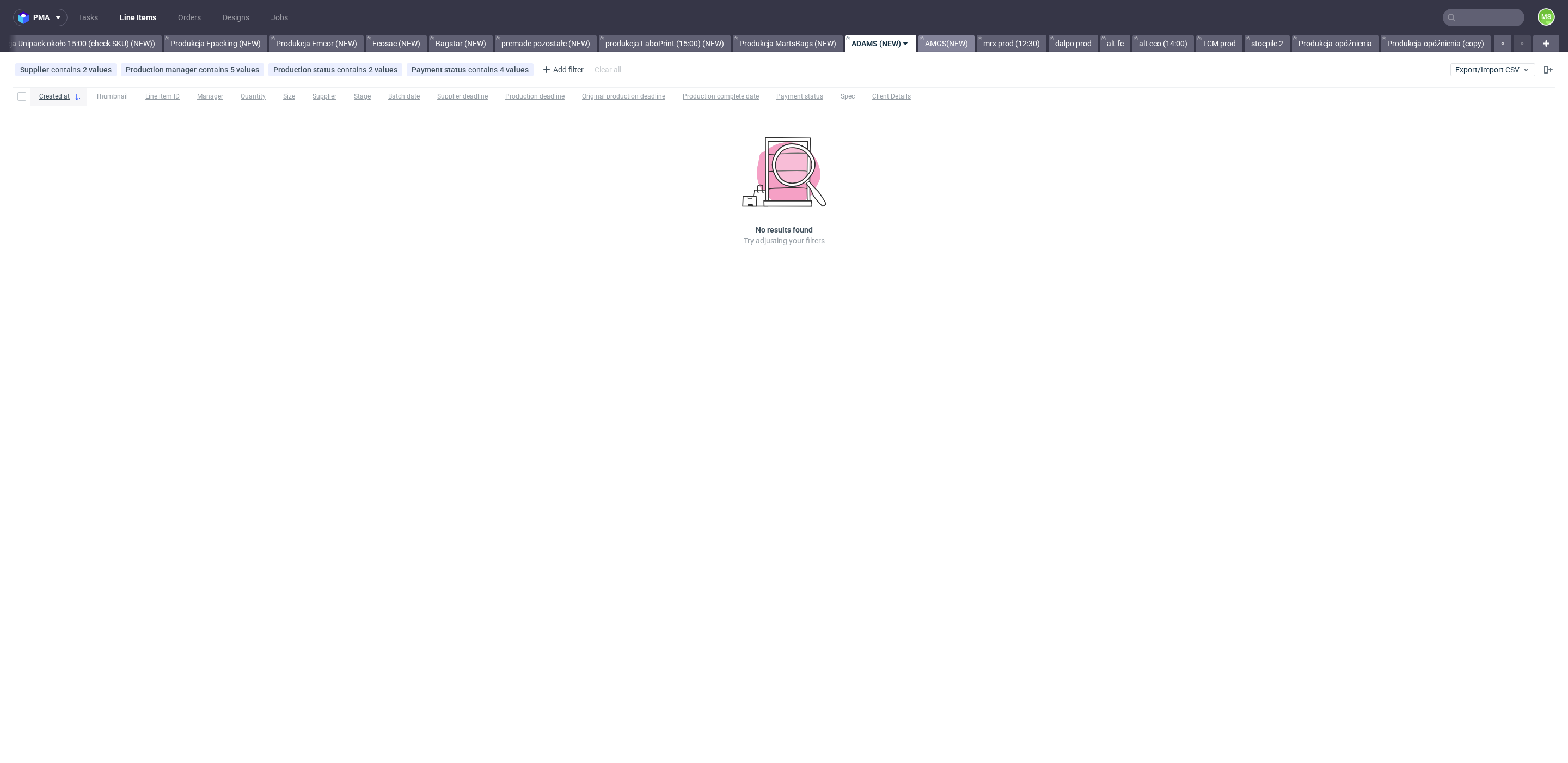
click at [936, 44] on link "AMGS(NEW)" at bounding box center [946, 43] width 56 height 18
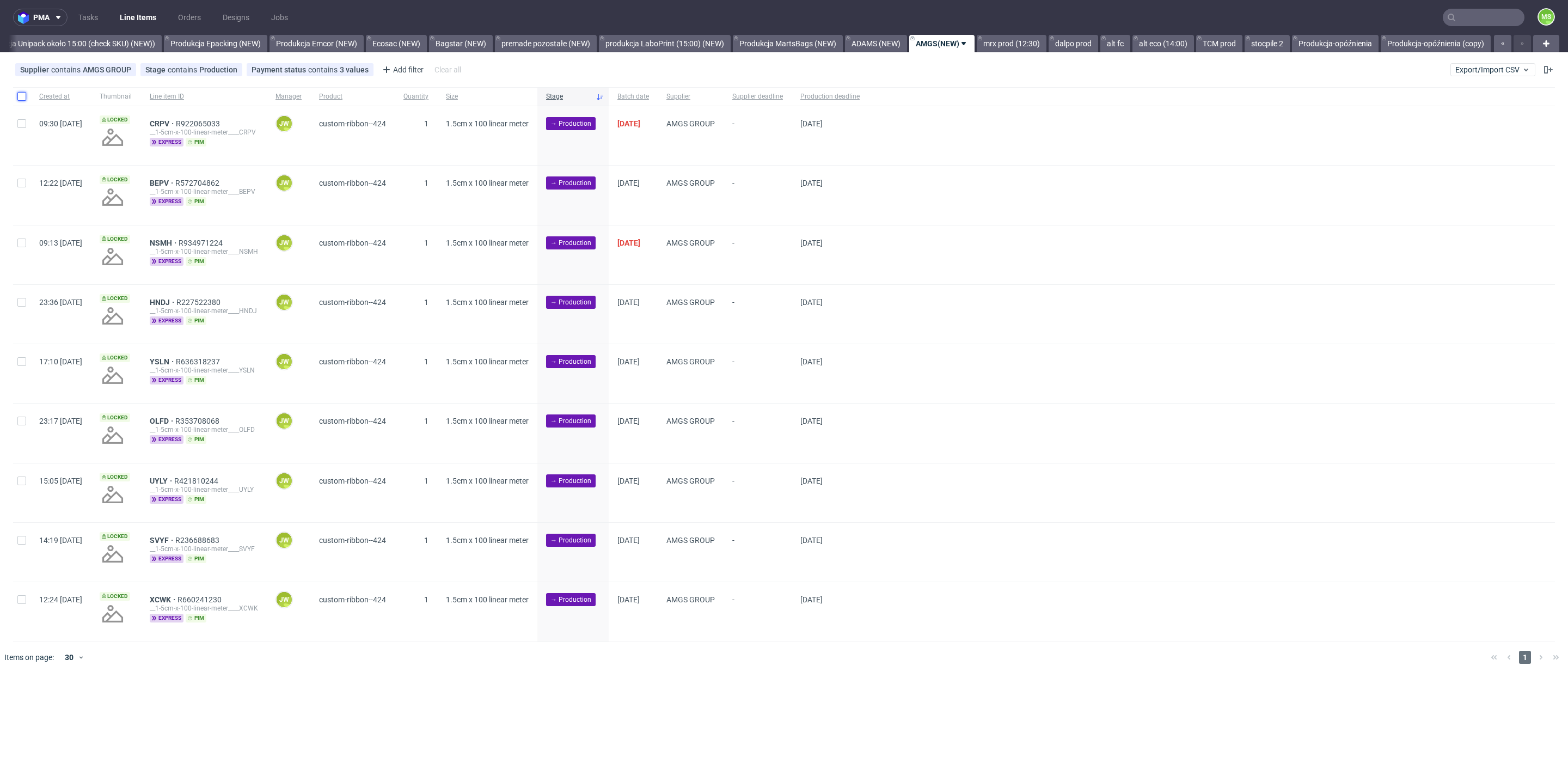
click at [18, 98] on input "checkbox" at bounding box center [22, 96] width 9 height 9
checkbox input "true"
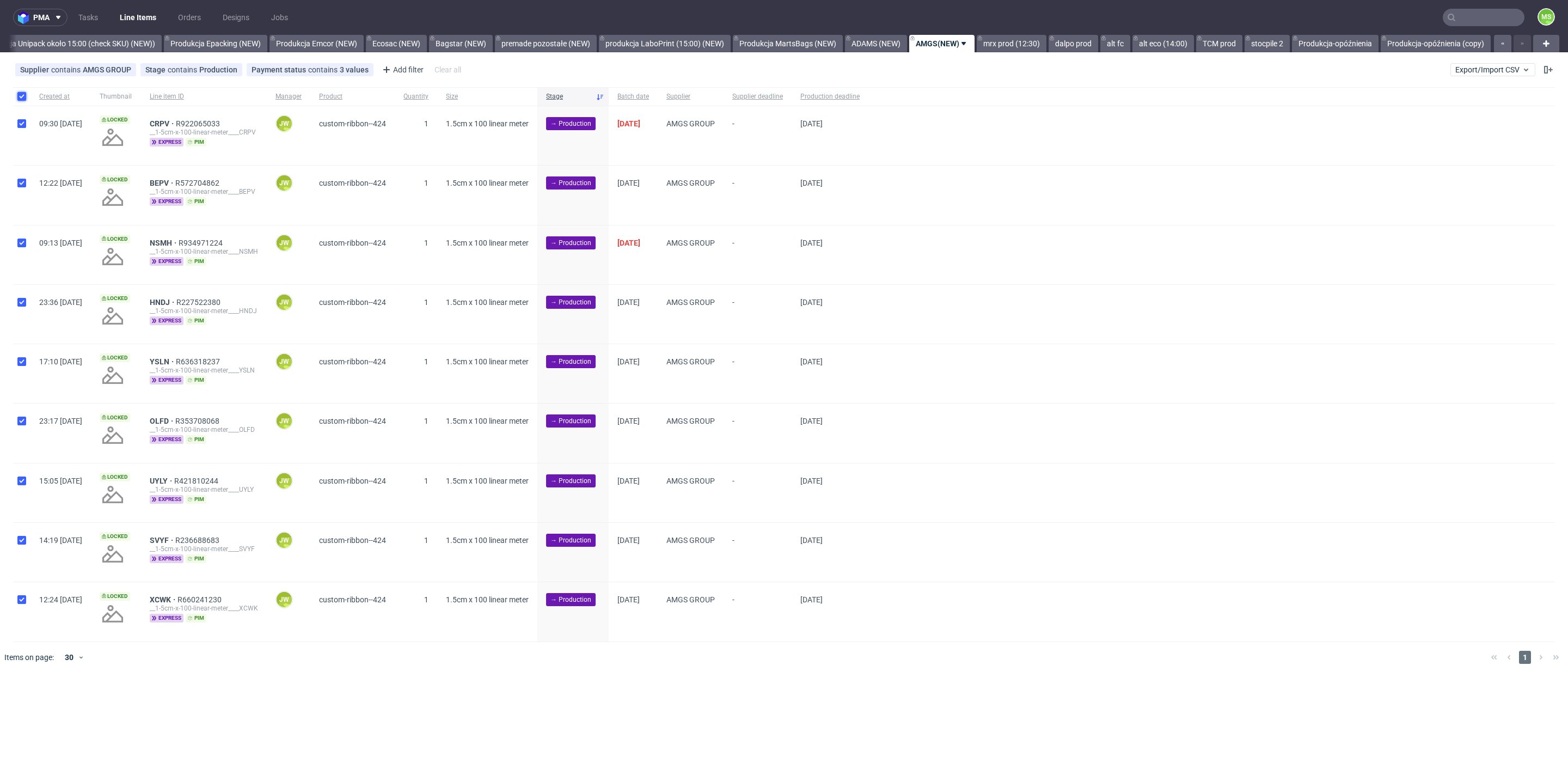
checkbox input "true"
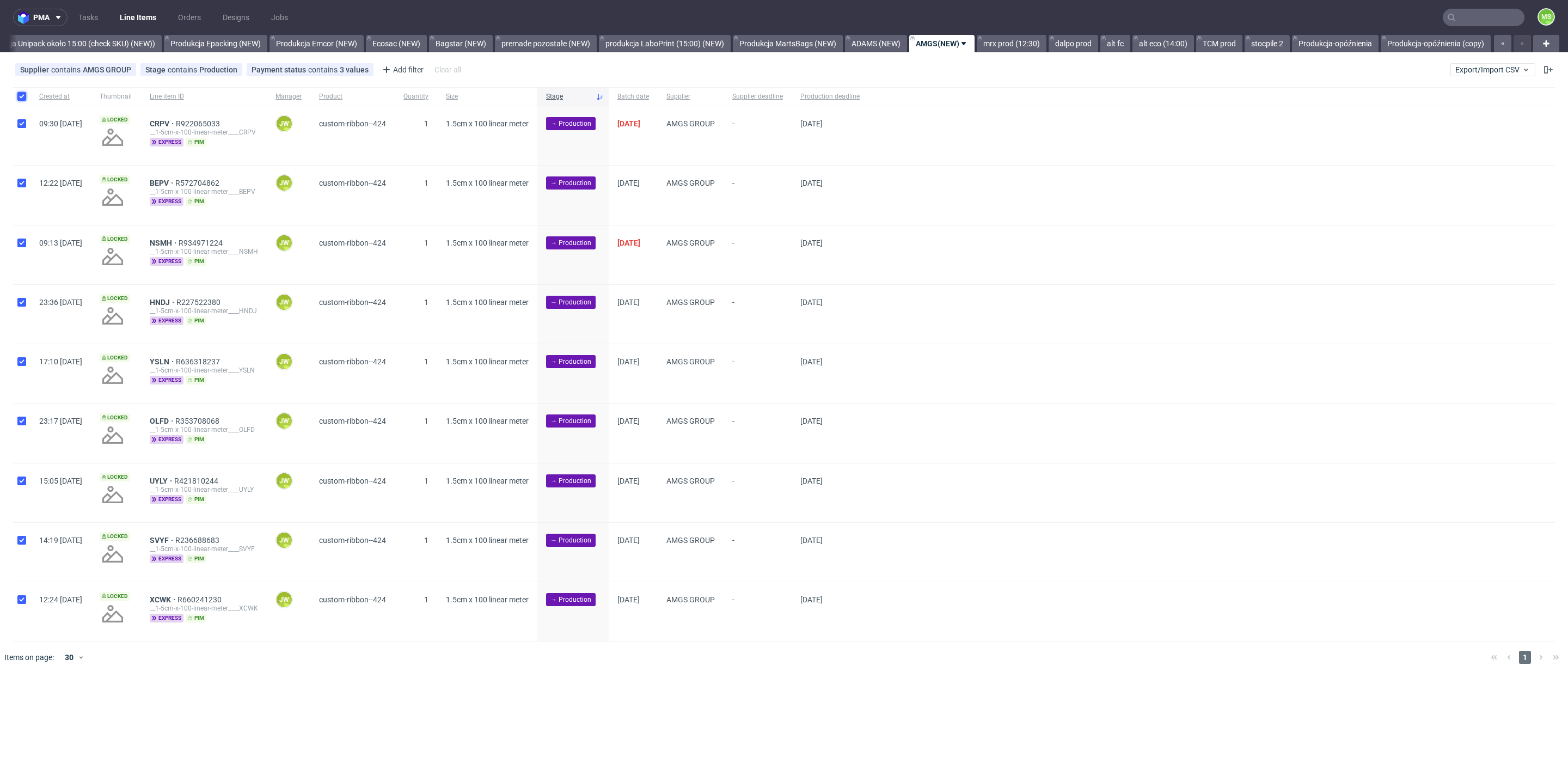
checkbox input "true"
click at [202, 704] on span "Change batch date" at bounding box center [192, 705] width 66 height 11
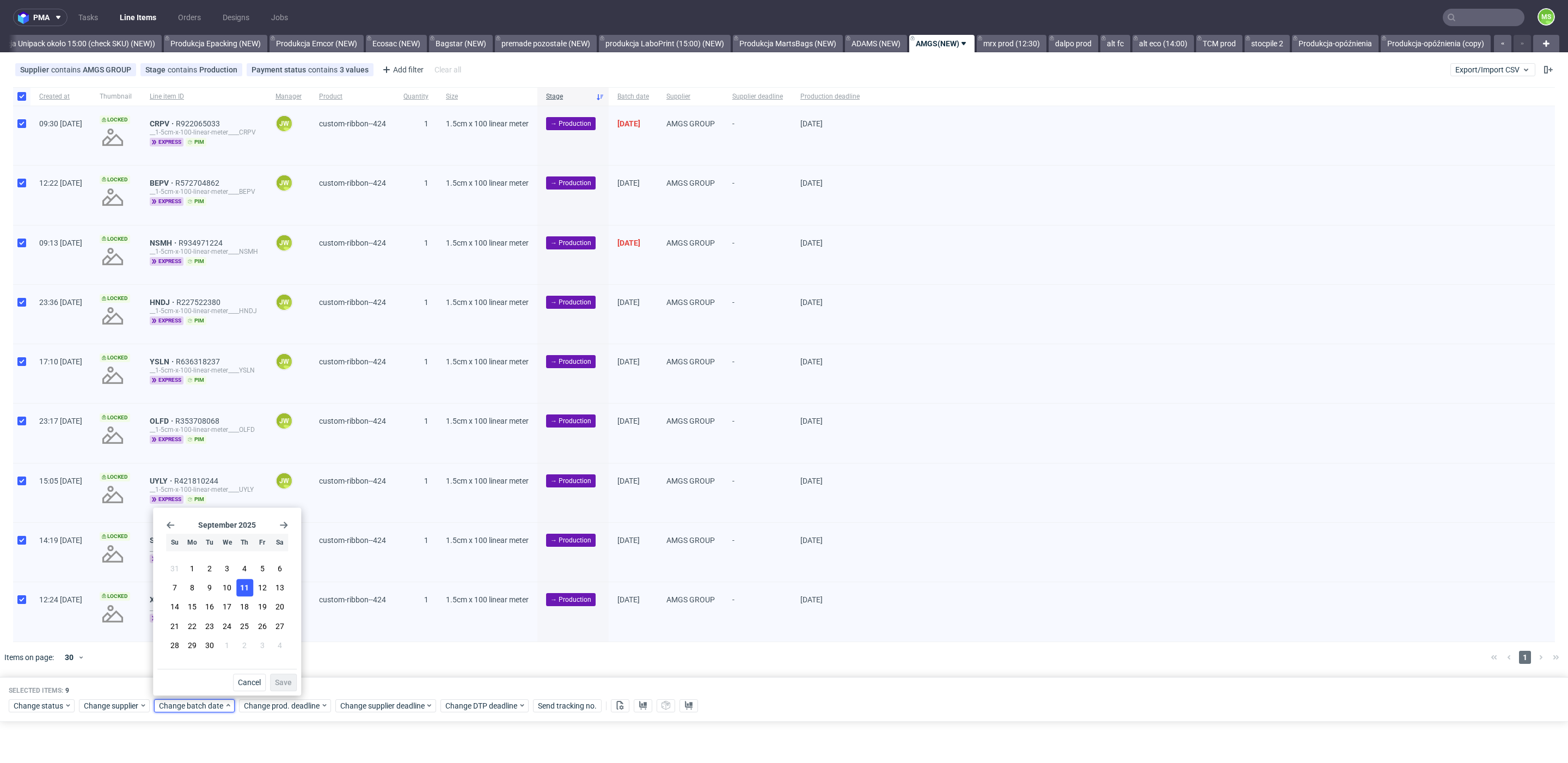
click at [244, 593] on span "11" at bounding box center [244, 587] width 9 height 11
drag, startPoint x: 275, startPoint y: 685, endPoint x: 286, endPoint y: 697, distance: 16.3
click at [276, 685] on span "Save" at bounding box center [283, 682] width 17 height 8
drag, startPoint x: 287, startPoint y: 698, endPoint x: 309, endPoint y: 674, distance: 32.6
click at [295, 692] on div "Selected items: 9 Change status Change supplier Change batch date Change prod. …" at bounding box center [784, 698] width 1568 height 45
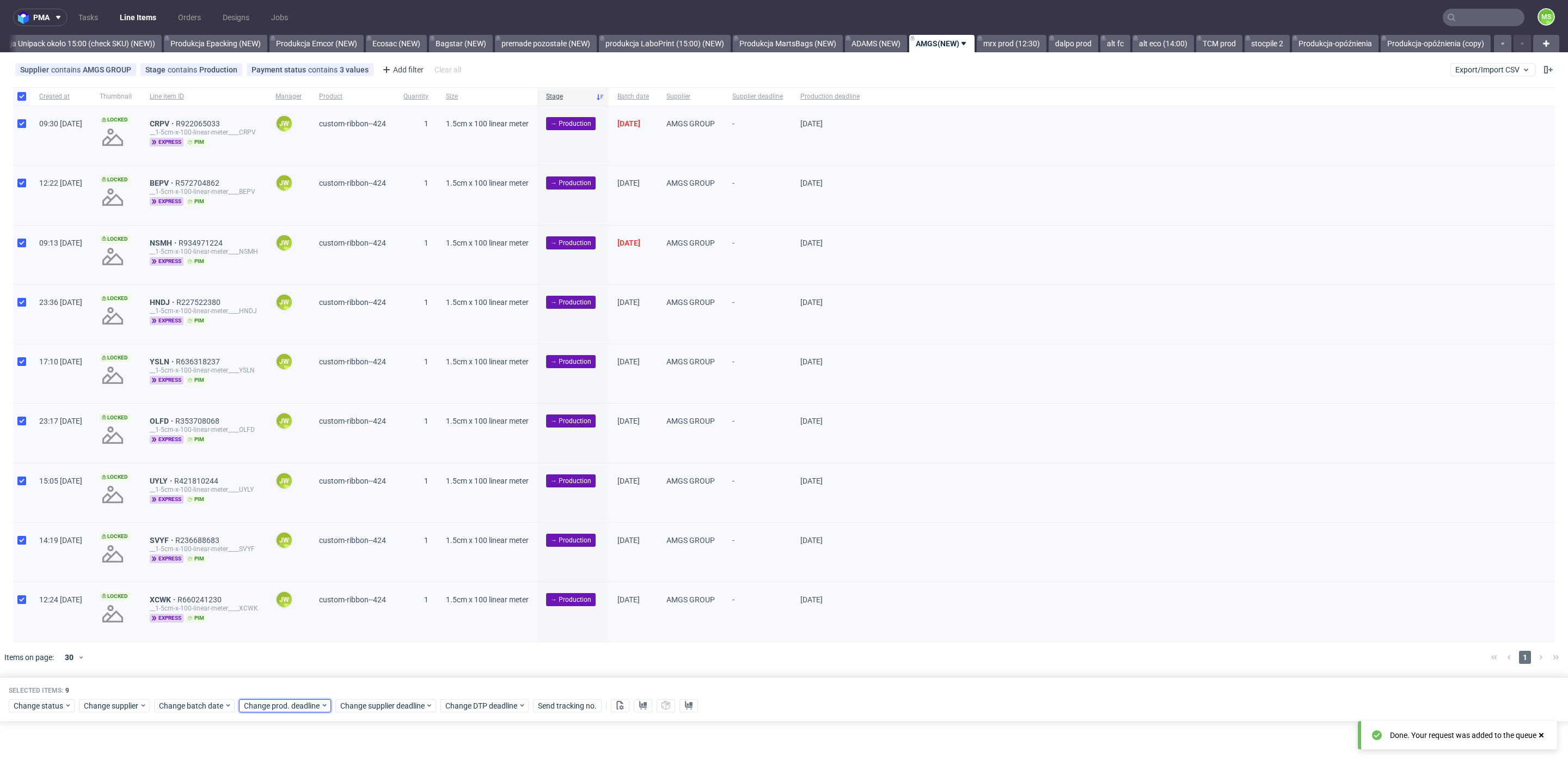
click at [312, 701] on span "Change prod. deadline" at bounding box center [282, 705] width 77 height 11
click at [335, 603] on button "18" at bounding box center [328, 607] width 17 height 18
drag, startPoint x: 358, startPoint y: 675, endPoint x: 365, endPoint y: 684, distance: 11.4
click at [358, 675] on button "Save" at bounding box center [367, 682] width 27 height 18
click at [373, 700] on span "Change supplier deadline" at bounding box center [382, 705] width 85 height 11
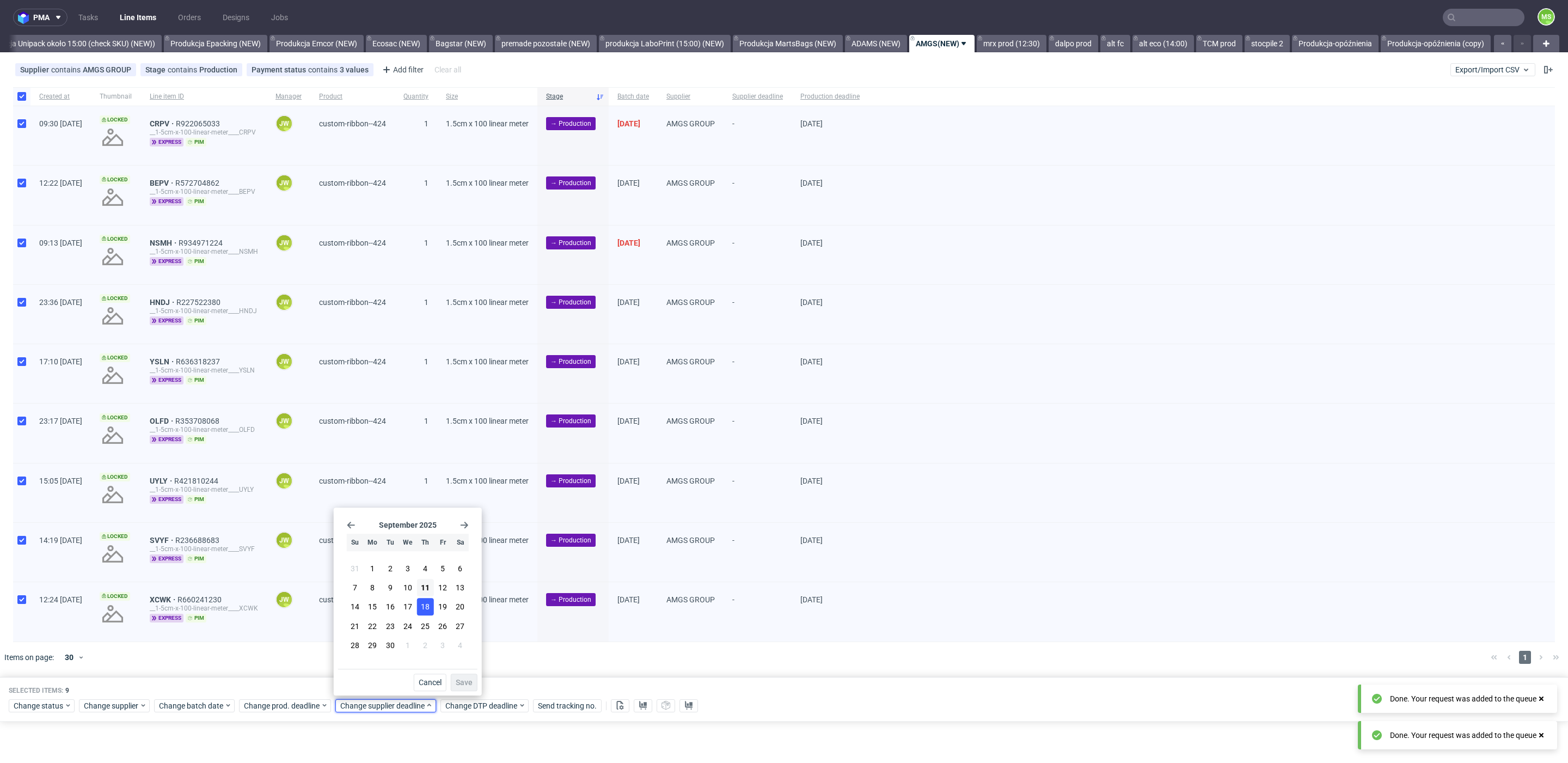
click at [427, 607] on span "18" at bounding box center [425, 607] width 9 height 11
click at [460, 680] on span "Save" at bounding box center [464, 682] width 17 height 8
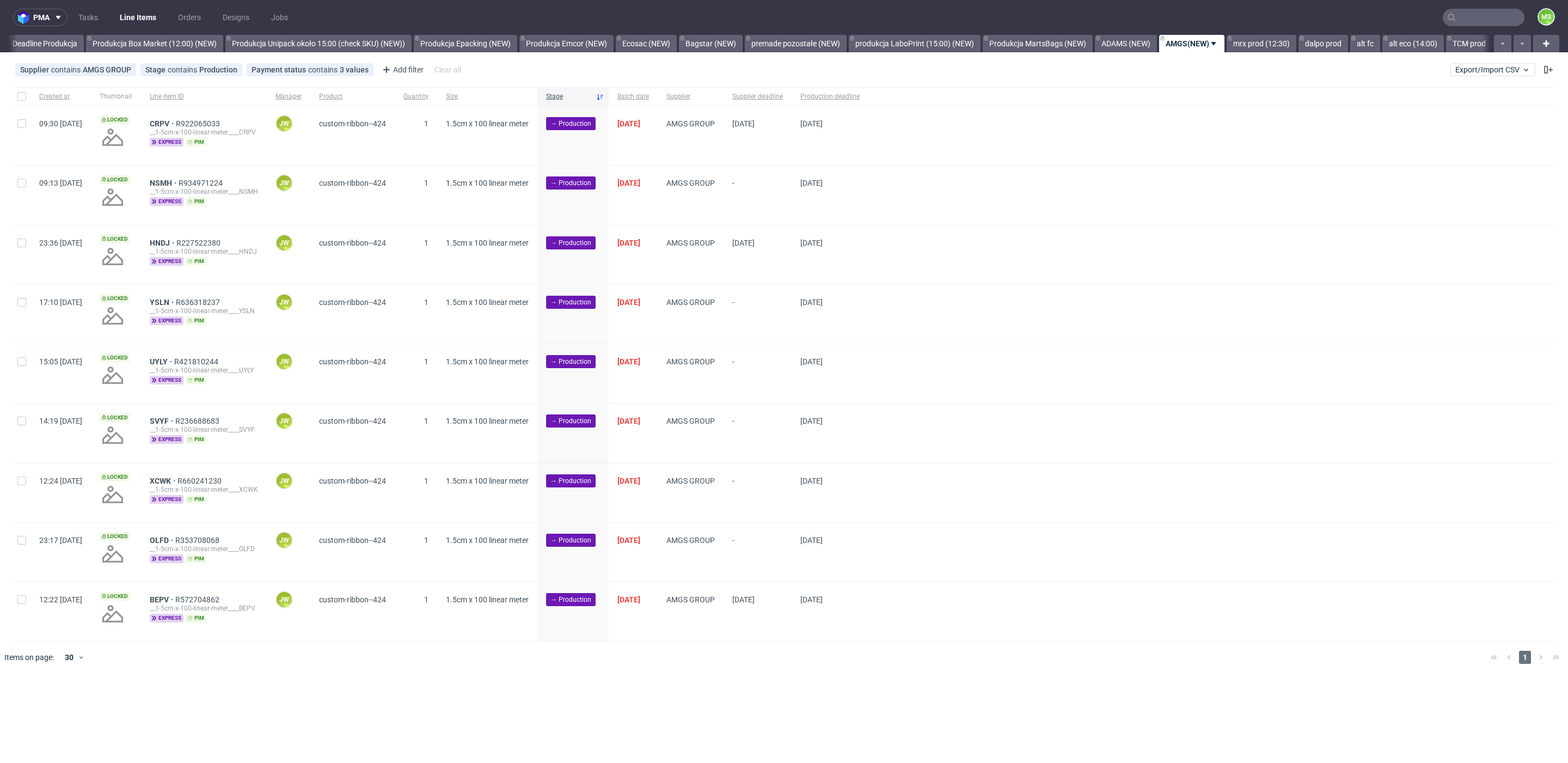
scroll to position [0, 2138]
click at [22, 99] on input "checkbox" at bounding box center [22, 96] width 9 height 9
checkbox input "true"
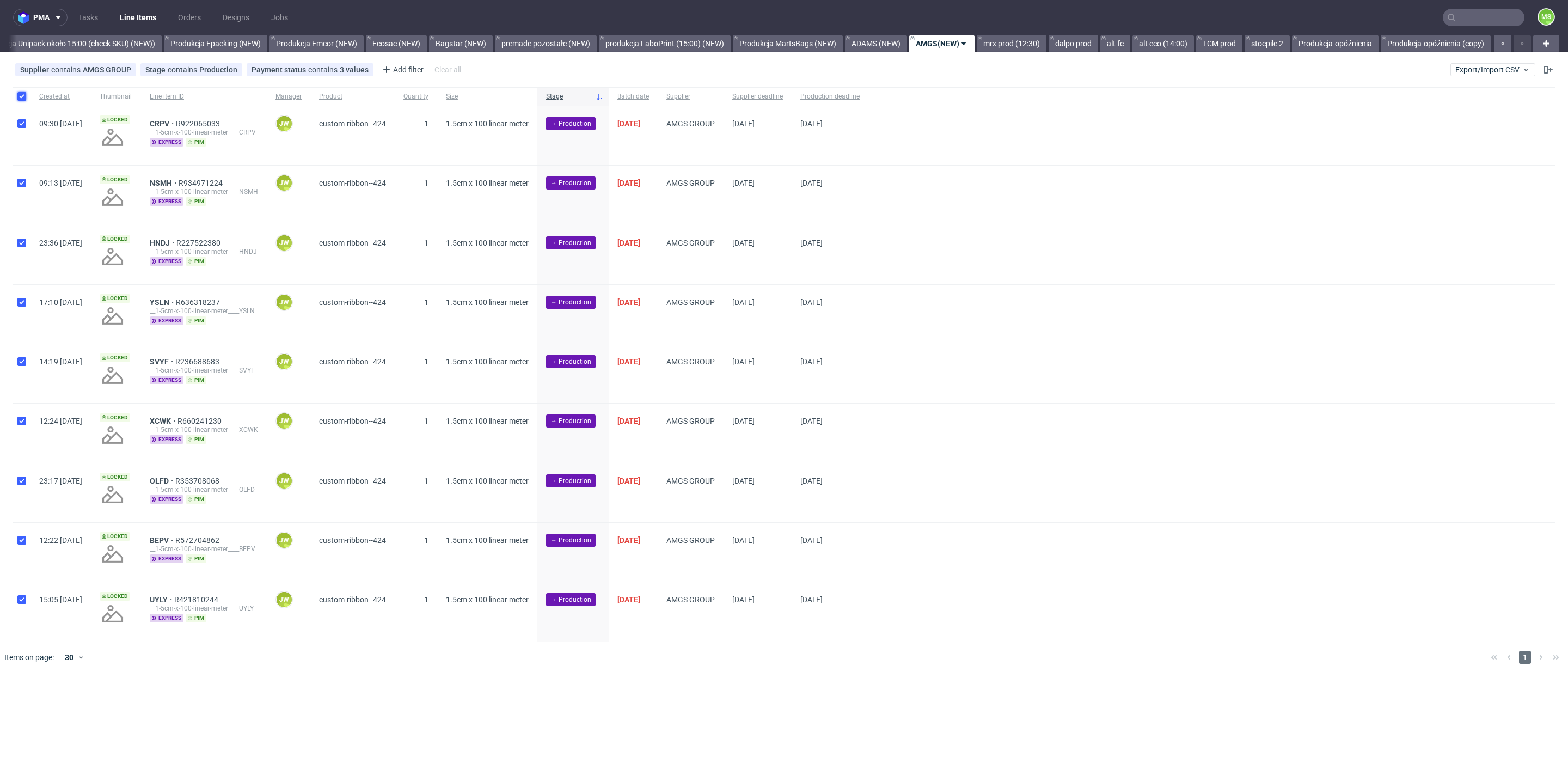
checkbox input "true"
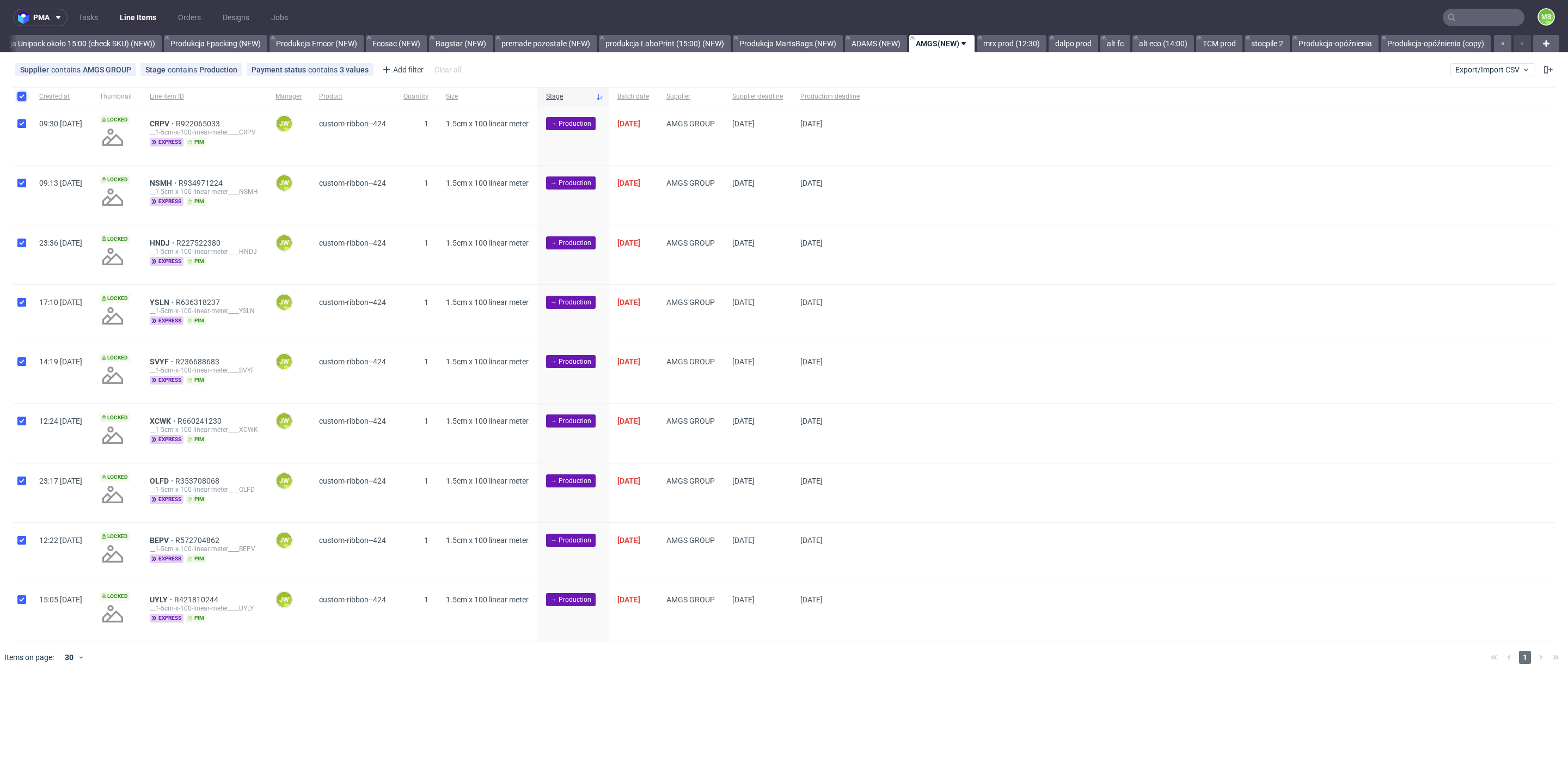
checkbox input "true"
drag, startPoint x: 621, startPoint y: 702, endPoint x: 638, endPoint y: 705, distance: 17.3
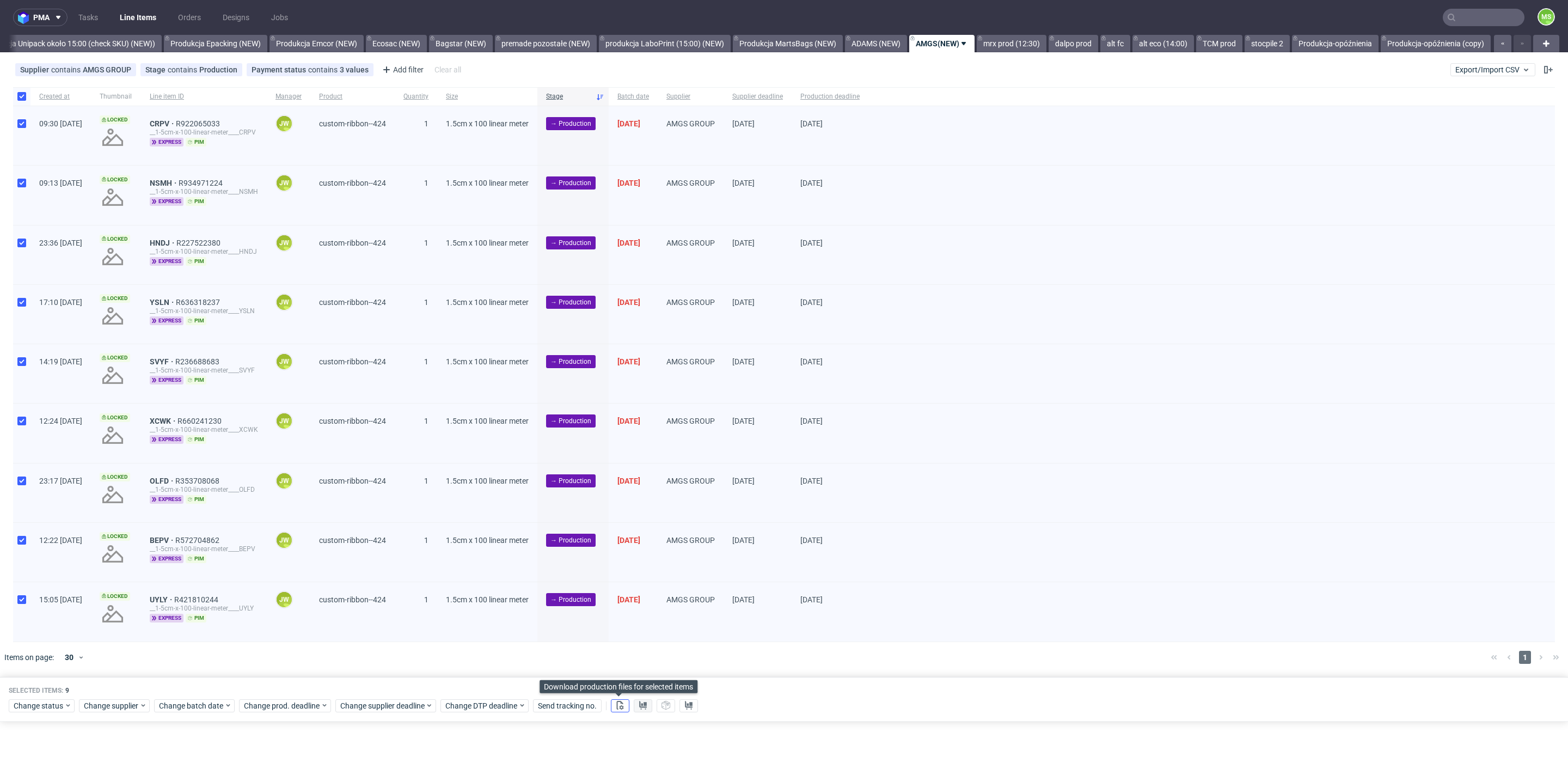
click at [621, 702] on use at bounding box center [621, 705] width 7 height 9
click at [642, 705] on use at bounding box center [643, 705] width 8 height 9
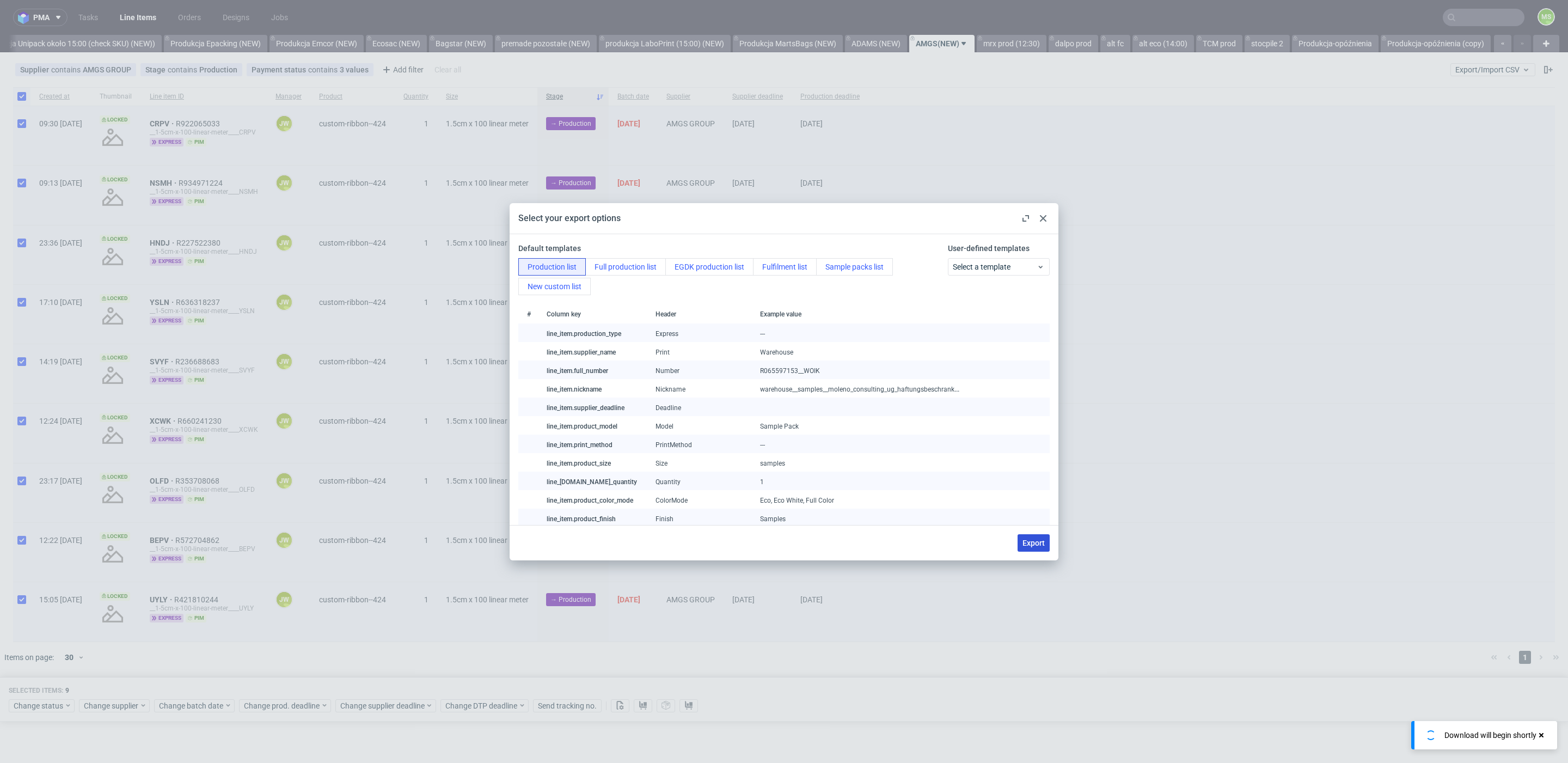
click at [1039, 535] on button "Export" at bounding box center [1033, 543] width 32 height 18
checkbox input "false"
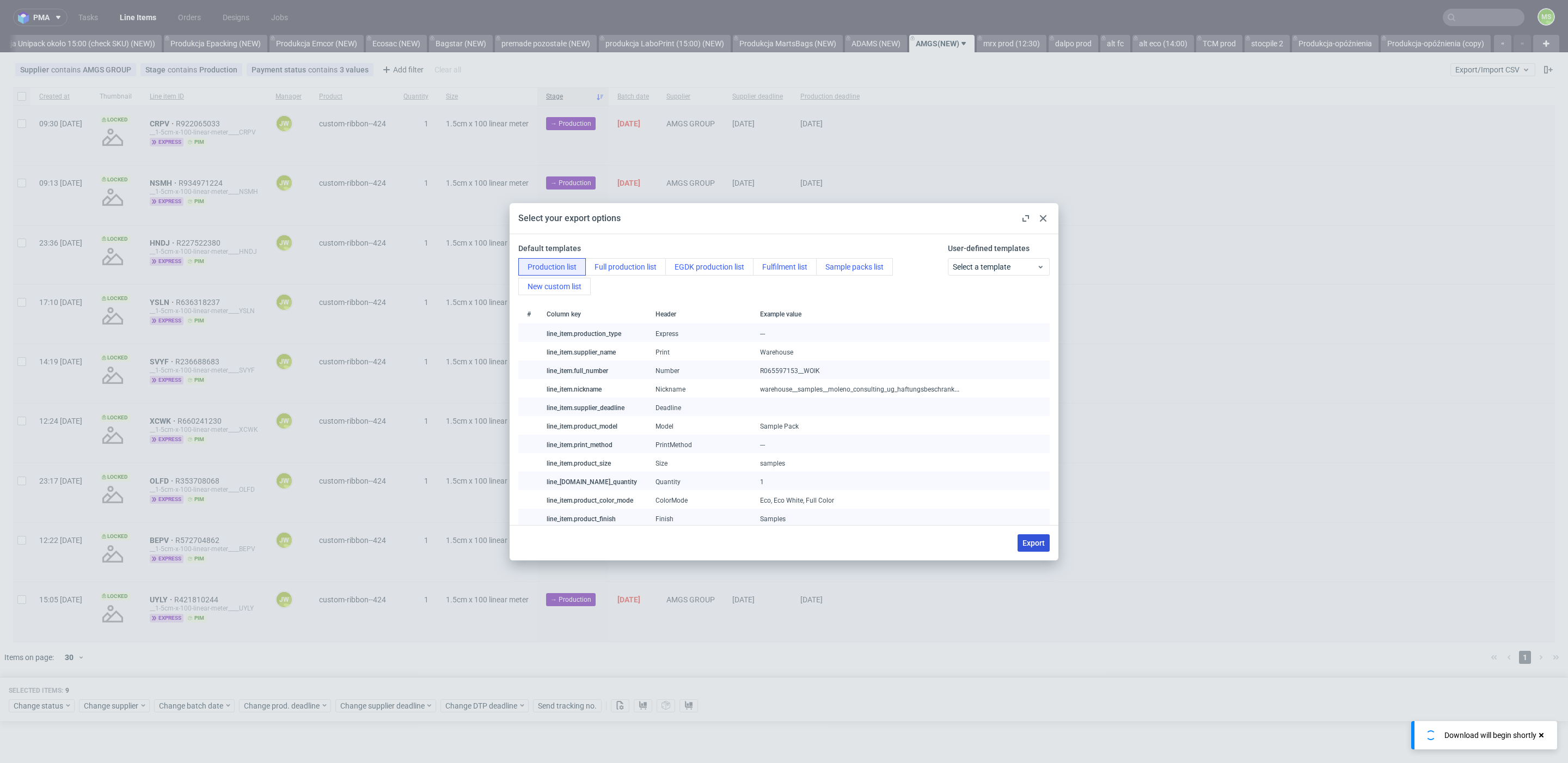
checkbox input "false"
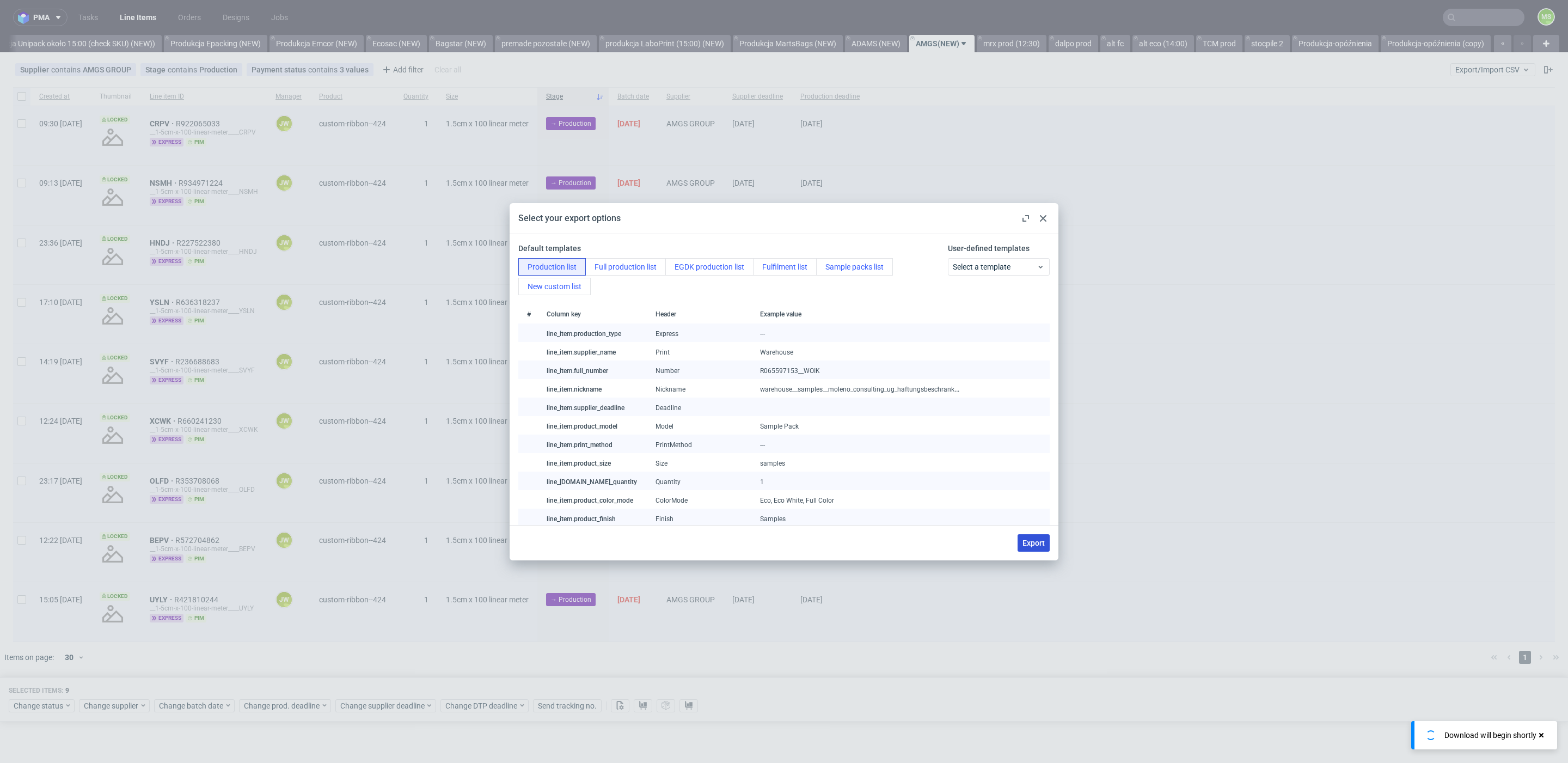
checkbox input "false"
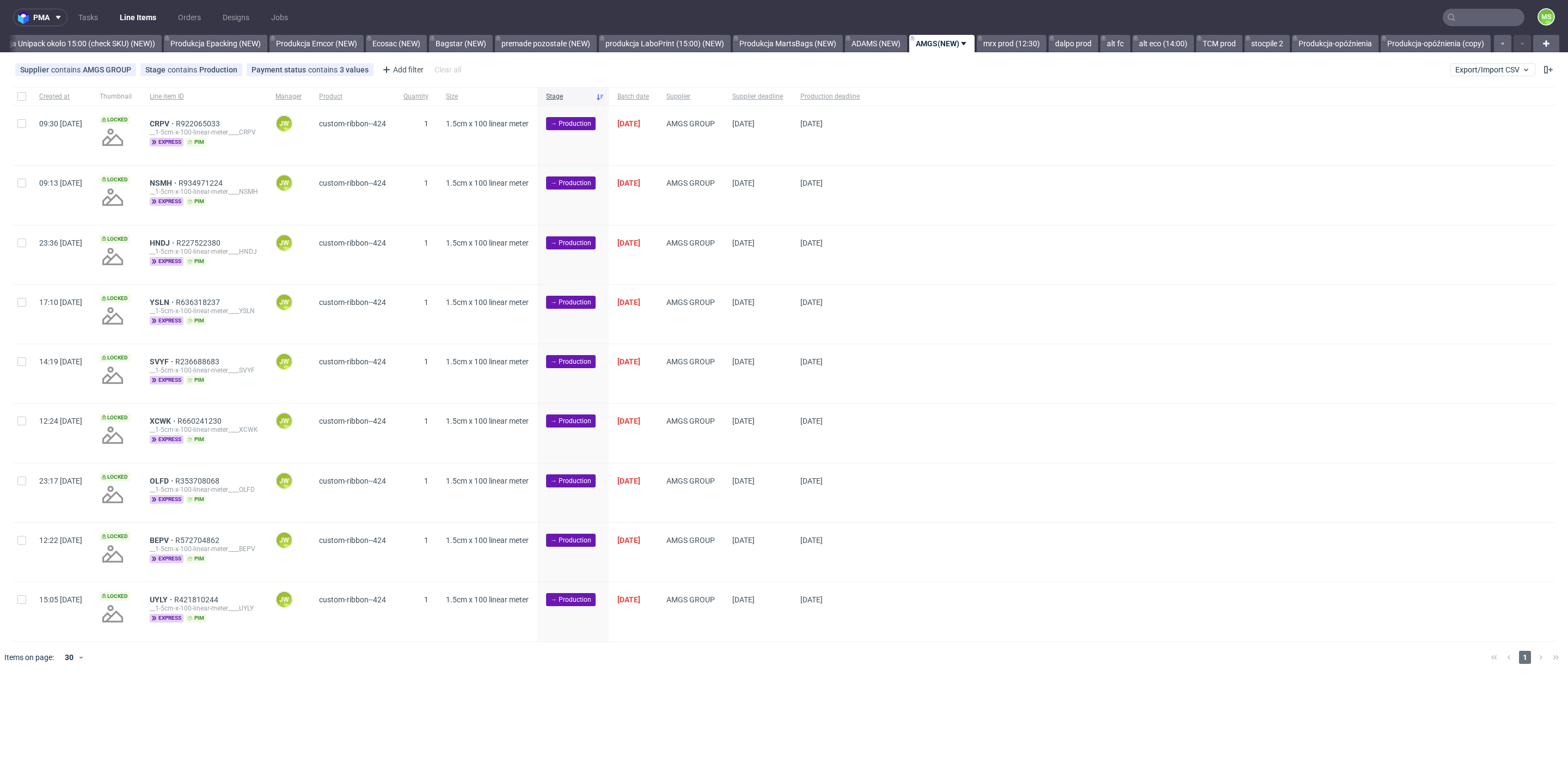
click at [27, 99] on div at bounding box center [22, 96] width 18 height 19
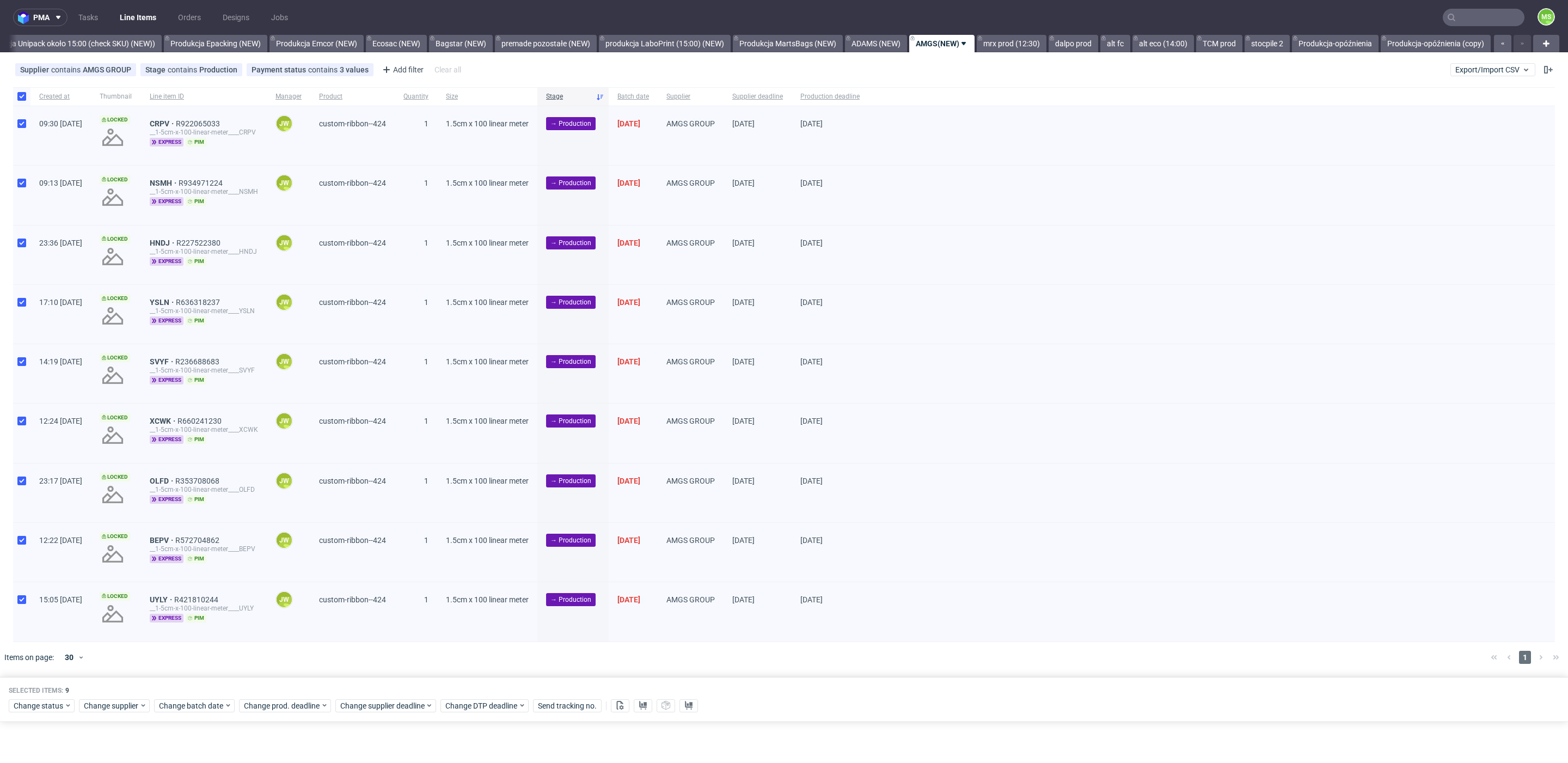
checkbox input "true"
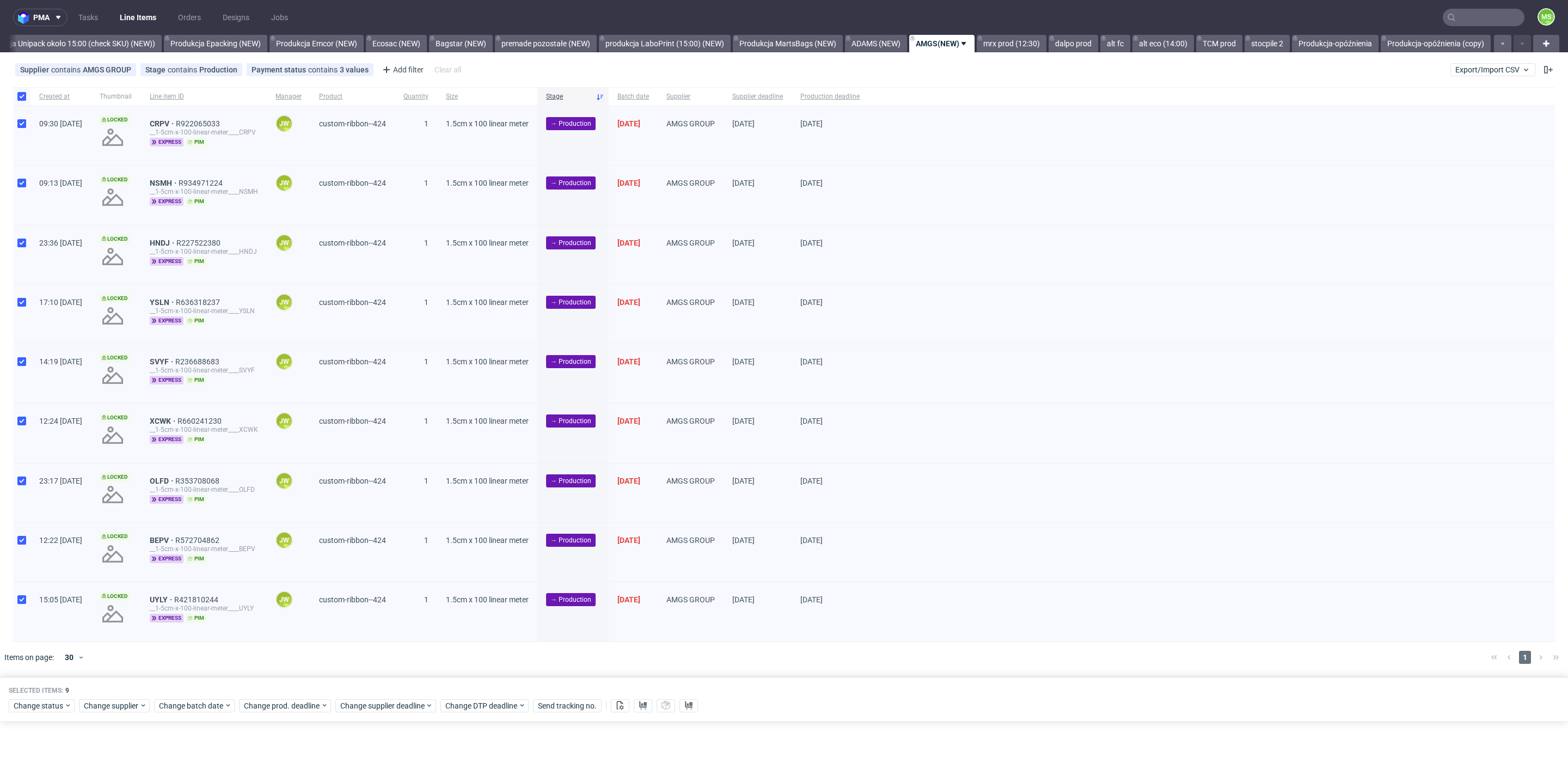
checkbox input "true"
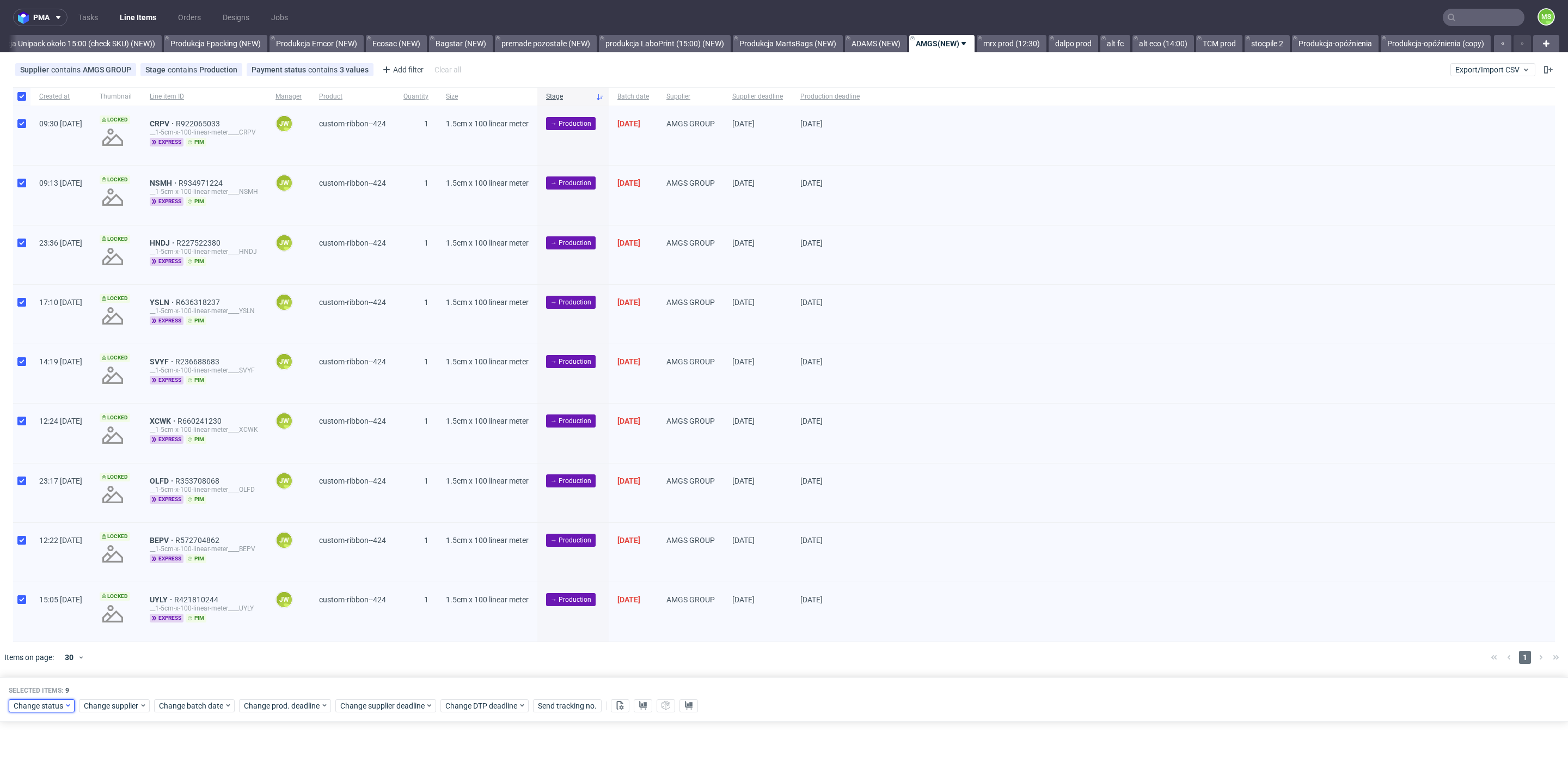
drag, startPoint x: 60, startPoint y: 708, endPoint x: 65, endPoint y: 698, distance: 11.2
click at [60, 708] on span "Change status" at bounding box center [38, 705] width 50 height 11
click at [65, 585] on span "In Production" at bounding box center [41, 580] width 55 height 15
click at [116, 684] on span "Save" at bounding box center [124, 682] width 17 height 8
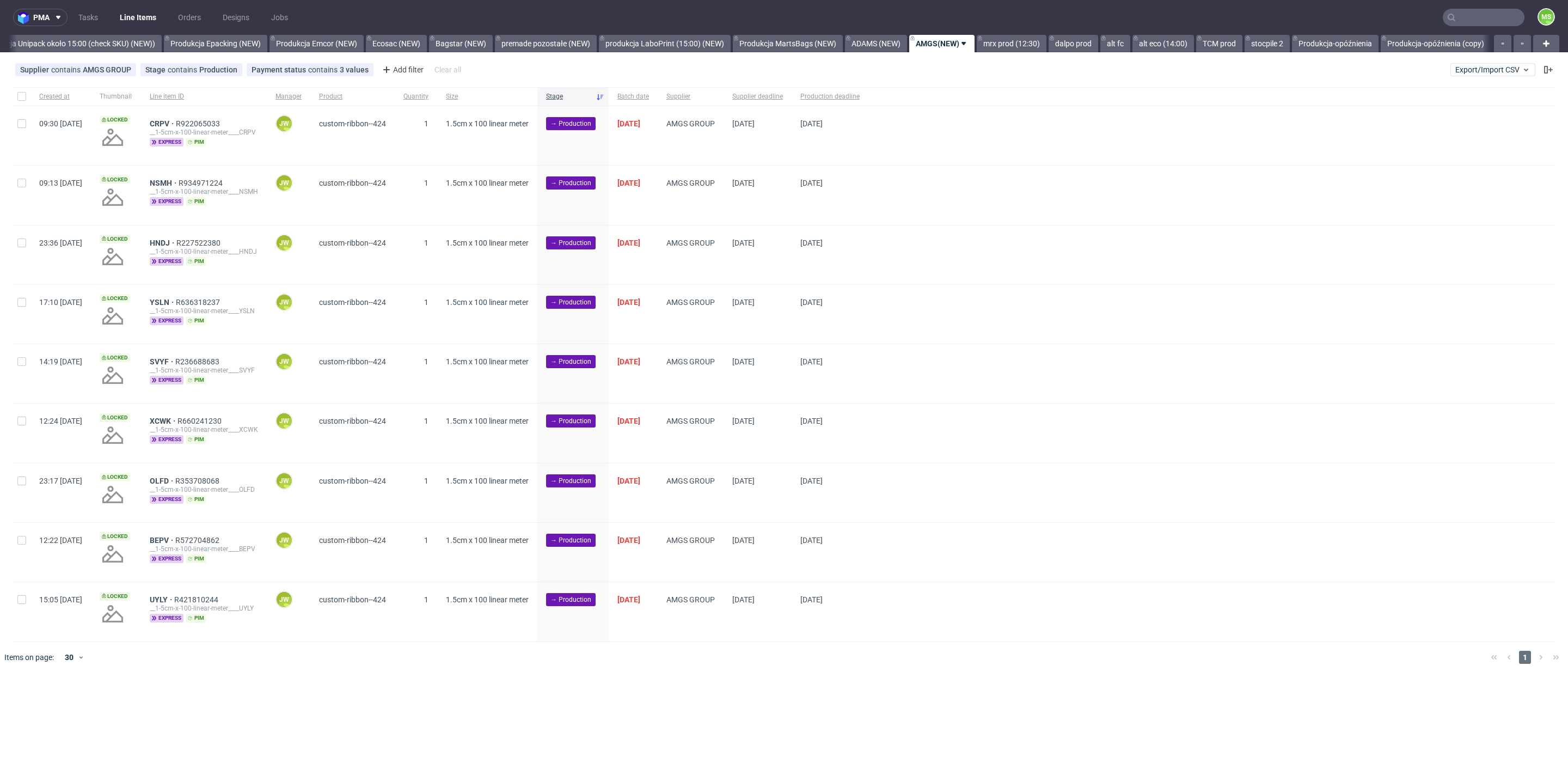
scroll to position [0, 2221]
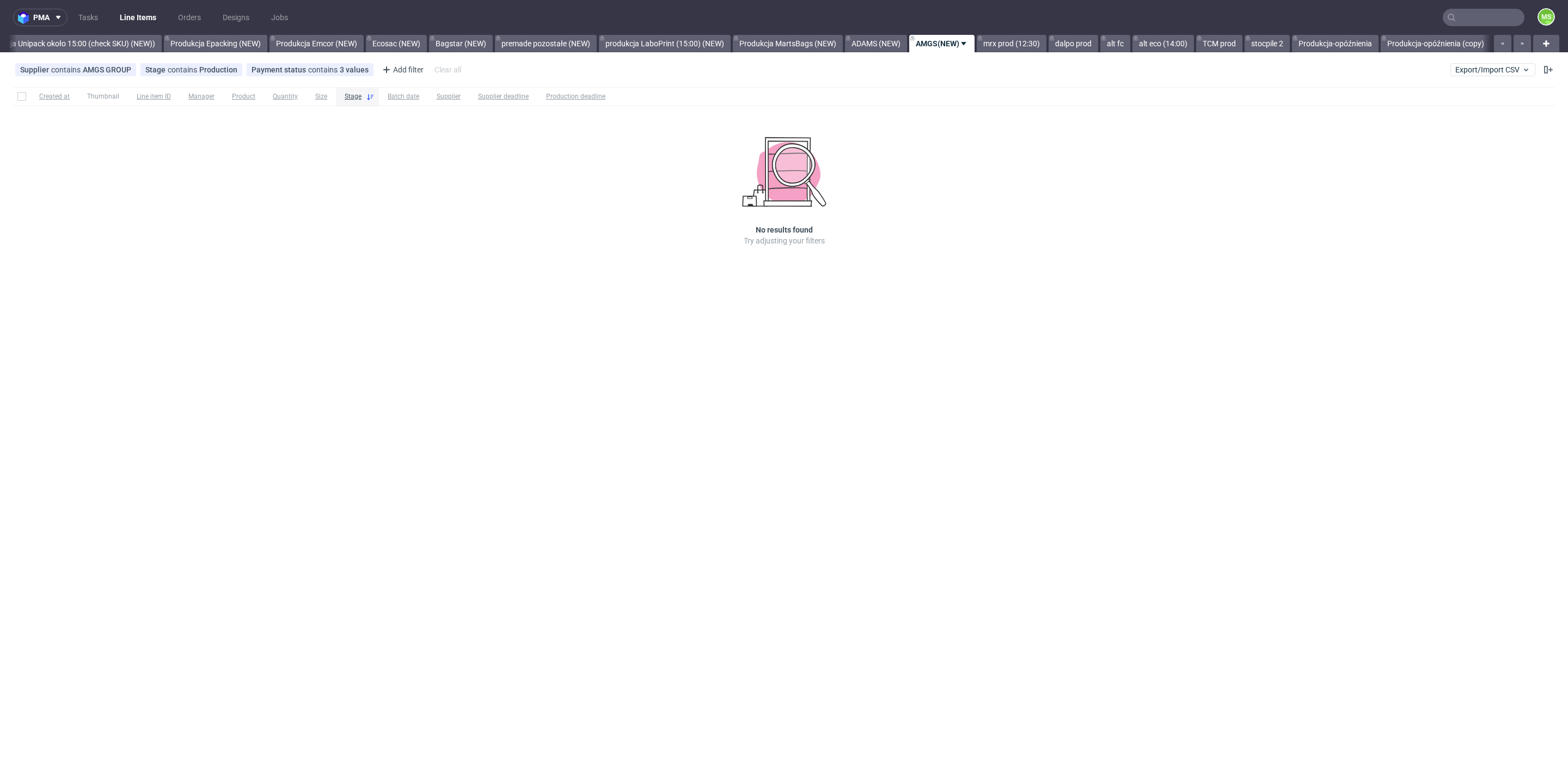
scroll to position [0, 2221]
click at [1010, 49] on link "mrx prod (12:30)" at bounding box center [1011, 43] width 70 height 18
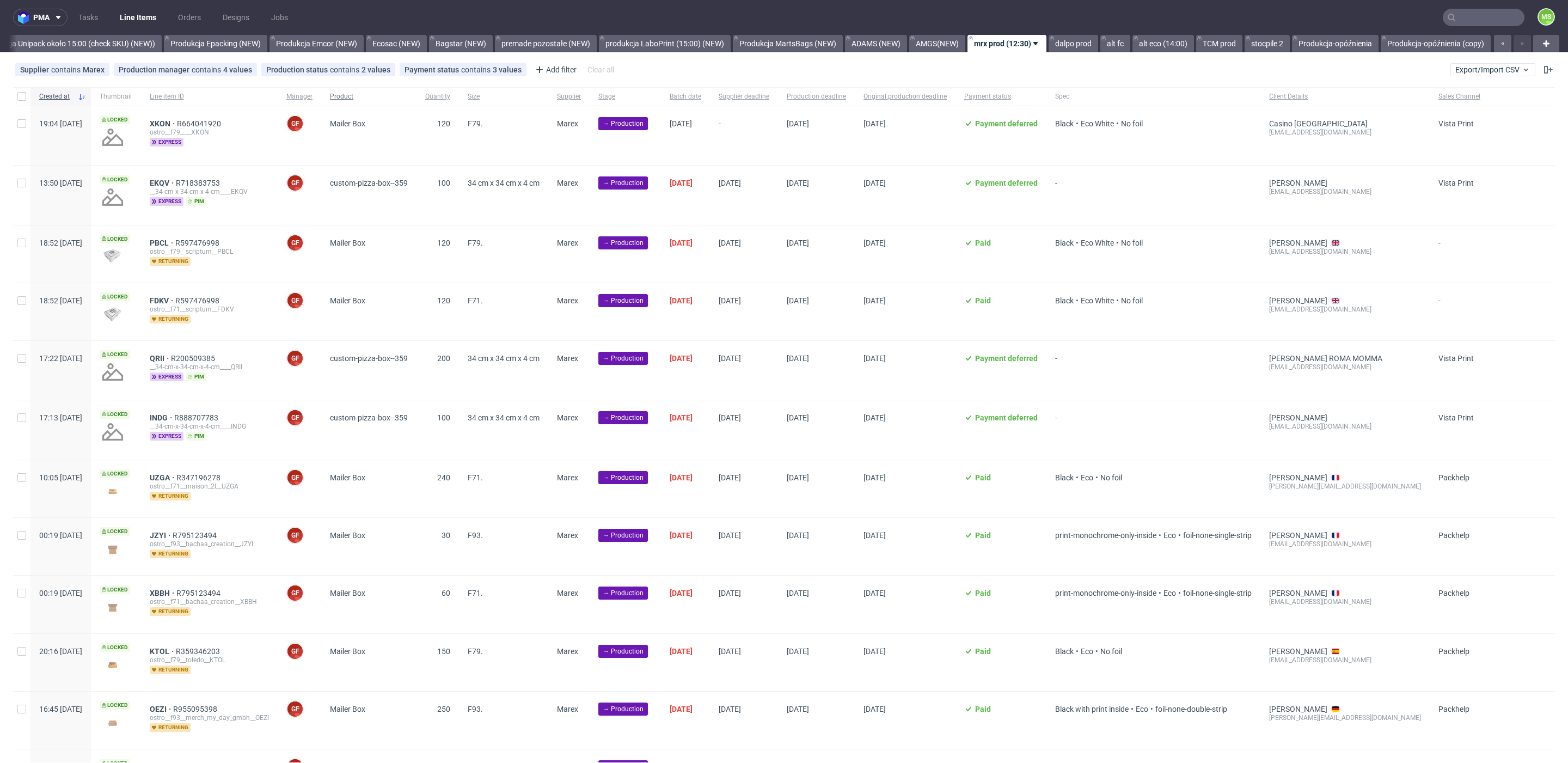
click at [385, 102] on div "Product" at bounding box center [369, 96] width 96 height 19
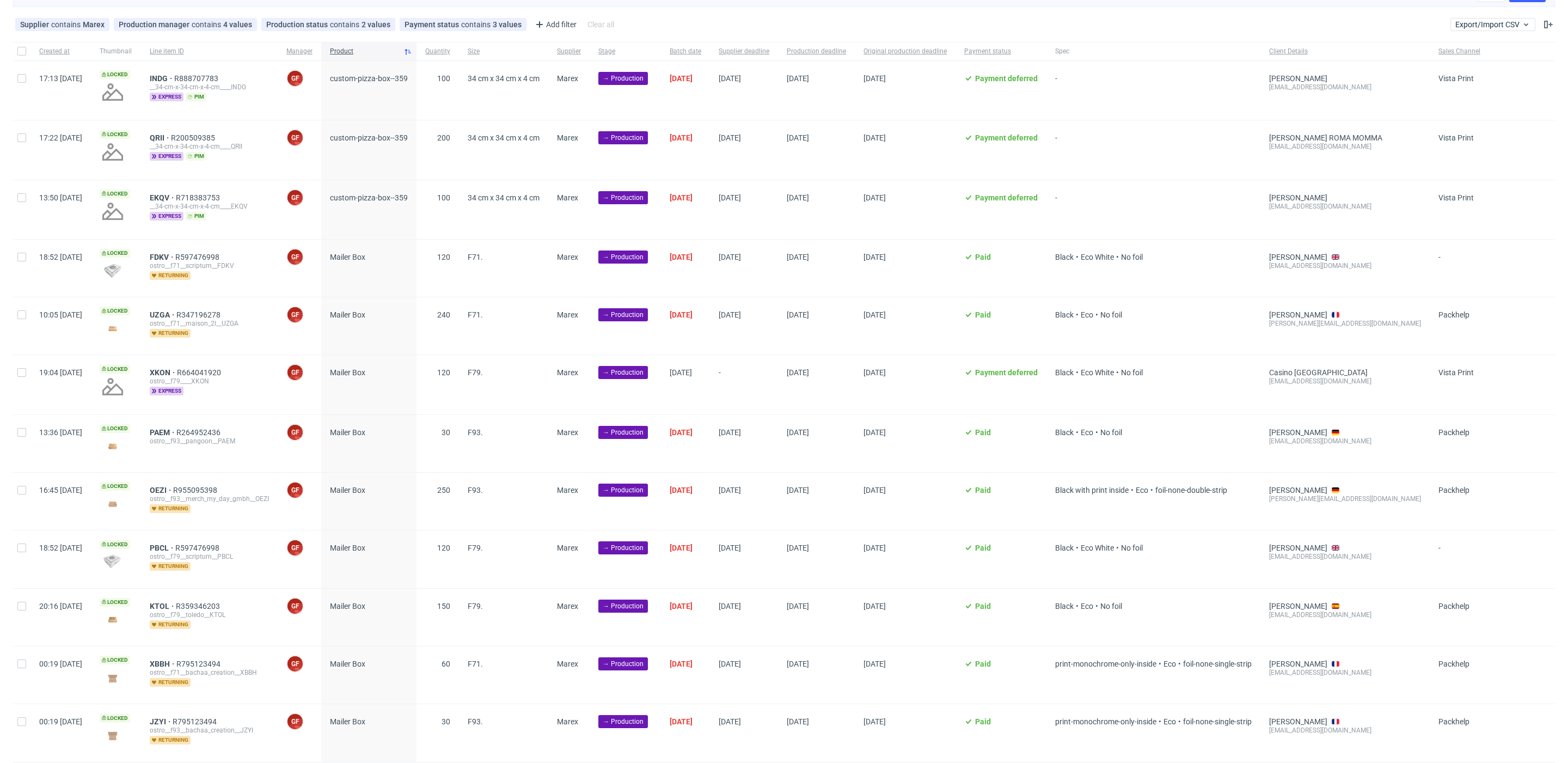
scroll to position [104, 0]
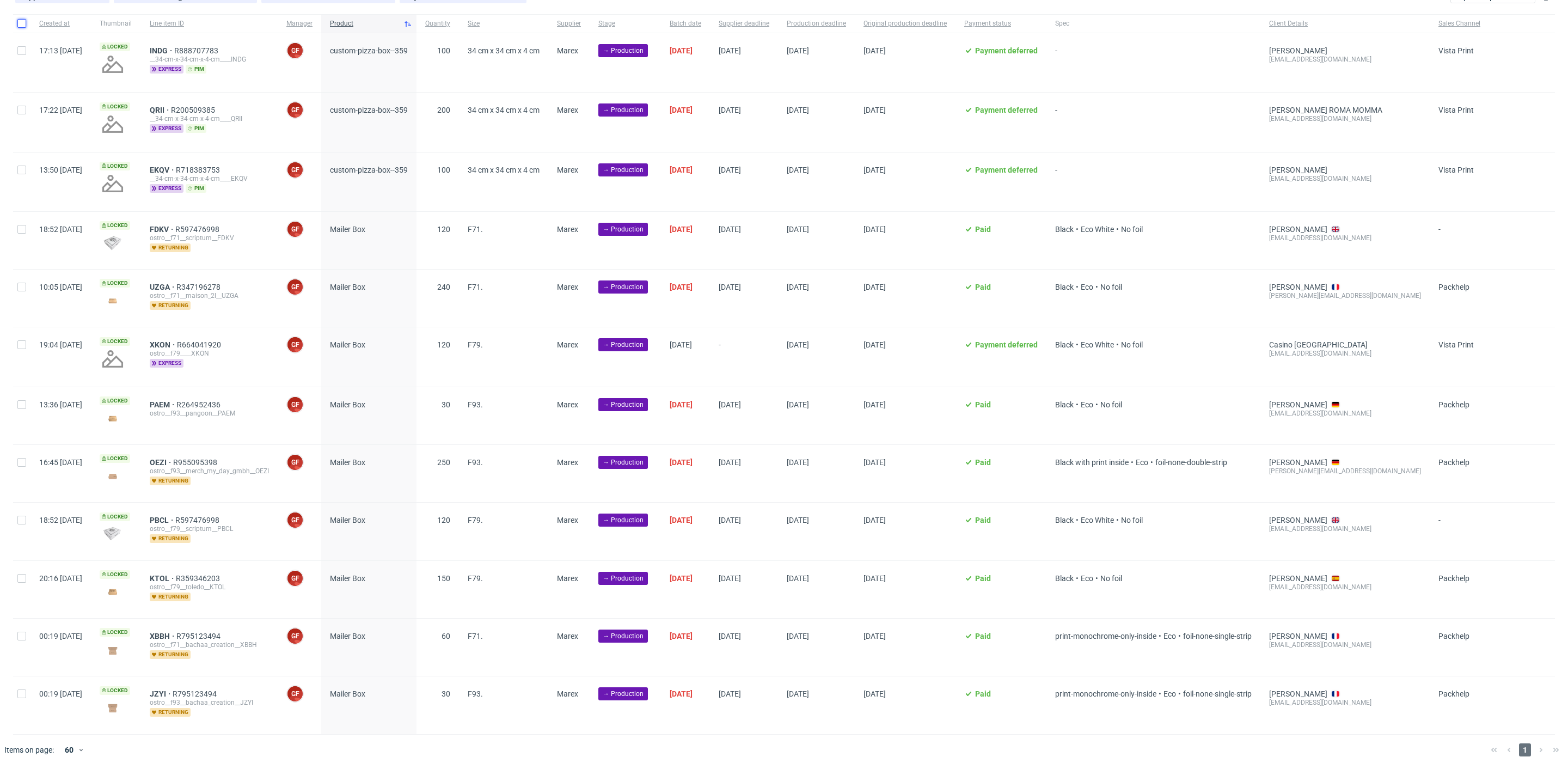
click at [20, 25] on input "checkbox" at bounding box center [22, 24] width 9 height 9
checkbox input "true"
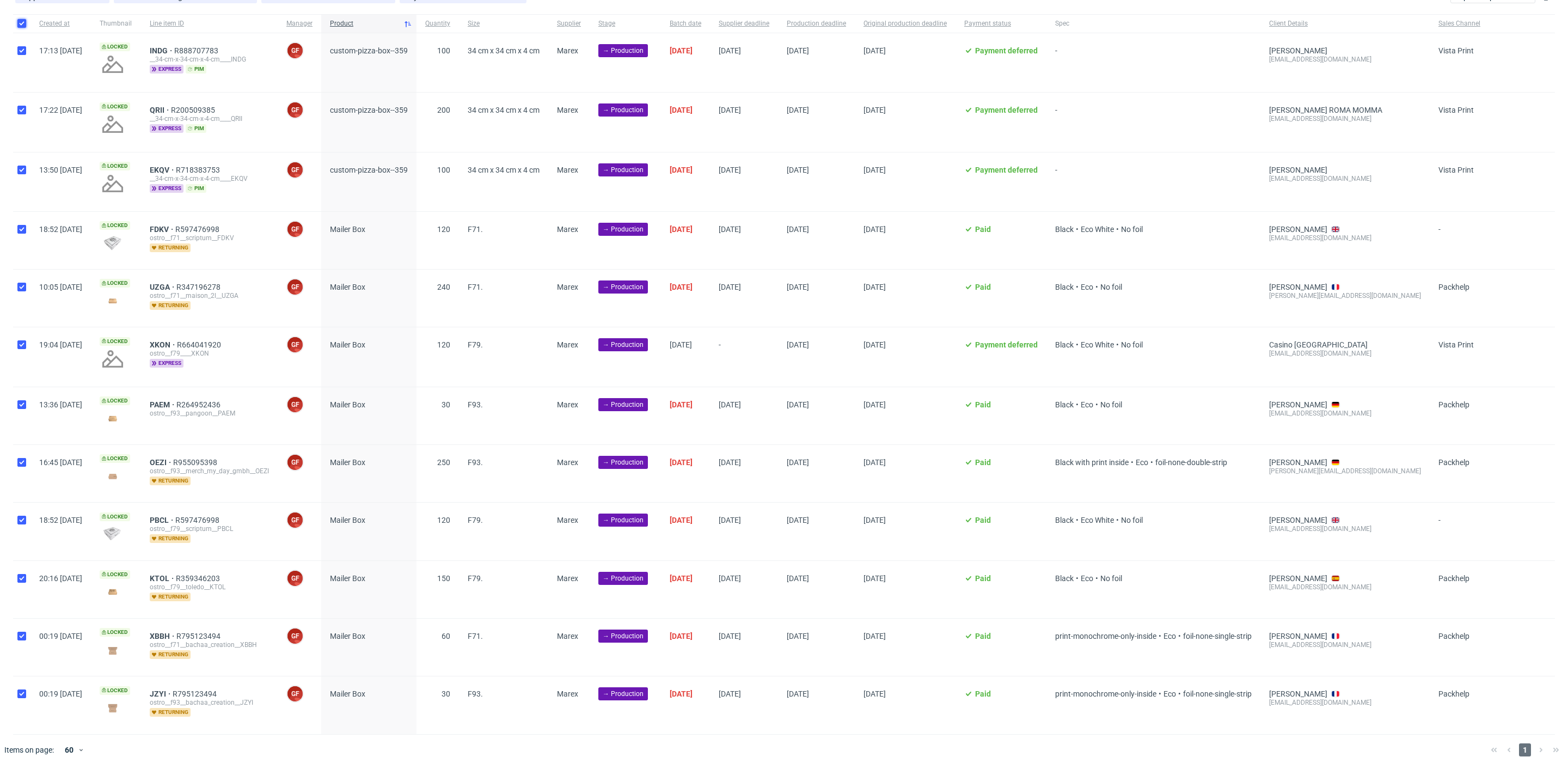
checkbox input "true"
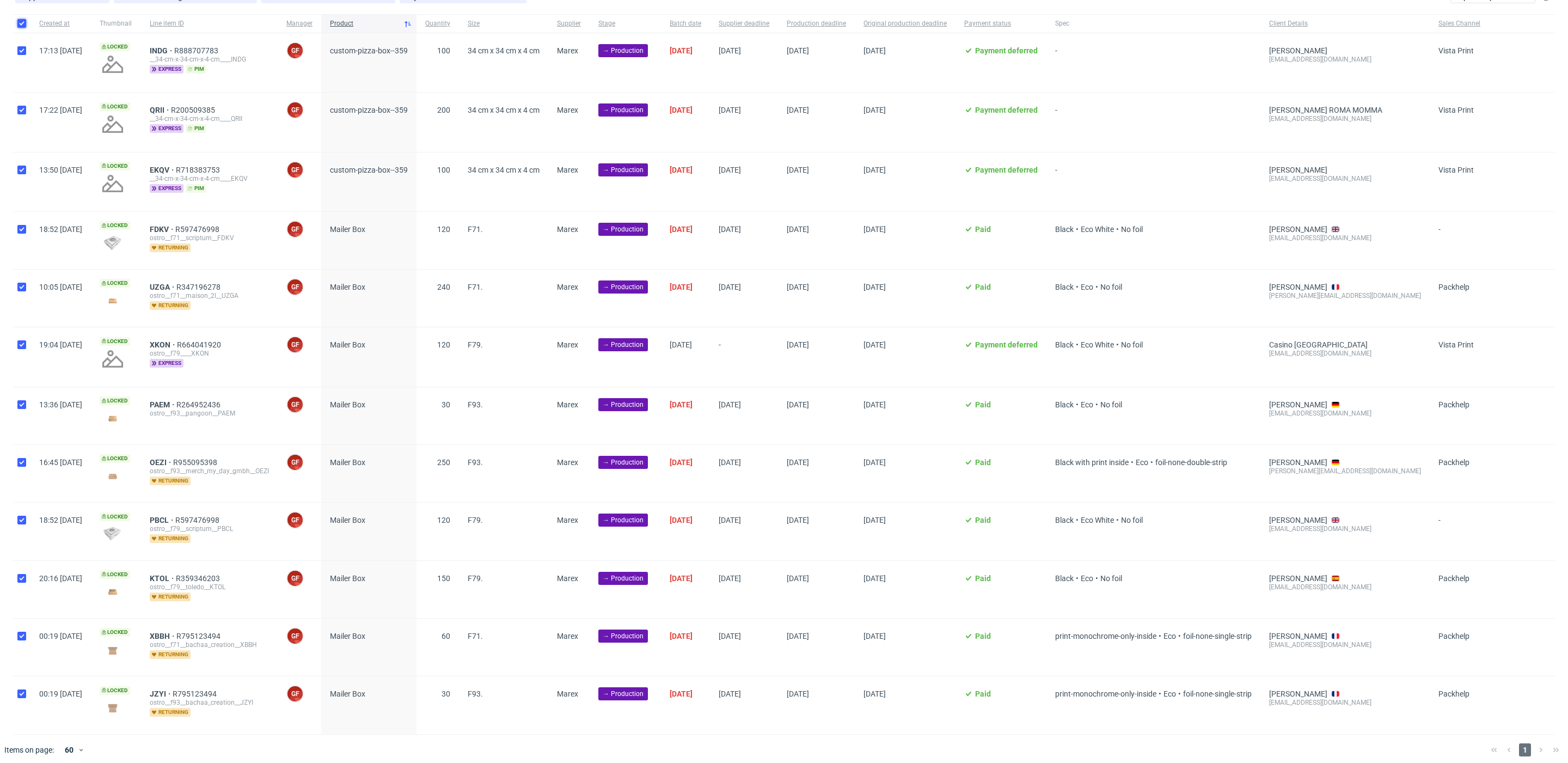
checkbox input "true"
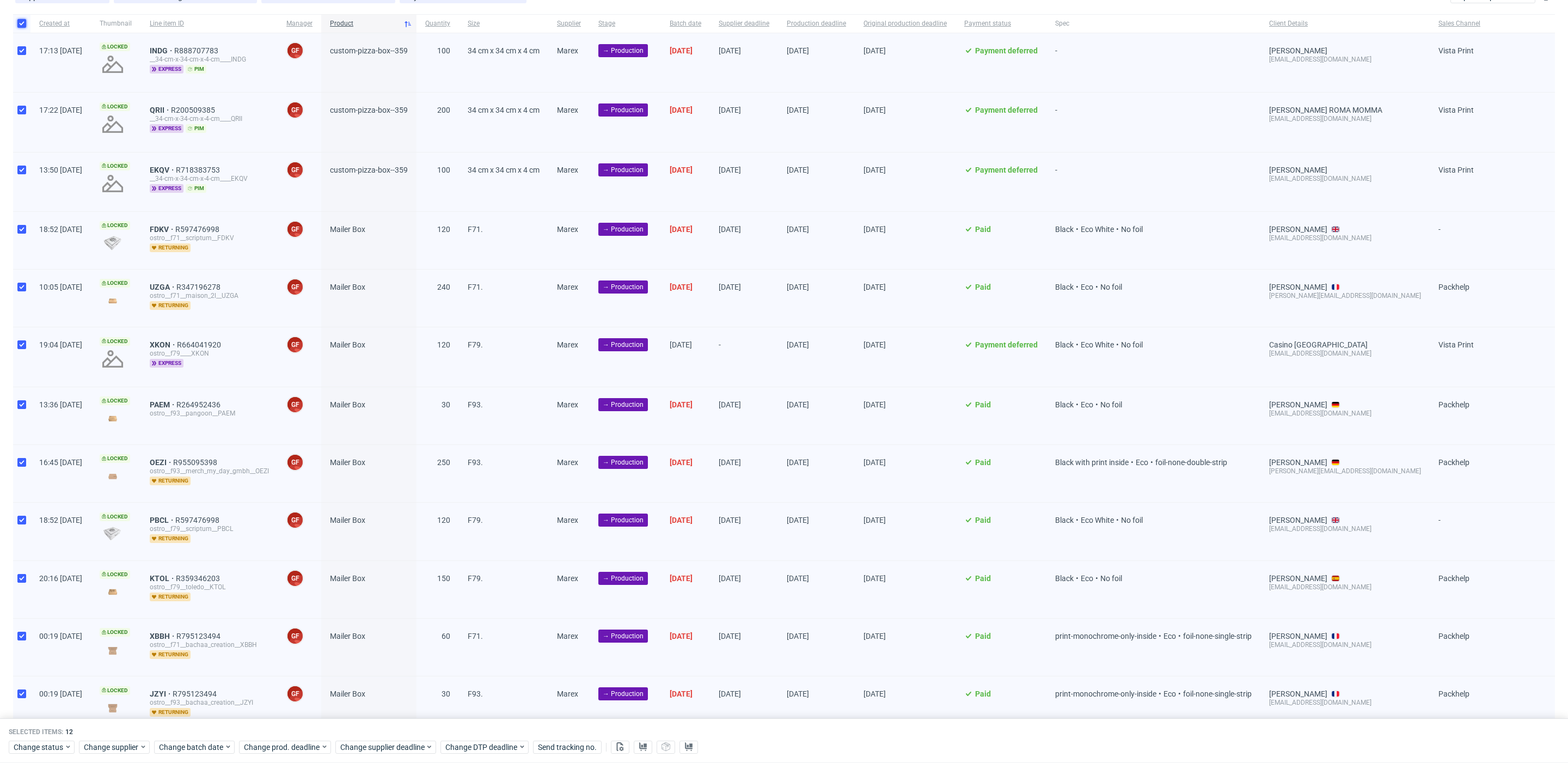
scroll to position [150, 0]
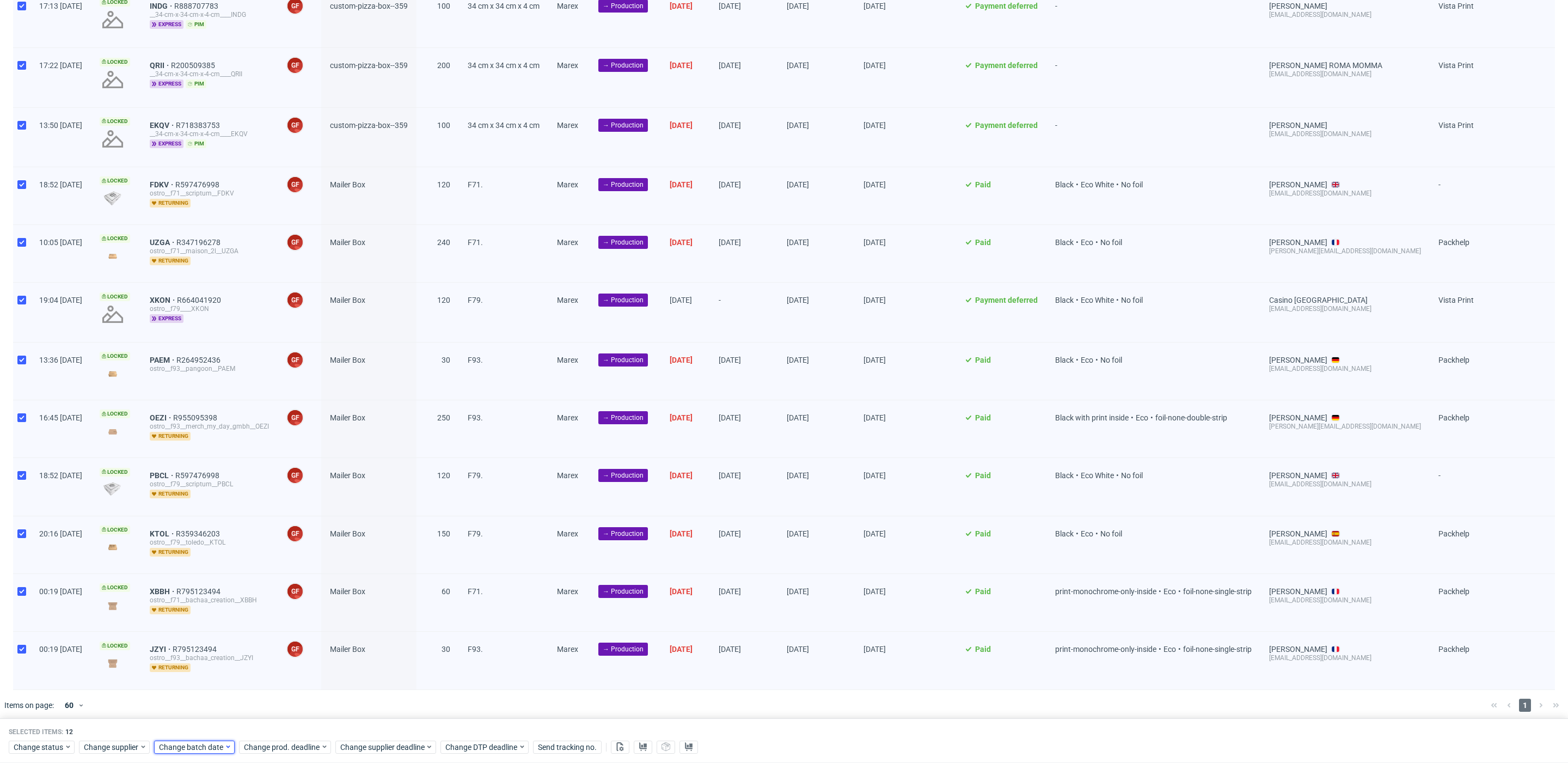
click at [175, 746] on span "Change batch date" at bounding box center [192, 747] width 66 height 11
drag, startPoint x: 244, startPoint y: 633, endPoint x: 290, endPoint y: 704, distance: 84.6
click at [244, 633] on span "11" at bounding box center [244, 629] width 9 height 11
click at [289, 721] on span "Save" at bounding box center [283, 724] width 17 height 8
click at [297, 738] on div "Change status Change supplier Change batch date Change prod. deadline Change su…" at bounding box center [784, 746] width 1550 height 16
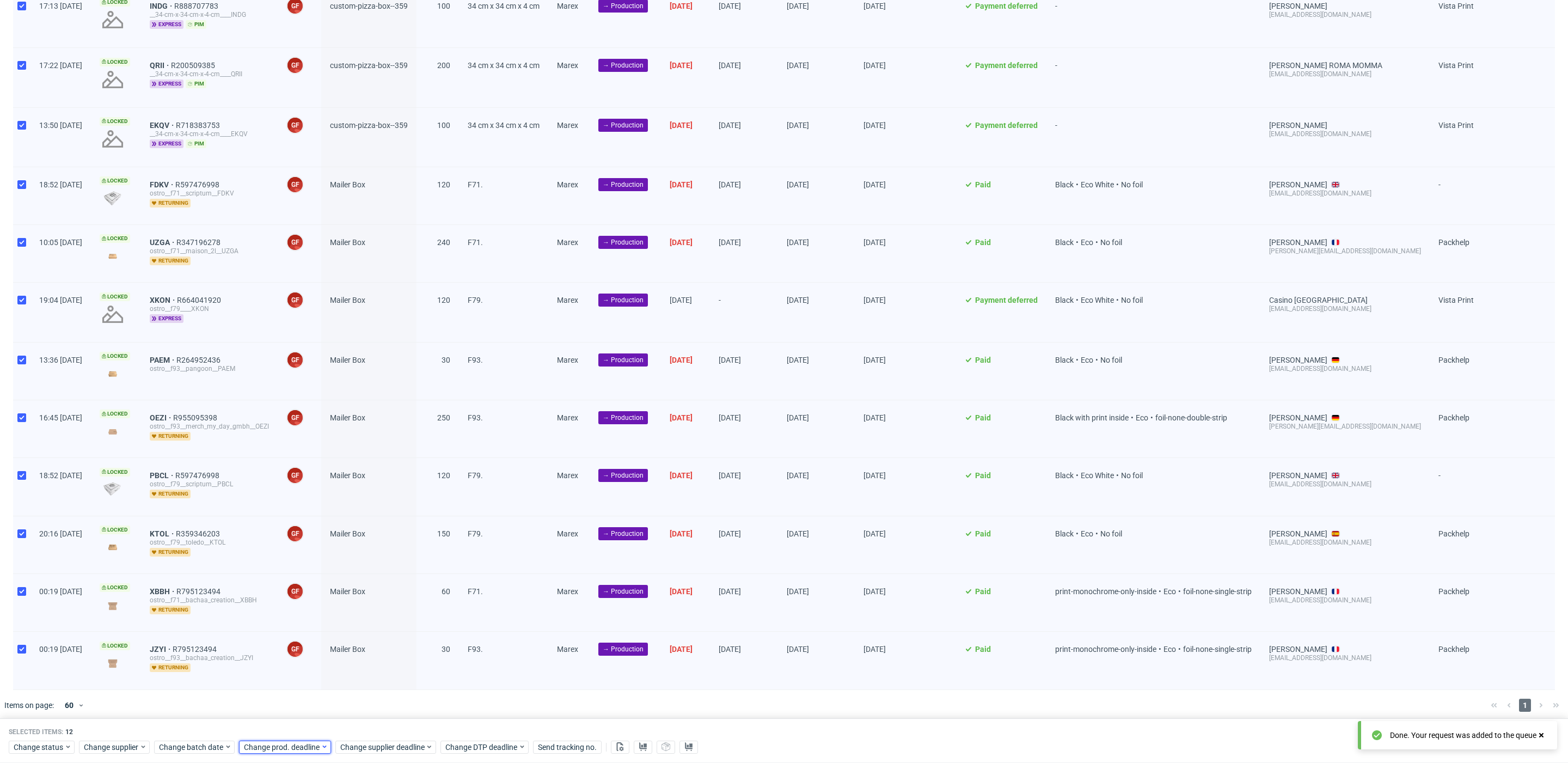
click at [297, 742] on span "Change prod. deadline" at bounding box center [282, 747] width 77 height 11
drag, startPoint x: 276, startPoint y: 667, endPoint x: 313, endPoint y: 682, distance: 39.9
click at [276, 667] on span "22" at bounding box center [276, 668] width 9 height 11
click at [375, 723] on span "Save" at bounding box center [367, 724] width 17 height 8
click at [386, 744] on span "Change supplier deadline" at bounding box center [382, 747] width 85 height 11
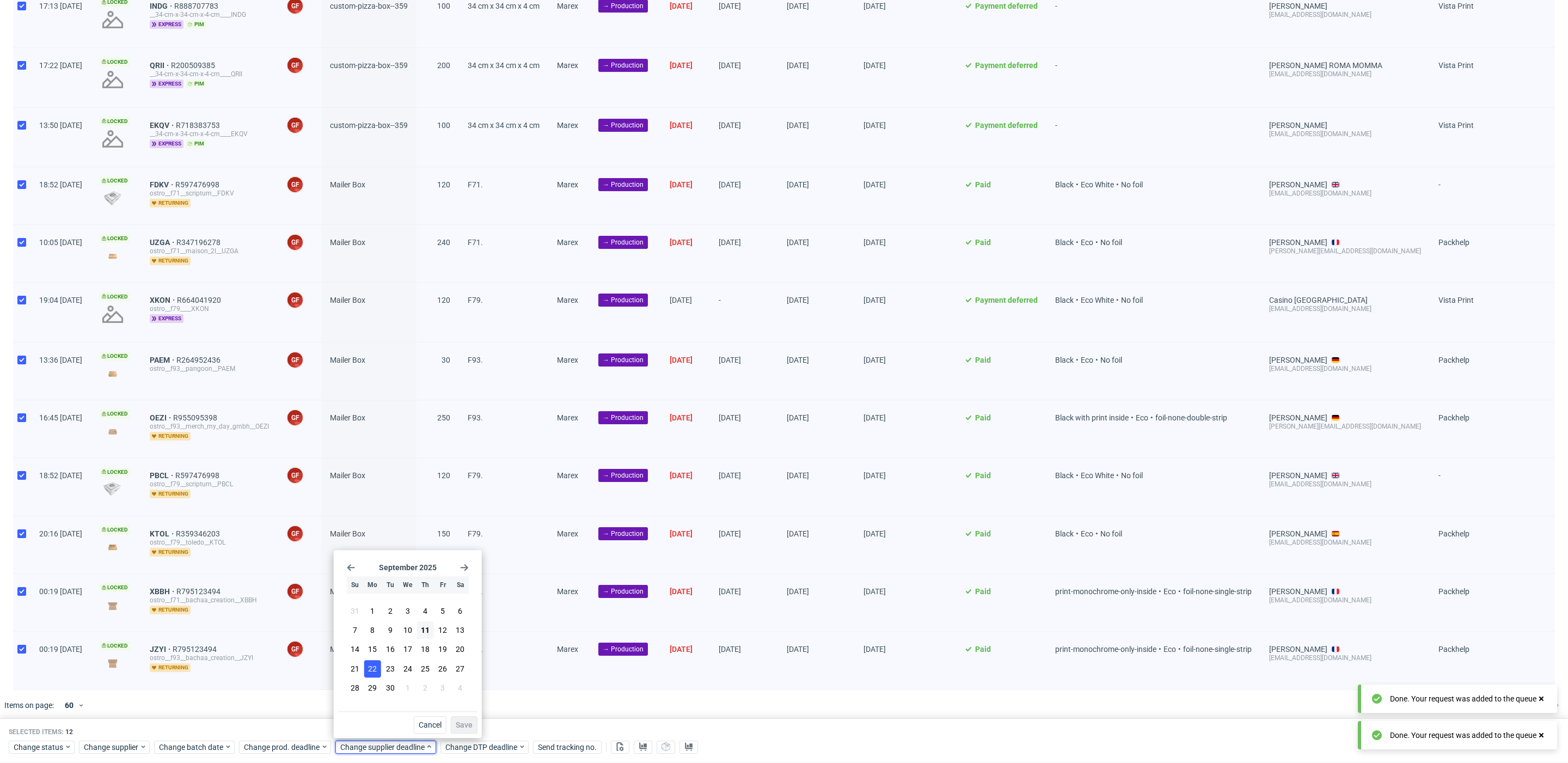
click at [373, 666] on span "22" at bounding box center [373, 668] width 9 height 11
click at [471, 726] on span "Save" at bounding box center [464, 724] width 17 height 8
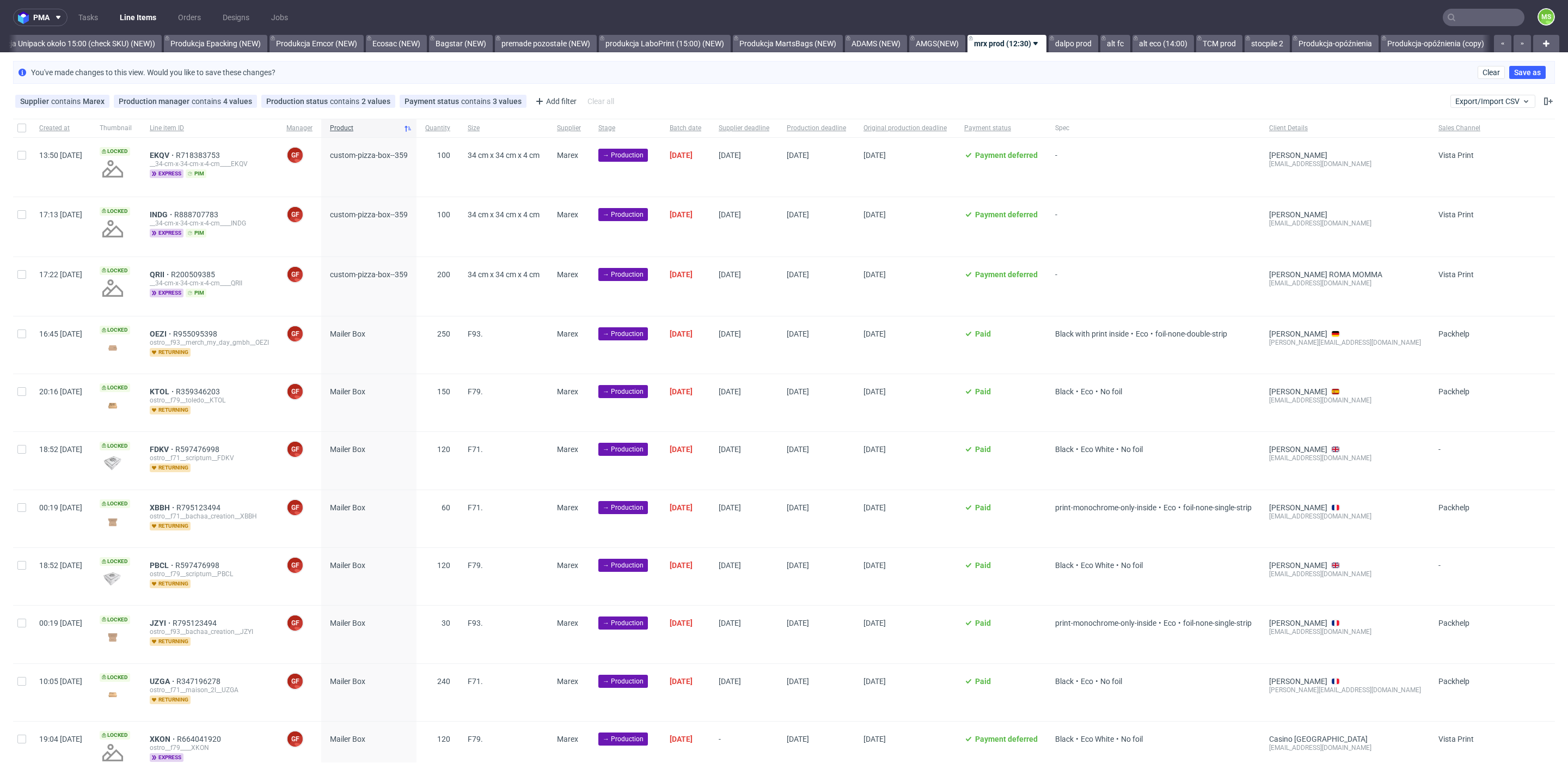
scroll to position [0, 2235]
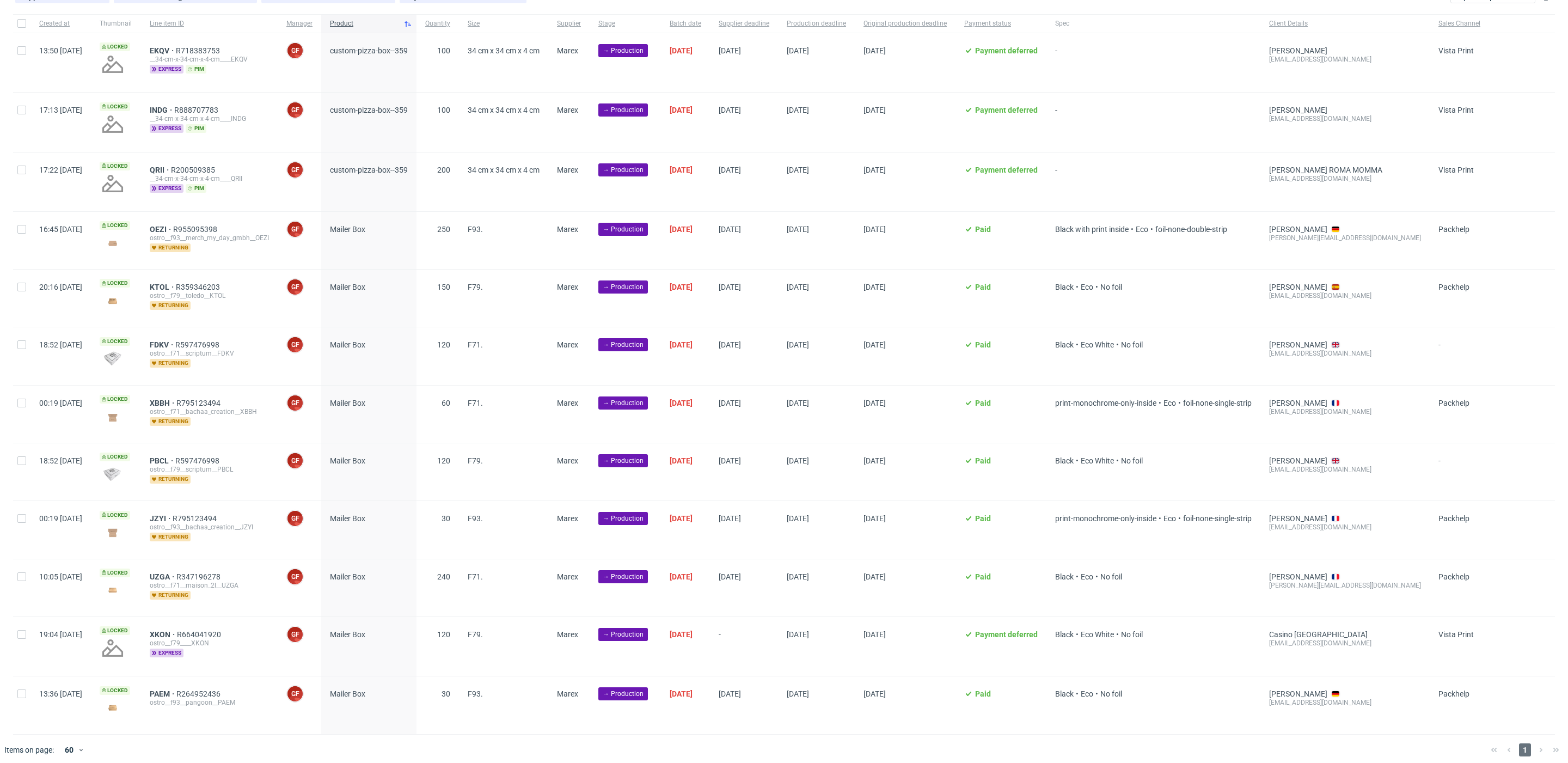
scroll to position [0, 2235]
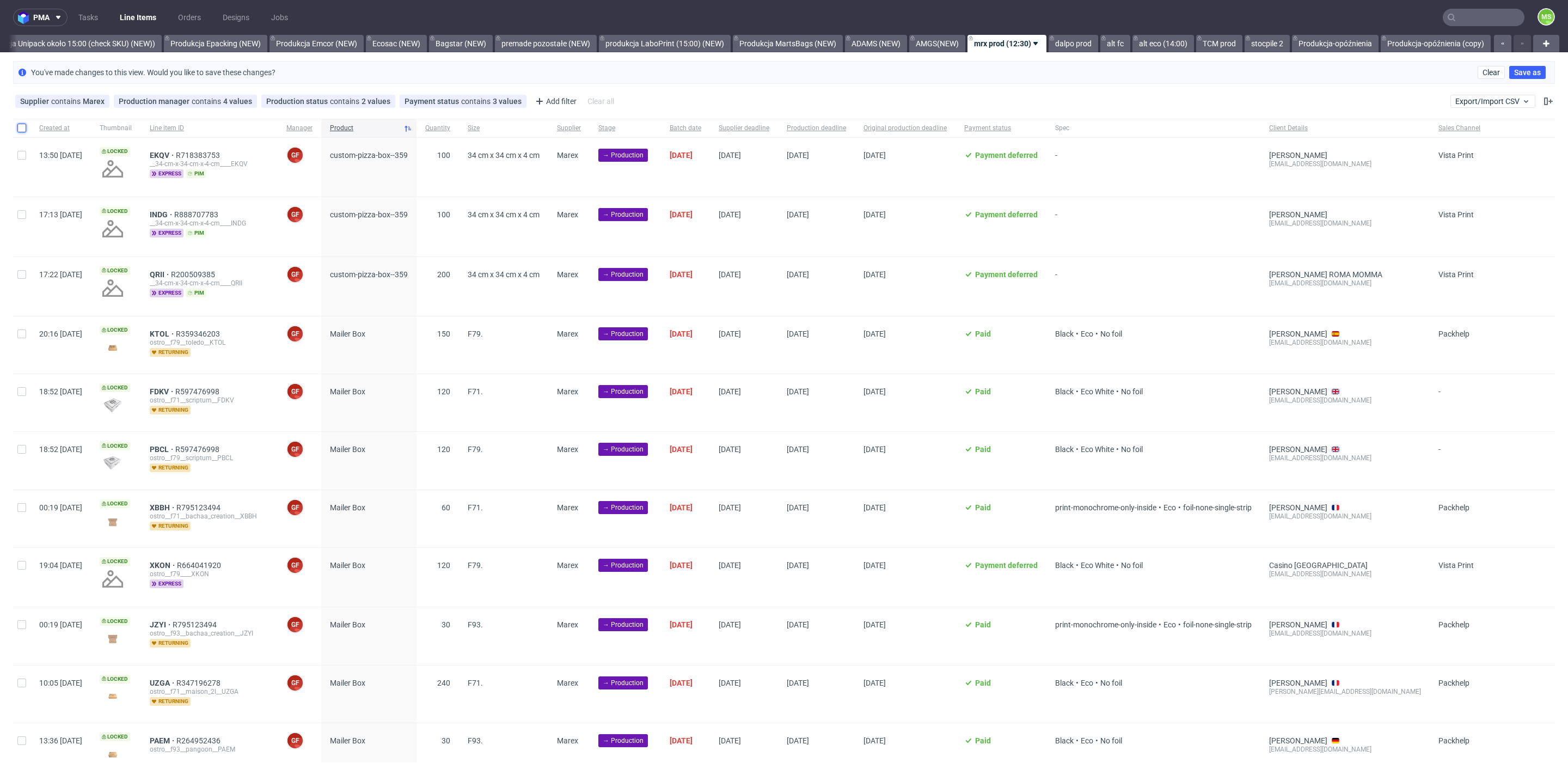
drag, startPoint x: 22, startPoint y: 125, endPoint x: 66, endPoint y: 166, distance: 60.1
click at [22, 125] on input "checkbox" at bounding box center [22, 128] width 9 height 9
checkbox input "true"
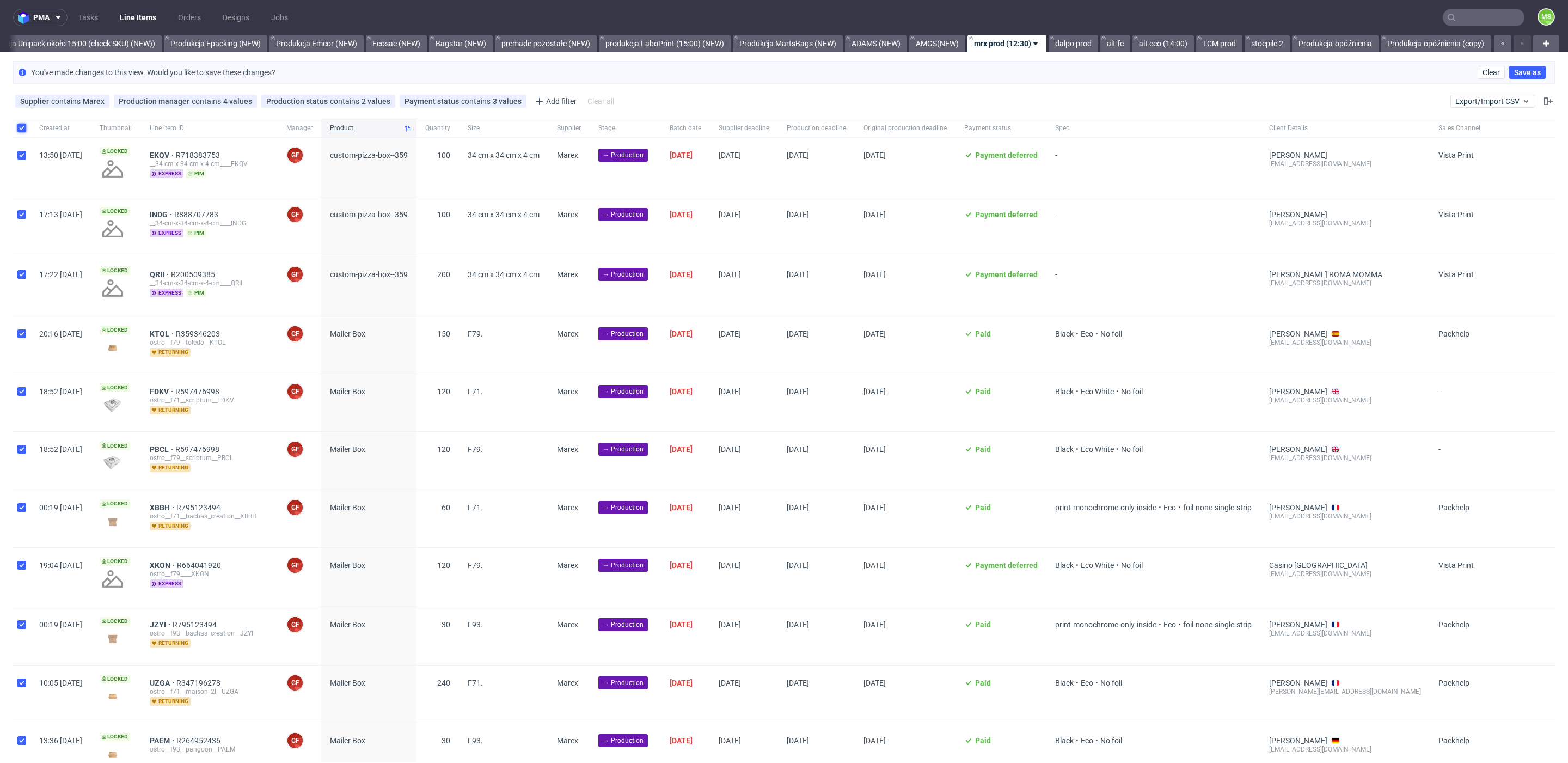
checkbox input "true"
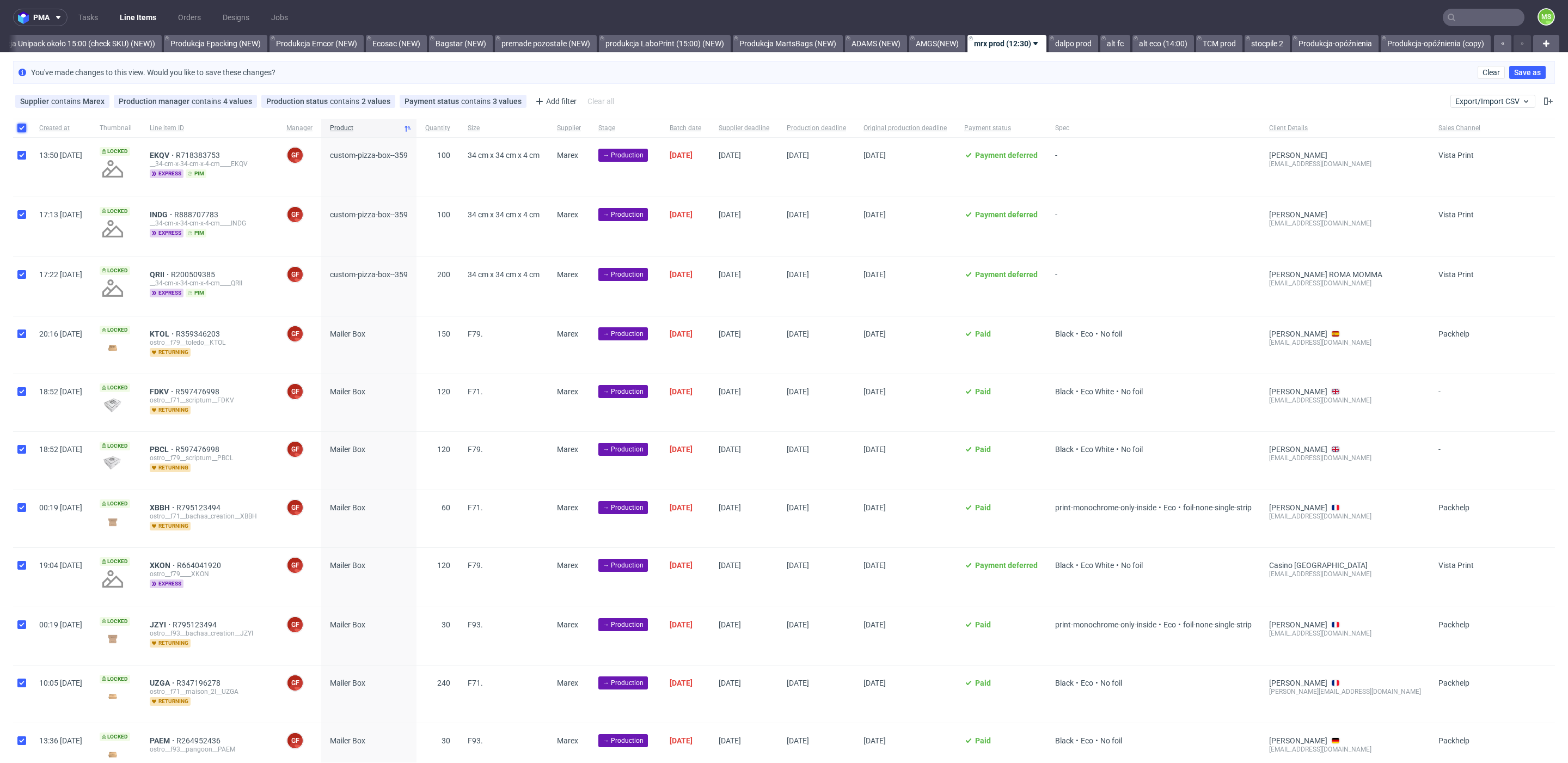
checkbox input "true"
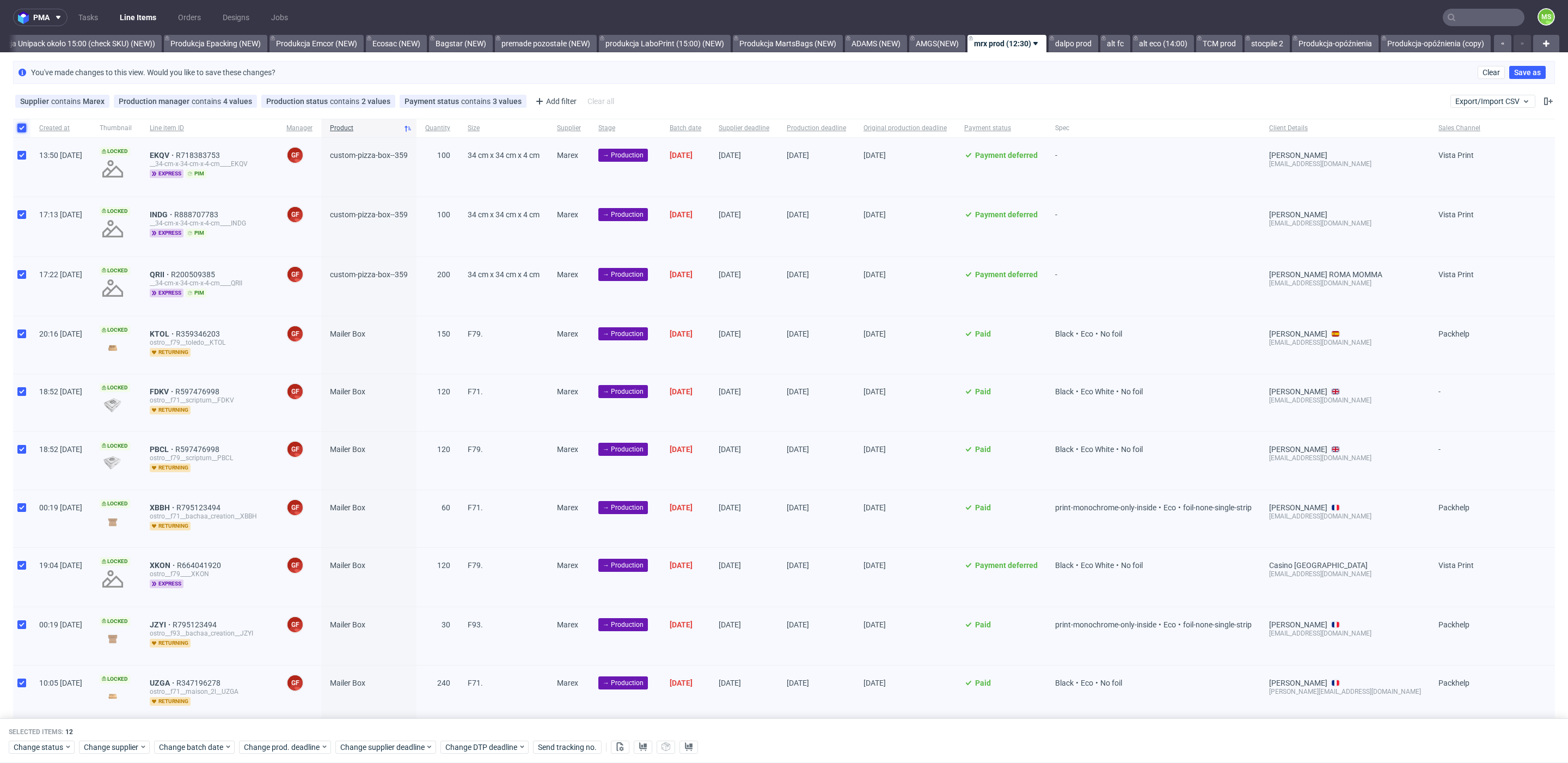
scroll to position [150, 0]
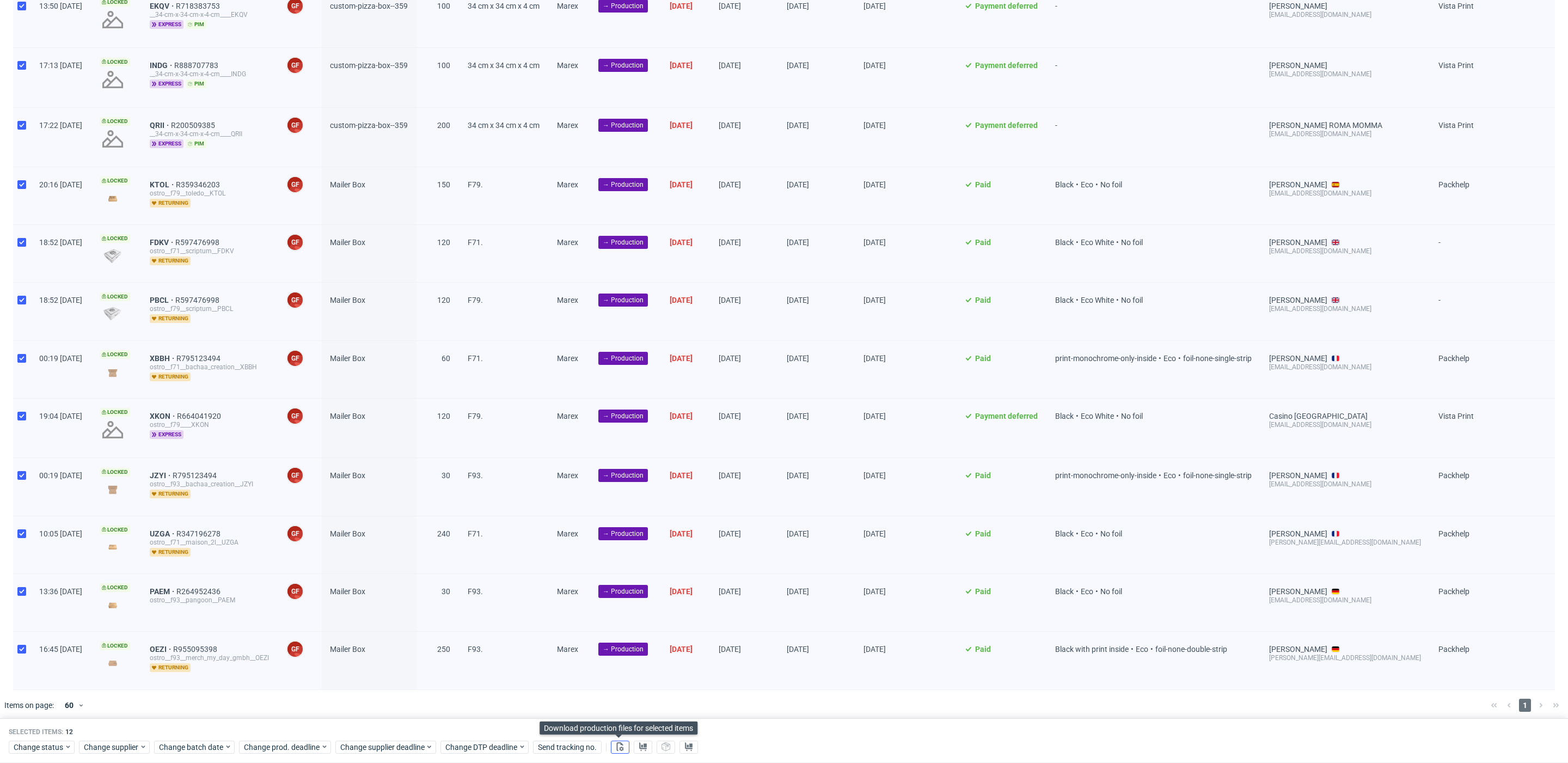
click at [624, 746] on button at bounding box center [620, 746] width 19 height 13
click at [639, 746] on use at bounding box center [643, 746] width 8 height 9
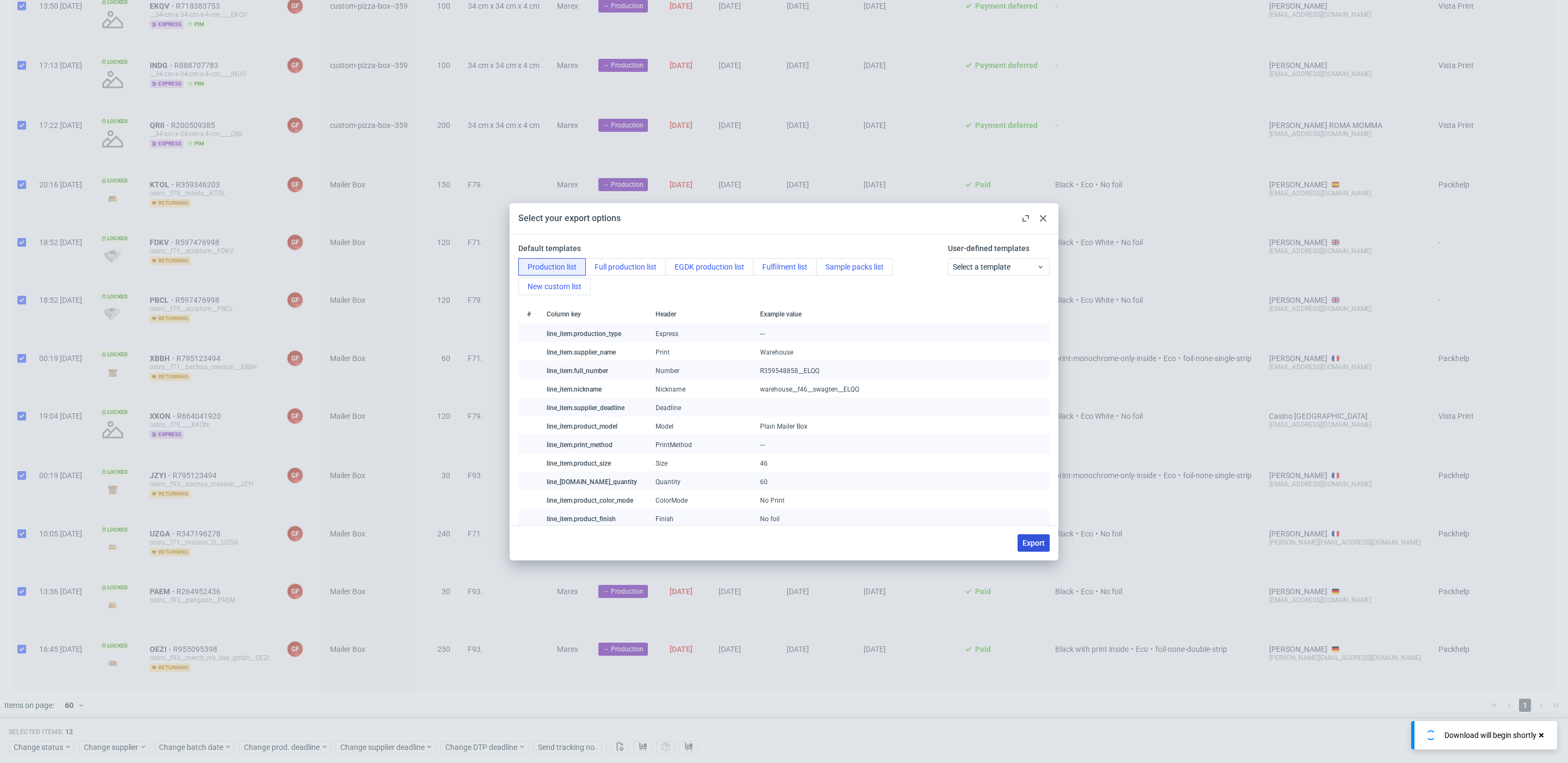
click at [1039, 536] on button "Export" at bounding box center [1033, 543] width 32 height 18
checkbox input "false"
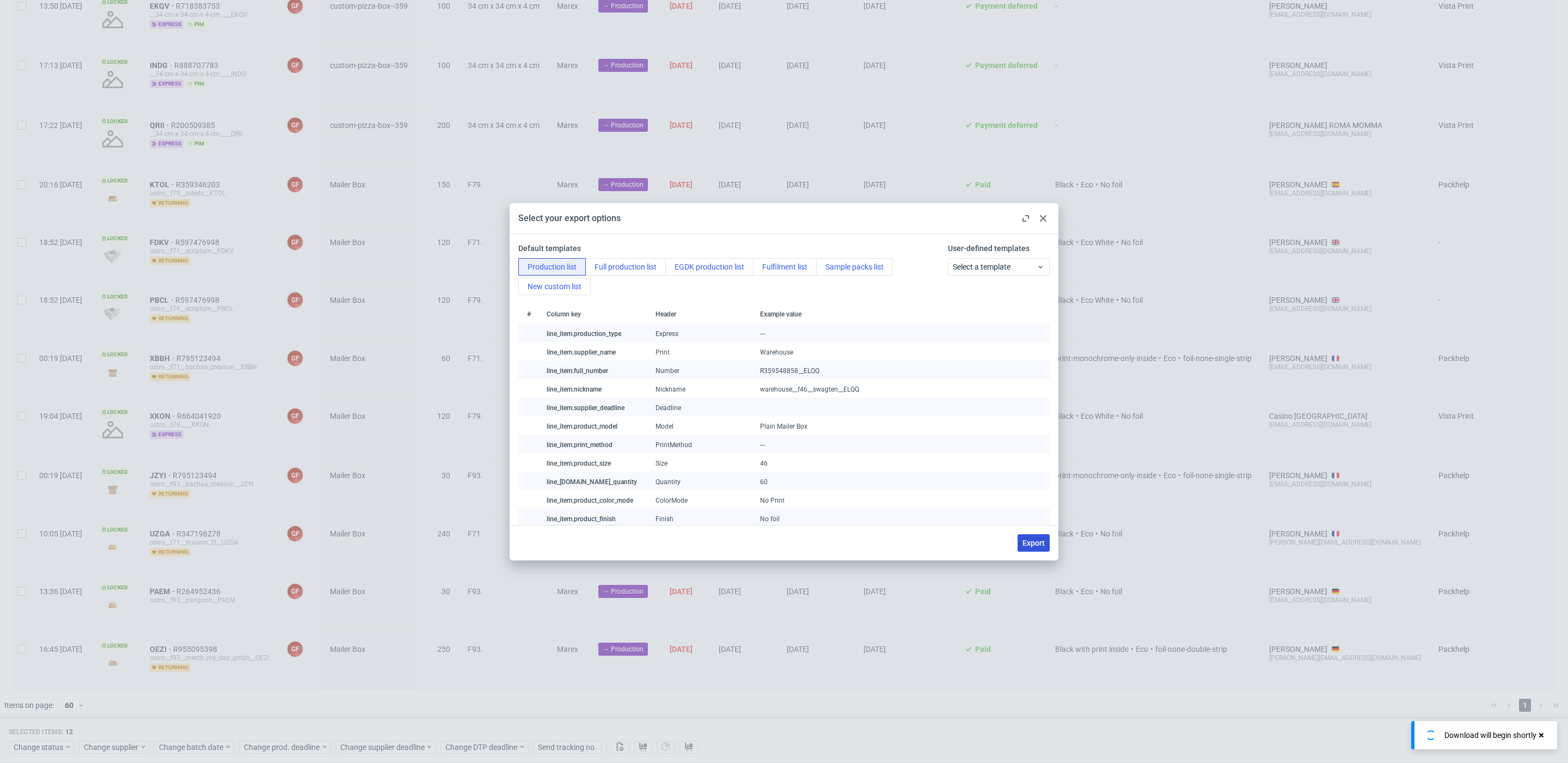
checkbox input "false"
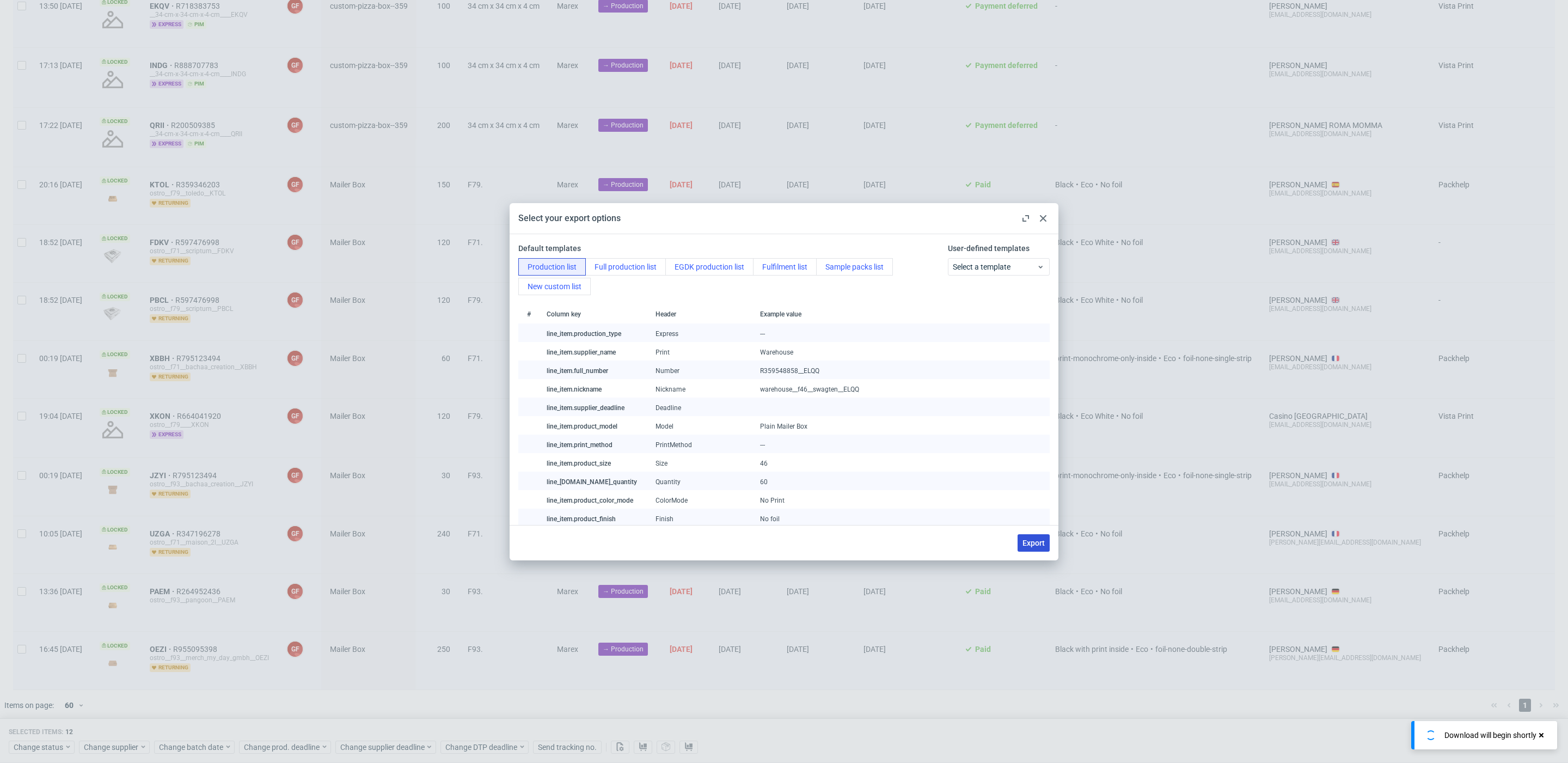
checkbox input "false"
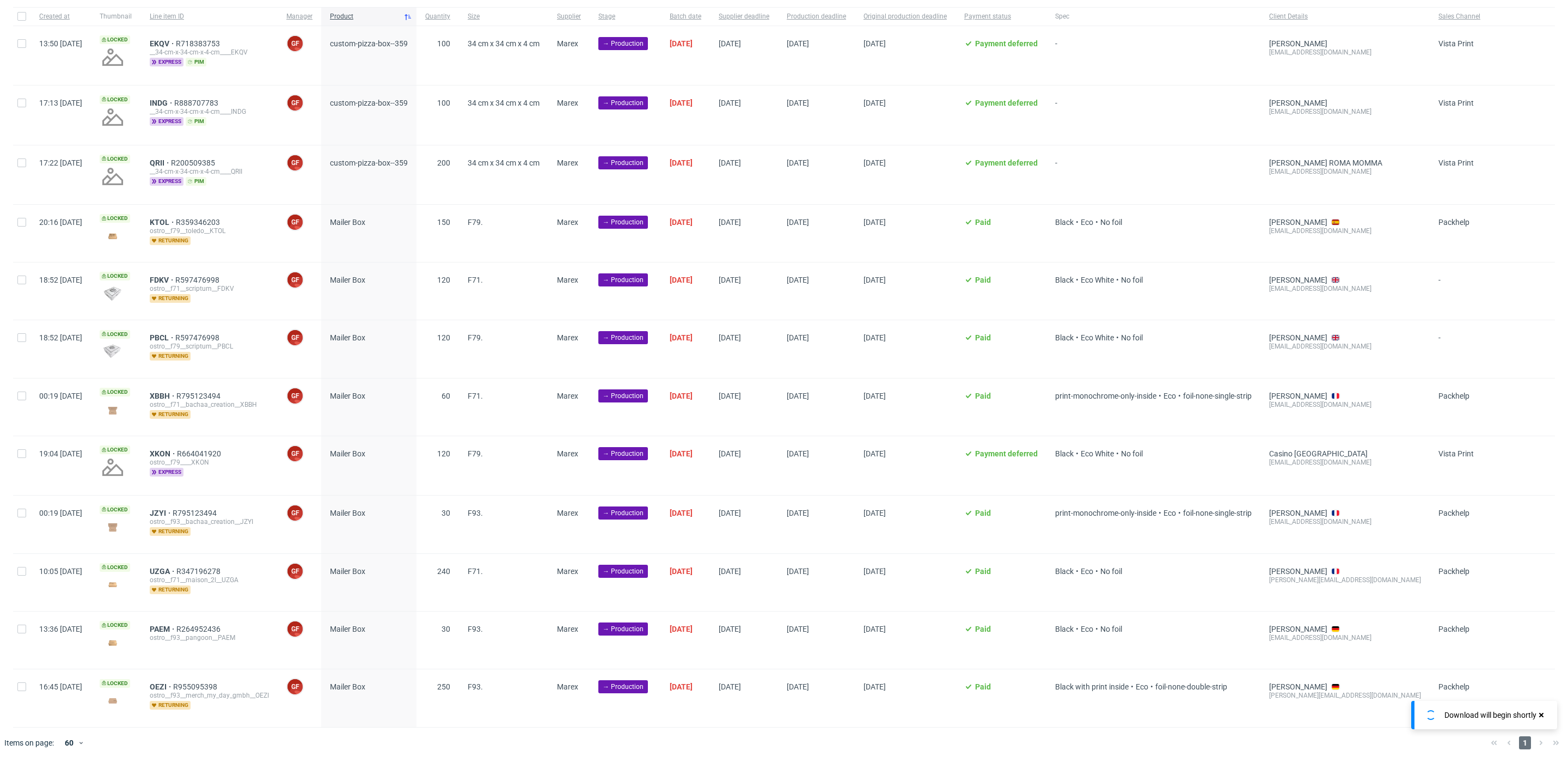
scroll to position [104, 0]
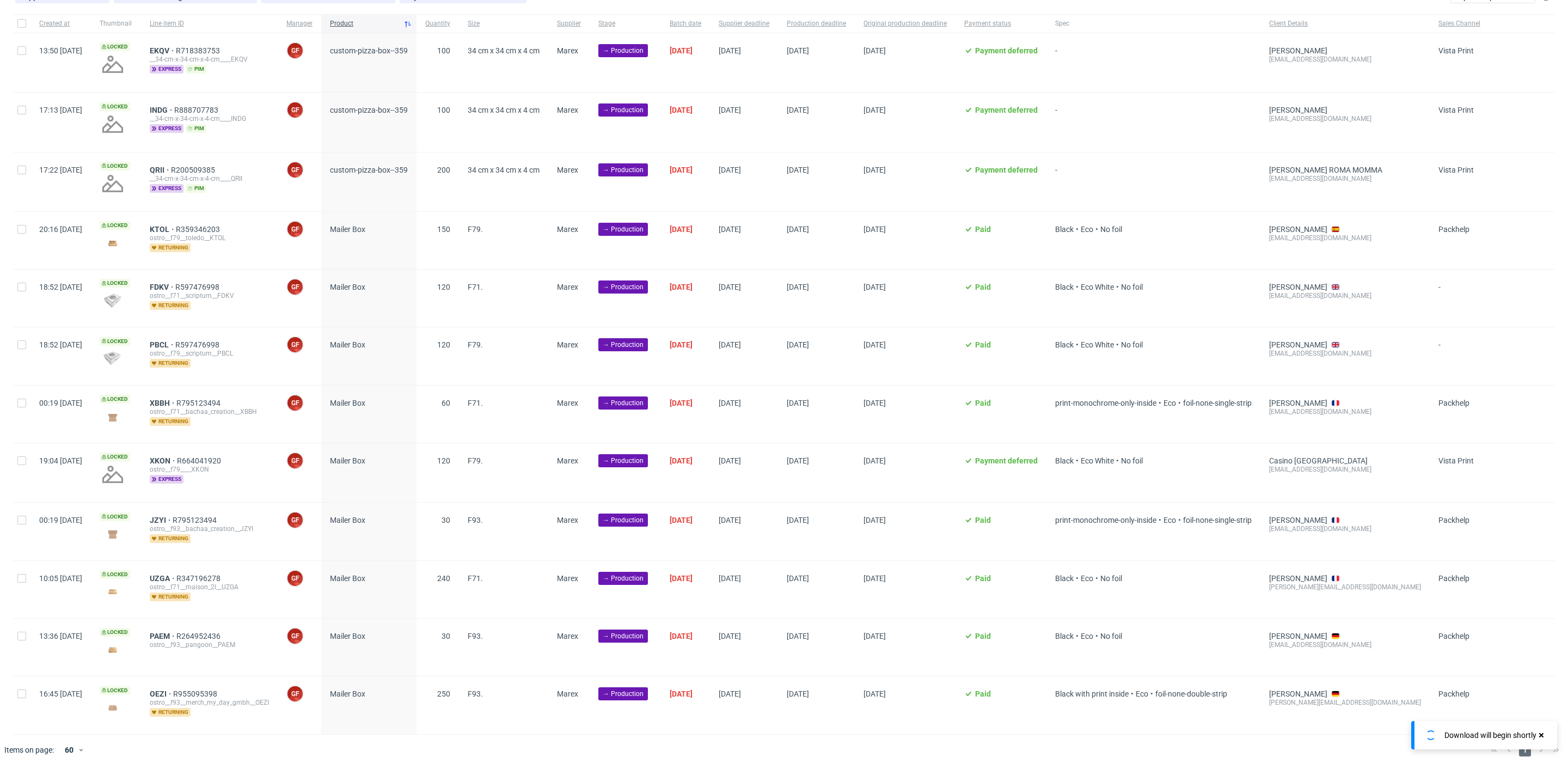
click at [25, 25] on input "checkbox" at bounding box center [22, 24] width 9 height 9
checkbox input "true"
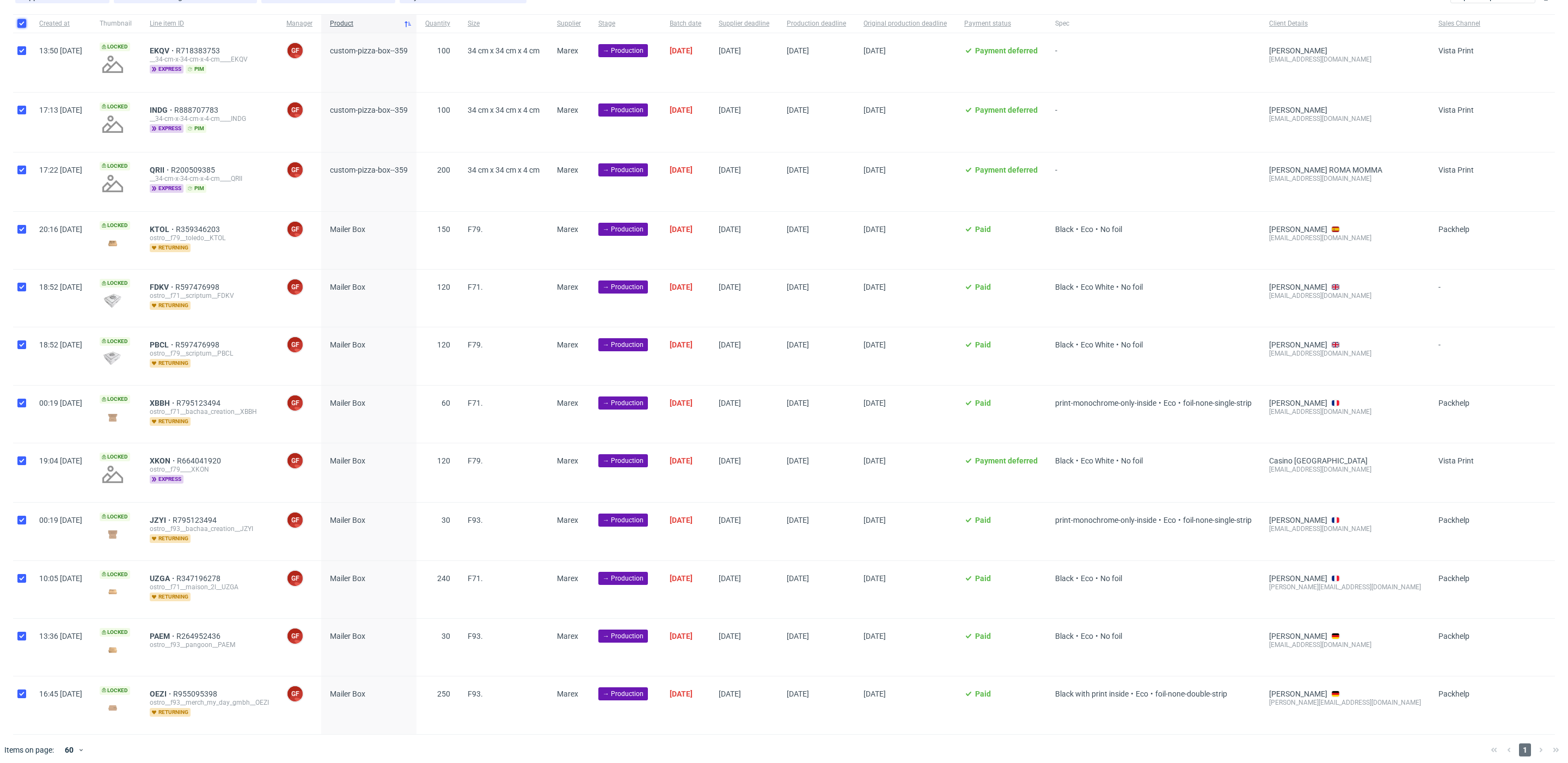
checkbox input "true"
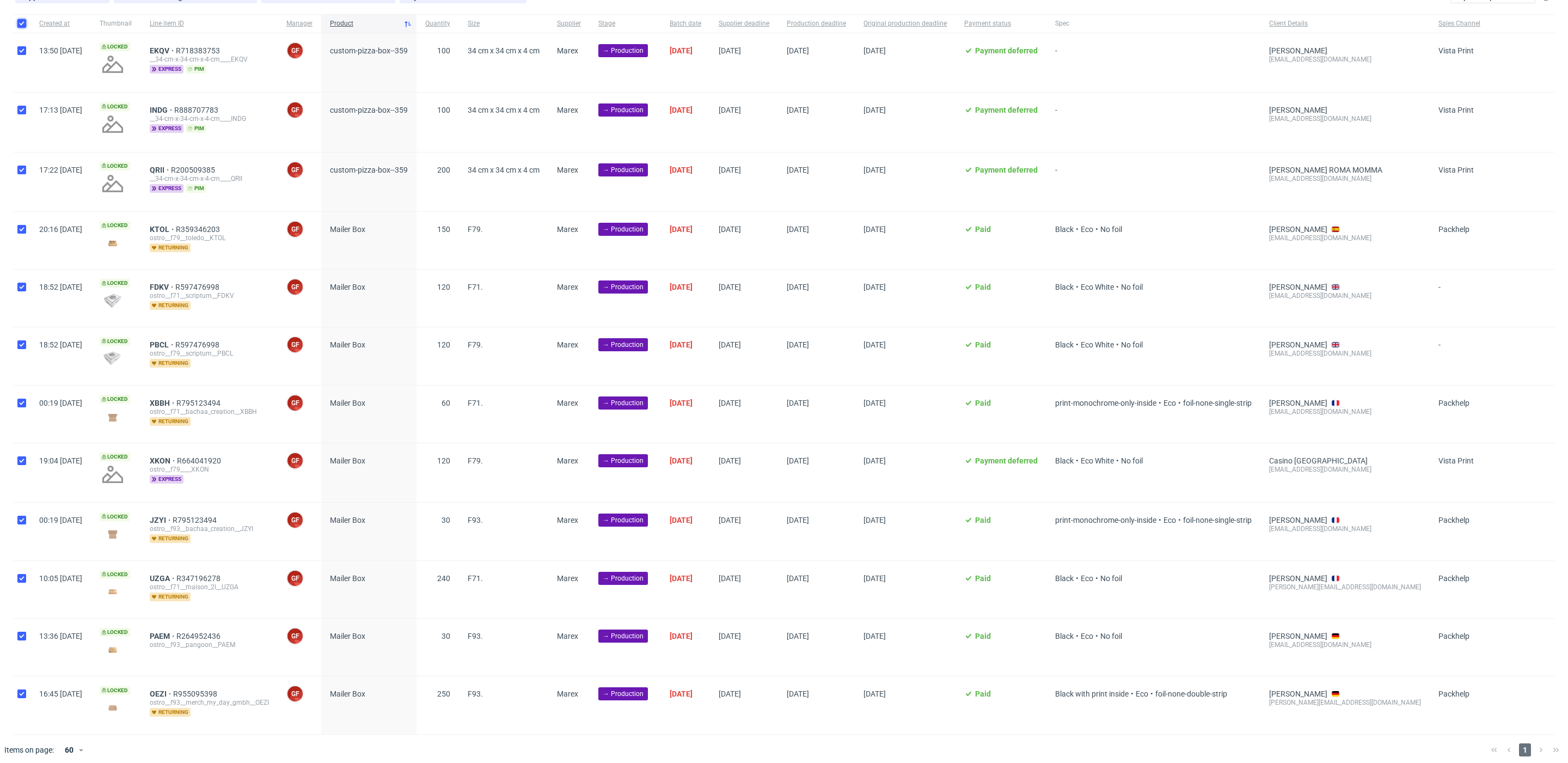
checkbox input "true"
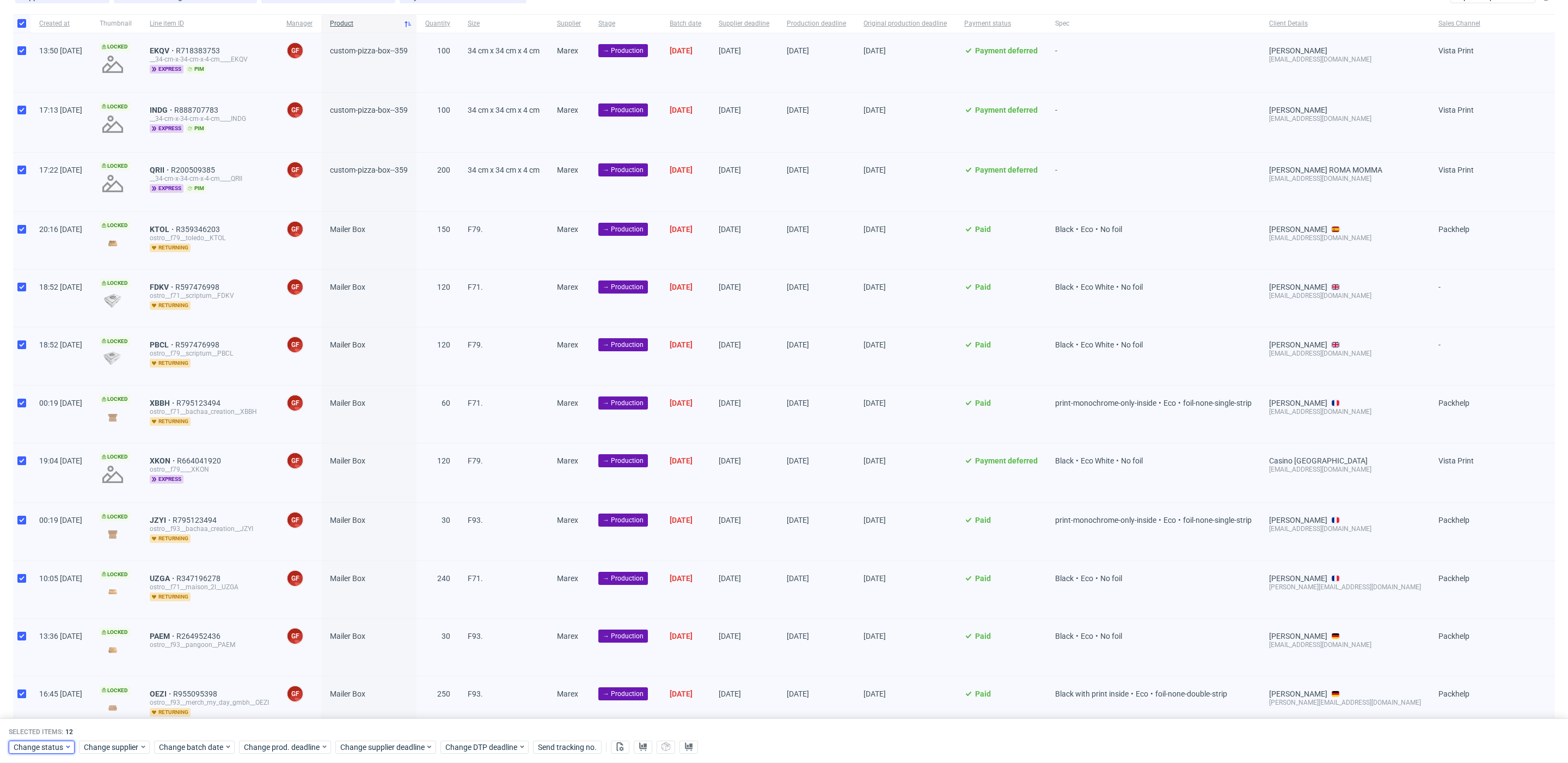
drag, startPoint x: 49, startPoint y: 742, endPoint x: 56, endPoint y: 742, distance: 7.0
click at [49, 743] on span "Change status" at bounding box center [38, 747] width 50 height 11
click at [46, 620] on span "In Production" at bounding box center [41, 622] width 55 height 15
click at [116, 726] on span "Save" at bounding box center [124, 724] width 17 height 8
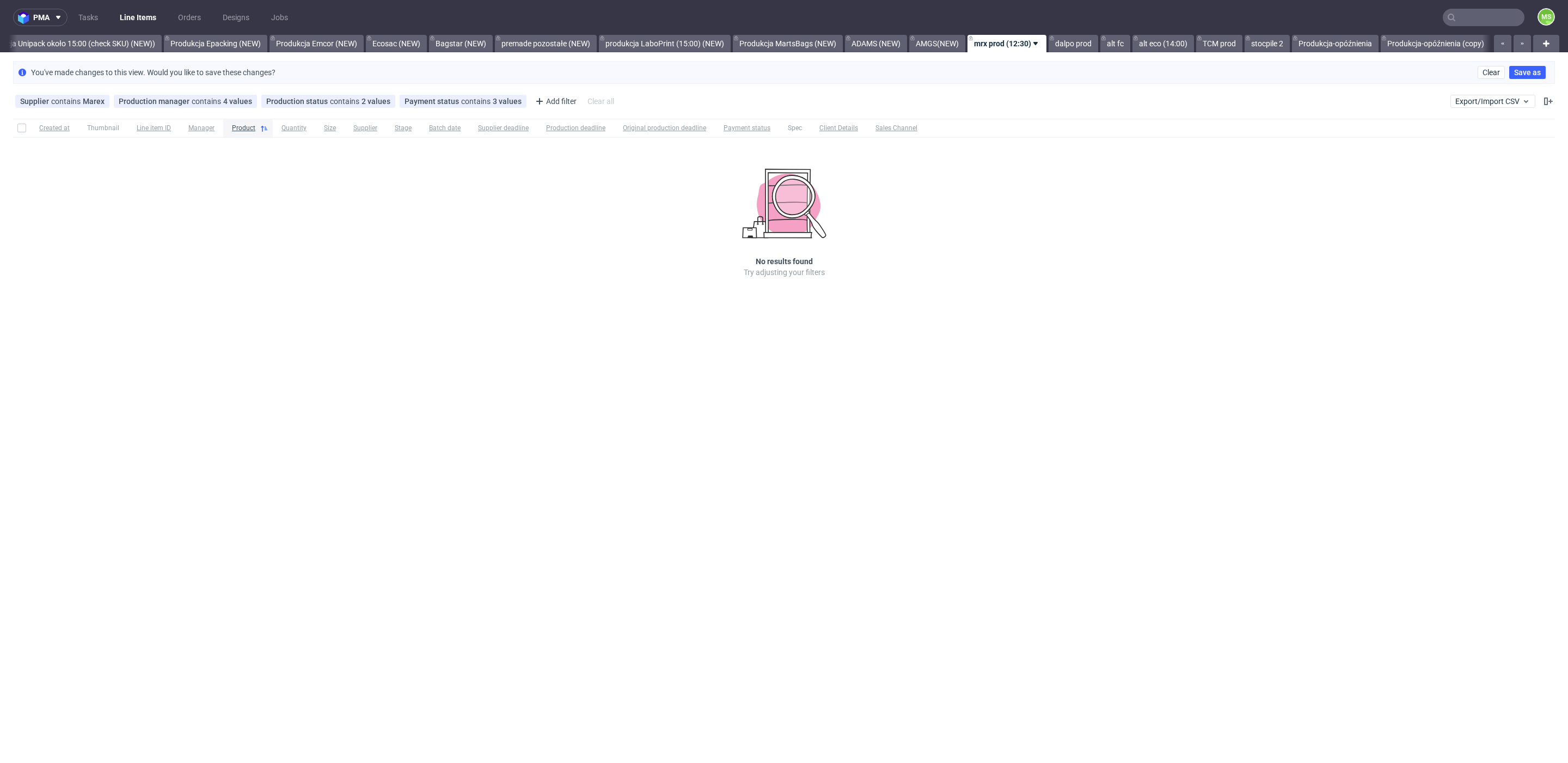
scroll to position [0, 2221]
click at [1075, 48] on link "dalpo prod" at bounding box center [1073, 43] width 50 height 18
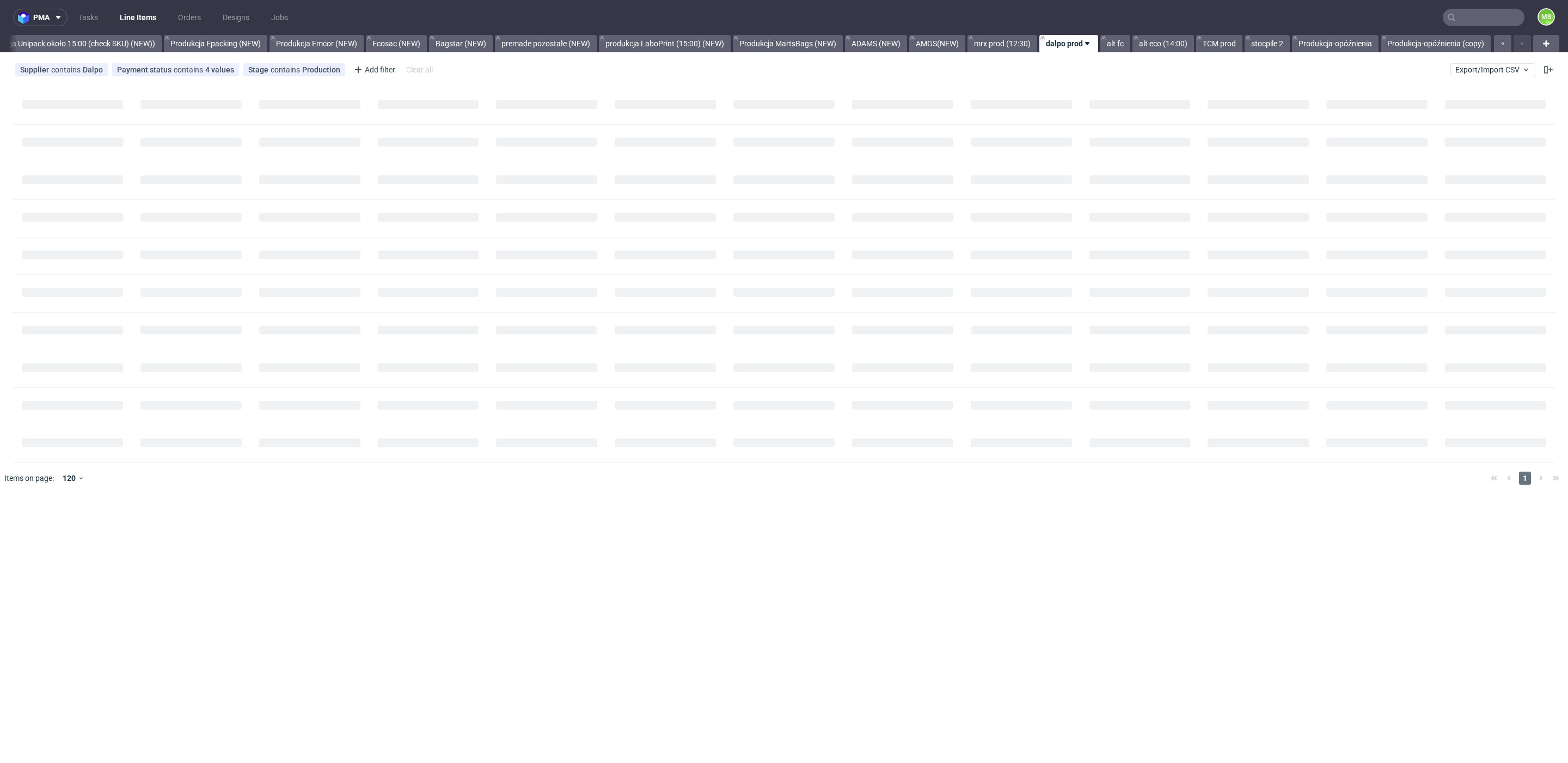
scroll to position [0, 2221]
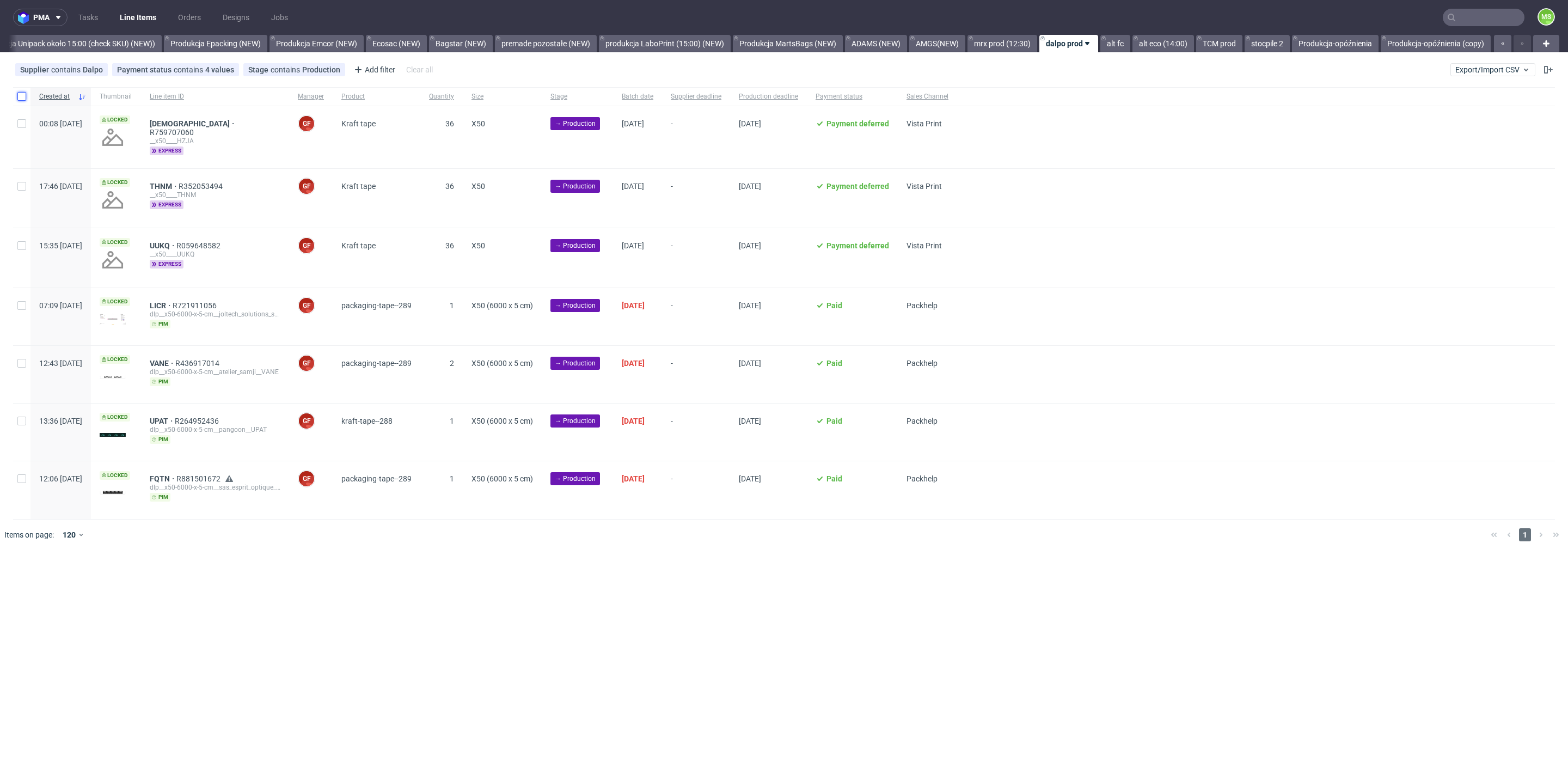
click at [20, 96] on input "checkbox" at bounding box center [22, 96] width 9 height 9
checkbox input "true"
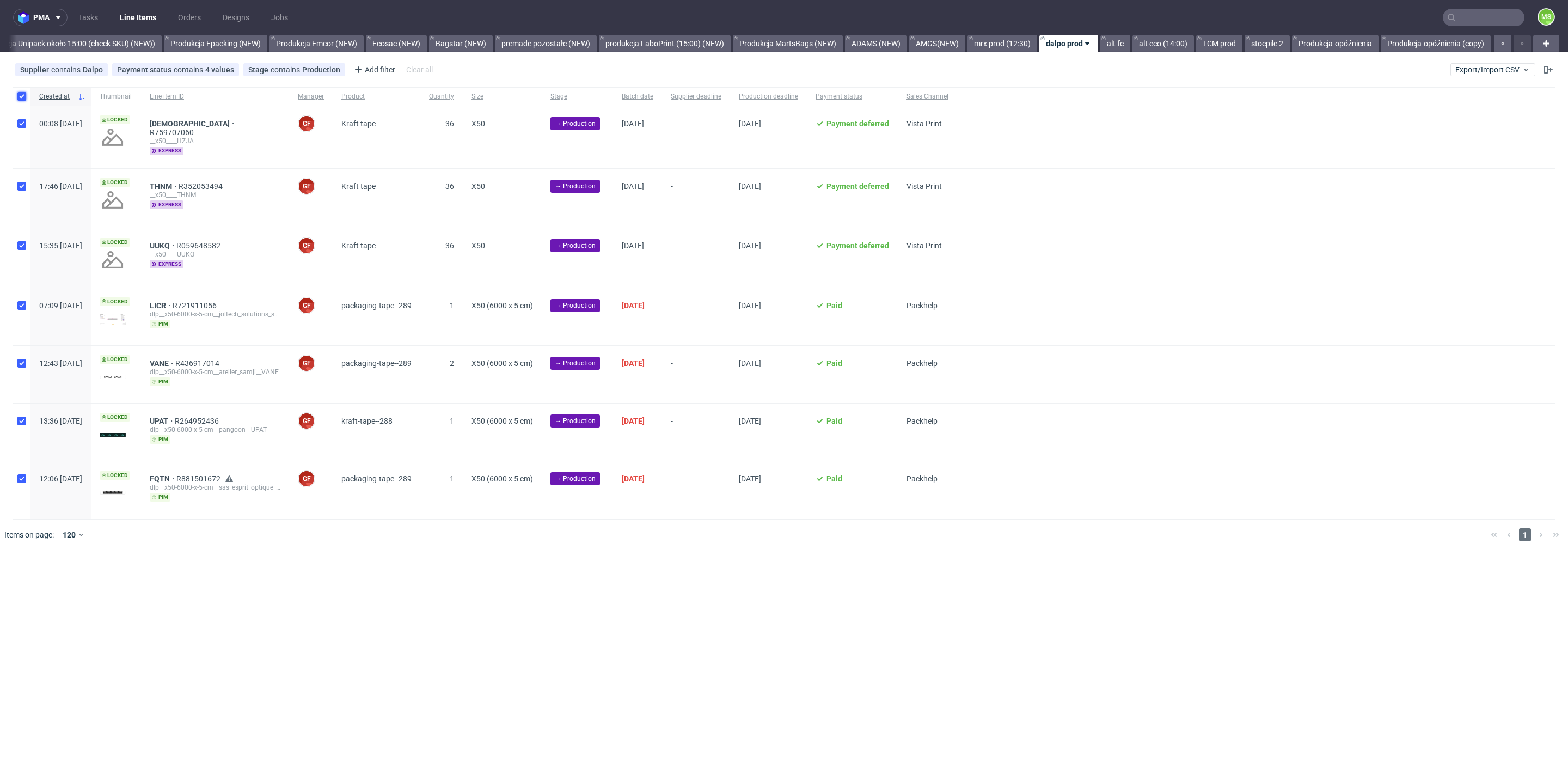
checkbox input "true"
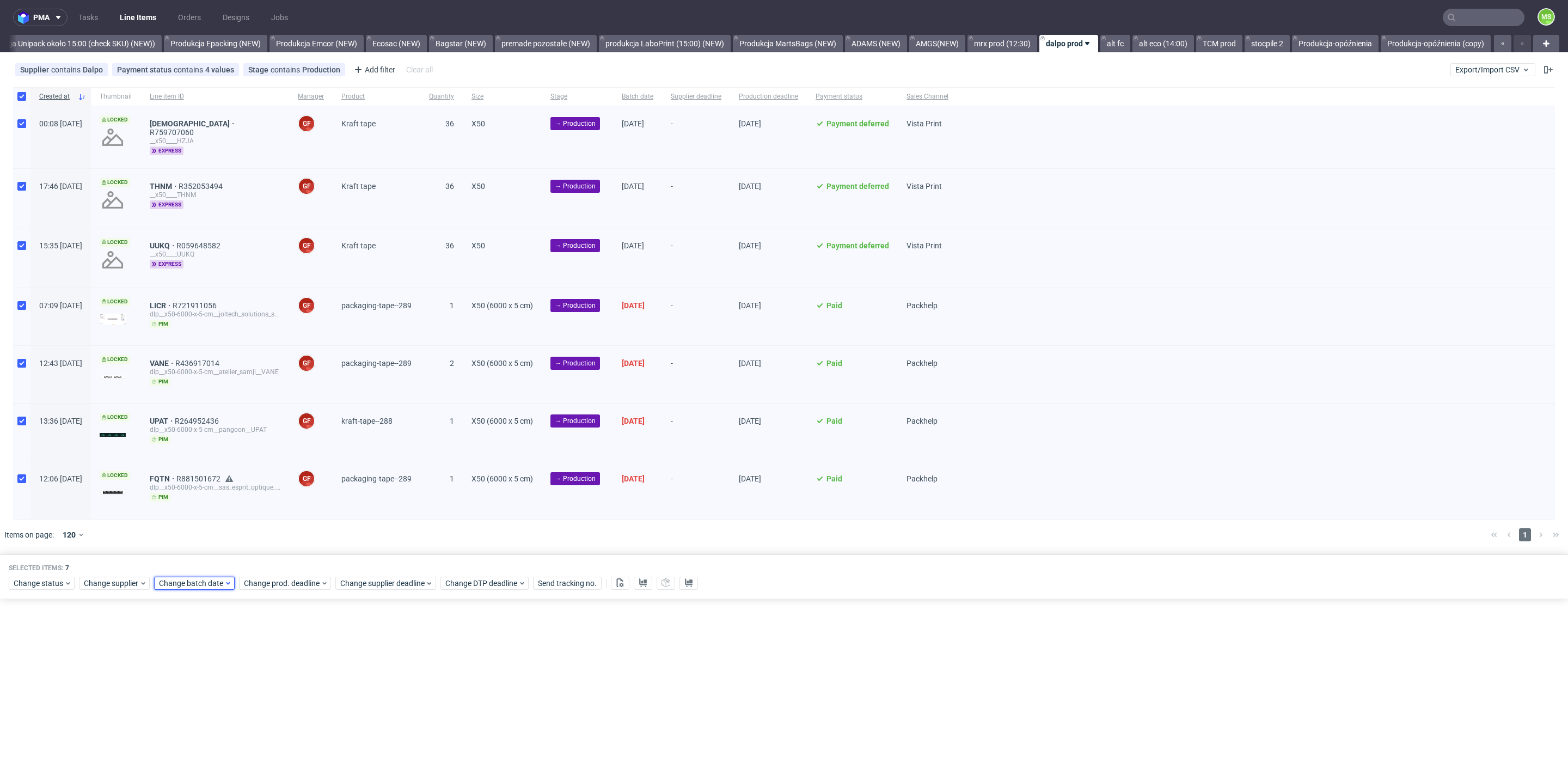
click at [186, 578] on span "Change batch date" at bounding box center [192, 583] width 66 height 11
drag, startPoint x: 247, startPoint y: 463, endPoint x: 266, endPoint y: 543, distance: 82.2
click at [247, 463] on span "11" at bounding box center [244, 460] width 9 height 11
drag, startPoint x: 275, startPoint y: 557, endPoint x: 282, endPoint y: 567, distance: 12.2
click at [275, 557] on span "Save" at bounding box center [283, 554] width 17 height 8
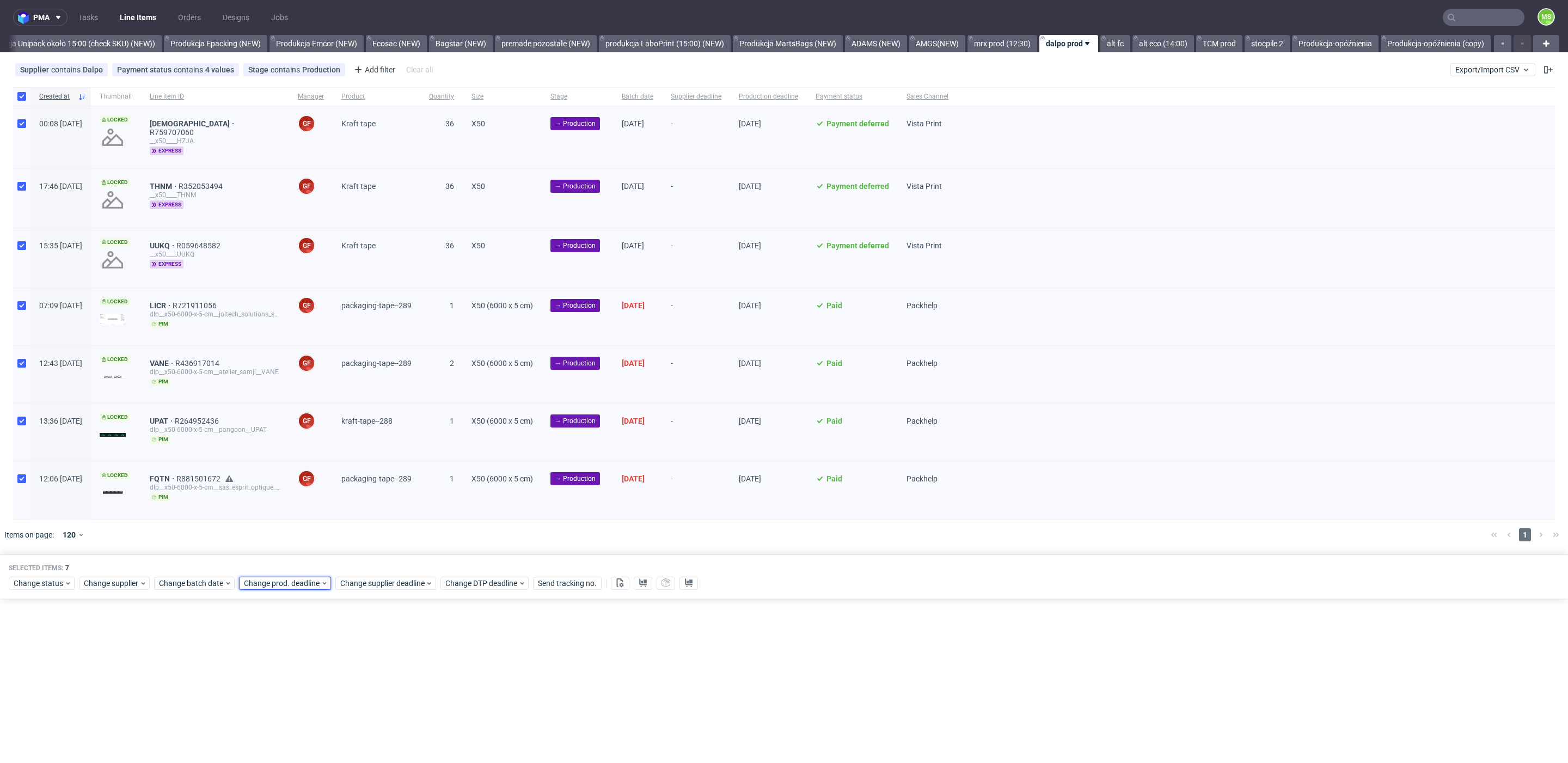
click at [283, 576] on div "Change prod. deadline" at bounding box center [285, 582] width 92 height 13
click at [328, 504] on span "25" at bounding box center [329, 498] width 9 height 11
drag, startPoint x: 367, startPoint y: 552, endPoint x: 377, endPoint y: 573, distance: 23.3
click at [367, 553] on span "Save" at bounding box center [367, 554] width 17 height 8
click at [377, 578] on span "Change supplier deadline" at bounding box center [382, 583] width 85 height 11
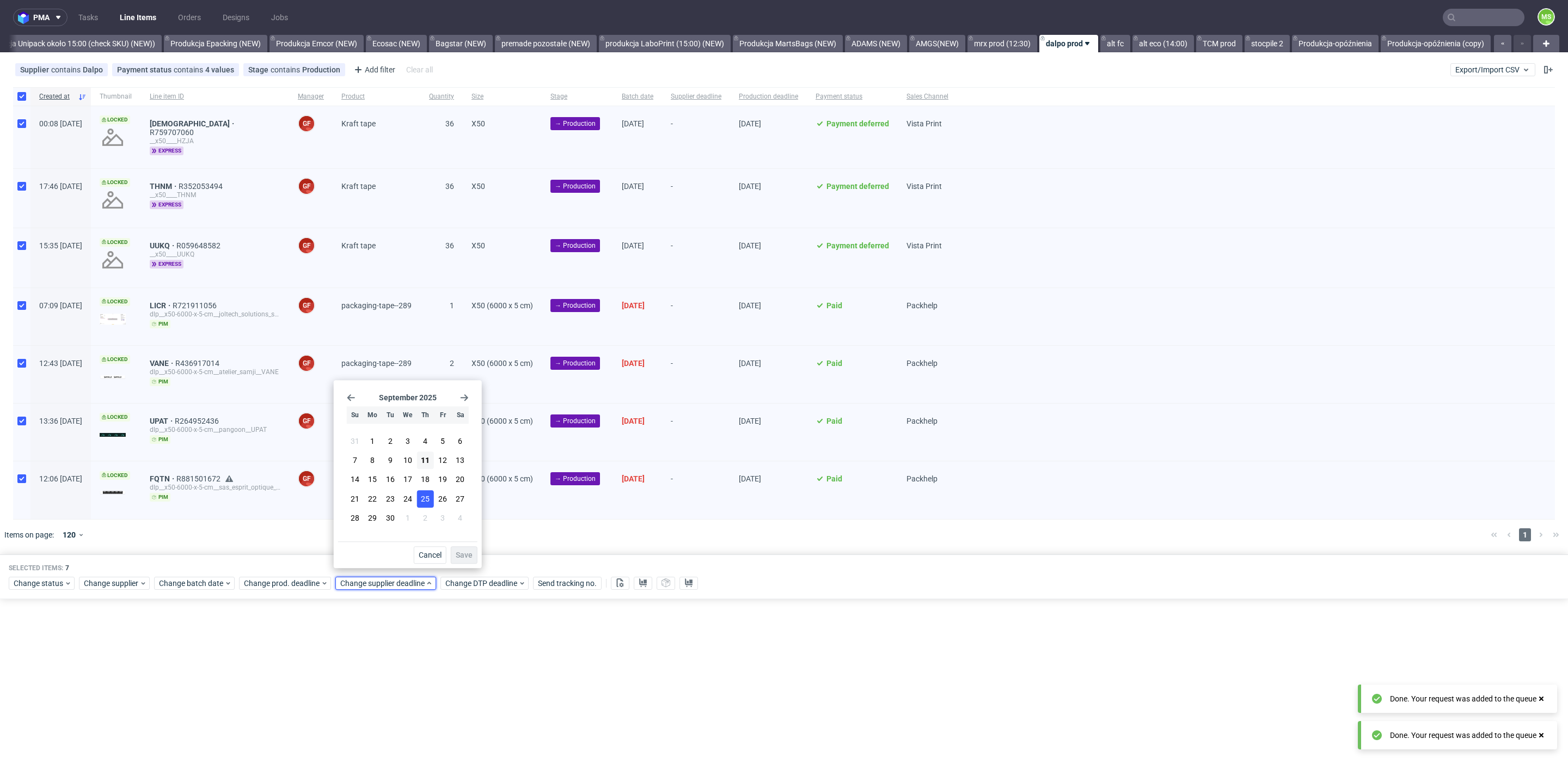
click at [422, 500] on span "25" at bounding box center [425, 498] width 9 height 11
click at [463, 559] on button "Save" at bounding box center [464, 555] width 27 height 18
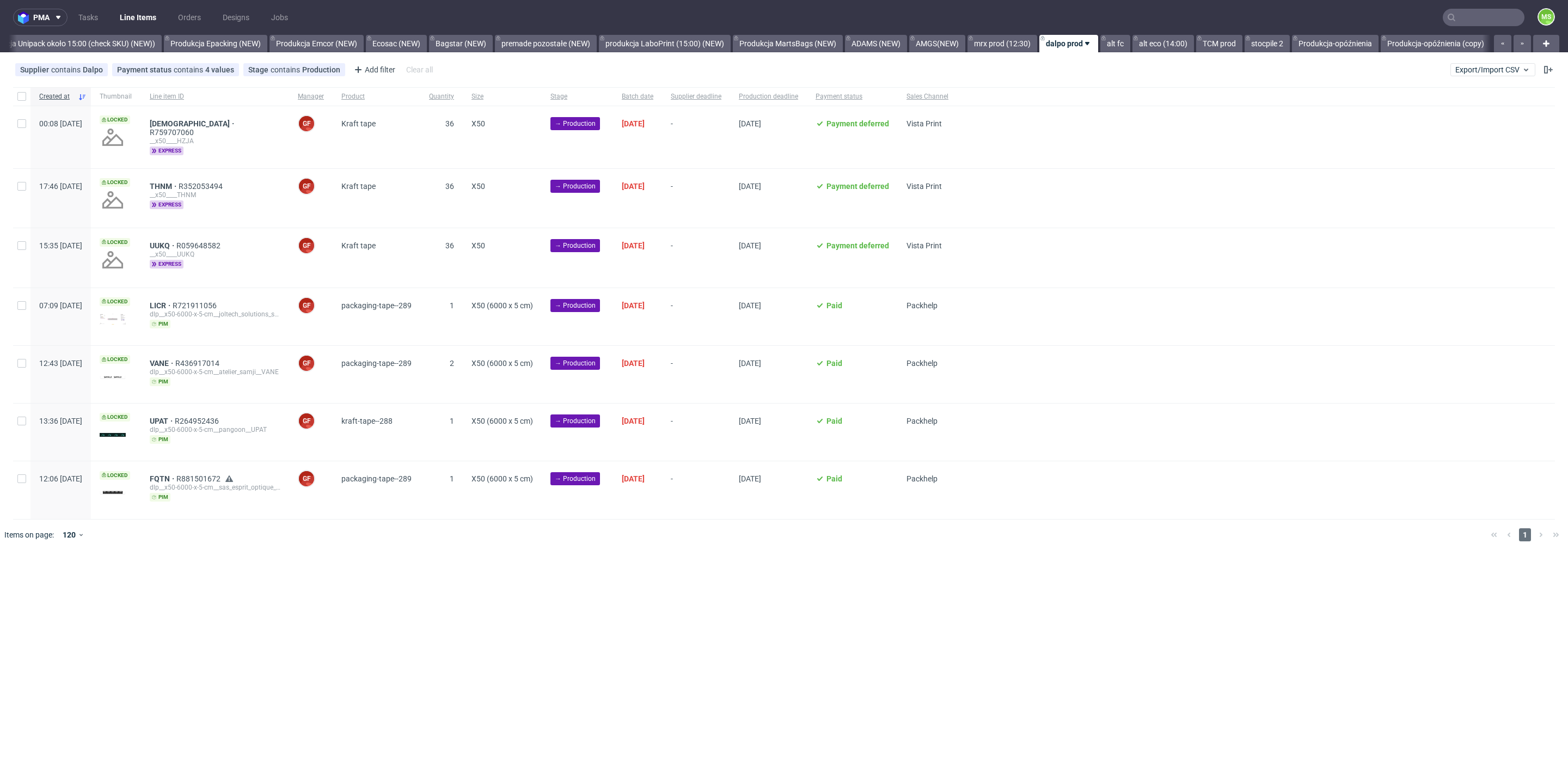
scroll to position [0, 2221]
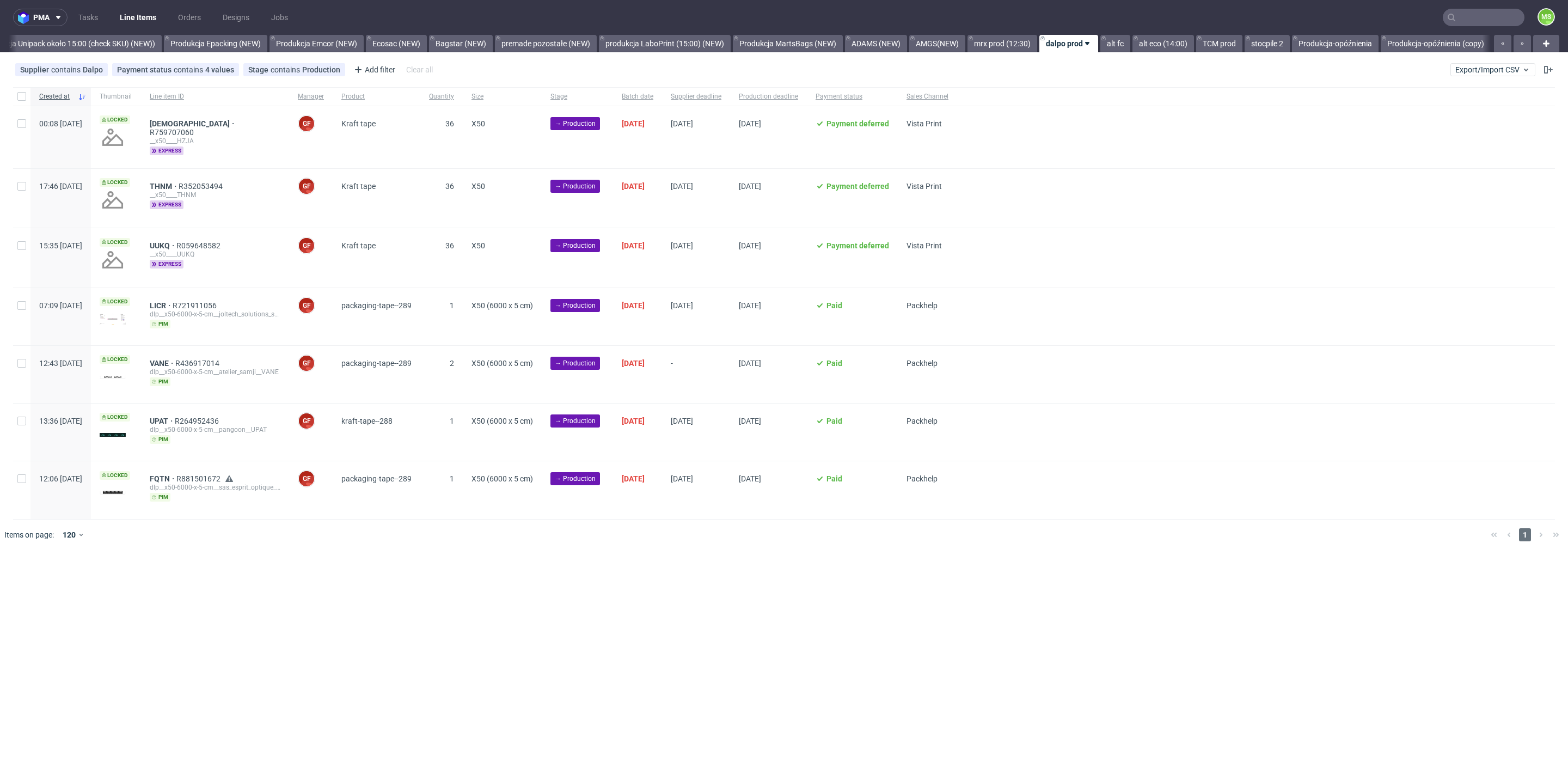
scroll to position [0, 2221]
click at [28, 100] on div at bounding box center [22, 96] width 18 height 19
checkbox input "true"
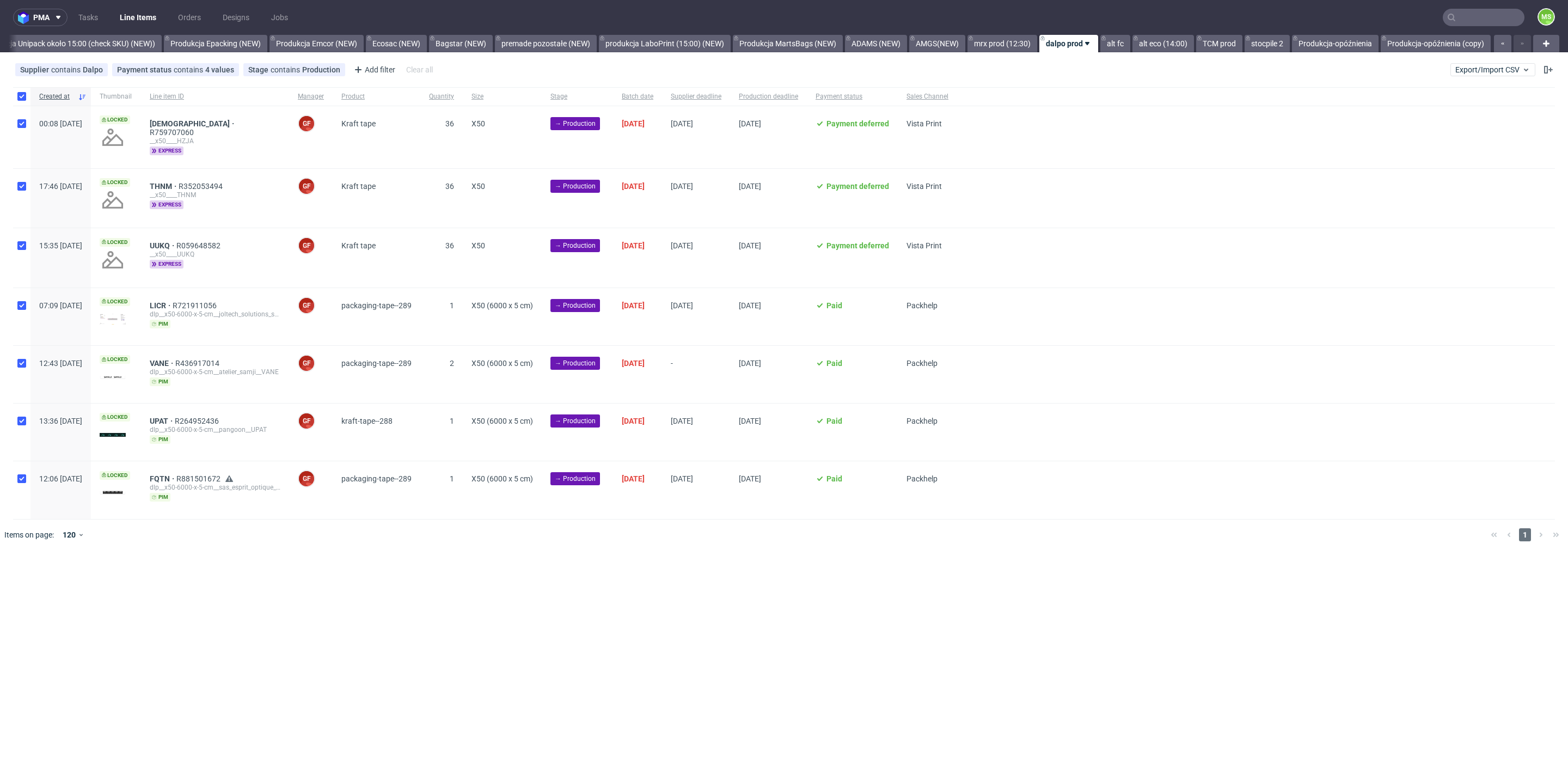
checkbox input "true"
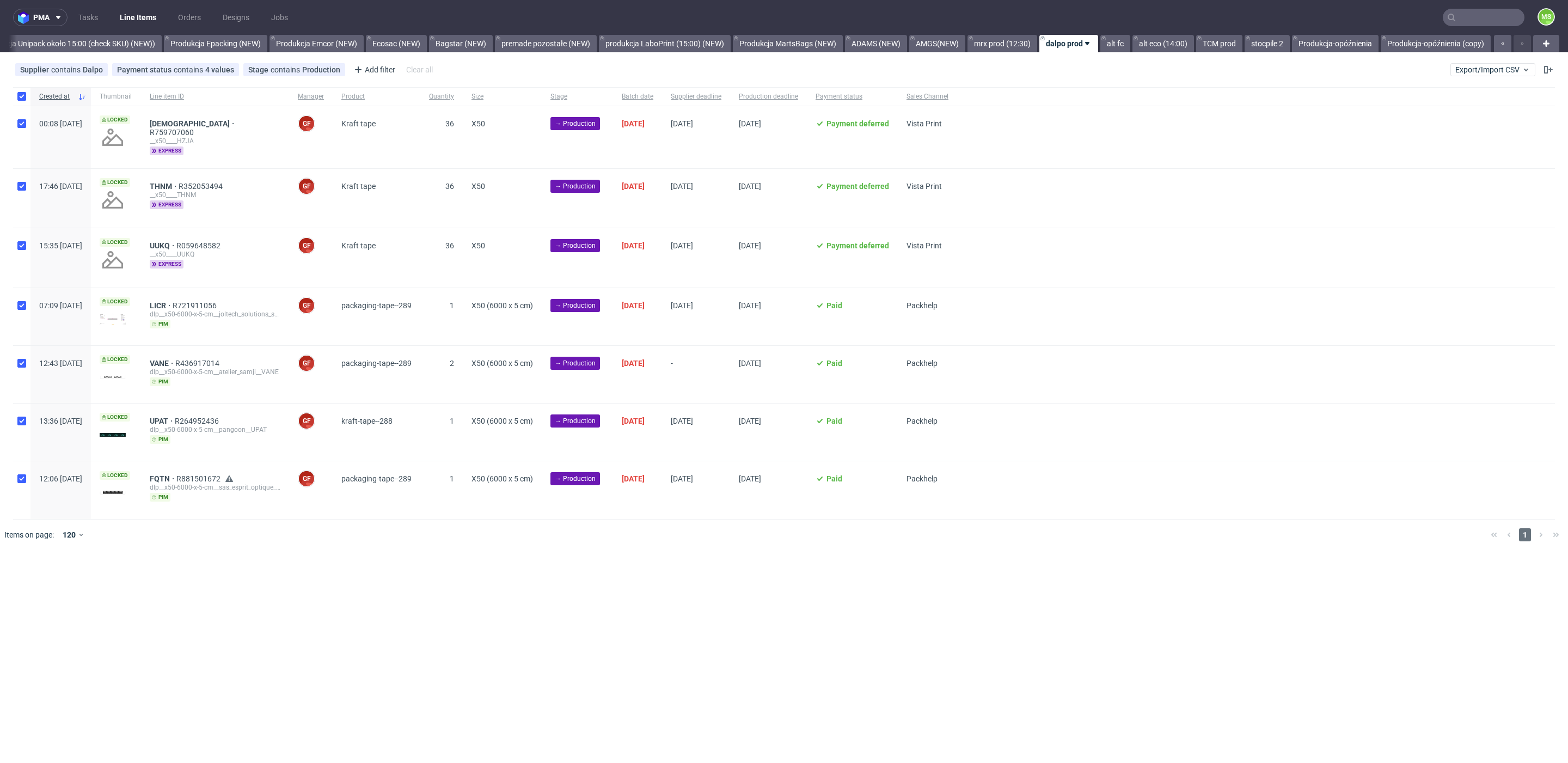
checkbox input "true"
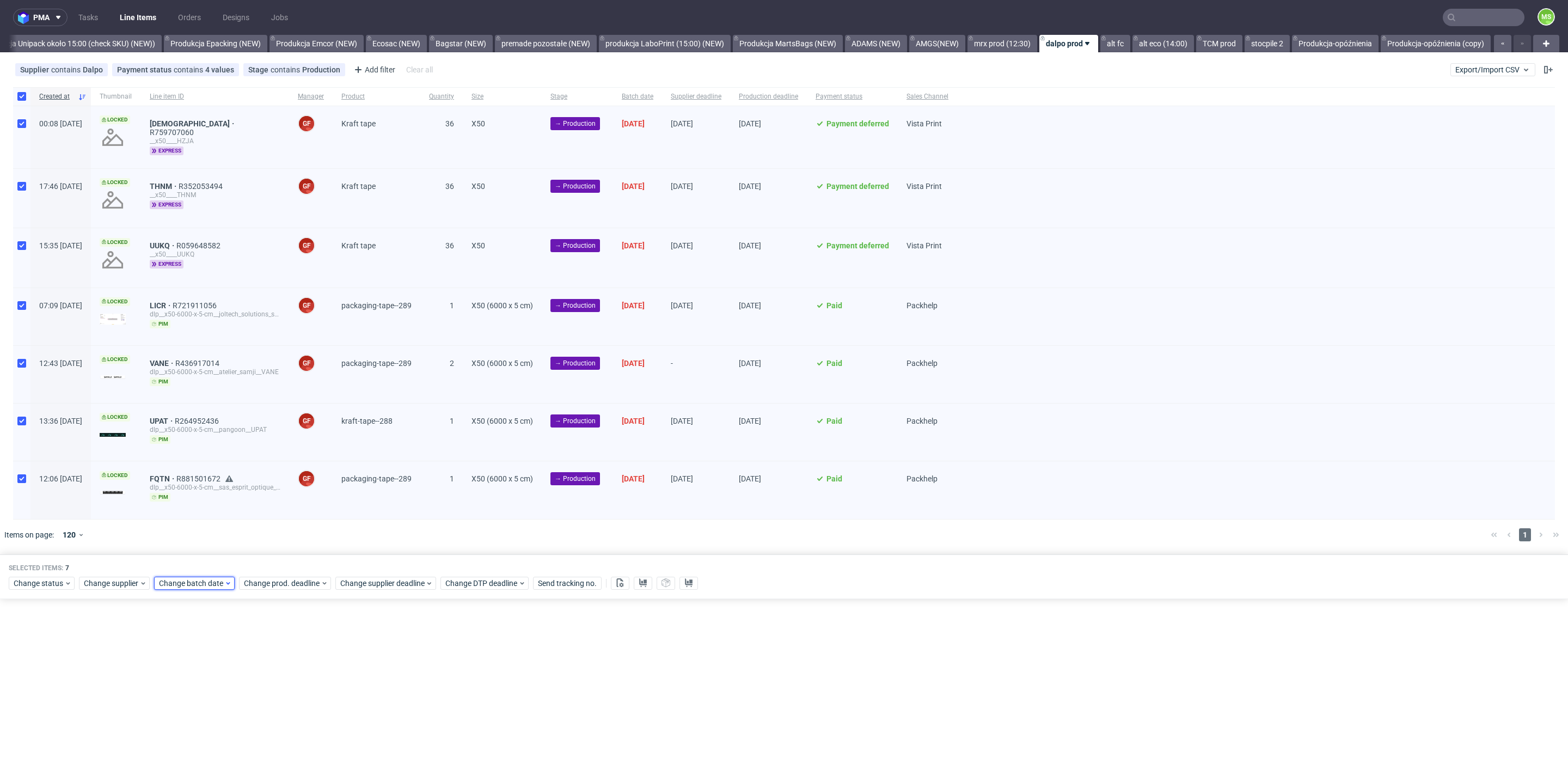
click at [200, 582] on div "Change batch date" at bounding box center [194, 582] width 81 height 13
drag, startPoint x: 247, startPoint y: 465, endPoint x: 286, endPoint y: 542, distance: 86.3
click at [247, 465] on span "11" at bounding box center [244, 460] width 9 height 11
click at [292, 551] on span "Save" at bounding box center [283, 554] width 17 height 8
drag, startPoint x: 297, startPoint y: 579, endPoint x: 304, endPoint y: 571, distance: 10.6
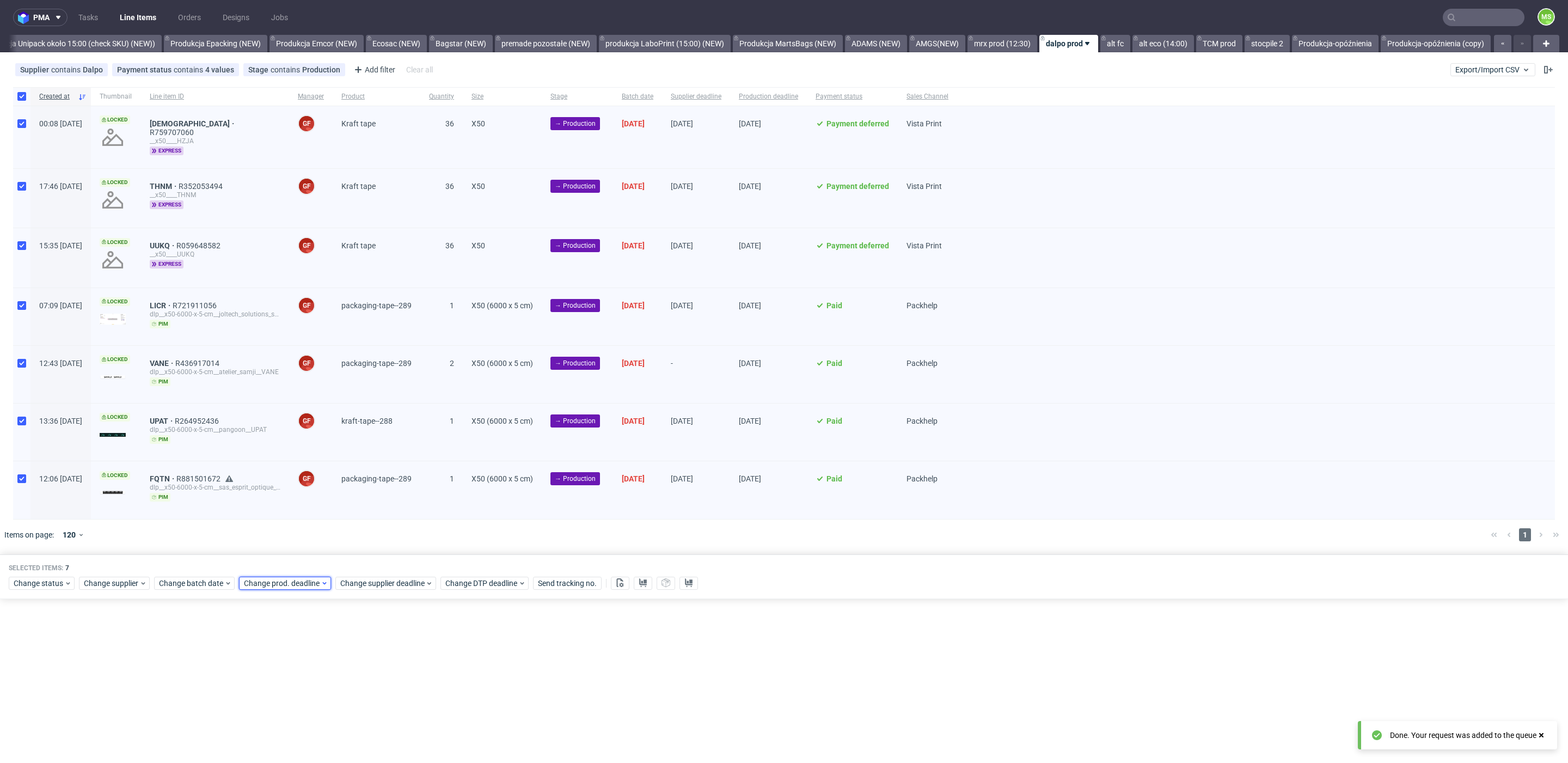
click at [297, 578] on span "Change prod. deadline" at bounding box center [282, 583] width 77 height 11
click at [332, 498] on span "25" at bounding box center [329, 498] width 9 height 11
drag, startPoint x: 367, startPoint y: 552, endPoint x: 375, endPoint y: 567, distance: 17.0
click at [370, 553] on span "Save" at bounding box center [367, 554] width 17 height 8
click at [376, 578] on span "Change supplier deadline" at bounding box center [382, 583] width 85 height 11
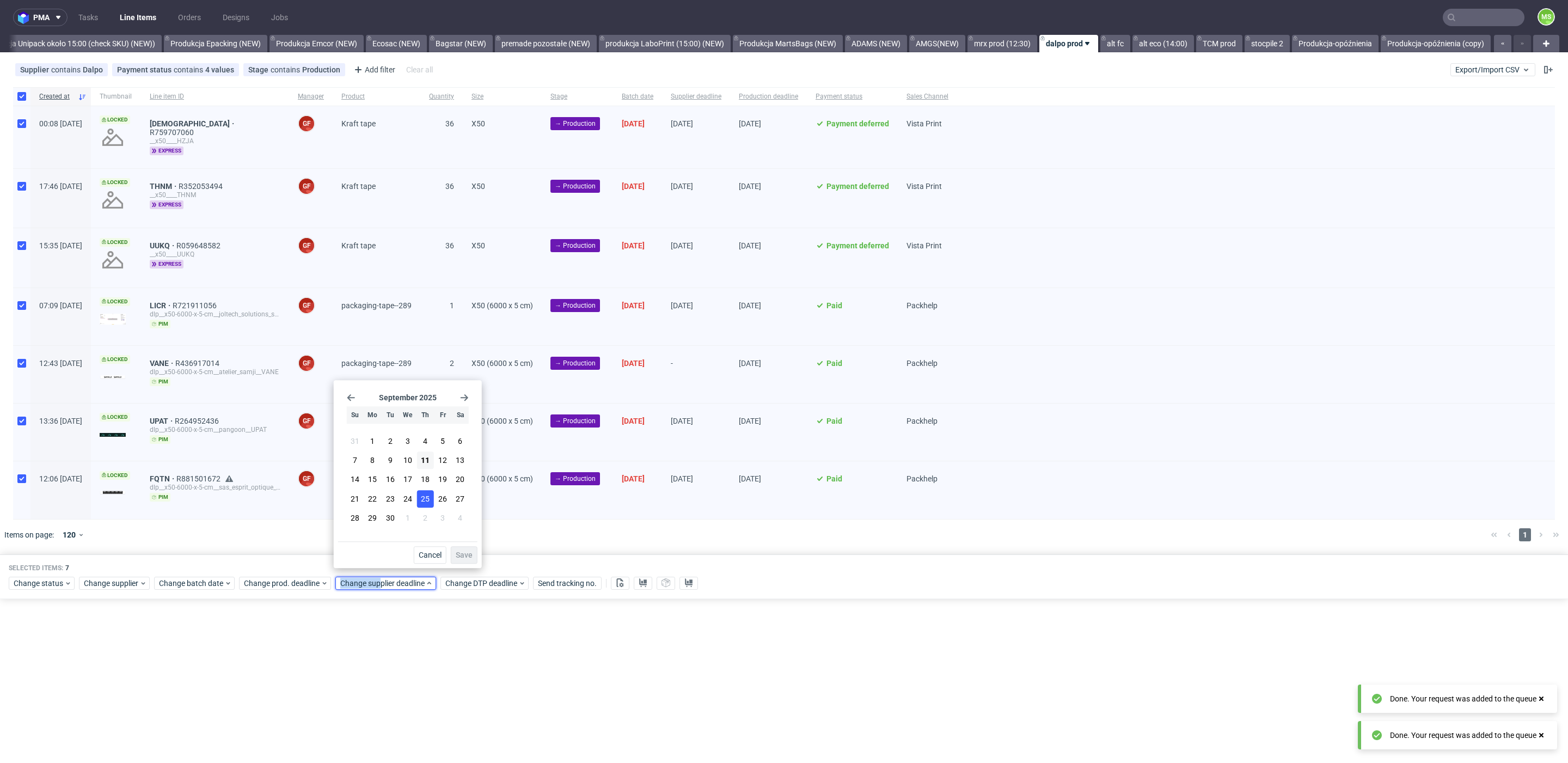
click at [425, 500] on span "25" at bounding box center [425, 498] width 9 height 11
click at [465, 553] on span "Save" at bounding box center [464, 554] width 17 height 8
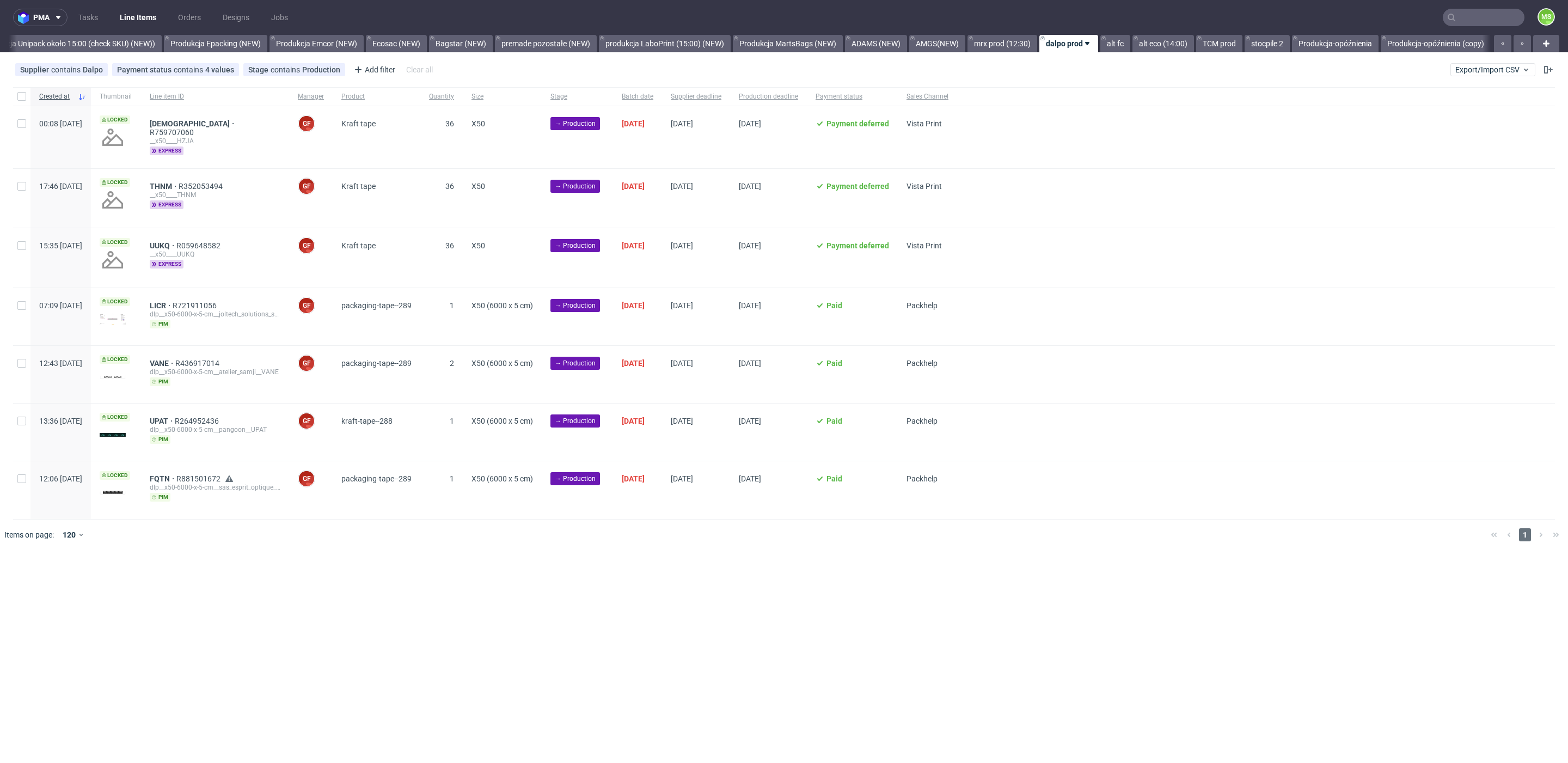
scroll to position [0, 2221]
click at [21, 96] on input "checkbox" at bounding box center [22, 96] width 9 height 9
checkbox input "true"
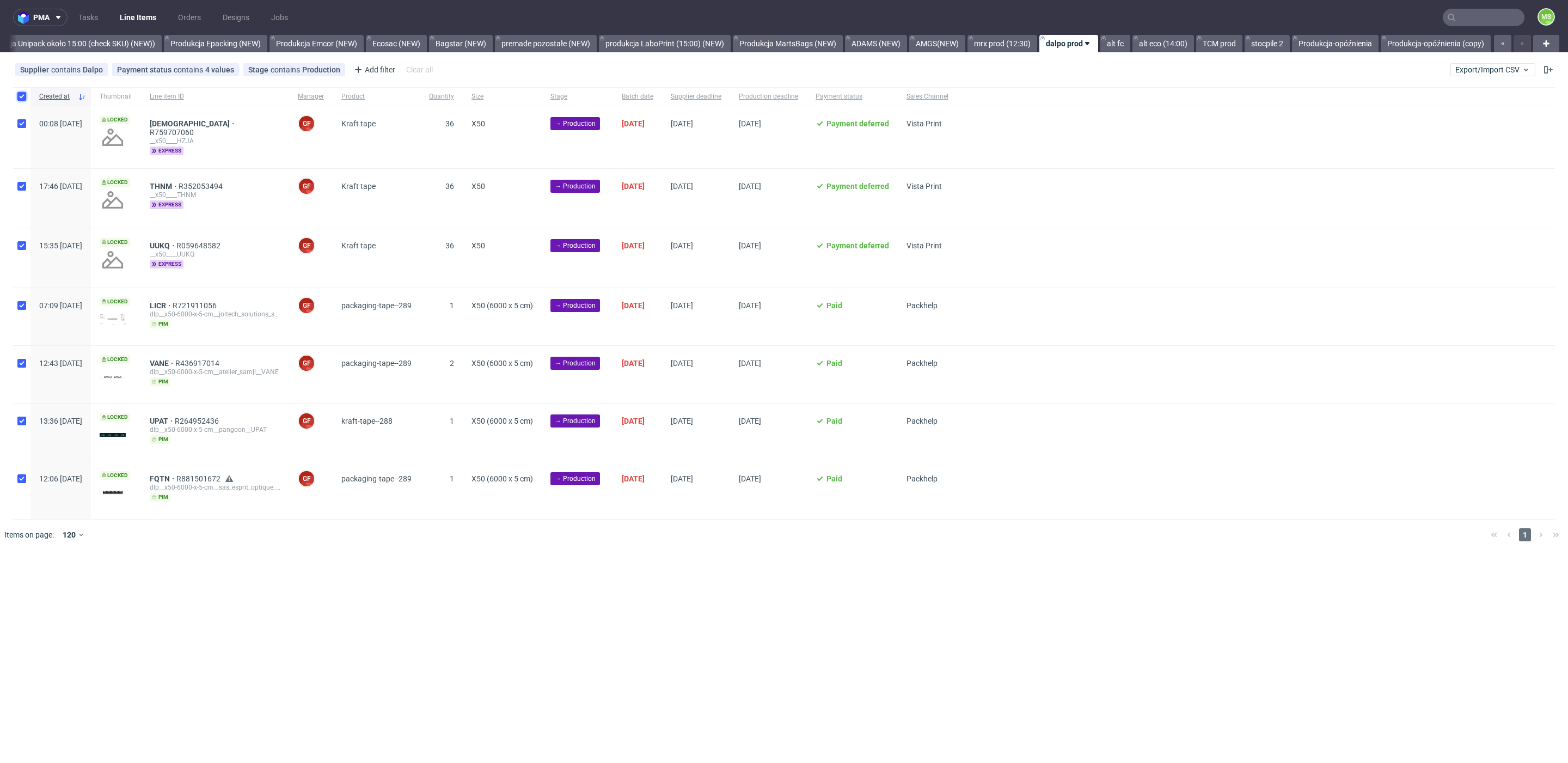
checkbox input "true"
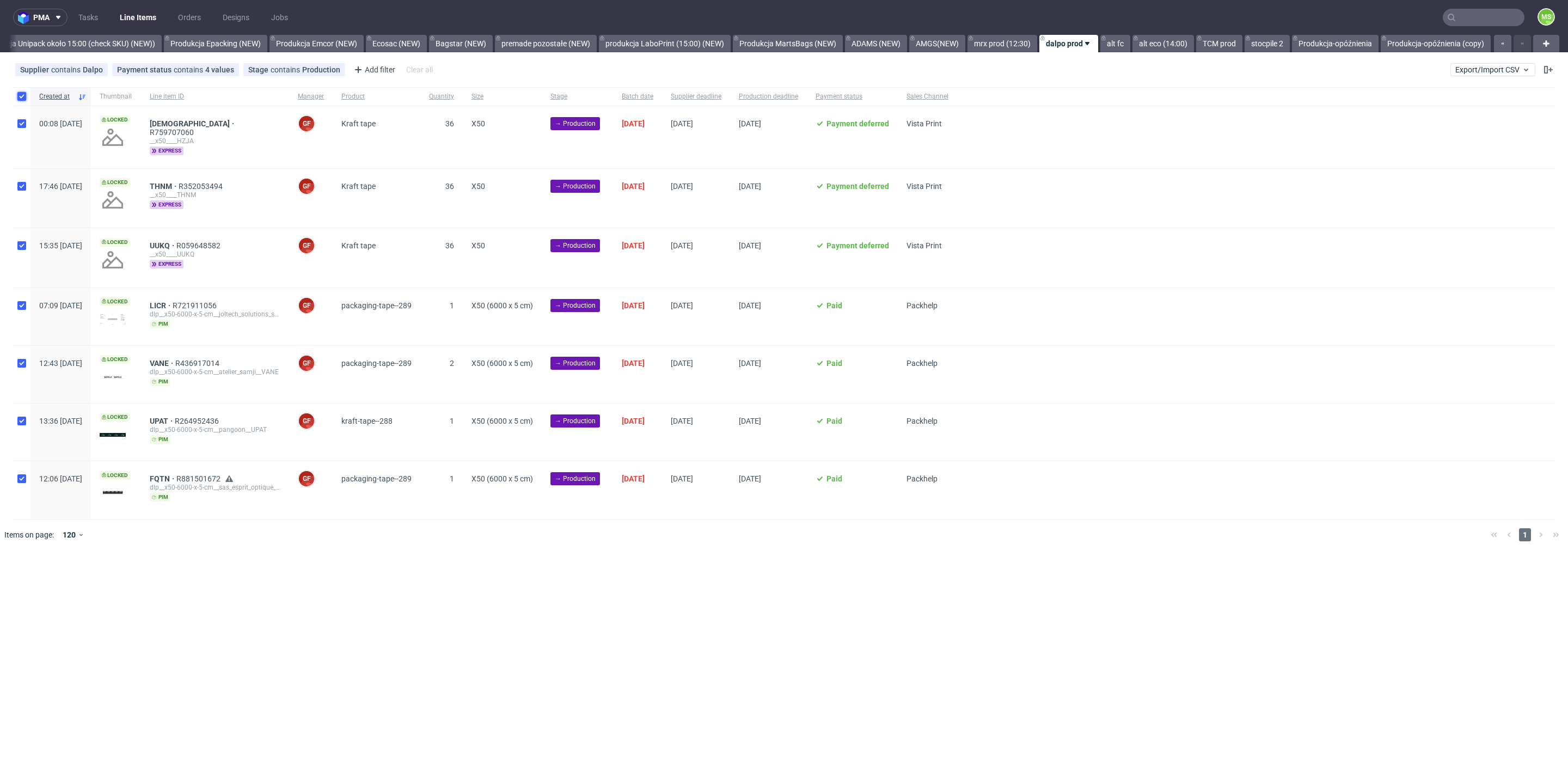
checkbox input "true"
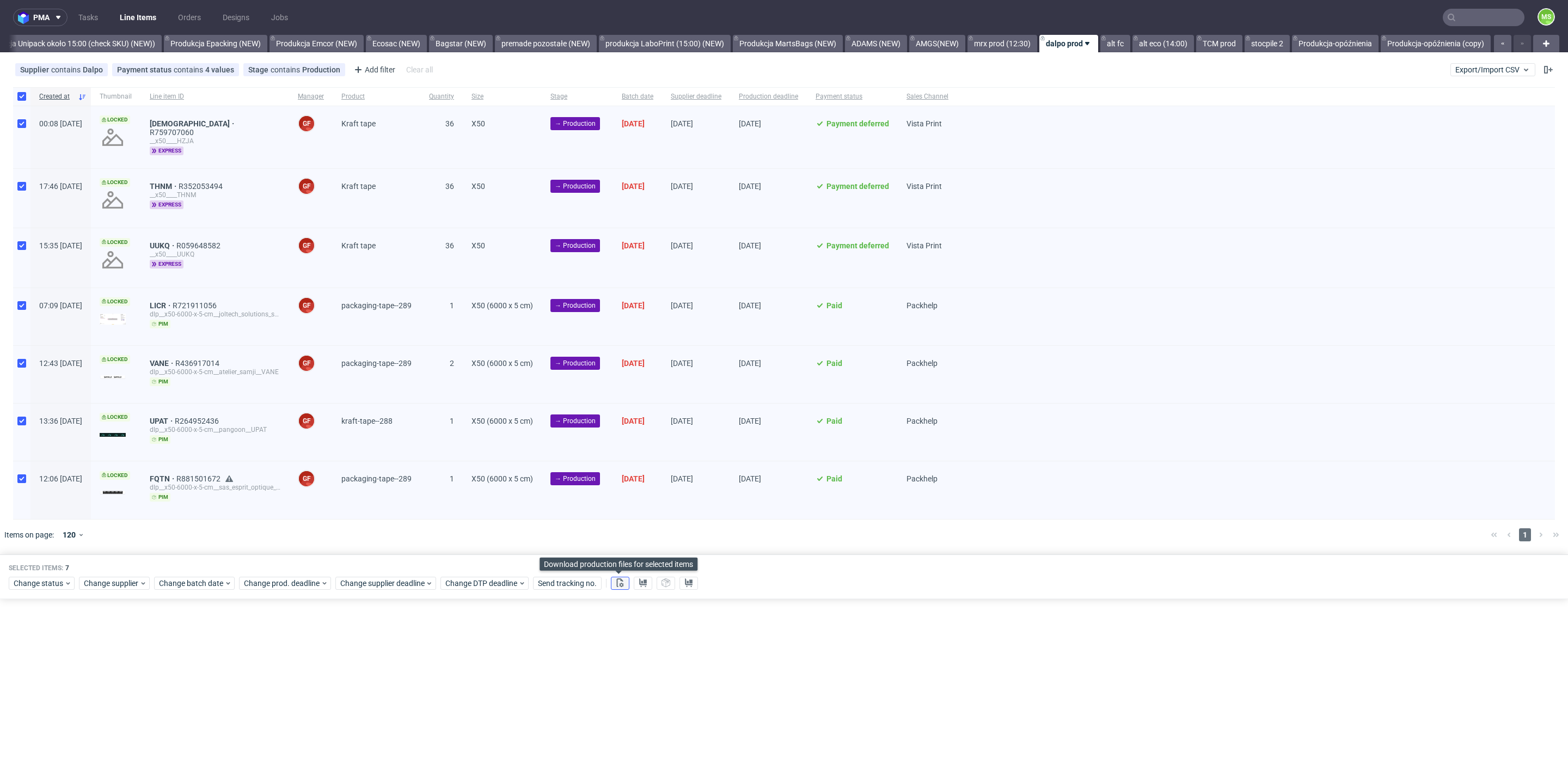
drag, startPoint x: 624, startPoint y: 578, endPoint x: 638, endPoint y: 579, distance: 14.0
click at [626, 578] on button at bounding box center [620, 582] width 19 height 13
click at [646, 579] on button at bounding box center [643, 582] width 19 height 13
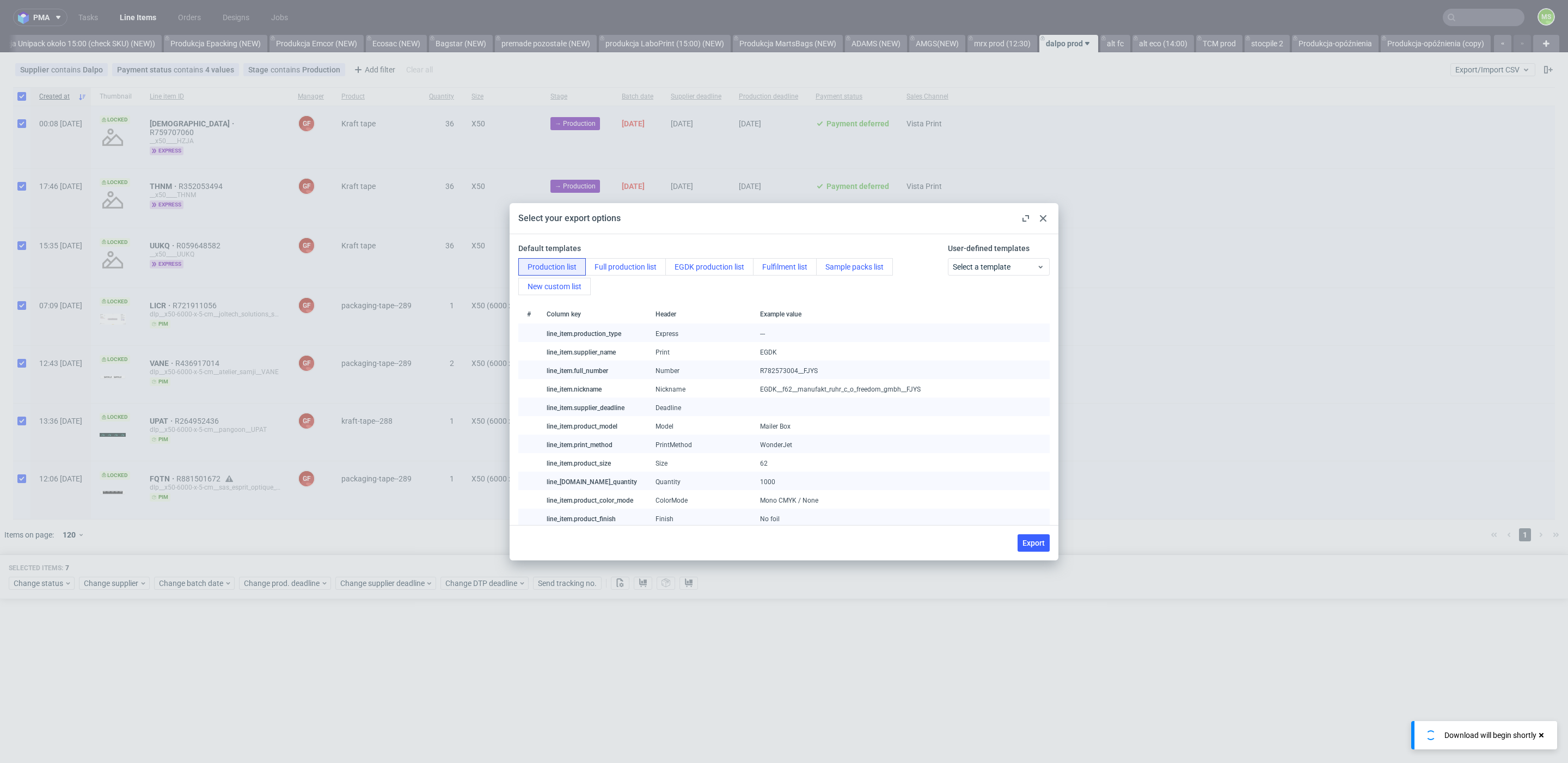
click at [1035, 539] on span "Export" at bounding box center [1033, 543] width 22 height 8
checkbox input "false"
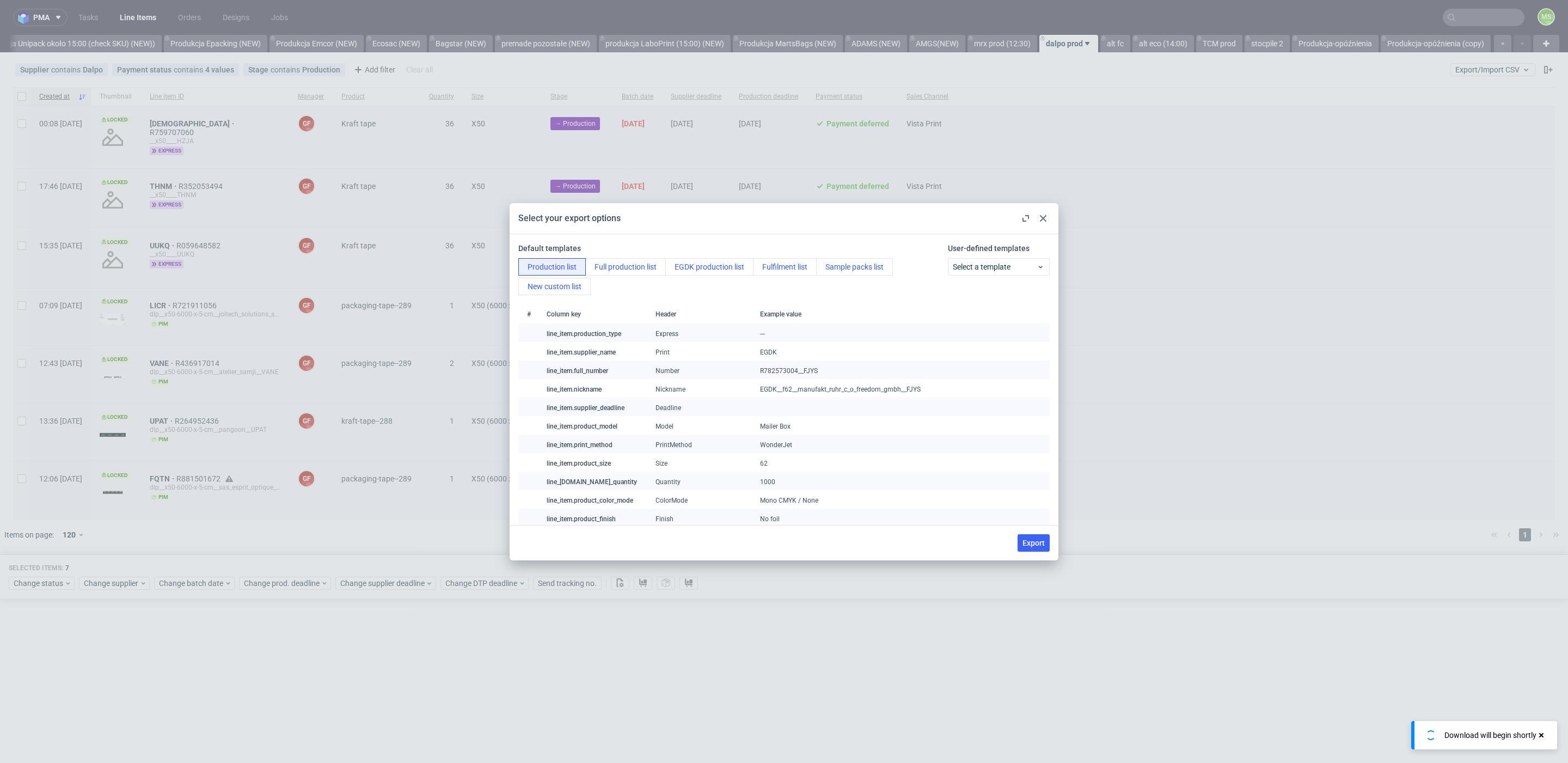
checkbox input "false"
